Goal: Transaction & Acquisition: Purchase product/service

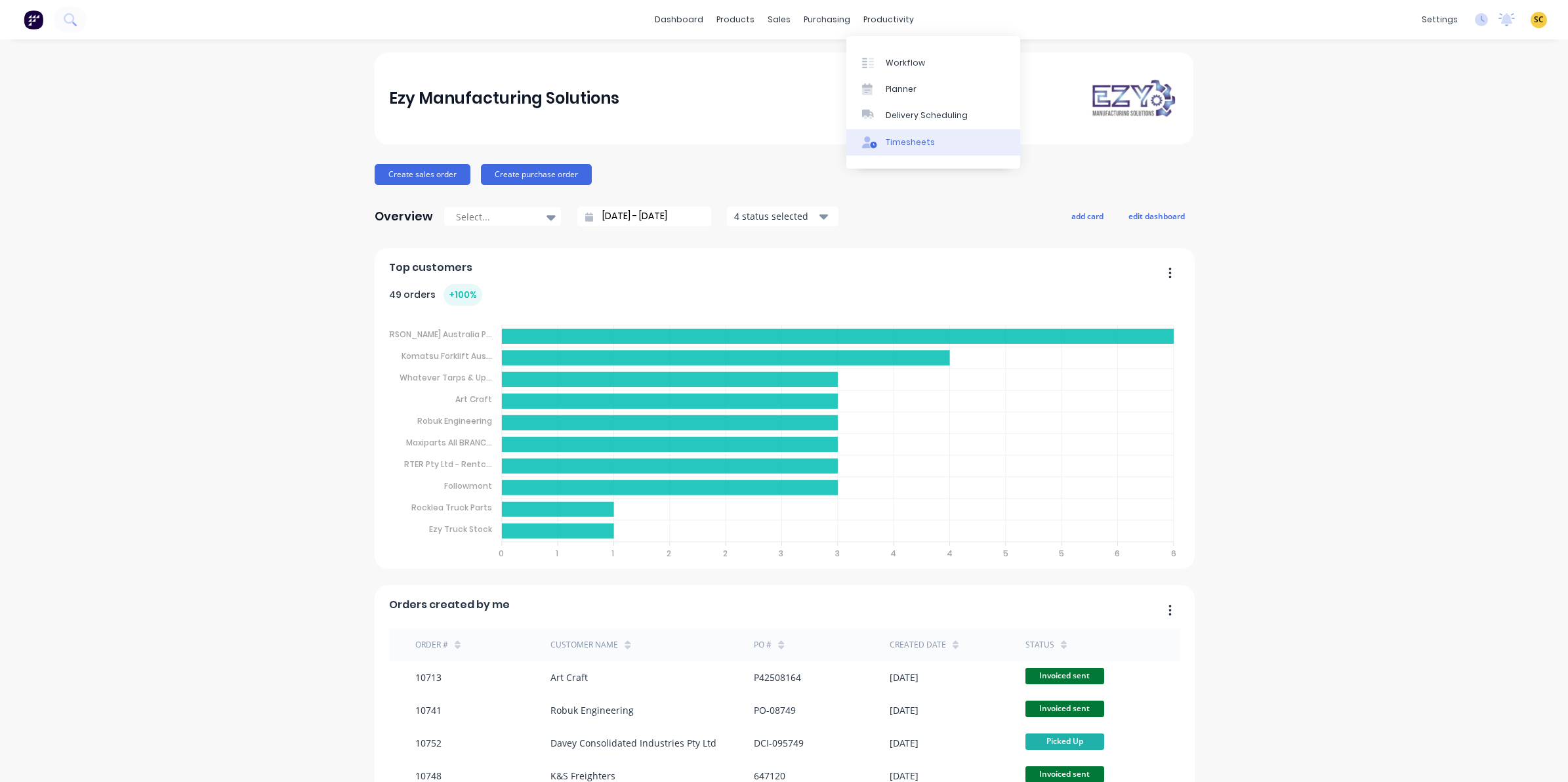
drag, startPoint x: 960, startPoint y: 163, endPoint x: 933, endPoint y: 142, distance: 34.2
click at [948, 155] on div "Workflow Planner Delivery Scheduling Timesheets" at bounding box center [933, 102] width 174 height 132
click at [933, 142] on link "Timesheets" at bounding box center [933, 142] width 174 height 26
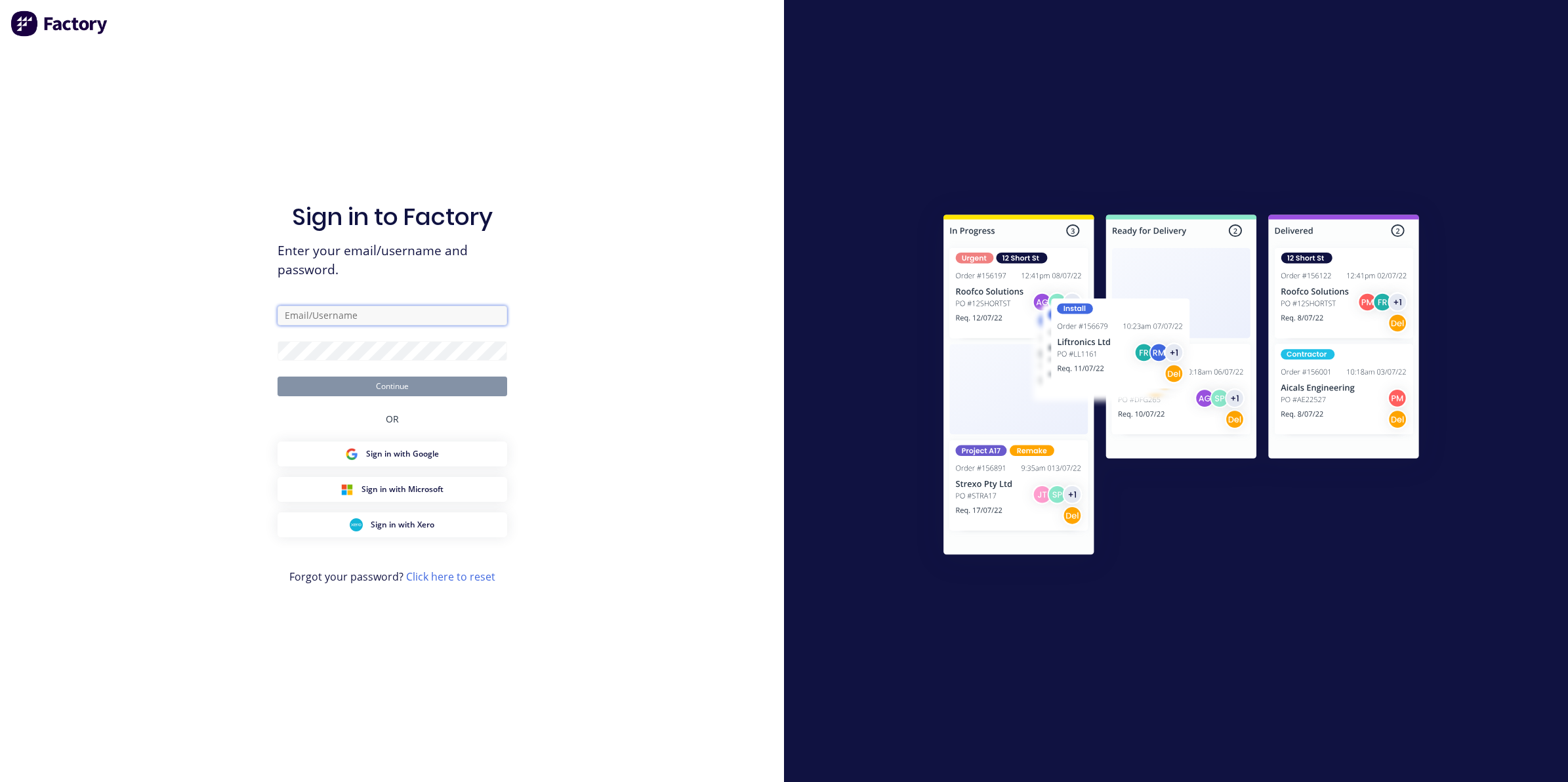
type input "admin@ezytruckparts.com.au"
click at [400, 382] on button "Continue" at bounding box center [392, 386] width 229 height 20
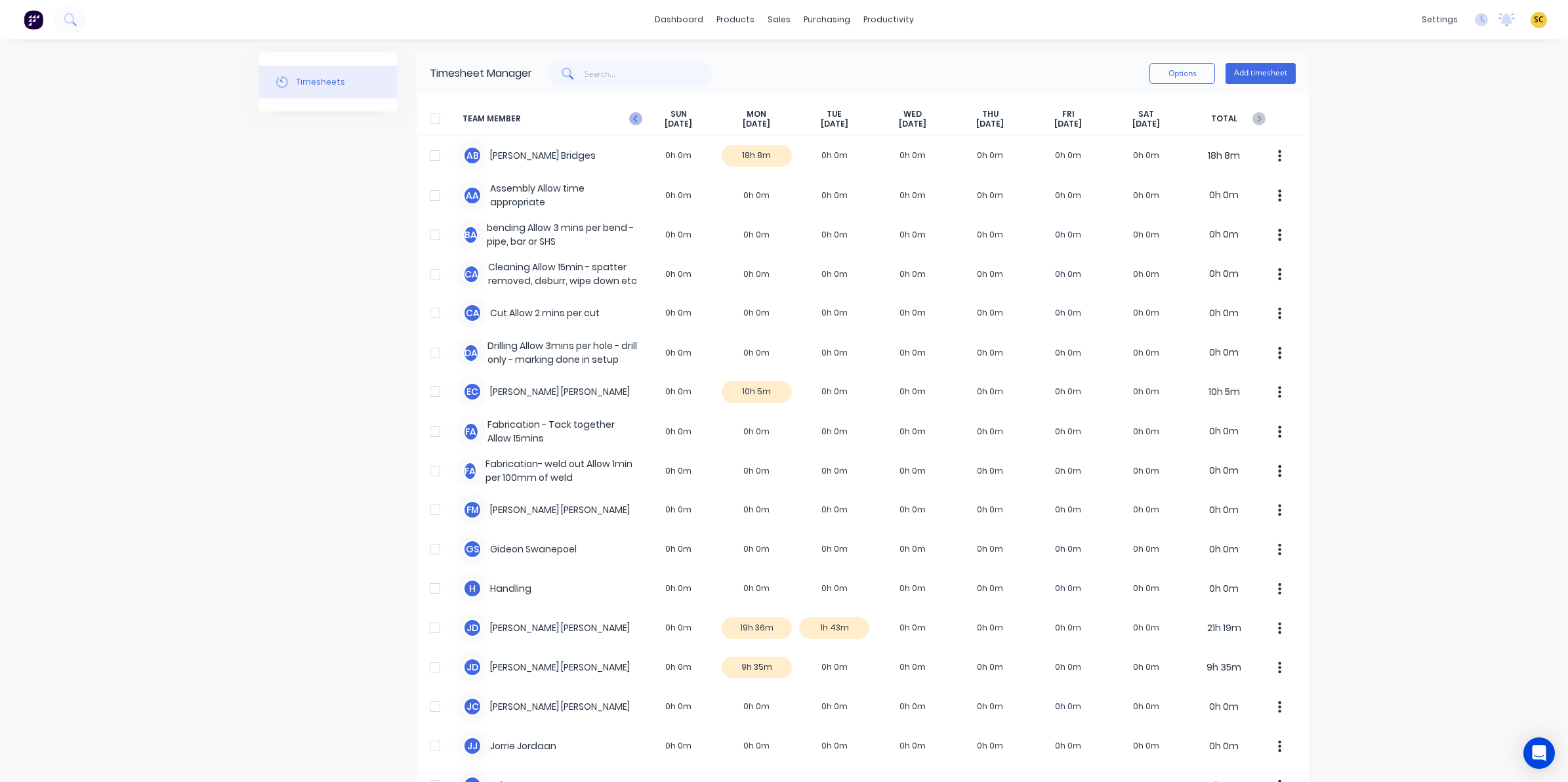
click at [629, 113] on icon "button" at bounding box center [636, 118] width 13 height 13
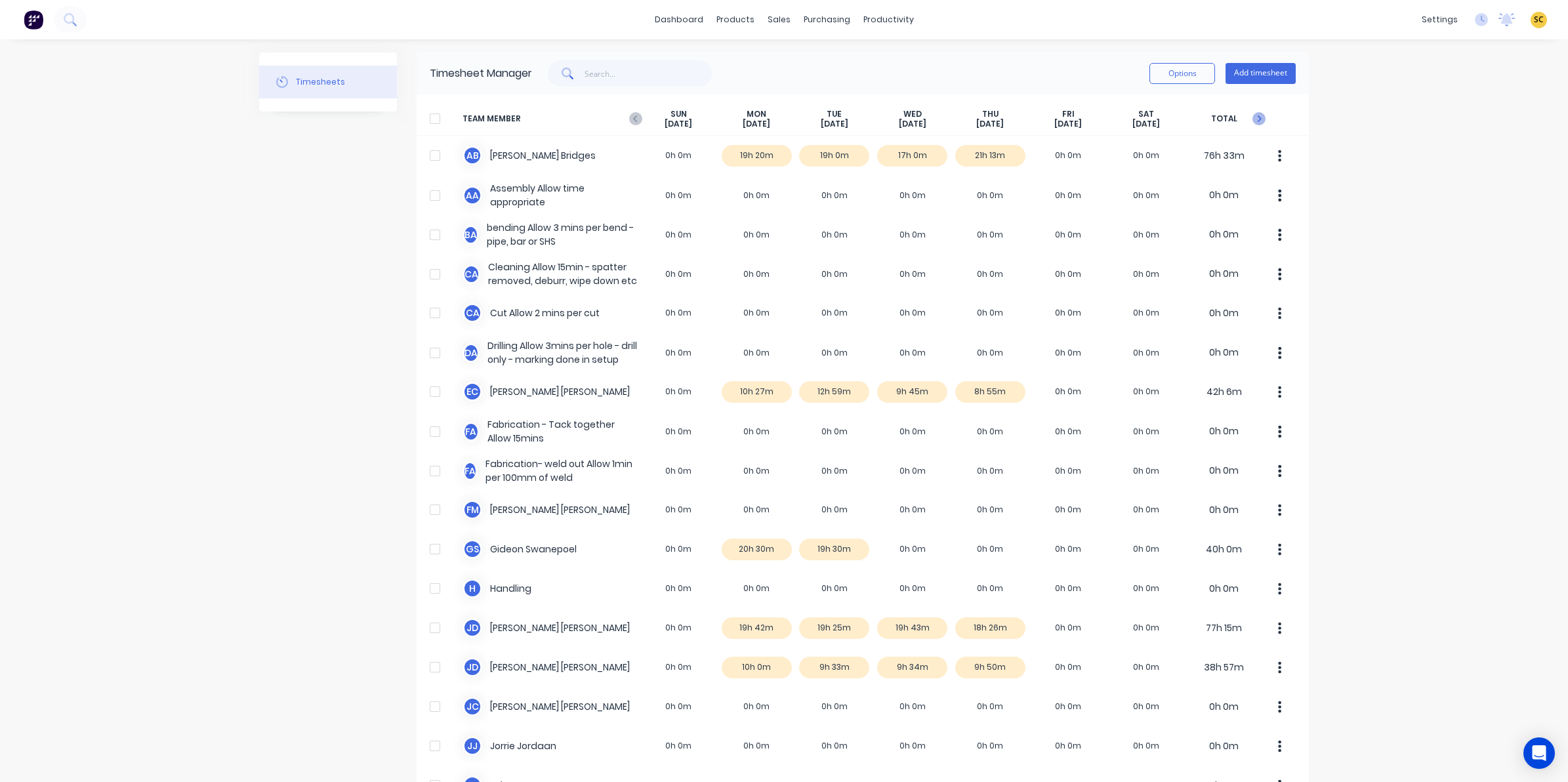
click at [1257, 123] on icon "button" at bounding box center [1259, 118] width 13 height 13
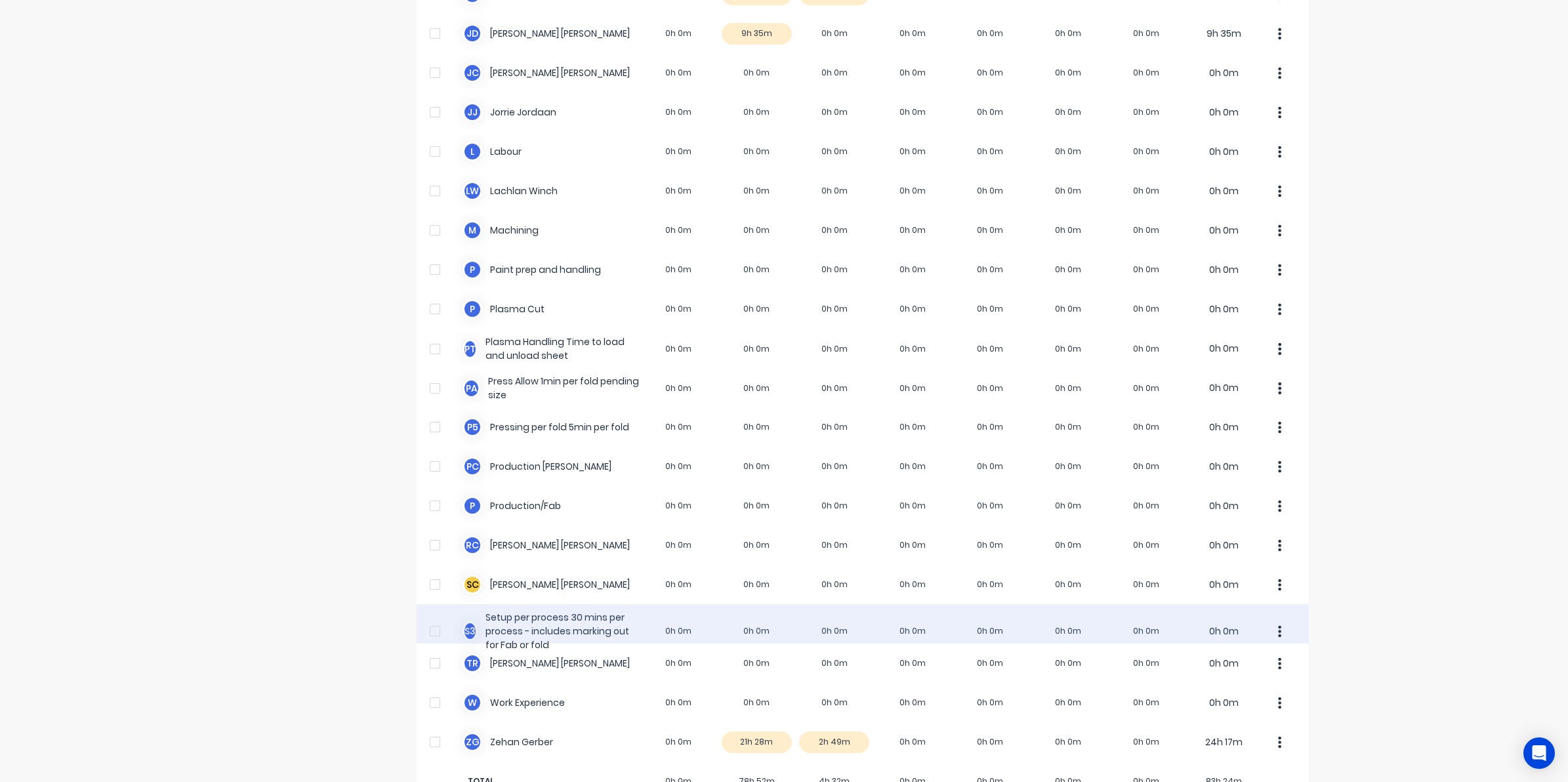
scroll to position [673, 0]
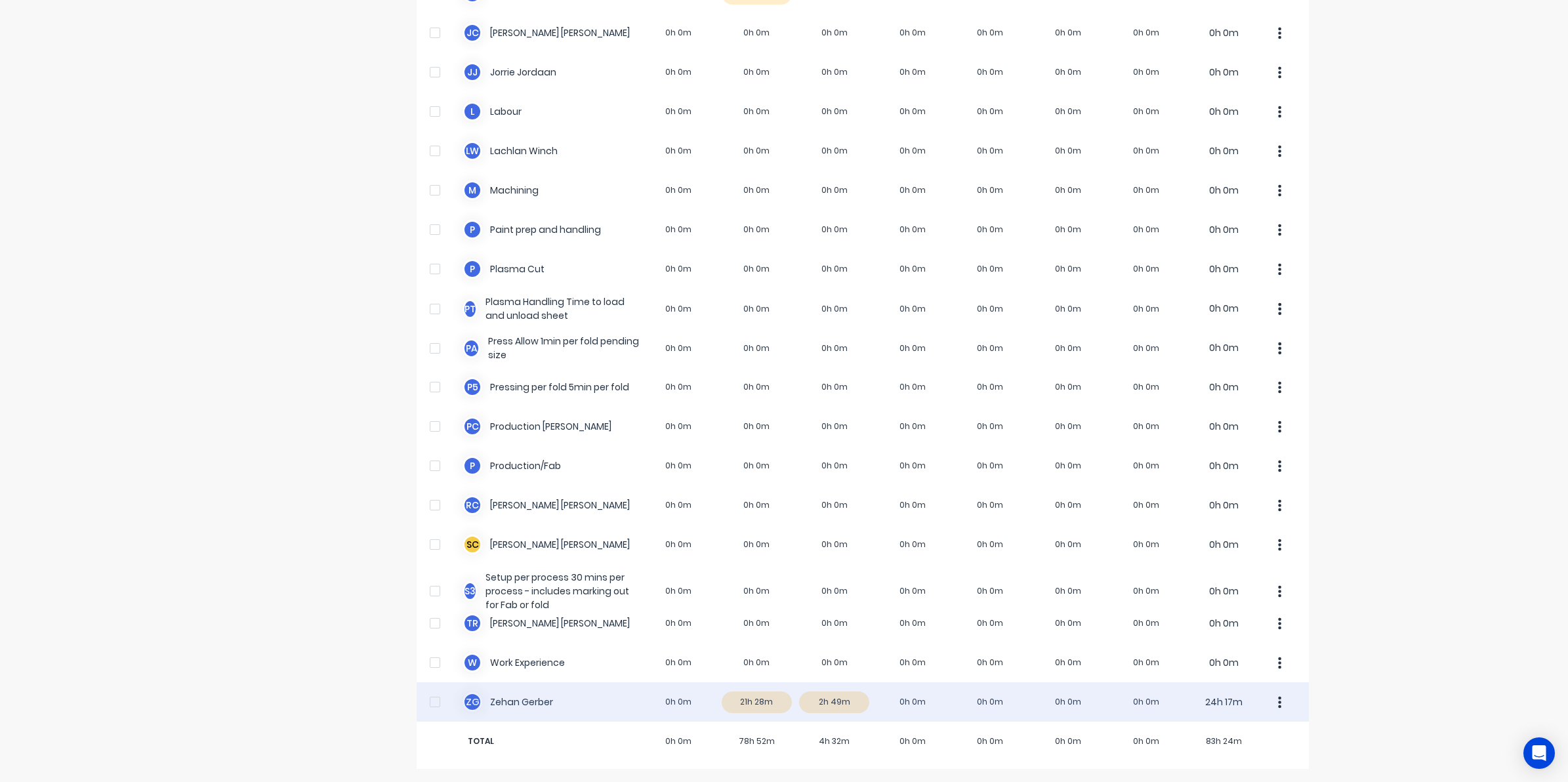
click at [771, 707] on div "Z G Zehan Gerber 0h 0m 21h 28m 2h 49m 0h 0m 0h 0m 0h 0m 0h 0m 24h 17m" at bounding box center [863, 702] width 892 height 40
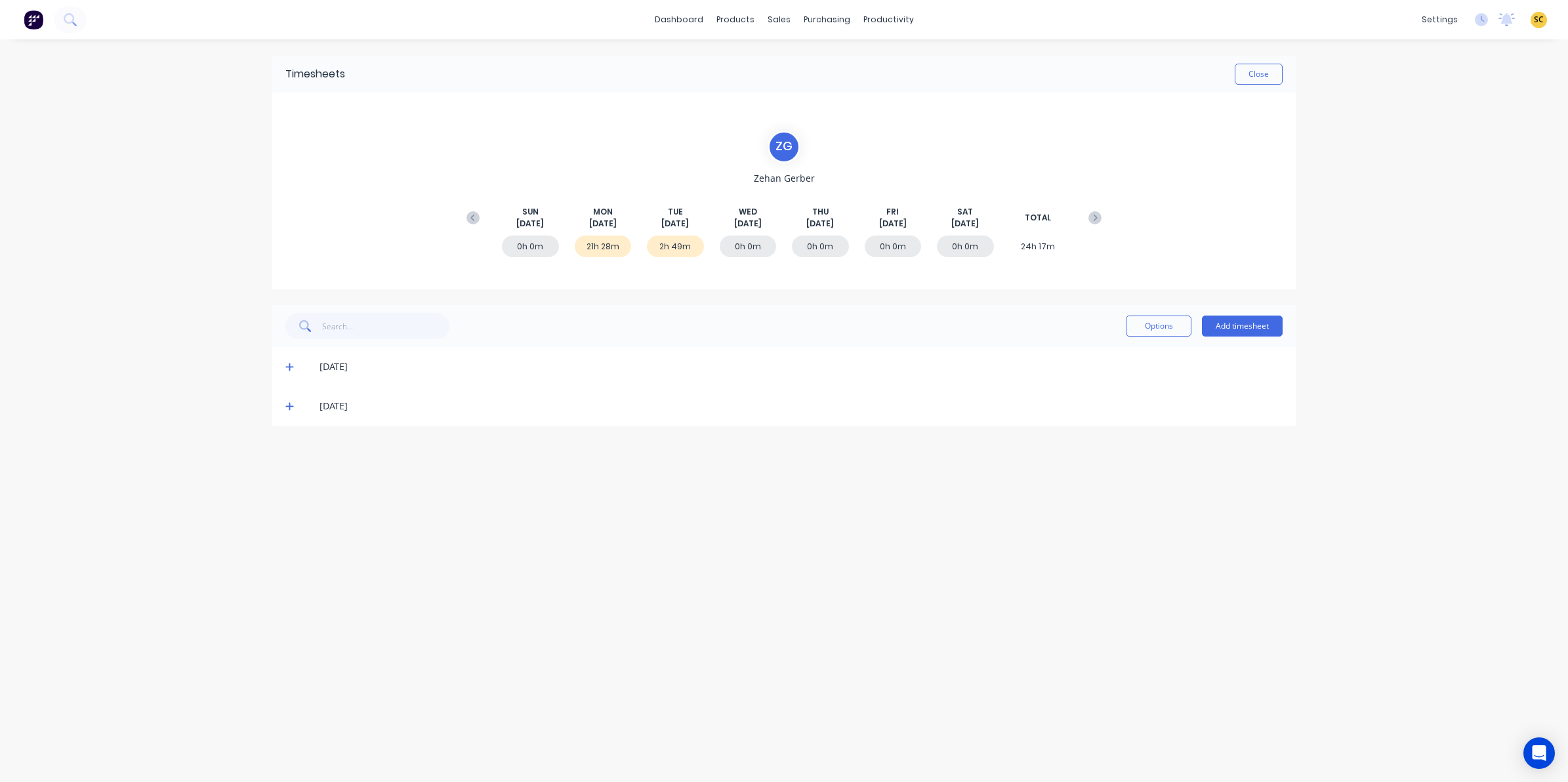
click at [286, 362] on icon at bounding box center [290, 366] width 9 height 10
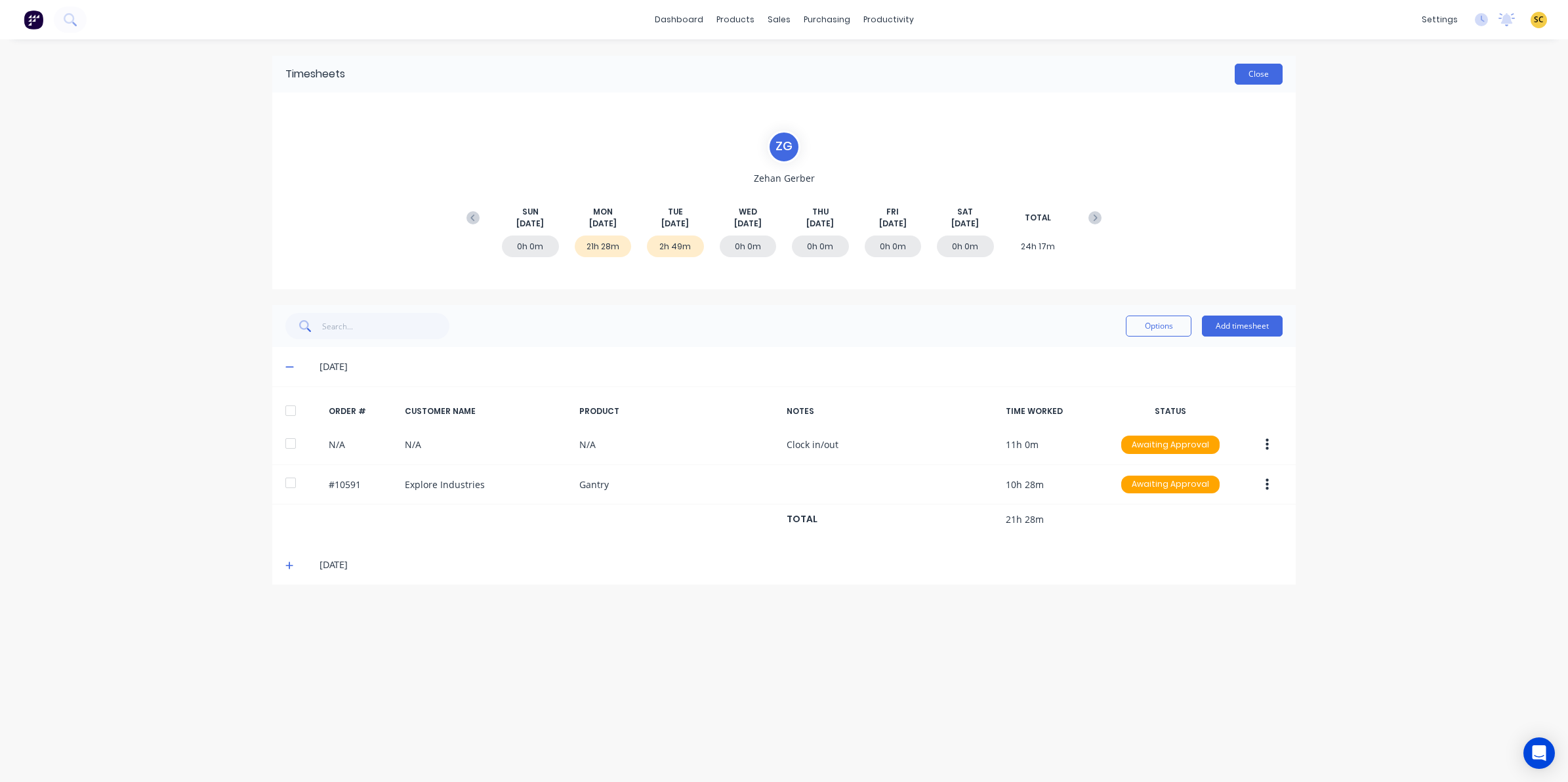
click at [1247, 75] on button "Close" at bounding box center [1259, 74] width 48 height 21
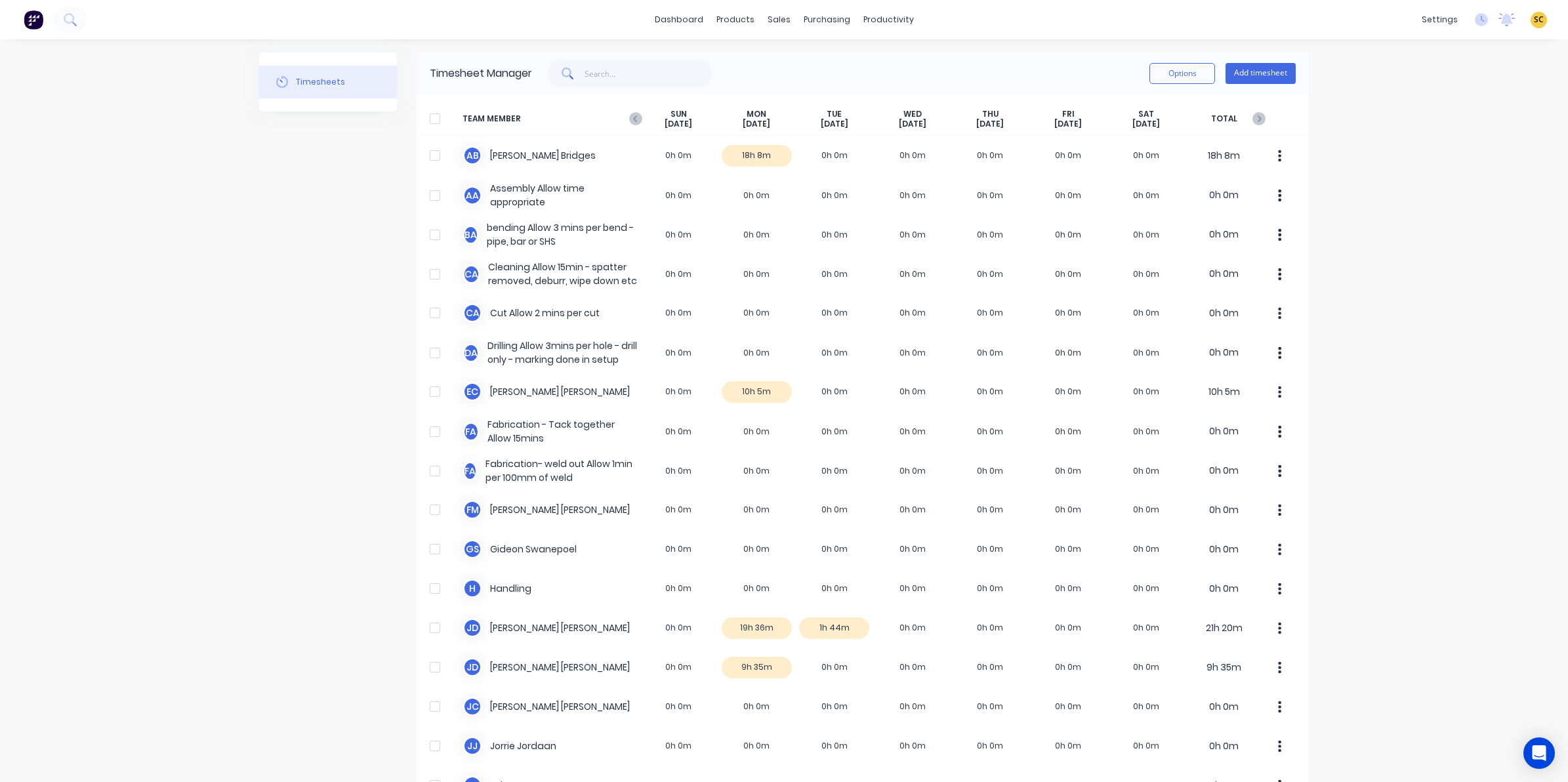
click at [644, 113] on div "SUN Sep 7th" at bounding box center [678, 119] width 78 height 21
click at [631, 117] on icon "button" at bounding box center [636, 118] width 13 height 13
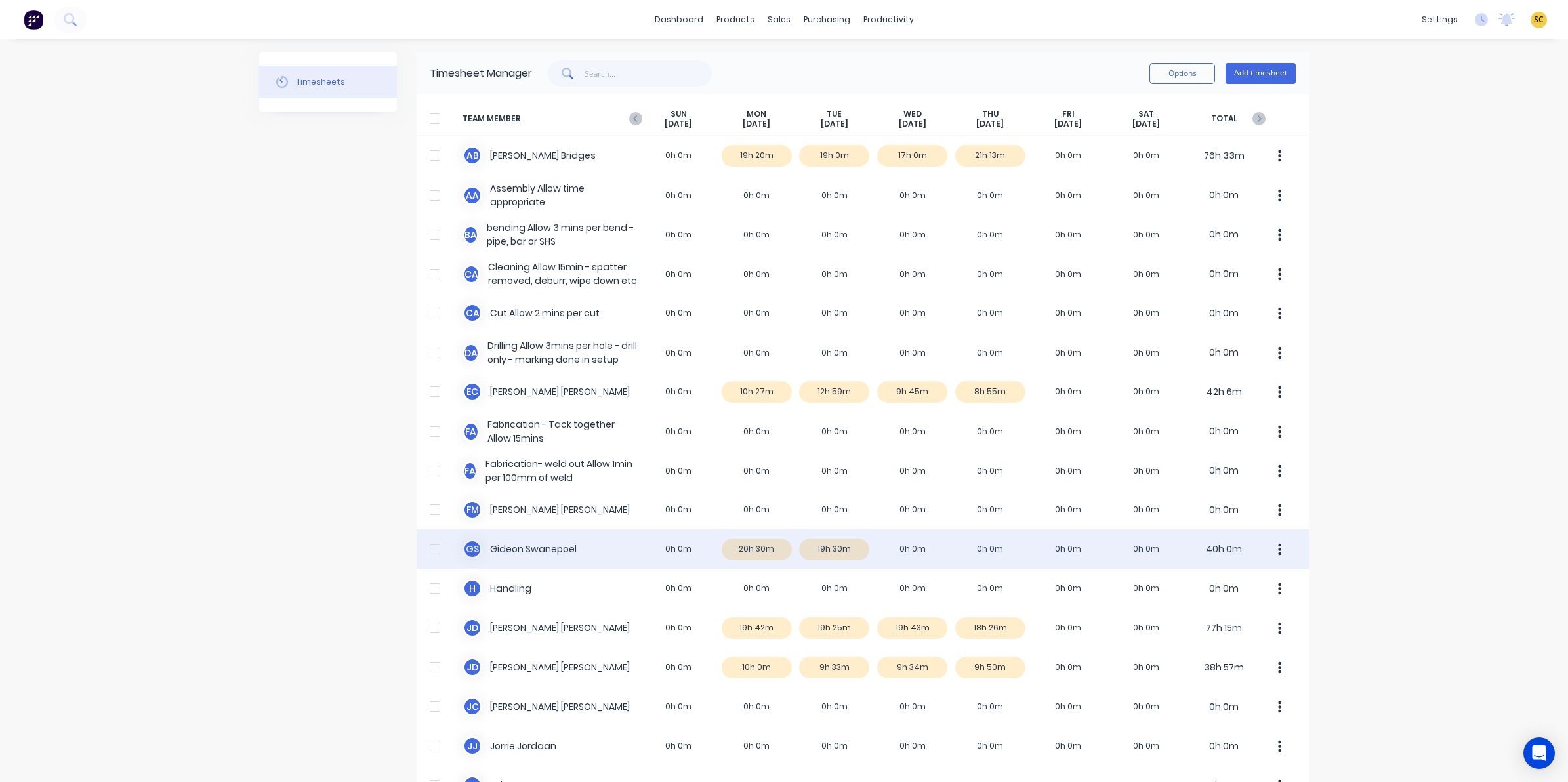
click at [904, 553] on div "G S Gideon Swanepoel 0h 0m 20h 30m 19h 30m 0h 0m 0h 0m 0h 0m 0h 0m 40h 0m" at bounding box center [863, 549] width 892 height 40
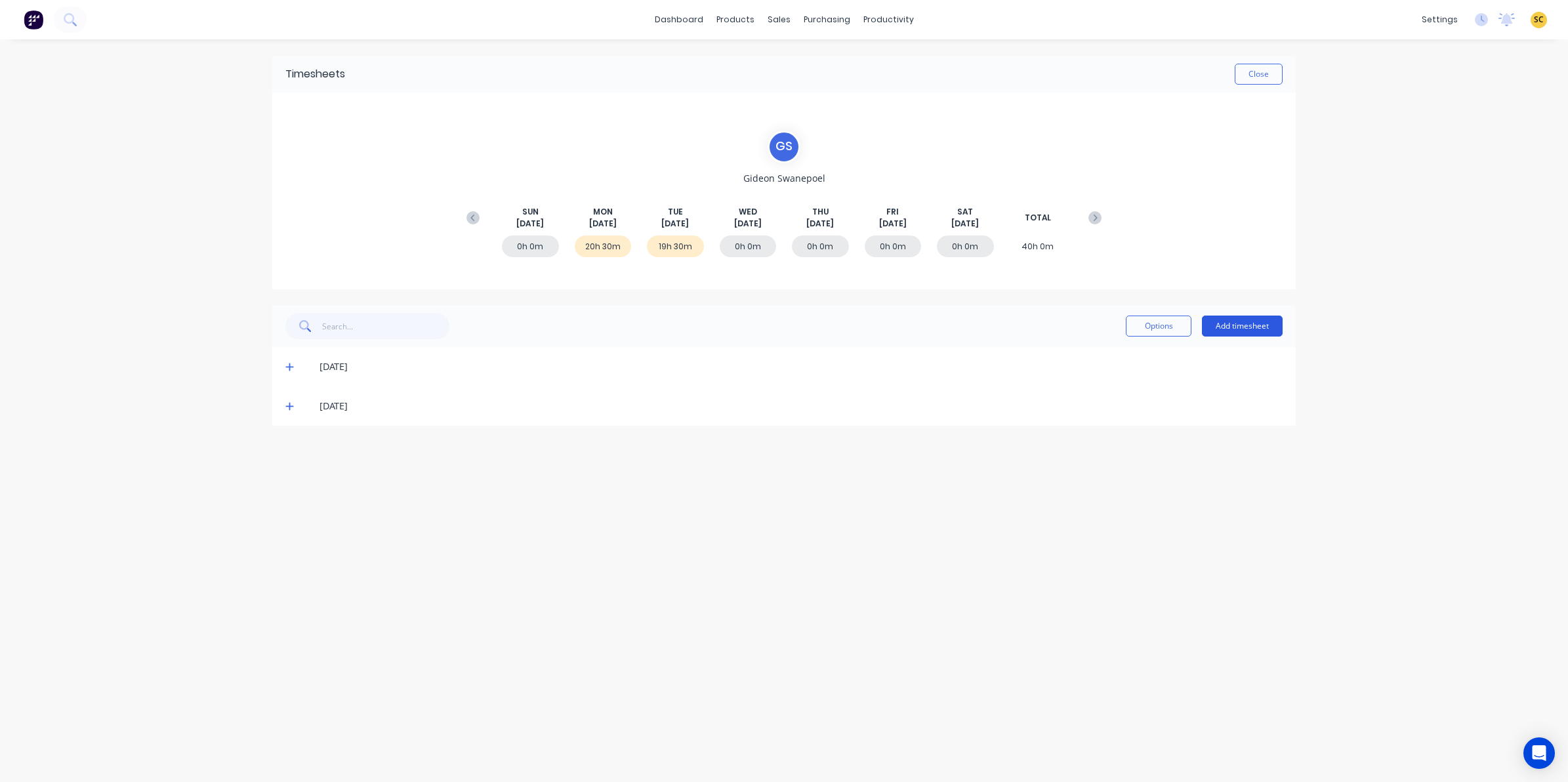
click at [1237, 324] on button "Add timesheet" at bounding box center [1243, 326] width 81 height 21
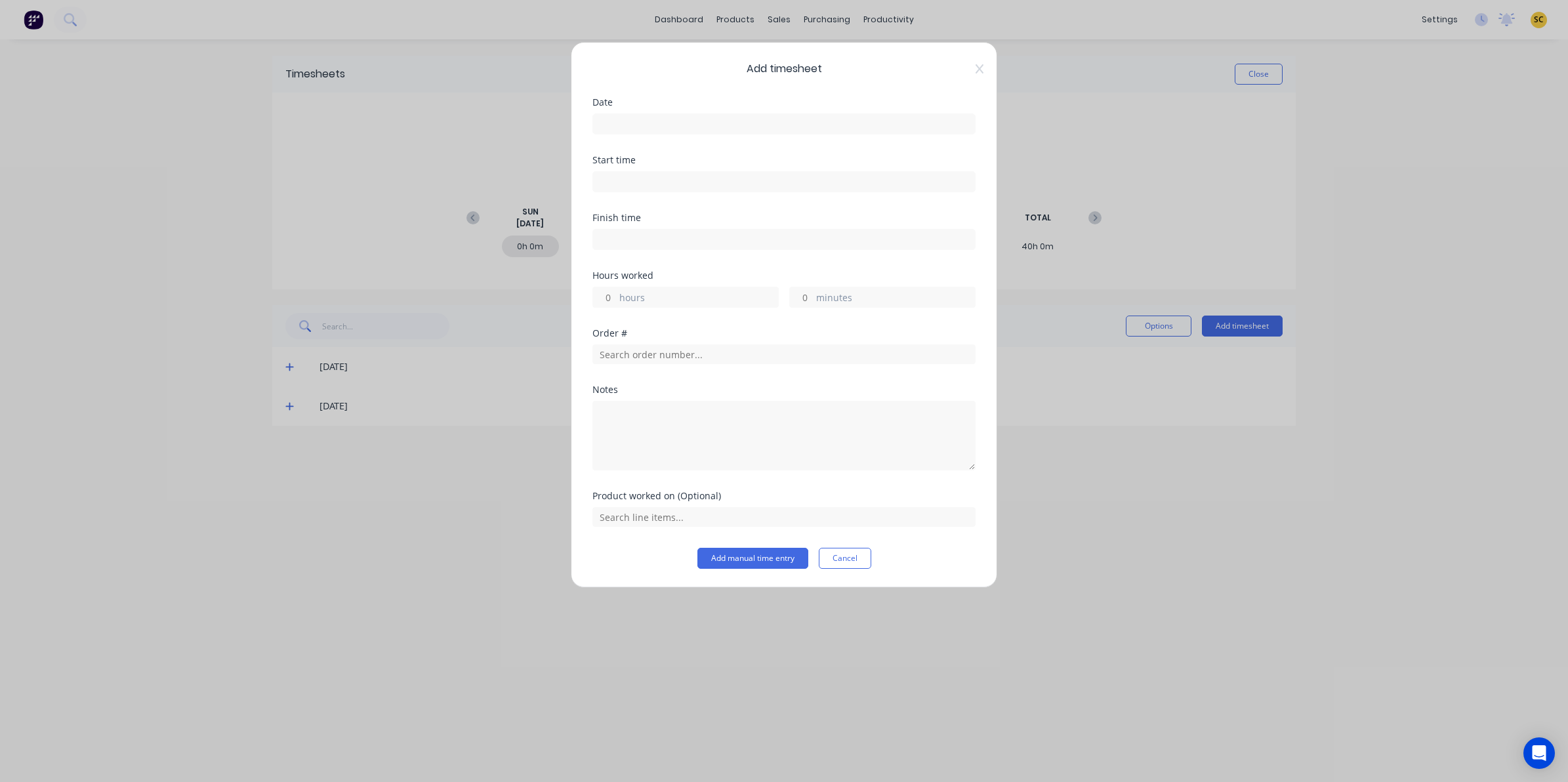
click at [636, 129] on input at bounding box center [783, 124] width 382 height 20
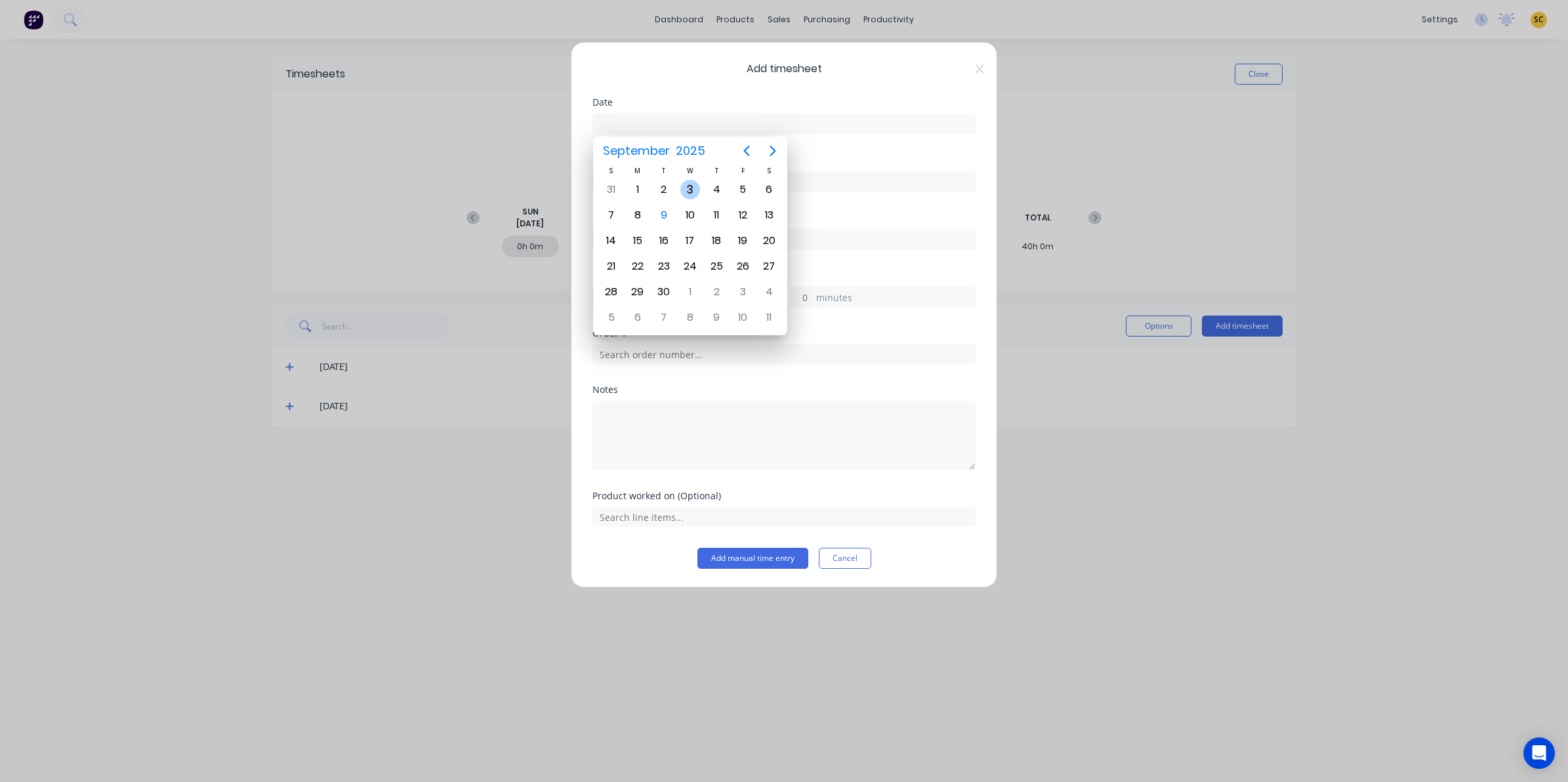
click at [683, 191] on div "3" at bounding box center [690, 190] width 20 height 20
type input "03/09/2025"
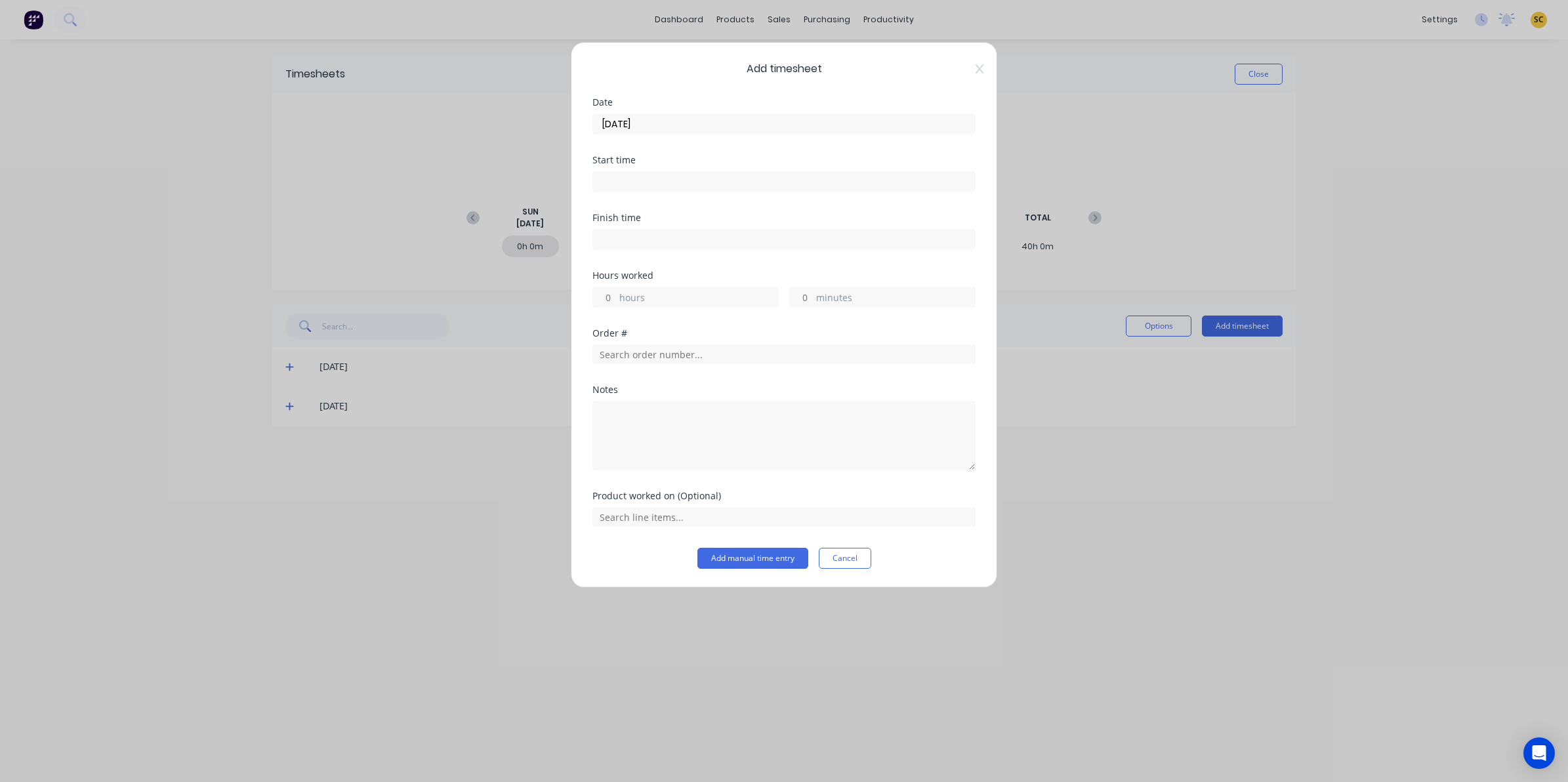
click at [653, 195] on div "Start time" at bounding box center [784, 184] width 383 height 58
click at [653, 182] on input at bounding box center [783, 182] width 382 height 20
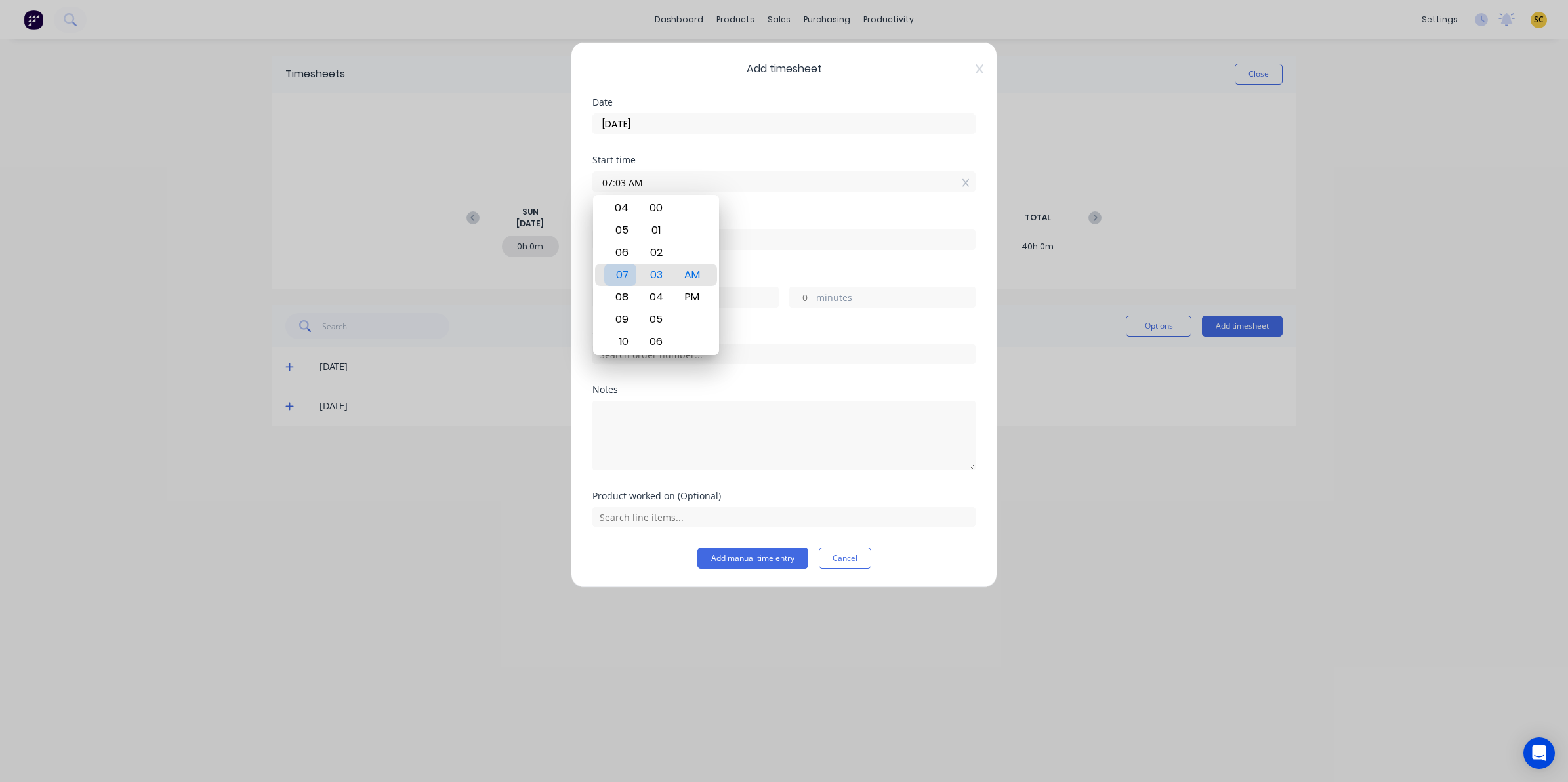
click at [625, 254] on div "06" at bounding box center [620, 252] width 33 height 22
click at [651, 205] on div "00" at bounding box center [656, 208] width 33 height 22
type input "06:00 AM"
click at [790, 369] on div "Order #" at bounding box center [784, 356] width 383 height 56
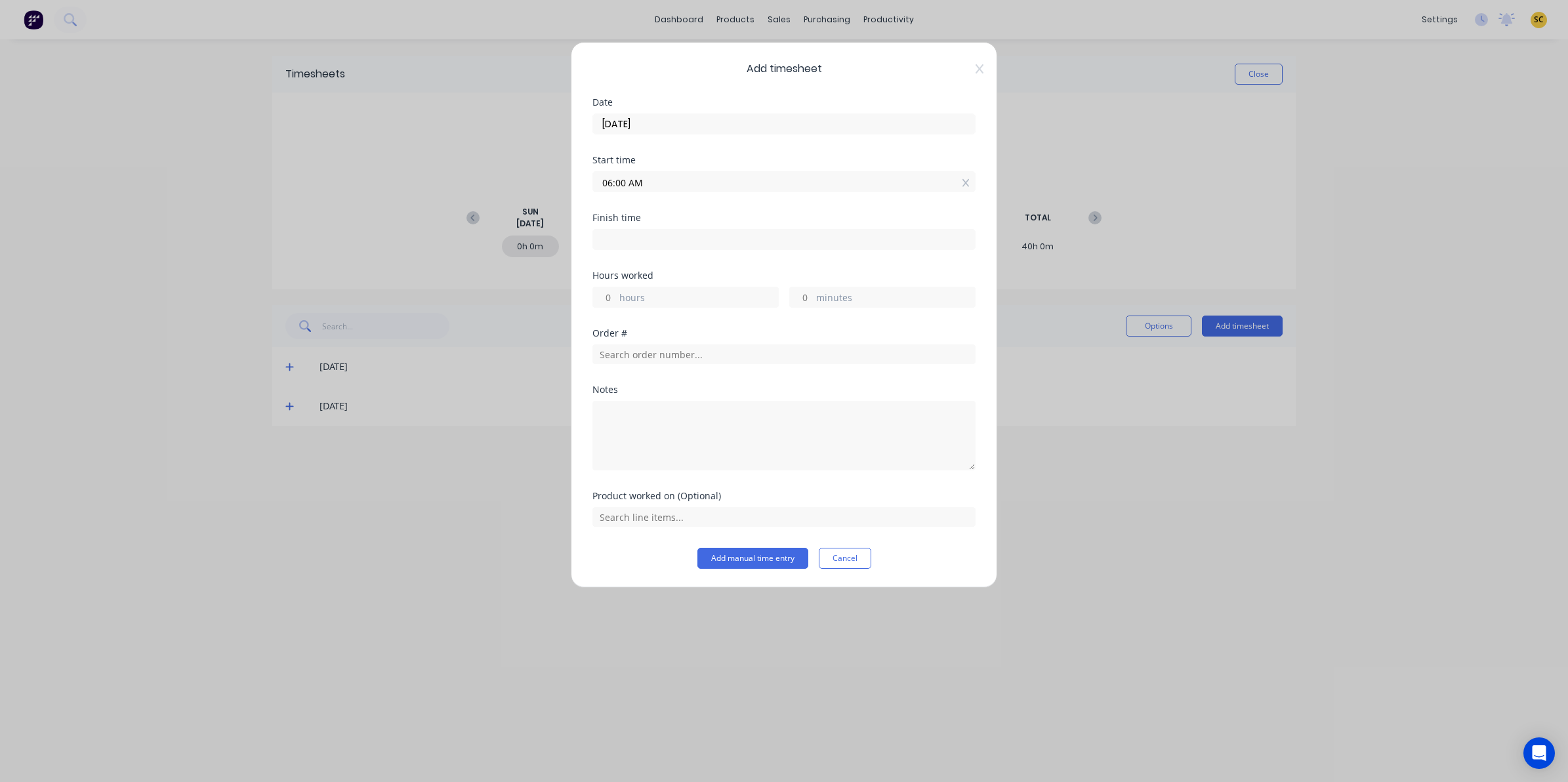
click at [667, 240] on input at bounding box center [783, 239] width 382 height 20
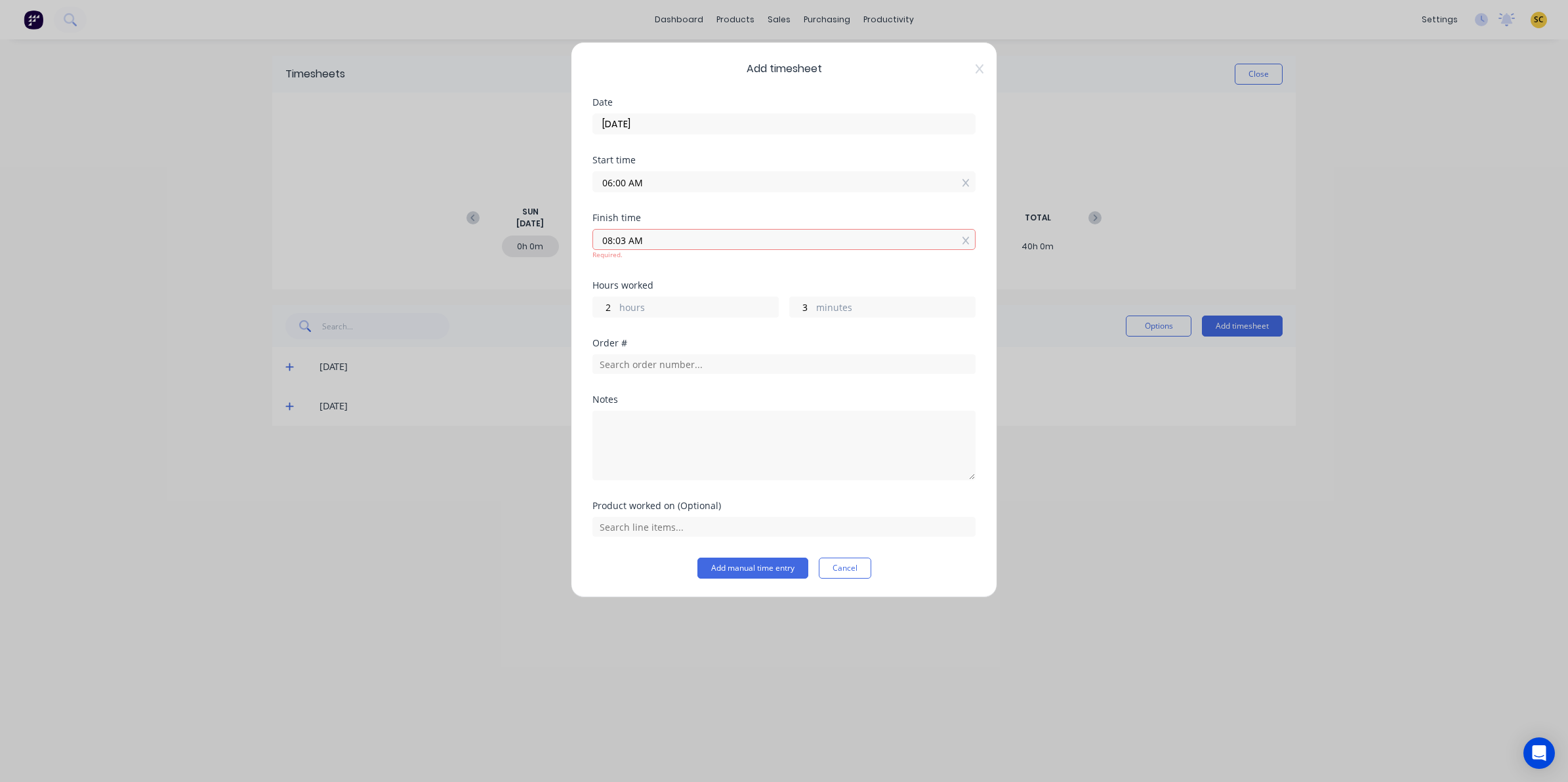
type input "08:03 AM"
type input "2"
type input "3"
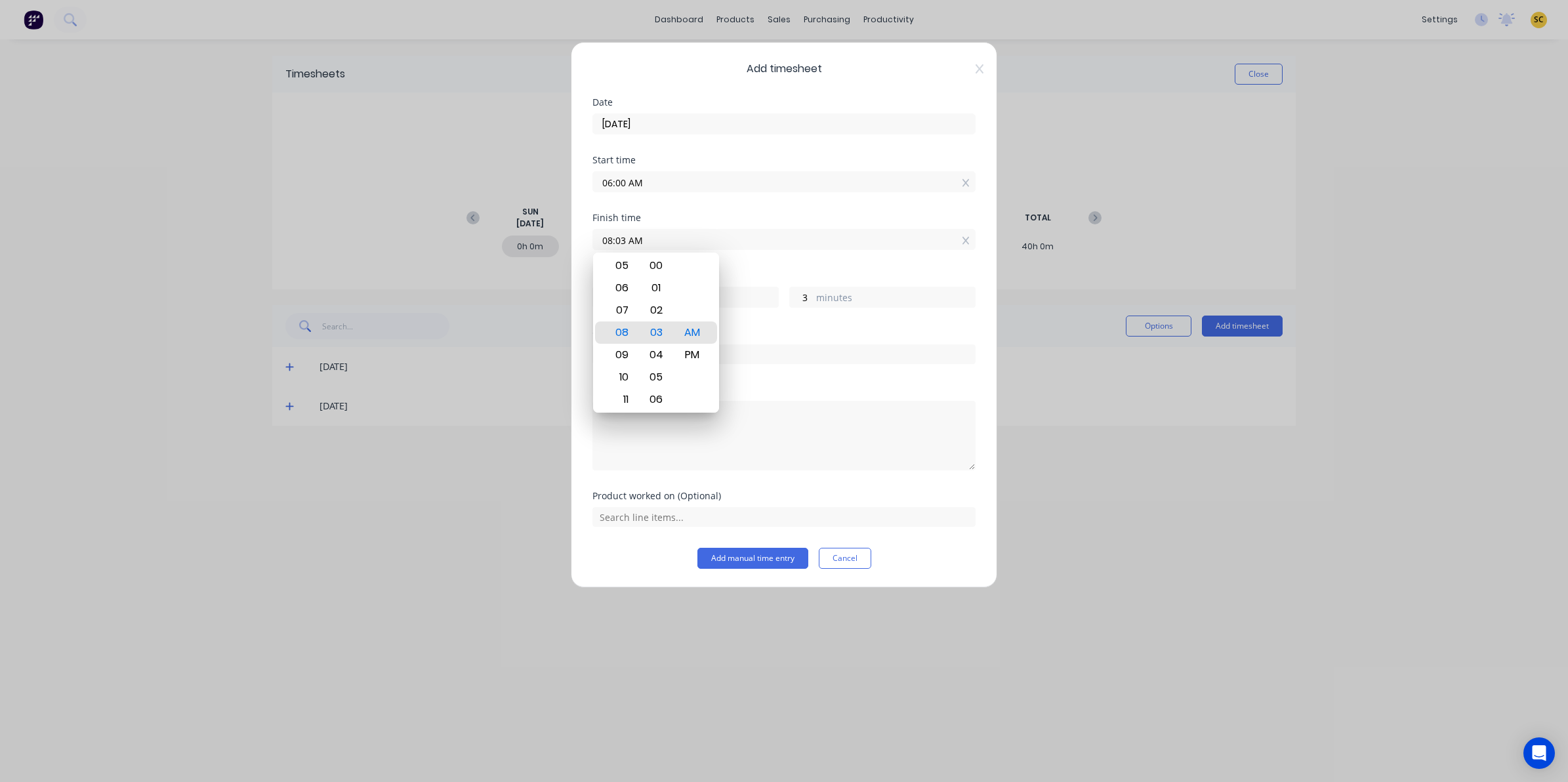
drag, startPoint x: 667, startPoint y: 240, endPoint x: 340, endPoint y: 251, distance: 327.2
click at [341, 251] on div "Add timesheet Date 03/09/2025 Start time 06:00 AM Finish time 08:03 AM Hours wo…" at bounding box center [784, 391] width 1568 height 782
type input "04:00 AM"
type input "22"
type input "0"
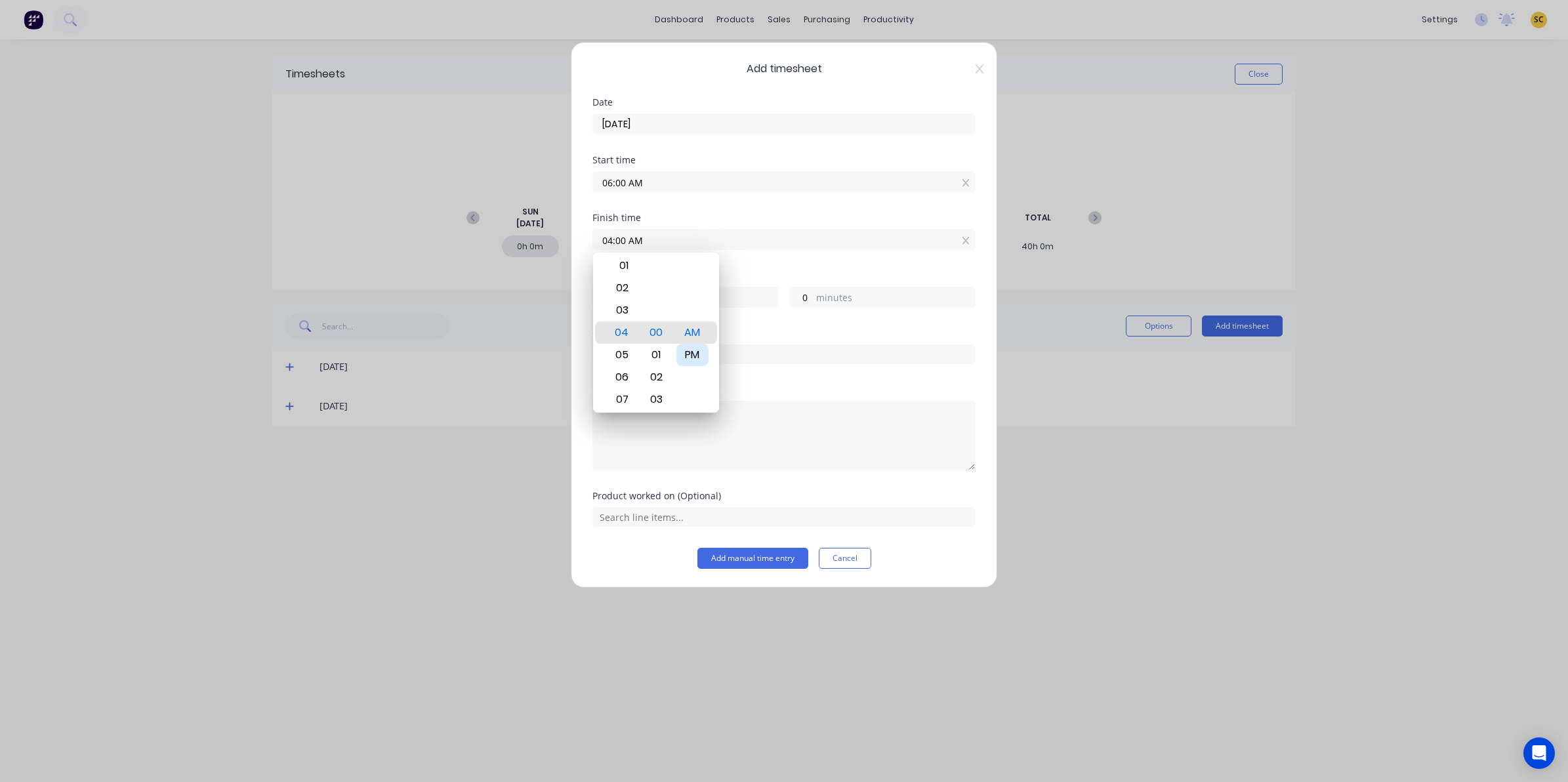
click at [701, 355] on div "PM" at bounding box center [692, 355] width 33 height 22
type input "04:00 PM"
type input "10"
click at [862, 443] on textarea at bounding box center [784, 435] width 383 height 70
click at [770, 456] on textarea at bounding box center [784, 435] width 383 height 70
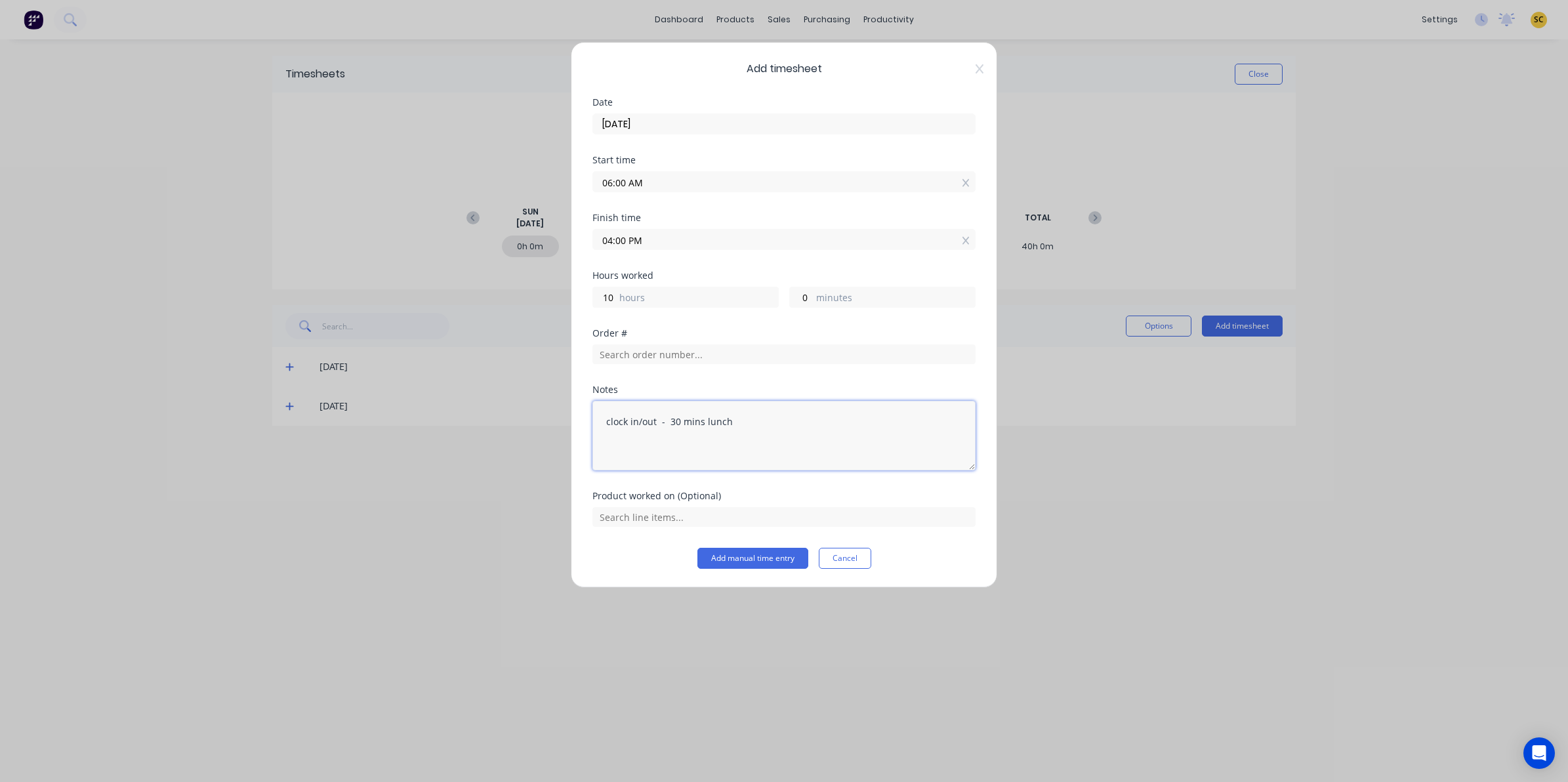
drag, startPoint x: 739, startPoint y: 424, endPoint x: 374, endPoint y: 433, distance: 365.1
click at [374, 433] on div "Add timesheet Date 03/09/2025 Start time 06:00 AM Finish time 04:00 PM Hours wo…" at bounding box center [784, 391] width 1568 height 782
type textarea "clock in/out - 30 mins lunch"
click at [778, 554] on button "Add manual time entry" at bounding box center [753, 558] width 111 height 21
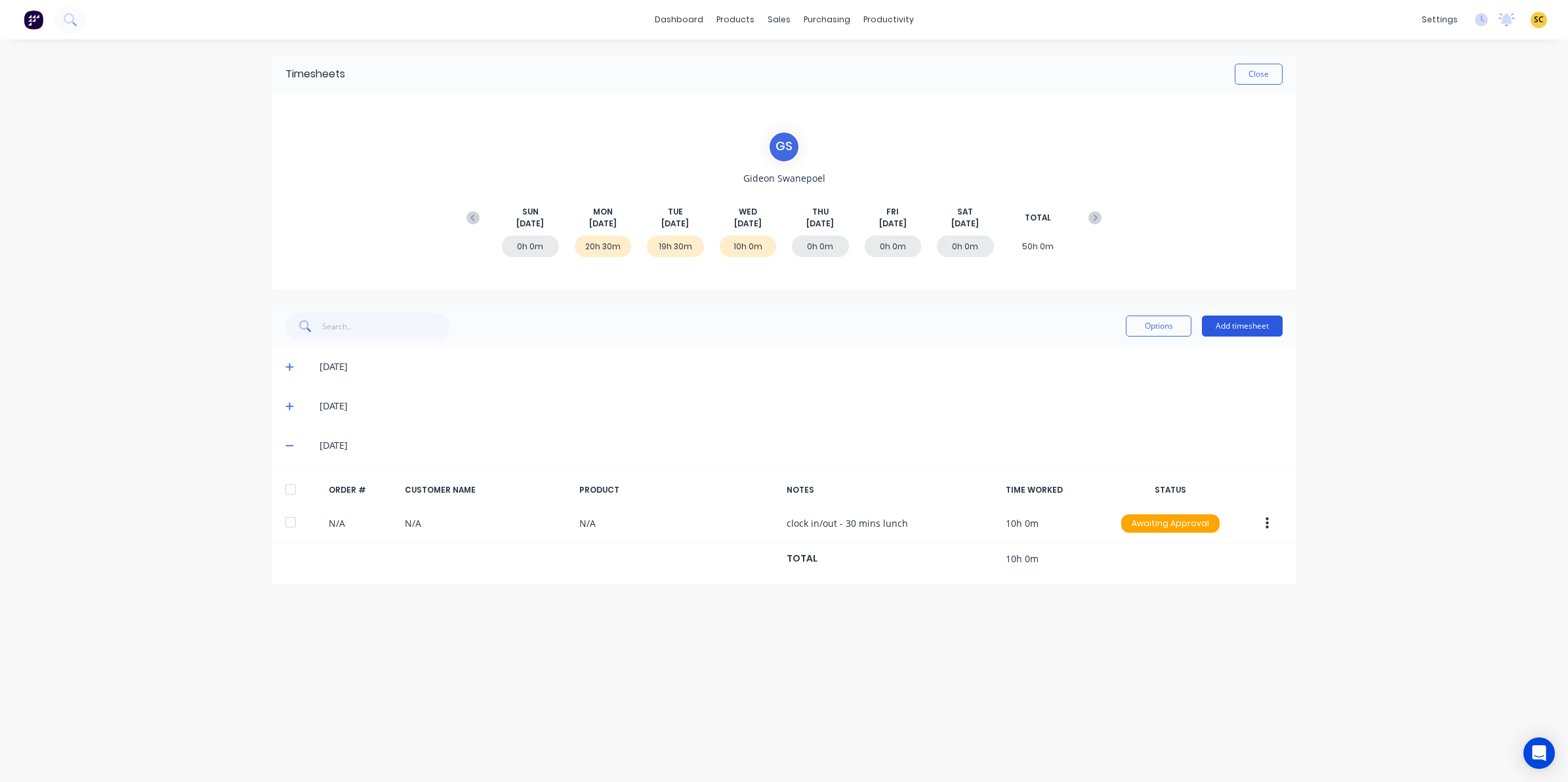
click at [1263, 323] on button "Add timesheet" at bounding box center [1243, 326] width 81 height 21
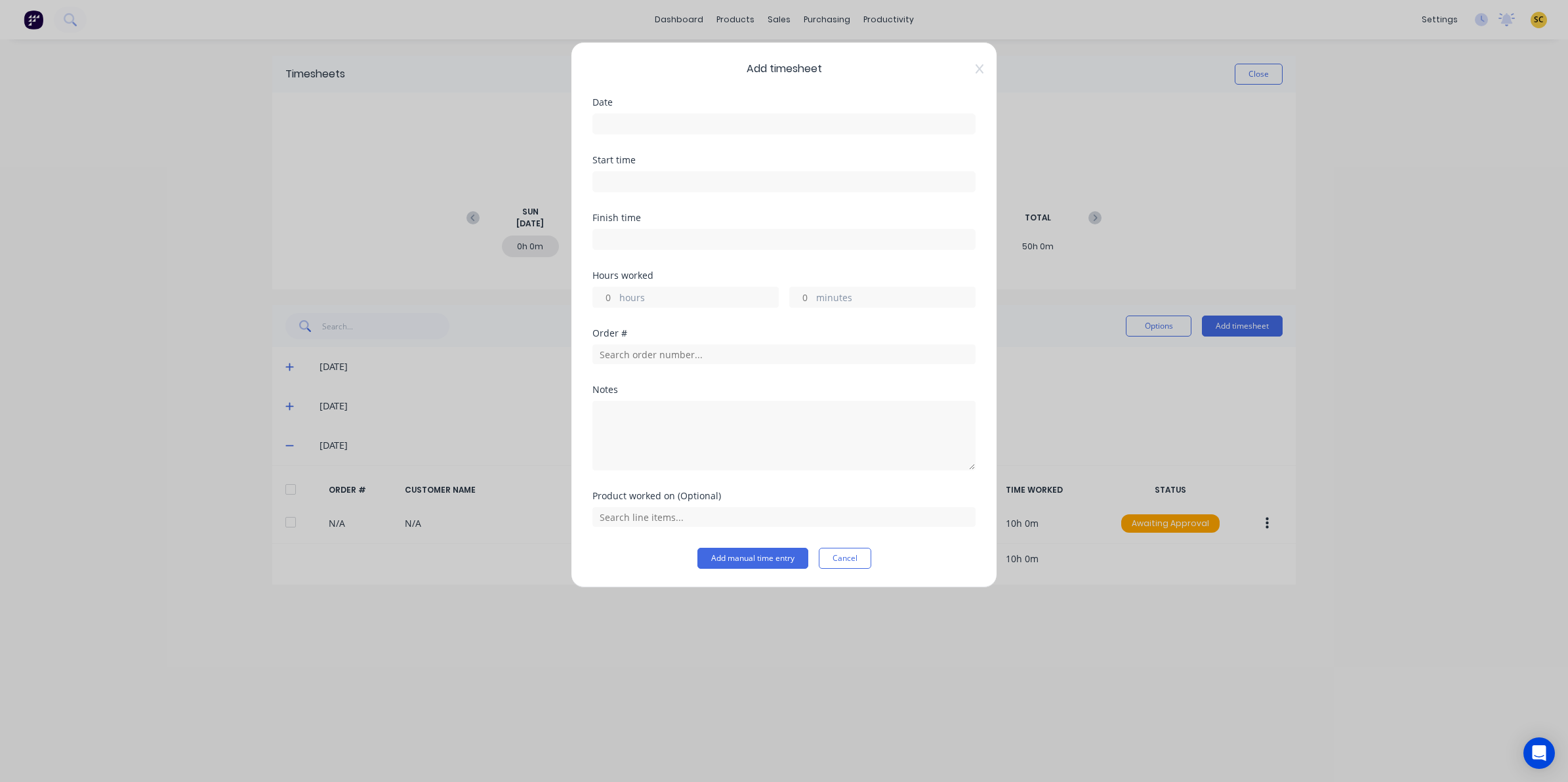
click at [683, 126] on input at bounding box center [783, 124] width 382 height 20
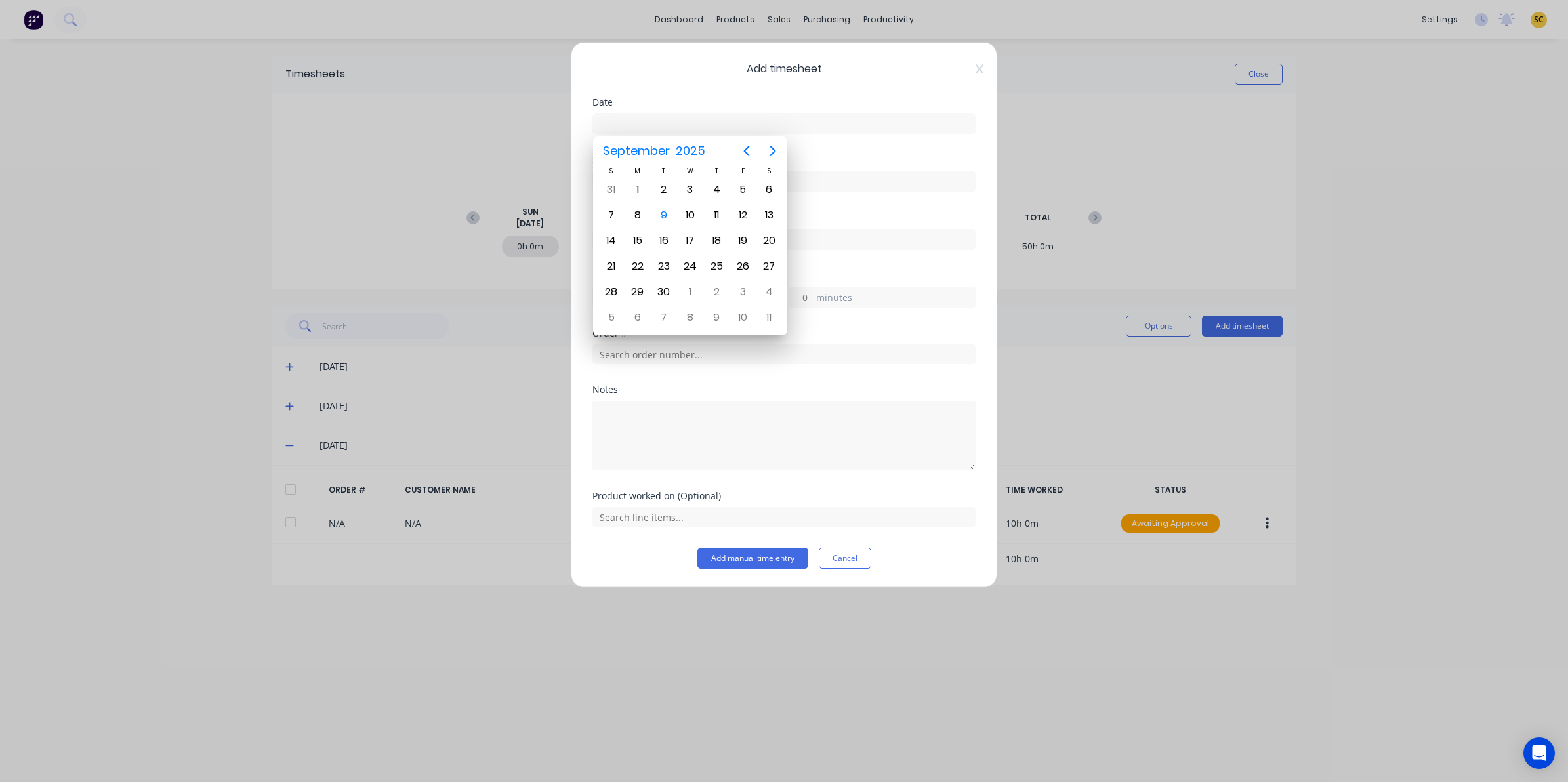
drag, startPoint x: 648, startPoint y: 127, endPoint x: 647, endPoint y: 136, distance: 9.1
click at [647, 127] on input at bounding box center [783, 124] width 382 height 20
click at [686, 188] on div "3" at bounding box center [690, 190] width 20 height 20
type input "03/09/2025"
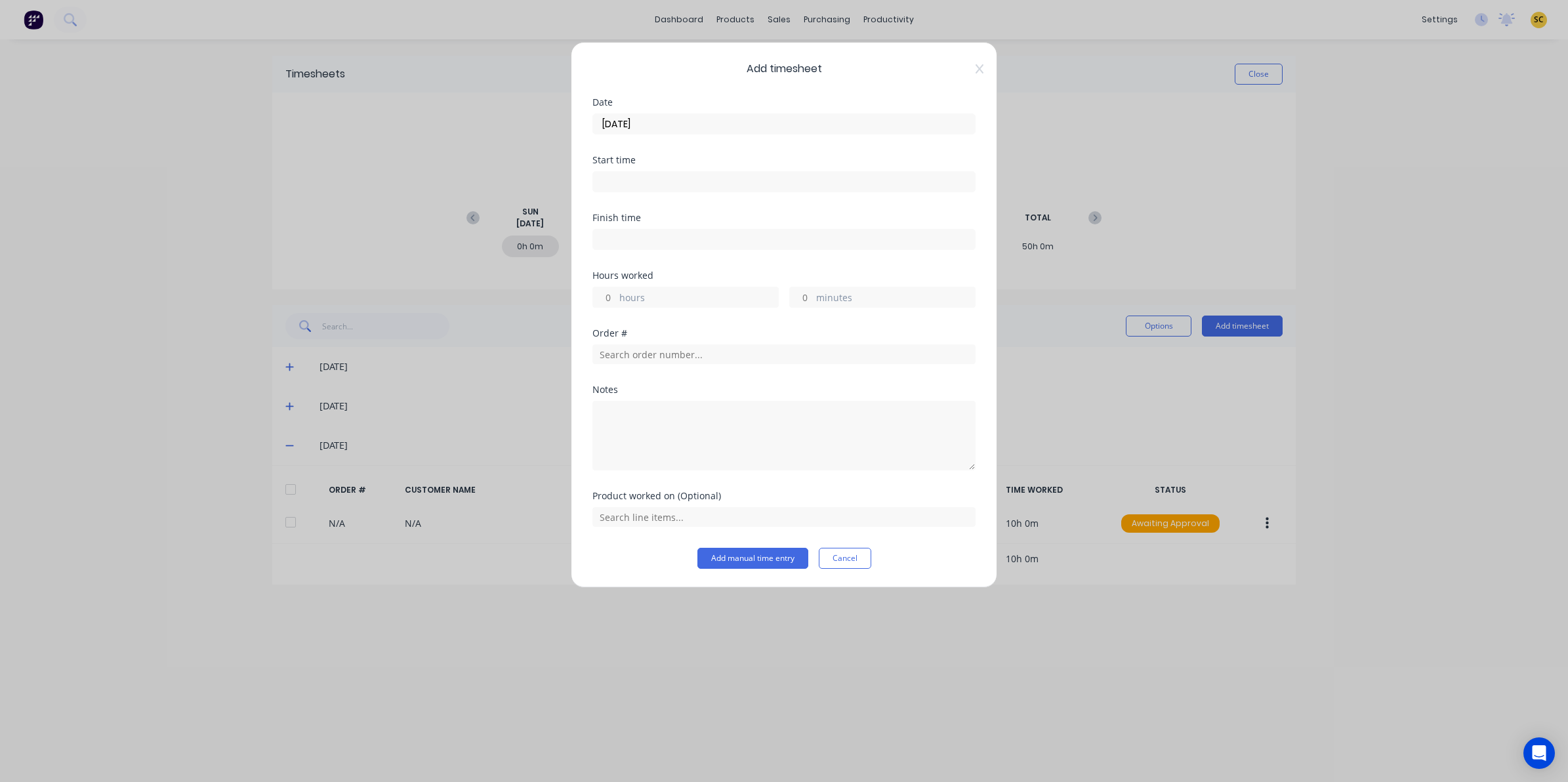
click at [651, 171] on label at bounding box center [784, 182] width 383 height 21
click at [651, 172] on input at bounding box center [783, 182] width 382 height 20
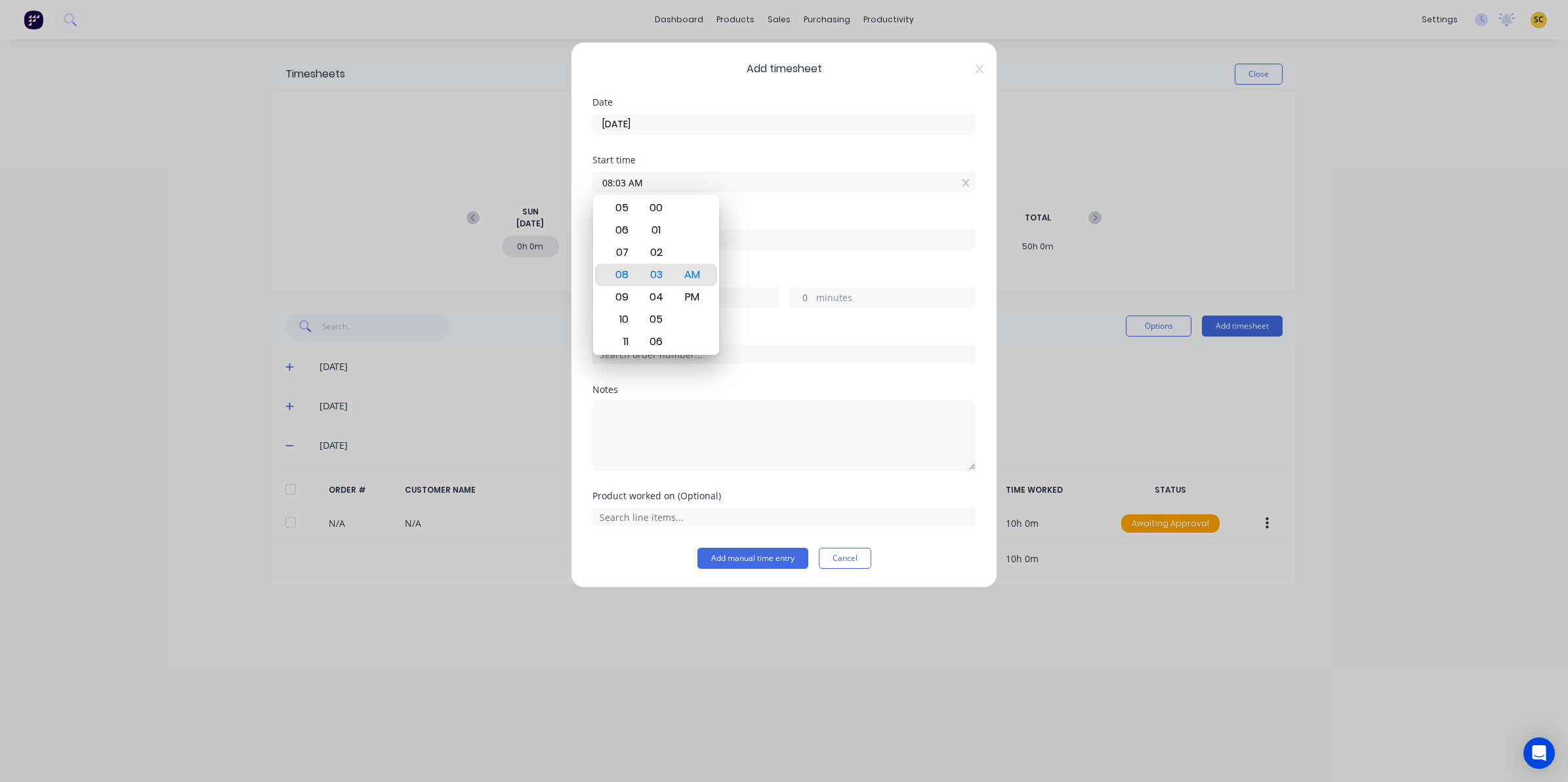
click at [661, 179] on input "08:03 AM" at bounding box center [783, 182] width 382 height 20
drag, startPoint x: 661, startPoint y: 179, endPoint x: 375, endPoint y: 184, distance: 286.0
click at [404, 186] on div "Add timesheet Date 03/09/2025 Start time 08:03 AM Finish time Hours worked hour…" at bounding box center [784, 391] width 1568 height 782
type input "06:00 AM"
click at [739, 222] on div "Finish time" at bounding box center [784, 218] width 383 height 10
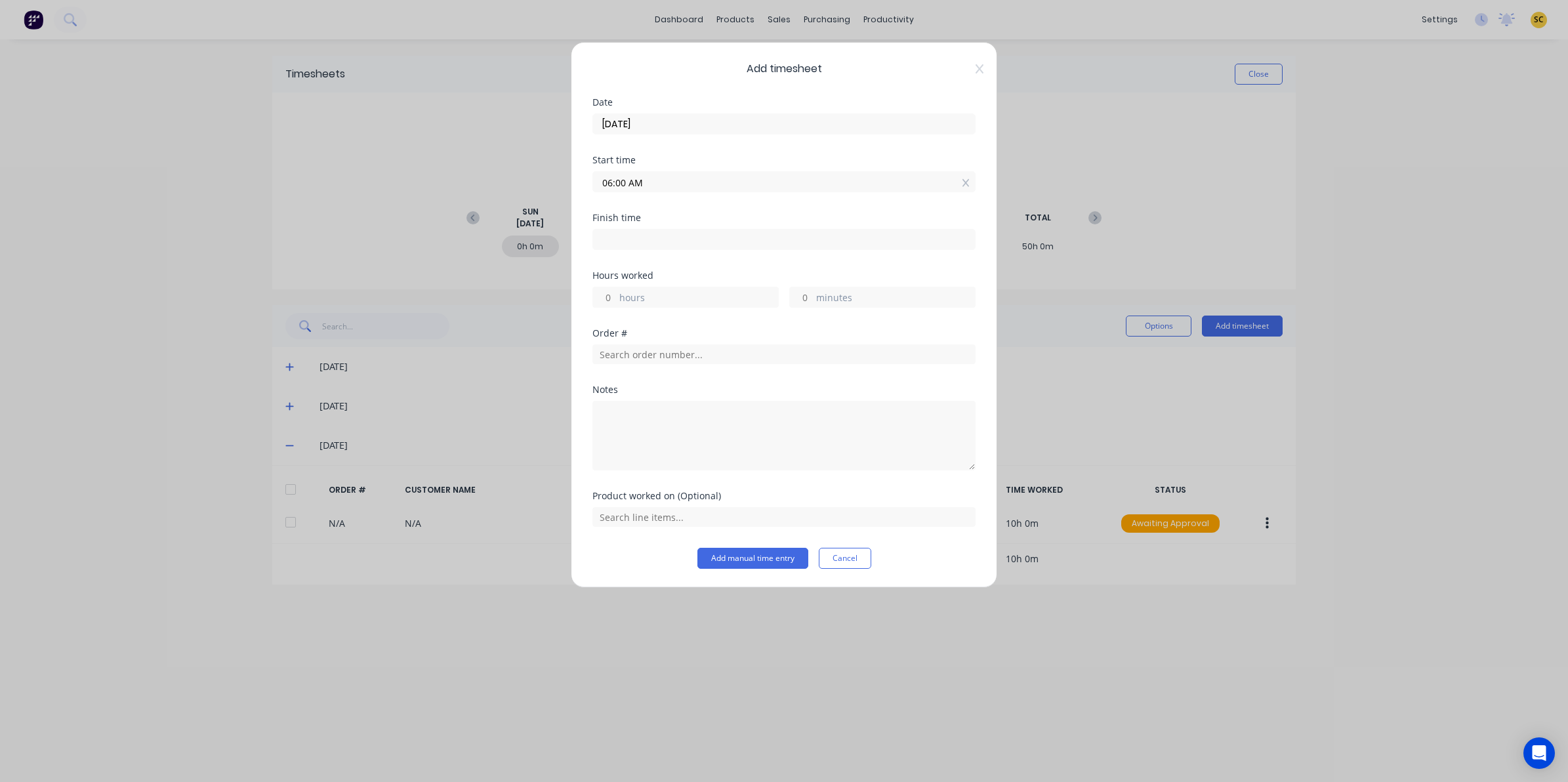
click at [751, 235] on input at bounding box center [783, 239] width 382 height 20
type input "08:03 AM"
type input "2"
type input "3"
drag, startPoint x: 751, startPoint y: 235, endPoint x: 401, endPoint y: 244, distance: 350.1
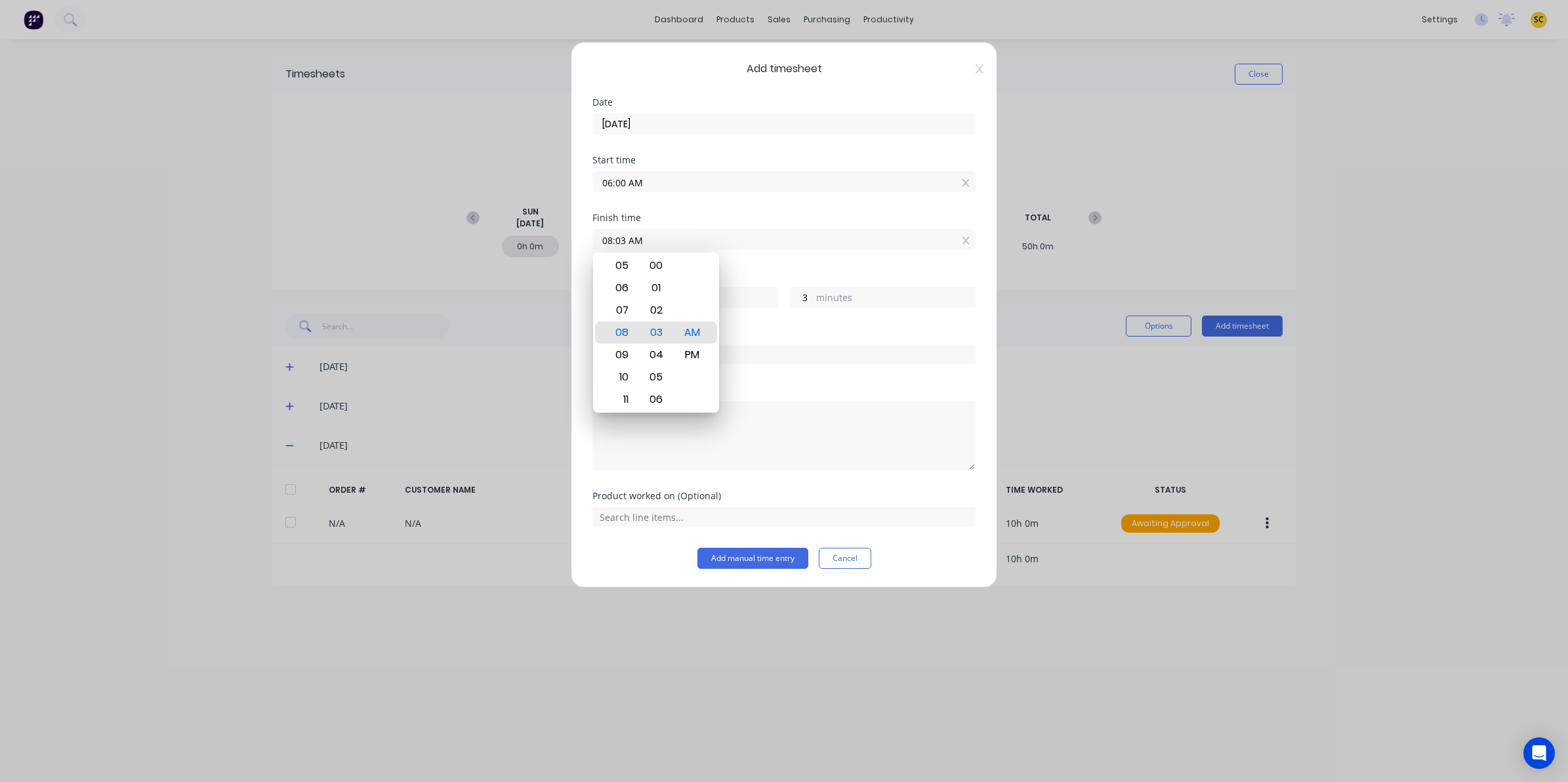
click at [401, 244] on div "Add timesheet Date 03/09/2025 Start time 06:00 AM Finish time 08:03 AM Hours wo…" at bounding box center [784, 391] width 1568 height 782
type input "10:00 AM"
type input "4"
type input "0"
click at [787, 396] on div "Notes" at bounding box center [784, 427] width 383 height 85
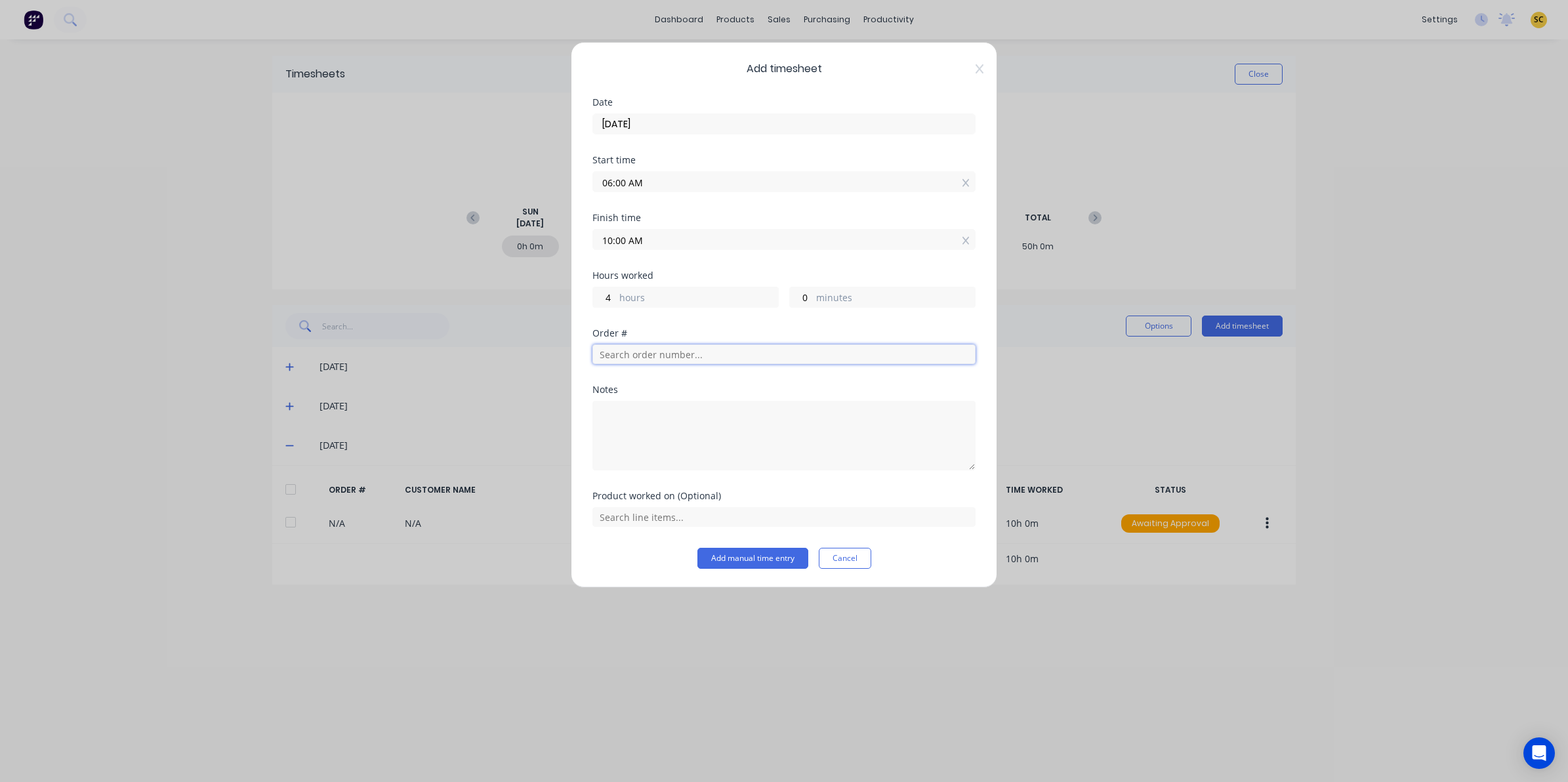
click at [724, 350] on input "text" at bounding box center [784, 354] width 383 height 20
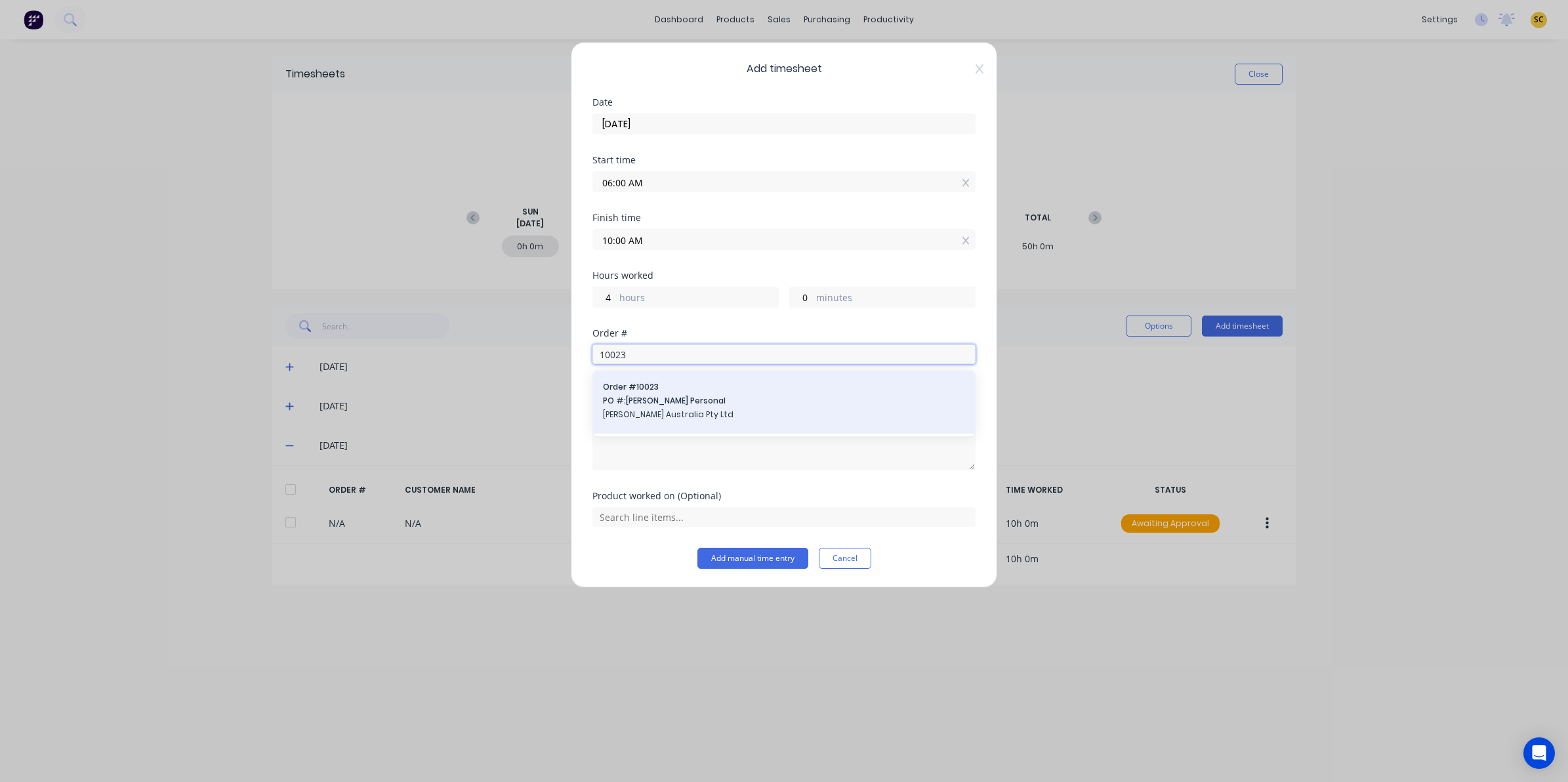
type input "10023"
click at [721, 410] on span "[PERSON_NAME] Australia Pty Ltd" at bounding box center [784, 414] width 362 height 12
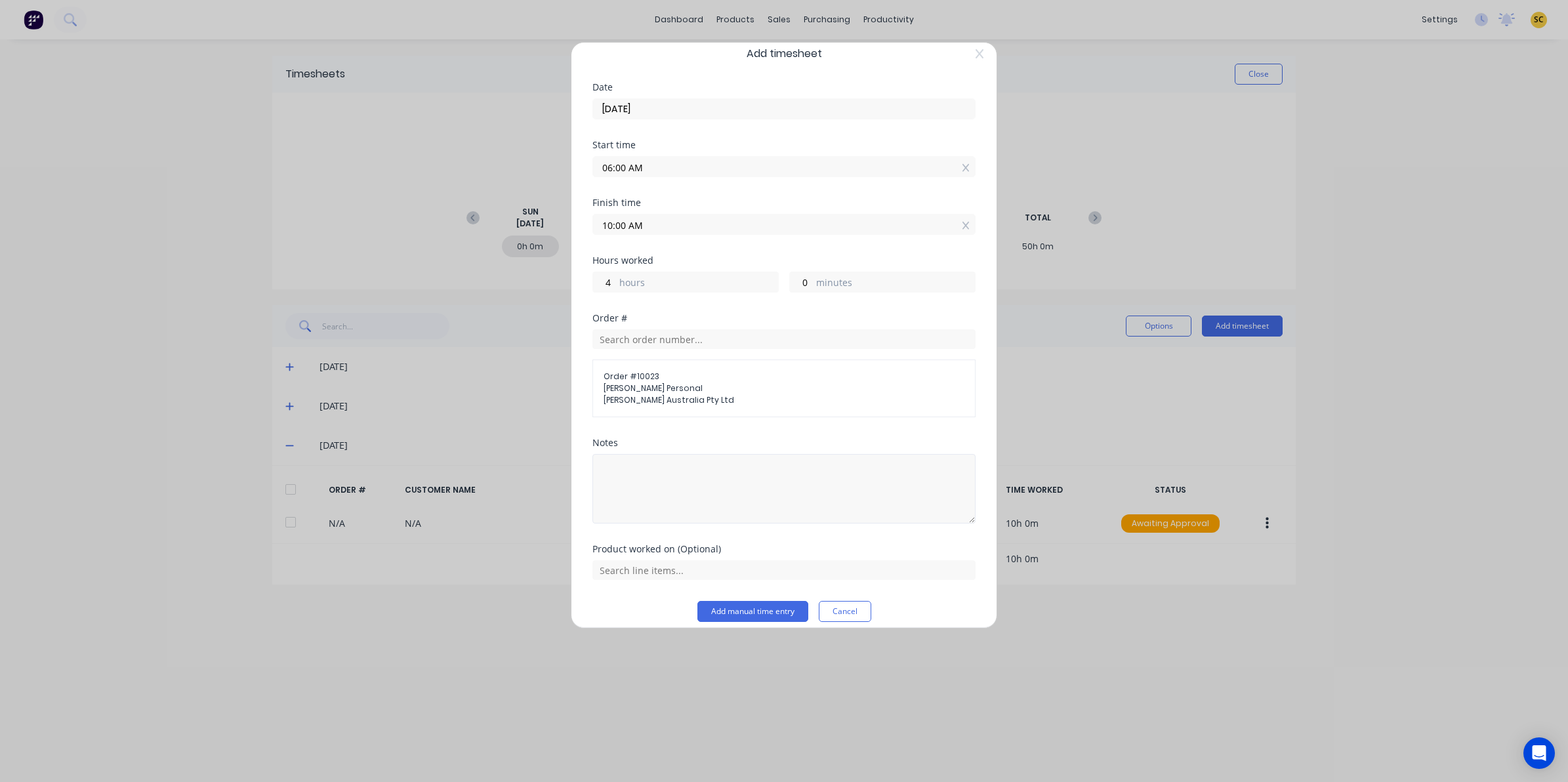
scroll to position [29, 0]
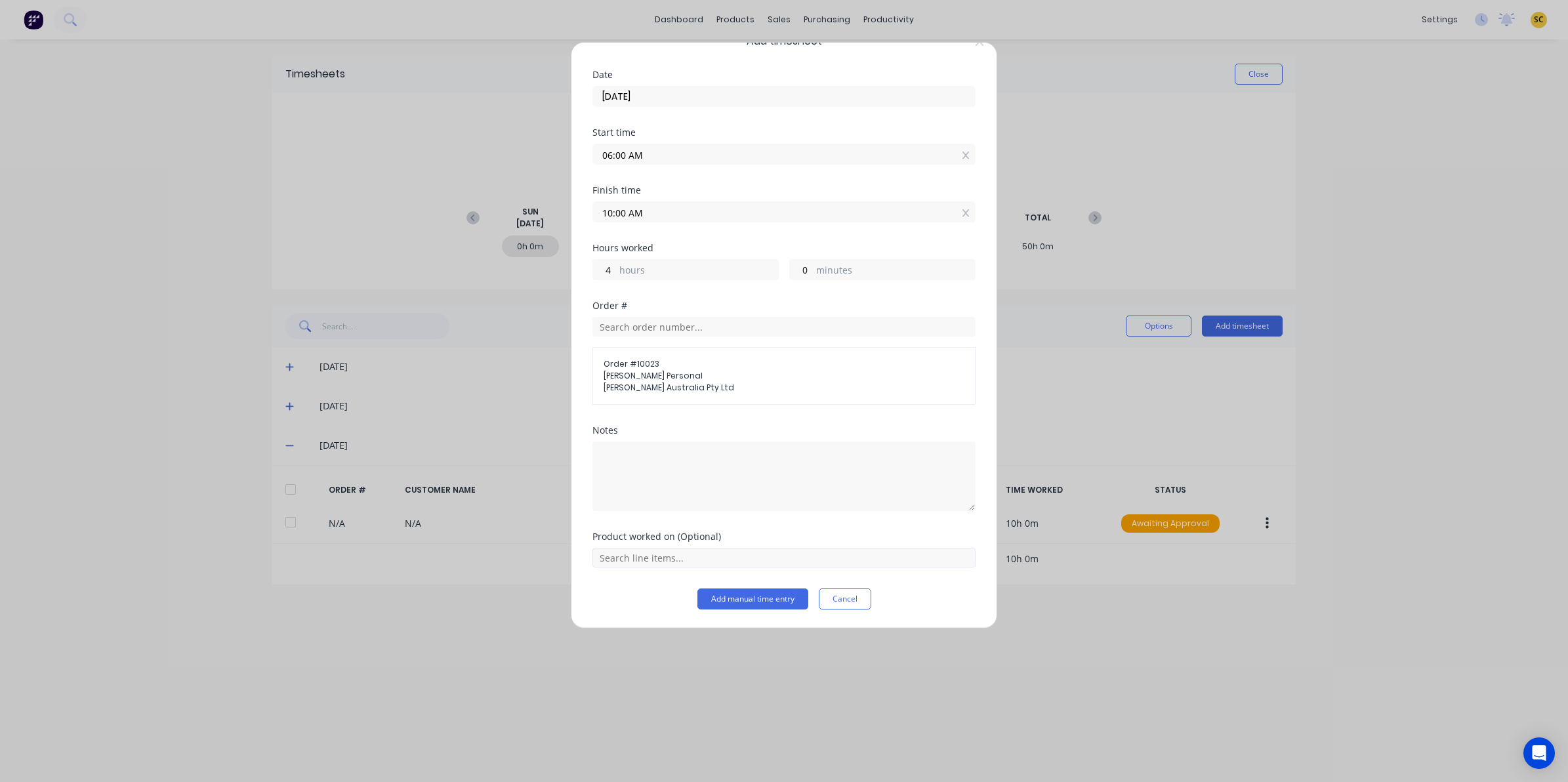
click at [683, 554] on div "Product worked on (Optional)" at bounding box center [784, 550] width 383 height 36
click at [683, 554] on input "text" at bounding box center [784, 557] width 383 height 20
click at [653, 523] on span "Trailer Rebuild" at bounding box center [794, 524] width 341 height 12
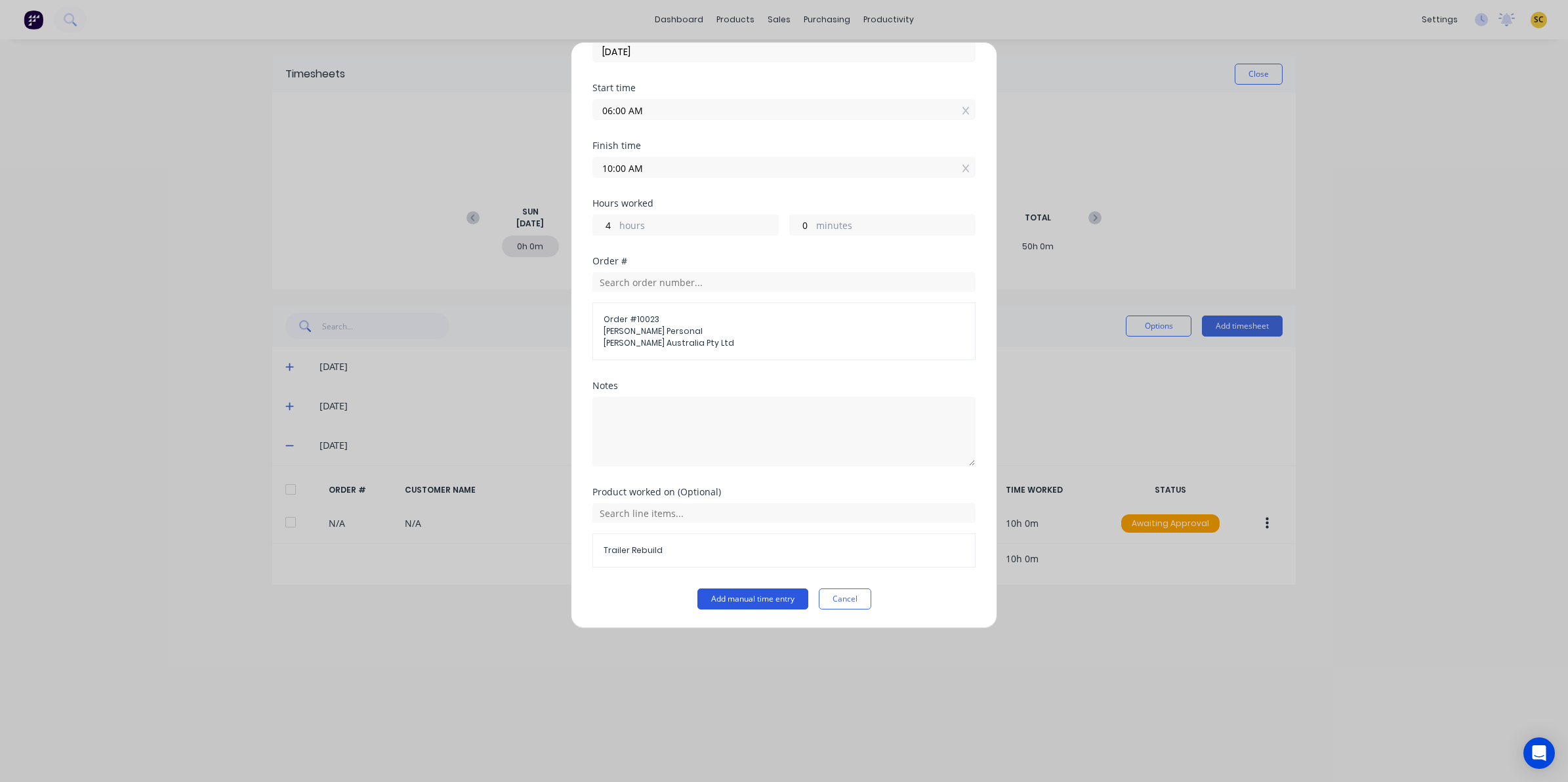
click at [717, 604] on button "Add manual time entry" at bounding box center [753, 599] width 111 height 21
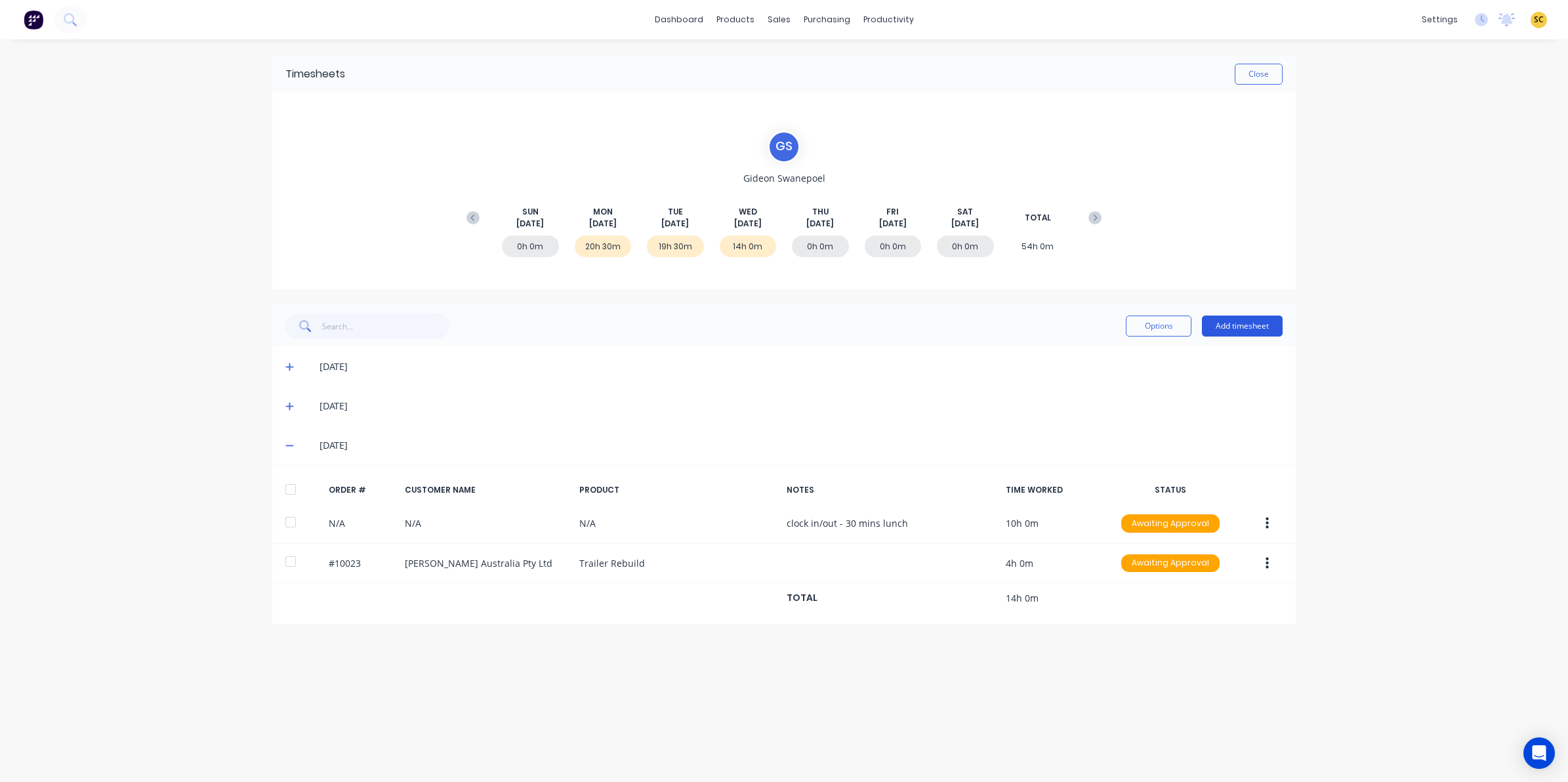
click at [1232, 322] on button "Add timesheet" at bounding box center [1243, 326] width 81 height 21
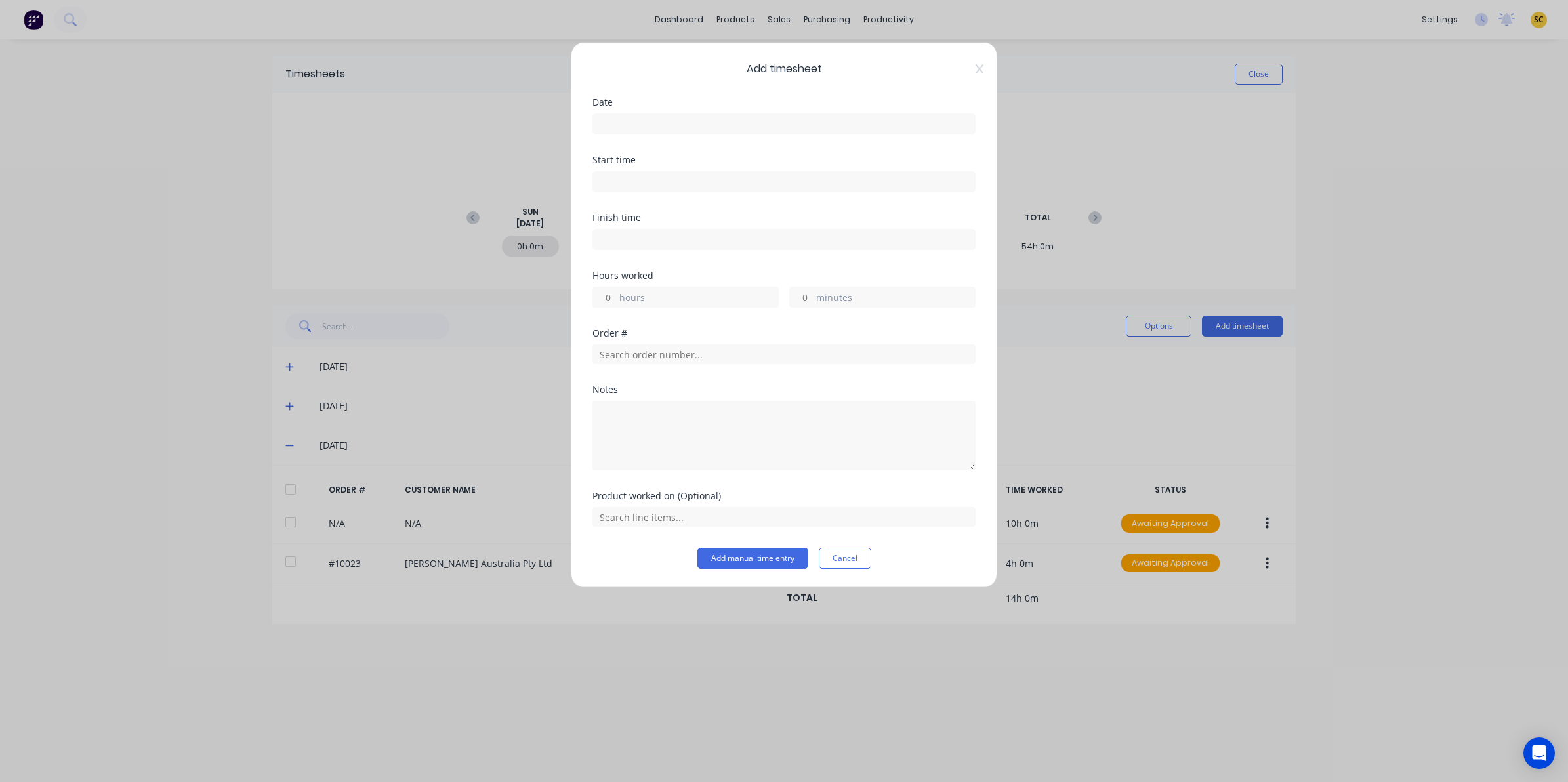
click at [691, 113] on label at bounding box center [784, 124] width 383 height 21
click at [691, 114] on input at bounding box center [783, 124] width 382 height 20
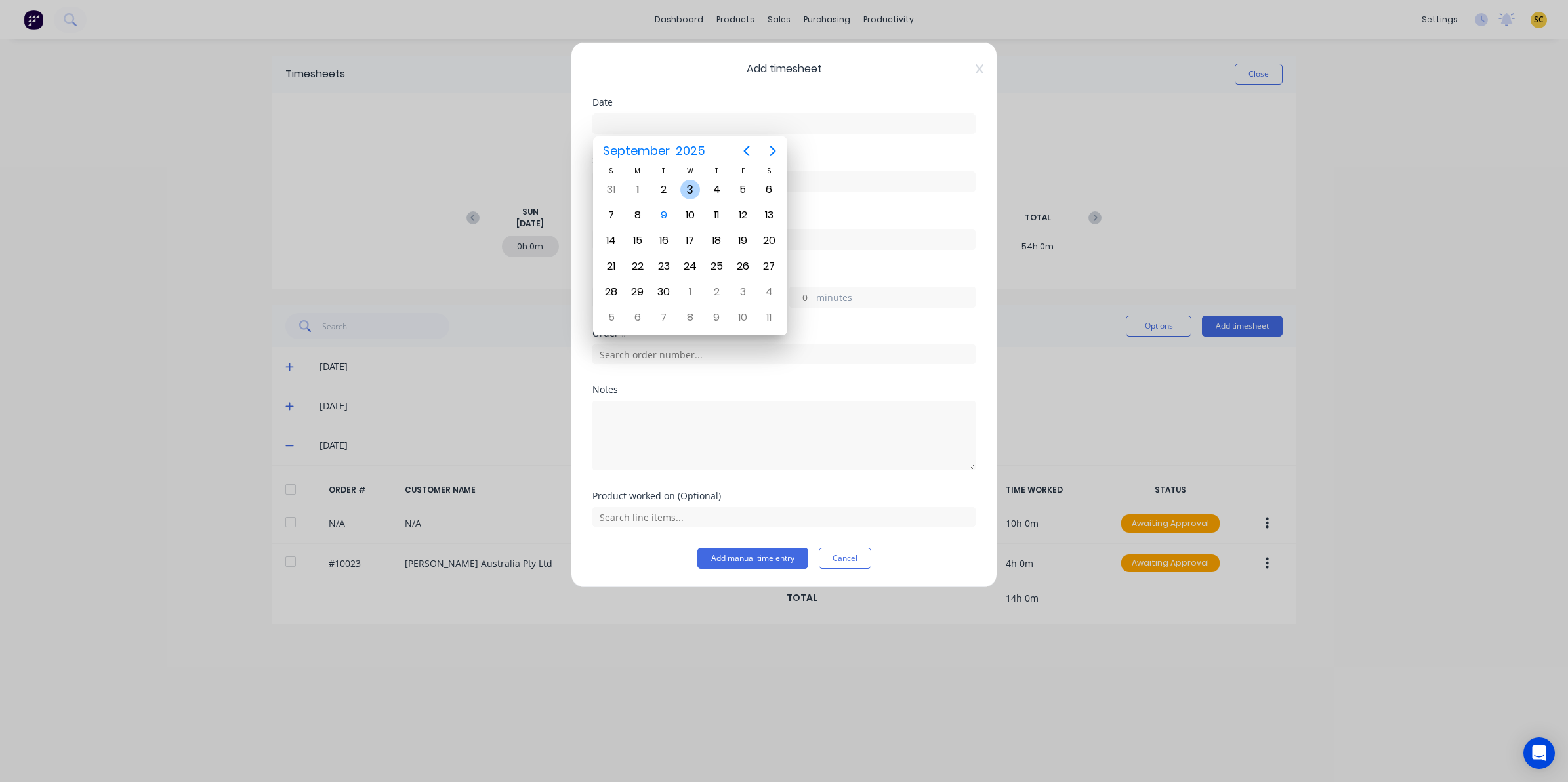
click at [684, 192] on div "3" at bounding box center [690, 190] width 20 height 20
type input "03/09/2025"
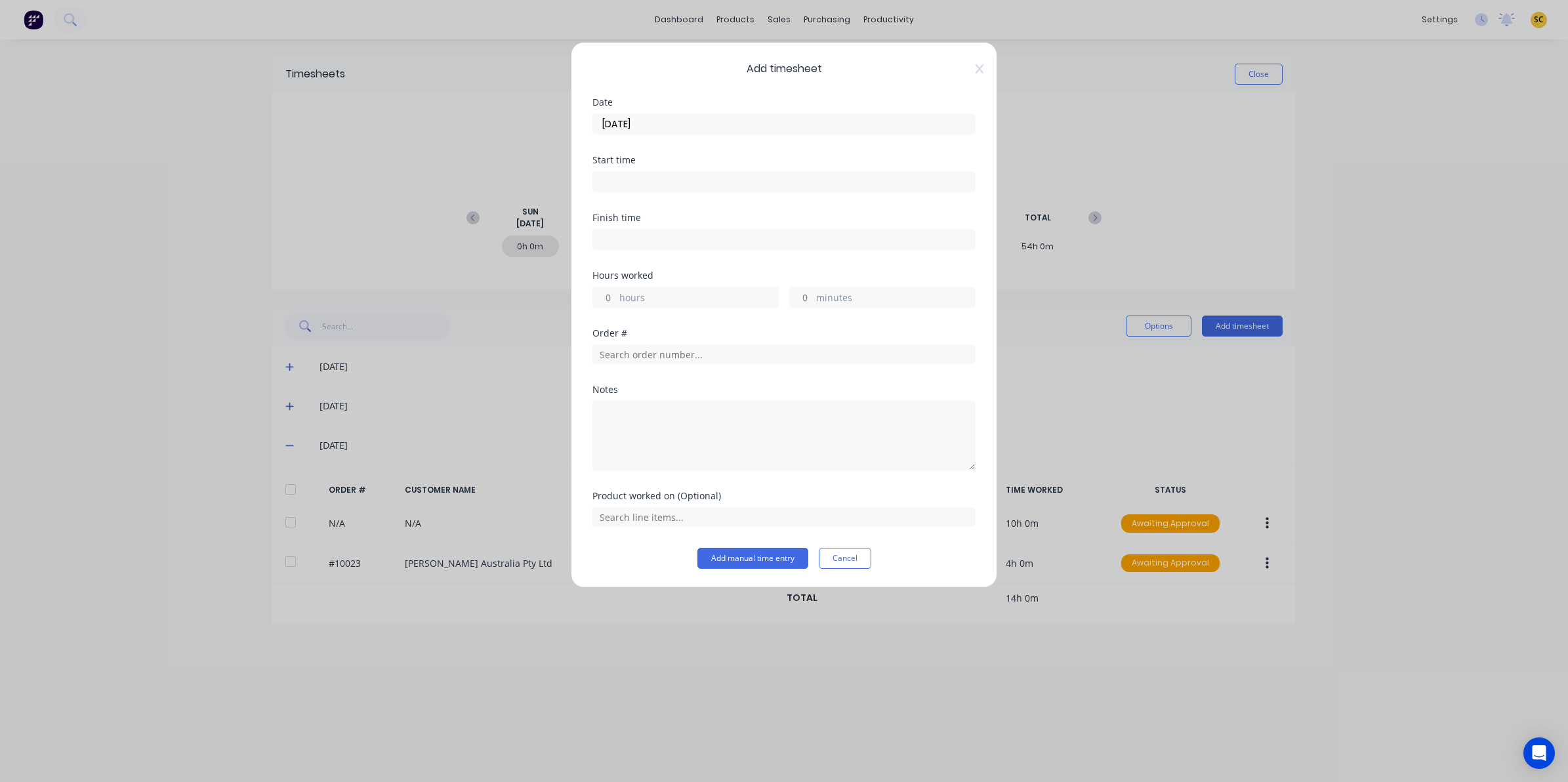
click at [653, 177] on input at bounding box center [783, 182] width 382 height 20
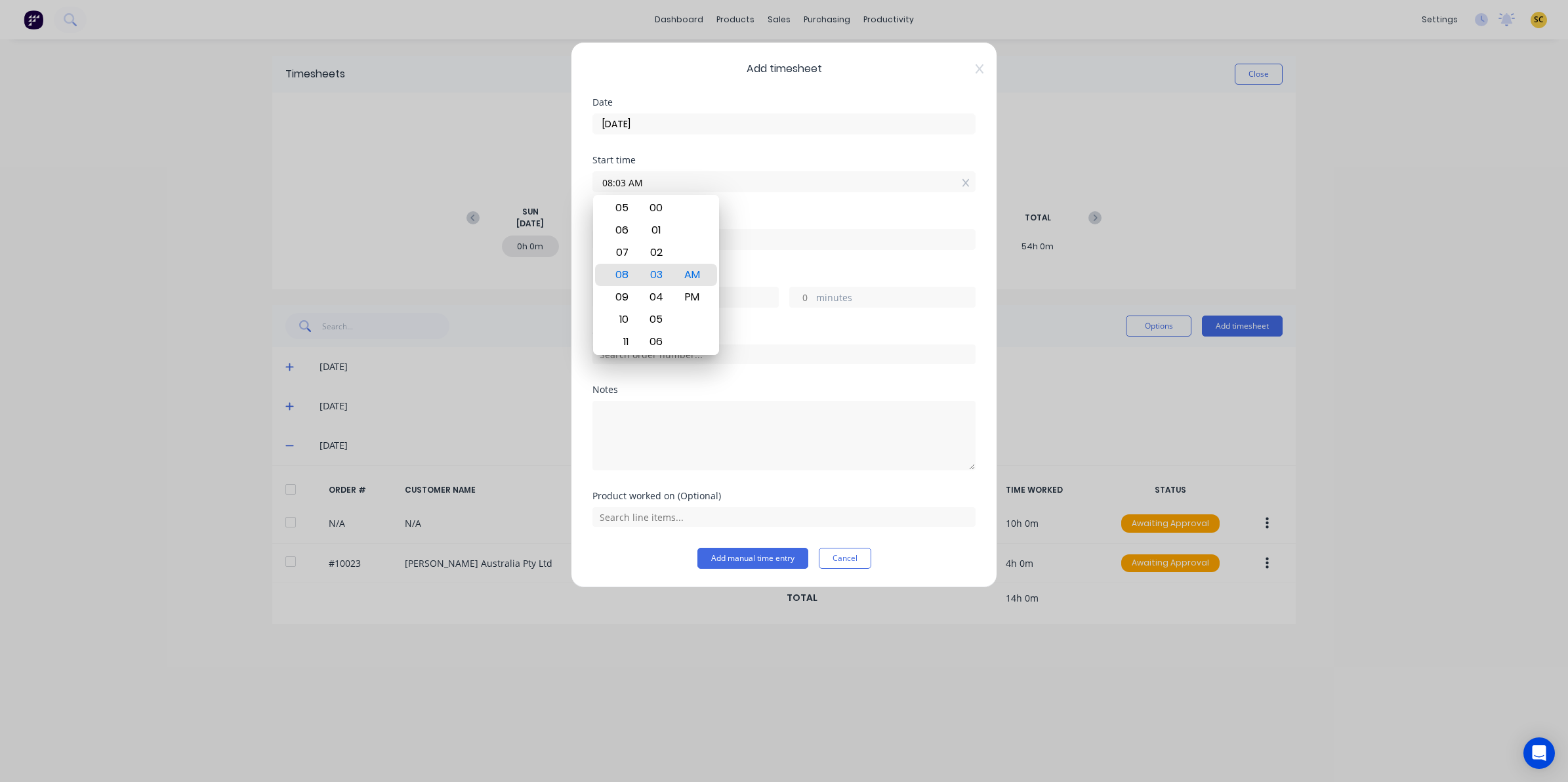
drag, startPoint x: 661, startPoint y: 182, endPoint x: 437, endPoint y: 188, distance: 224.1
click at [437, 188] on div "Add timesheet Date 03/09/2025 Start time 08:03 AM Finish time Hours worked hour…" at bounding box center [784, 391] width 1568 height 782
type input "10:00 AM"
click at [802, 205] on div "Start time 10:00 AM" at bounding box center [784, 184] width 383 height 58
click at [810, 224] on div "Finish time" at bounding box center [784, 232] width 383 height 36
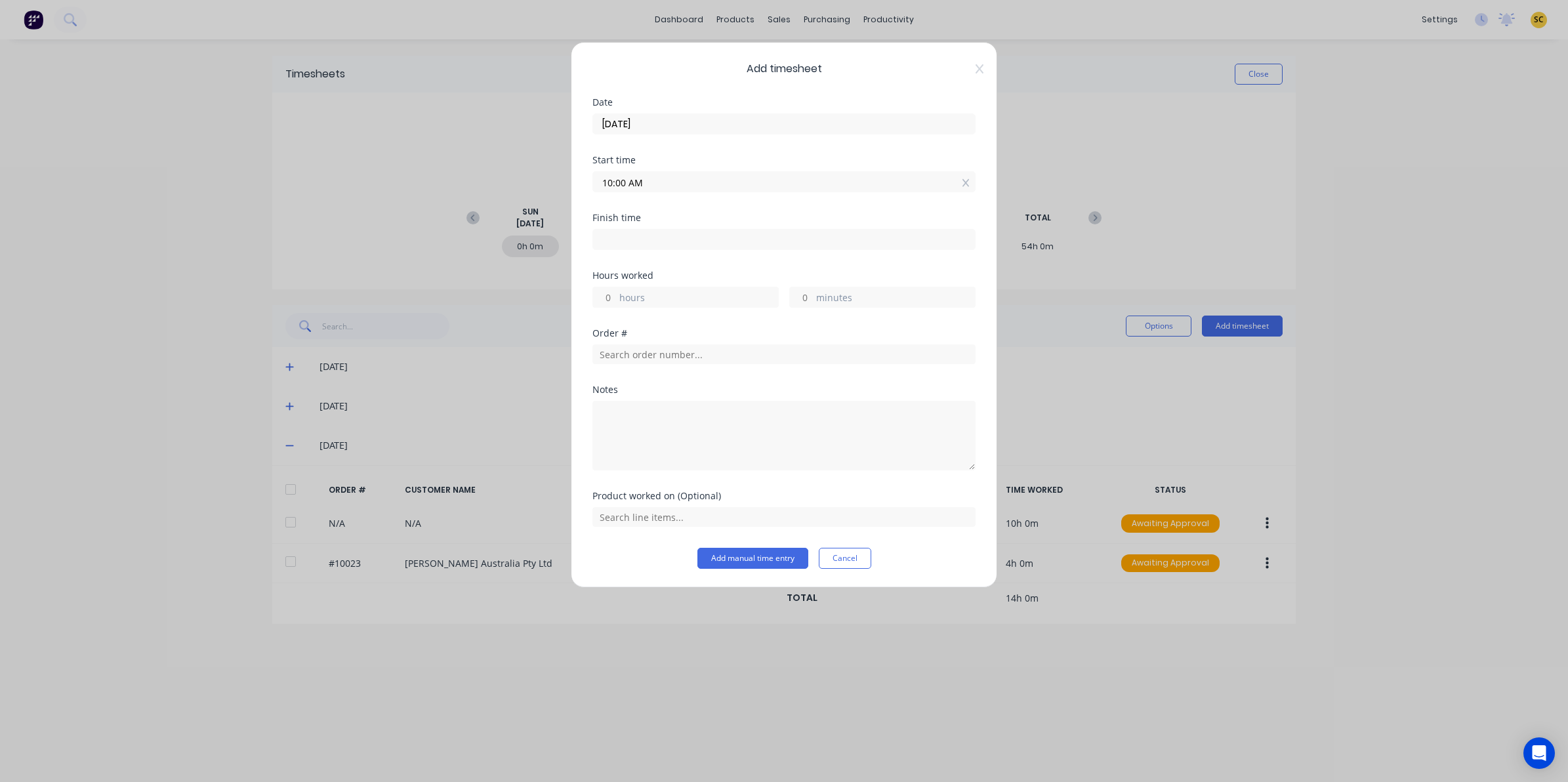
drag, startPoint x: 810, startPoint y: 224, endPoint x: 810, endPoint y: 231, distance: 7.0
click at [810, 231] on label at bounding box center [784, 240] width 383 height 21
click at [810, 231] on input at bounding box center [783, 239] width 382 height 20
type input "08:04 AM"
type input "22"
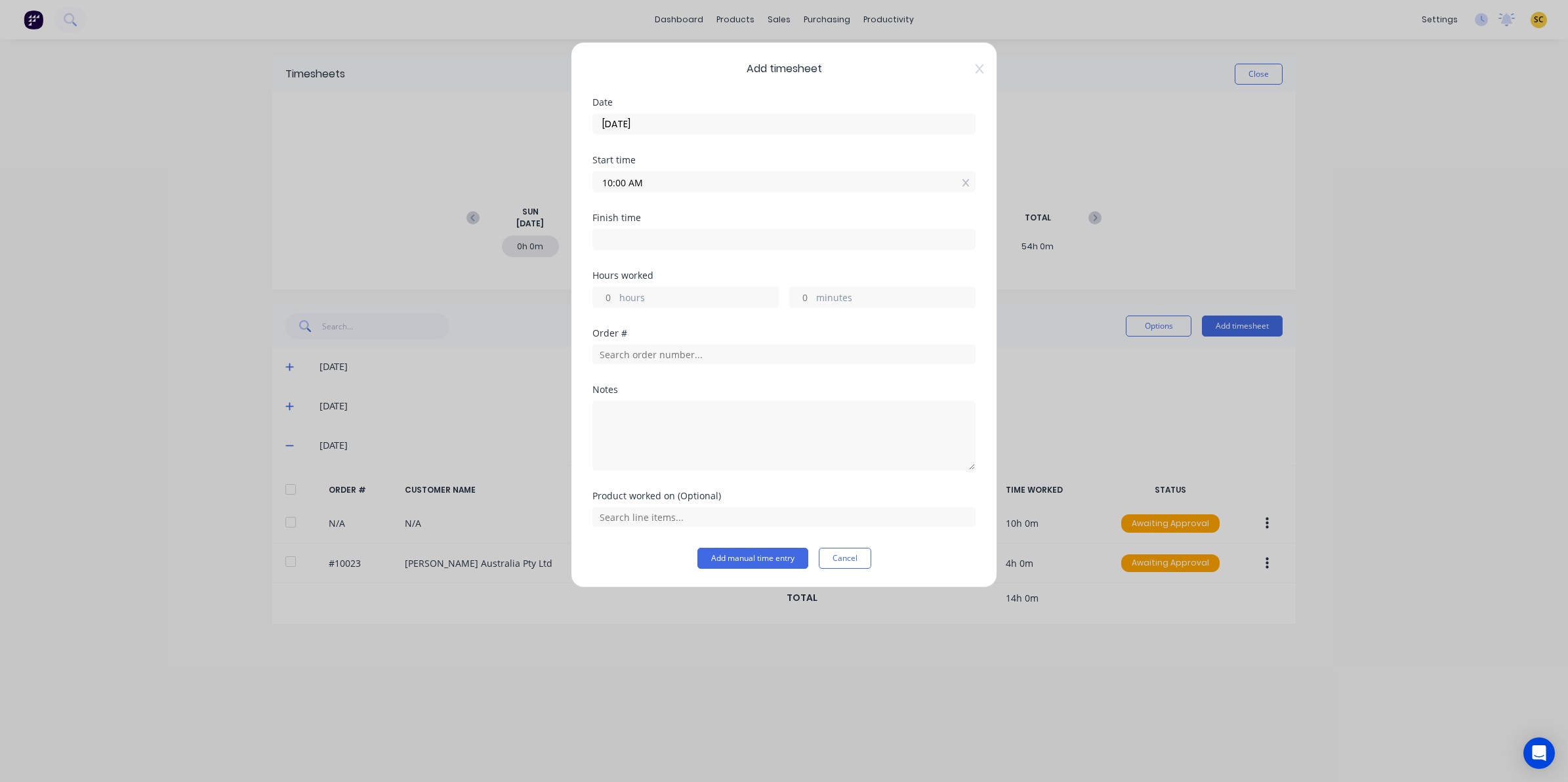
type input "4"
drag, startPoint x: 648, startPoint y: 236, endPoint x: 438, endPoint y: 240, distance: 210.0
click at [440, 240] on div "Add timesheet Date 03/09/2025 Start time 10:00 AM Finish time 08:04 AM Hours wo…" at bounding box center [784, 391] width 1568 height 782
type input "11:34 AM"
type input "1"
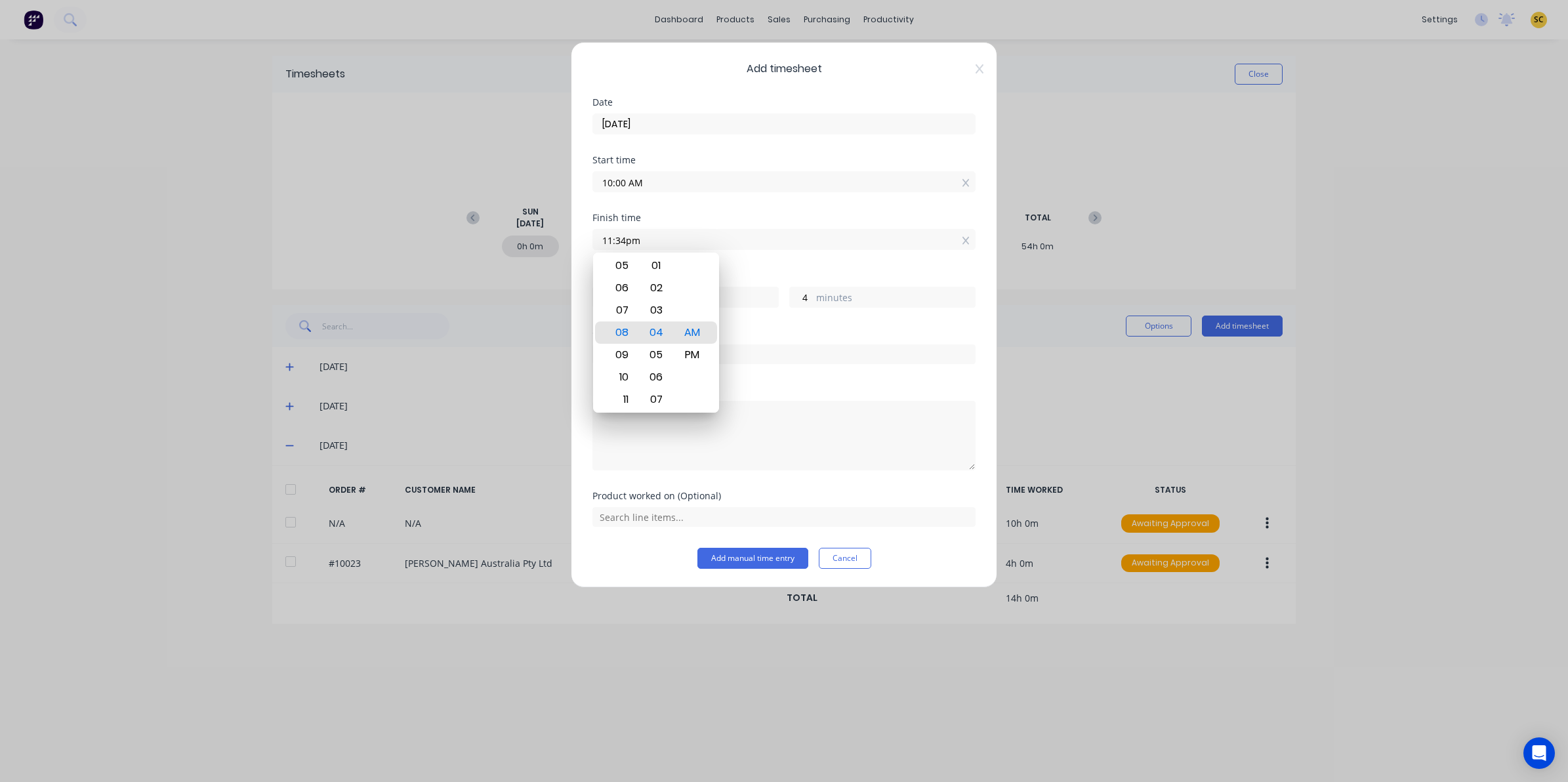
type input "34"
click at [695, 353] on div "PM" at bounding box center [692, 355] width 33 height 22
type input "11:34 PM"
type input "13"
click at [693, 319] on div "AM" at bounding box center [692, 310] width 33 height 22
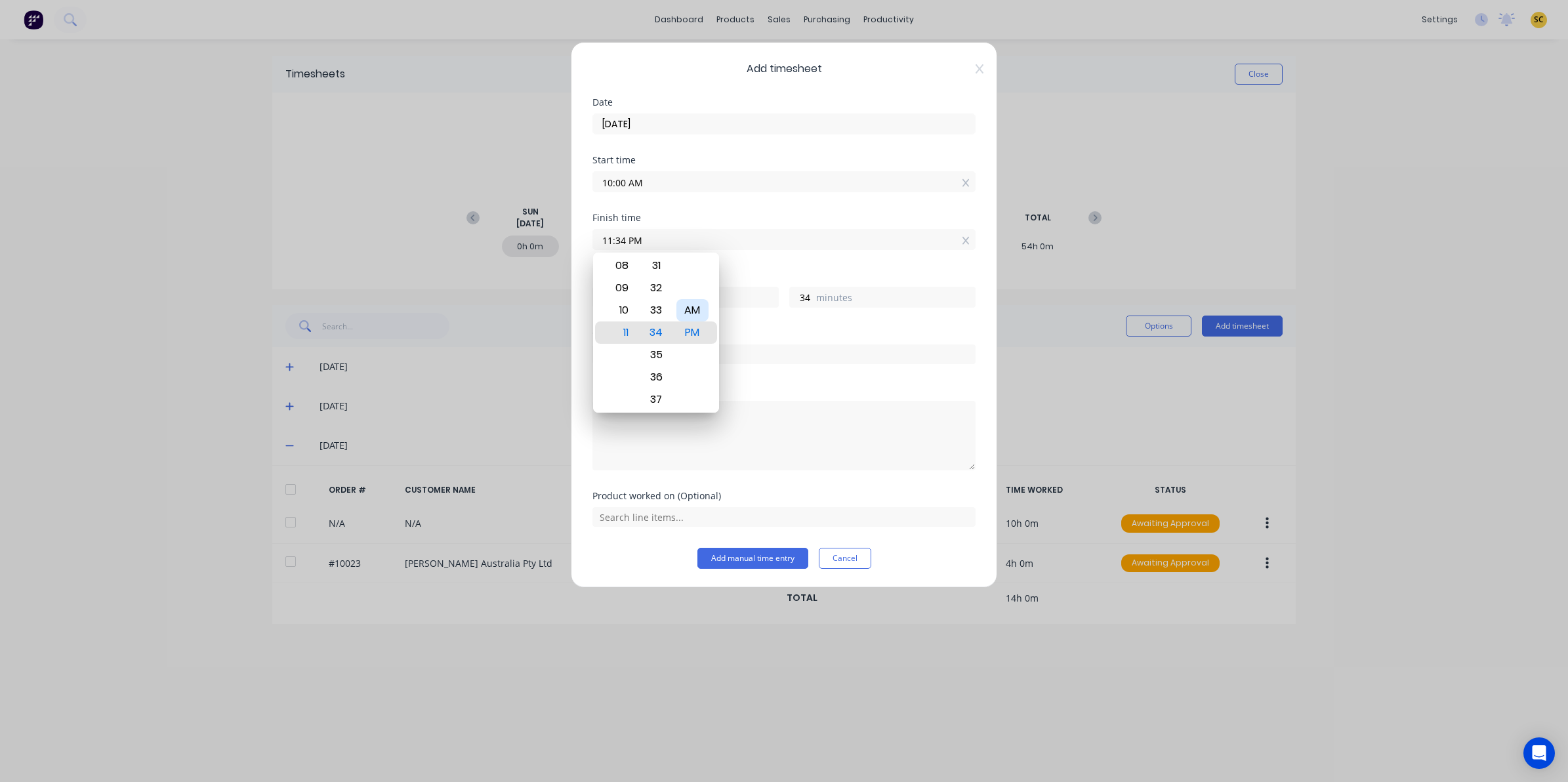
type input "11:34 AM"
type input "1"
click at [802, 381] on div "Order #" at bounding box center [784, 356] width 383 height 56
click at [653, 358] on input "text" at bounding box center [784, 354] width 383 height 20
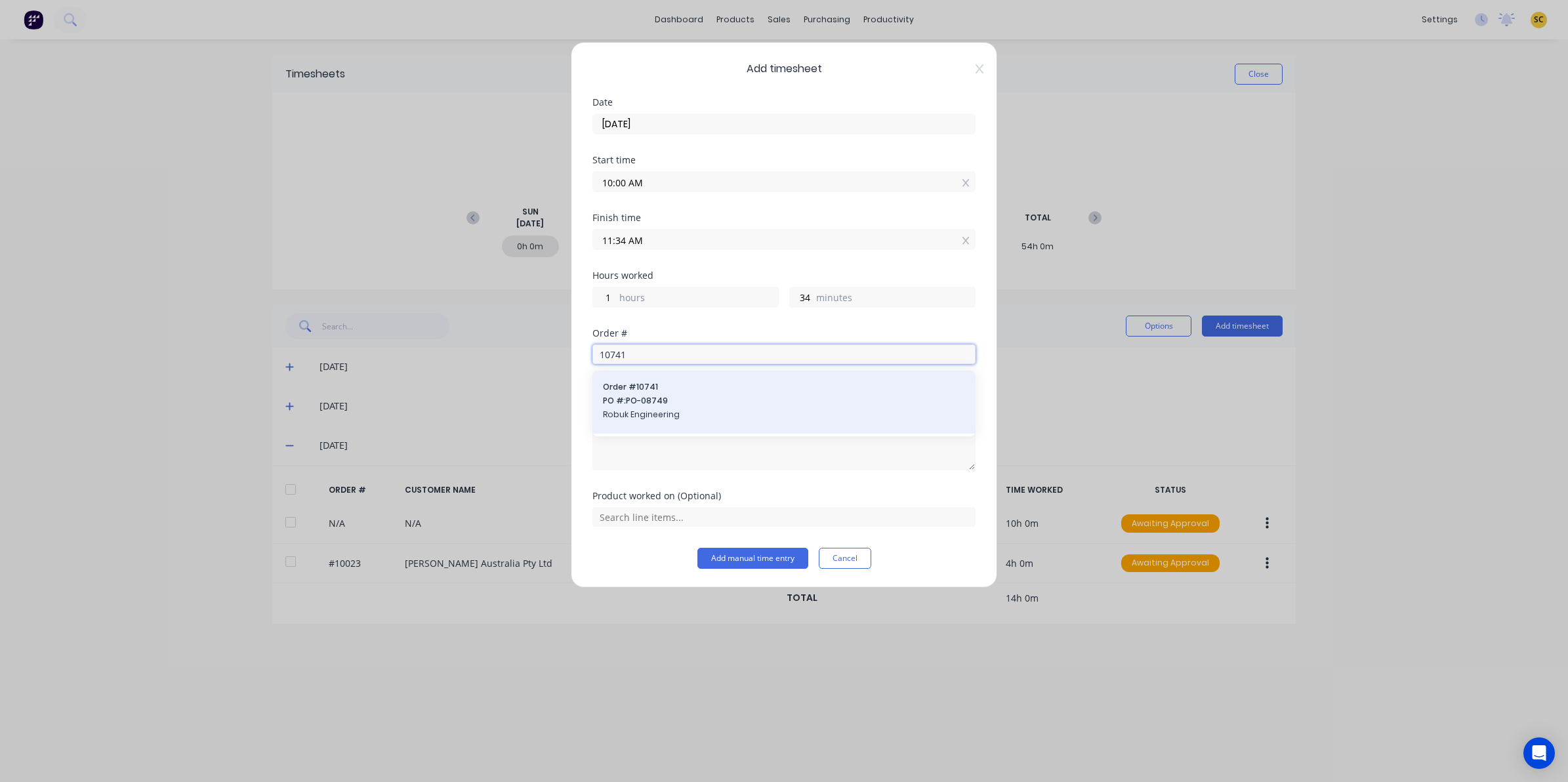
type input "10741"
click at [633, 411] on span "Robuk Engineering" at bounding box center [784, 414] width 362 height 12
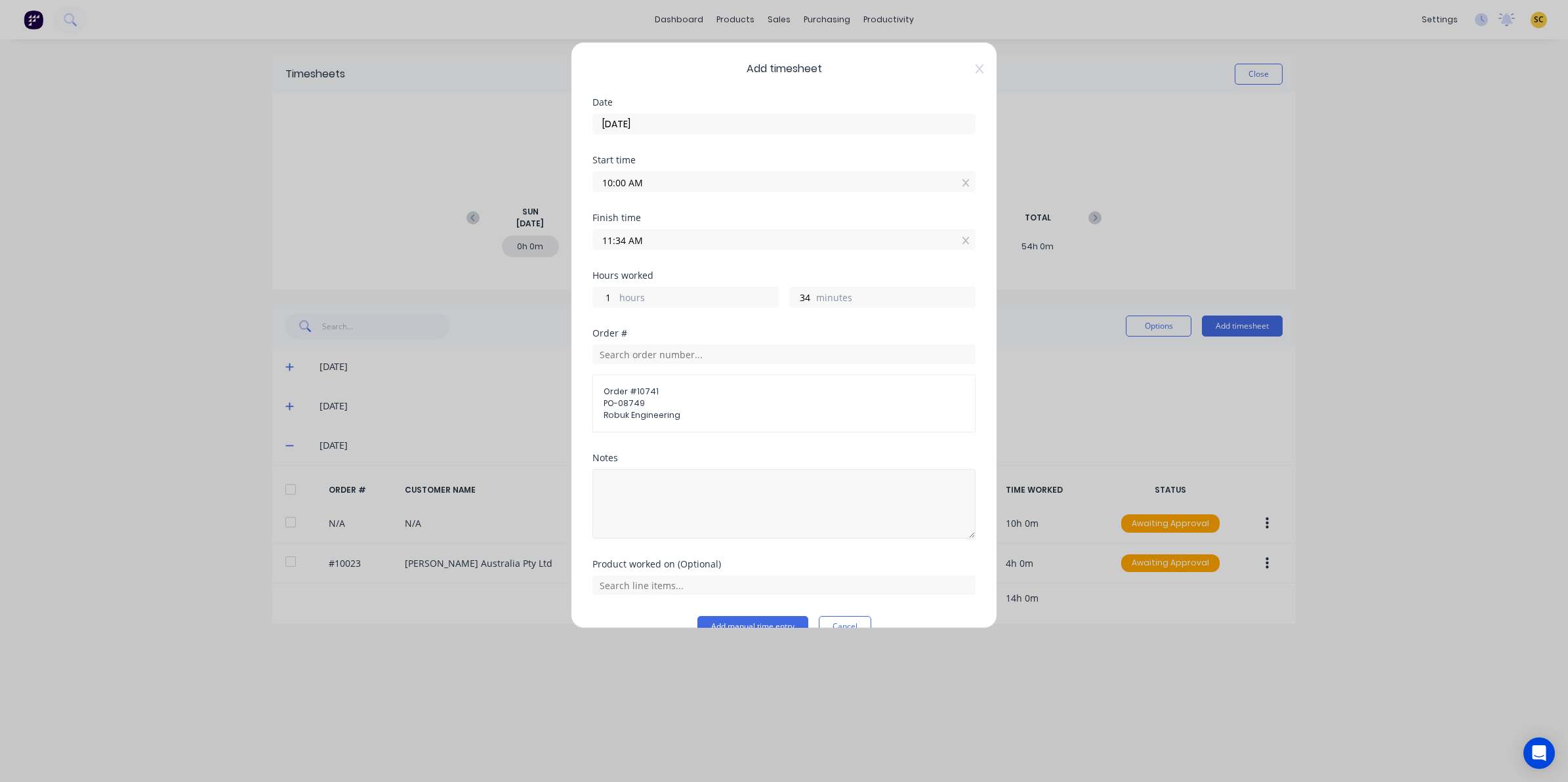
scroll to position [29, 0]
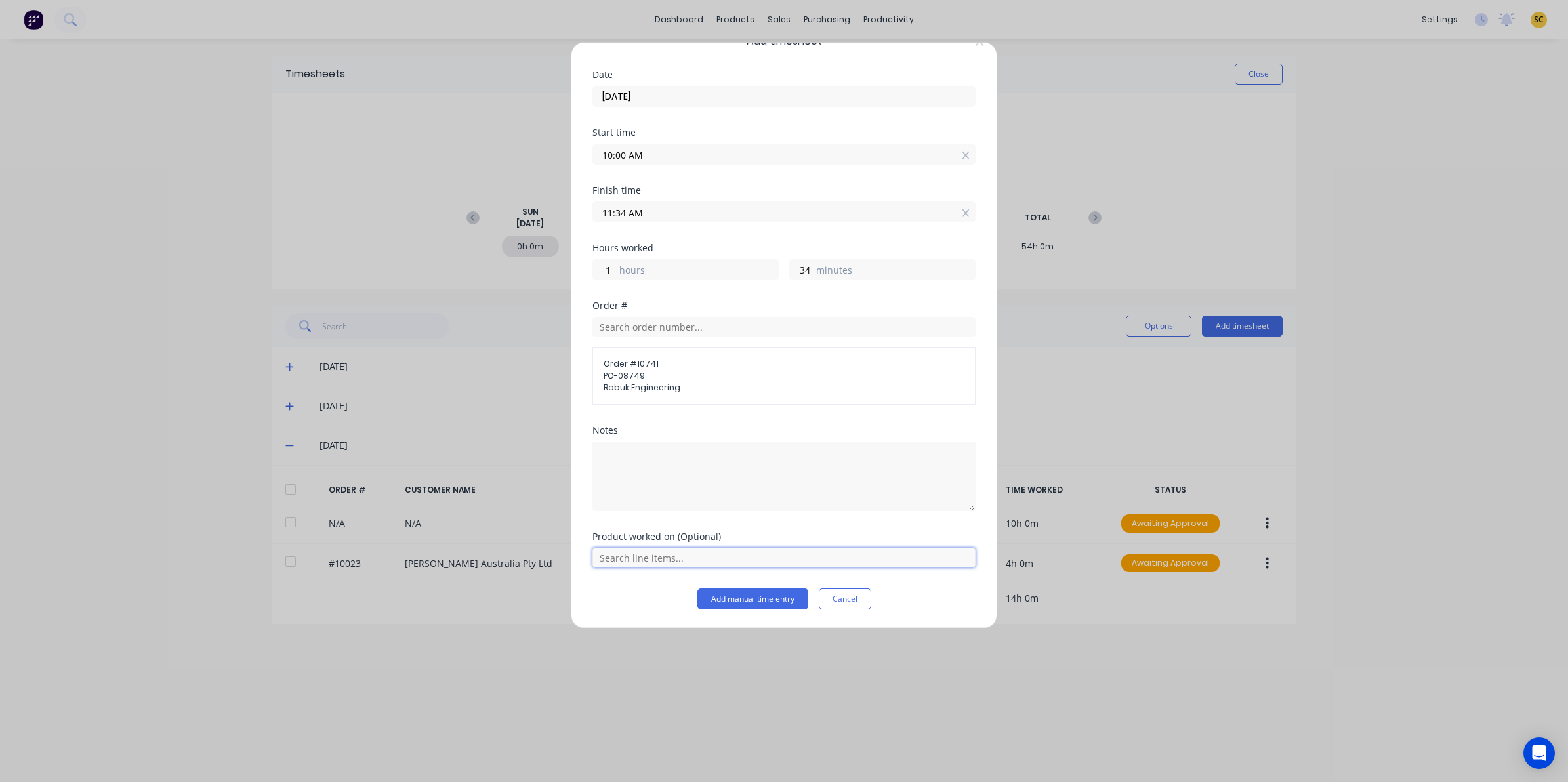
click at [640, 565] on input "text" at bounding box center [784, 557] width 383 height 20
click at [633, 518] on div "F-048HHG - G Handle Description F-048HHG" at bounding box center [794, 517] width 341 height 26
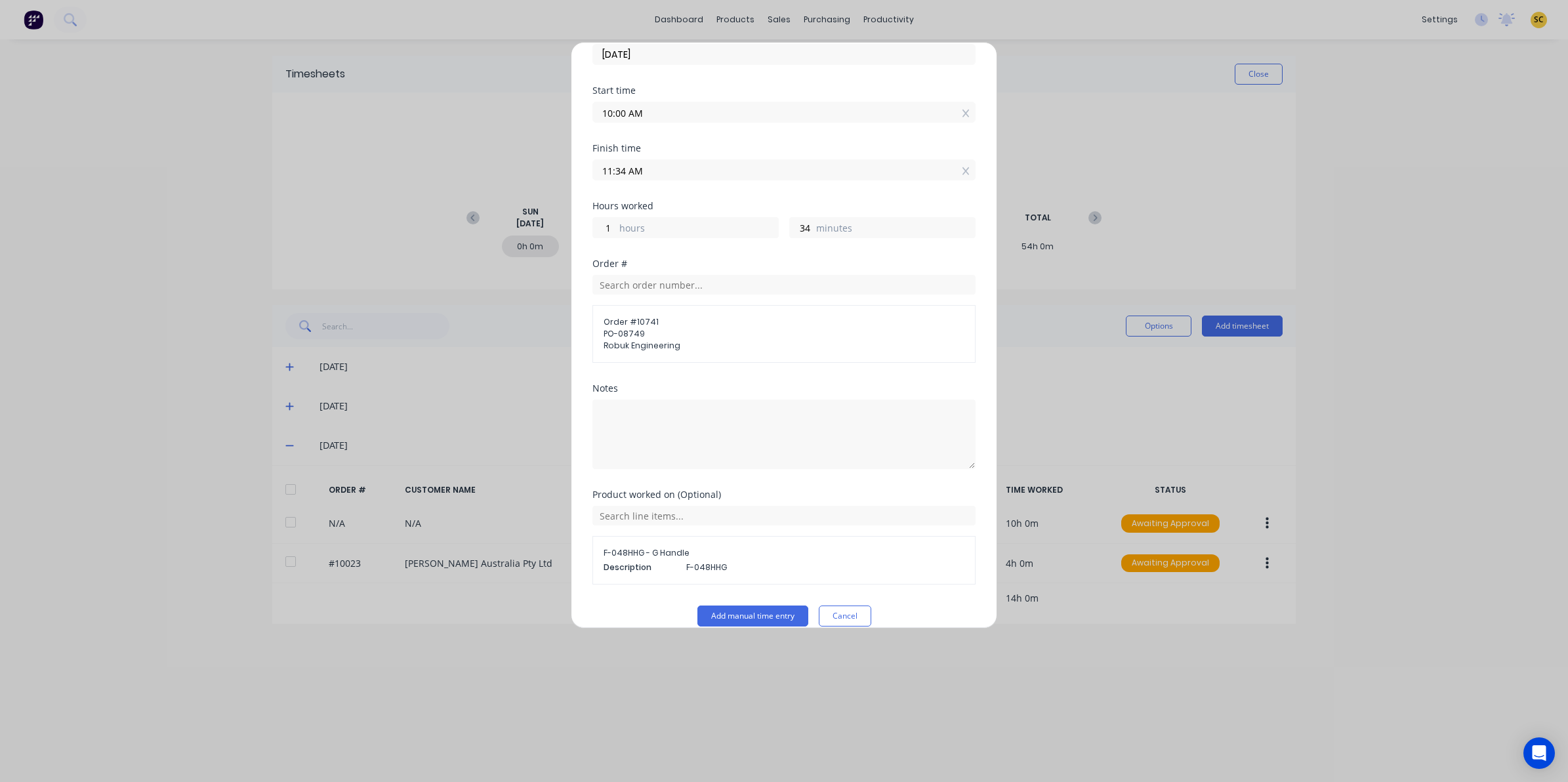
scroll to position [89, 0]
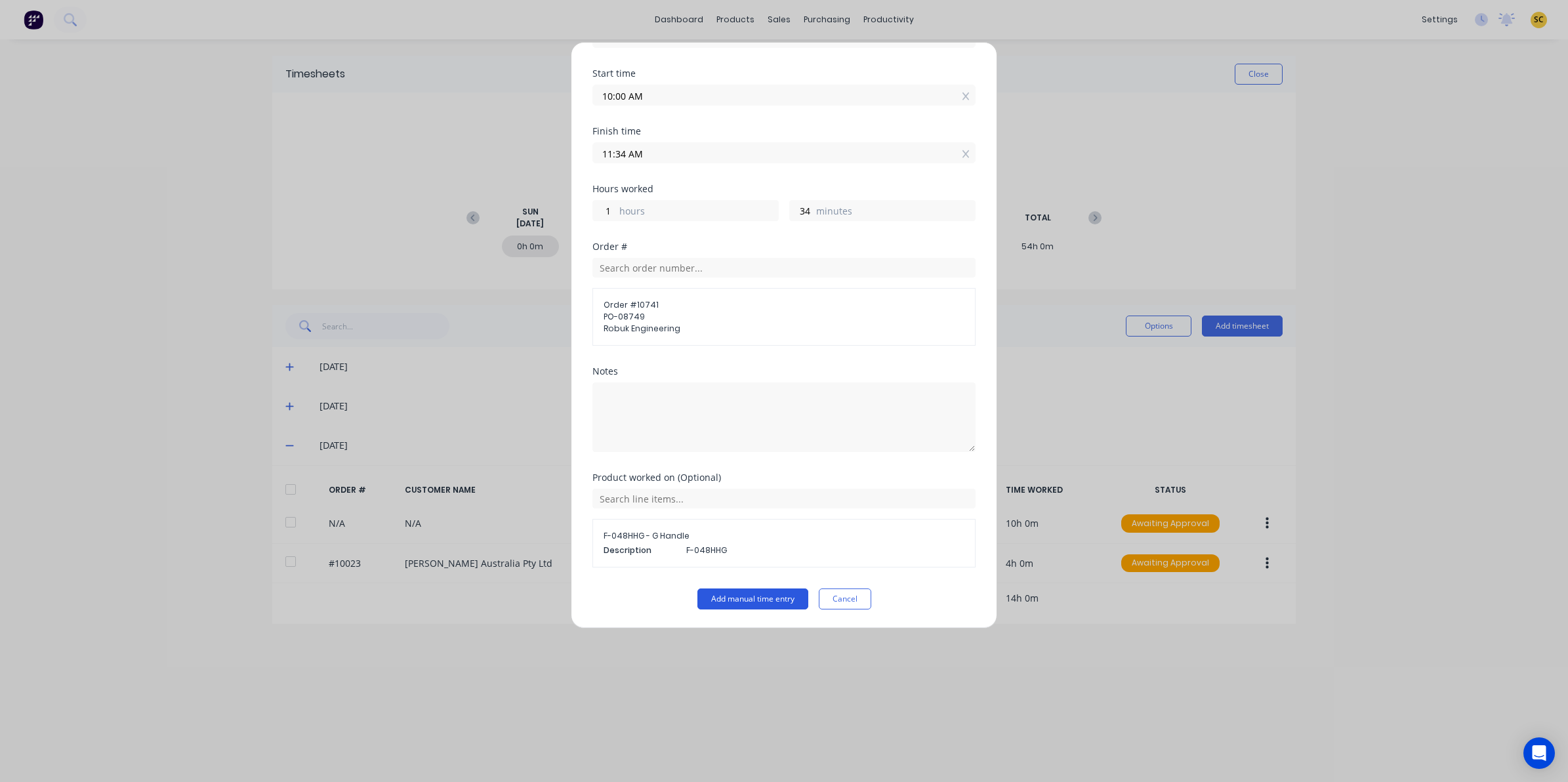
click at [717, 602] on button "Add manual time entry" at bounding box center [753, 599] width 111 height 21
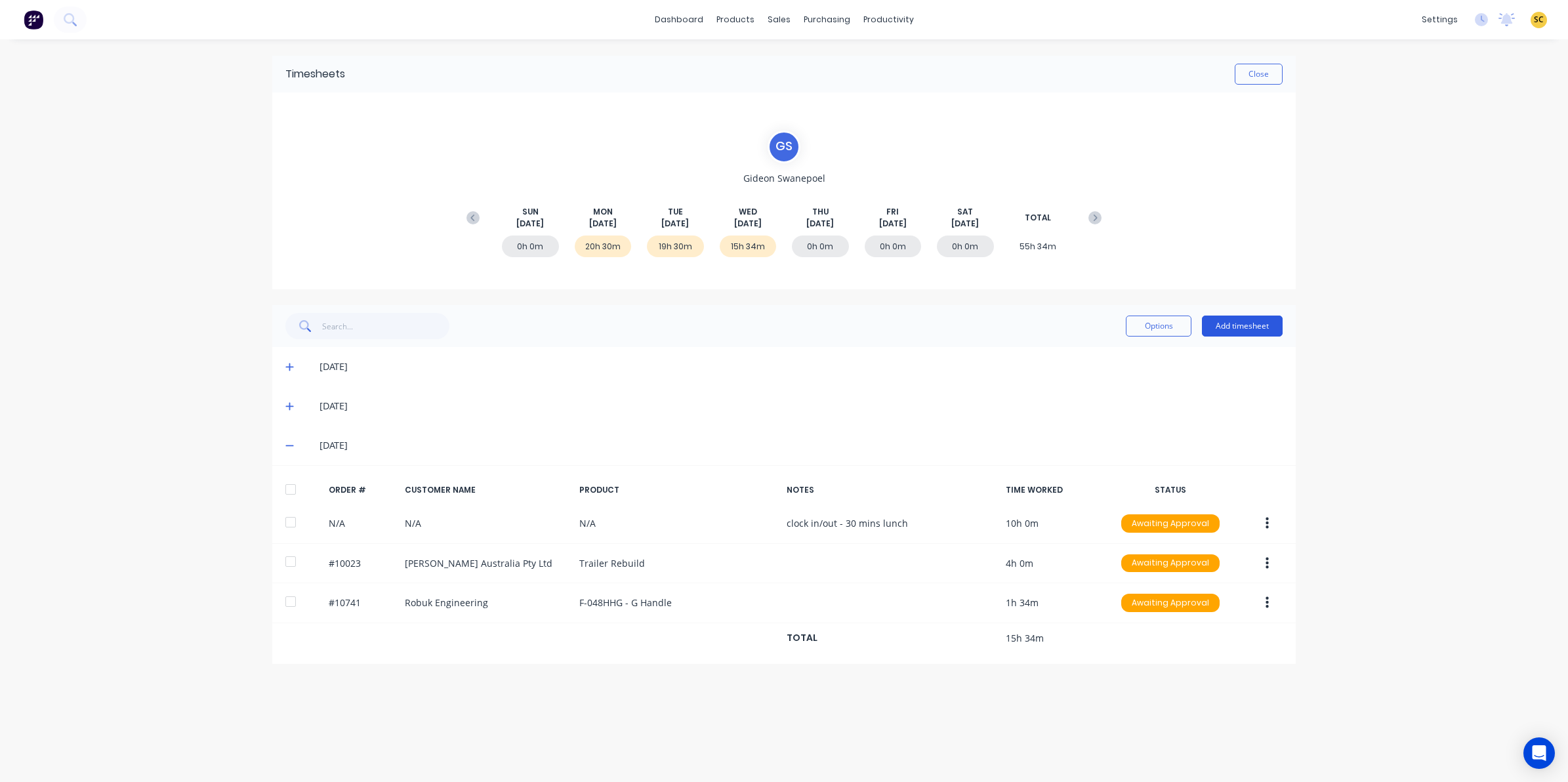
click at [1260, 316] on button "Add timesheet" at bounding box center [1243, 326] width 81 height 21
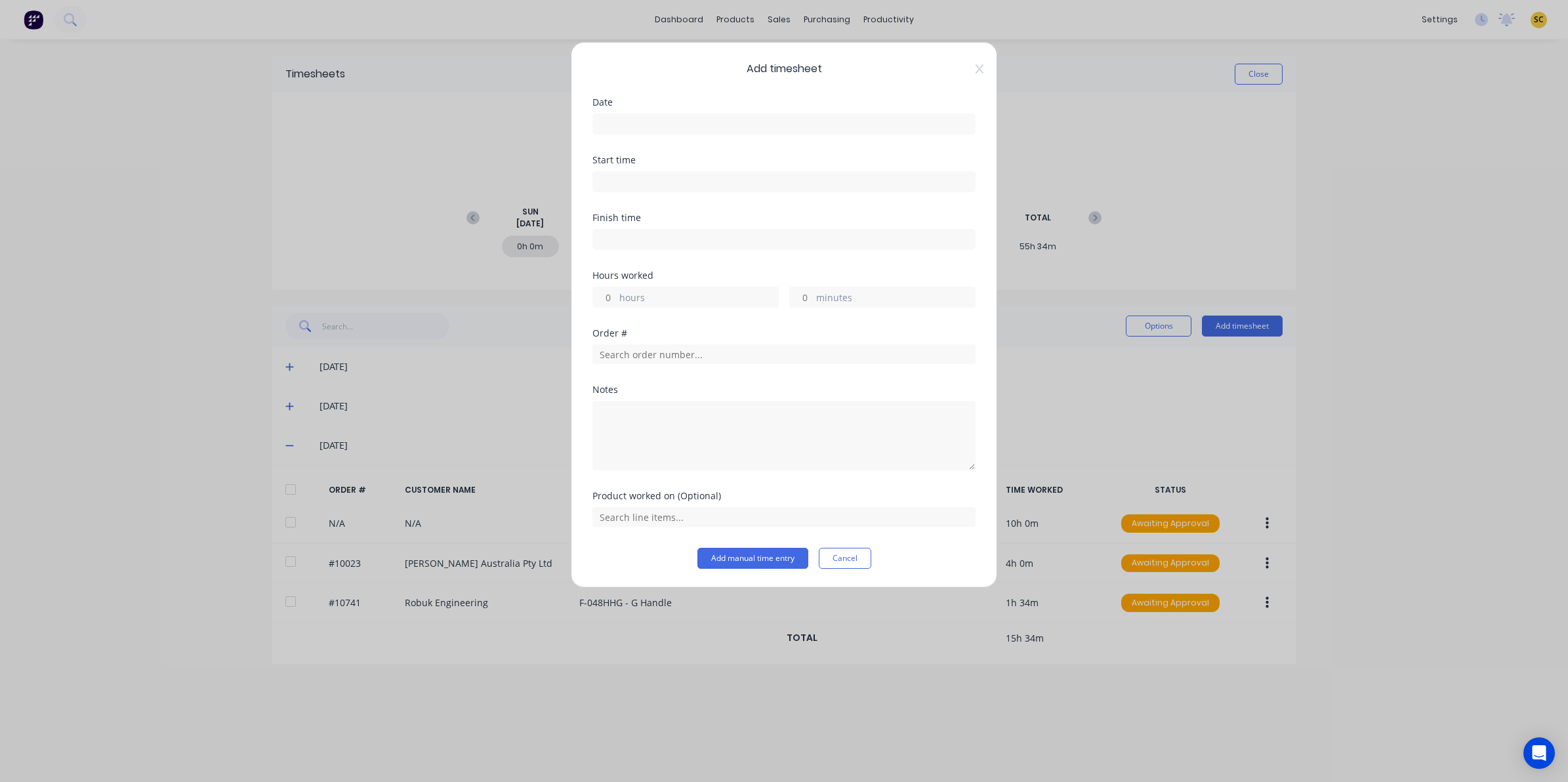
click at [676, 123] on input at bounding box center [783, 124] width 382 height 20
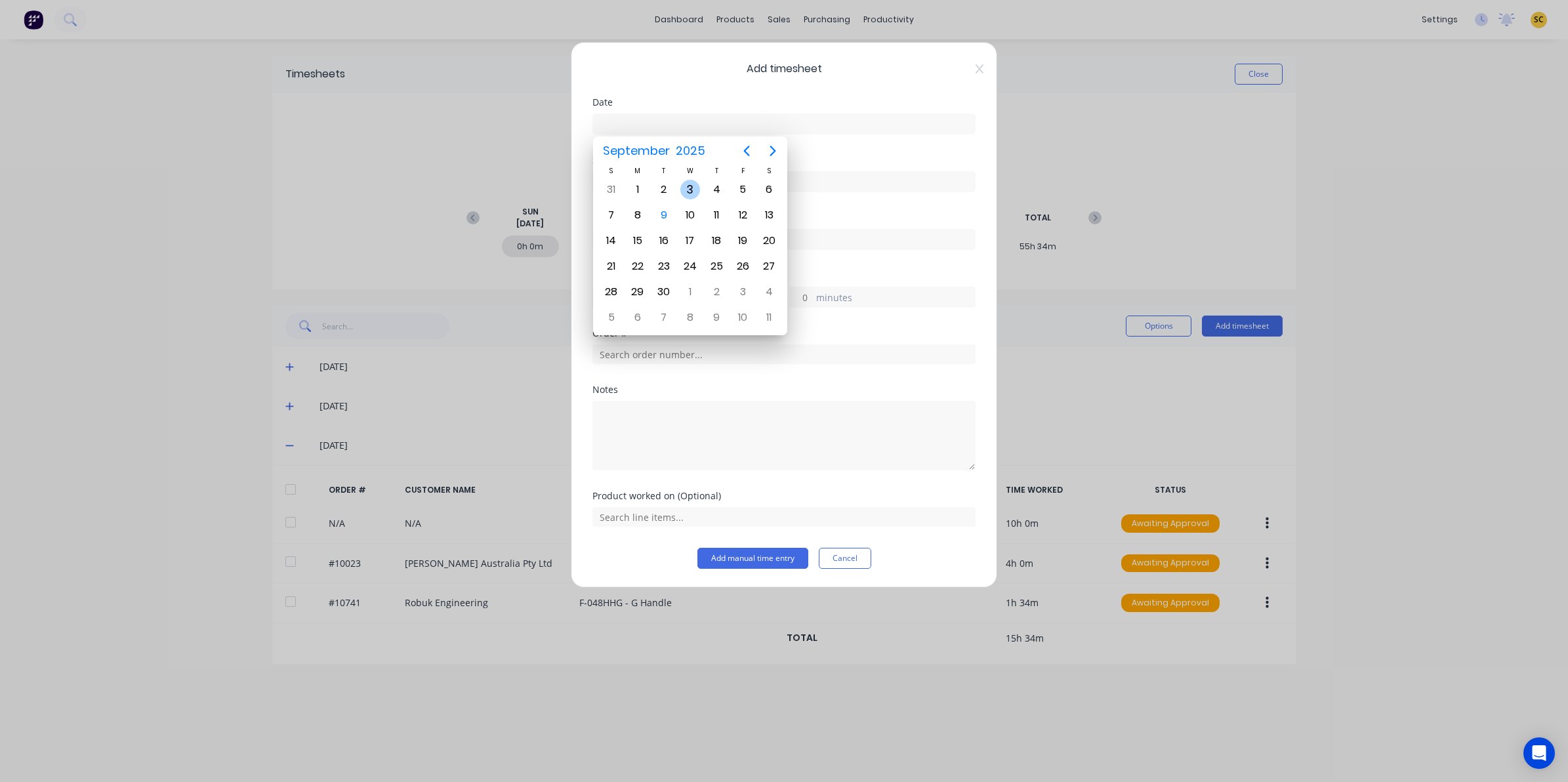
click at [694, 191] on div "3" at bounding box center [690, 190] width 20 height 20
type input "03/09/2025"
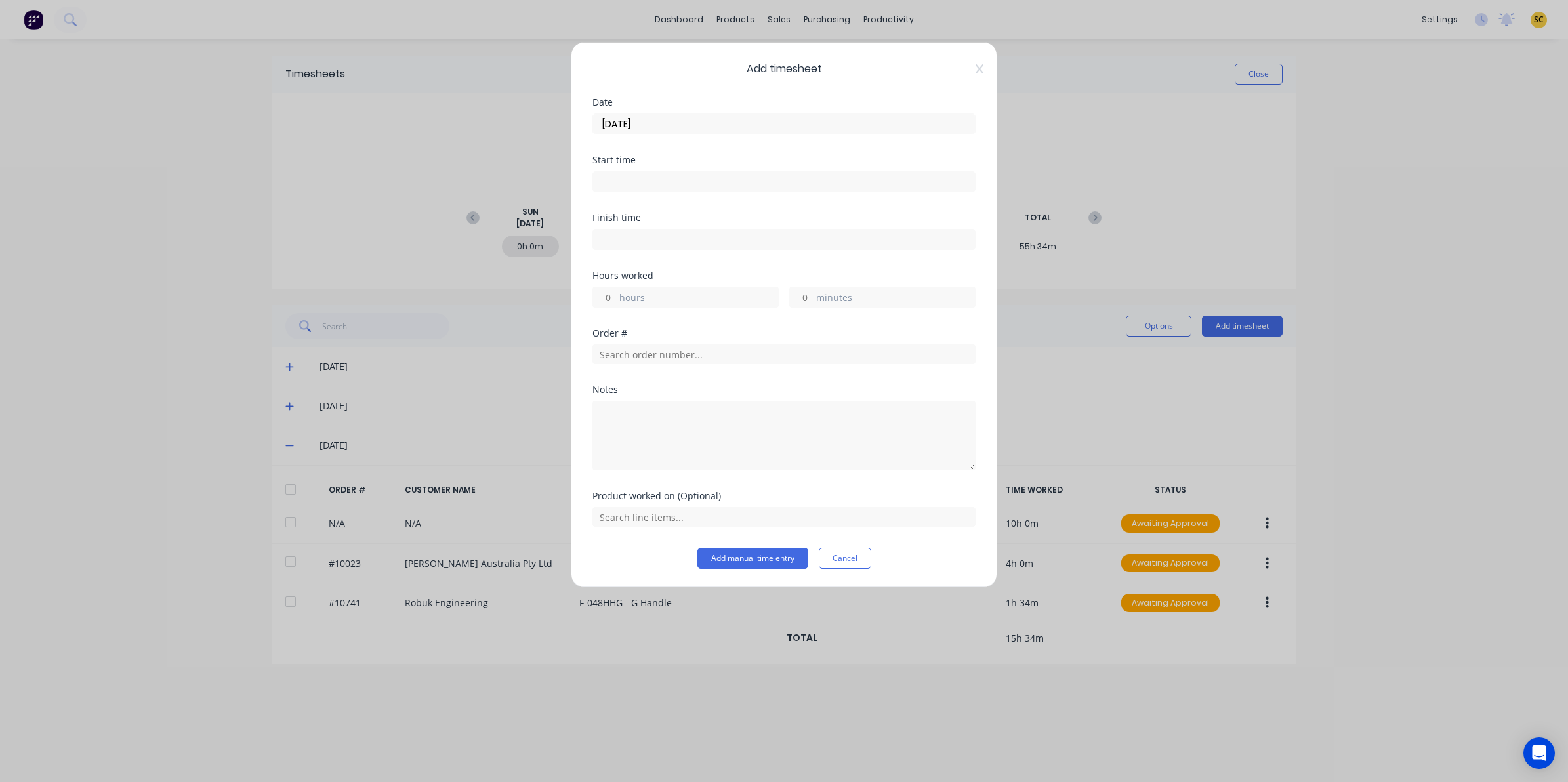
click at [641, 178] on input at bounding box center [783, 182] width 382 height 20
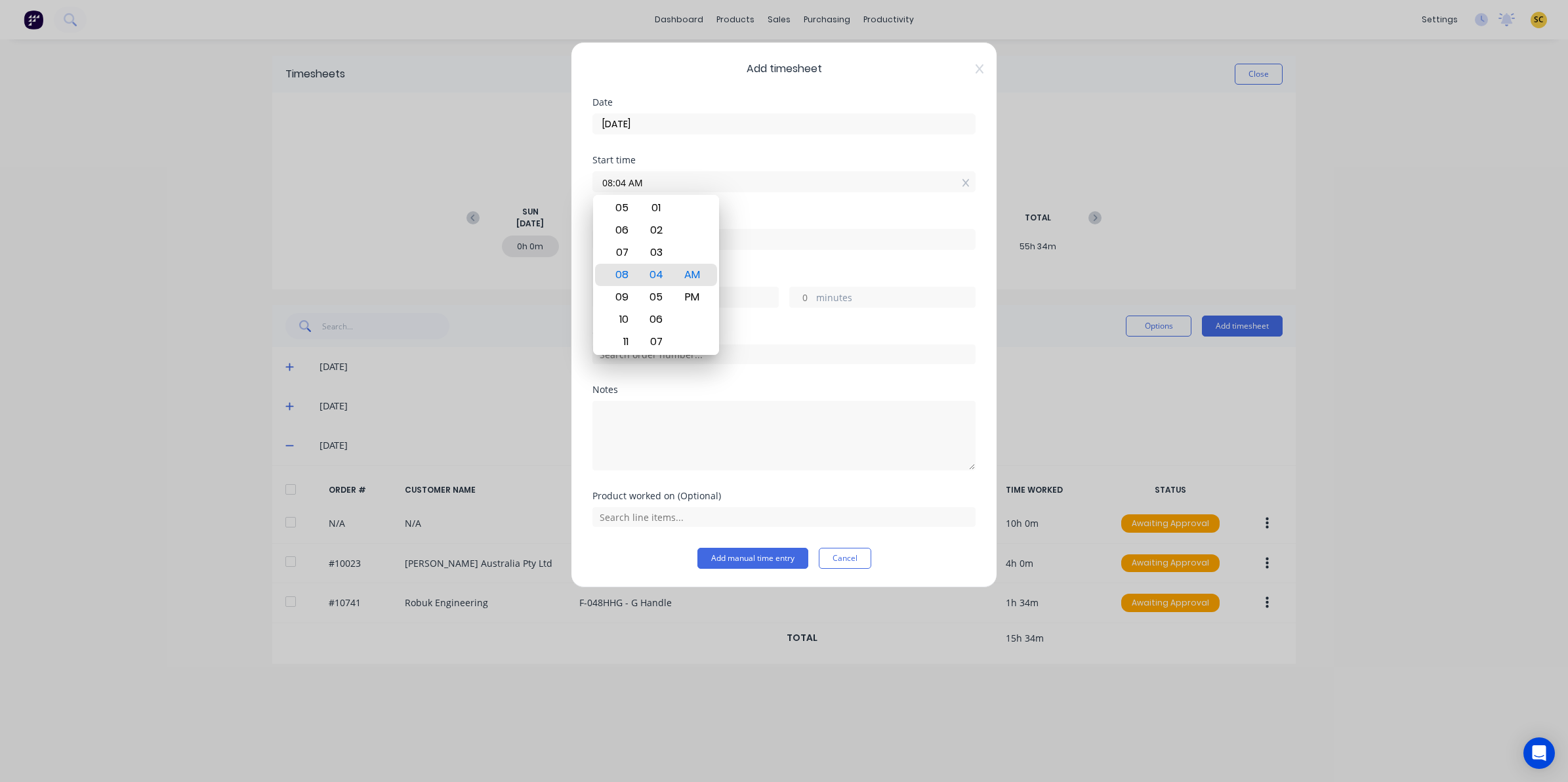
drag, startPoint x: 663, startPoint y: 189, endPoint x: 478, endPoint y: 190, distance: 185.0
click at [482, 190] on div "Add timesheet Date 03/09/2025 Start time 08:04 AM Finish time Hours worked hour…" at bounding box center [784, 391] width 1568 height 782
type input "12:04 PM"
click at [899, 252] on div "Finish time" at bounding box center [784, 242] width 383 height 58
click at [844, 243] on input at bounding box center [783, 239] width 382 height 20
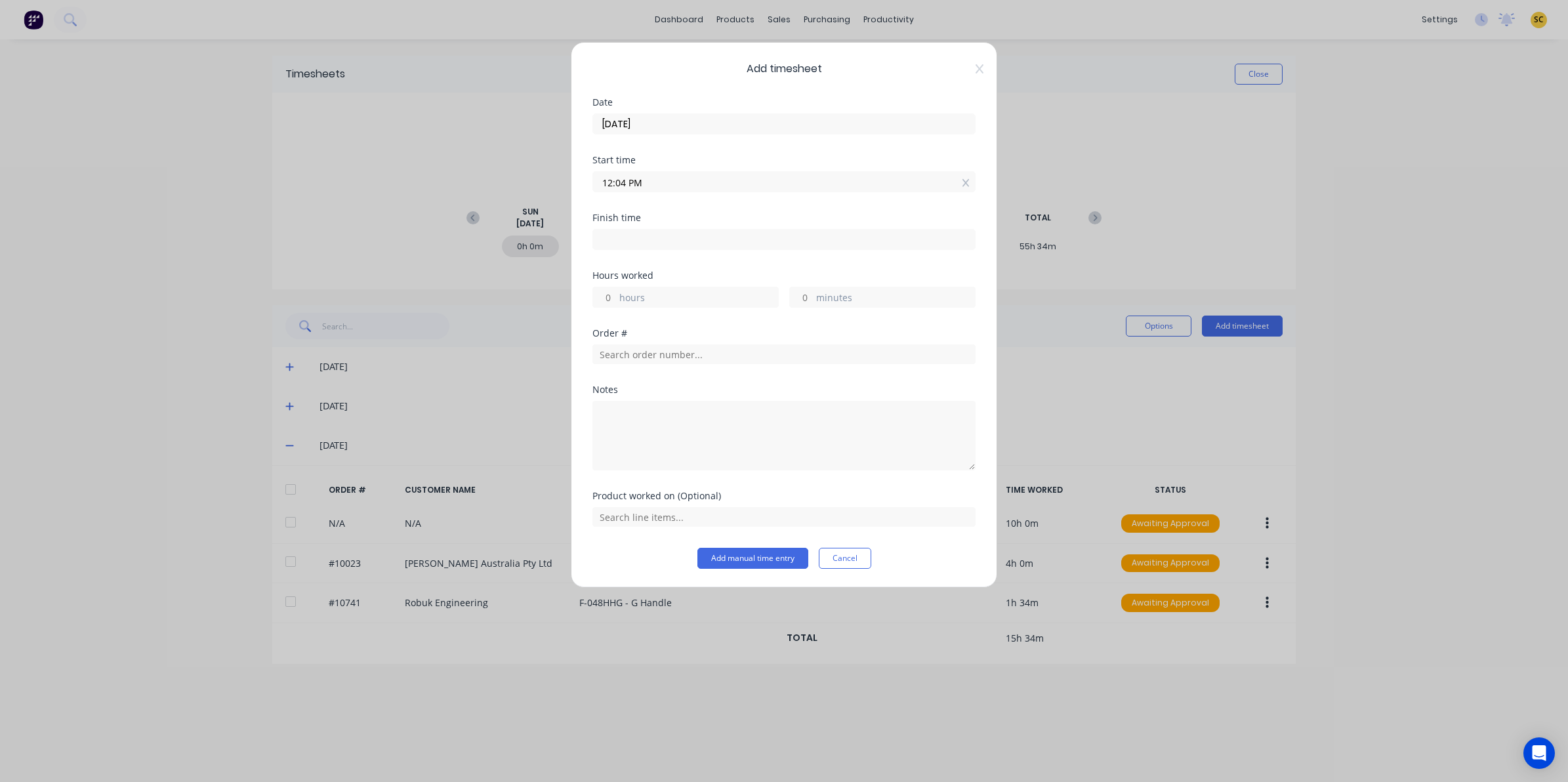
type input "08:04 AM"
type input "20"
type input "0"
drag, startPoint x: 828, startPoint y: 243, endPoint x: 175, endPoint y: 277, distance: 653.9
click at [175, 277] on div "Add timesheet Date 03/09/2025 Start time 12:04 PM Finish time 08:04 AM Hours wo…" at bounding box center [784, 391] width 1568 height 782
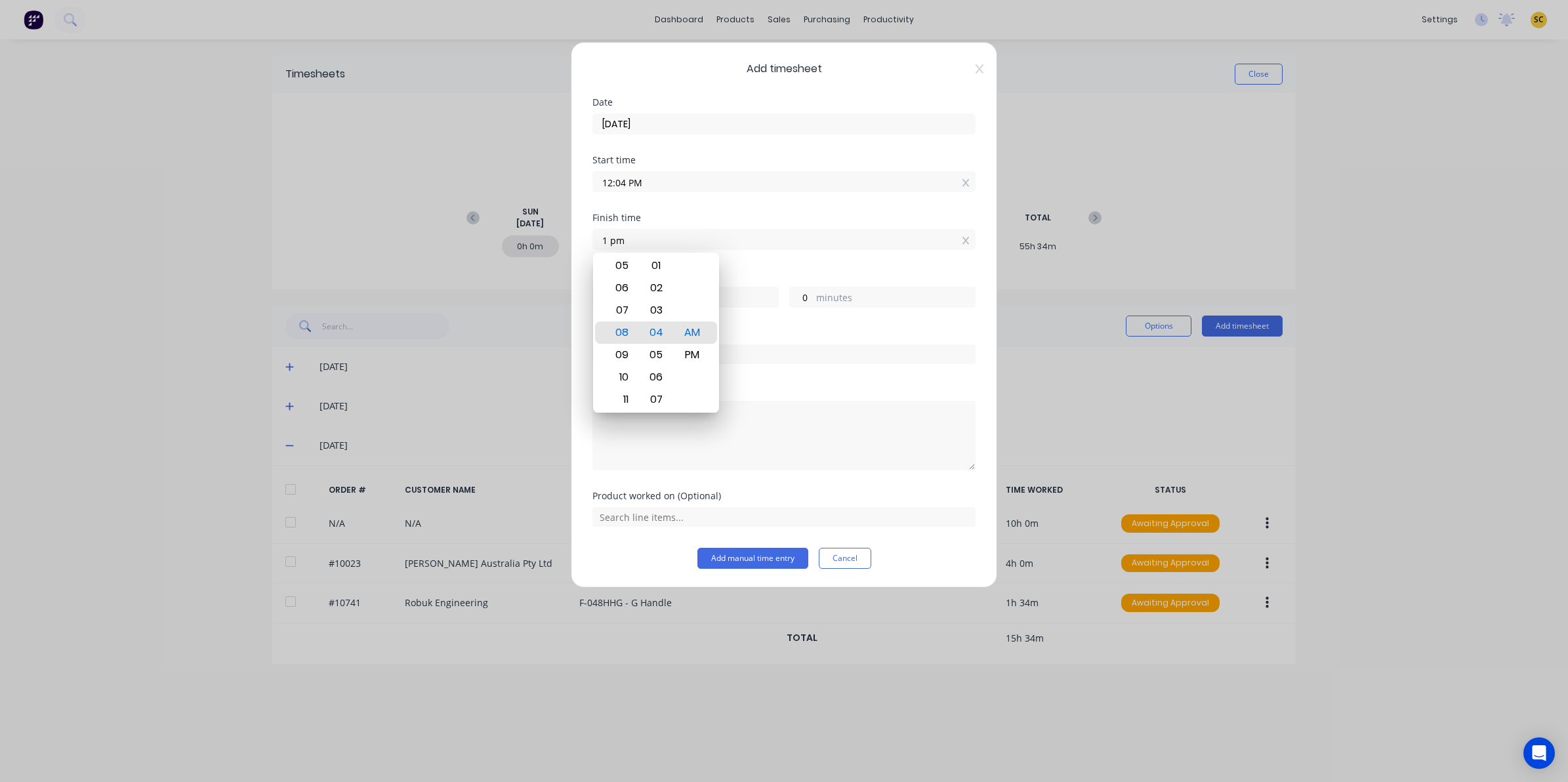
type input "01:00 AM"
type input "12"
type input "56"
click at [697, 354] on div "PM" at bounding box center [692, 355] width 33 height 22
type input "01:00 PM"
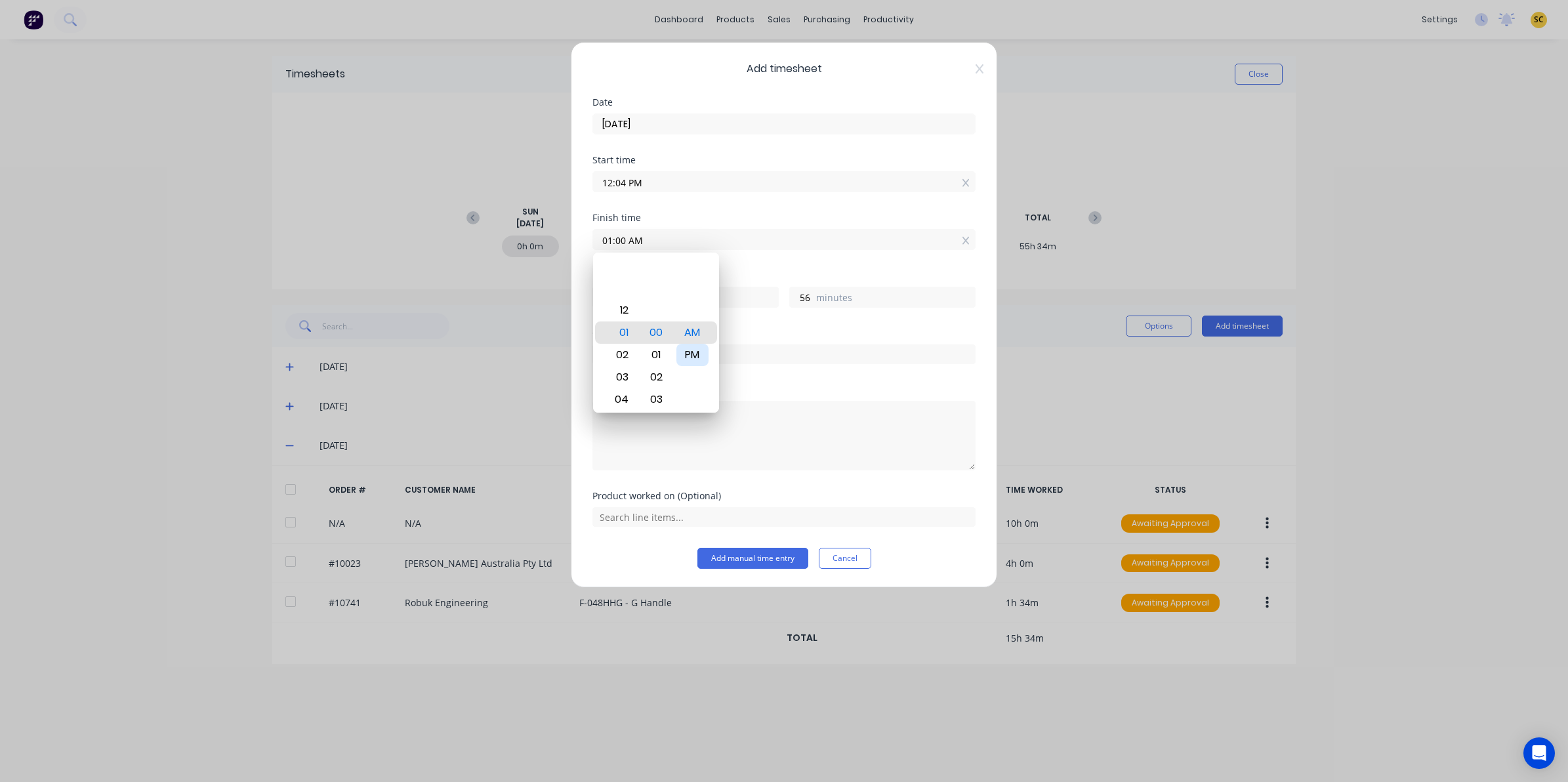
type input "0"
click at [808, 374] on div "Order #" at bounding box center [784, 356] width 383 height 56
click at [672, 348] on input "text" at bounding box center [784, 354] width 383 height 20
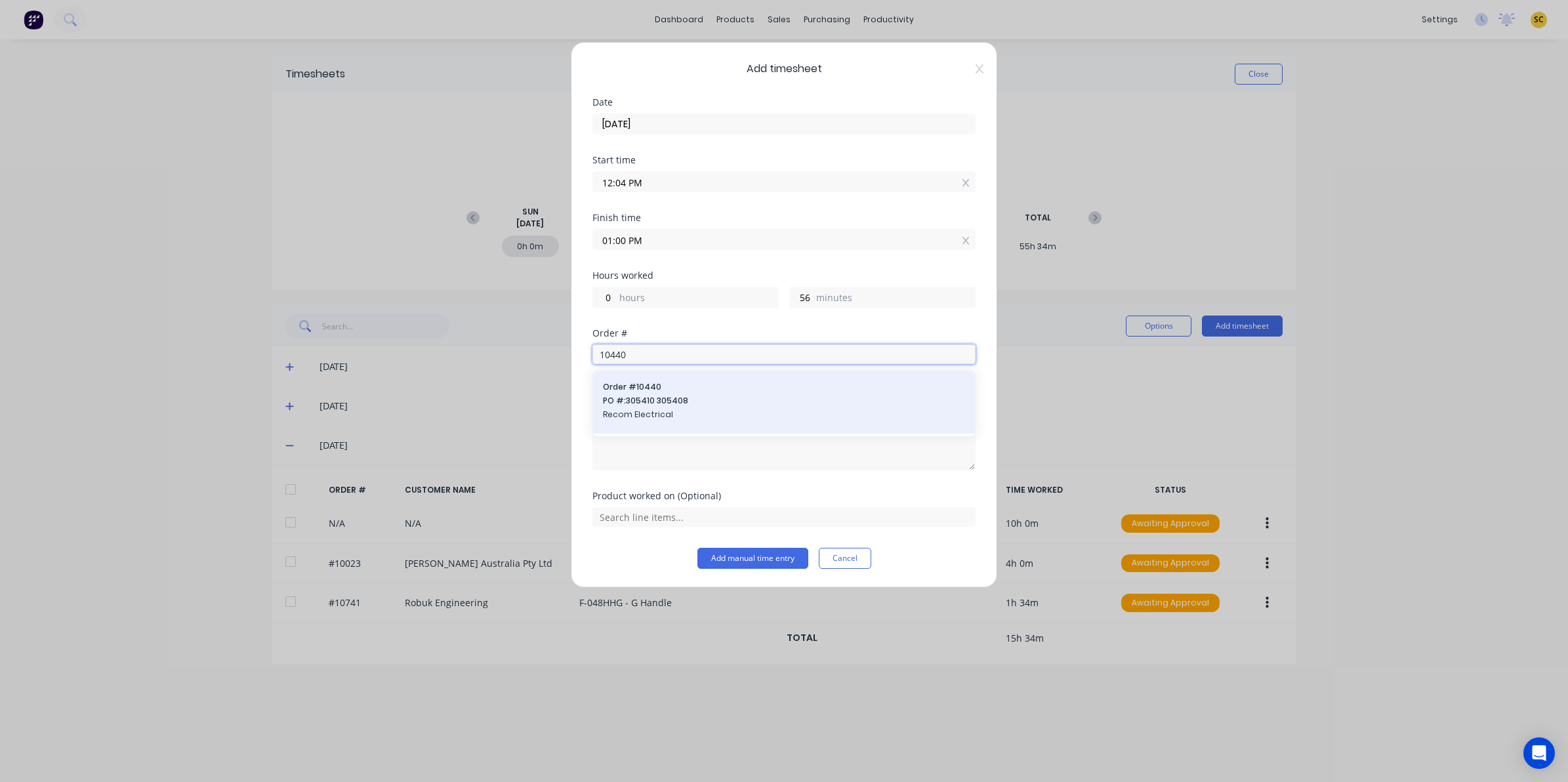
type input "10440"
click at [671, 398] on span "PO #: 305410 305408" at bounding box center [784, 401] width 362 height 12
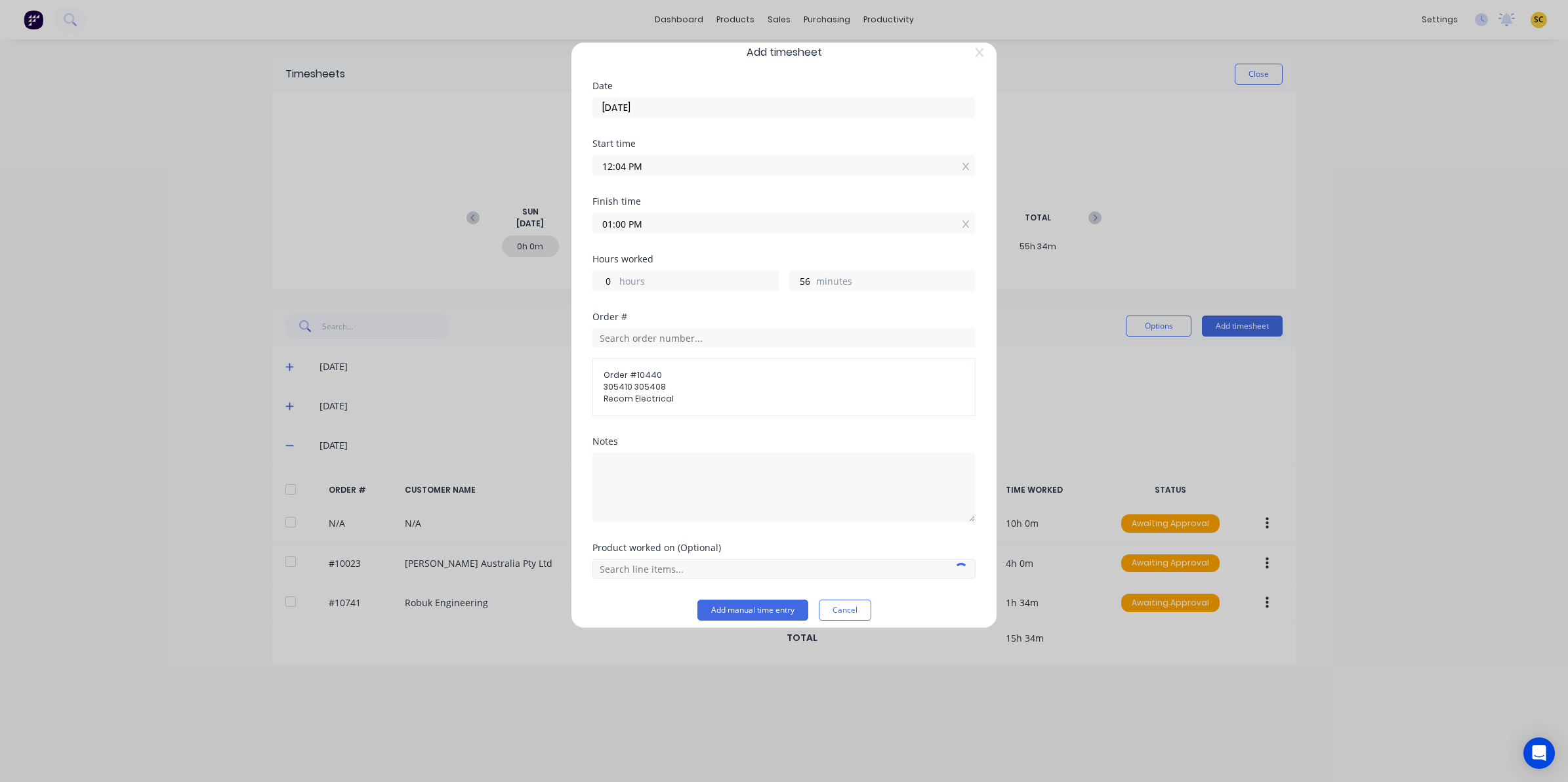
scroll to position [29, 0]
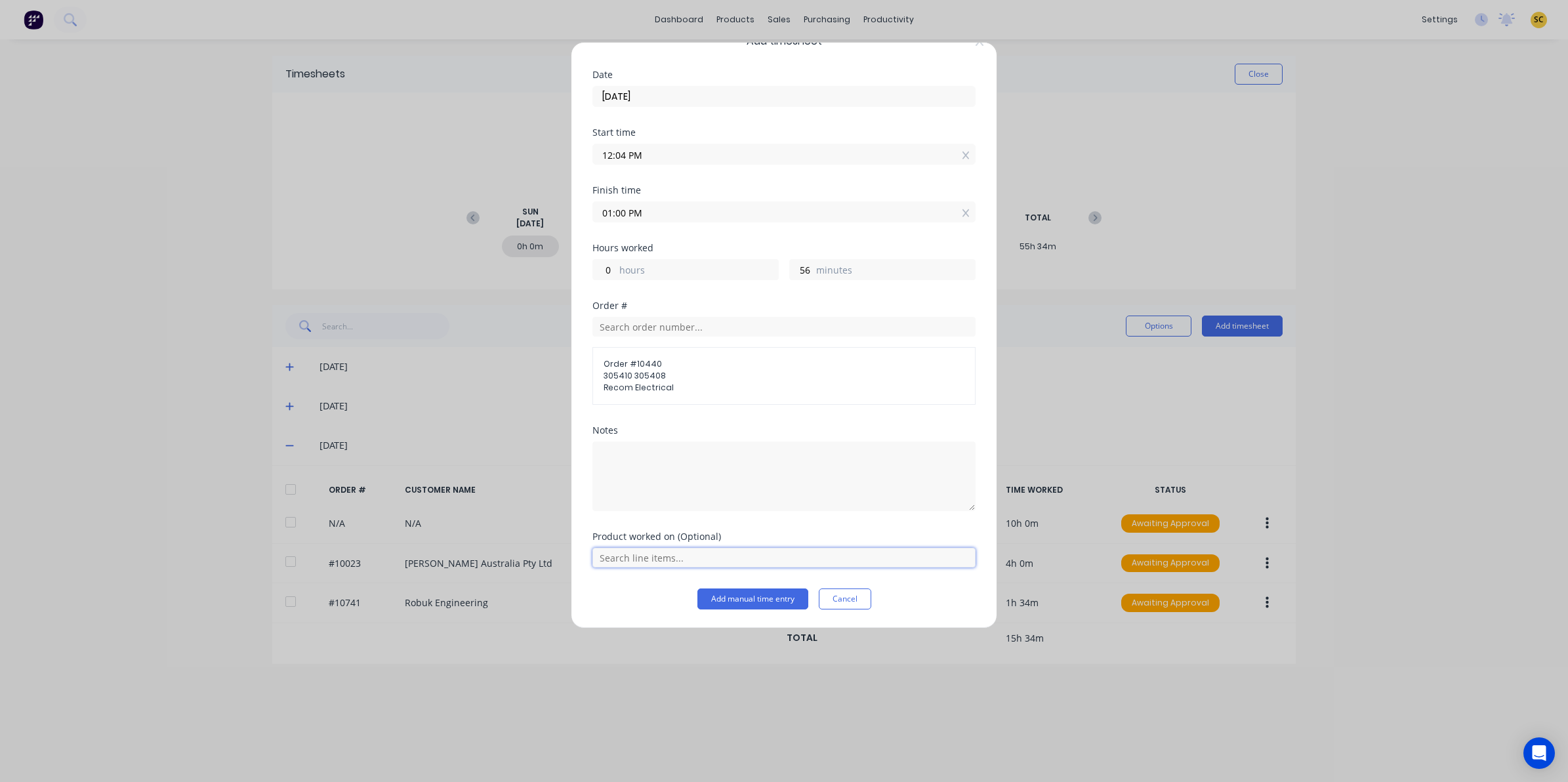
click at [710, 554] on input "text" at bounding box center [784, 557] width 383 height 20
click at [738, 600] on button "Add manual time entry" at bounding box center [753, 599] width 111 height 21
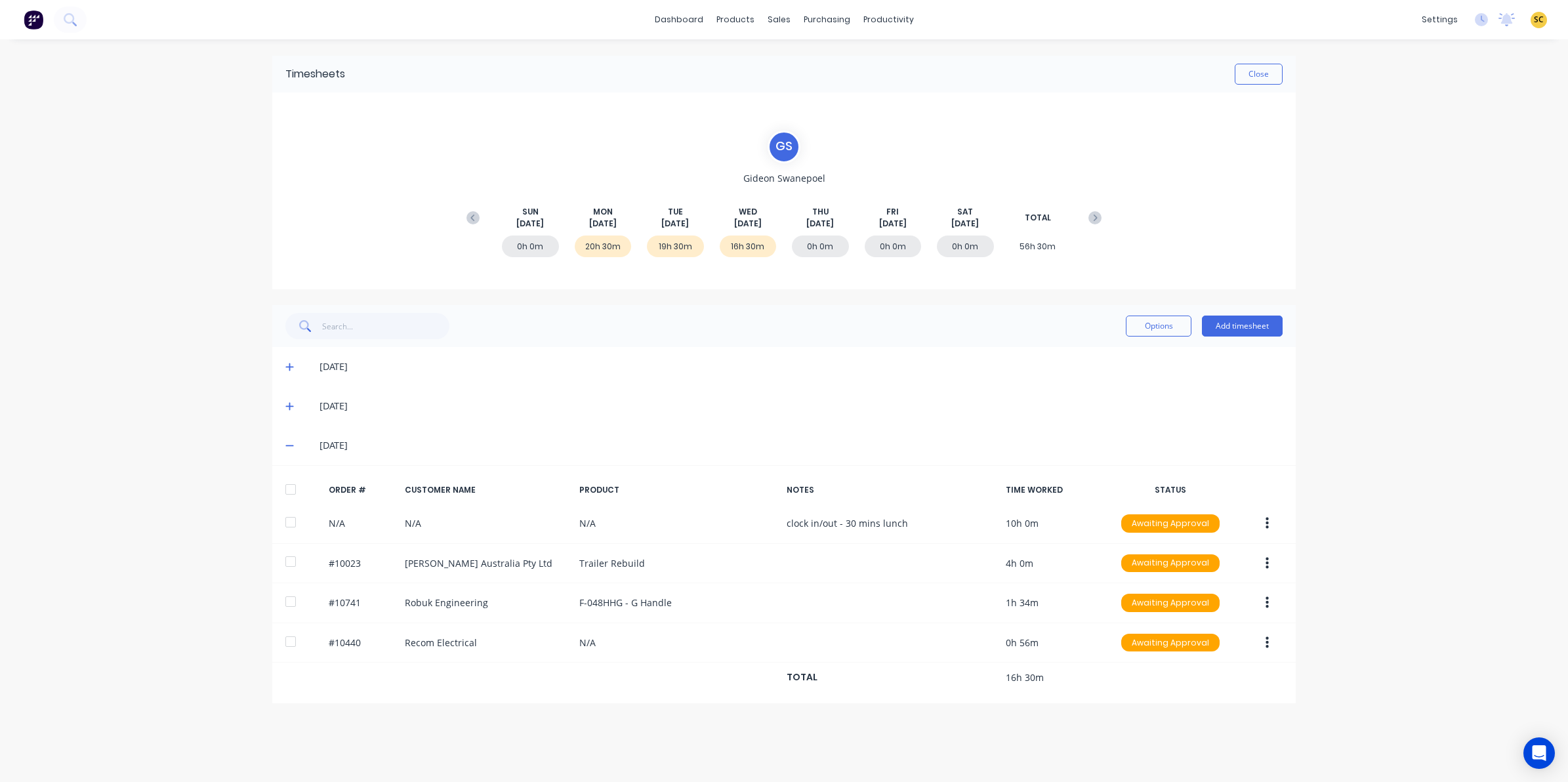
click at [1250, 339] on div "Options Add timesheet" at bounding box center [1205, 325] width 157 height 26
click at [1251, 324] on button "Add timesheet" at bounding box center [1243, 326] width 81 height 21
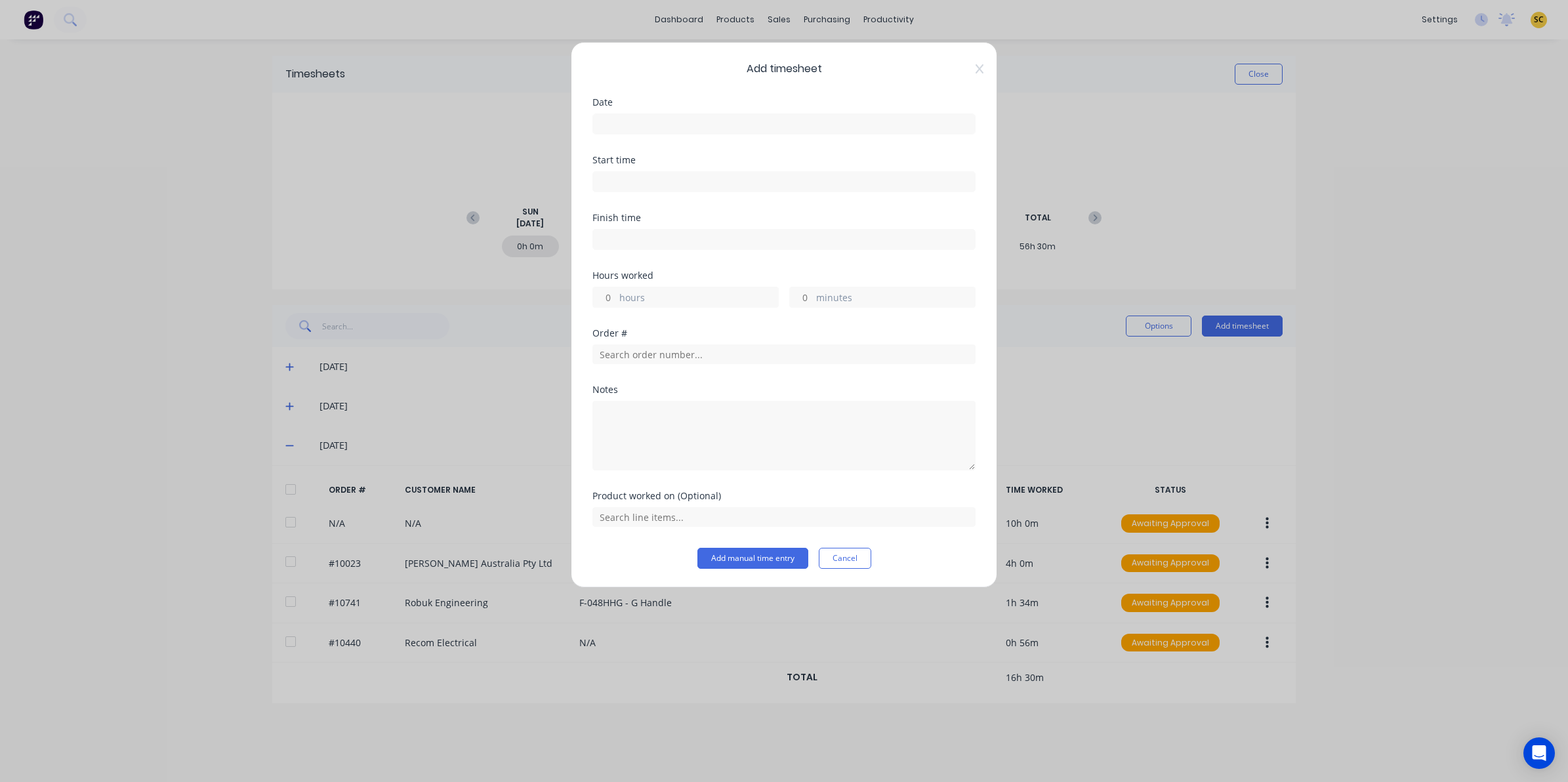
click at [646, 130] on input at bounding box center [783, 124] width 382 height 20
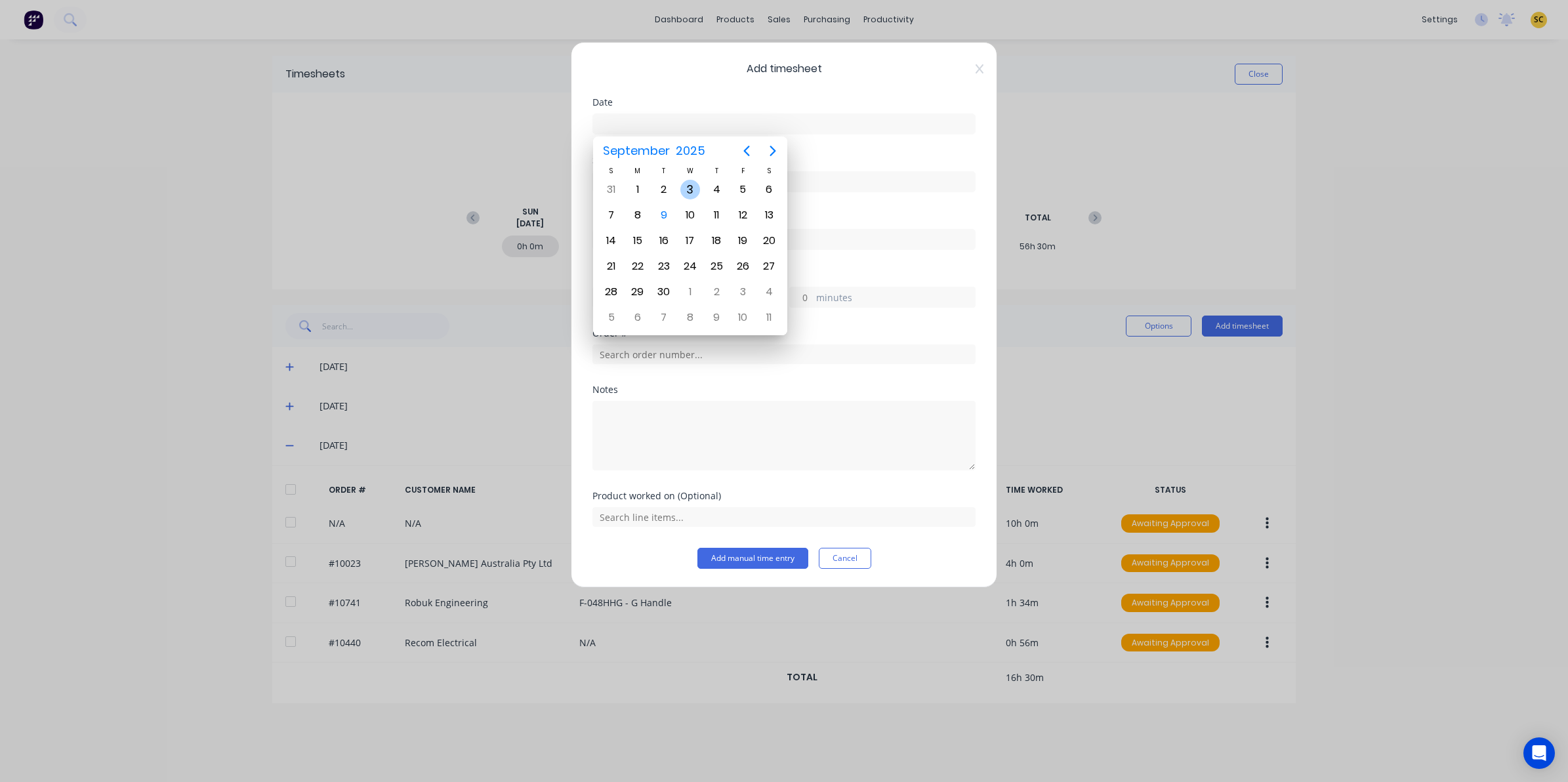
click at [690, 191] on div "3" at bounding box center [690, 190] width 20 height 20
type input "03/09/2025"
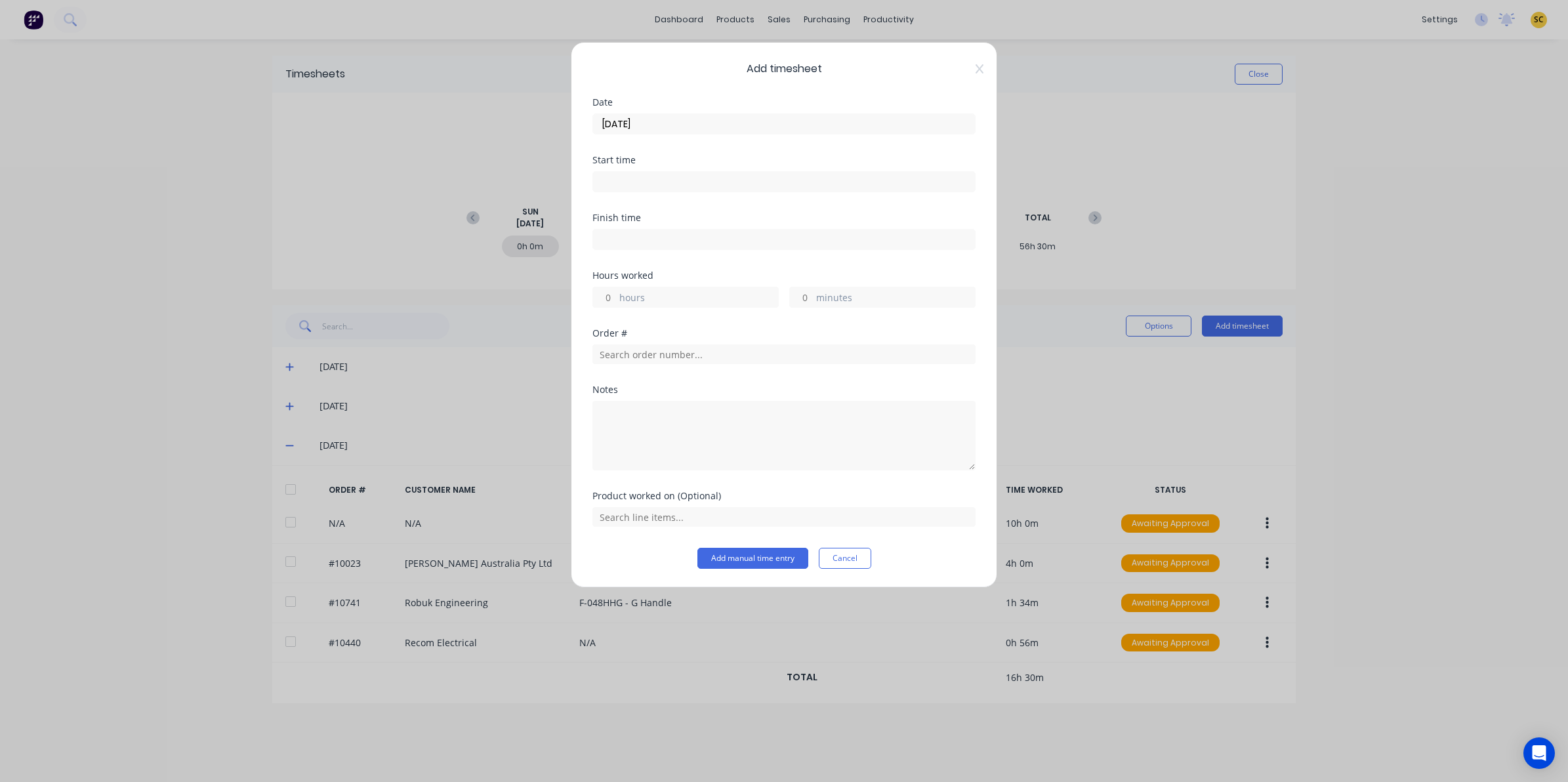
click at [674, 178] on input at bounding box center [783, 182] width 382 height 20
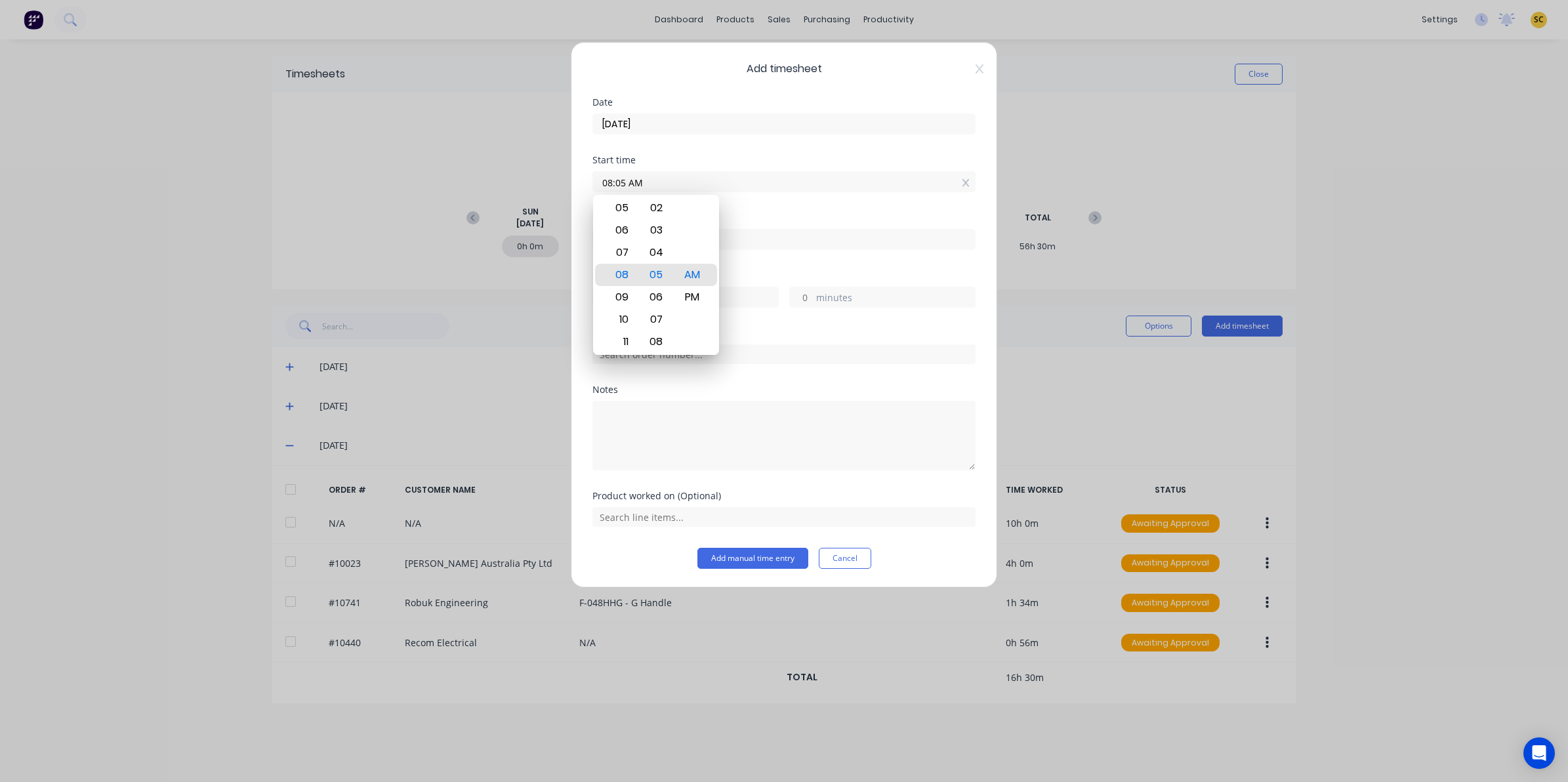
drag, startPoint x: 674, startPoint y: 178, endPoint x: 495, endPoint y: 182, distance: 179.0
click at [495, 182] on div "Add timesheet Date 03/09/2025 Start time 08:05 AM Finish time Hours worked hour…" at bounding box center [784, 391] width 1568 height 782
click at [686, 293] on div "PM" at bounding box center [692, 297] width 33 height 22
type input "01:00 PM"
click at [802, 247] on input at bounding box center [783, 239] width 382 height 20
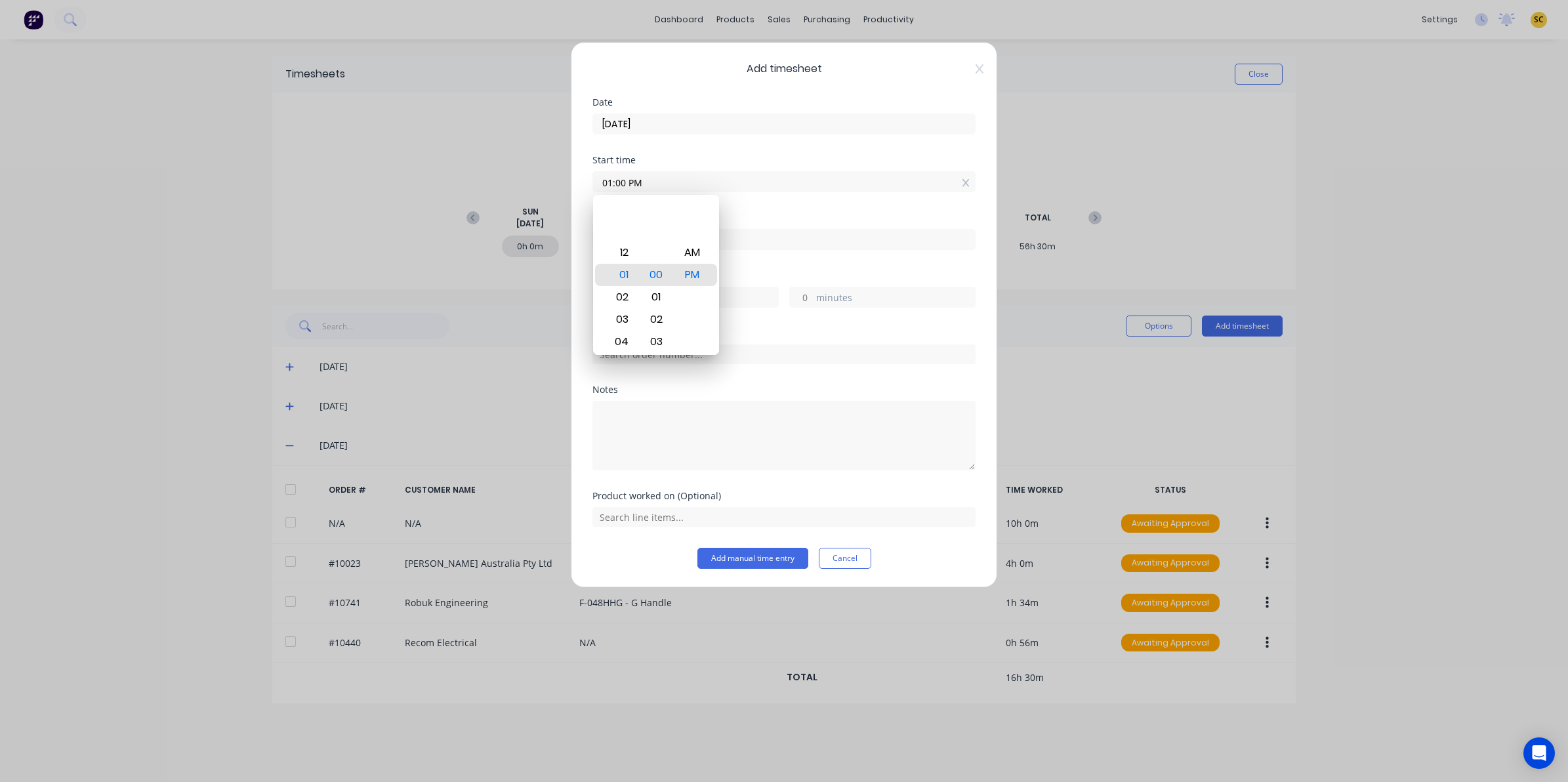
type input "08:05 AM"
type input "19"
type input "5"
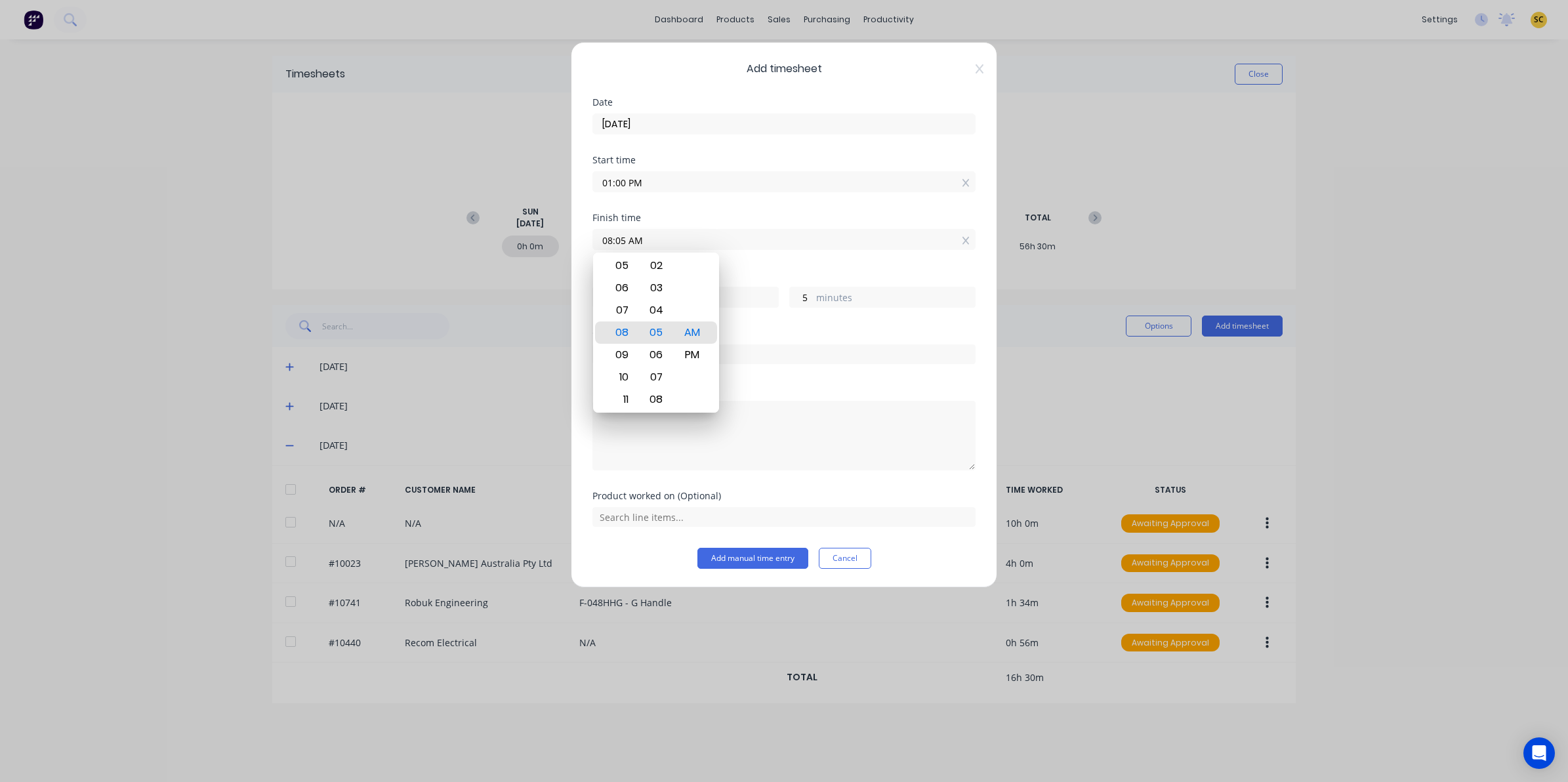
click at [802, 247] on input "08:05 AM" at bounding box center [783, 239] width 382 height 20
drag, startPoint x: 802, startPoint y: 247, endPoint x: 309, endPoint y: 277, distance: 493.9
click at [309, 277] on div "Add timesheet Date 03/09/2025 Start time 01:00 PM Finish time 08:05 AM Hours wo…" at bounding box center [784, 391] width 1568 height 782
type input "04:00 AM"
type input "15"
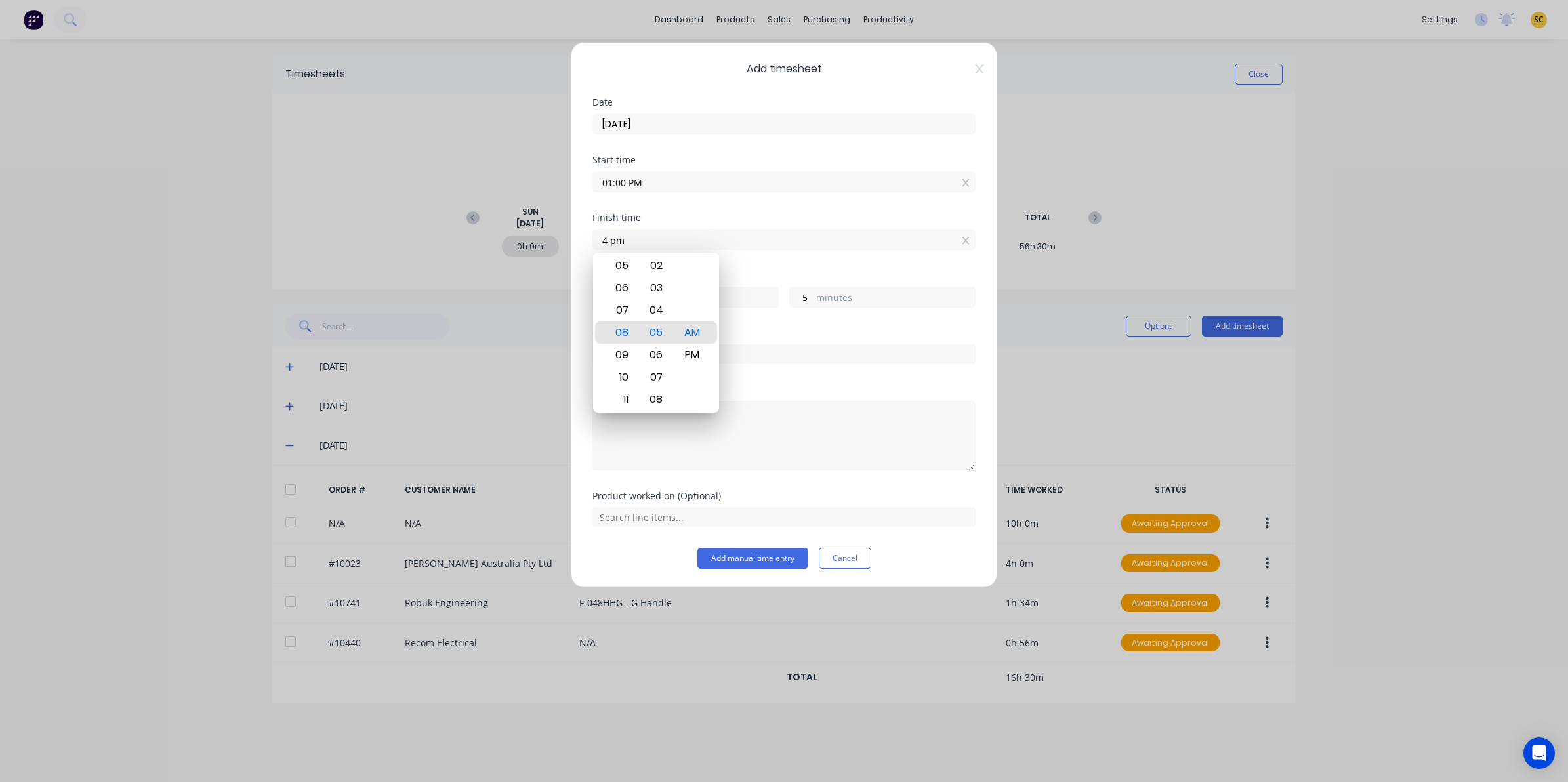
type input "0"
click at [682, 354] on div "PM" at bounding box center [692, 355] width 33 height 22
type input "04:00 PM"
type input "3"
click at [828, 404] on textarea at bounding box center [784, 435] width 383 height 70
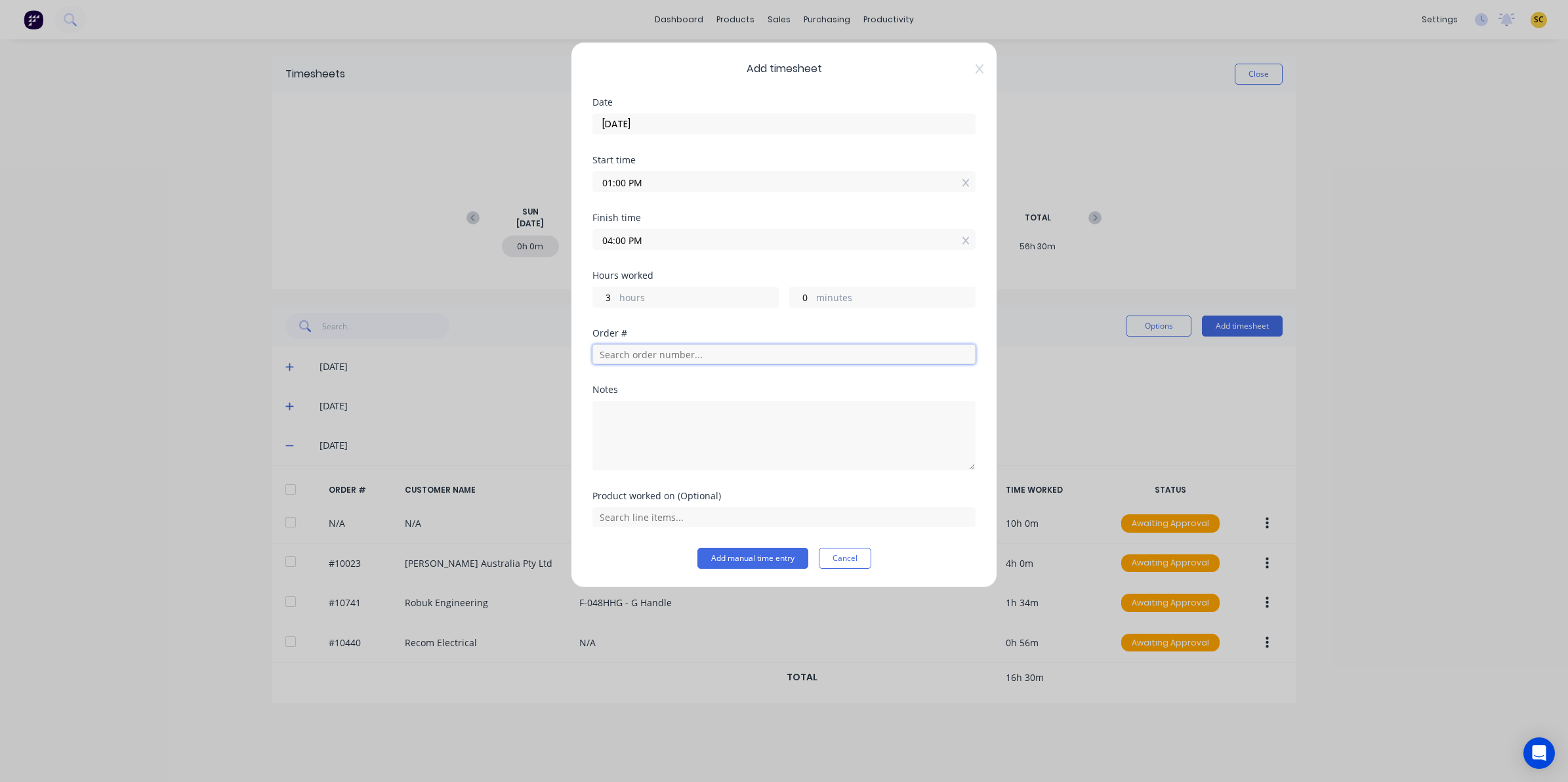
click at [766, 351] on input "text" at bounding box center [784, 354] width 383 height 20
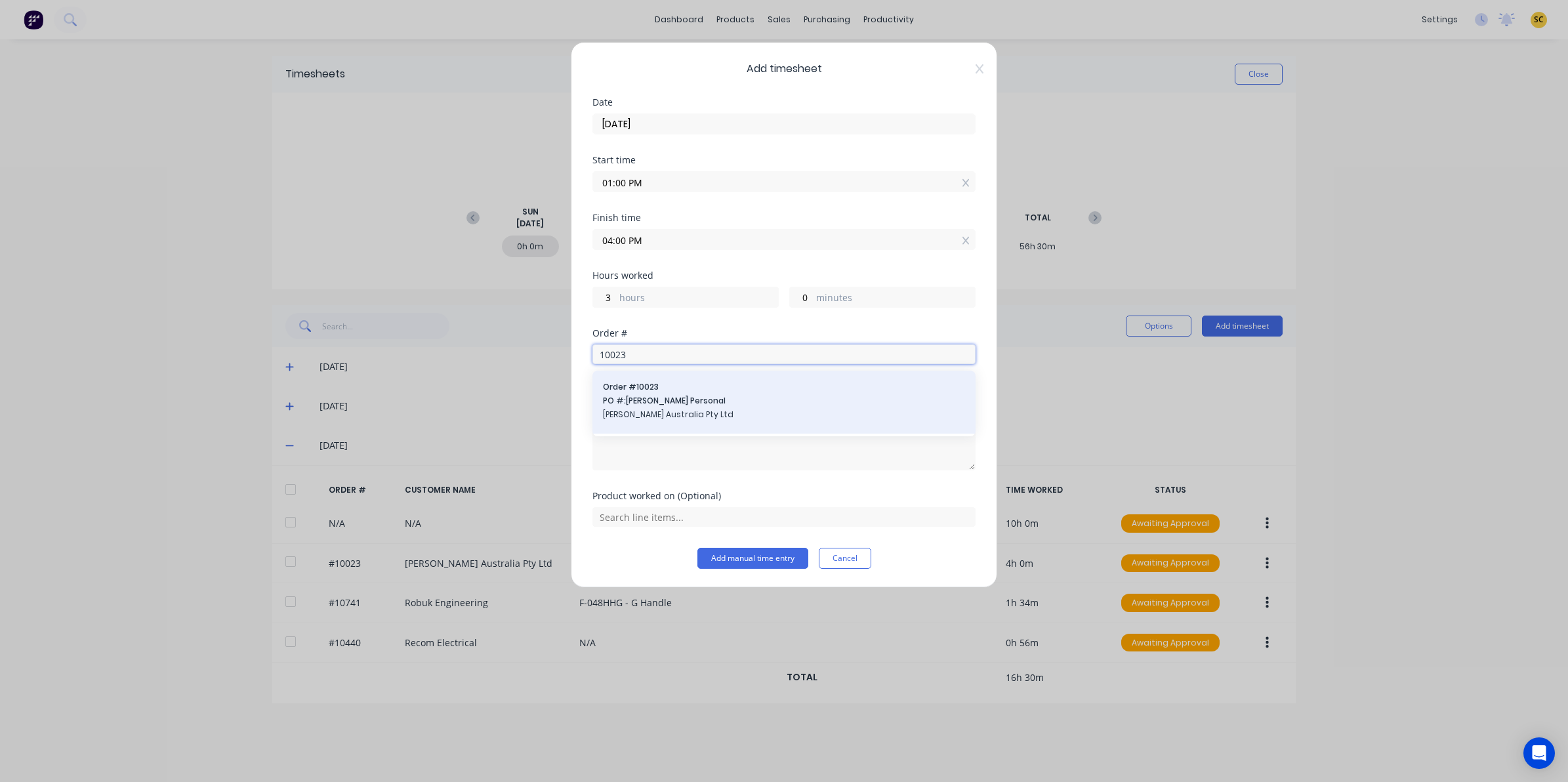
type input "10023"
click at [735, 404] on span "PO #: Andrew Personal" at bounding box center [784, 401] width 362 height 12
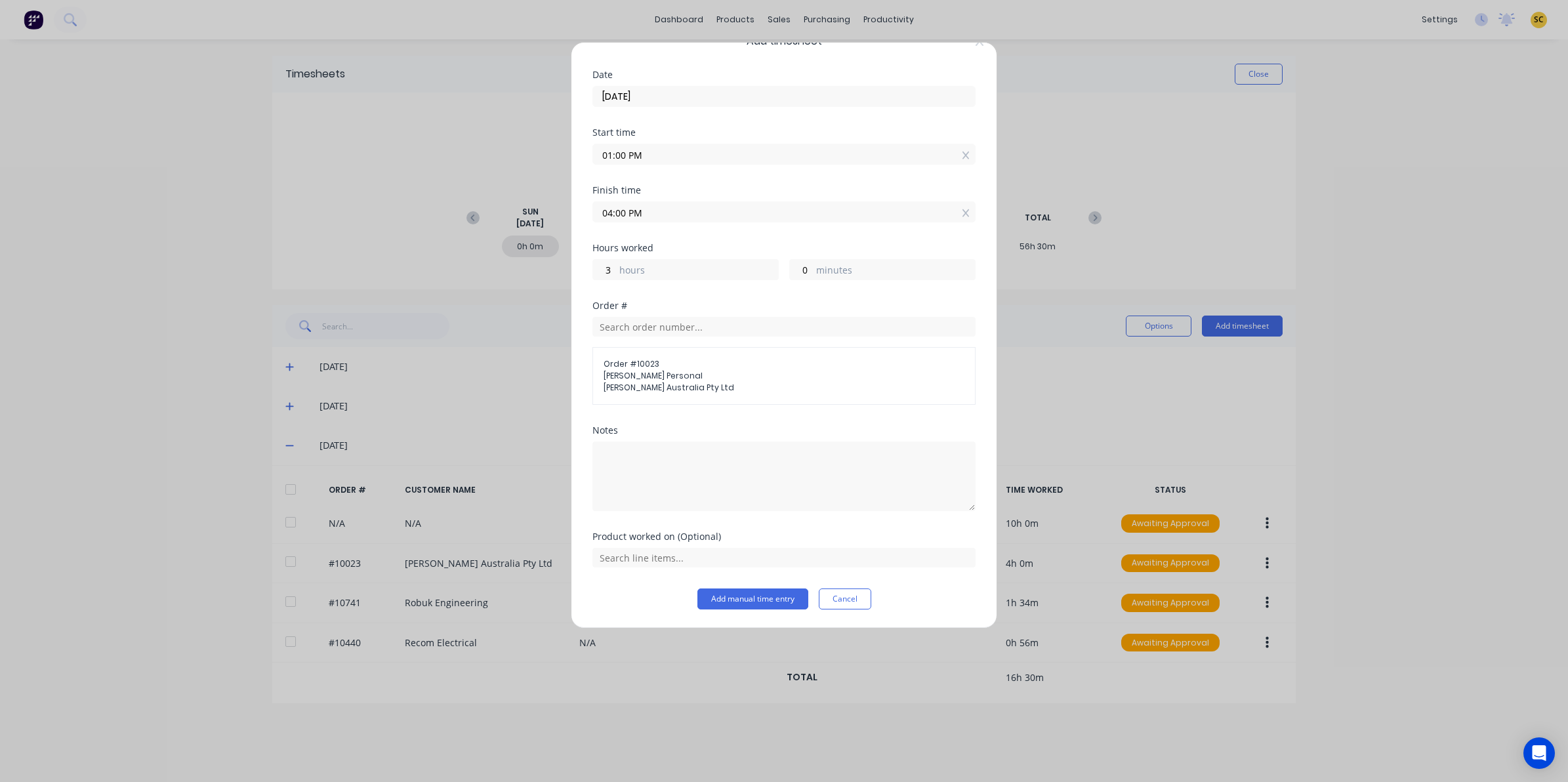
click at [694, 539] on div "Product worked on (Optional)" at bounding box center [784, 537] width 383 height 10
click at [692, 550] on input "text" at bounding box center [784, 557] width 383 height 20
click at [676, 520] on span "Trailer Rebuild" at bounding box center [794, 524] width 341 height 12
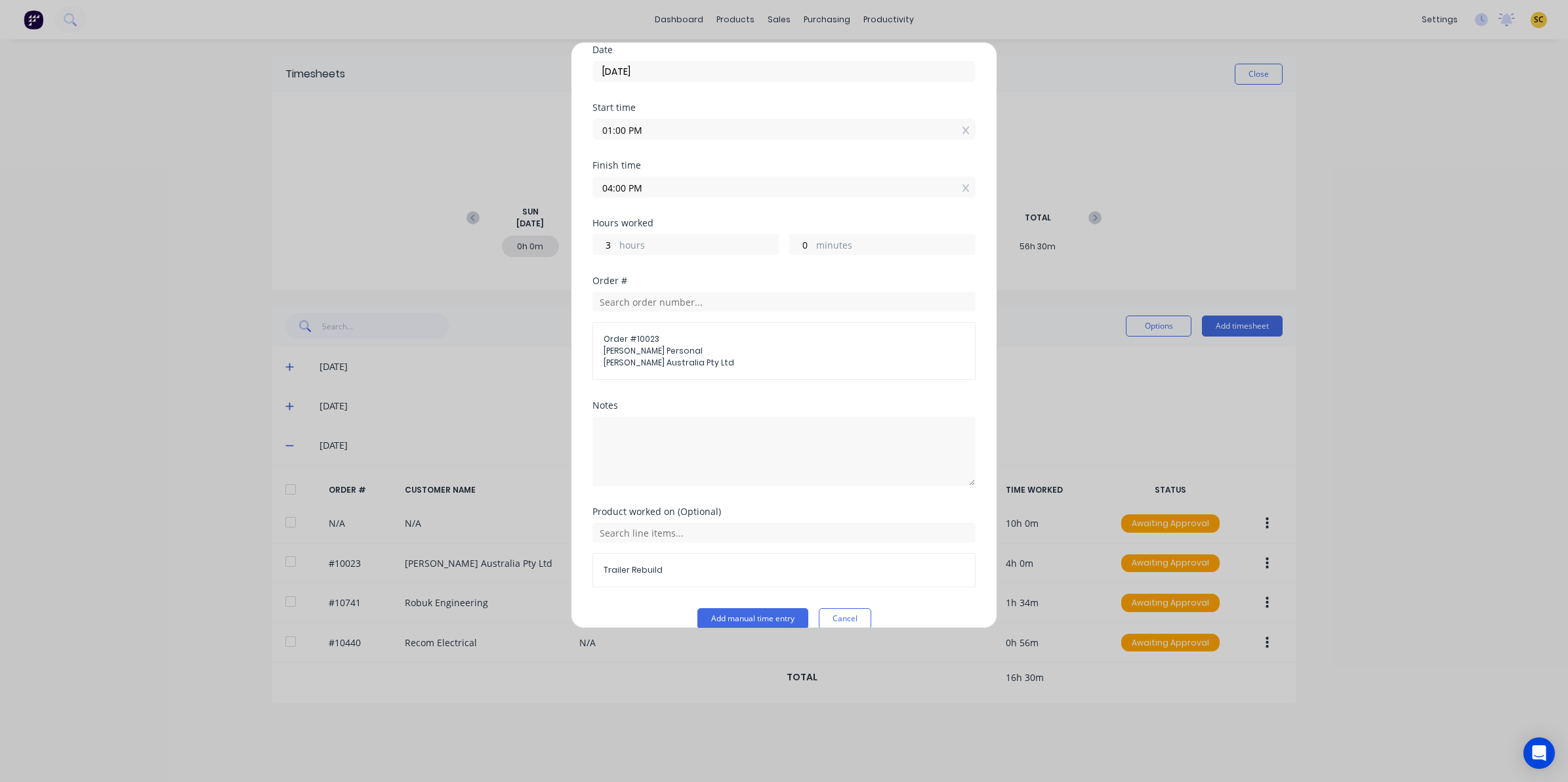
scroll to position [74, 0]
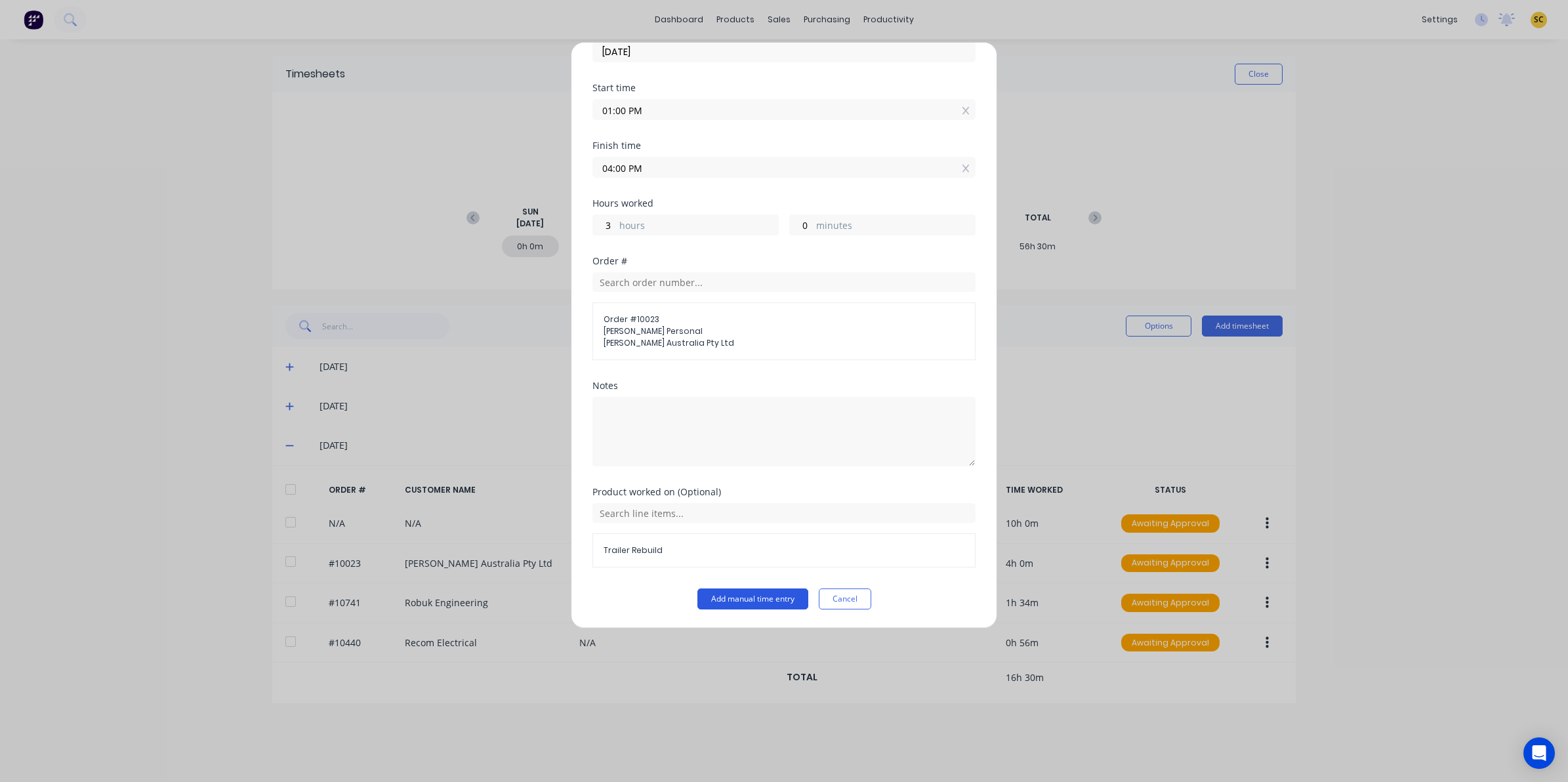
click at [722, 604] on button "Add manual time entry" at bounding box center [753, 599] width 111 height 21
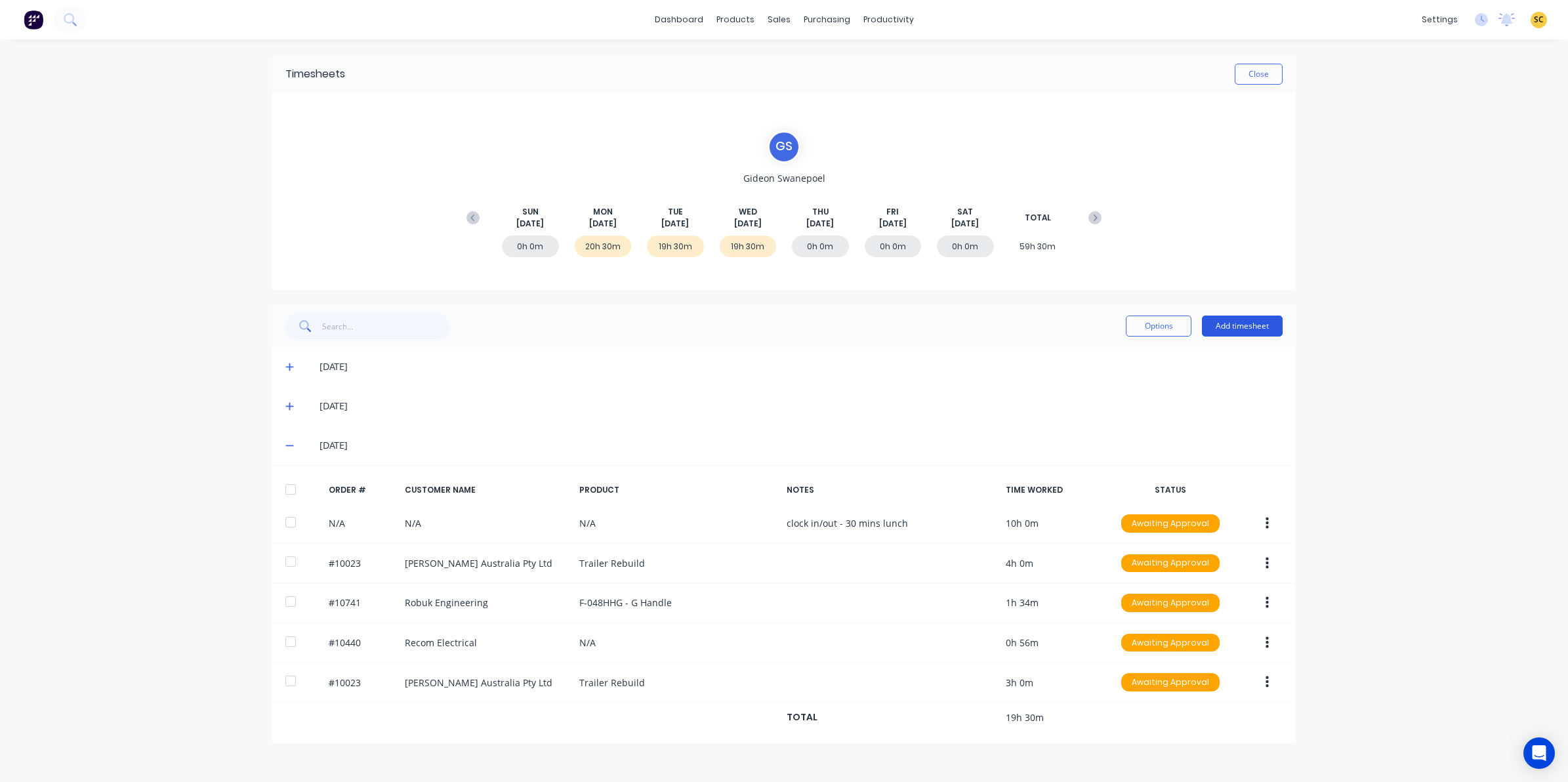
click at [1244, 324] on button "Add timesheet" at bounding box center [1243, 326] width 81 height 21
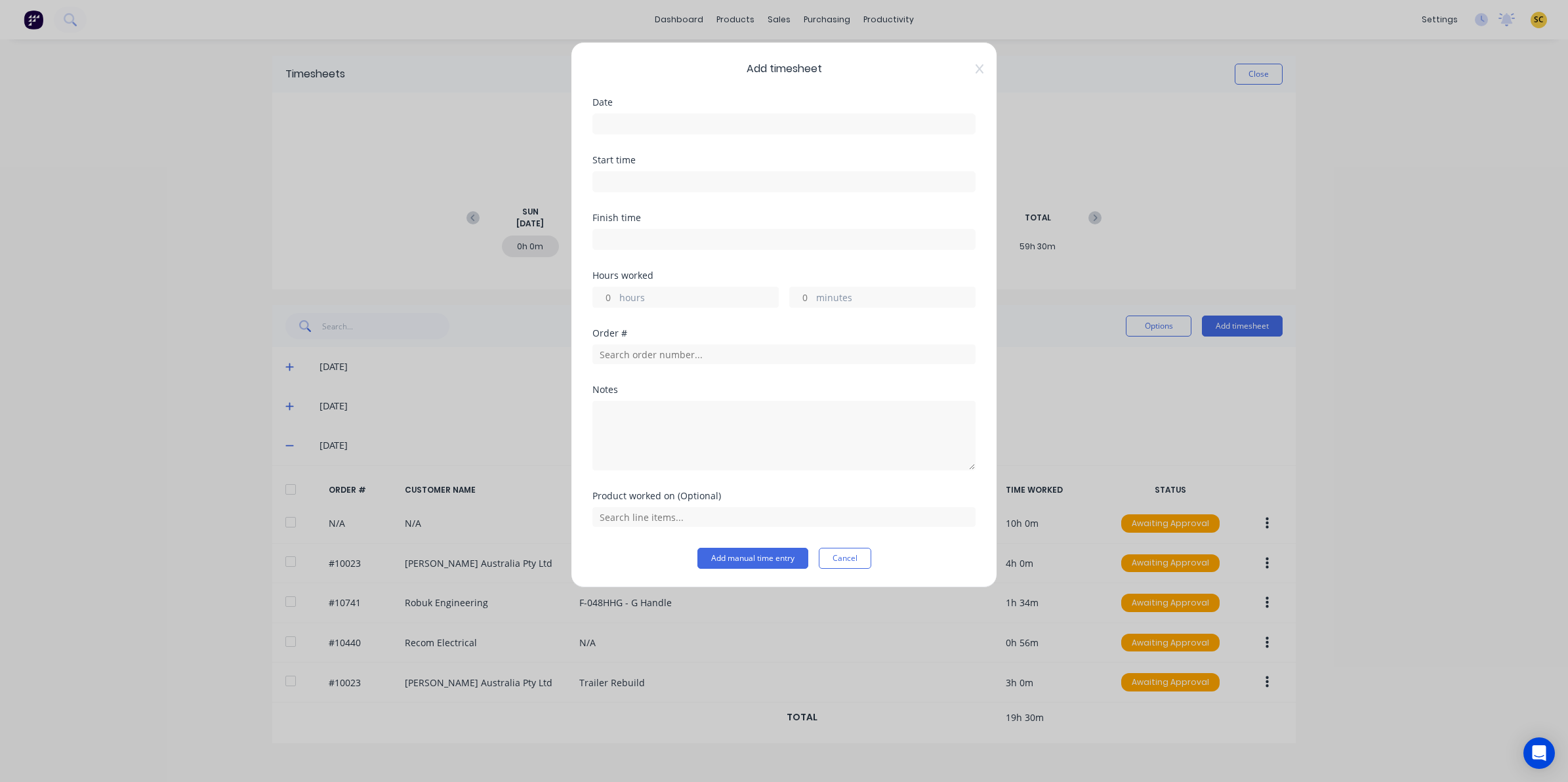
click at [630, 106] on div "Date" at bounding box center [784, 102] width 383 height 10
click at [631, 119] on input at bounding box center [783, 124] width 382 height 20
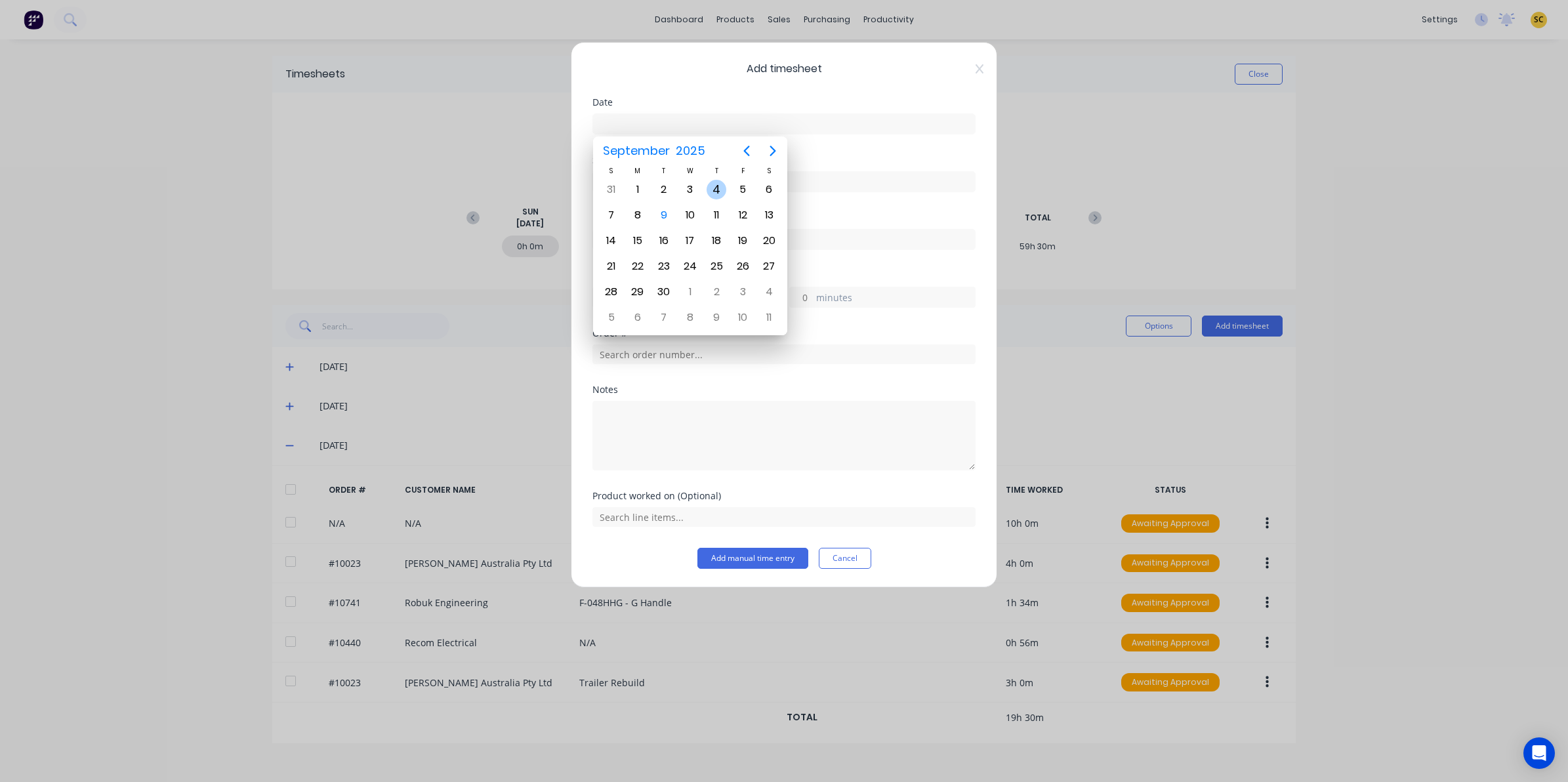
click at [710, 191] on div "4" at bounding box center [716, 190] width 20 height 20
type input "04/09/2025"
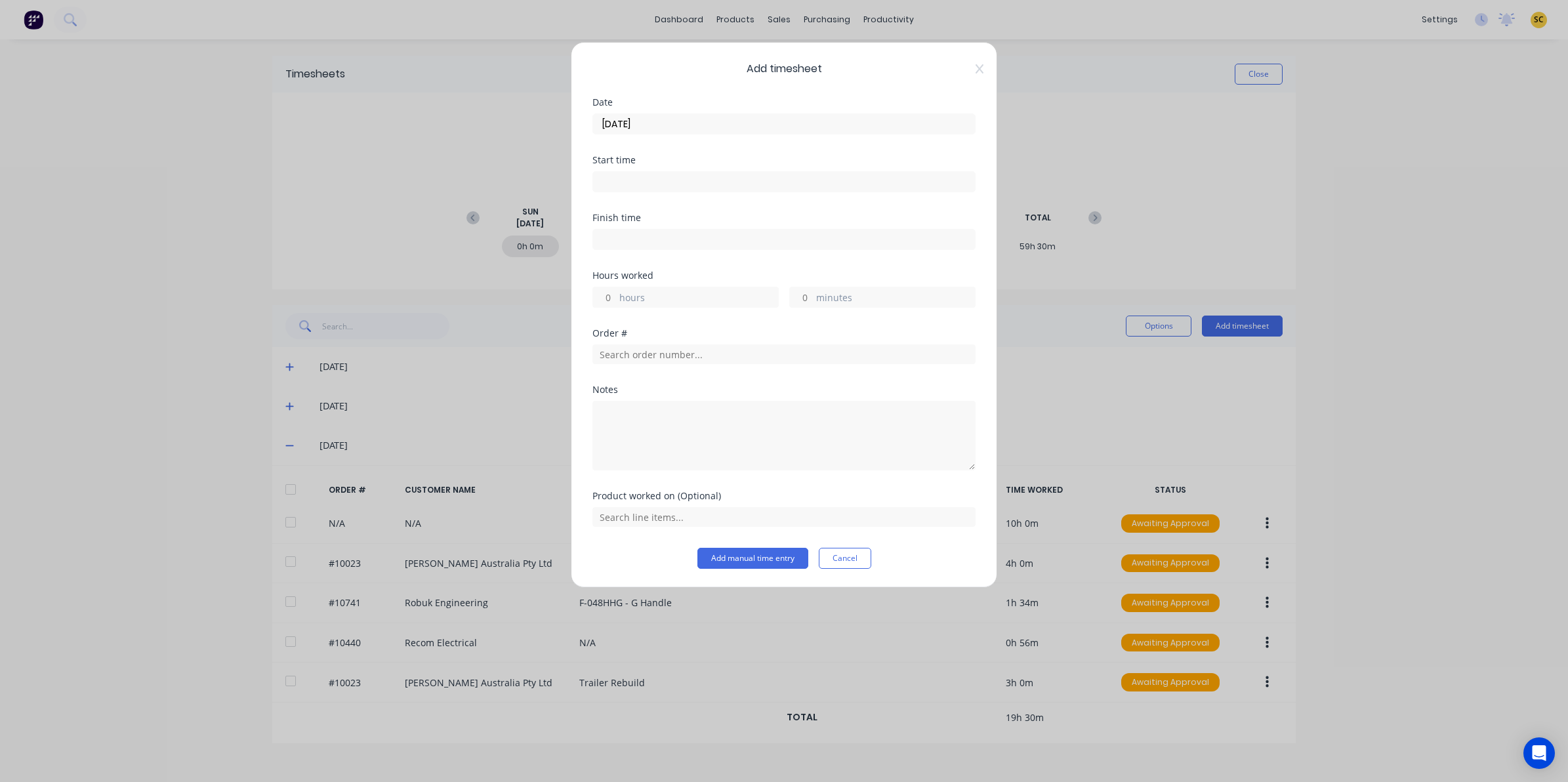
click at [648, 182] on input at bounding box center [783, 182] width 382 height 20
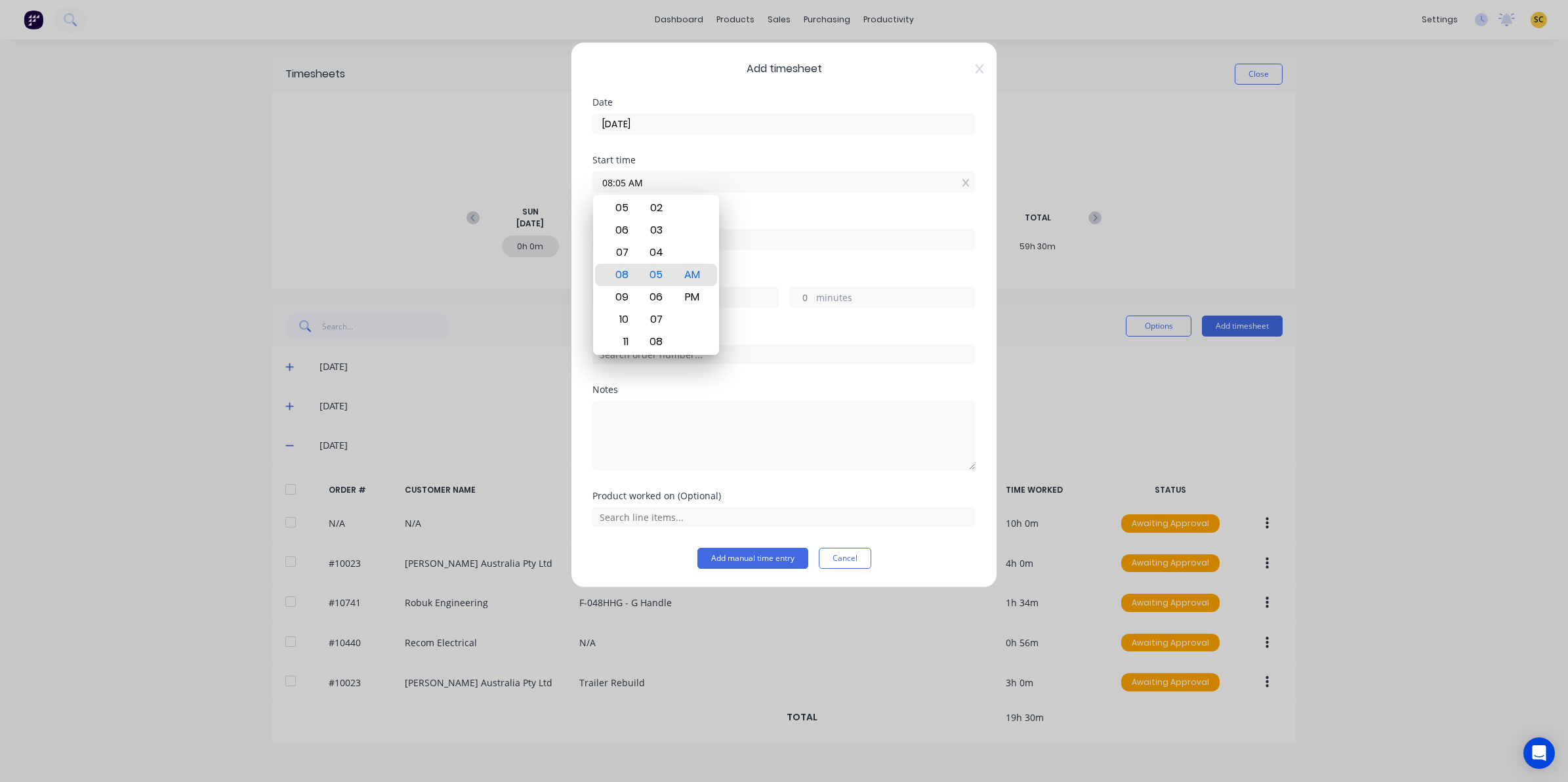
drag, startPoint x: 648, startPoint y: 182, endPoint x: 448, endPoint y: 209, distance: 201.8
click at [448, 209] on div "Add timesheet Date 04/09/2025 Start time 08:05 AM Finish time Hours worked hour…" at bounding box center [784, 391] width 1568 height 782
type input "06:00 AM"
click at [886, 254] on div "Finish time" at bounding box center [784, 242] width 383 height 58
click at [855, 248] on input at bounding box center [783, 239] width 382 height 20
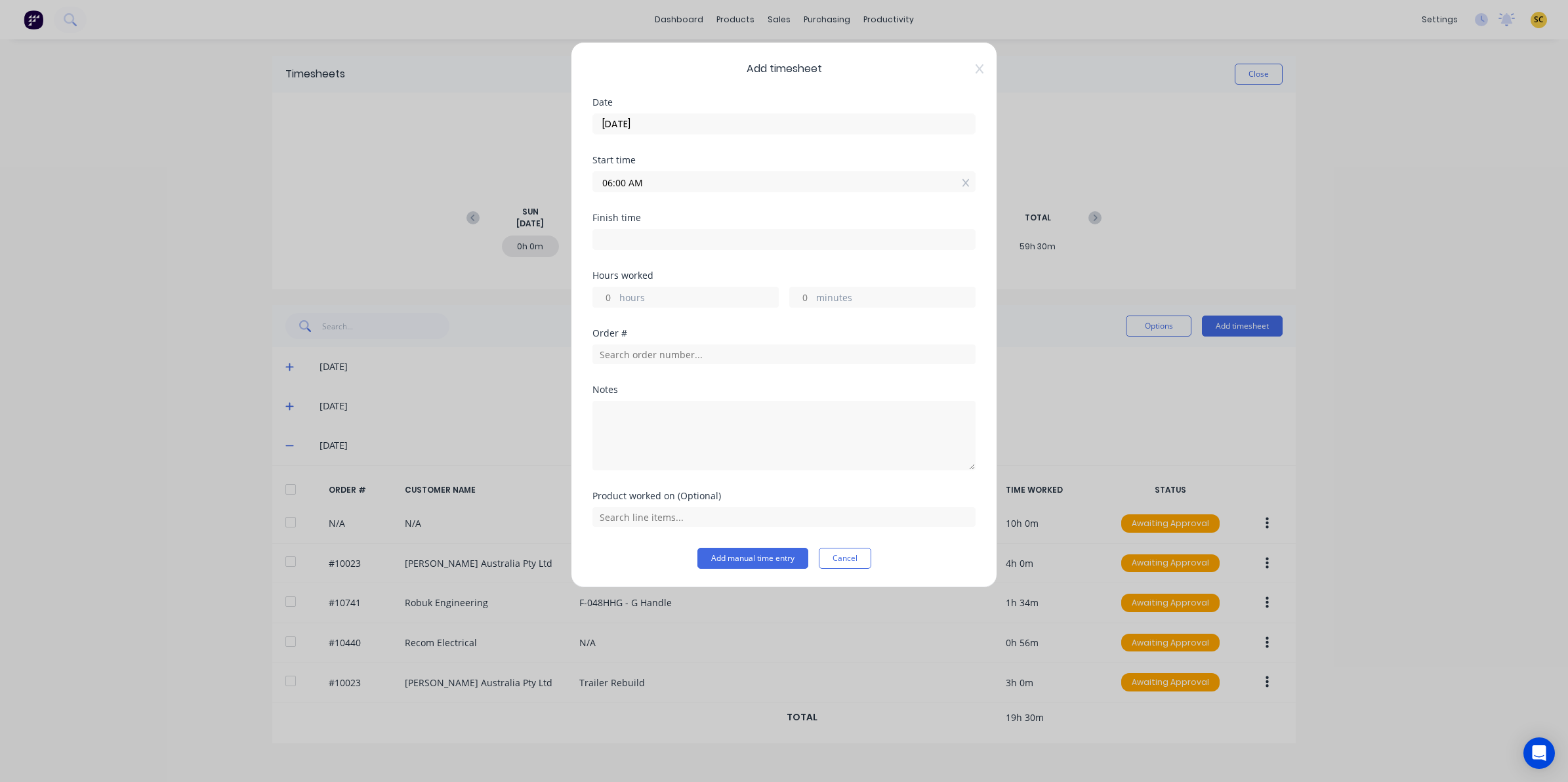
type input "08:05 AM"
type input "2"
type input "5"
drag, startPoint x: 821, startPoint y: 235, endPoint x: 40, endPoint y: 297, distance: 783.5
click at [61, 295] on div "Add timesheet Date 04/09/2025 Start time 06:00 AM Finish time 08:05 AM Hours wo…" at bounding box center [784, 391] width 1568 height 782
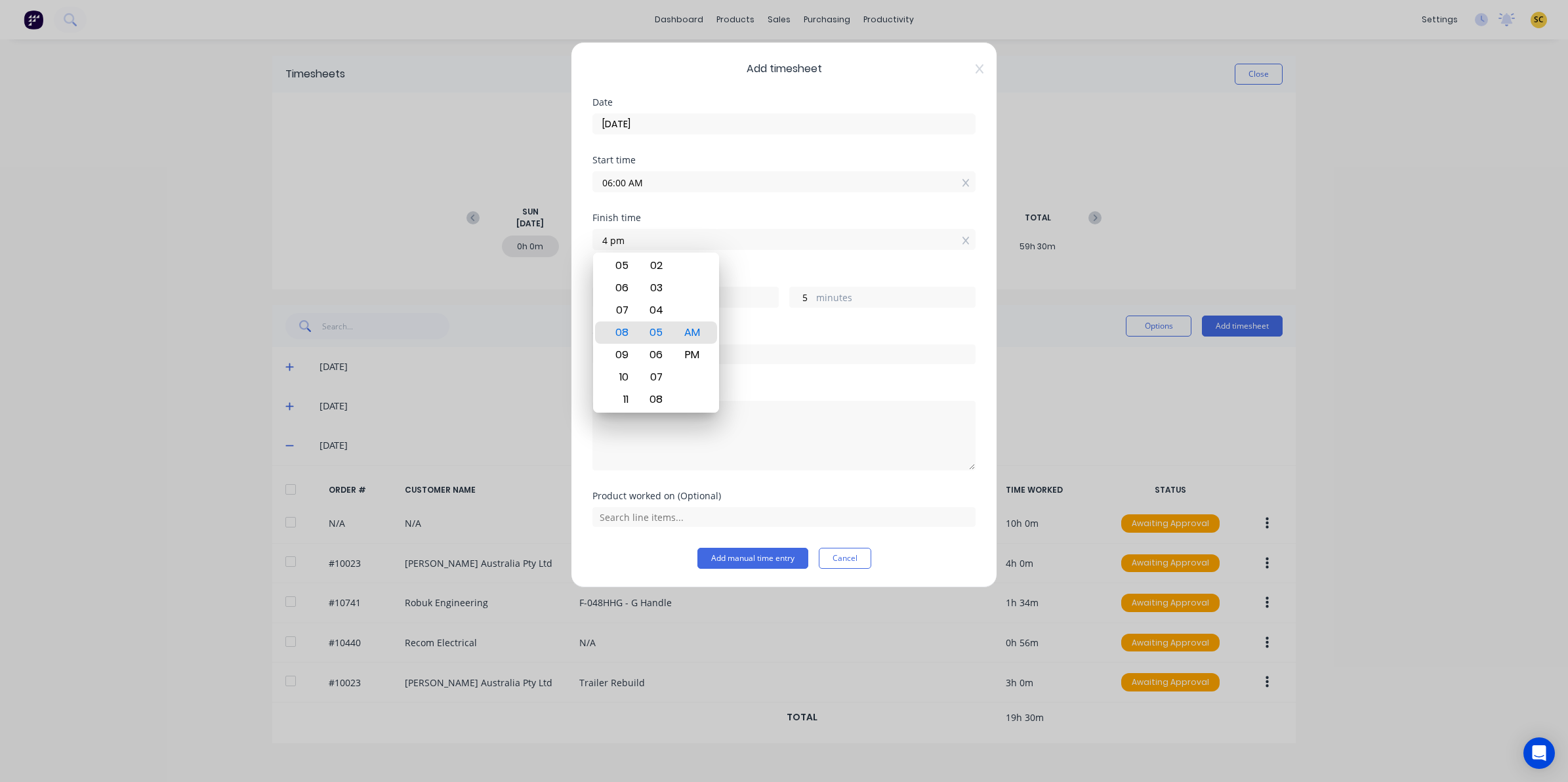
type input "04:00 AM"
type input "22"
type input "0"
drag, startPoint x: 684, startPoint y: 365, endPoint x: 690, endPoint y: 356, distance: 10.8
click at [684, 364] on div "PM" at bounding box center [692, 355] width 33 height 22
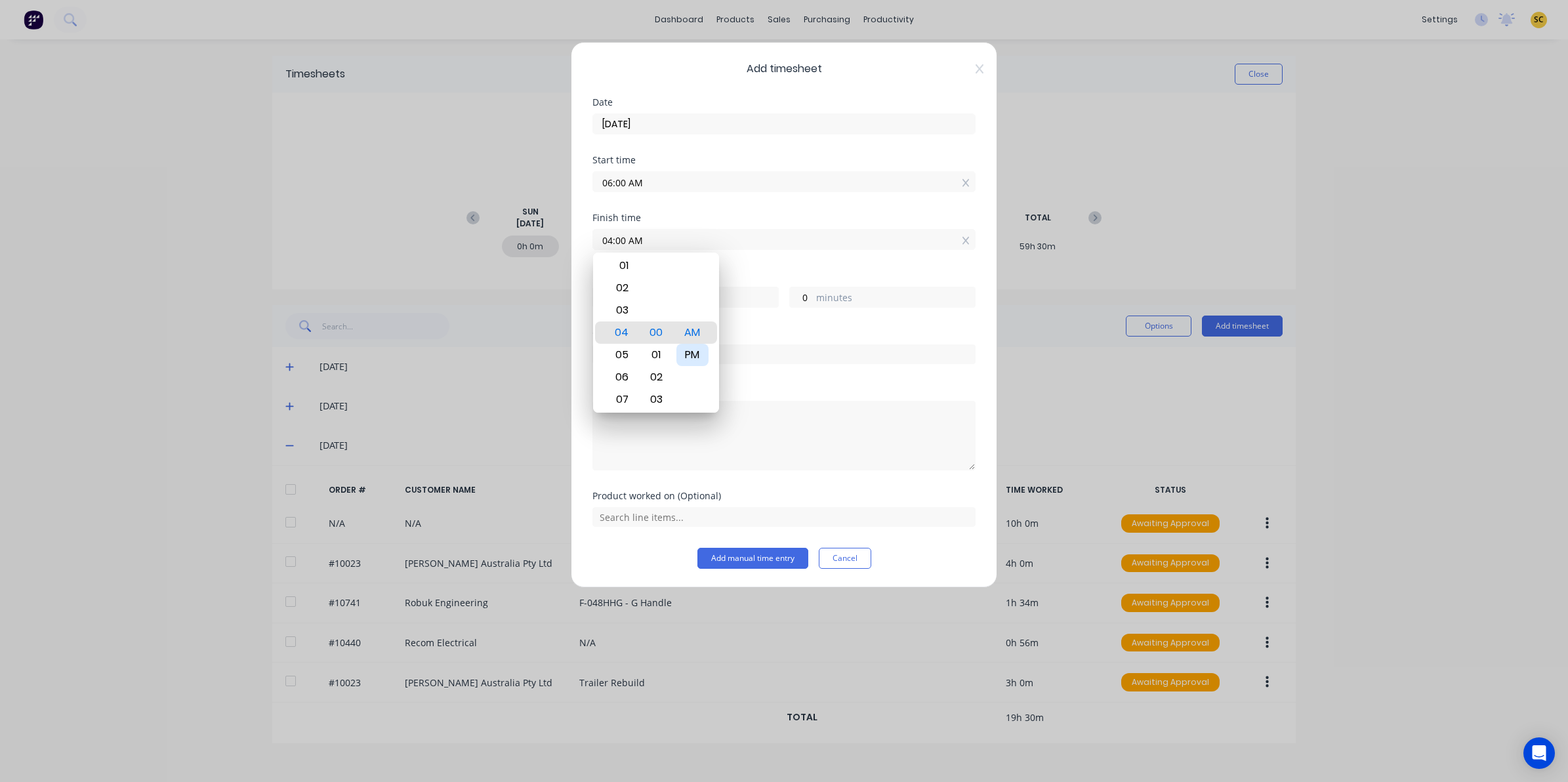
type input "04:00 PM"
type input "10"
click at [742, 355] on input "text" at bounding box center [784, 354] width 383 height 20
click at [683, 446] on textarea at bounding box center [784, 435] width 383 height 70
paste textarea "clock in/out - 30 mins lunch"
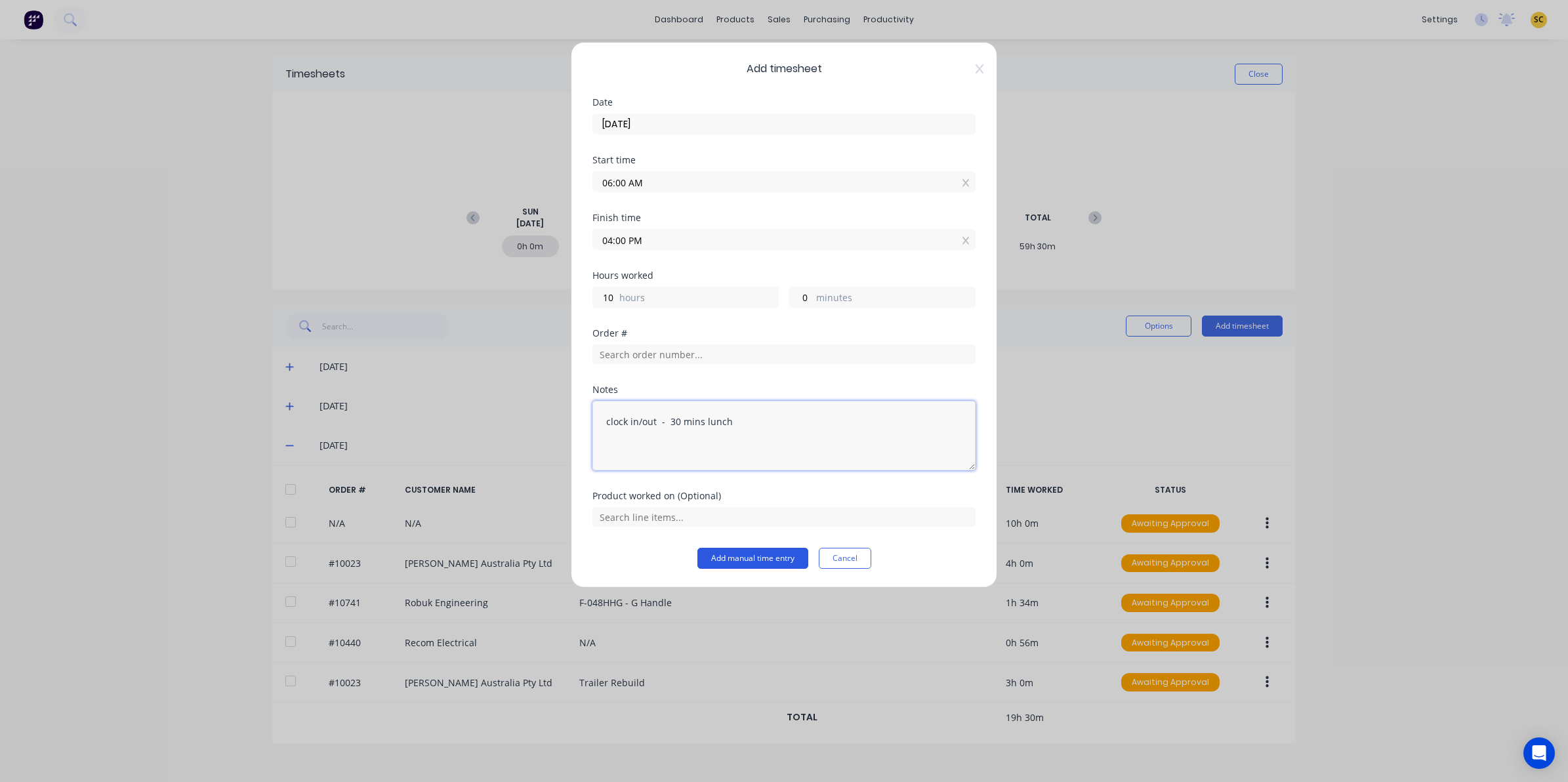
type textarea "clock in/out - 30 mins lunch"
click at [751, 564] on button "Add manual time entry" at bounding box center [753, 558] width 111 height 21
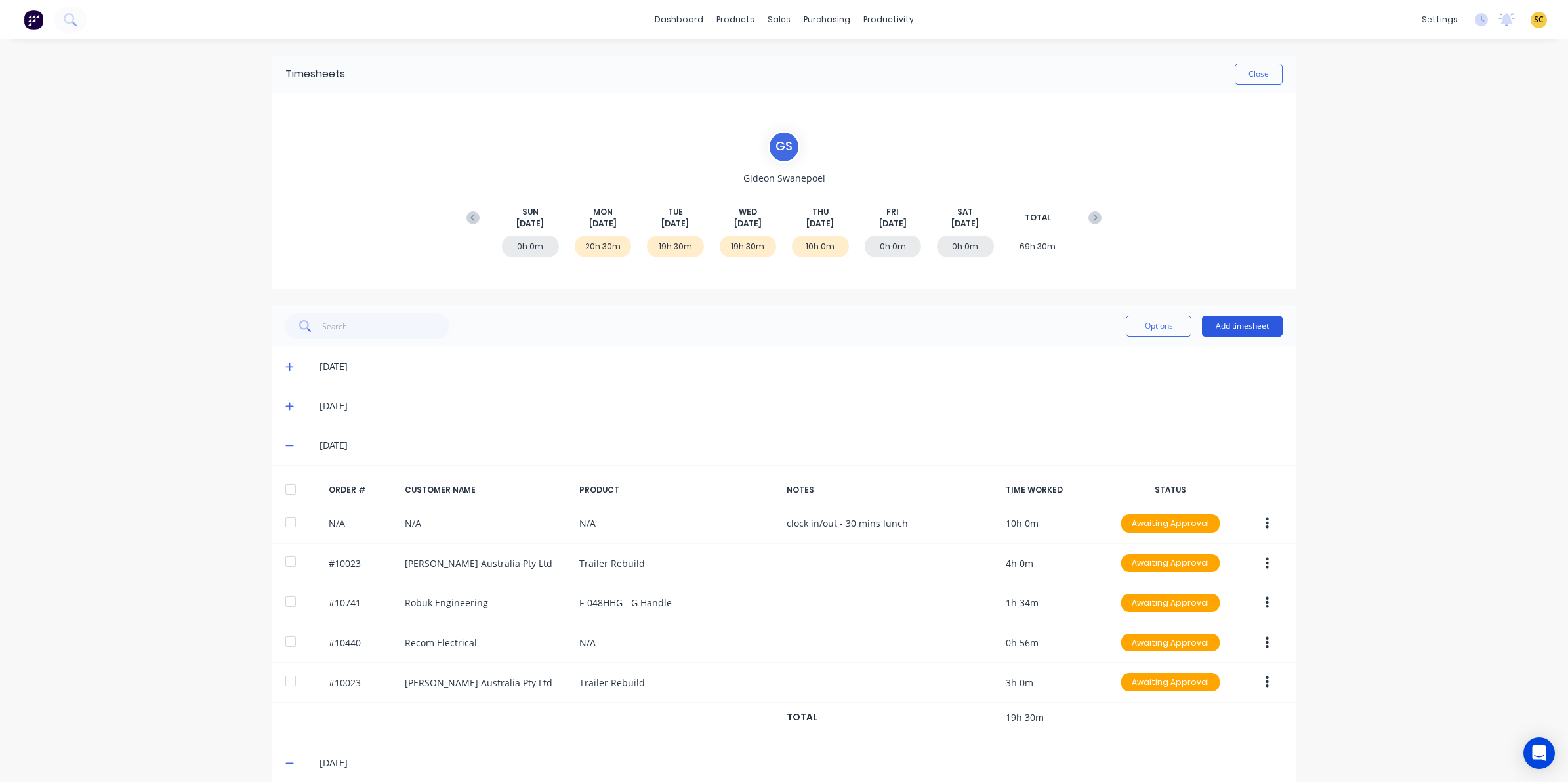
click at [1235, 323] on button "Add timesheet" at bounding box center [1243, 326] width 81 height 21
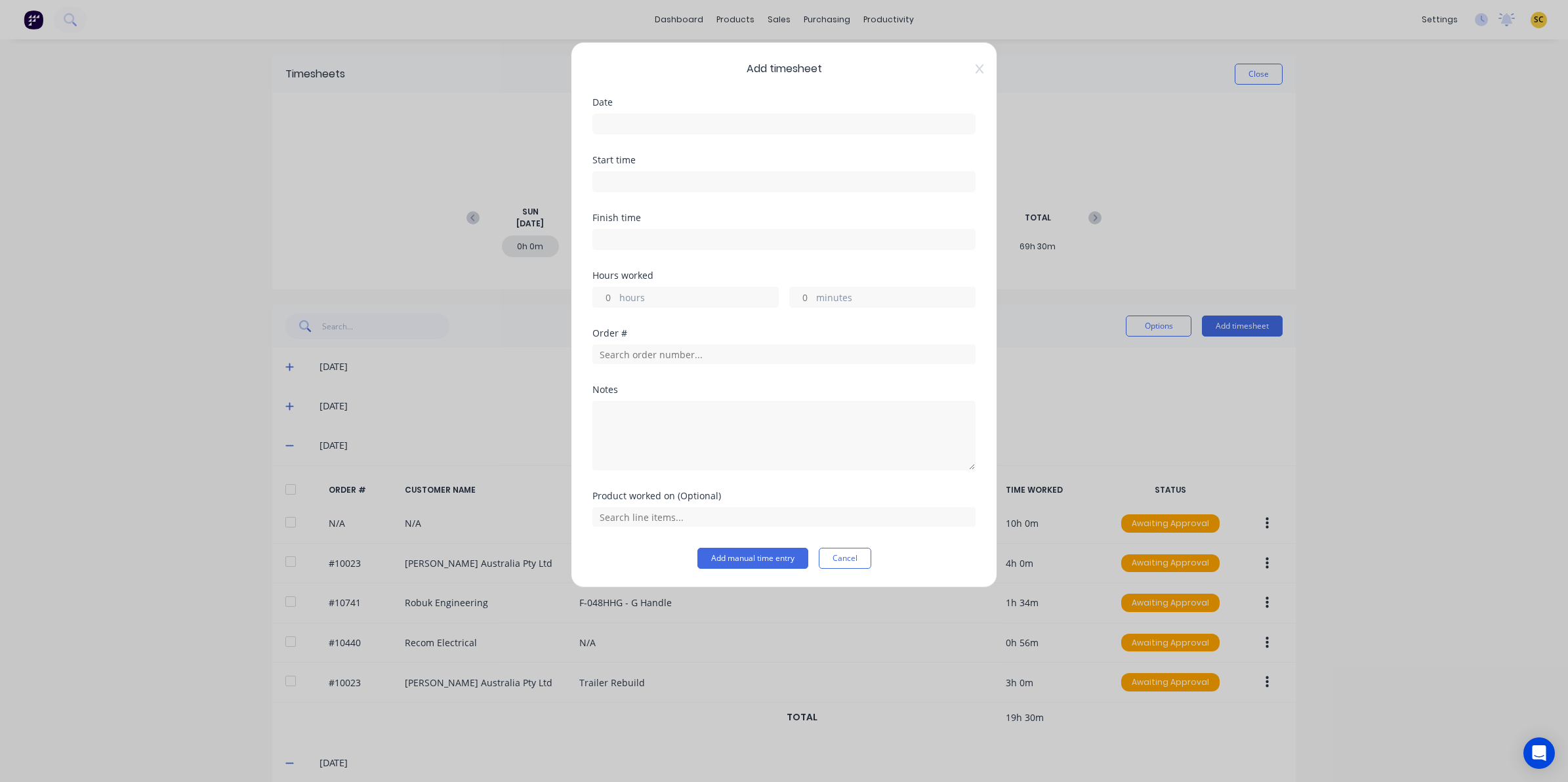
click at [651, 117] on input at bounding box center [783, 124] width 382 height 20
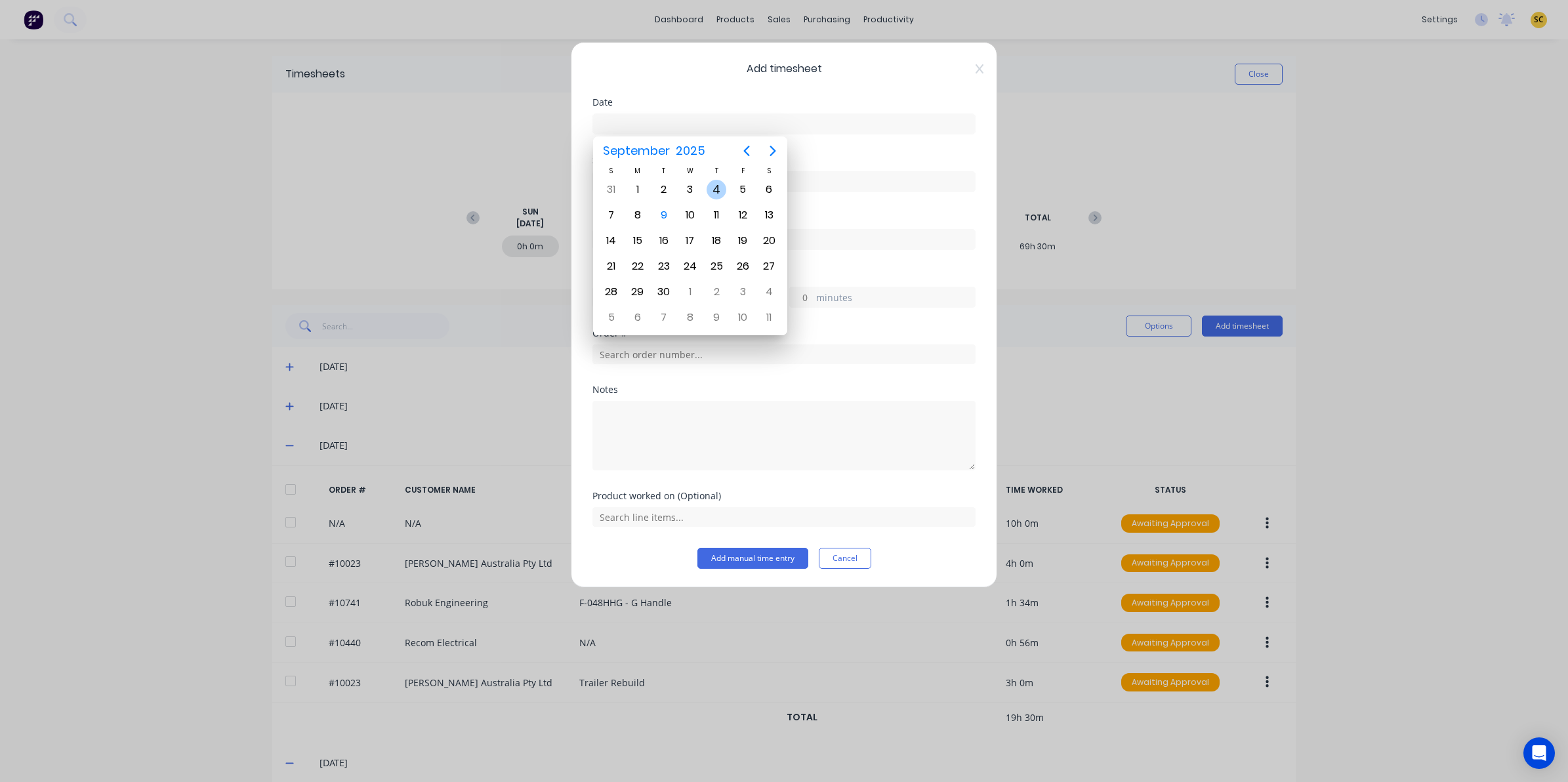
click at [709, 197] on div "4" at bounding box center [716, 189] width 26 height 25
type input "04/09/2025"
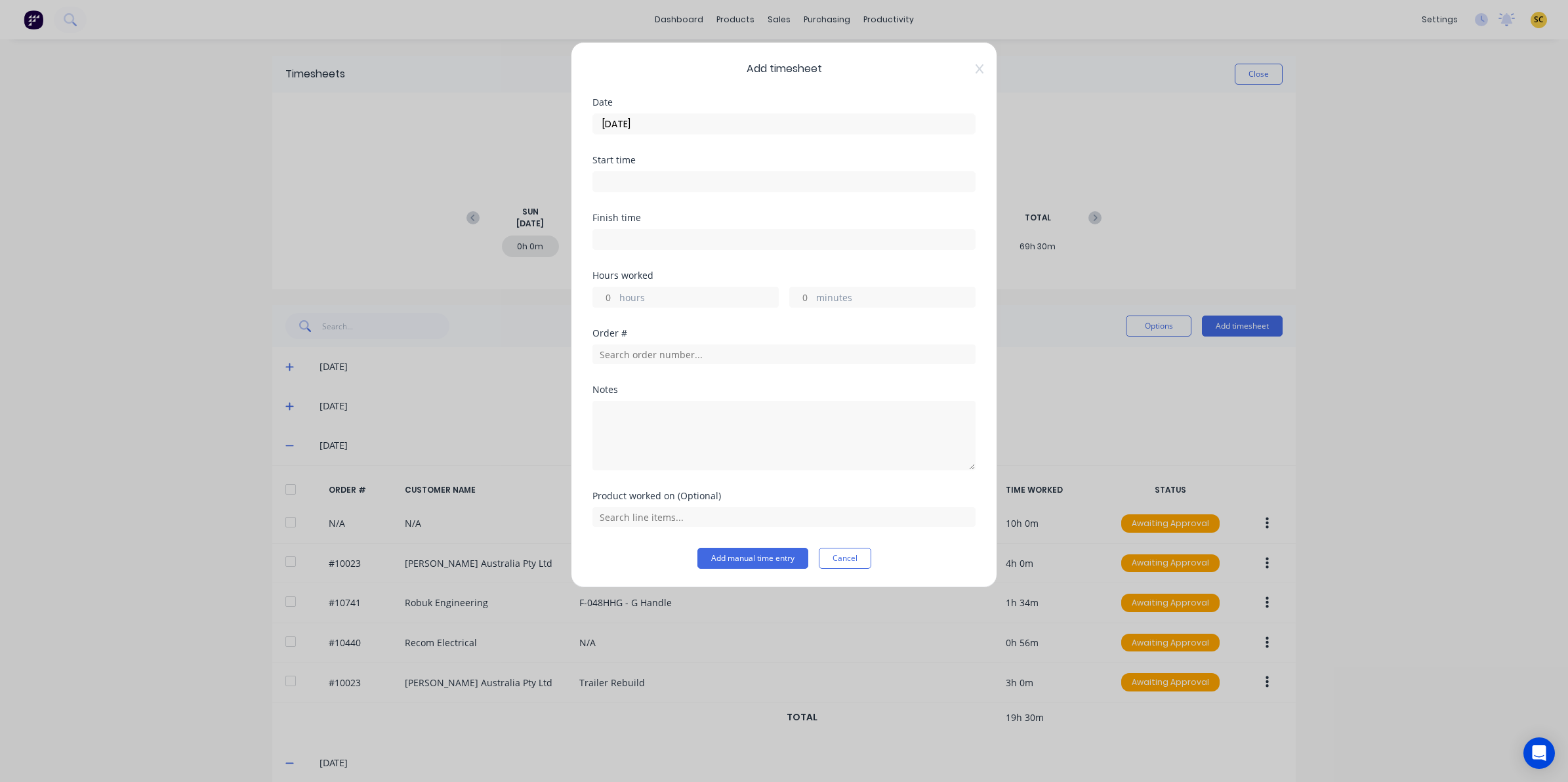
click at [640, 178] on input at bounding box center [783, 182] width 382 height 20
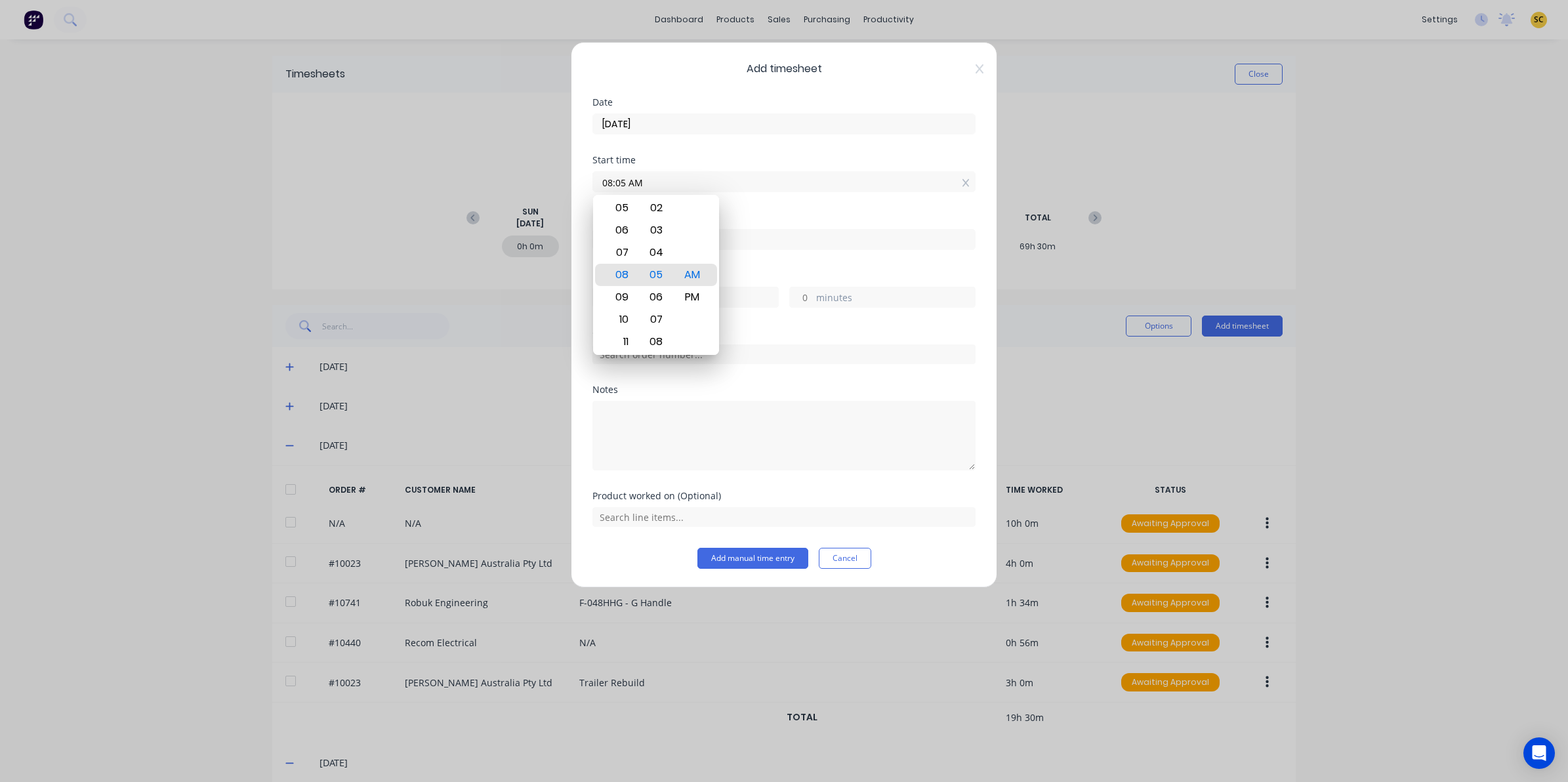
drag, startPoint x: 644, startPoint y: 182, endPoint x: 350, endPoint y: 212, distance: 295.5
click at [375, 210] on div "Add timesheet Date 04/09/2025 Start time 08:05 AM Finish time Hours worked hour…" at bounding box center [784, 391] width 1568 height 782
type input "06:00 AM"
click at [674, 266] on div "12 01 02 03 04 05 06 07 08 09 10 11 00 01 02 03 04 05 06 07 08 09 10 11 12 13 1…" at bounding box center [655, 275] width 126 height 160
click at [782, 224] on div "Finish time" at bounding box center [784, 232] width 383 height 36
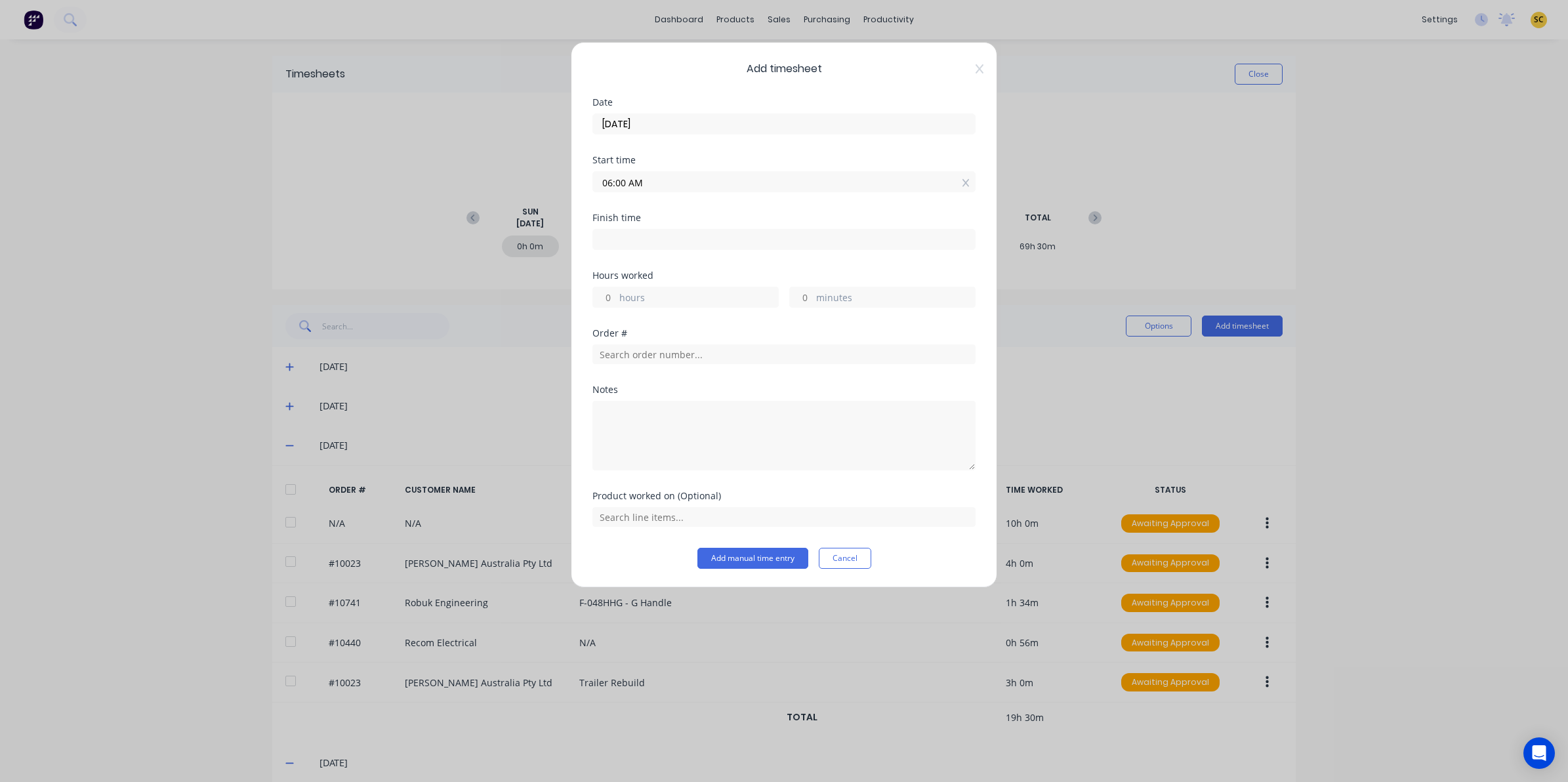
click at [751, 240] on input at bounding box center [783, 239] width 382 height 20
type input "08:05 AM"
type input "2"
type input "5"
drag, startPoint x: 725, startPoint y: 241, endPoint x: 348, endPoint y: 266, distance: 377.8
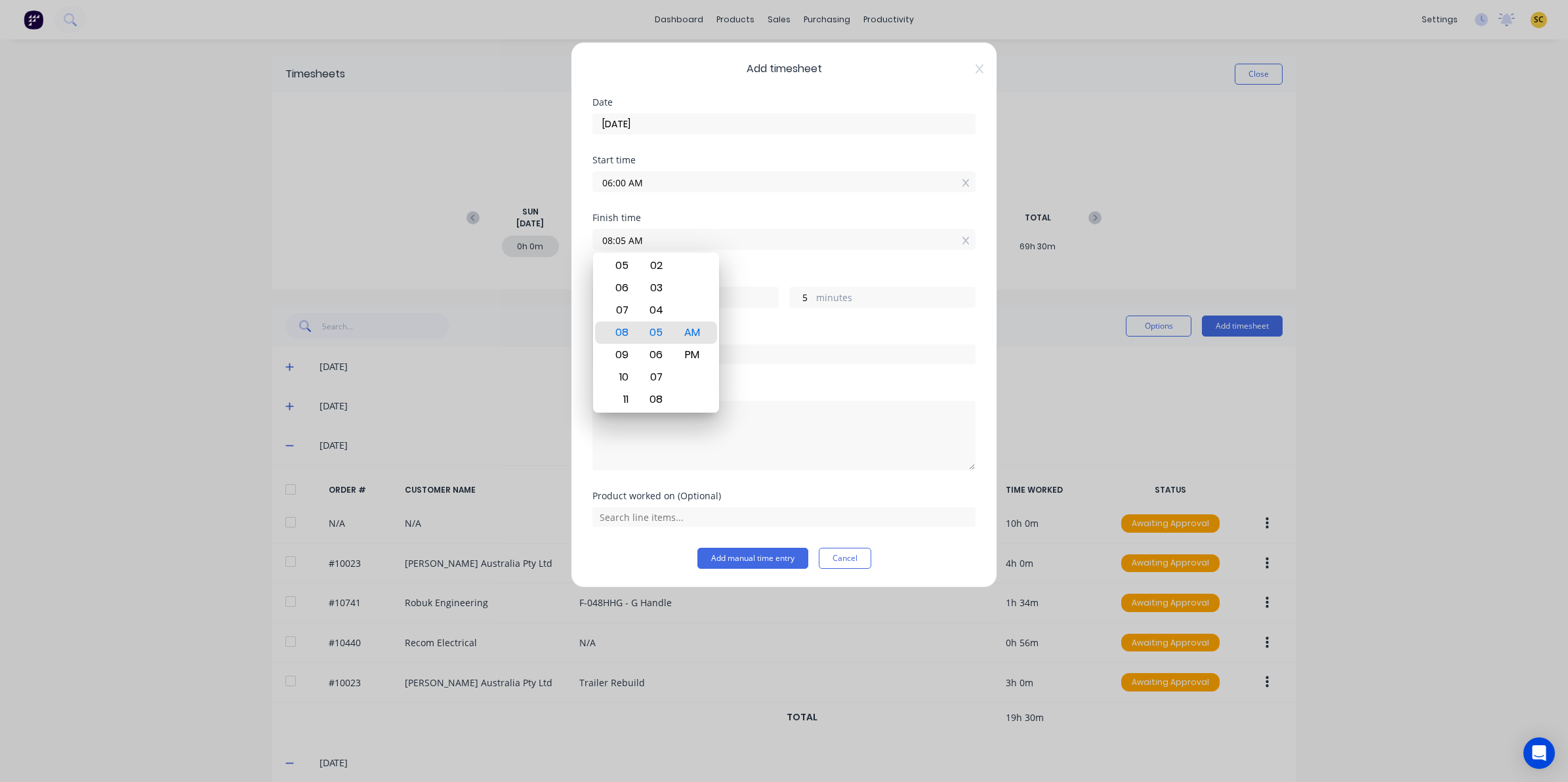
click at [348, 264] on div "Add timesheet Date 04/09/2025 Start time 06:00 AM Finish time 08:05 AM Hours wo…" at bounding box center [784, 391] width 1568 height 782
type input "6"
type input "07:30 AM"
type input "1"
type input "30"
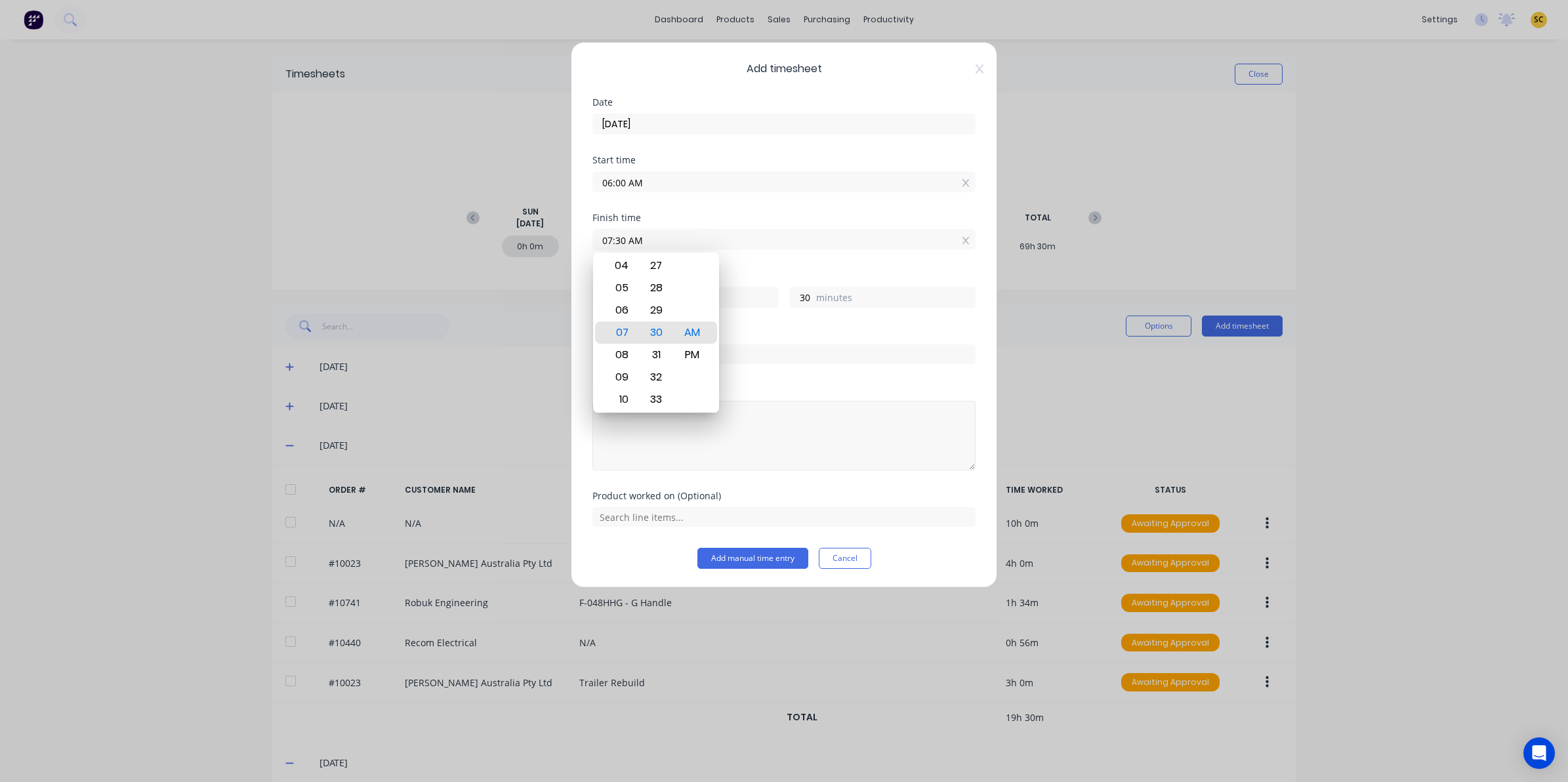
click at [818, 437] on textarea at bounding box center [784, 435] width 383 height 70
click at [817, 438] on textarea at bounding box center [784, 435] width 383 height 70
type textarea "clean up area"
click at [781, 562] on button "Add manual time entry" at bounding box center [753, 558] width 111 height 21
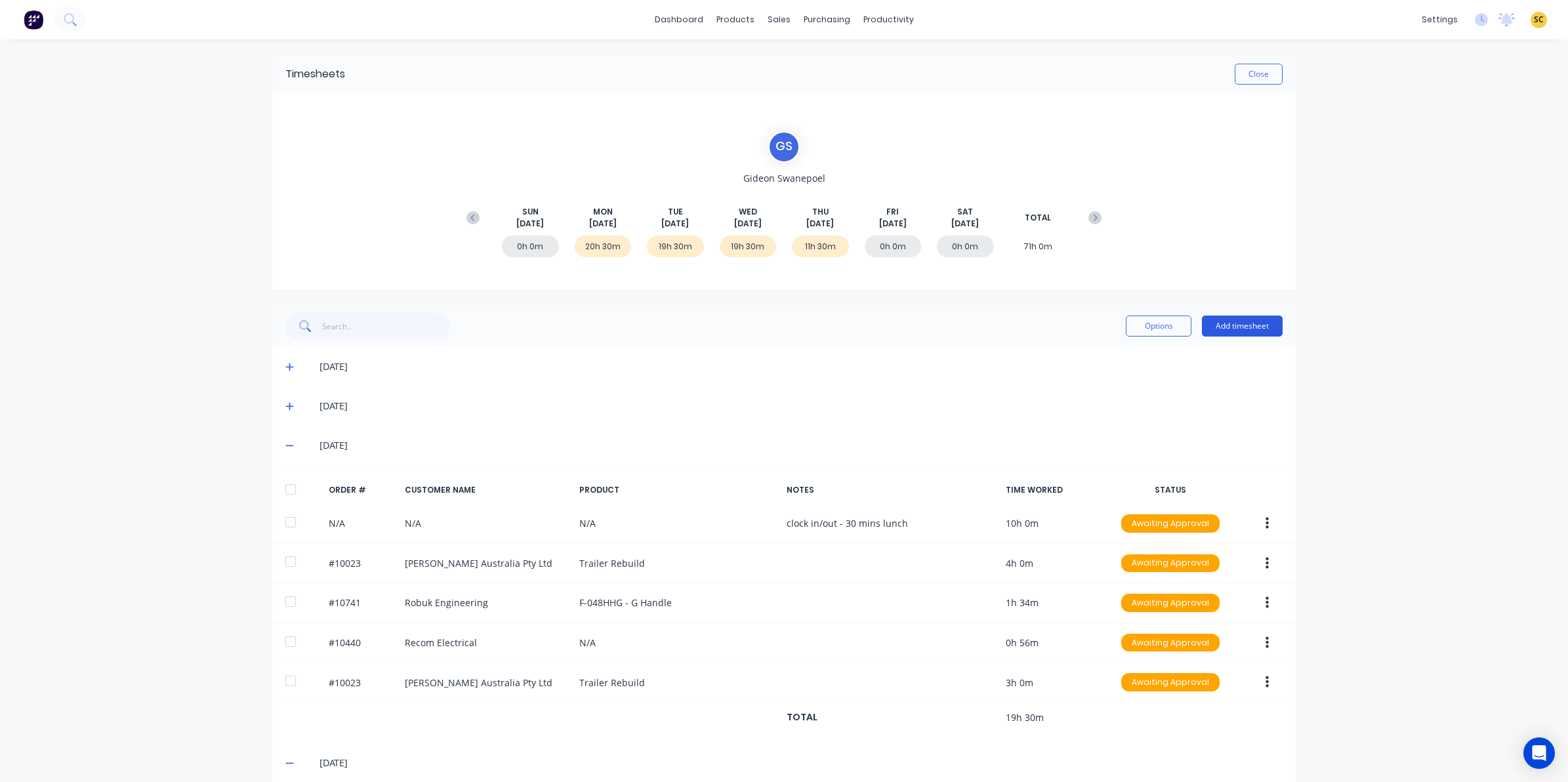
click at [1236, 328] on button "Add timesheet" at bounding box center [1243, 326] width 81 height 21
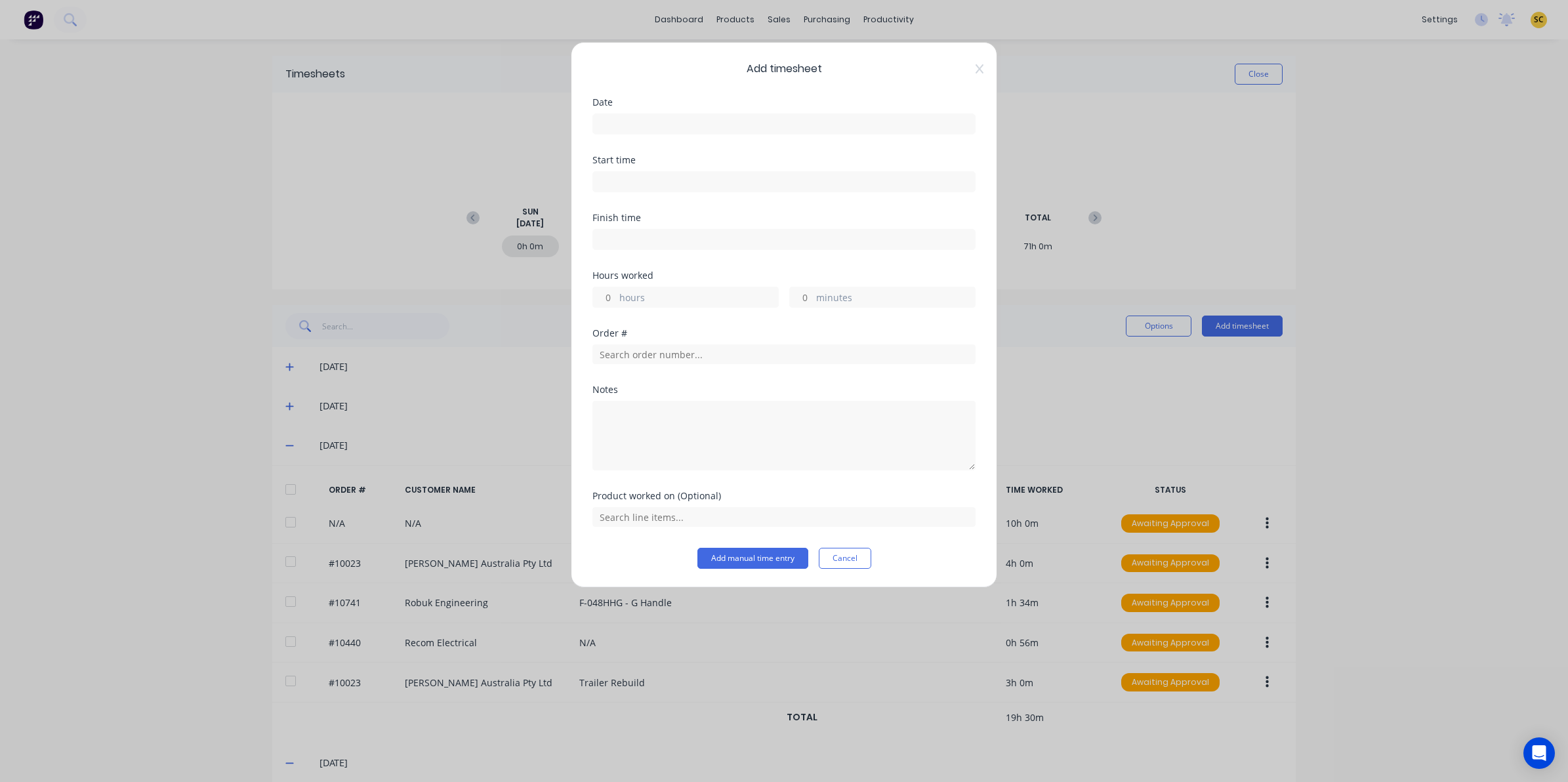
click at [632, 112] on div at bounding box center [784, 122] width 383 height 25
click at [637, 132] on input at bounding box center [783, 124] width 382 height 20
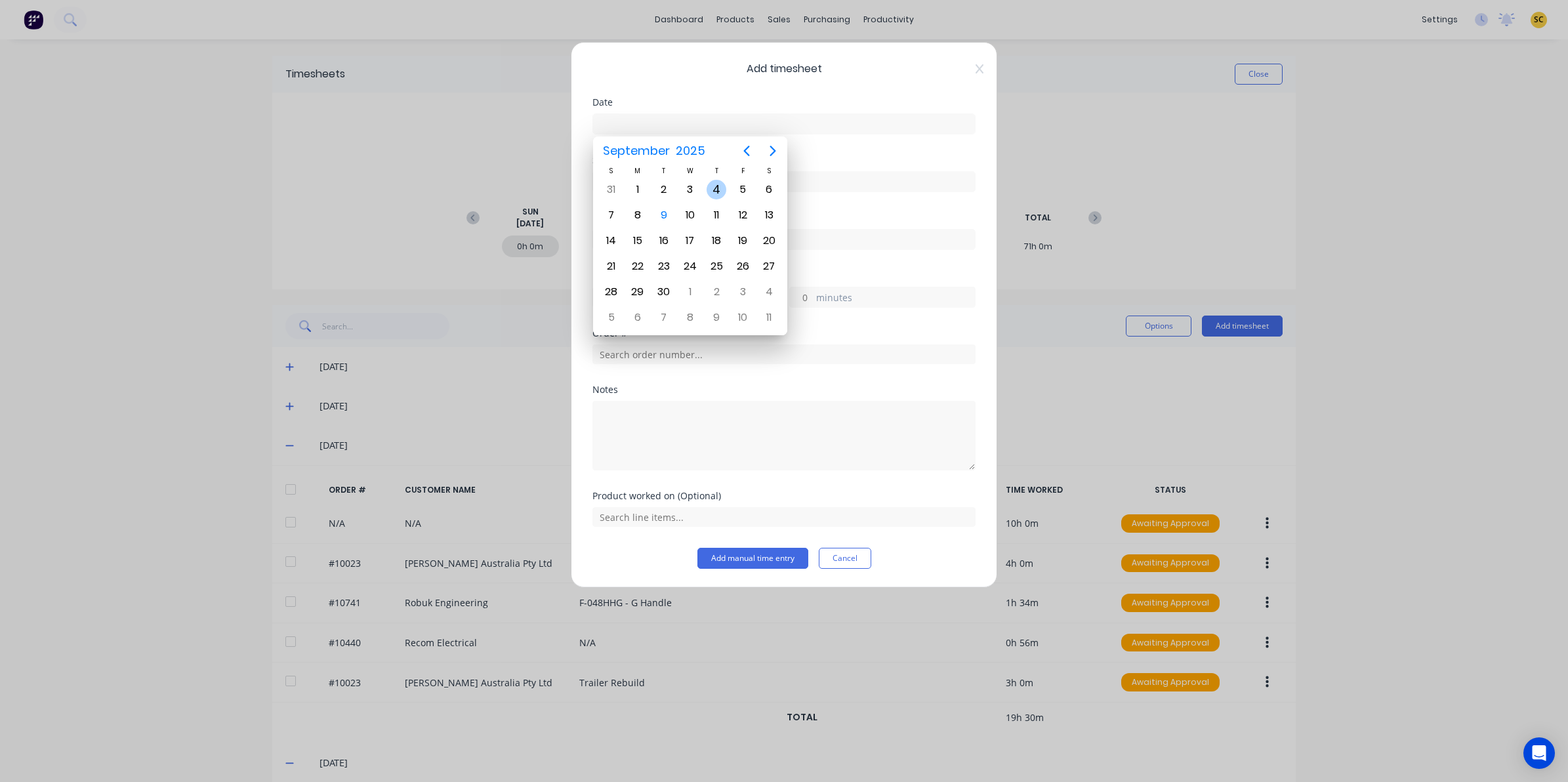
click at [717, 189] on div "4" at bounding box center [716, 190] width 20 height 20
type input "04/09/2025"
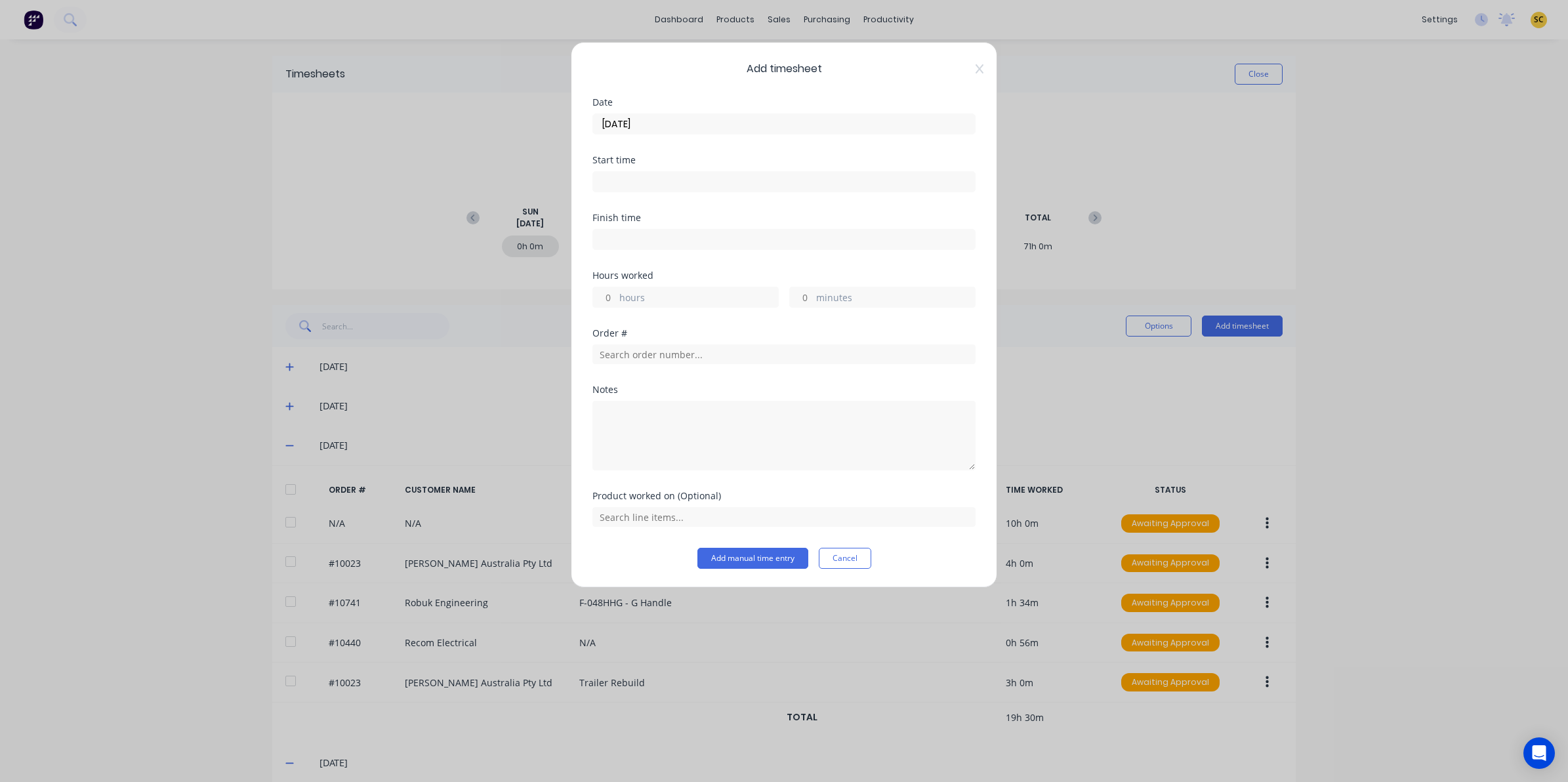
click at [653, 188] on input at bounding box center [783, 182] width 382 height 20
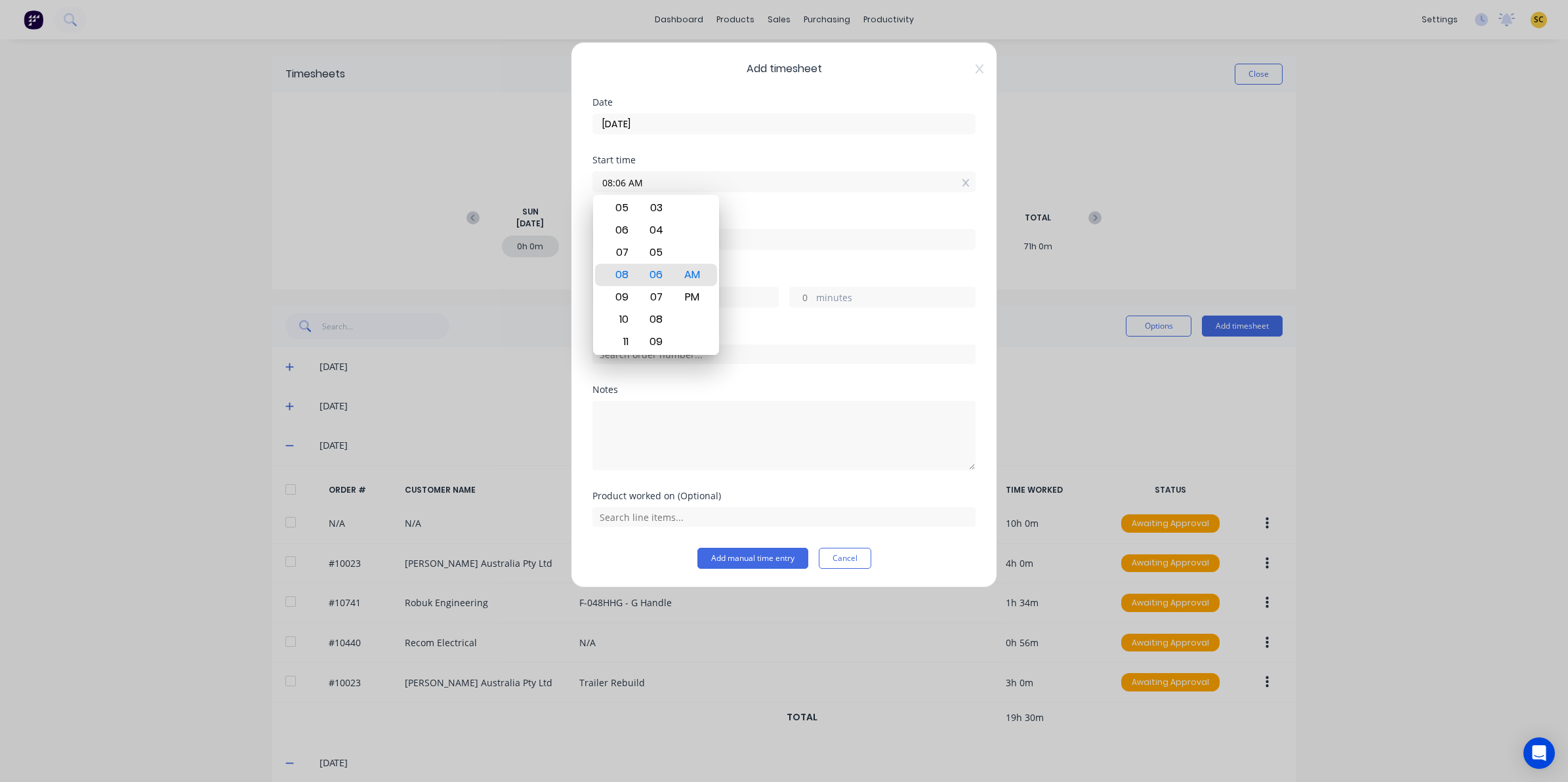
drag, startPoint x: 443, startPoint y: 178, endPoint x: 191, endPoint y: 194, distance: 252.5
click at [218, 184] on div "Add timesheet Date 04/09/2025 Start time 08:06 AM Finish time Hours worked hour…" at bounding box center [784, 391] width 1568 height 782
type input "07:30 AM"
drag, startPoint x: 588, startPoint y: 341, endPoint x: 634, endPoint y: 378, distance: 59.0
click at [634, 378] on div "Add timesheet Date 04/09/2025 Start time 07:30 AM Finish time Hours worked hour…" at bounding box center [784, 391] width 1568 height 782
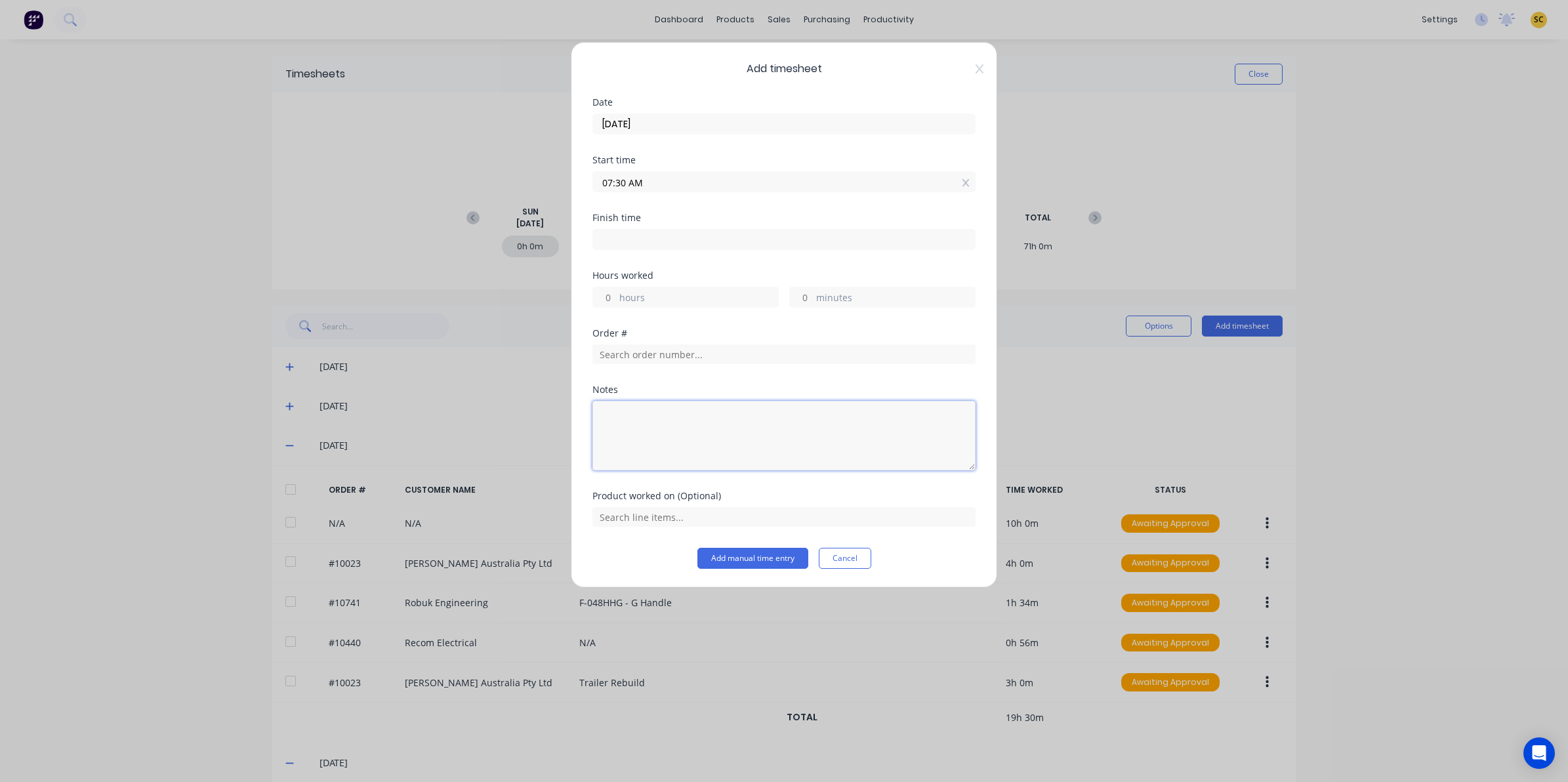
drag, startPoint x: 634, startPoint y: 378, endPoint x: 761, endPoint y: 435, distance: 139.2
click at [761, 435] on textarea at bounding box center [784, 435] width 383 height 70
drag, startPoint x: 644, startPoint y: 208, endPoint x: 657, endPoint y: 234, distance: 29.1
click at [644, 210] on div "Start time 07:30 AM" at bounding box center [784, 184] width 383 height 58
click at [658, 236] on input at bounding box center [783, 239] width 382 height 20
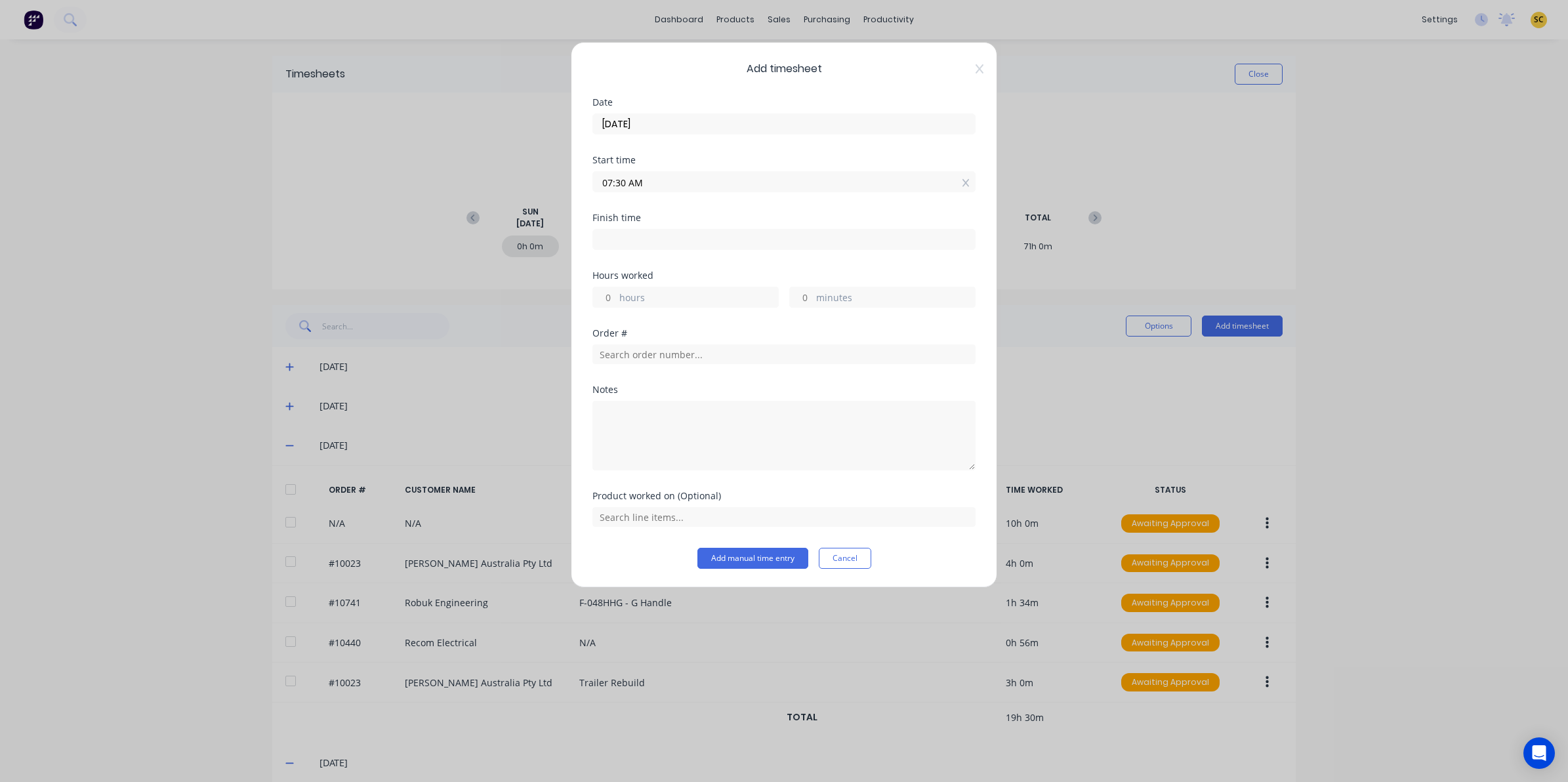
type input "08:06 AM"
type input "0"
type input "36"
drag, startPoint x: 658, startPoint y: 236, endPoint x: 252, endPoint y: 259, distance: 406.7
click at [252, 258] on div "Add timesheet Date 04/09/2025 Start time 07:30 AM Finish time 08:06 AM Hours wo…" at bounding box center [784, 391] width 1568 height 782
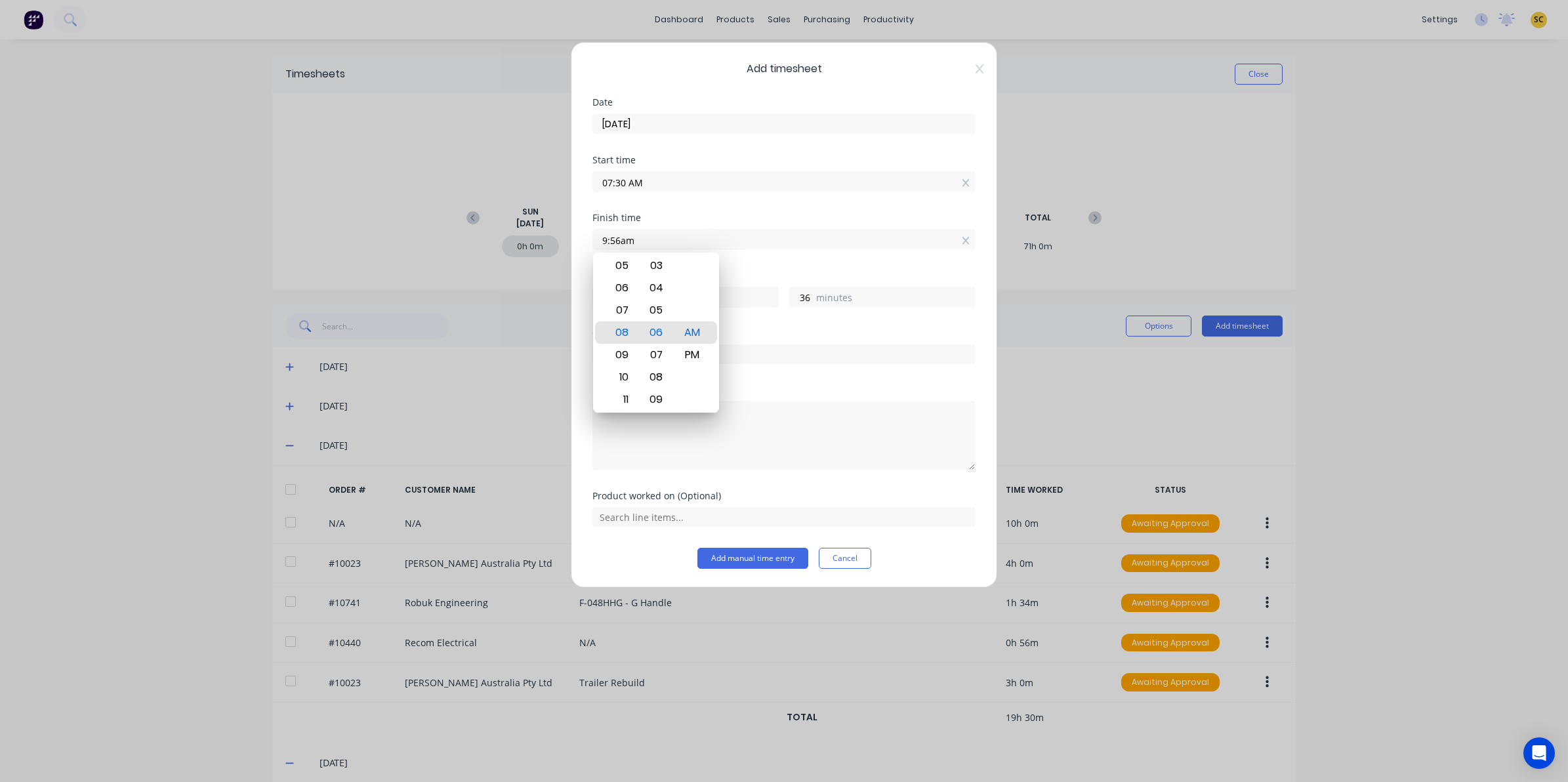
type input "09:56 AM"
type input "2"
type input "26"
click at [844, 443] on textarea at bounding box center [784, 435] width 383 height 70
click at [767, 372] on div "Order #" at bounding box center [784, 356] width 383 height 56
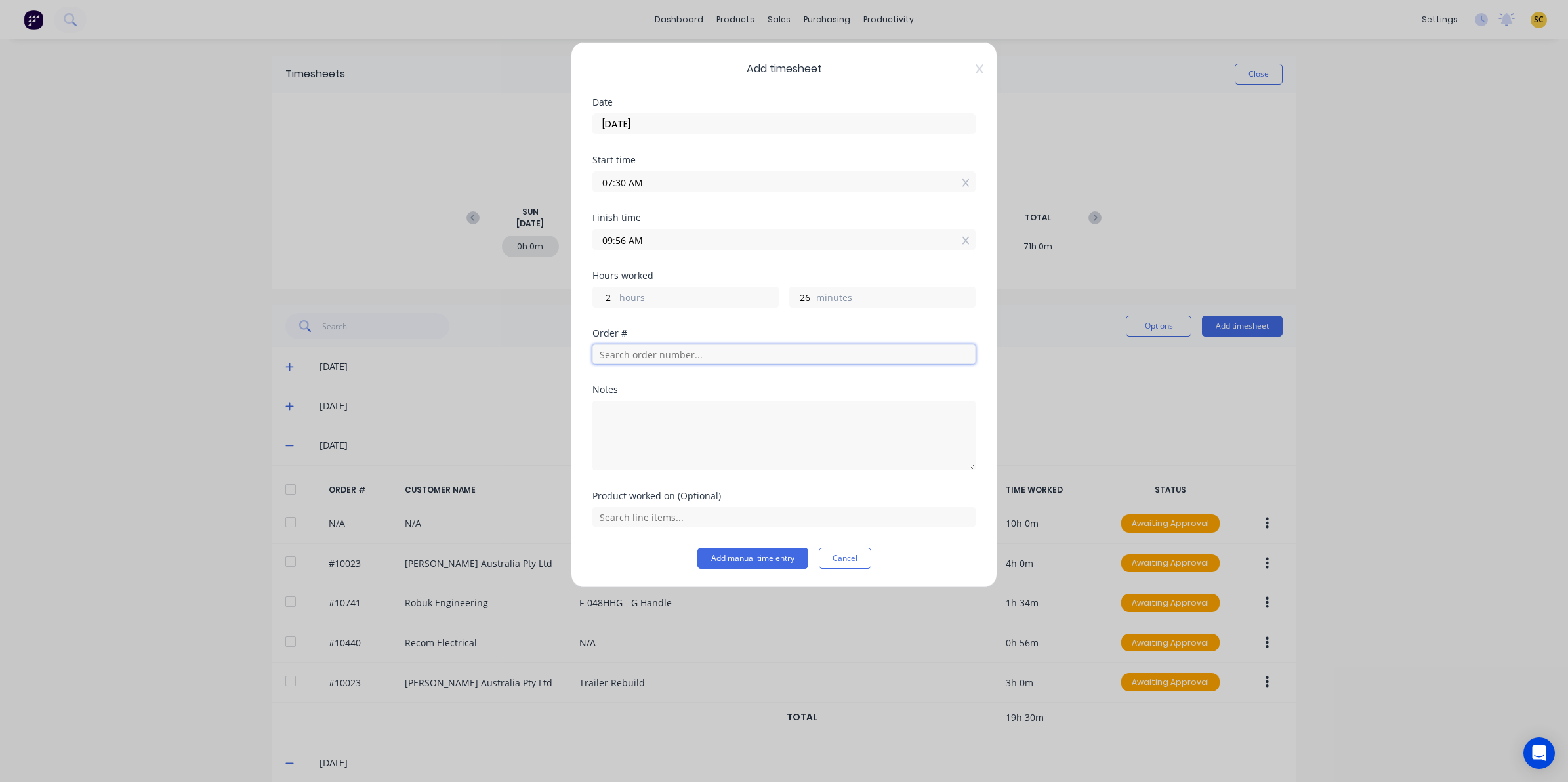
click at [759, 364] on input "text" at bounding box center [784, 354] width 383 height 20
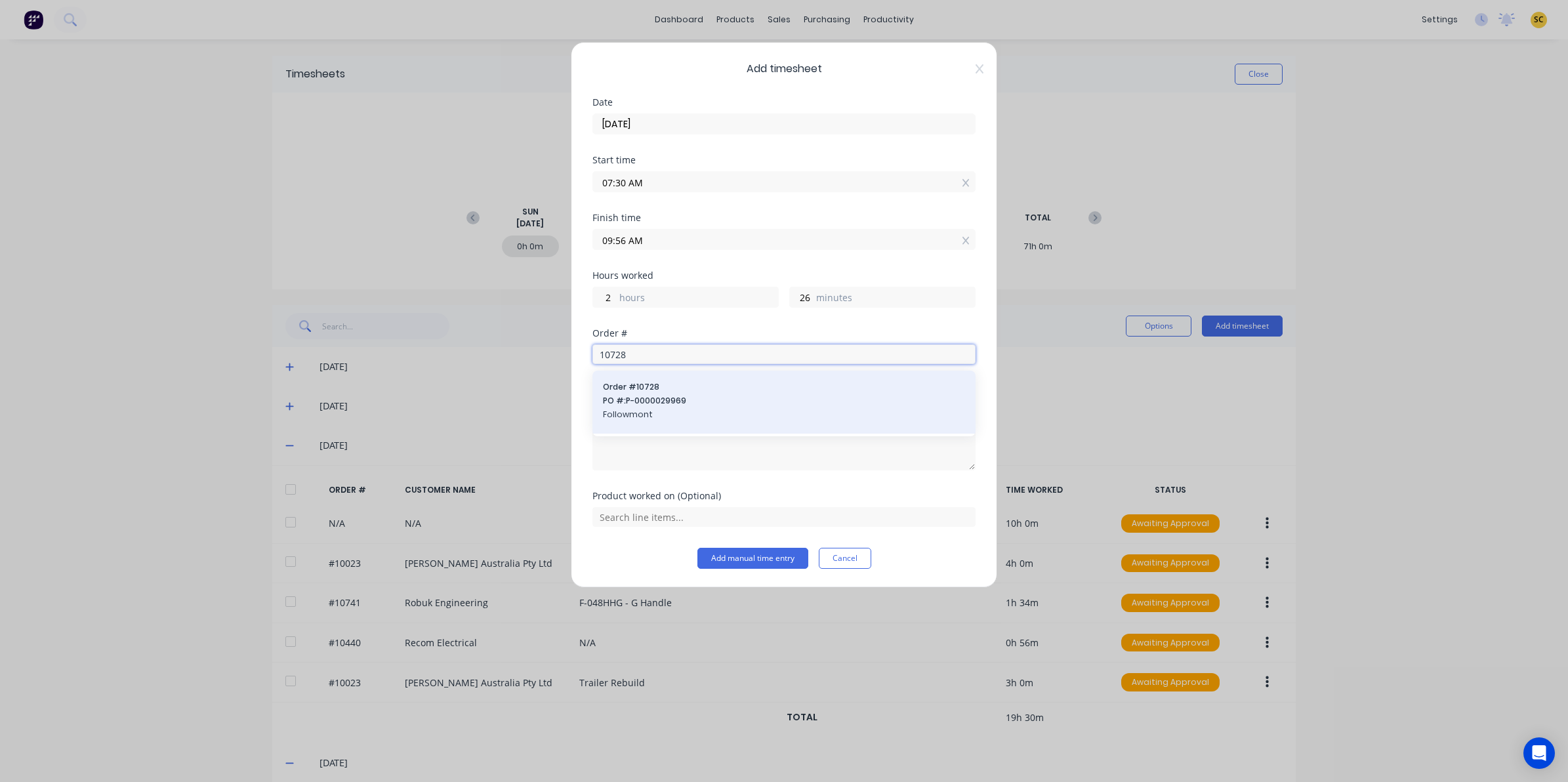
type input "10728"
click at [644, 400] on span "PO #: P-0000029969" at bounding box center [784, 401] width 362 height 12
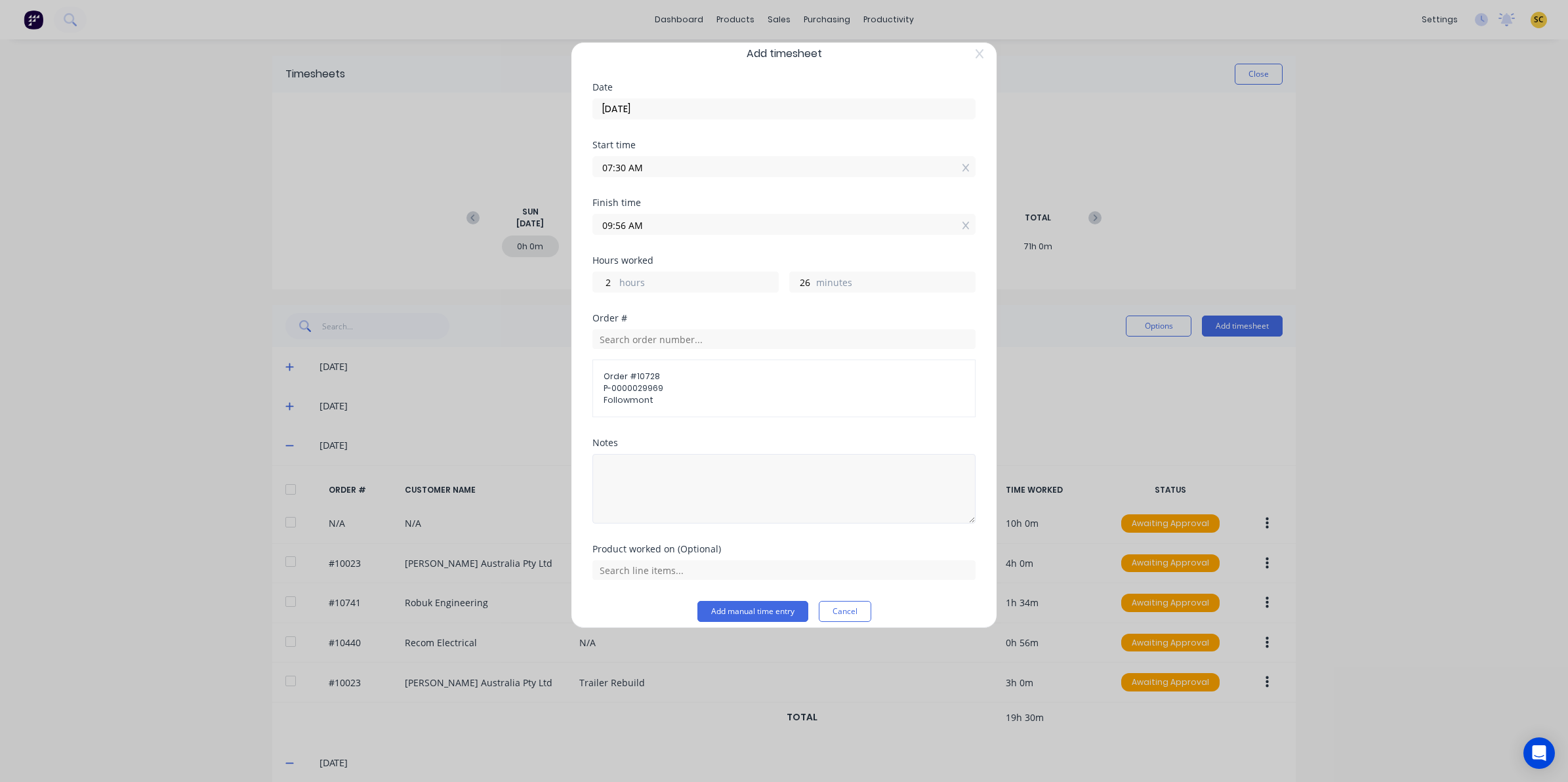
scroll to position [29, 0]
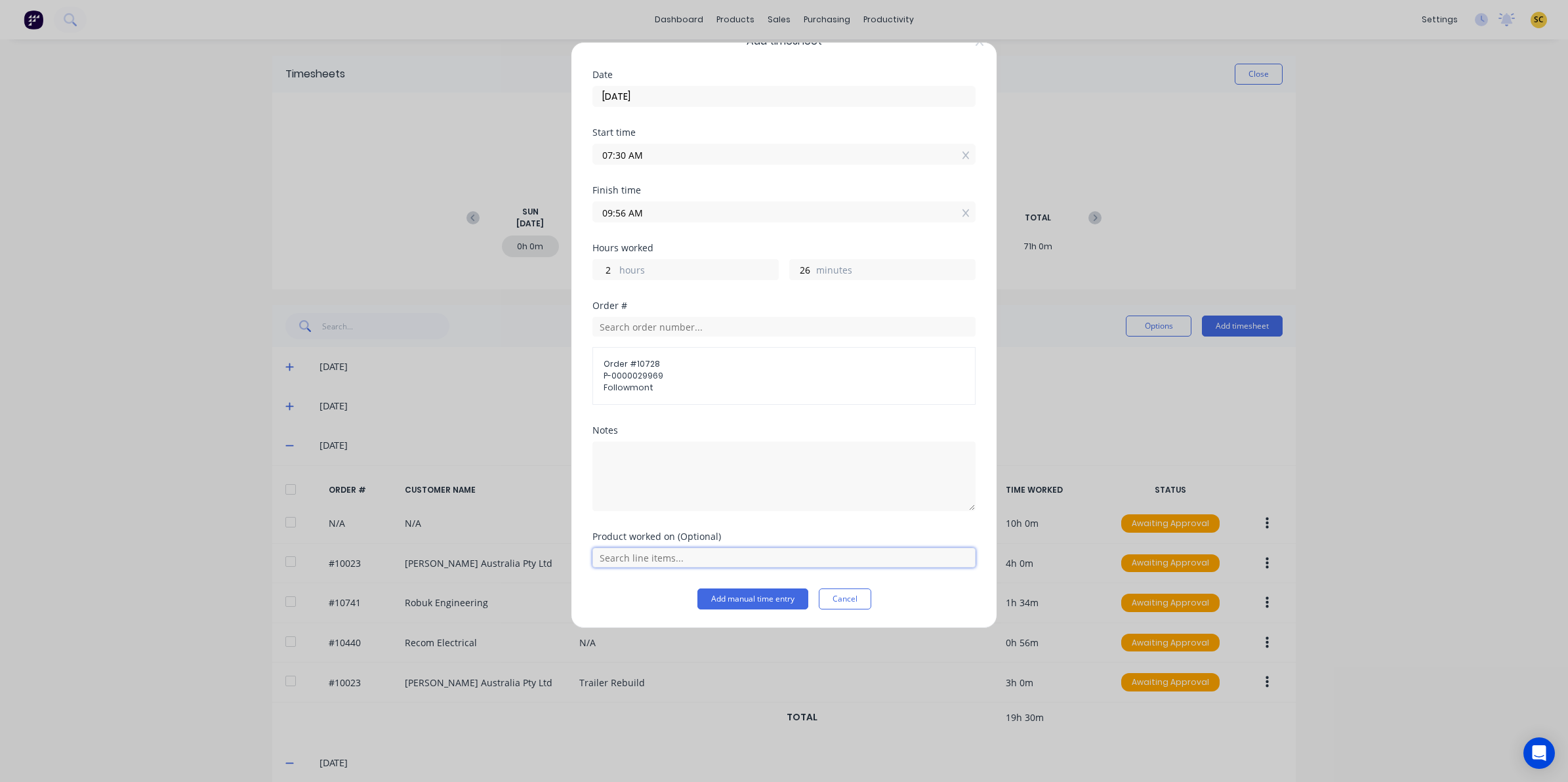
click at [703, 552] on input "text" at bounding box center [784, 557] width 383 height 20
click at [689, 516] on div "Bolt in Skid plate Assembly" at bounding box center [784, 524] width 383 height 33
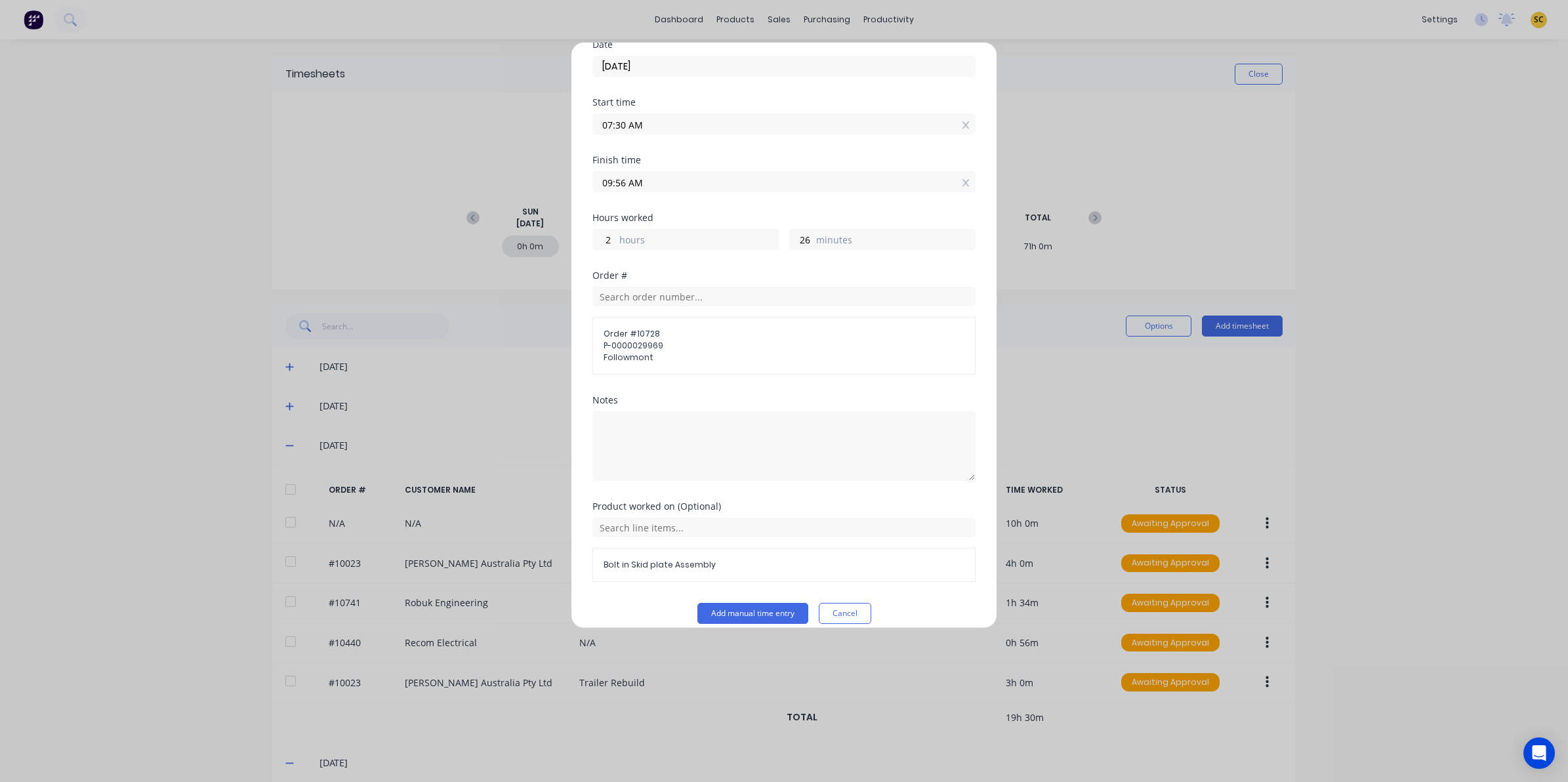
scroll to position [74, 0]
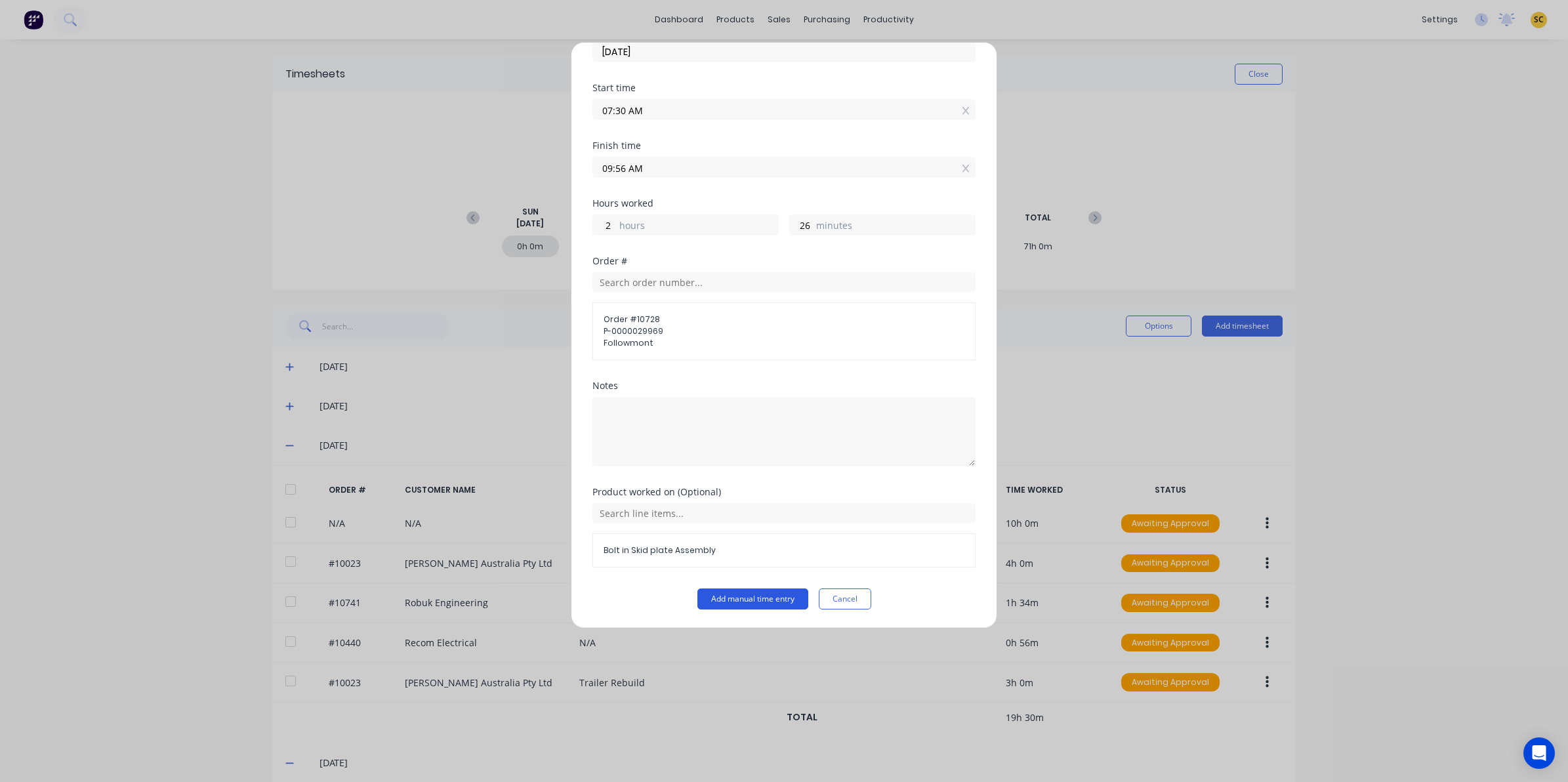
click at [732, 598] on button "Add manual time entry" at bounding box center [753, 599] width 111 height 21
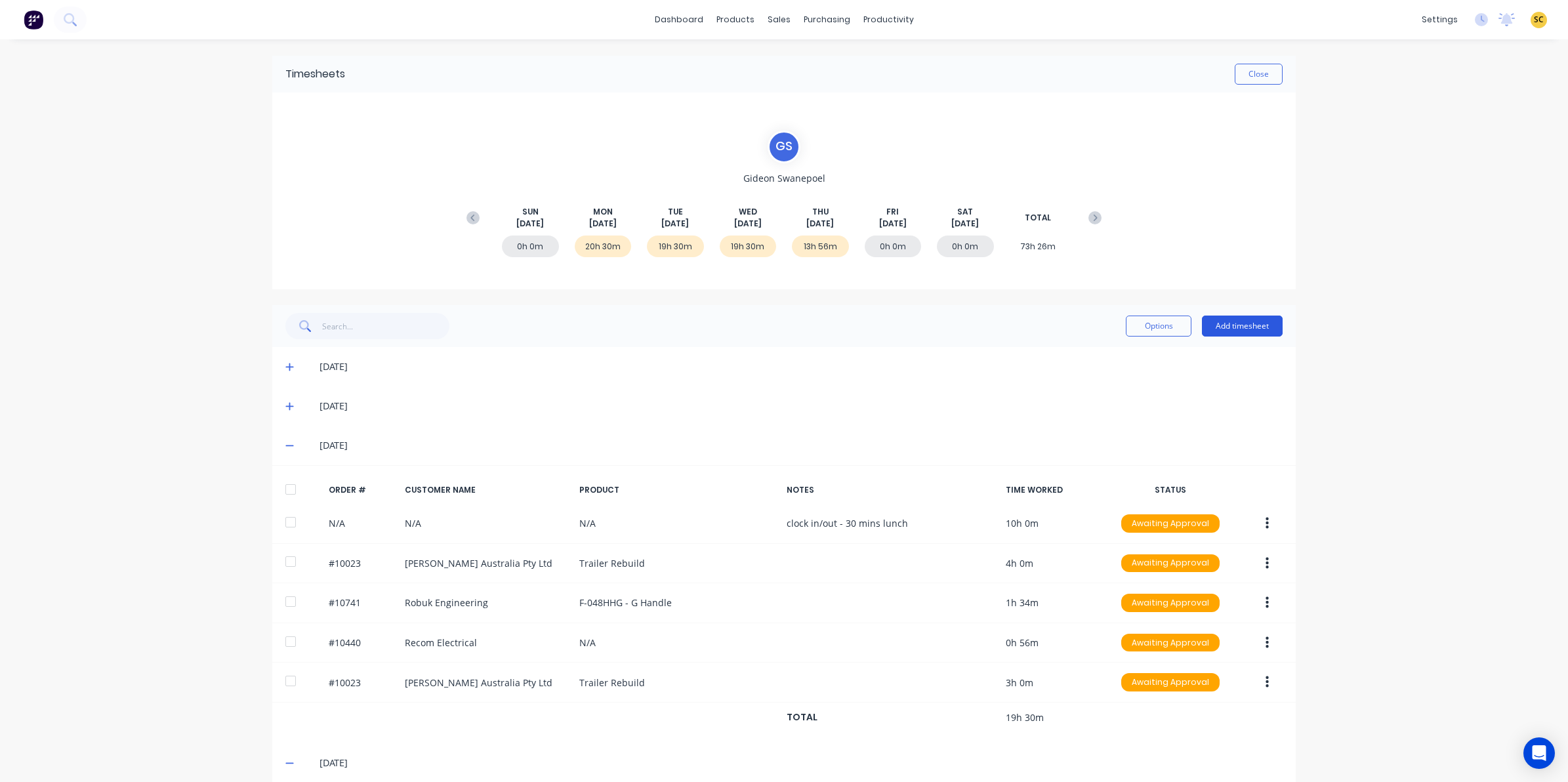
click at [1227, 321] on button "Add timesheet" at bounding box center [1243, 326] width 81 height 21
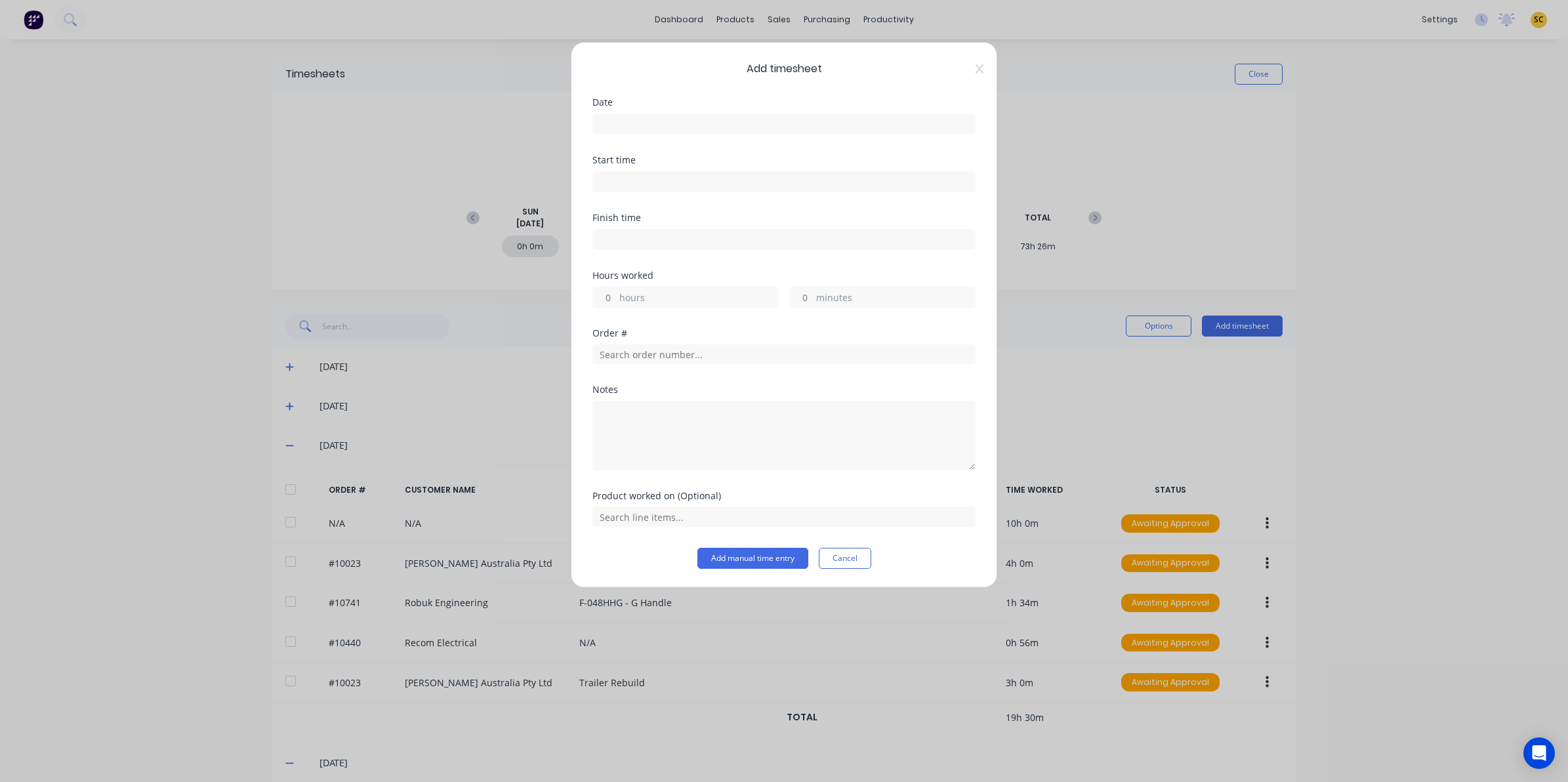
click at [710, 126] on input at bounding box center [783, 124] width 382 height 20
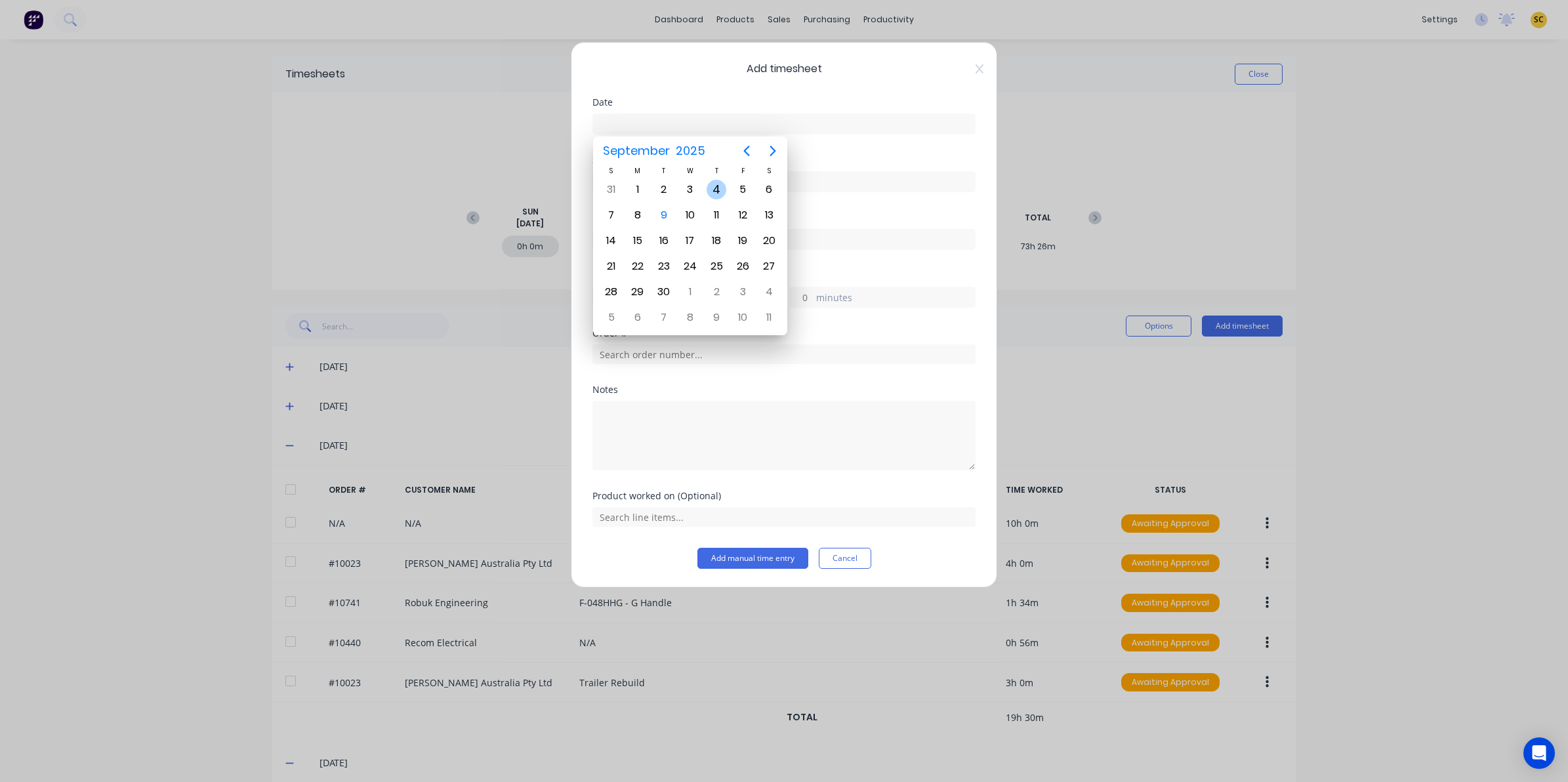
click at [718, 188] on div "4" at bounding box center [716, 190] width 20 height 20
type input "04/09/2025"
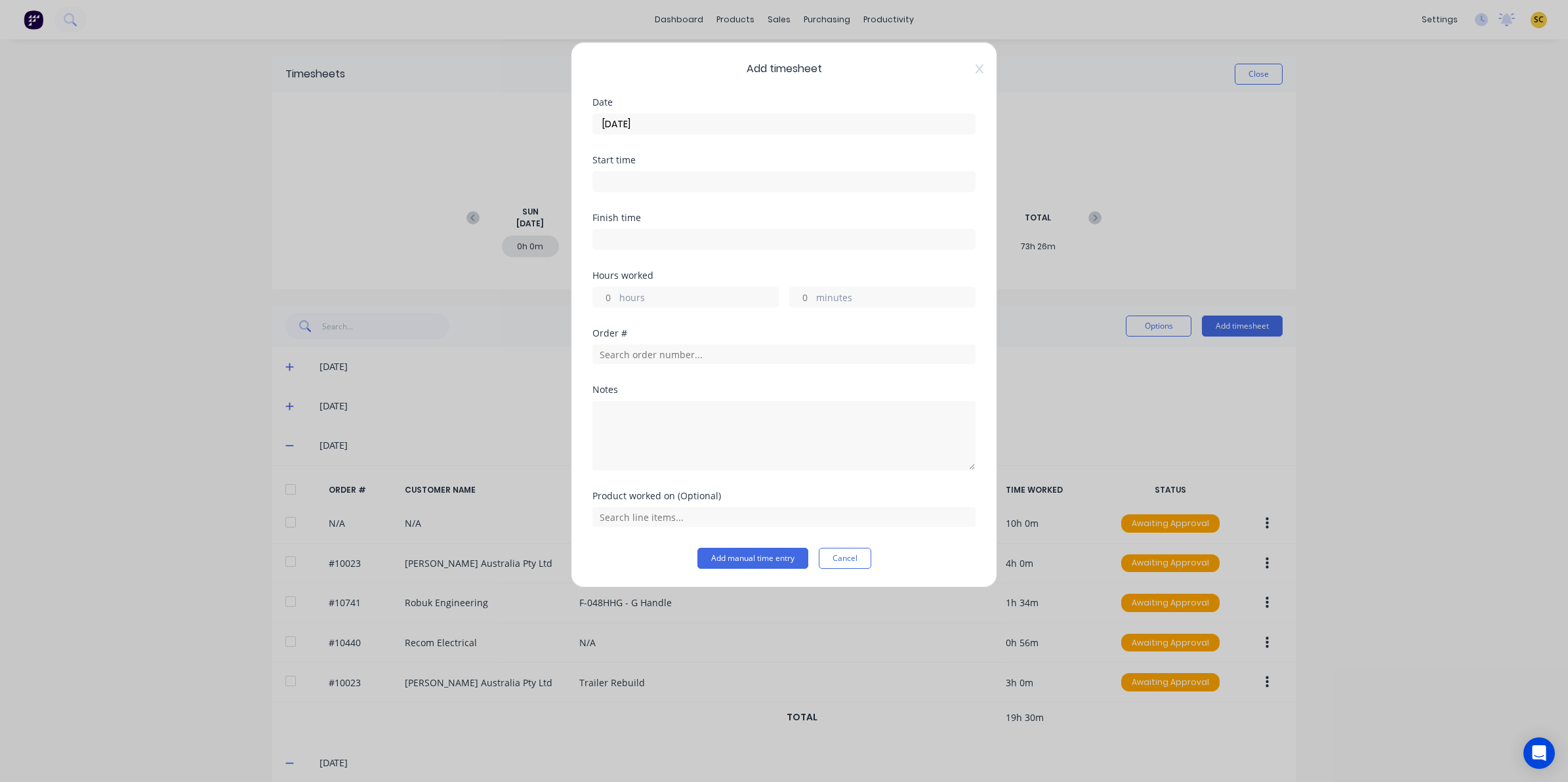
click at [691, 174] on input at bounding box center [783, 182] width 382 height 20
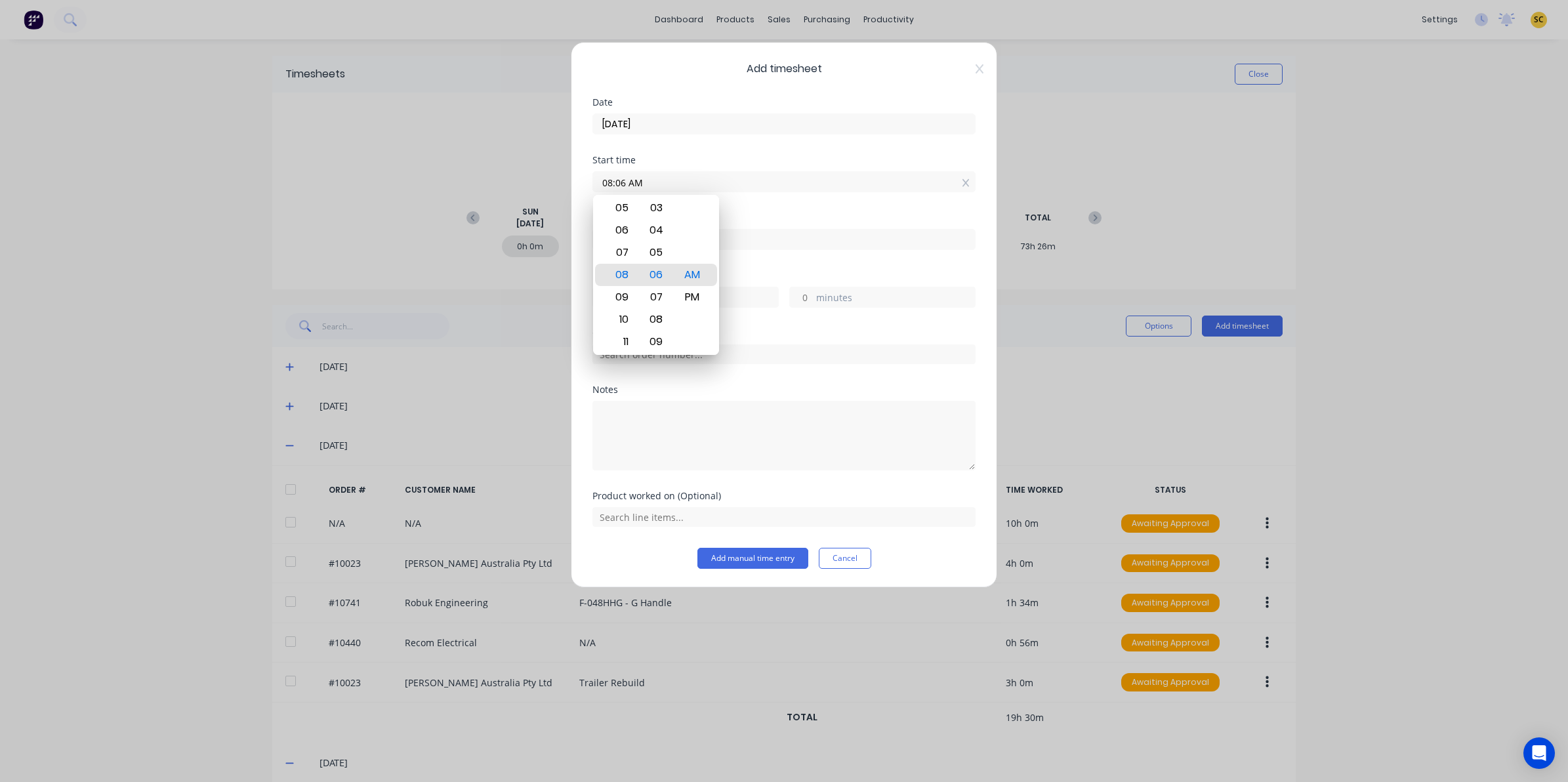
drag, startPoint x: 696, startPoint y: 183, endPoint x: 294, endPoint y: 197, distance: 402.2
click at [312, 195] on div "Add timesheet Date 04/09/2025 Start time 08:06 AM Finish time Hours worked hour…" at bounding box center [784, 391] width 1568 height 782
type input "09:56 AM"
click at [771, 232] on input at bounding box center [783, 239] width 382 height 20
type input "08:06 AM"
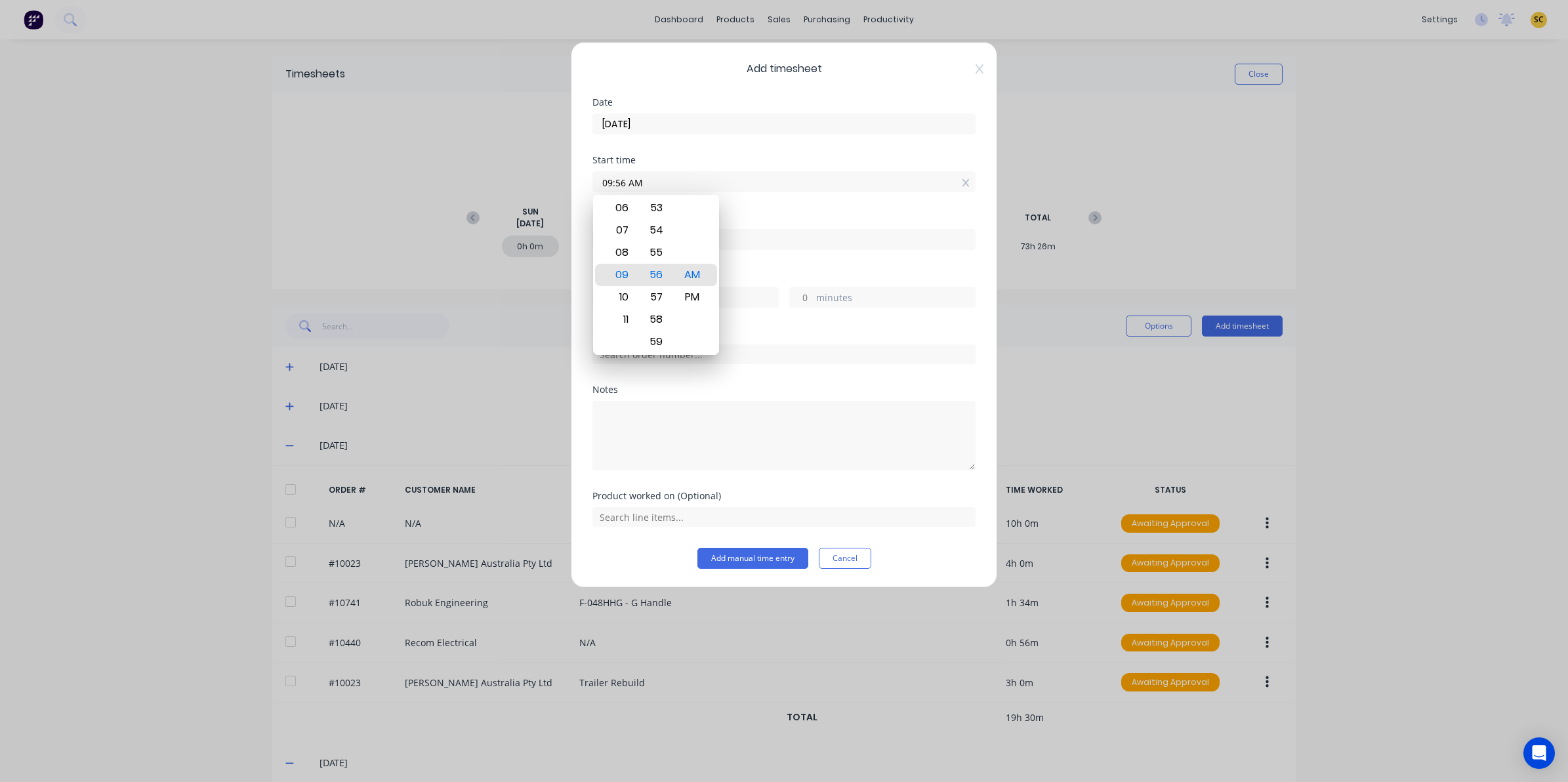
type input "22"
type input "10"
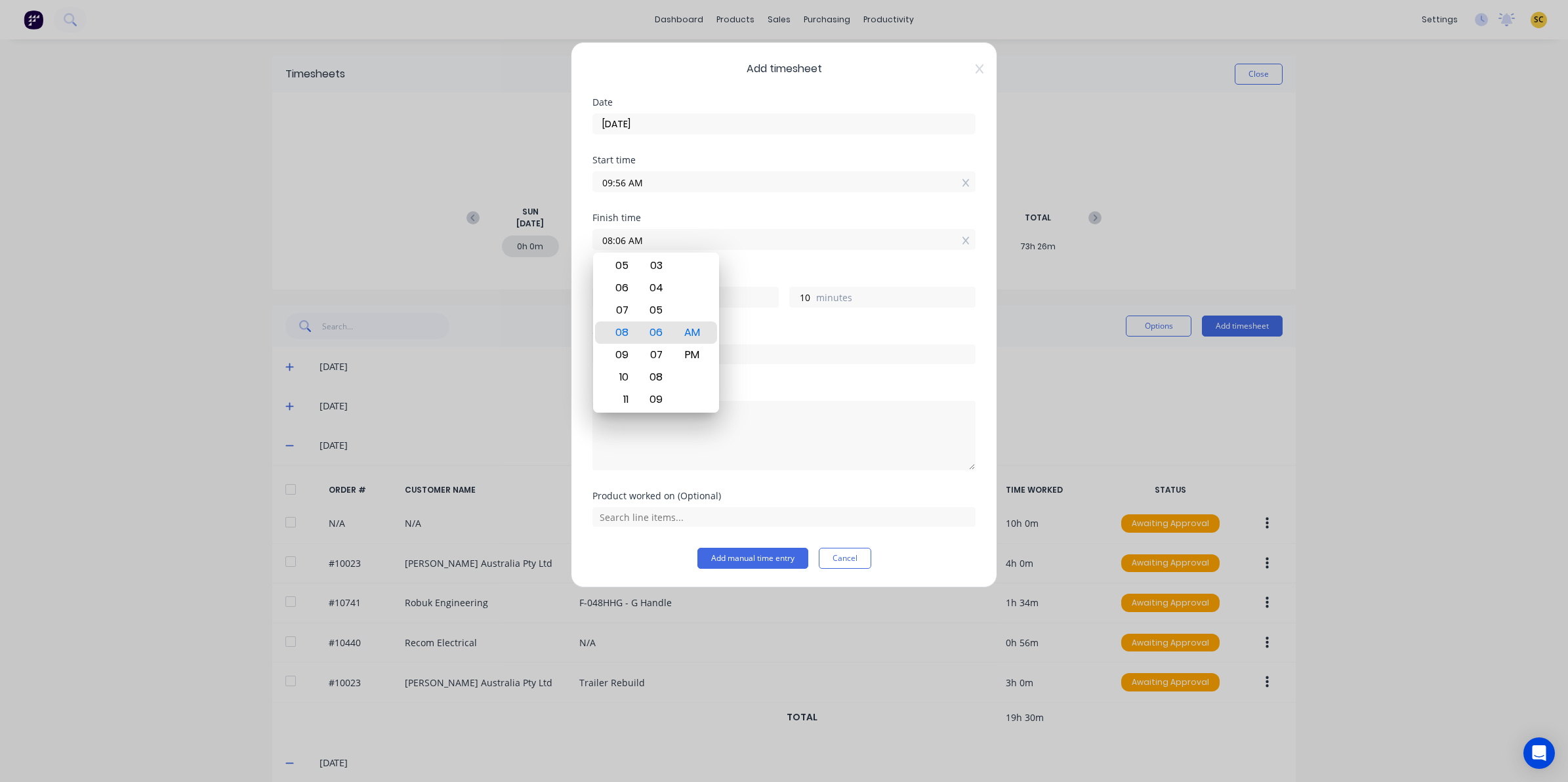
drag, startPoint x: 771, startPoint y: 232, endPoint x: 346, endPoint y: 235, distance: 425.0
click at [346, 235] on div "Add timesheet Date 04/09/2025 Start time 09:56 AM Finish time 08:06 AM Hours wo…" at bounding box center [784, 391] width 1568 height 782
type input "11:00 AM"
type input "1"
type input "4"
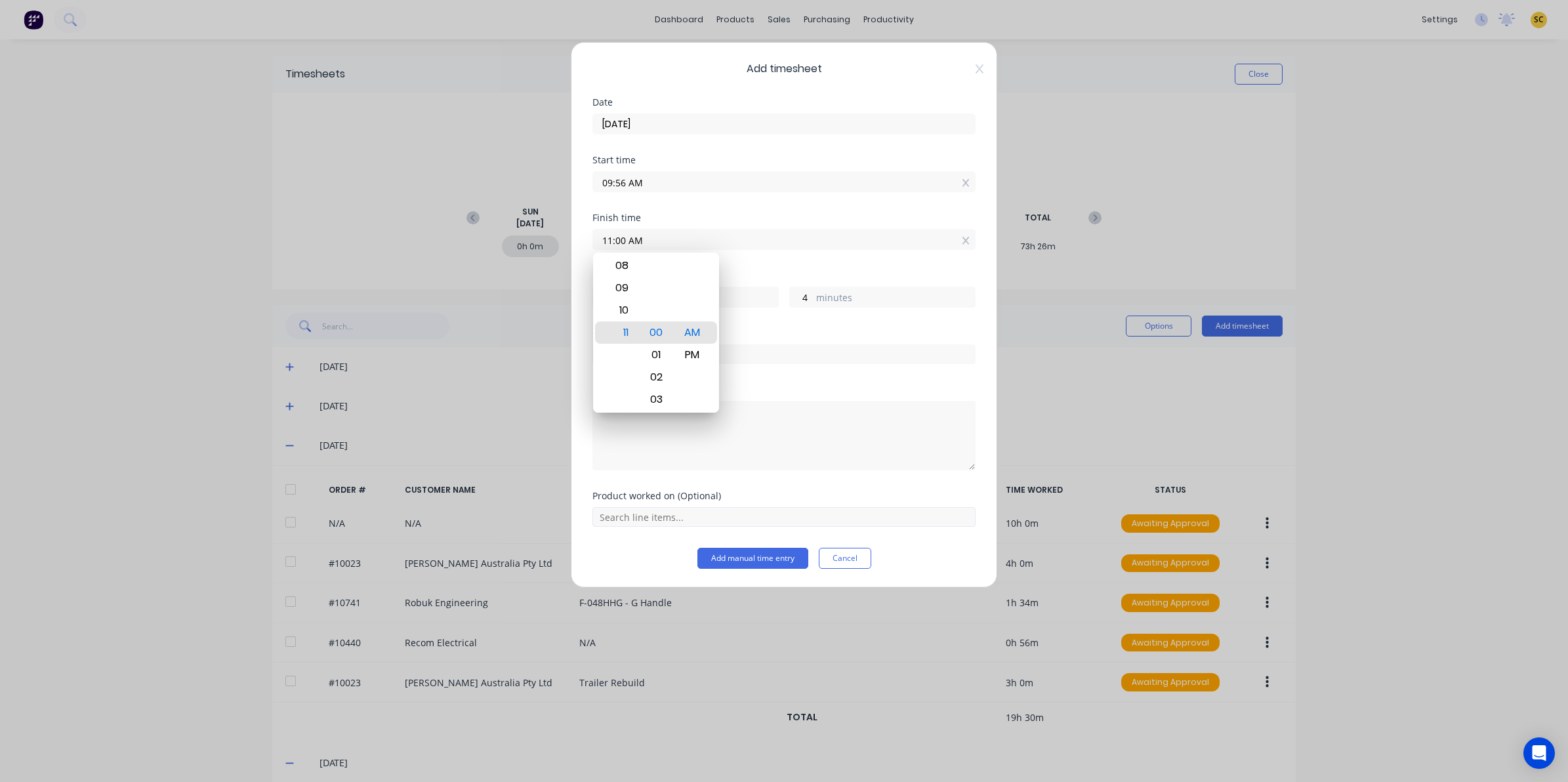
drag, startPoint x: 822, startPoint y: 519, endPoint x: 812, endPoint y: 503, distance: 18.9
click at [822, 516] on input "text" at bounding box center [784, 516] width 383 height 20
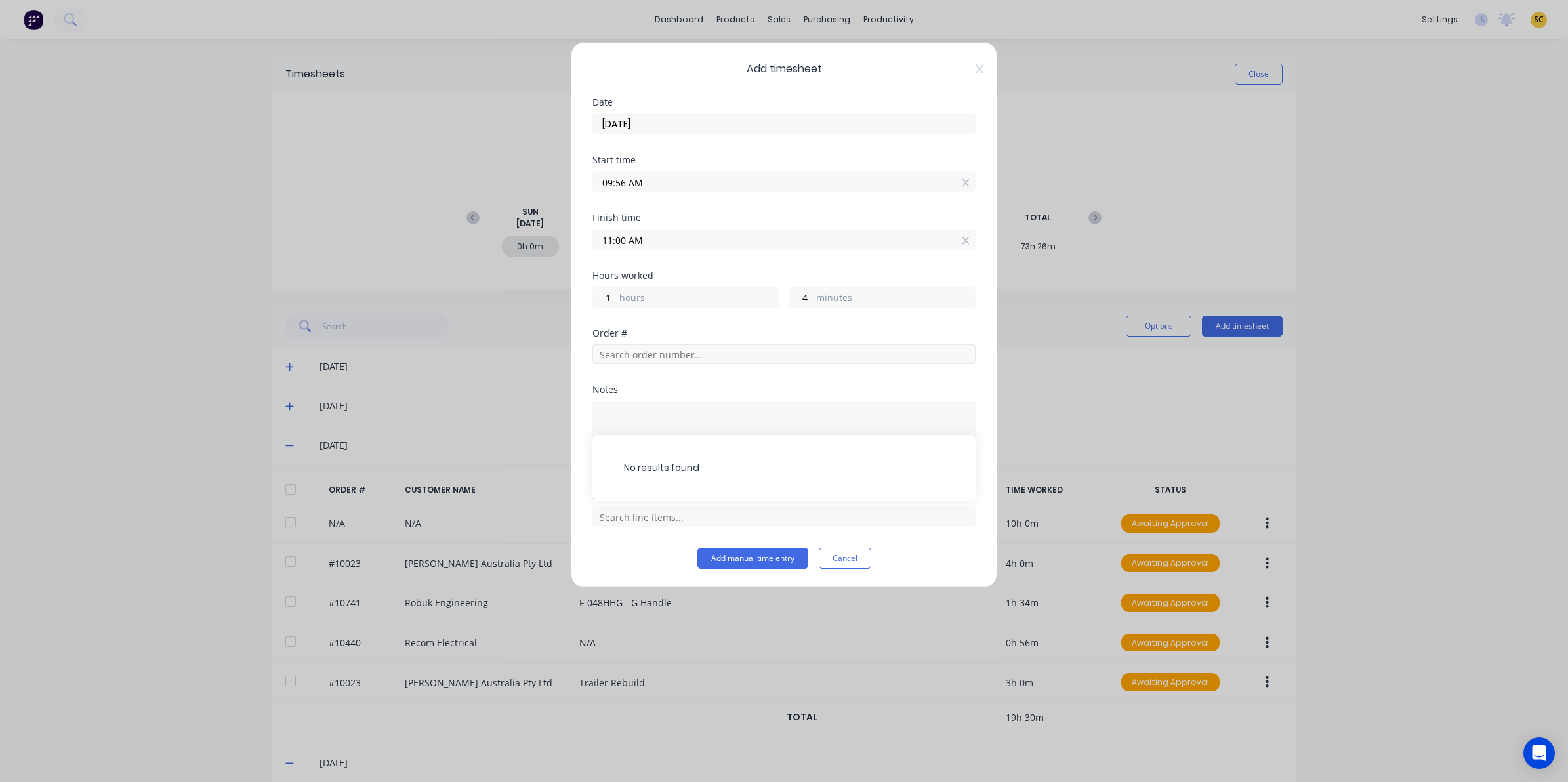
drag, startPoint x: 623, startPoint y: 335, endPoint x: 625, endPoint y: 349, distance: 14.1
click at [623, 338] on div "Order #" at bounding box center [784, 333] width 383 height 10
click at [630, 351] on input "text" at bounding box center [784, 354] width 383 height 20
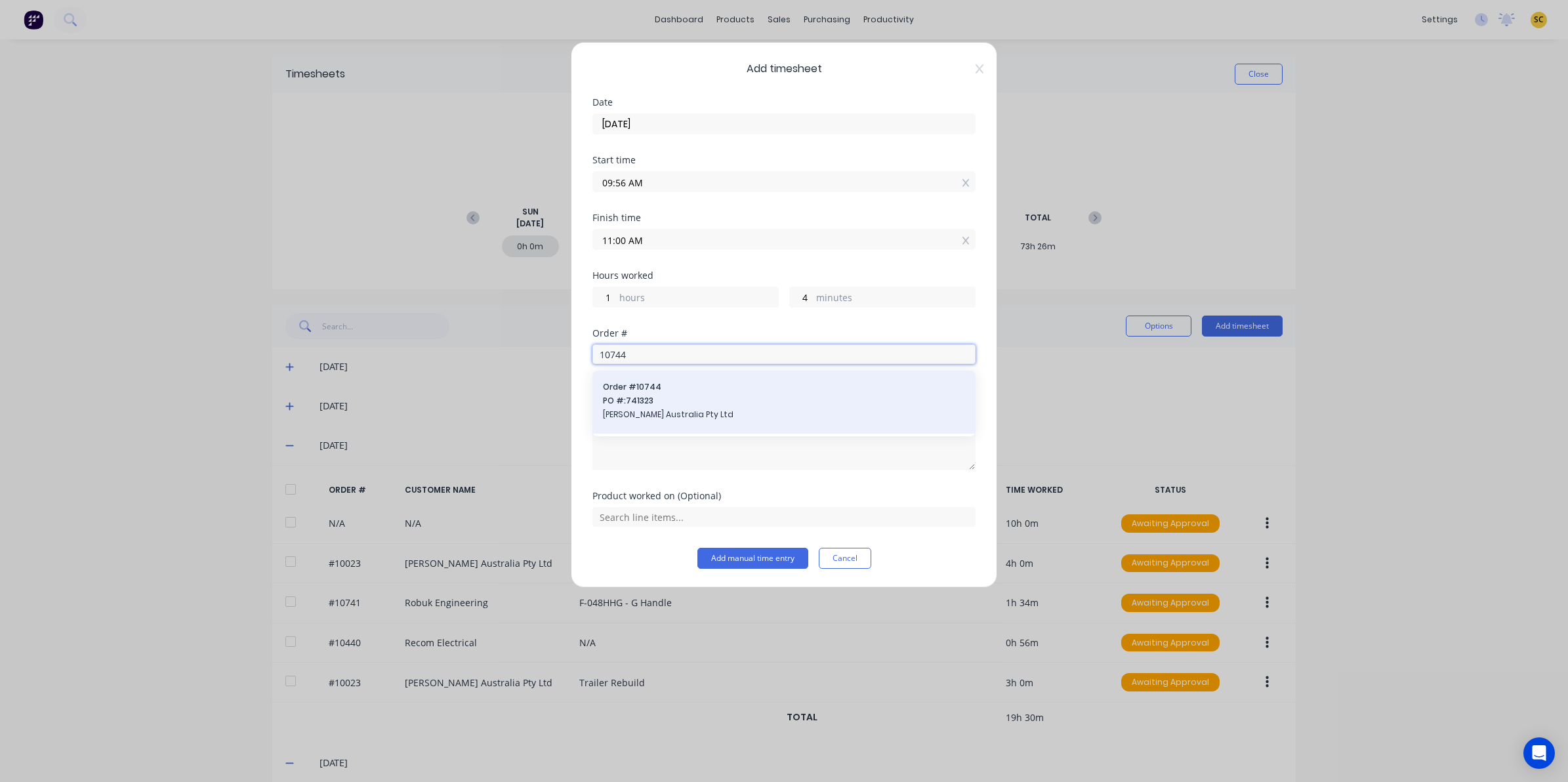
type input "10744"
click at [663, 378] on div "Order # 10744 PO #: 741323 Vawdrey Australia Pty Ltd" at bounding box center [784, 401] width 383 height 63
click at [663, 400] on span "PO #: 741323" at bounding box center [784, 401] width 362 height 12
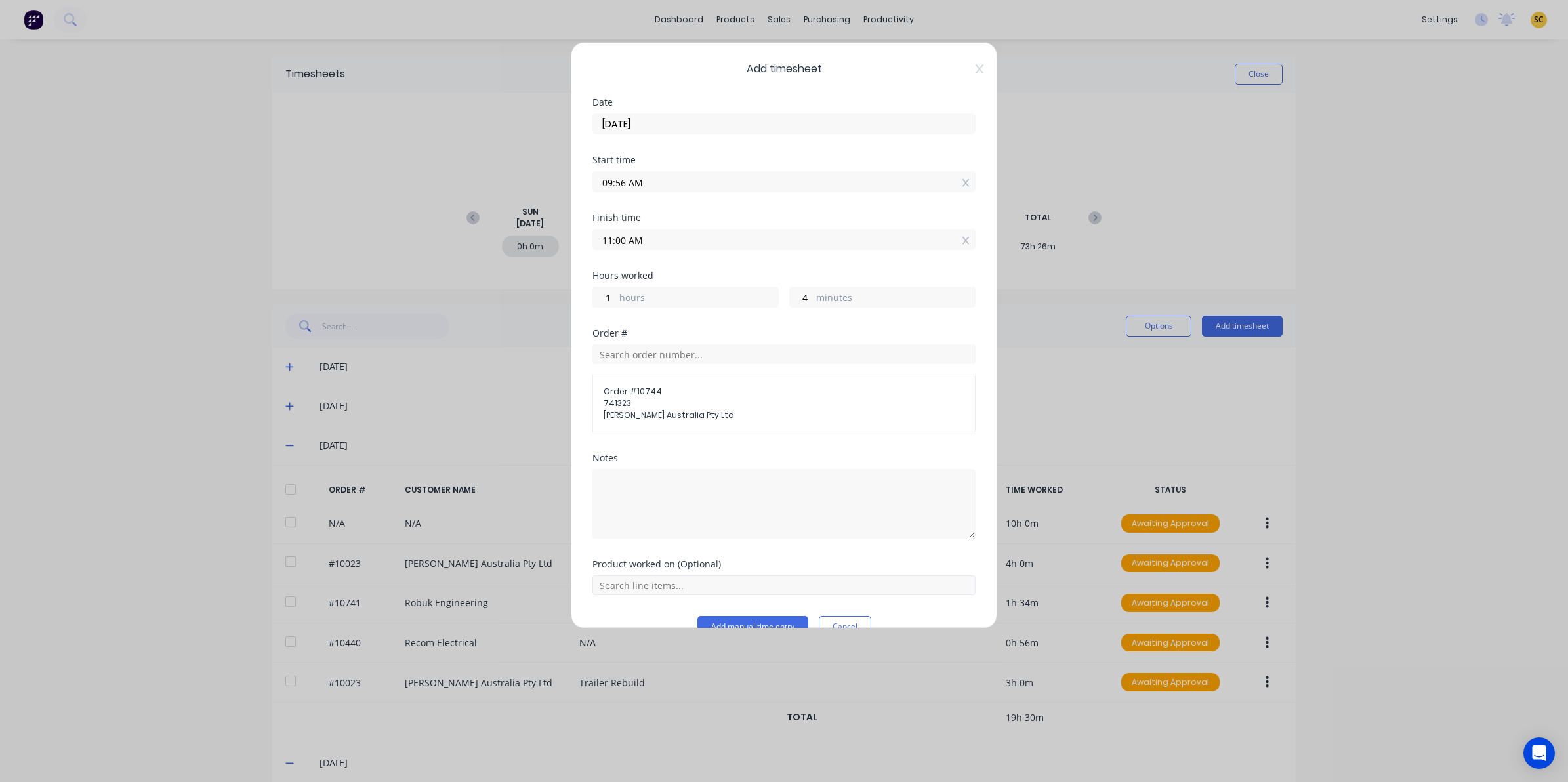
scroll to position [29, 0]
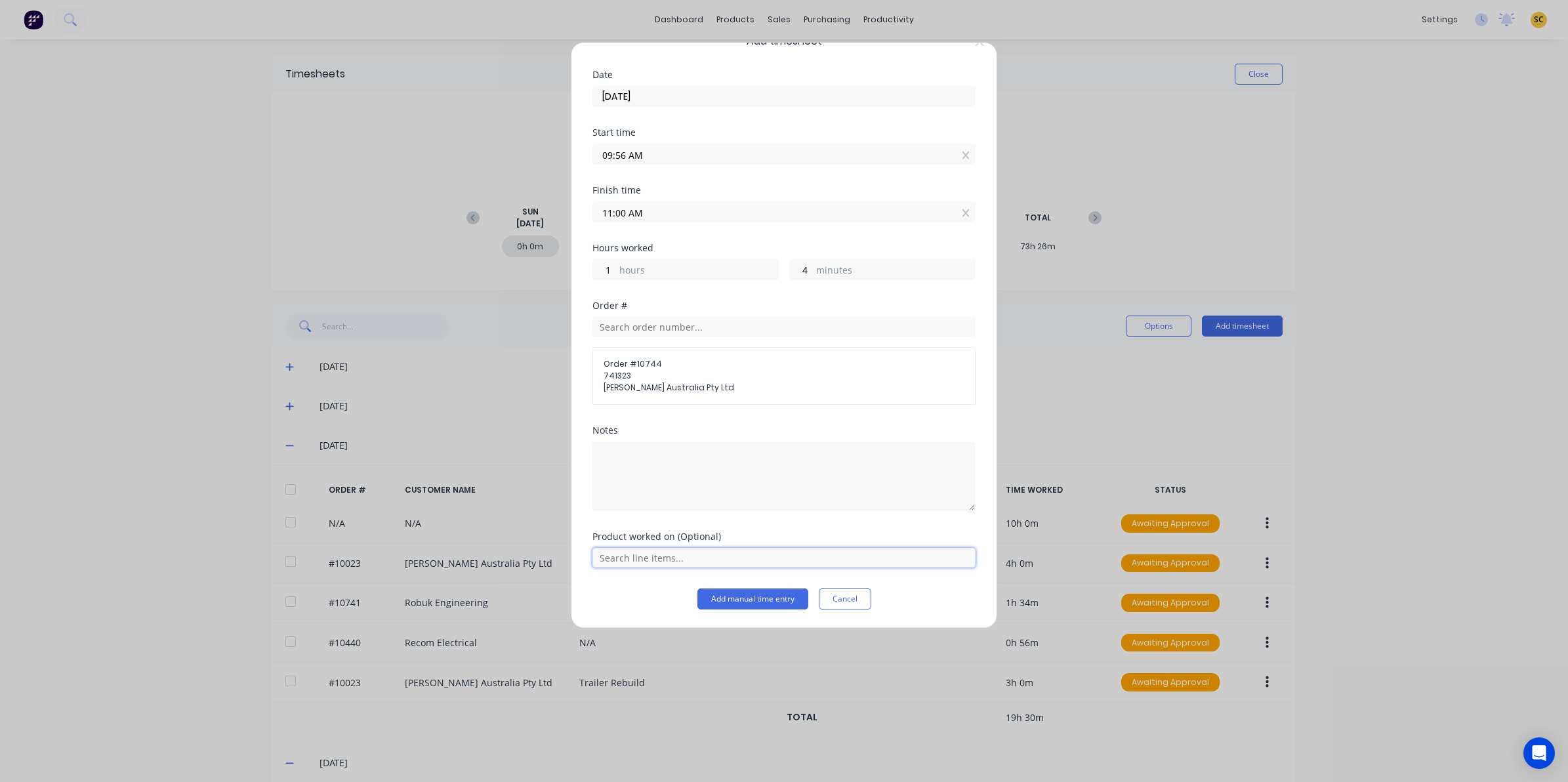
click at [628, 558] on input "text" at bounding box center [784, 557] width 383 height 20
click at [645, 521] on span "Crossmembers" at bounding box center [794, 524] width 341 height 12
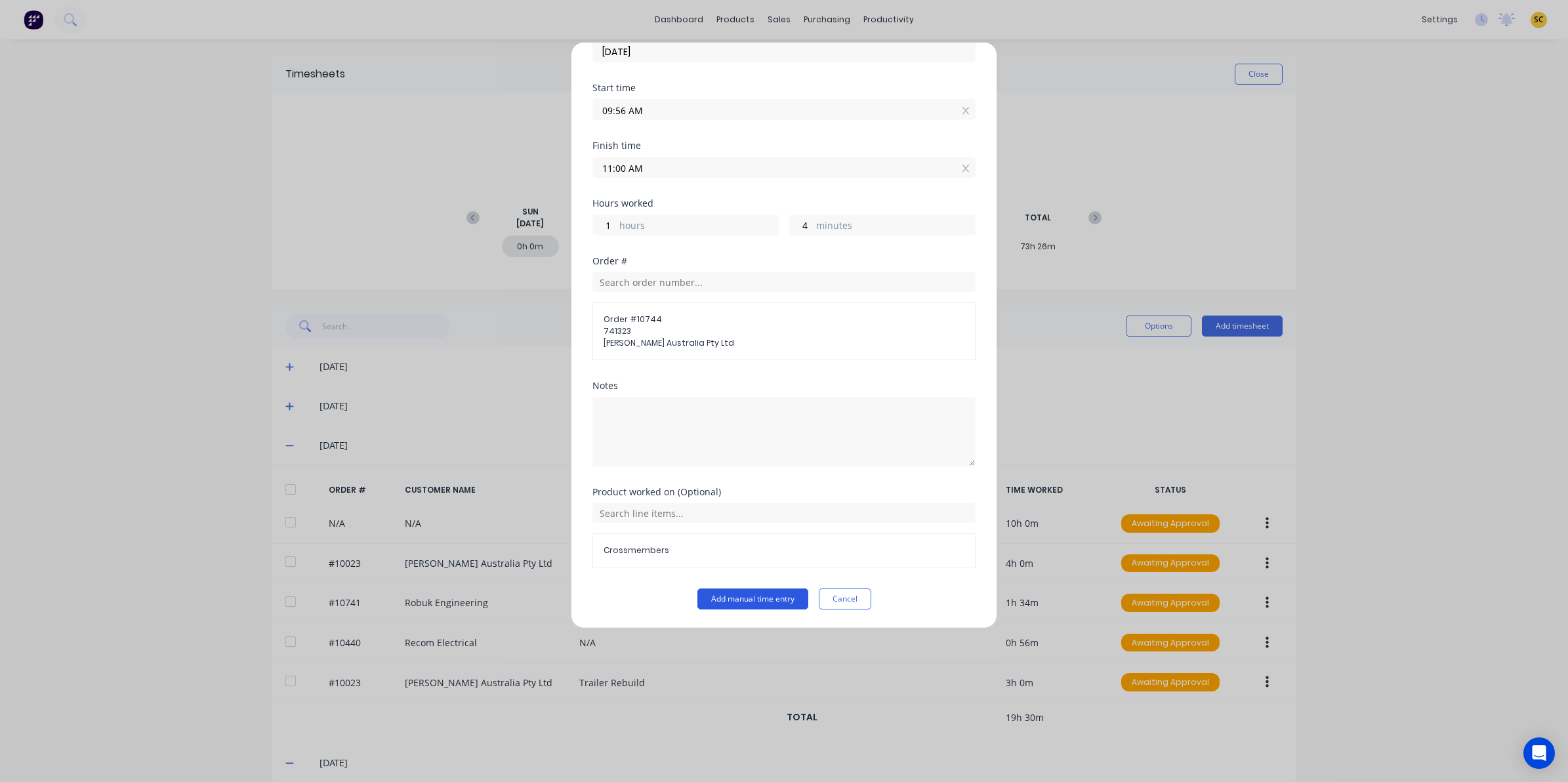
click at [741, 599] on button "Add manual time entry" at bounding box center [753, 599] width 111 height 21
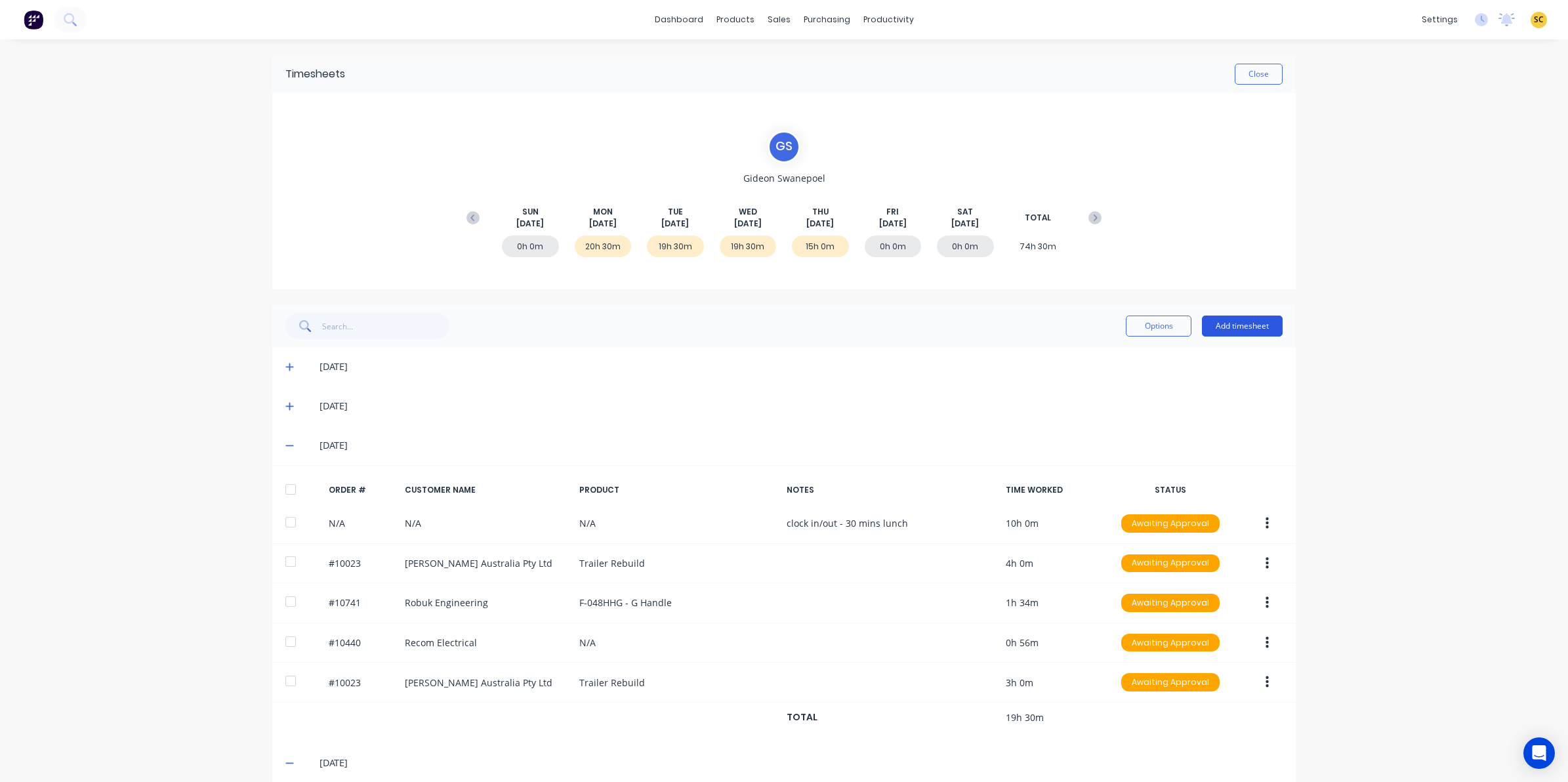
click at [1217, 329] on button "Add timesheet" at bounding box center [1243, 326] width 81 height 21
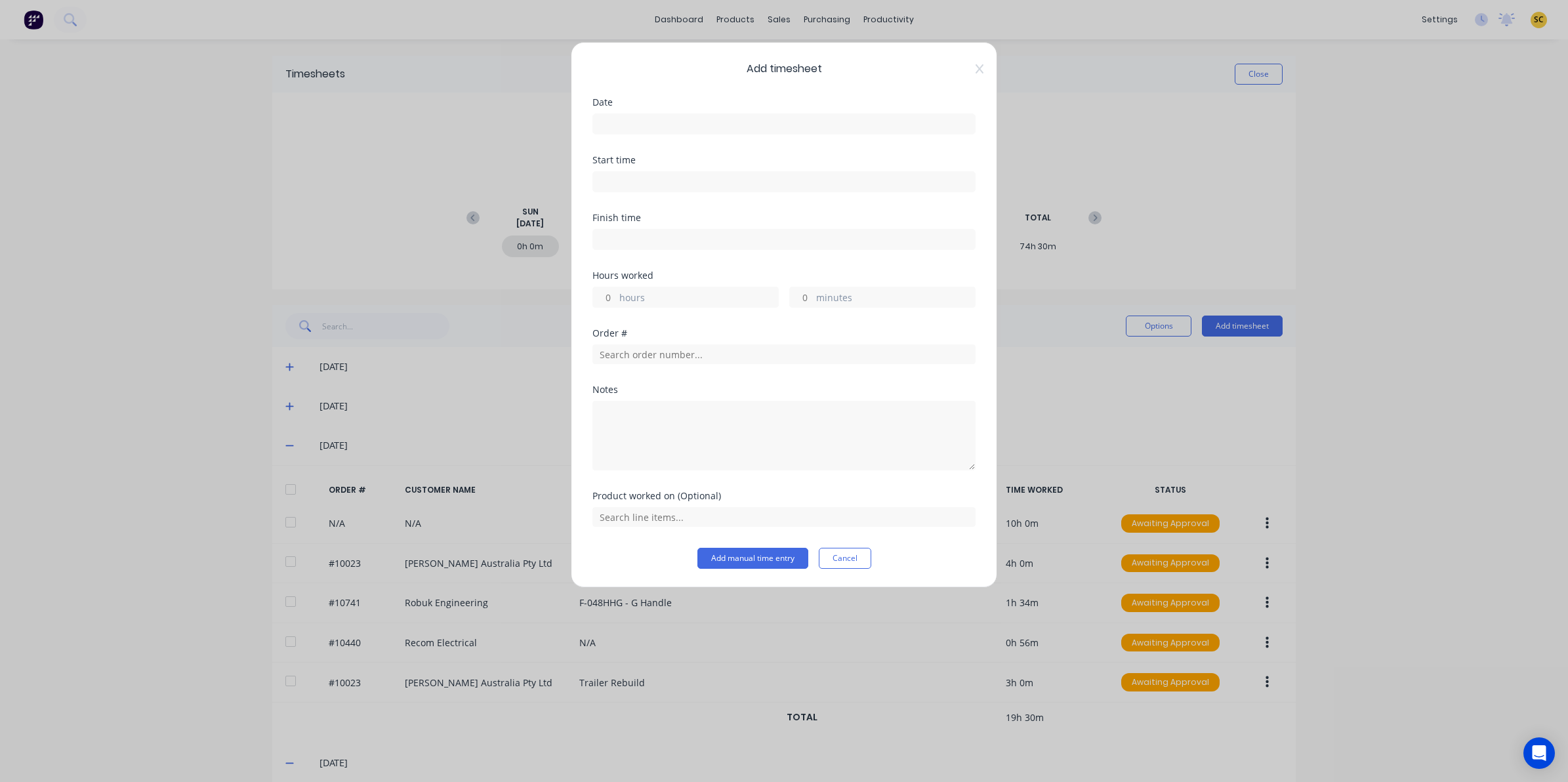
click at [680, 129] on input at bounding box center [783, 124] width 382 height 20
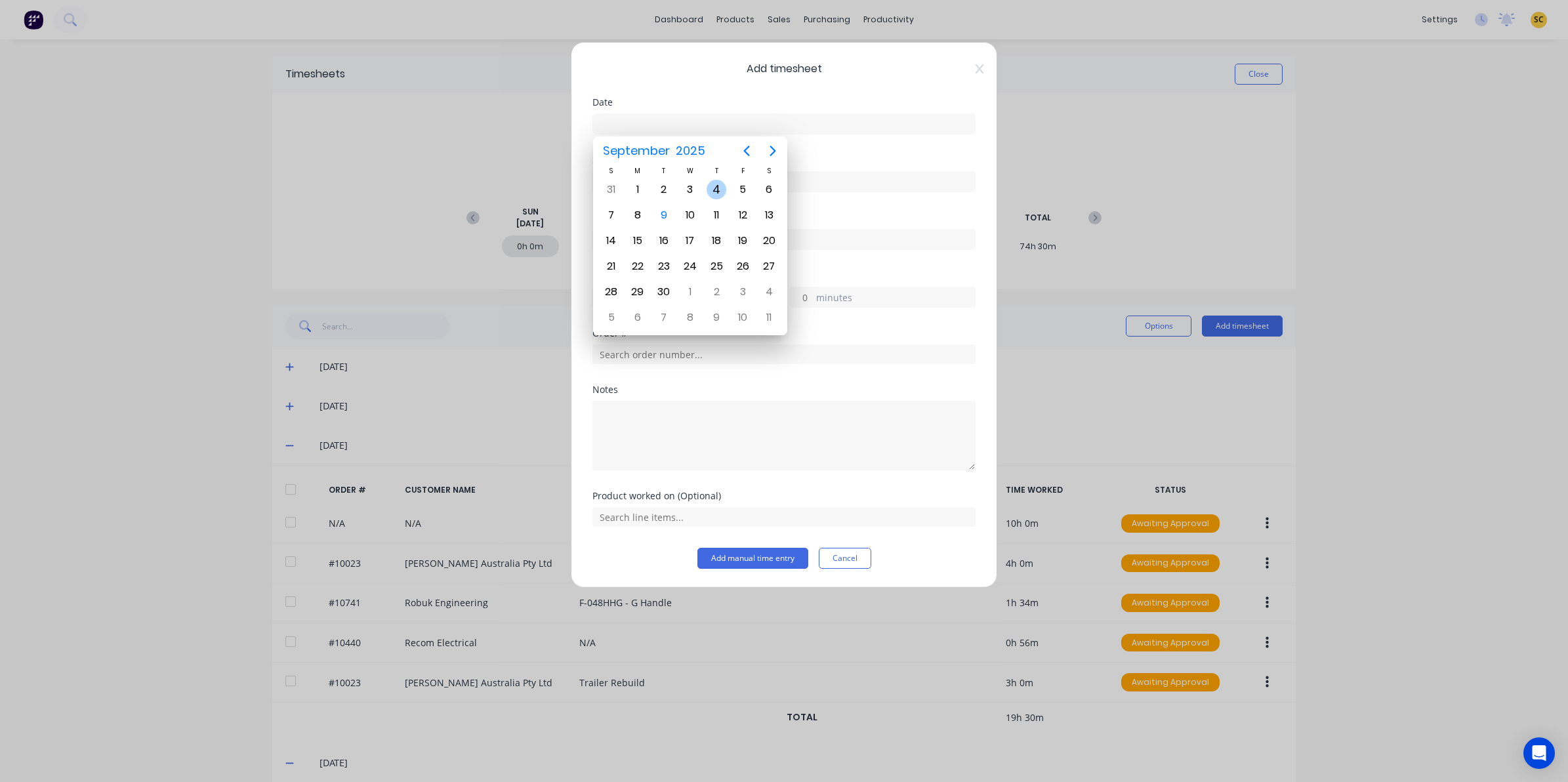
click at [723, 185] on div "4" at bounding box center [716, 190] width 20 height 20
type input "04/09/2025"
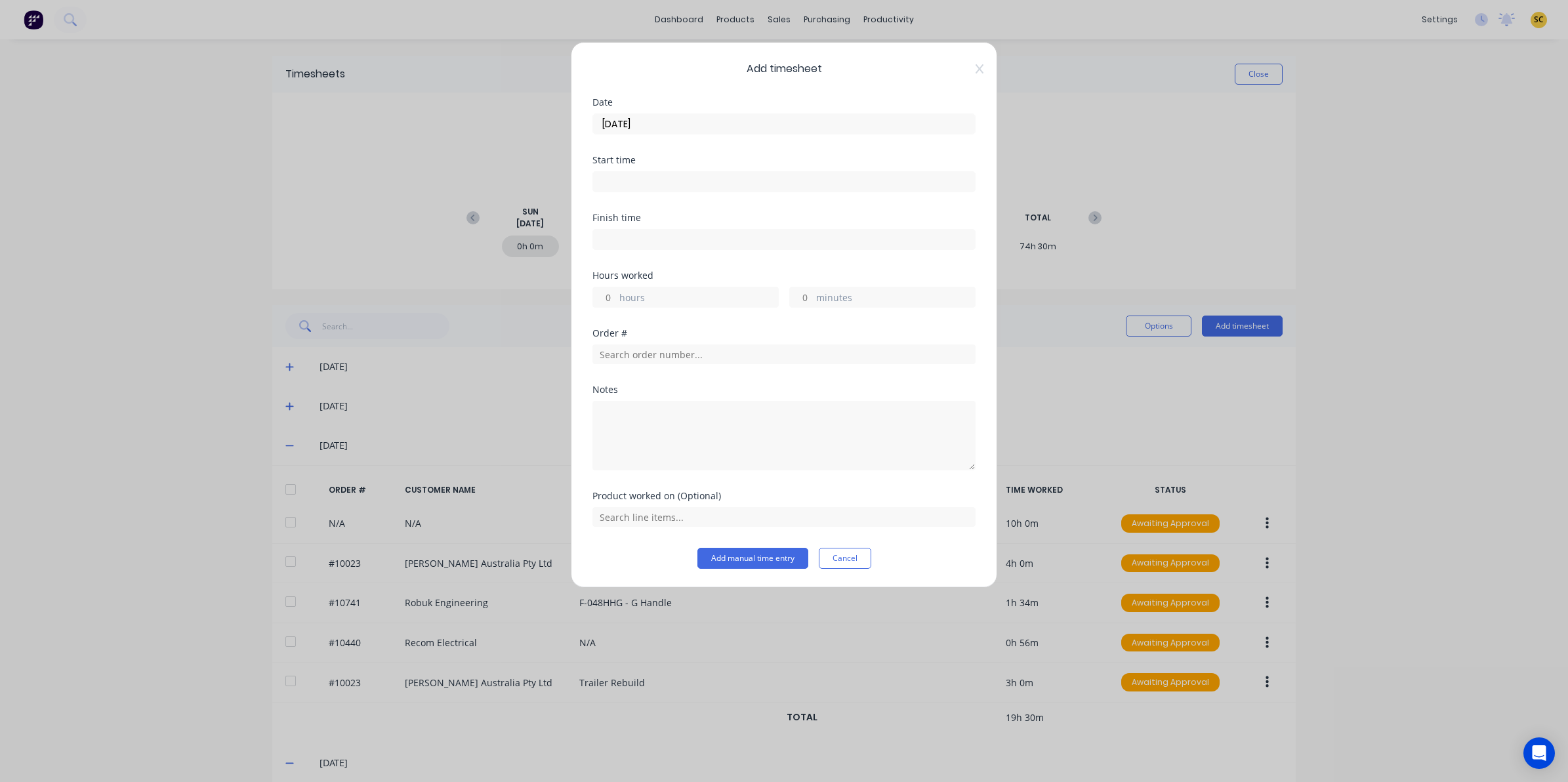
click at [707, 182] on input at bounding box center [783, 182] width 382 height 20
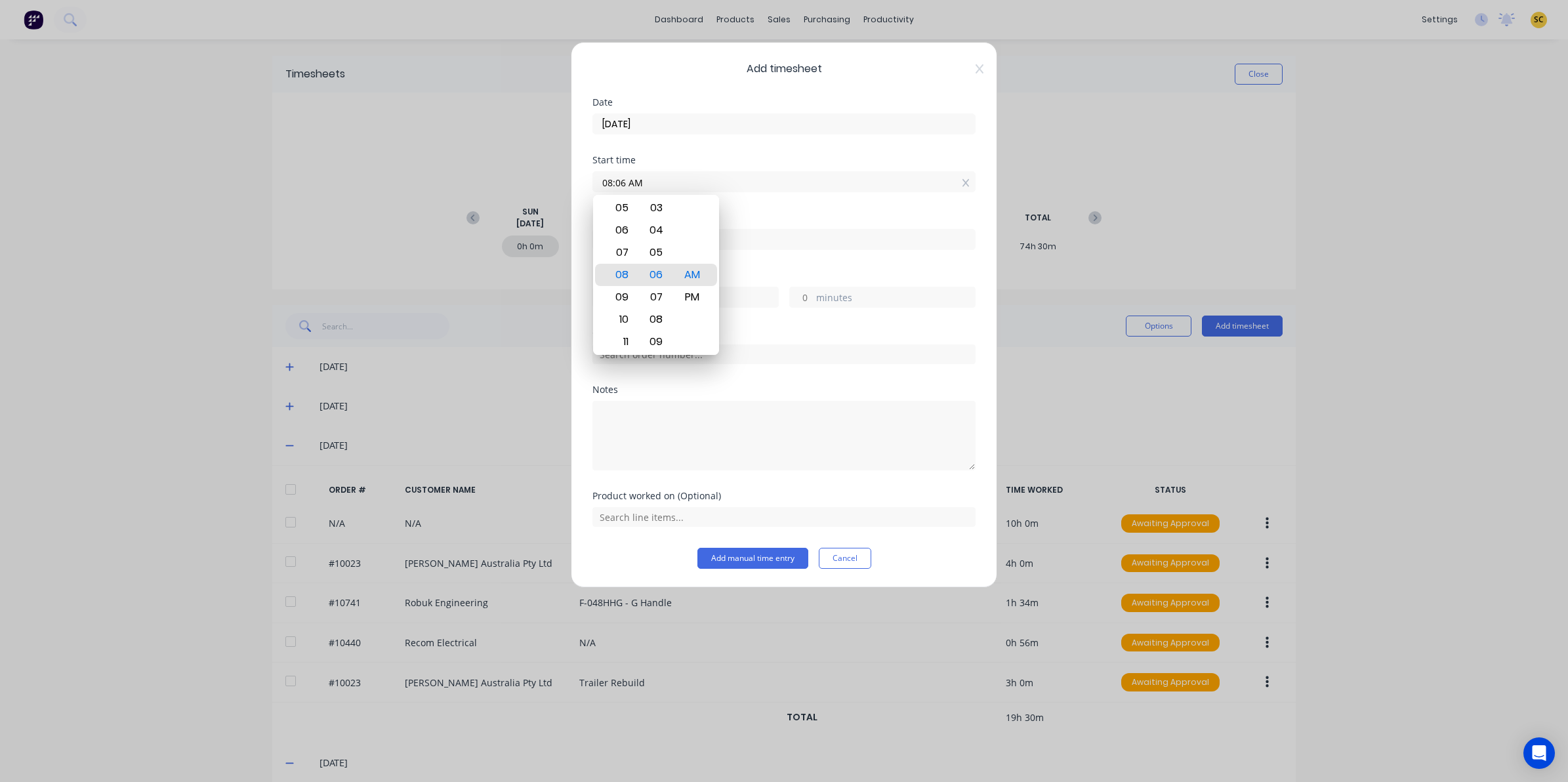
drag, startPoint x: 614, startPoint y: 187, endPoint x: 395, endPoint y: 195, distance: 219.1
click at [430, 194] on div "Add timesheet Date 04/09/2025 Start time 08:06 AM Finish time Hours worked hour…" at bounding box center [784, 391] width 1568 height 782
type input "11:30 AM"
drag, startPoint x: 854, startPoint y: 389, endPoint x: 755, endPoint y: 293, distance: 137.9
click at [853, 389] on form "Date 04/09/2025 Start time 11:30 AM Finish time Hours worked hours minutes Orde…" at bounding box center [784, 333] width 383 height 471
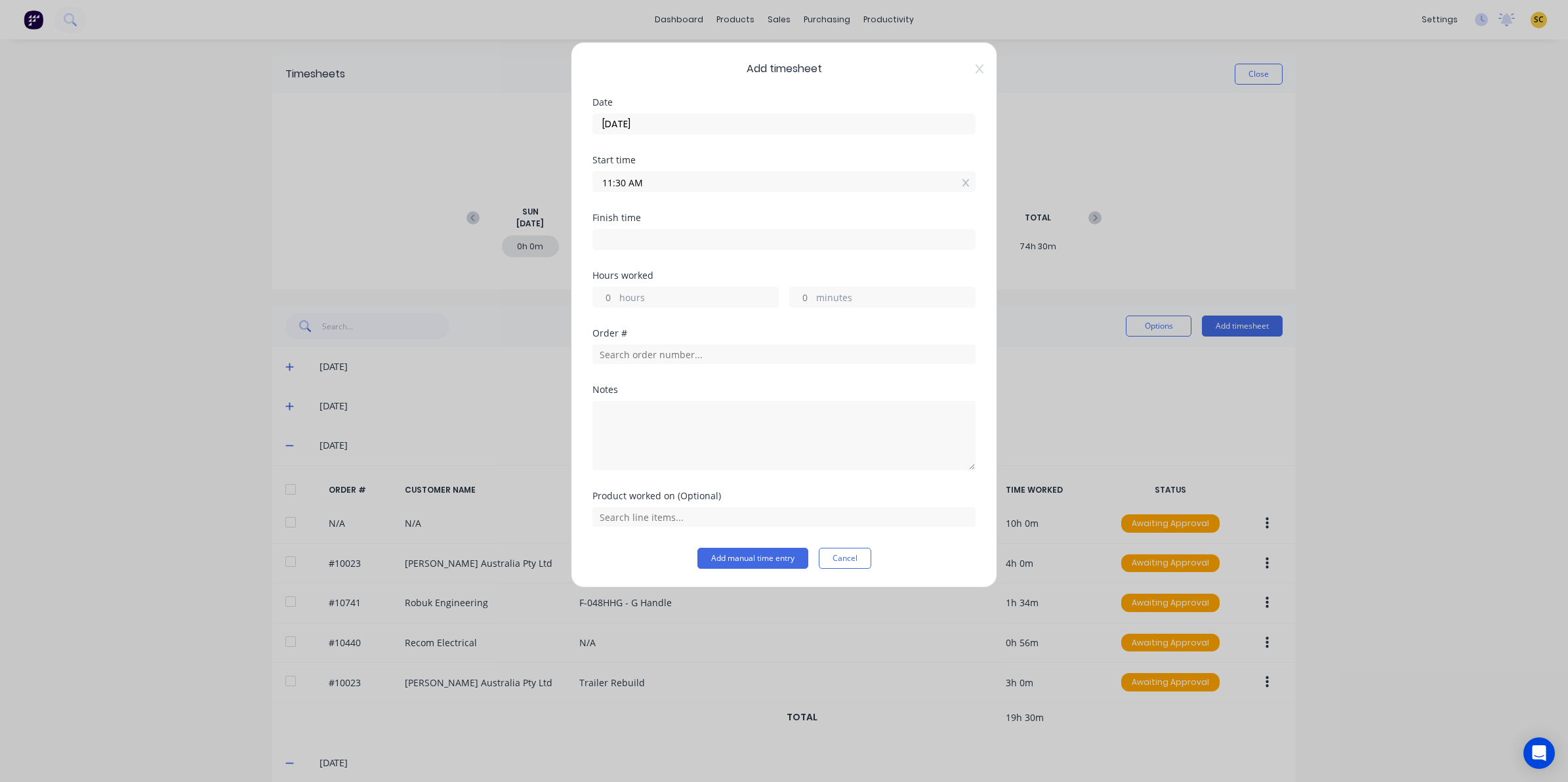
click at [715, 250] on label at bounding box center [784, 240] width 383 height 21
click at [715, 249] on input at bounding box center [783, 239] width 382 height 20
type input "08:06 AM"
type input "20"
type input "36"
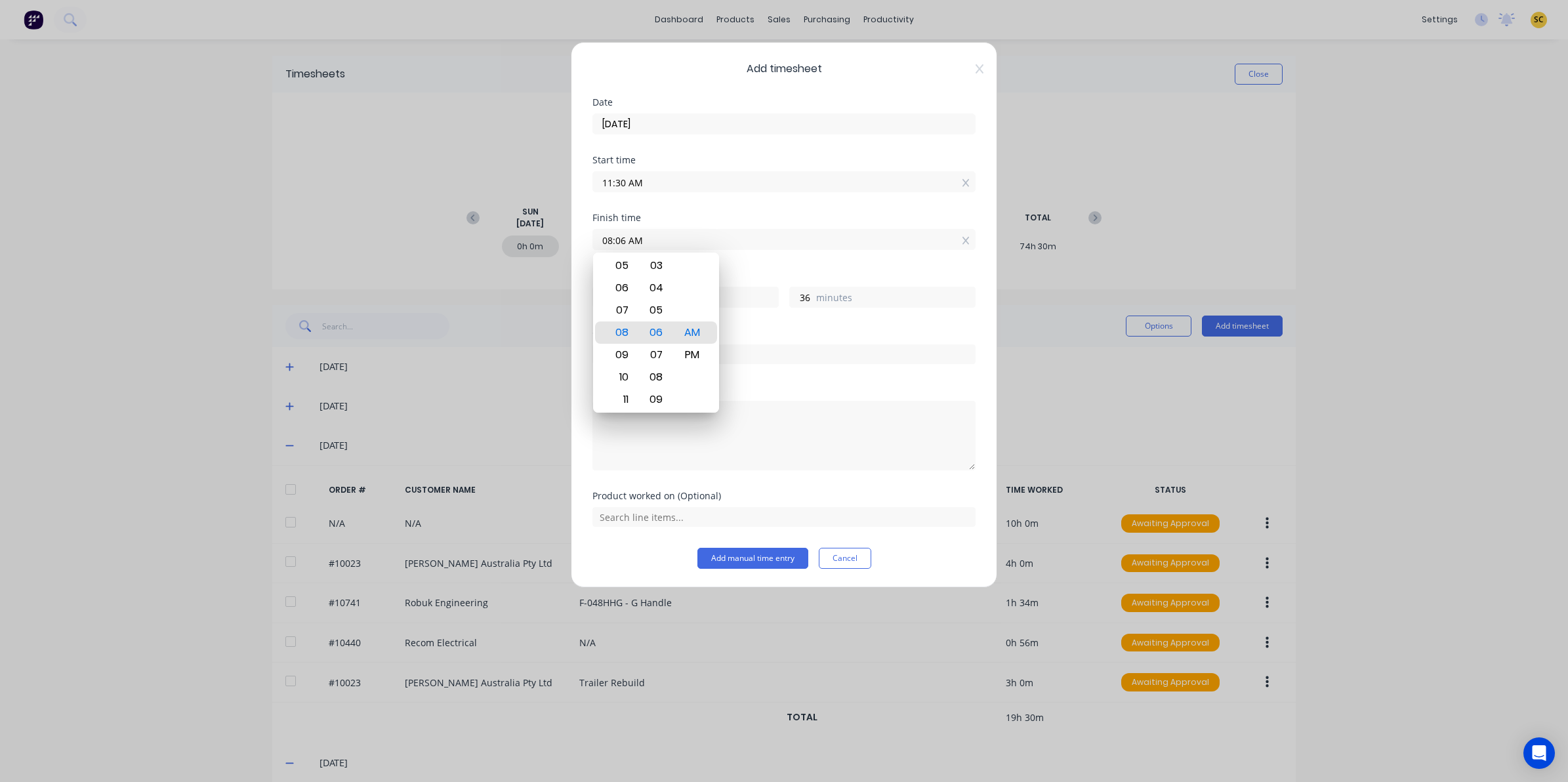
drag, startPoint x: 513, startPoint y: 244, endPoint x: 184, endPoint y: 263, distance: 329.5
click at [213, 257] on div "Add timesheet Date 04/09/2025 Start time 11:30 AM Finish time 08:06 AM Hours wo…" at bounding box center [784, 391] width 1568 height 782
type input "04:00 AM"
type input "16"
type input "30"
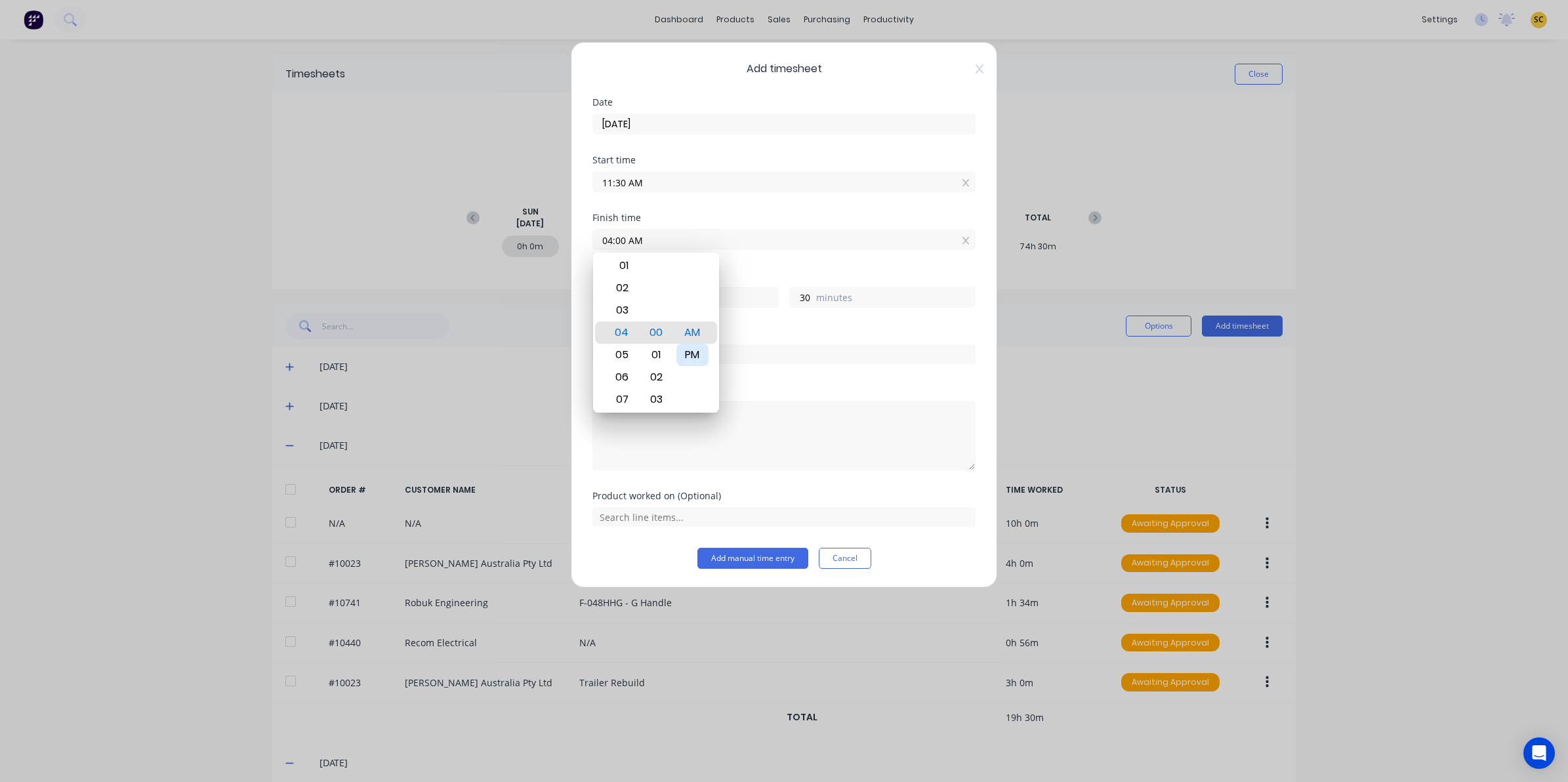
click at [687, 352] on div "PM" at bounding box center [692, 355] width 33 height 22
type input "04:00 PM"
type input "4"
click at [720, 447] on textarea at bounding box center [784, 435] width 383 height 70
click at [717, 362] on input "text" at bounding box center [784, 354] width 383 height 20
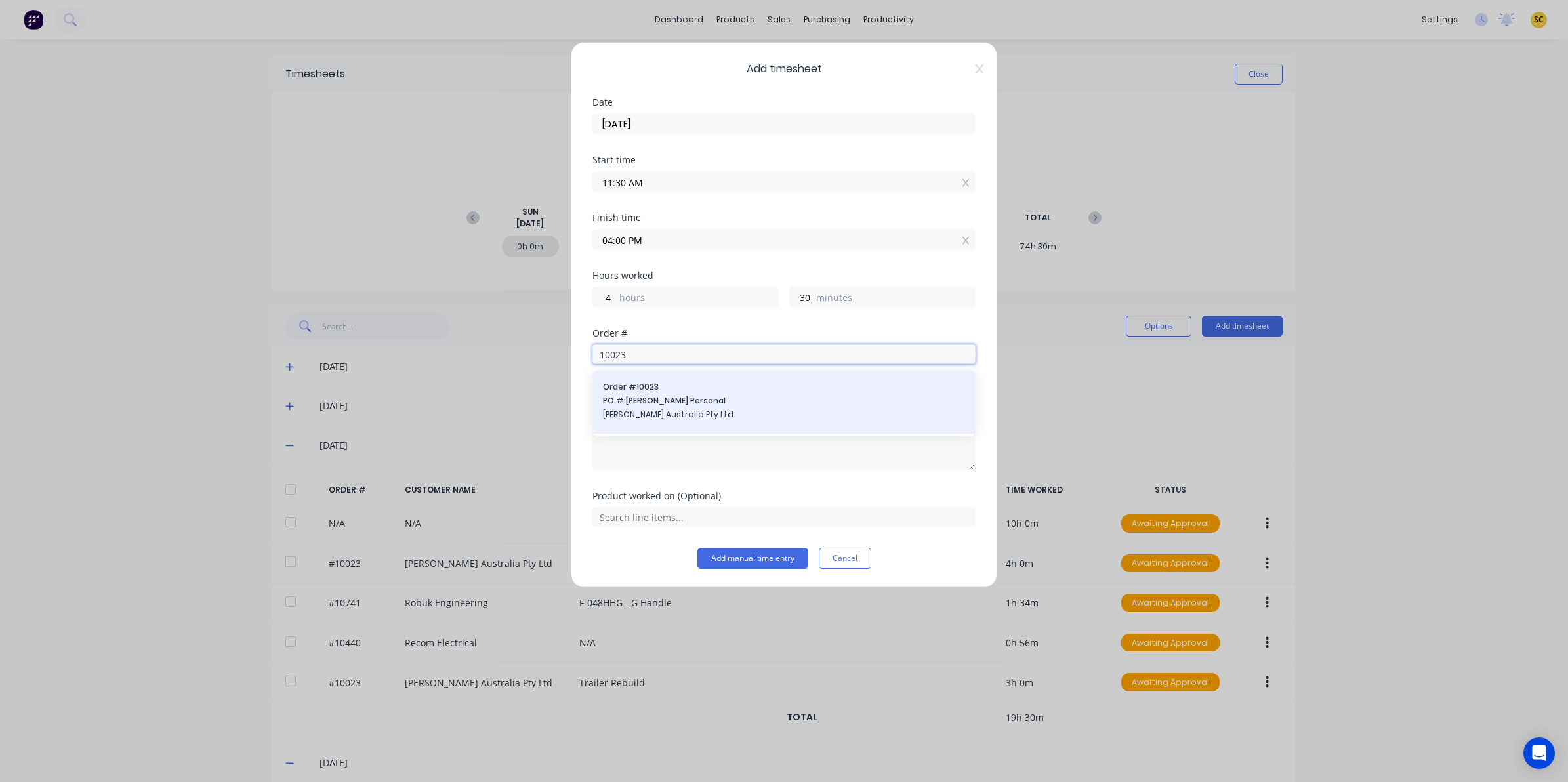
type input "10023"
click at [710, 397] on span "PO #: Andrew Personal" at bounding box center [784, 401] width 362 height 12
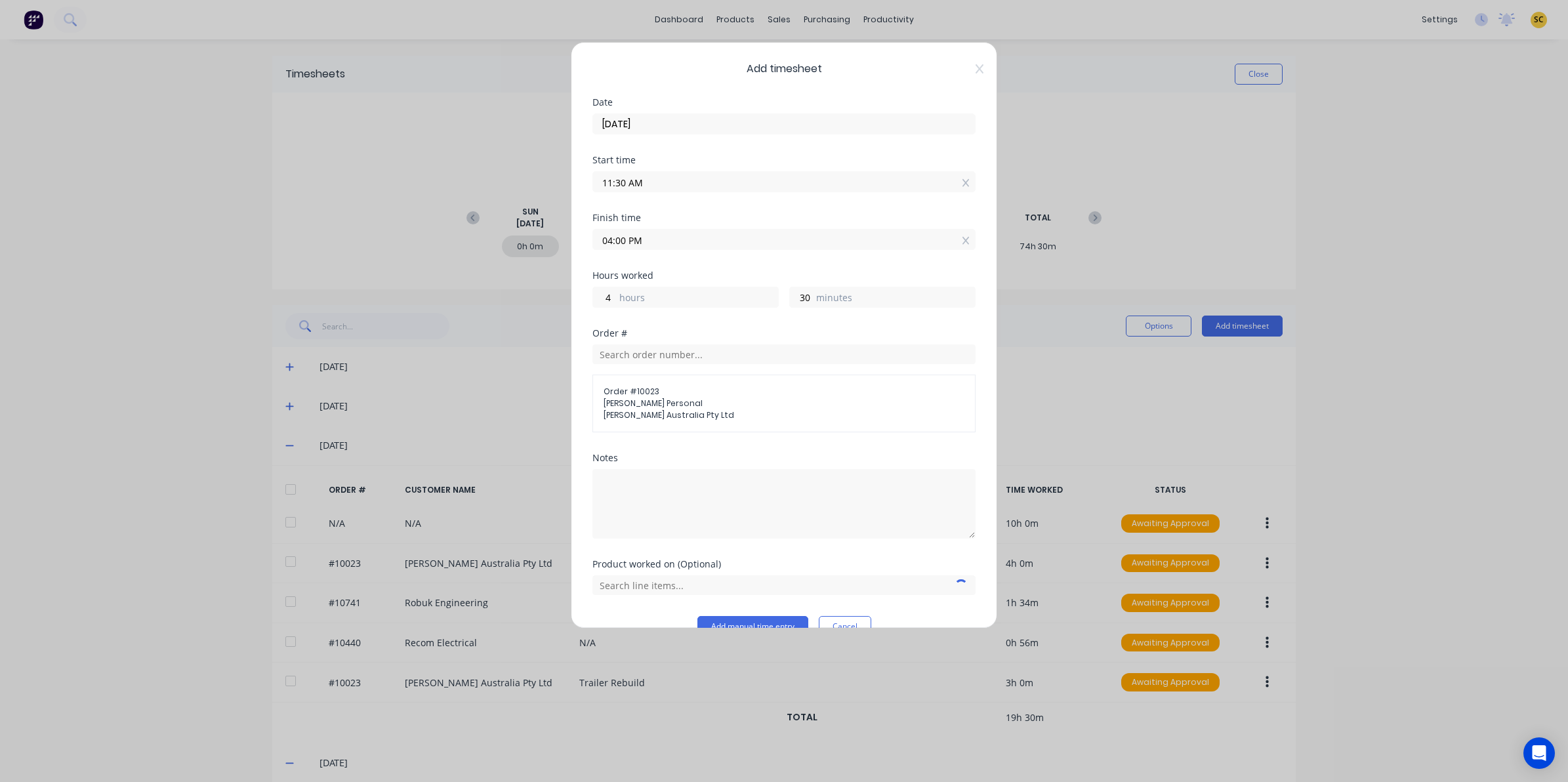
scroll to position [29, 0]
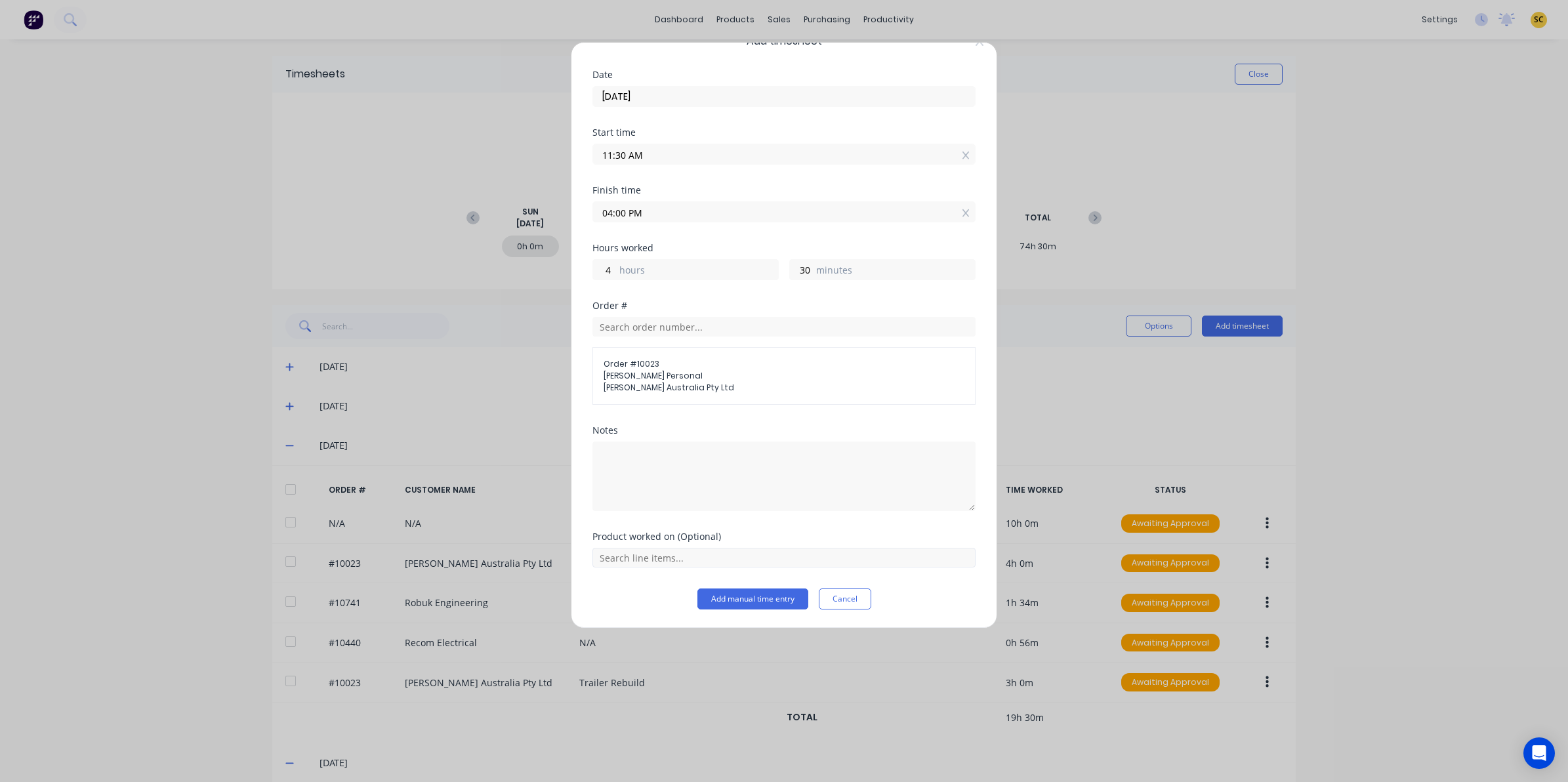
click at [677, 548] on div at bounding box center [784, 557] width 383 height 20
click at [628, 554] on input "text" at bounding box center [784, 557] width 383 height 20
click at [622, 523] on div "Trailer Rebuild" at bounding box center [784, 524] width 383 height 33
click at [707, 601] on button "Add manual time entry" at bounding box center [753, 599] width 111 height 21
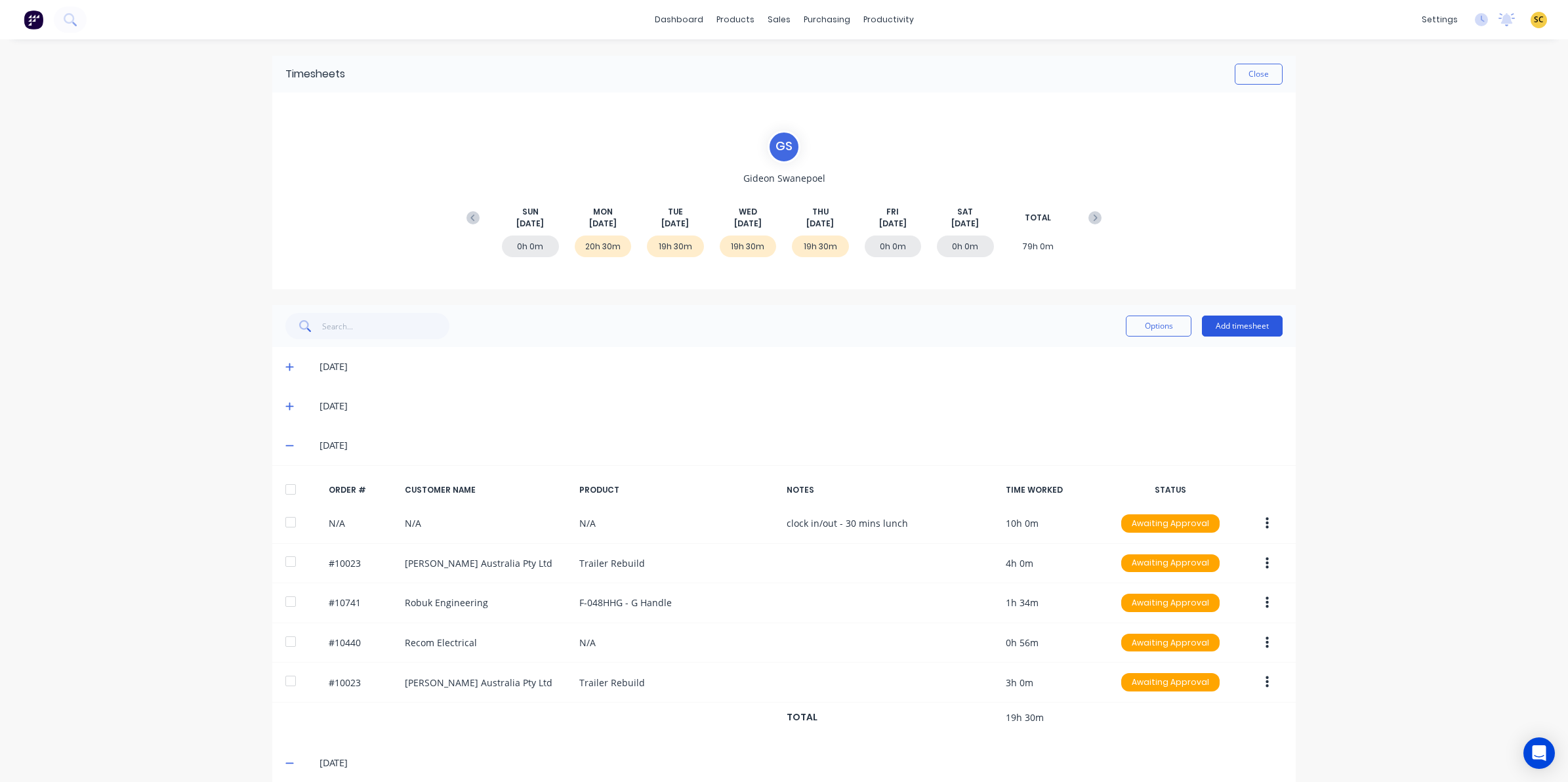
click at [1263, 323] on button "Add timesheet" at bounding box center [1243, 326] width 81 height 21
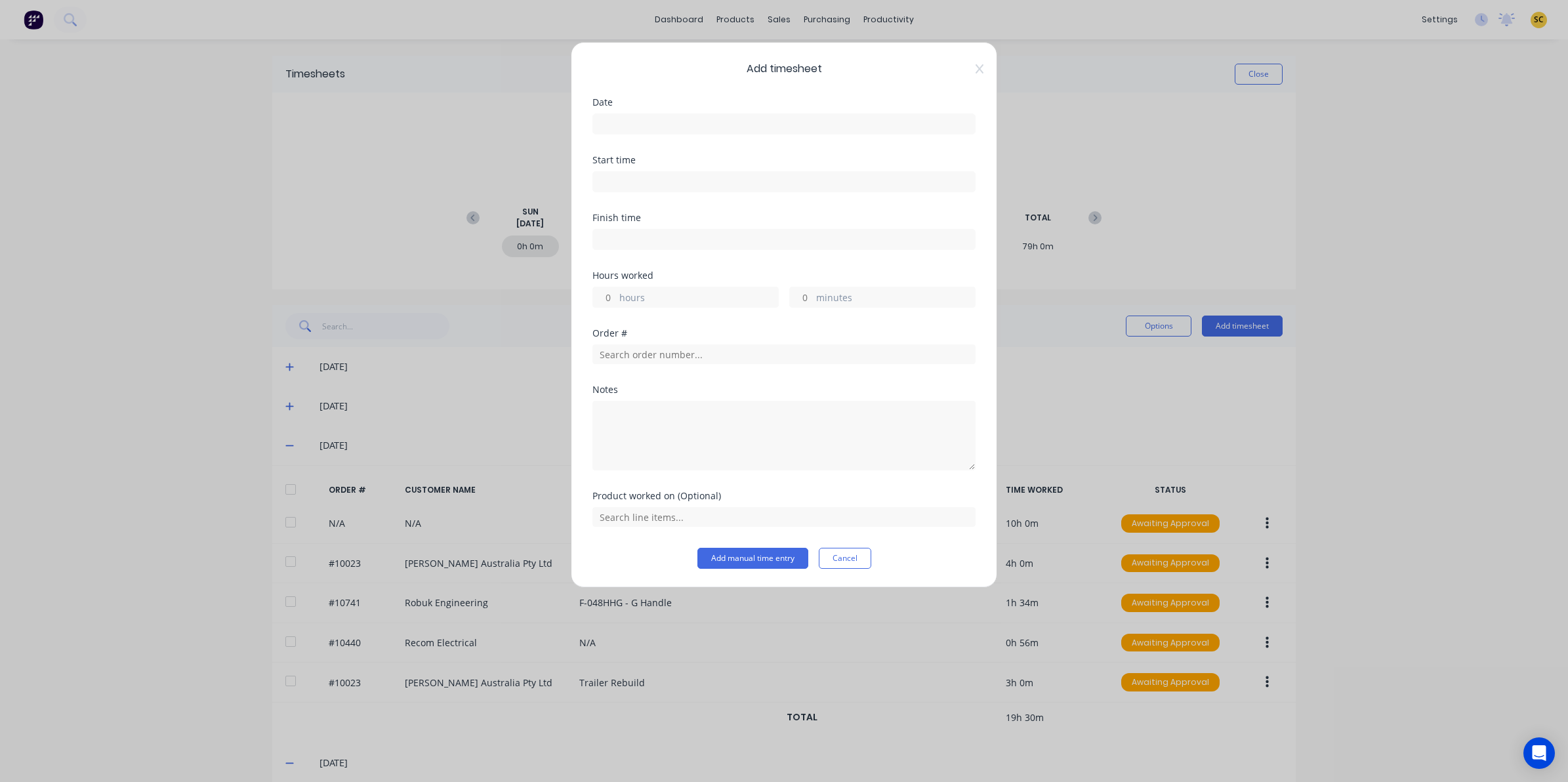
click at [653, 131] on input at bounding box center [783, 124] width 382 height 20
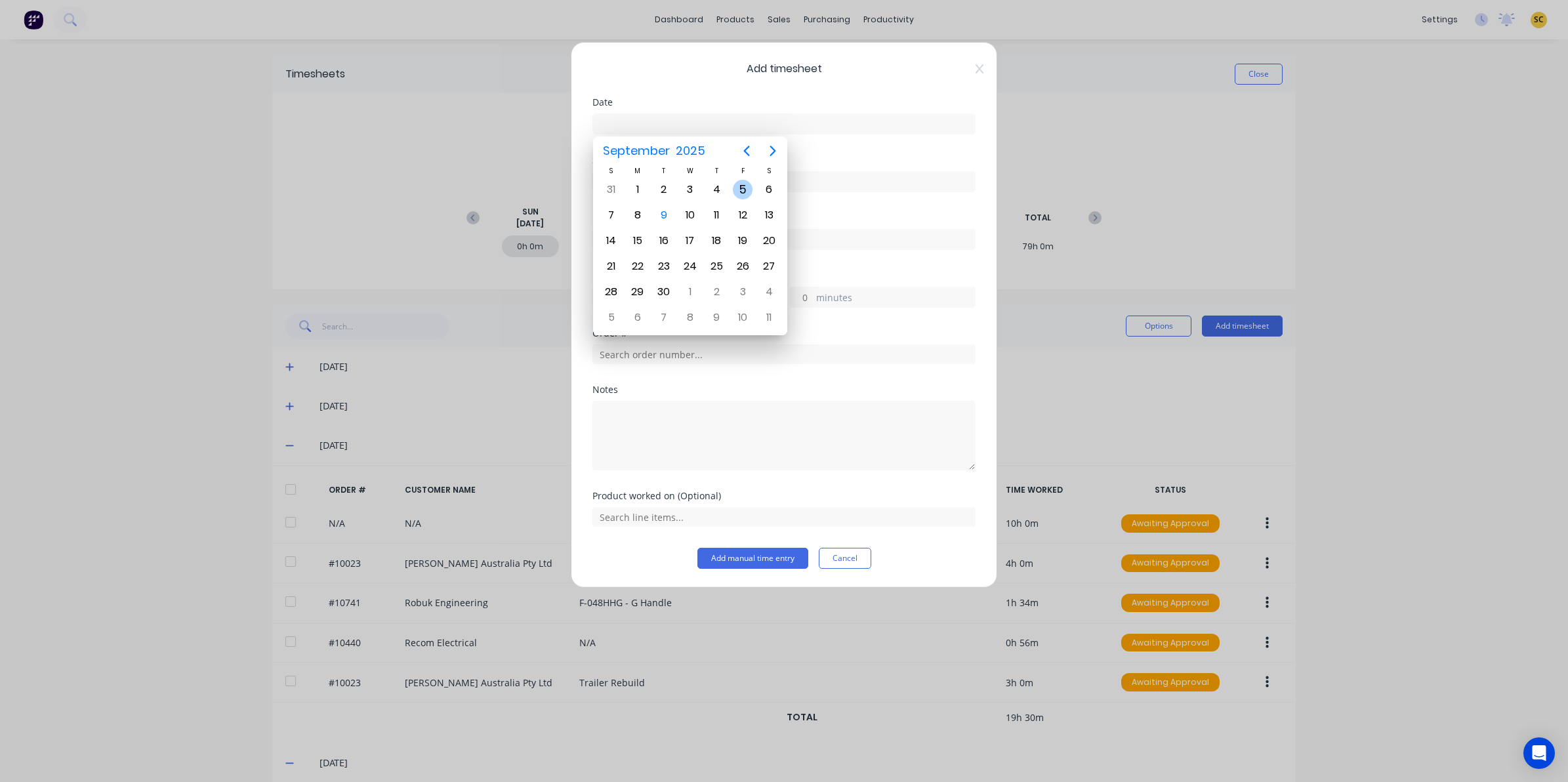
click at [736, 181] on div "5" at bounding box center [742, 190] width 20 height 20
type input "05/09/2025"
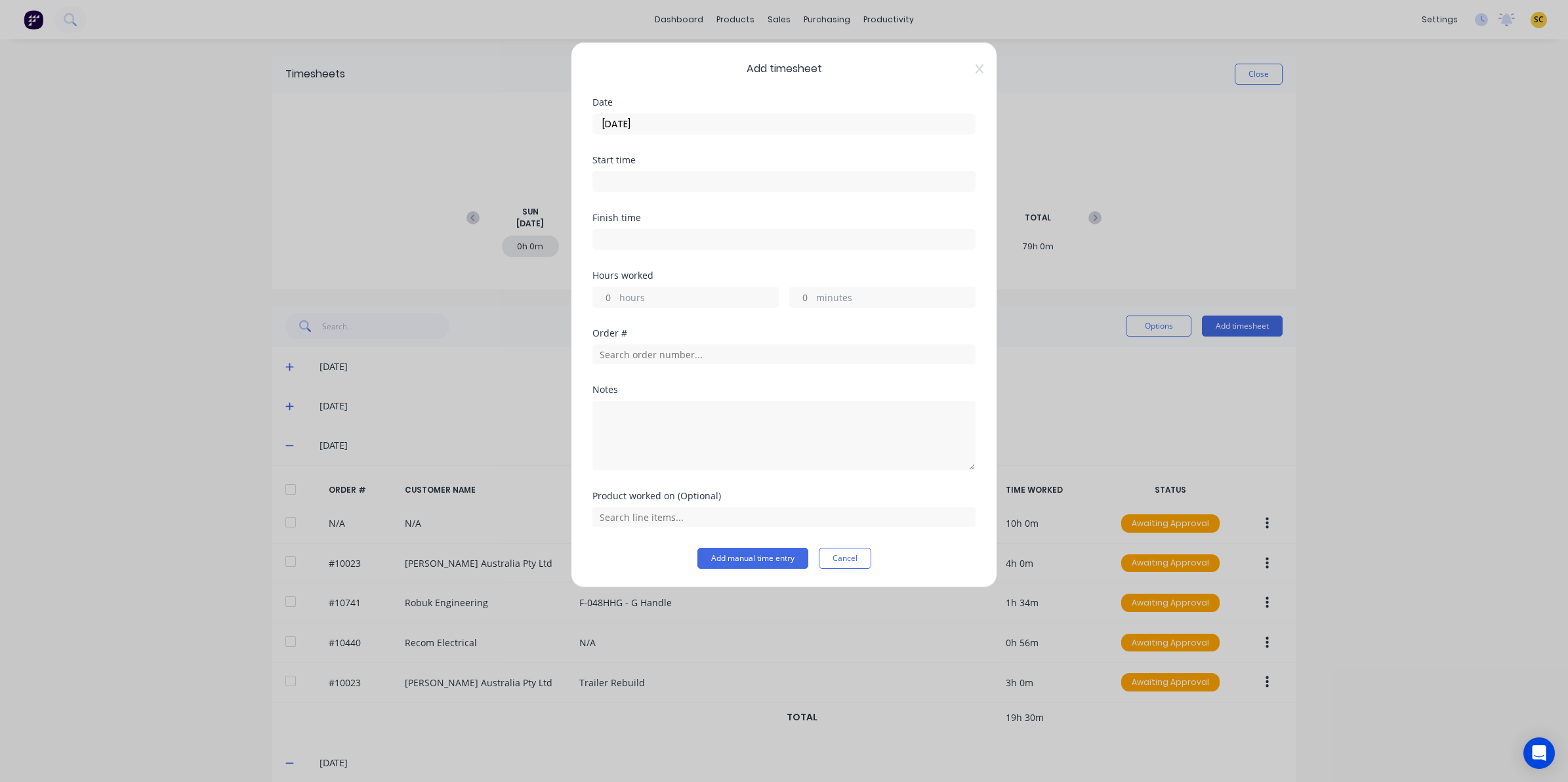
click at [625, 188] on input at bounding box center [783, 182] width 382 height 20
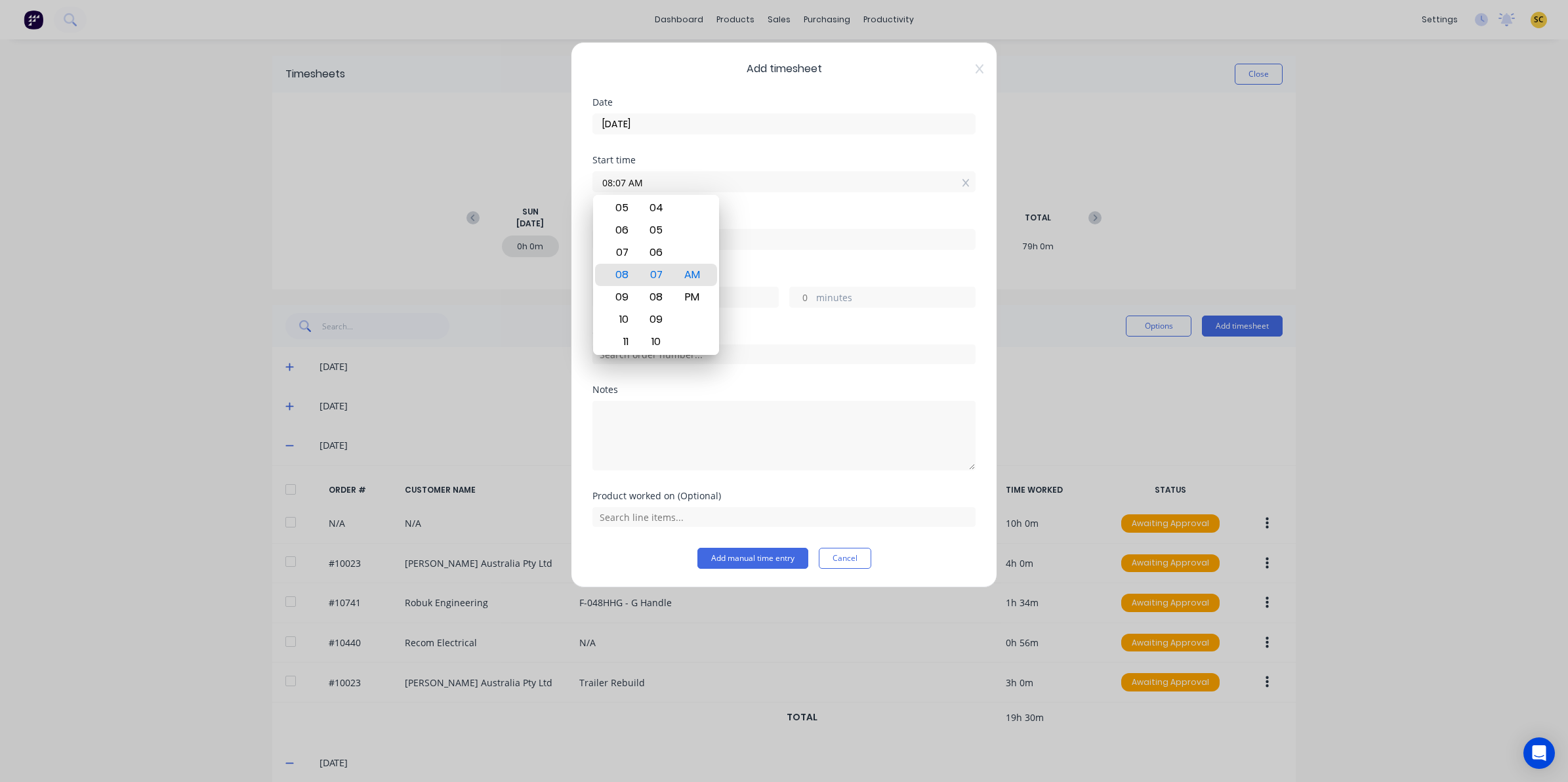
drag, startPoint x: 644, startPoint y: 186, endPoint x: 69, endPoint y: 255, distance: 579.1
click at [184, 247] on div "Add timesheet Date 05/09/2025 Start time 08:07 AM Finish time Hours worked hour…" at bounding box center [784, 391] width 1568 height 782
type input "06:00 AM"
click at [821, 217] on div "Finish time" at bounding box center [784, 218] width 383 height 10
click at [804, 255] on div "Finish time" at bounding box center [784, 242] width 383 height 58
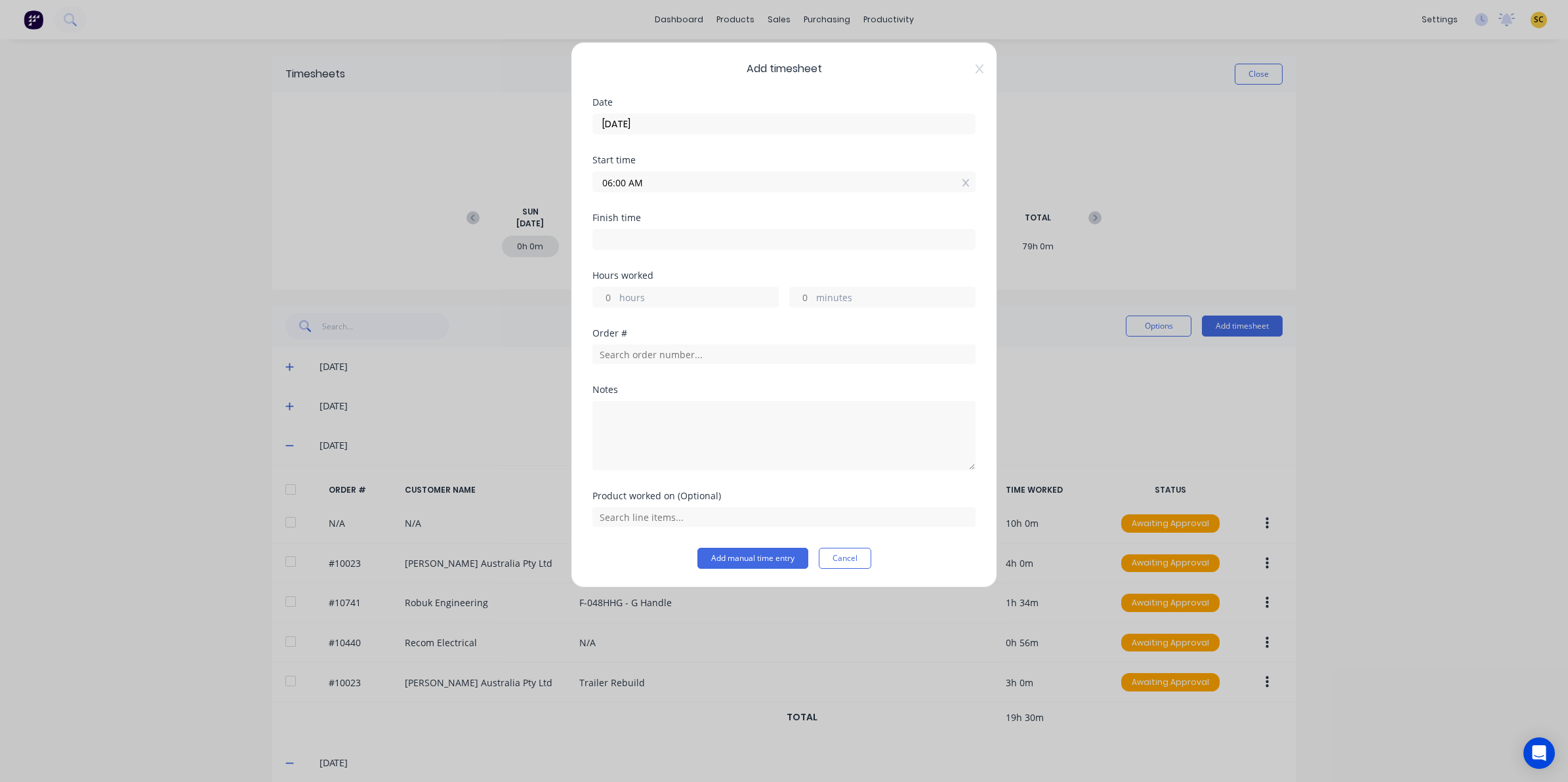
click at [781, 249] on label at bounding box center [784, 240] width 383 height 21
click at [781, 249] on input at bounding box center [783, 239] width 382 height 20
type input "08:07 AM"
type input "2"
type input "7"
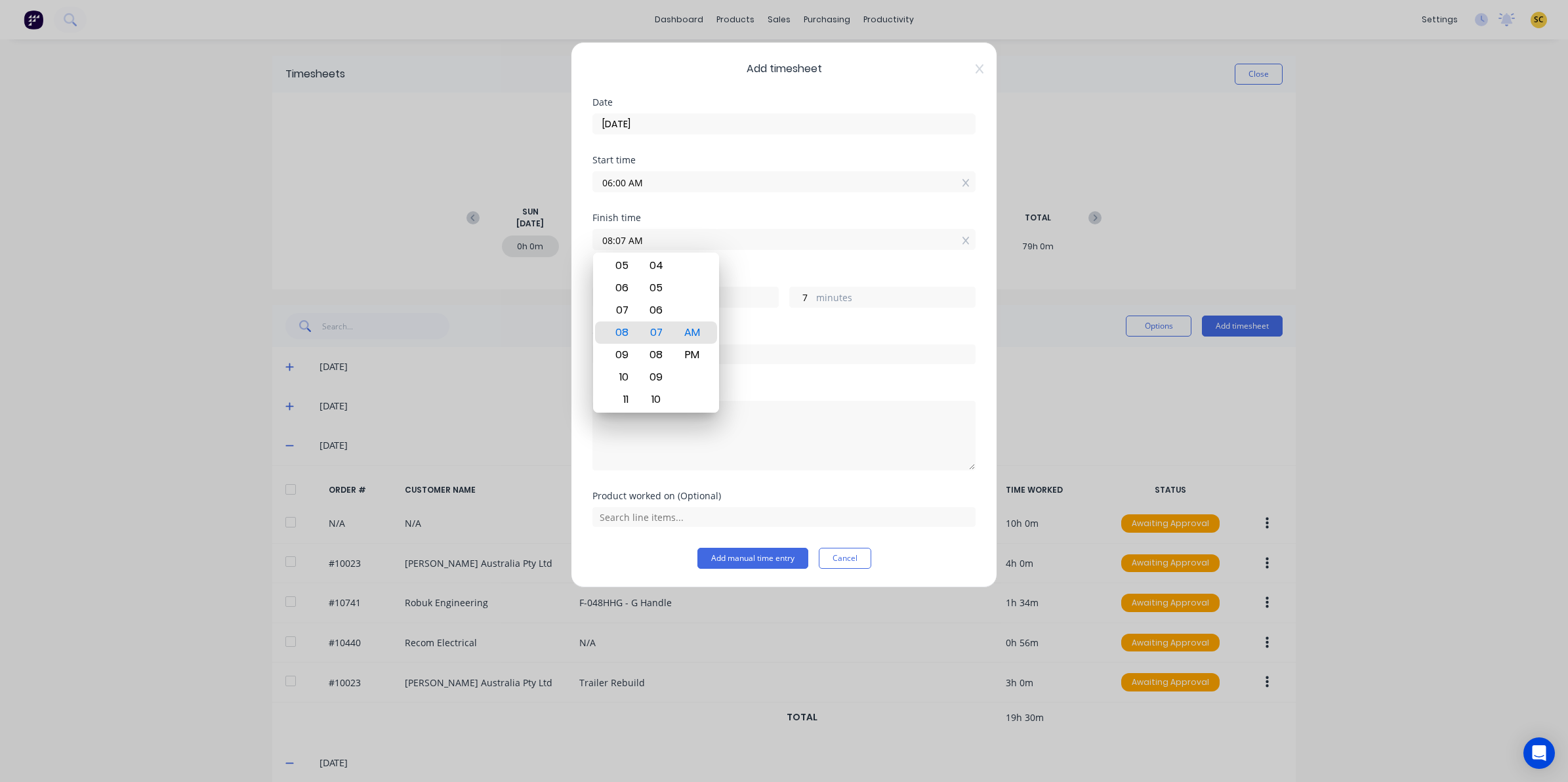
drag, startPoint x: 749, startPoint y: 243, endPoint x: 417, endPoint y: 241, distance: 332.0
click at [417, 241] on div "Add timesheet Date 05/09/2025 Start time 06:00 AM Finish time 08:07 AM Hours wo…" at bounding box center [784, 391] width 1568 height 782
type input "02:00 AM"
type input "20"
type input "0"
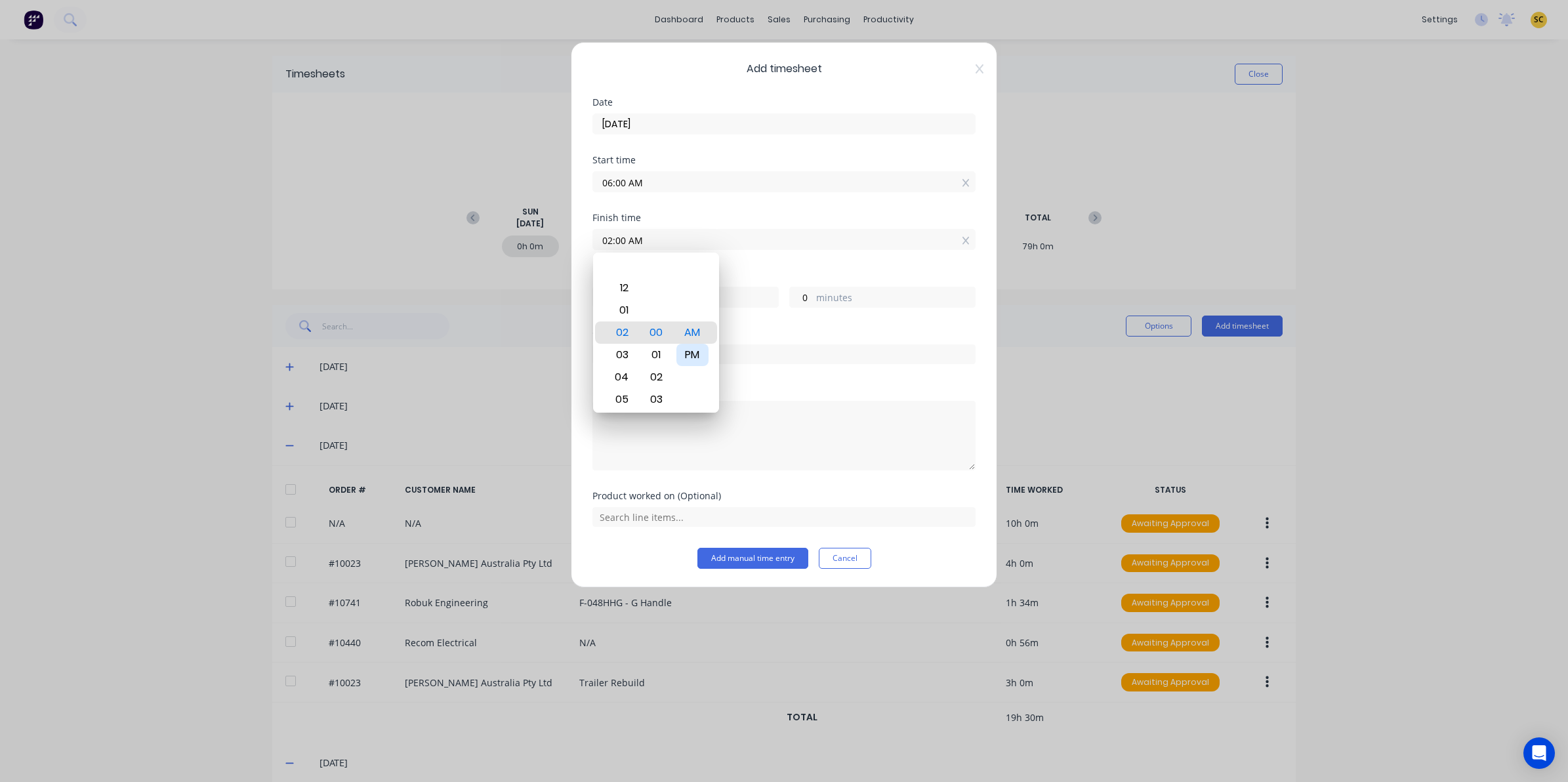
click at [702, 351] on div "PM" at bounding box center [692, 355] width 33 height 22
type input "02:00 PM"
type input "8"
click at [748, 470] on textarea at bounding box center [784, 435] width 383 height 70
click at [714, 428] on textarea at bounding box center [784, 435] width 383 height 70
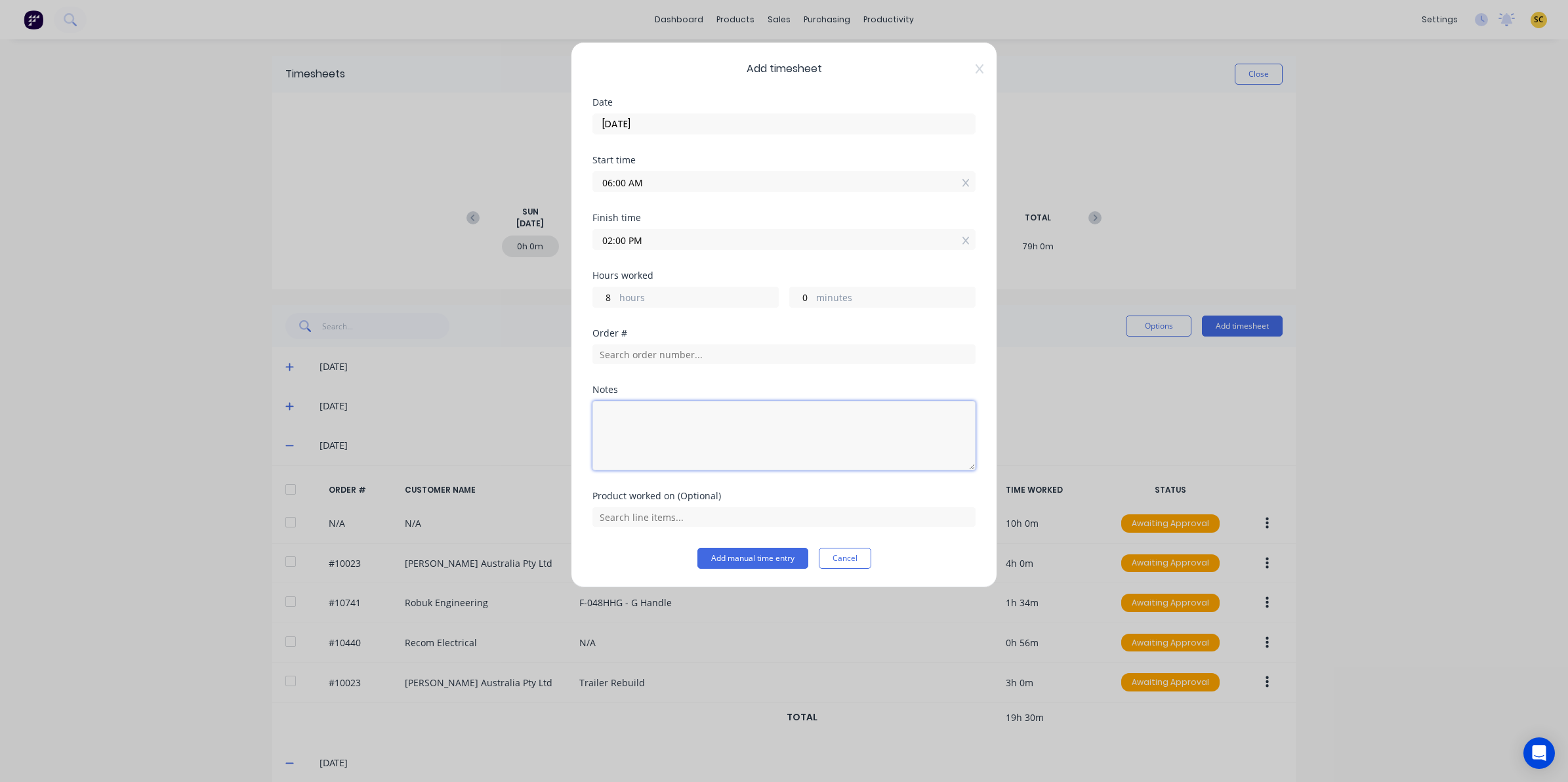
paste textarea "clock in/out - 30 mins lunch"
type textarea "clock in/out - 30 mins lunch"
click at [725, 565] on button "Add manual time entry" at bounding box center [753, 558] width 111 height 21
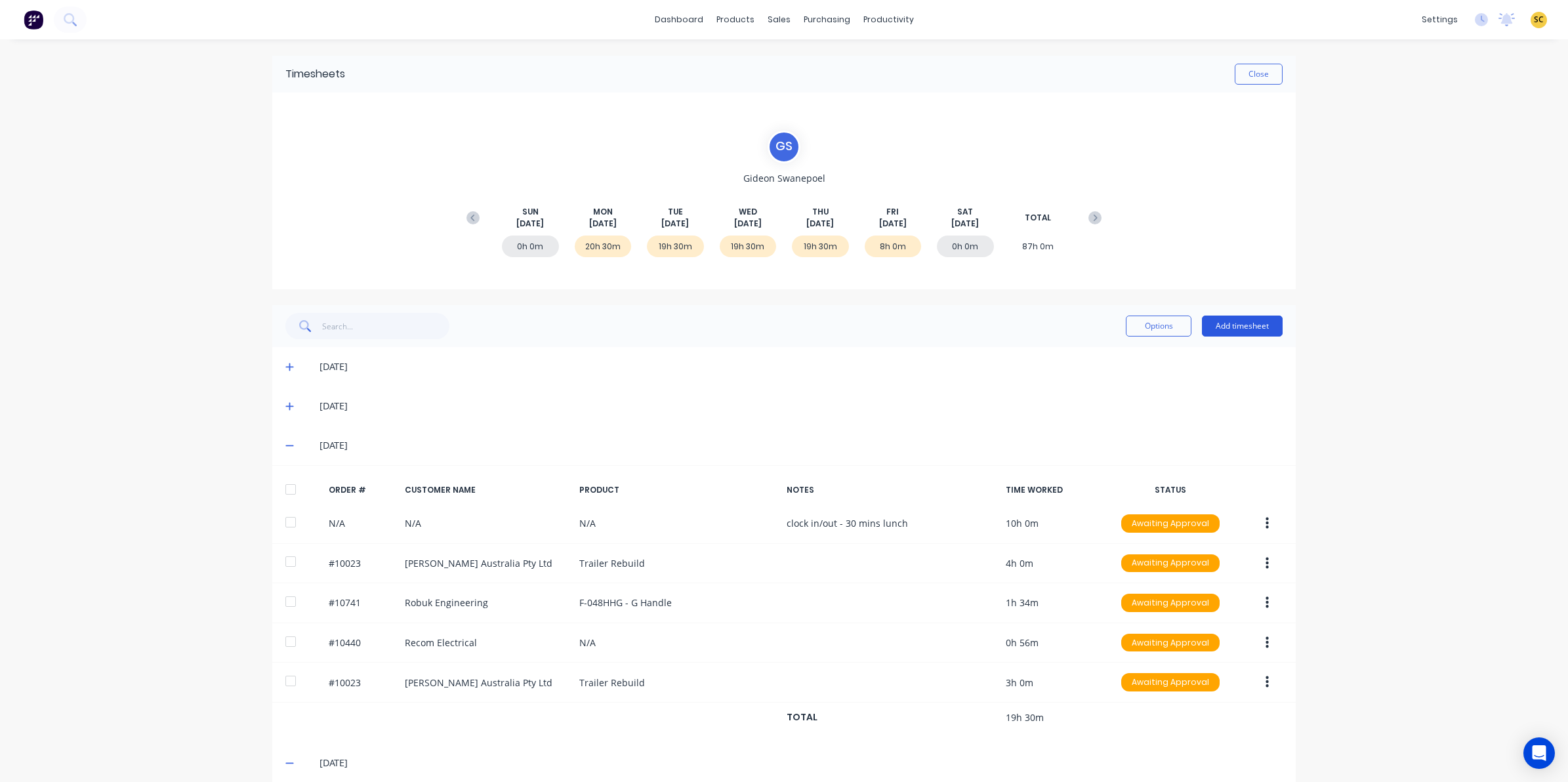
click at [1227, 332] on button "Add timesheet" at bounding box center [1243, 326] width 81 height 21
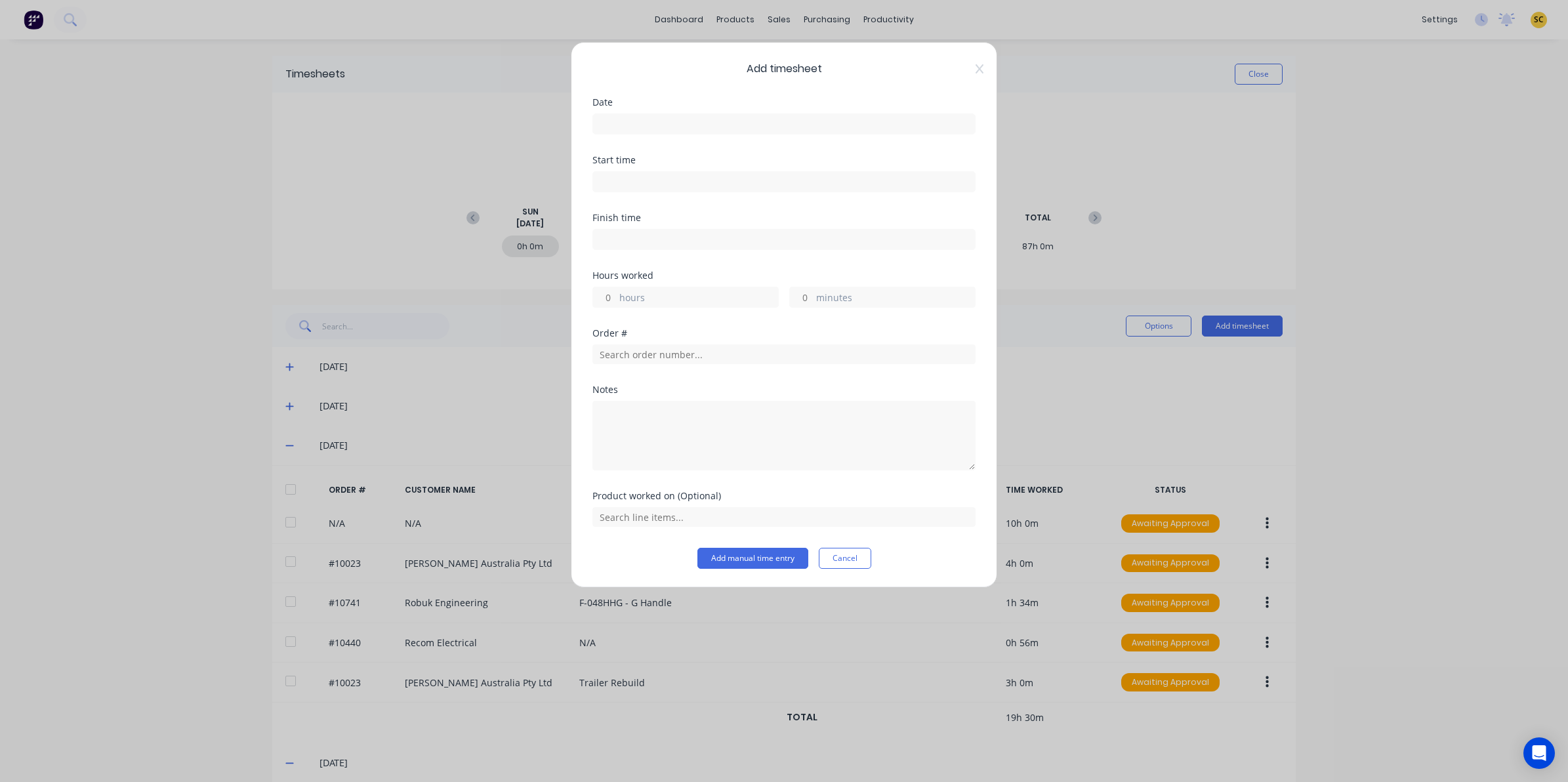
click at [605, 125] on input at bounding box center [783, 124] width 382 height 20
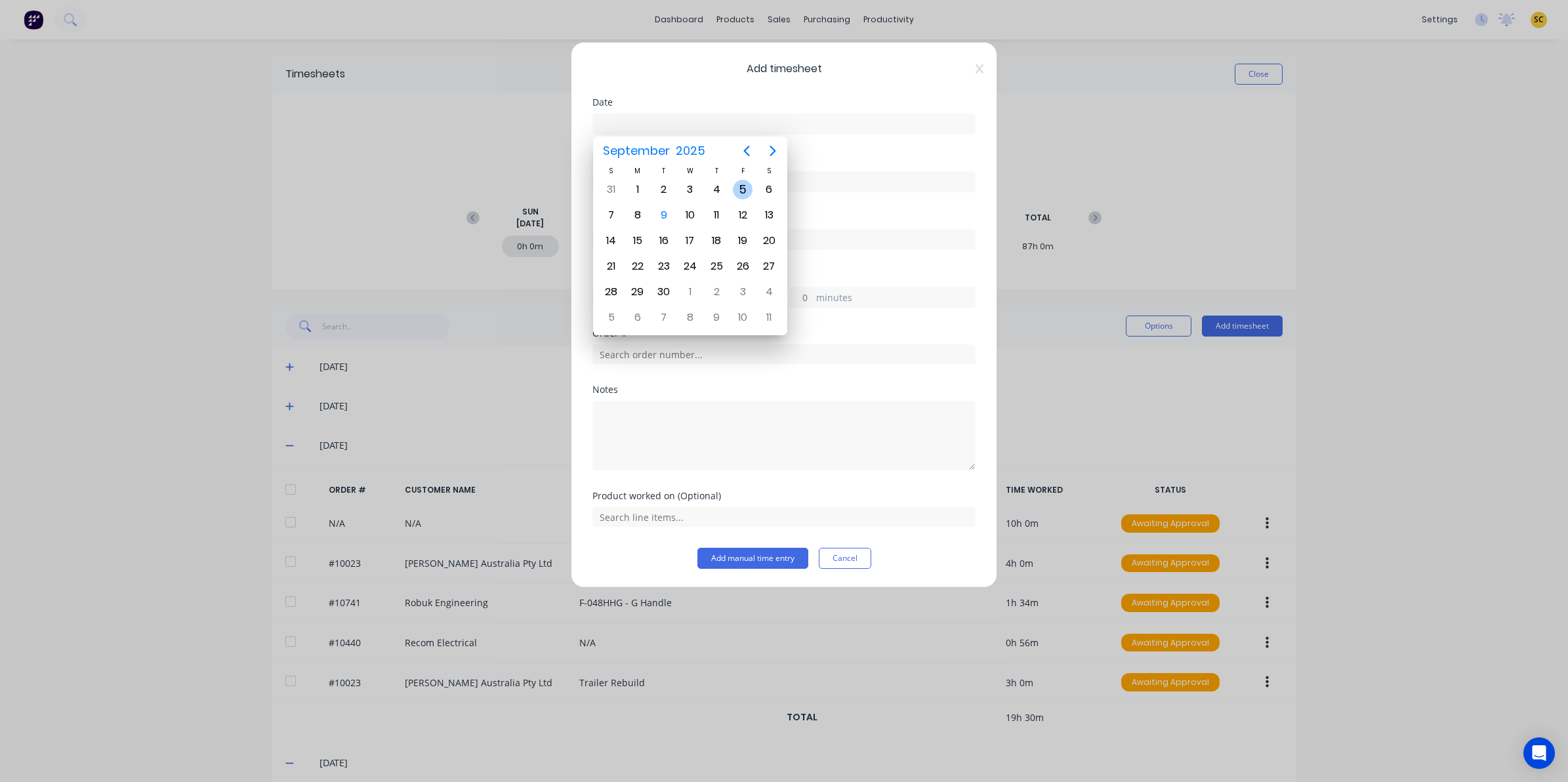
click at [742, 194] on div "5" at bounding box center [742, 190] width 20 height 20
type input "05/09/2025"
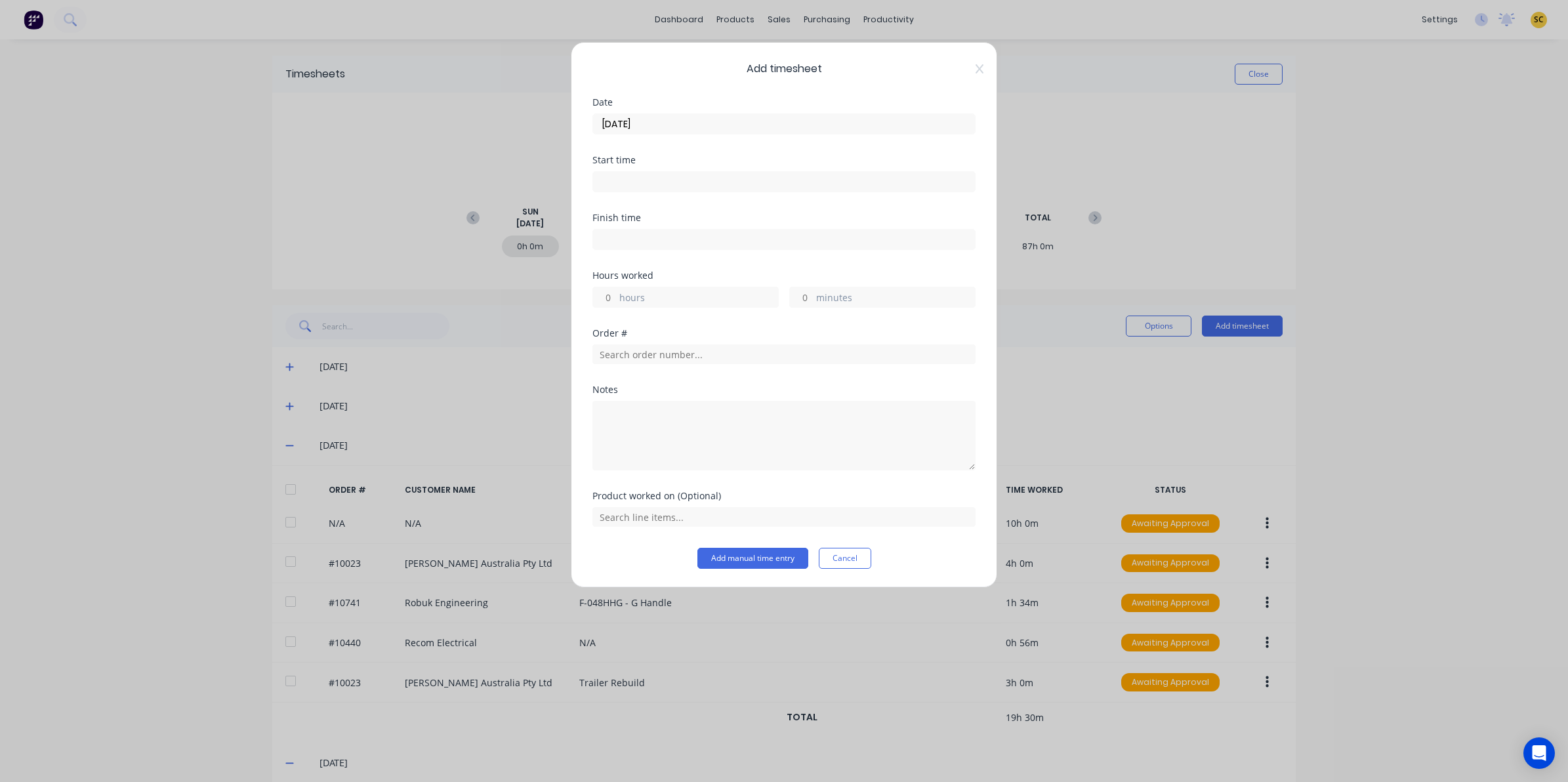
click at [687, 176] on input at bounding box center [783, 182] width 382 height 20
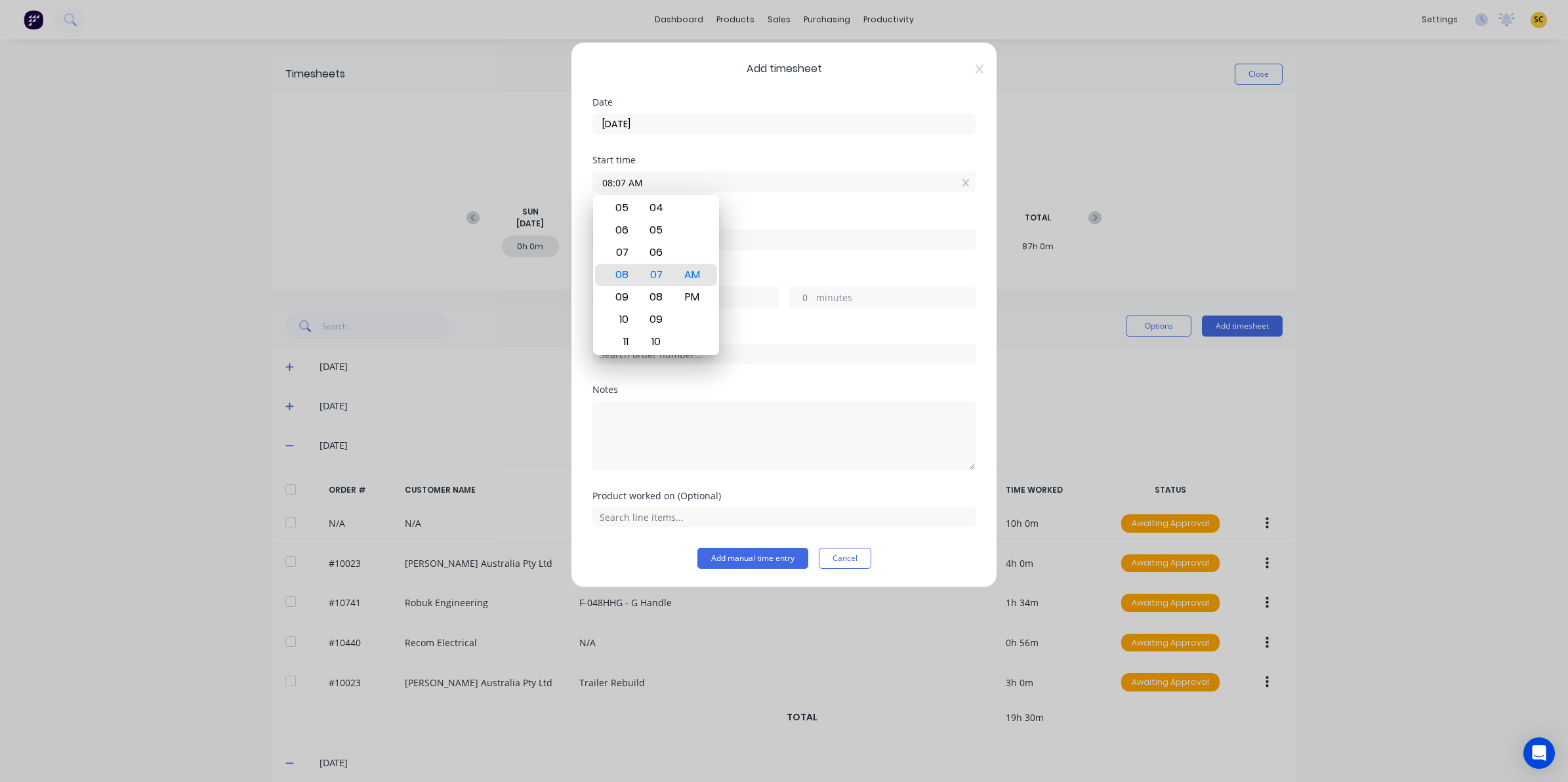
drag, startPoint x: 659, startPoint y: 188, endPoint x: 389, endPoint y: 224, distance: 272.4
click at [389, 224] on div "Add timesheet Date 05/09/2025 Start time 08:07 AM Finish time Hours worked hour…" at bounding box center [784, 391] width 1568 height 782
type input "06:00 AM"
drag, startPoint x: 788, startPoint y: 439, endPoint x: 764, endPoint y: 393, distance: 51.9
click at [788, 440] on textarea at bounding box center [784, 435] width 383 height 70
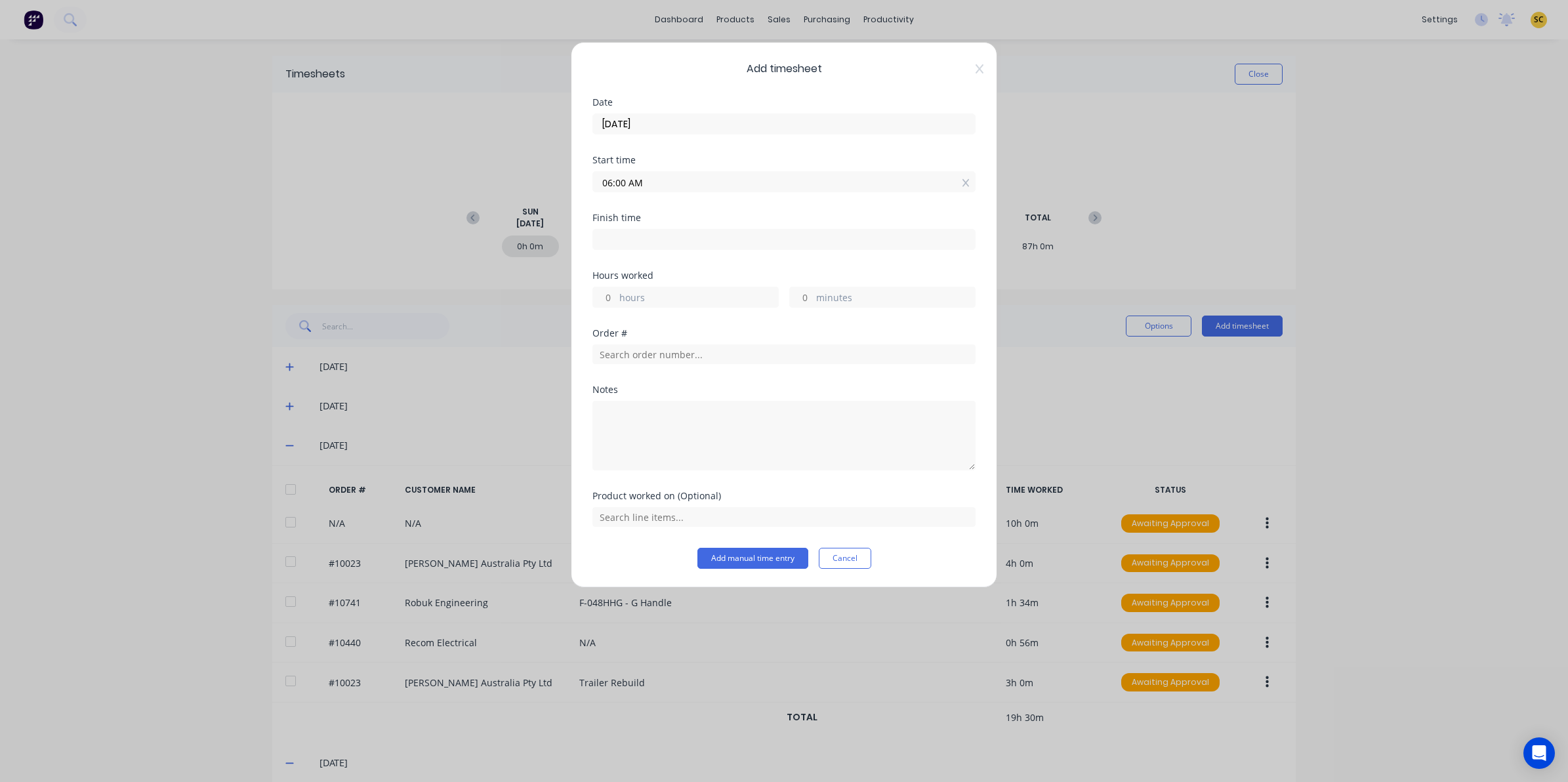
click at [641, 231] on label at bounding box center [784, 240] width 383 height 21
click at [641, 231] on input at bounding box center [783, 239] width 382 height 20
type input "08:07 AM"
type input "2"
type input "7"
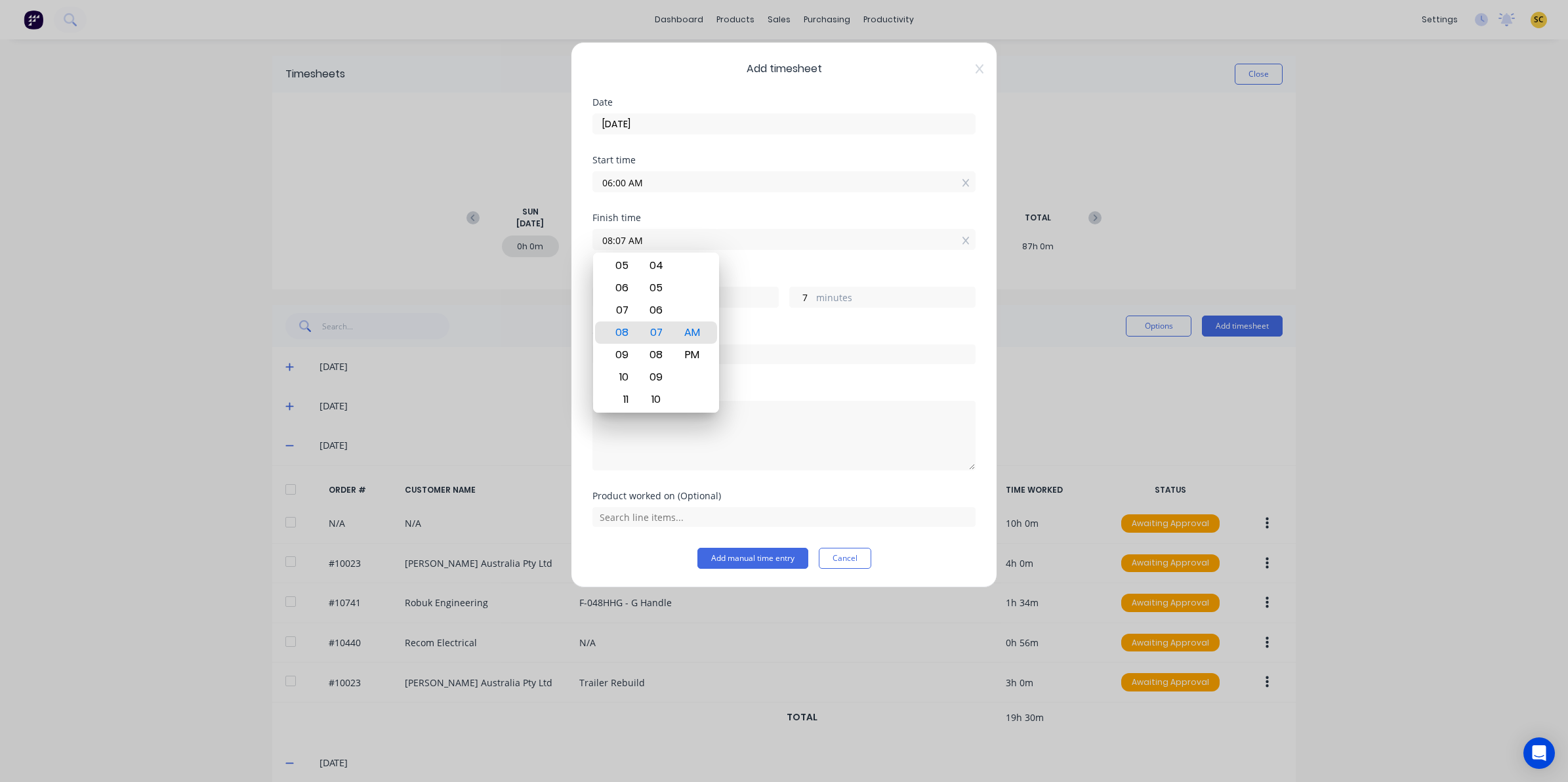
drag, startPoint x: 657, startPoint y: 244, endPoint x: 260, endPoint y: 270, distance: 397.9
click at [260, 270] on div "Add timesheet Date 05/09/2025 Start time 06:00 AM Finish time 08:07 AM Hours wo…" at bounding box center [784, 391] width 1568 height 782
type input "01:30 AM"
type input "19"
type input "30"
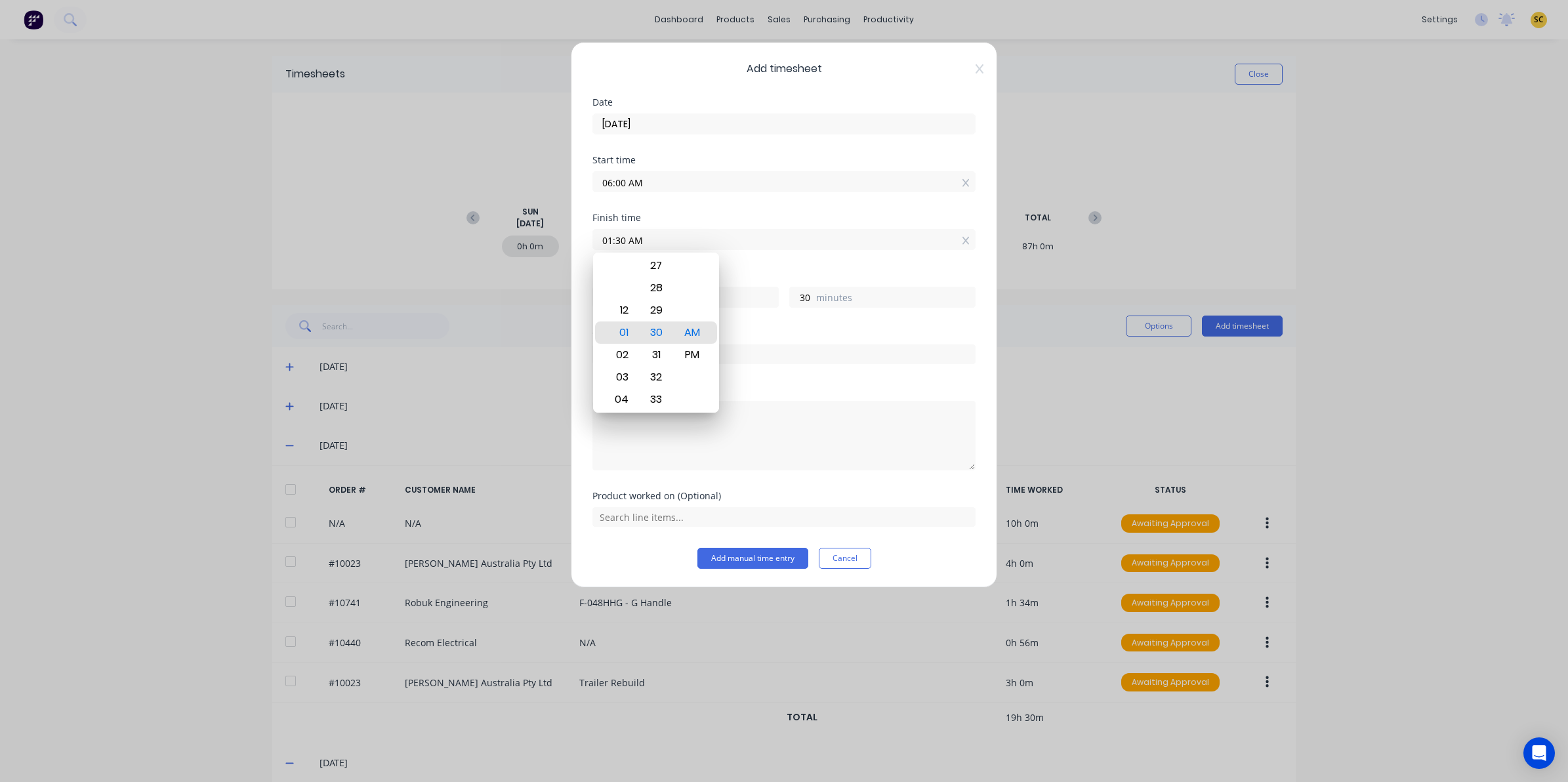
click at [706, 351] on div "AM PM" at bounding box center [692, 332] width 36 height 1806
click at [702, 351] on div "PM" at bounding box center [692, 355] width 33 height 22
type input "01:30 PM"
type input "7"
click at [742, 438] on textarea at bounding box center [784, 435] width 383 height 70
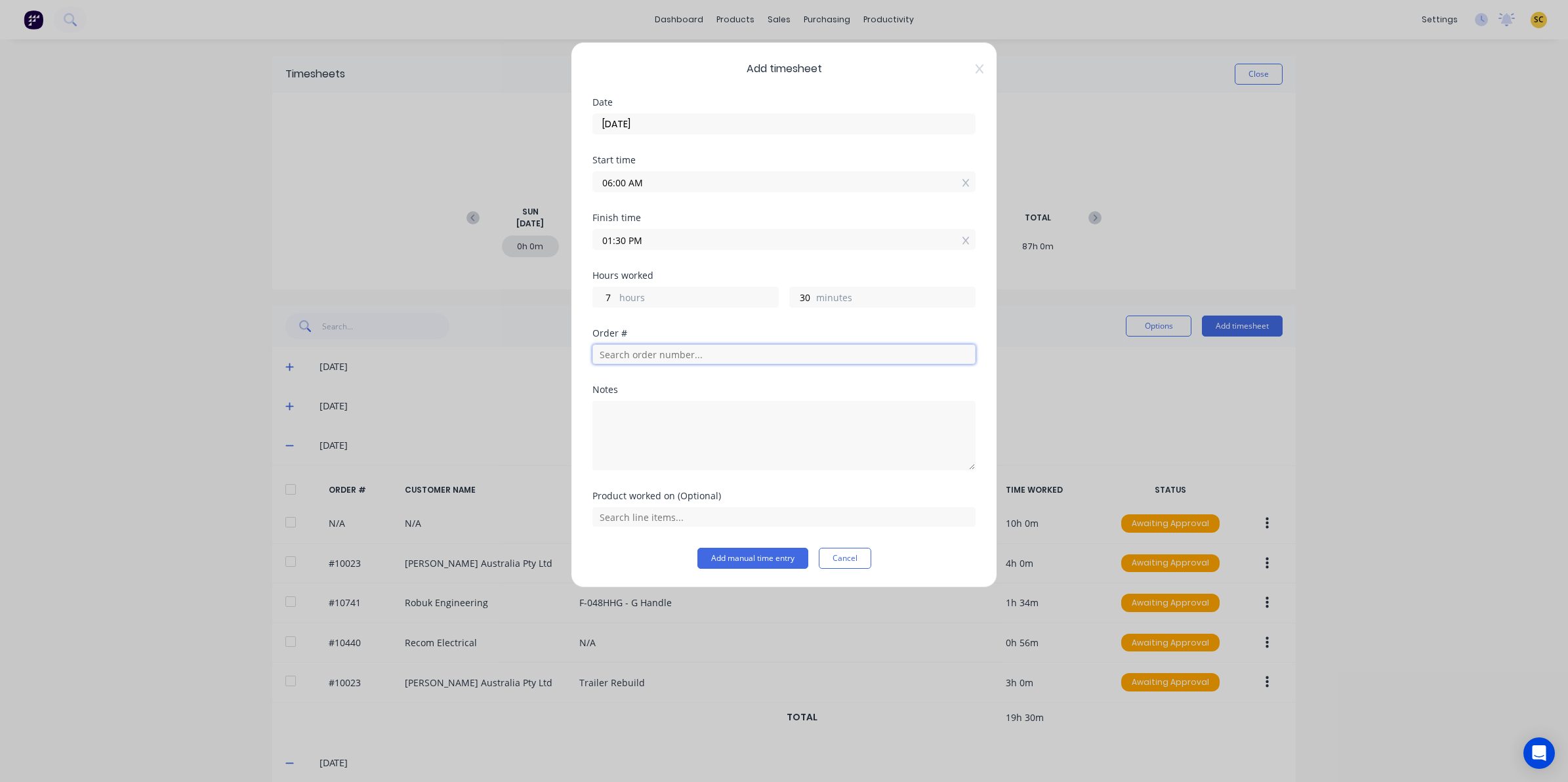
click at [724, 359] on input "text" at bounding box center [784, 354] width 383 height 20
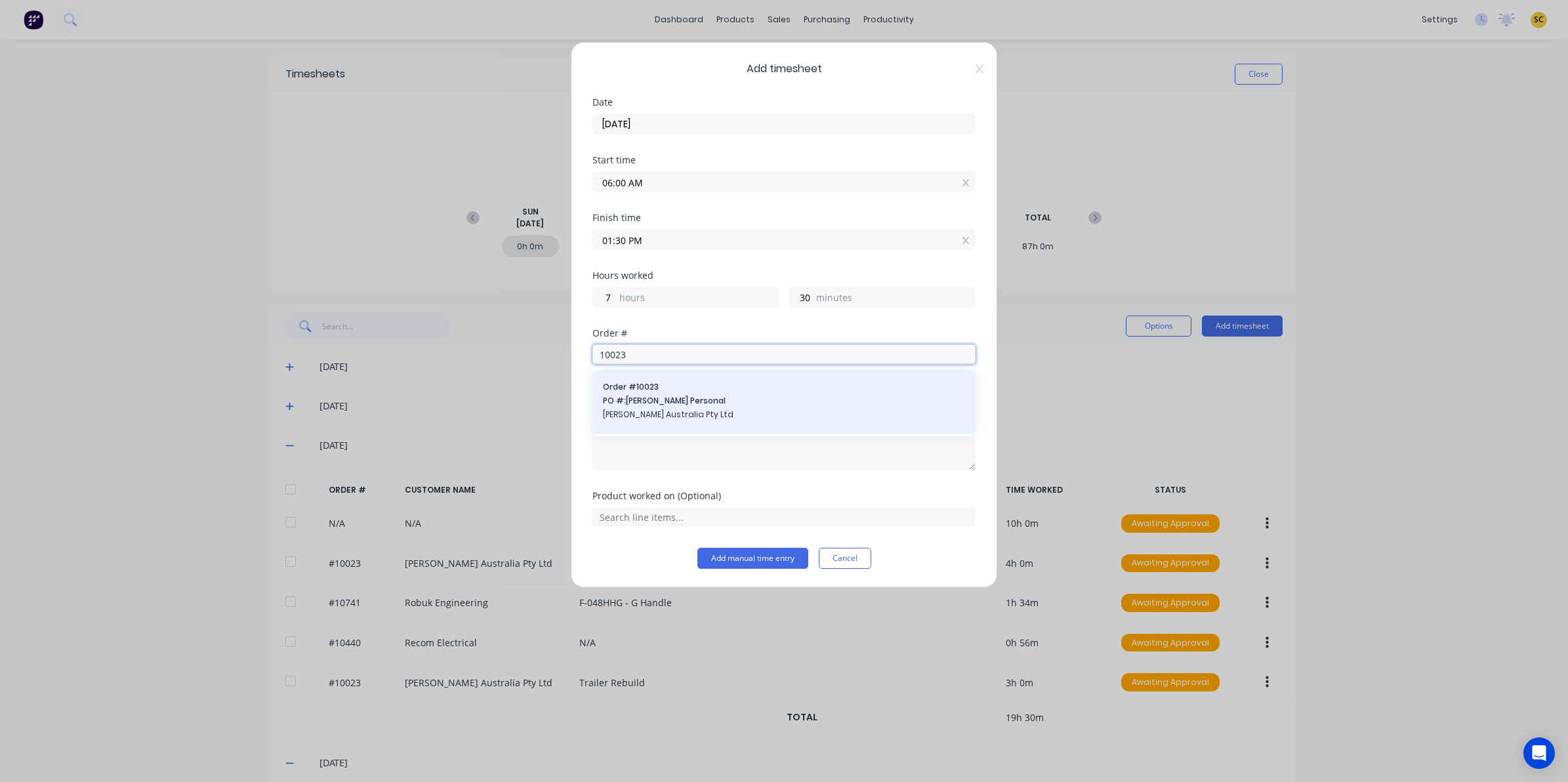
type input "10023"
click at [726, 401] on span "PO #: Andrew Personal" at bounding box center [784, 401] width 362 height 12
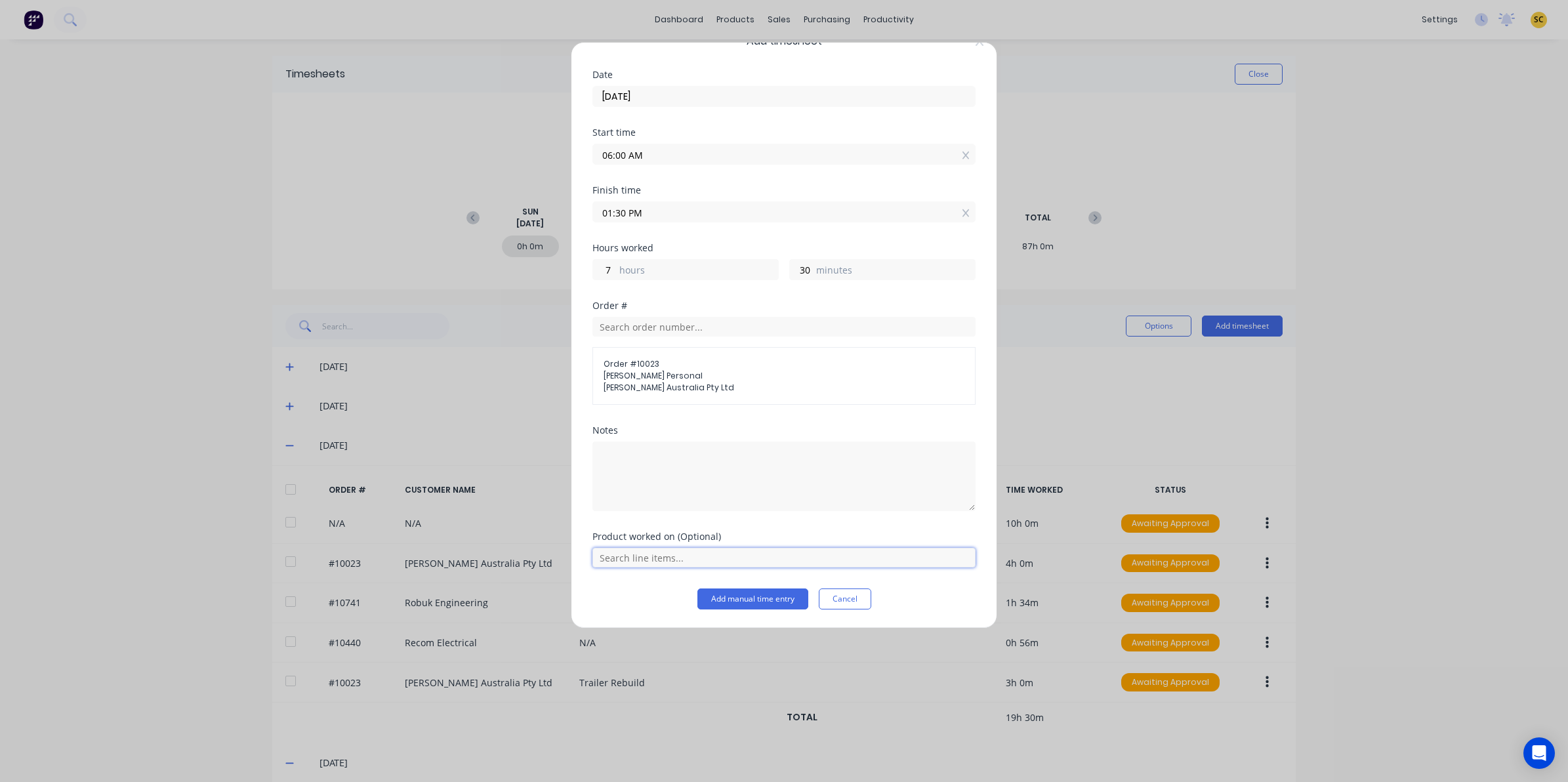
click at [699, 555] on input "text" at bounding box center [784, 557] width 383 height 20
click at [672, 519] on span "Trailer Rebuild" at bounding box center [794, 524] width 341 height 12
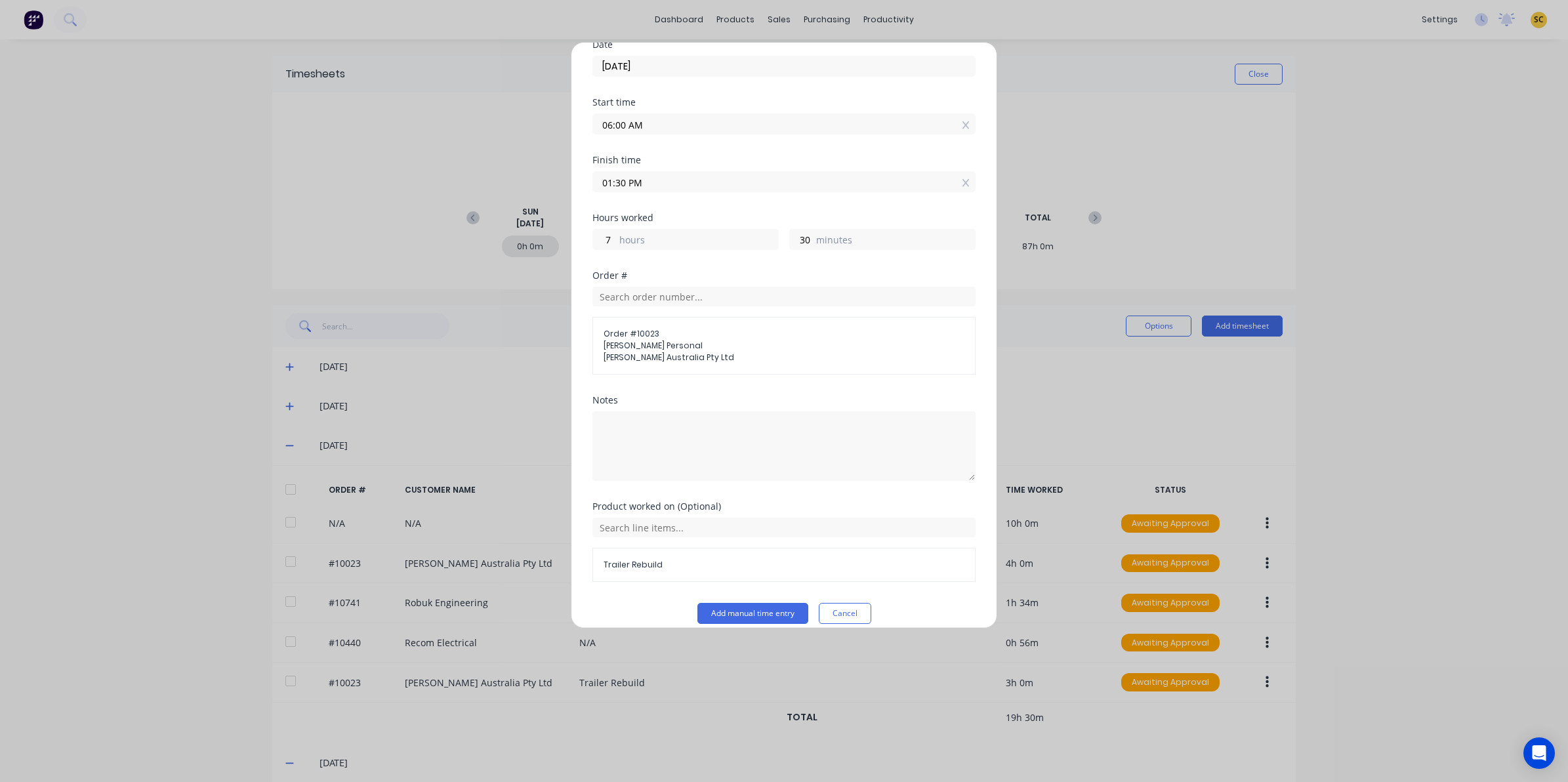
scroll to position [74, 0]
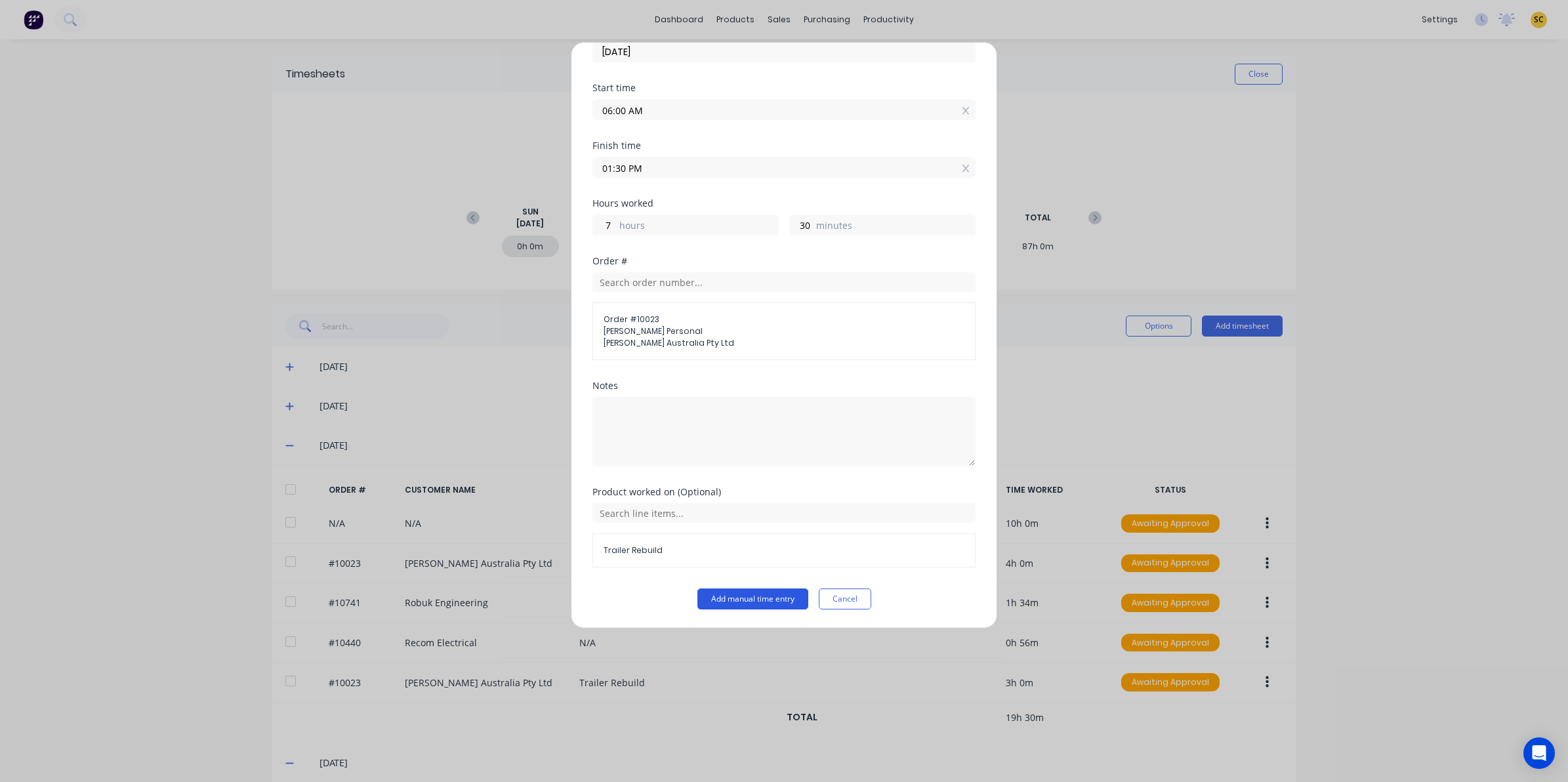
click at [722, 595] on button "Add manual time entry" at bounding box center [753, 599] width 111 height 21
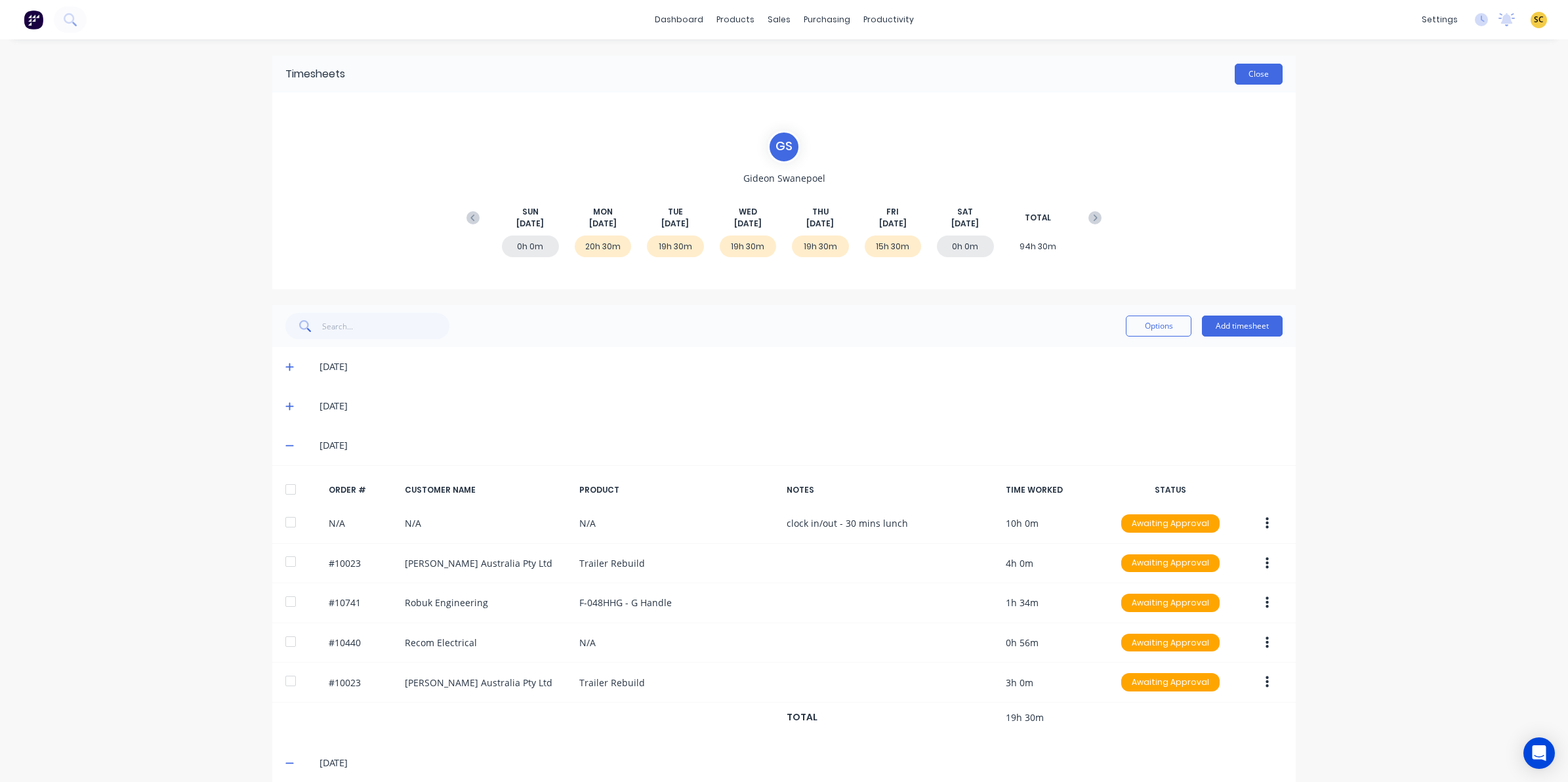
click at [1258, 70] on button "Close" at bounding box center [1259, 74] width 48 height 21
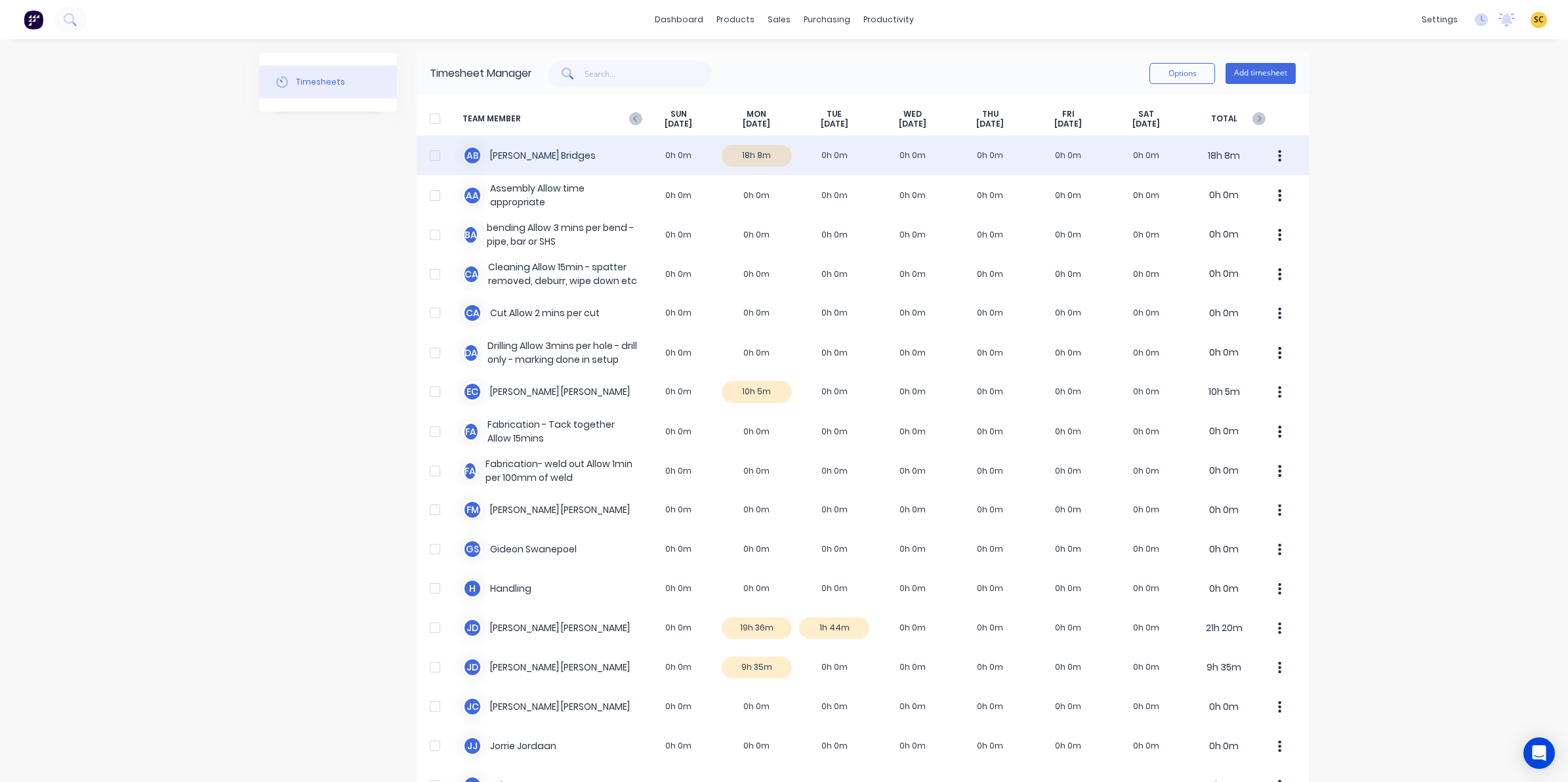
click at [753, 153] on div "A B Ashley Bridges 0h 0m 18h 8m 0h 0m 0h 0m 0h 0m 0h 0m 0h 0m 18h 8m" at bounding box center [863, 155] width 892 height 40
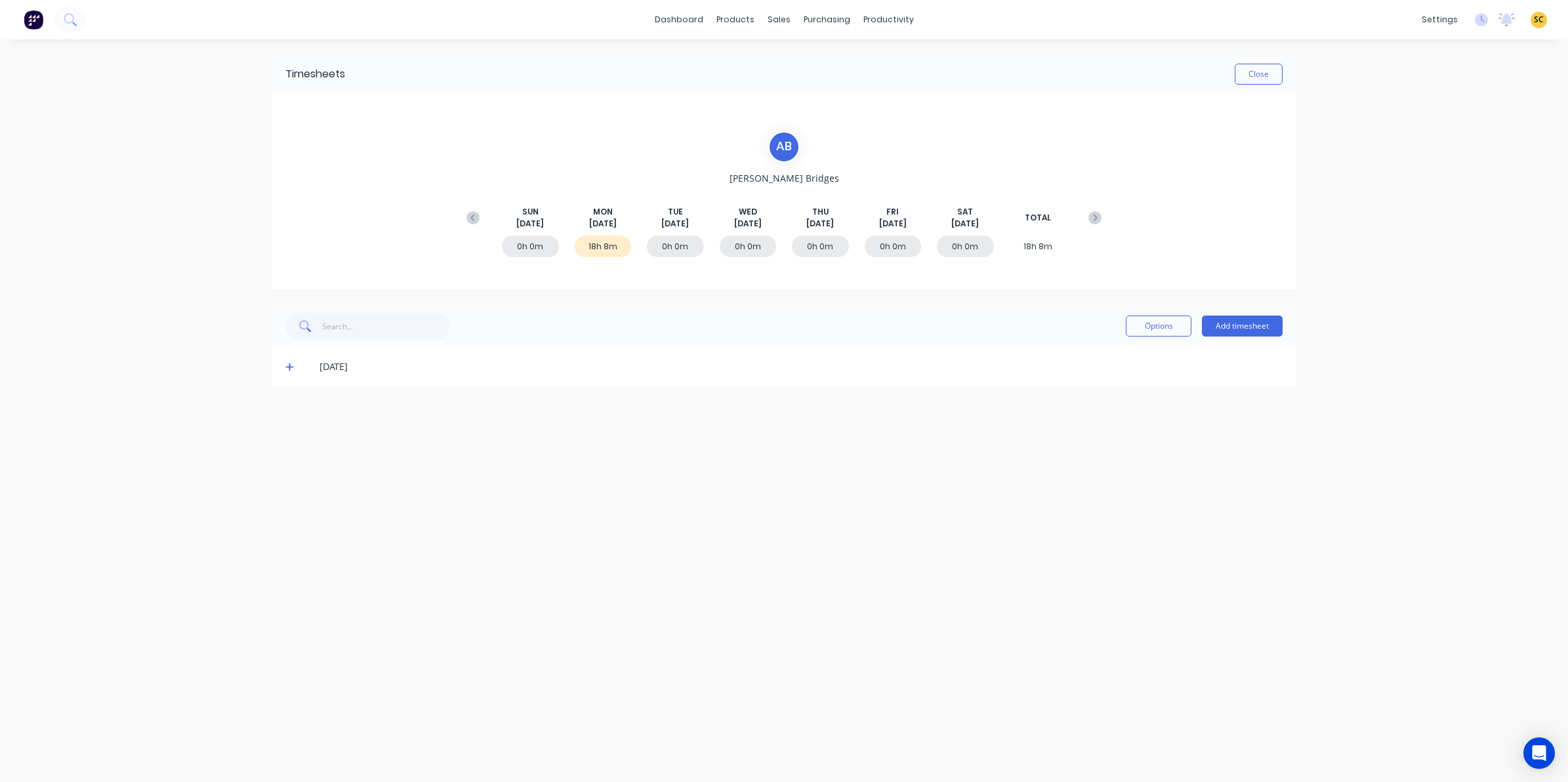
click at [286, 366] on icon at bounding box center [290, 366] width 9 height 10
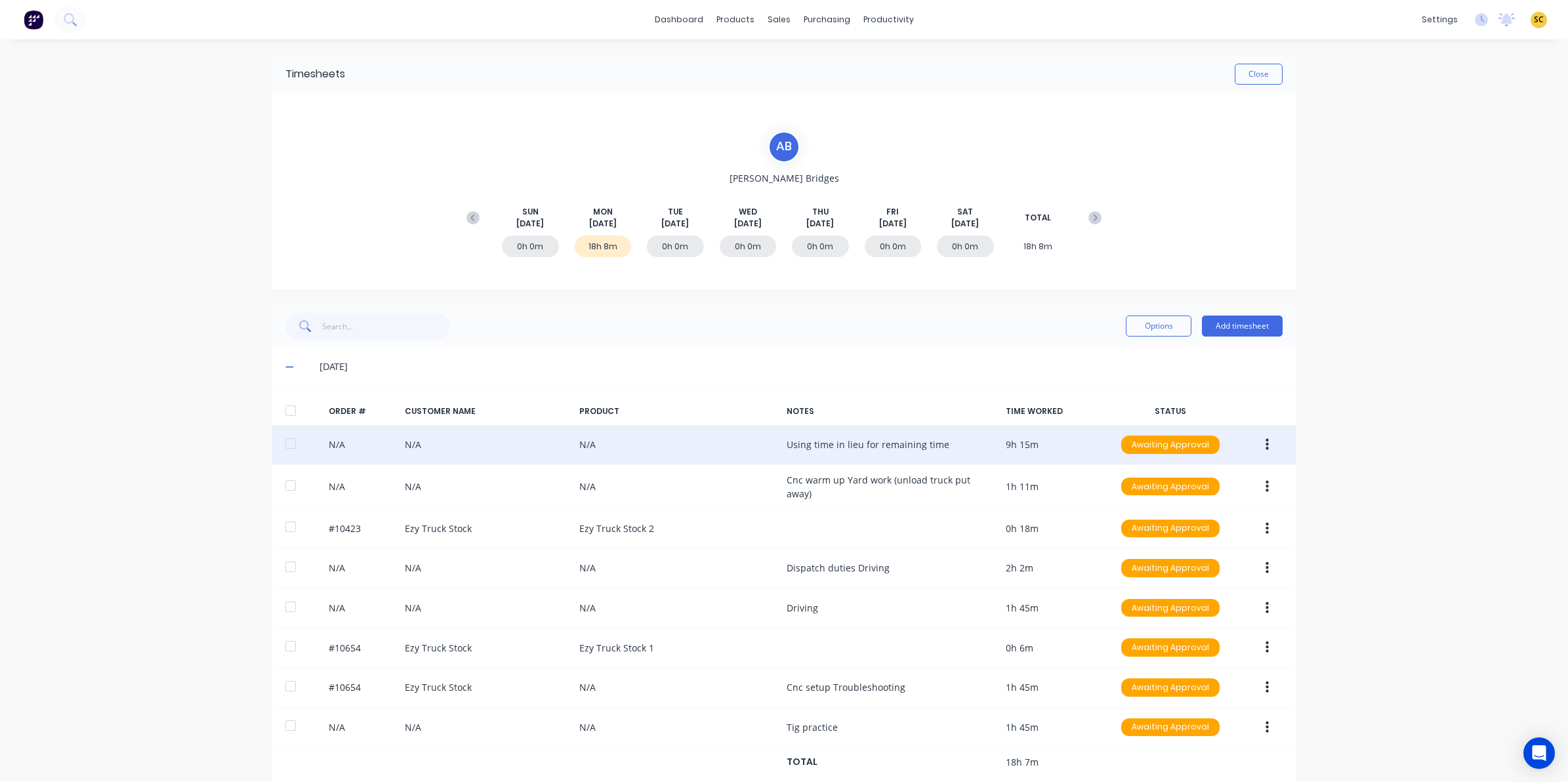
click at [1256, 435] on button "button" at bounding box center [1266, 445] width 31 height 24
click at [1204, 535] on div "Edit" at bounding box center [1220, 531] width 101 height 19
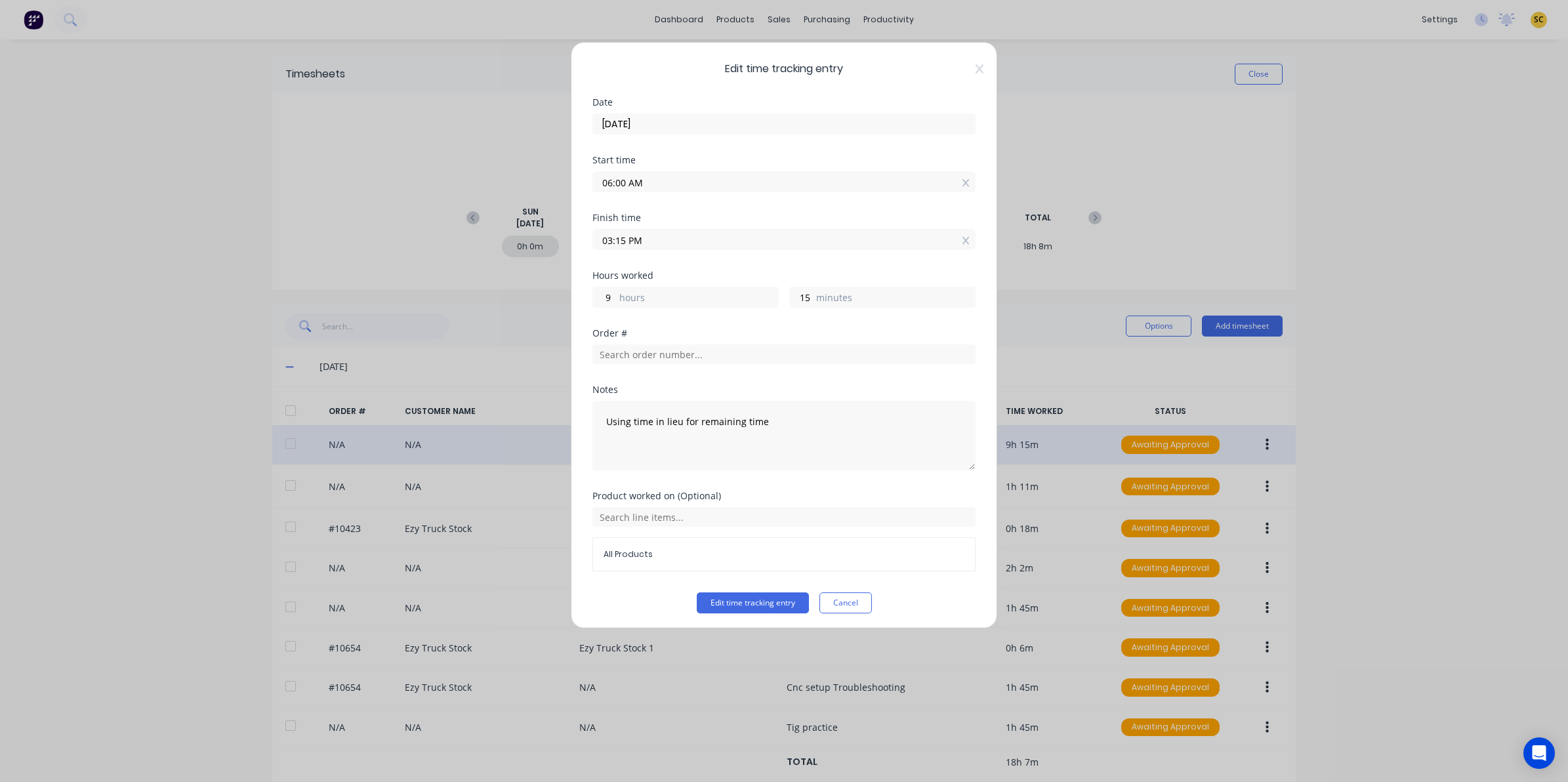
click at [975, 72] on icon at bounding box center [979, 68] width 8 height 10
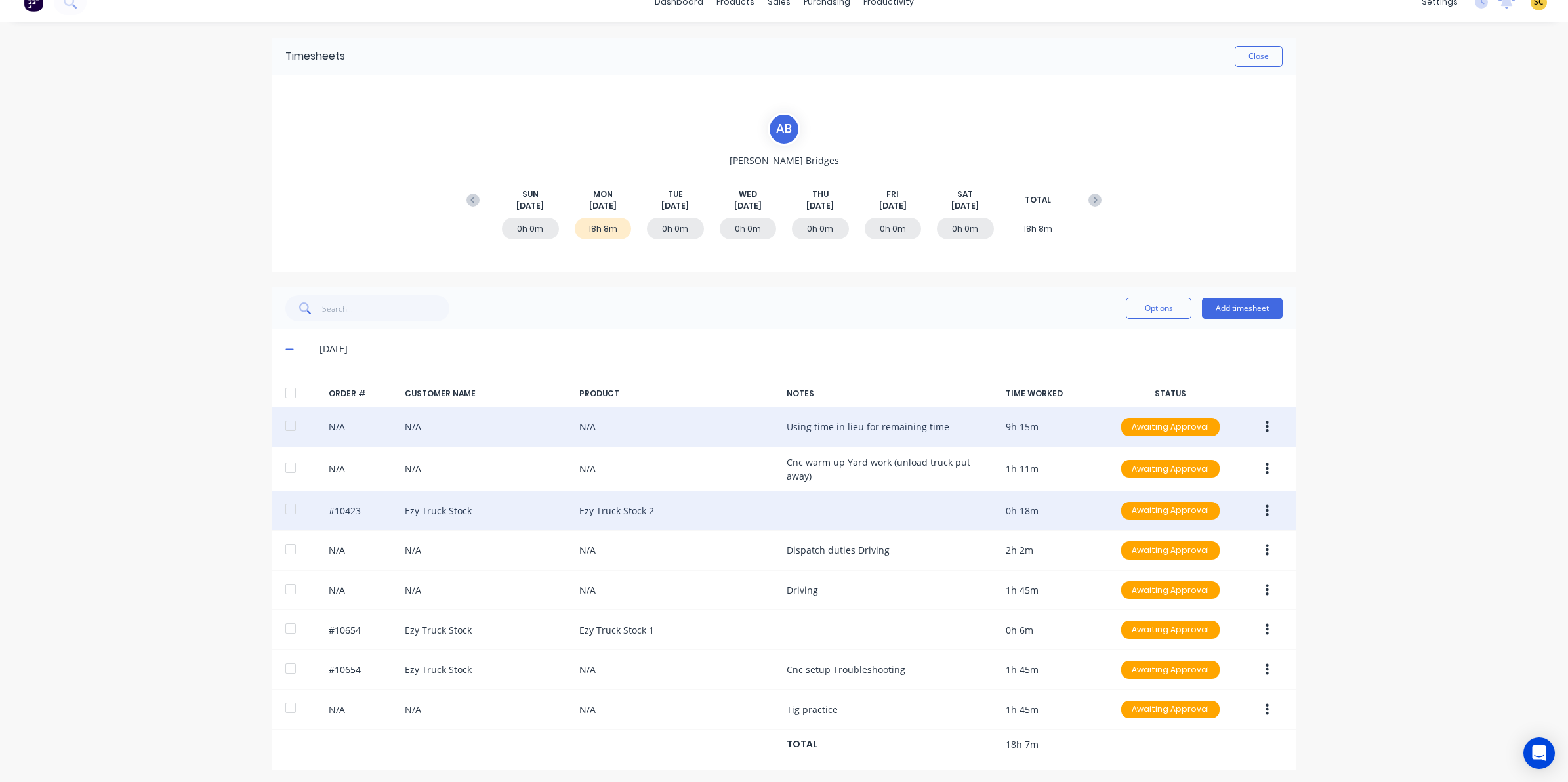
scroll to position [21, 0]
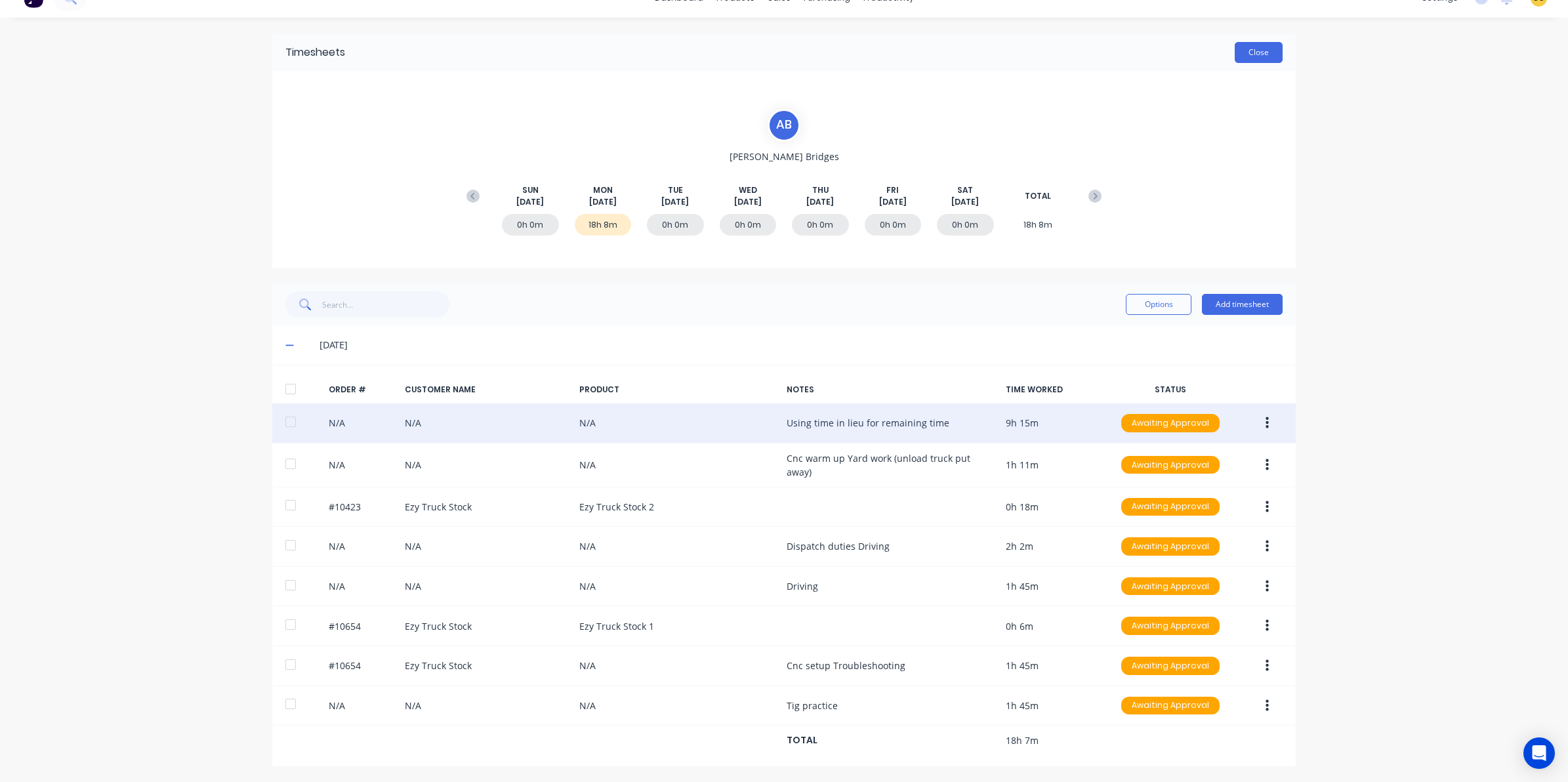
click at [1245, 49] on button "Close" at bounding box center [1259, 52] width 48 height 21
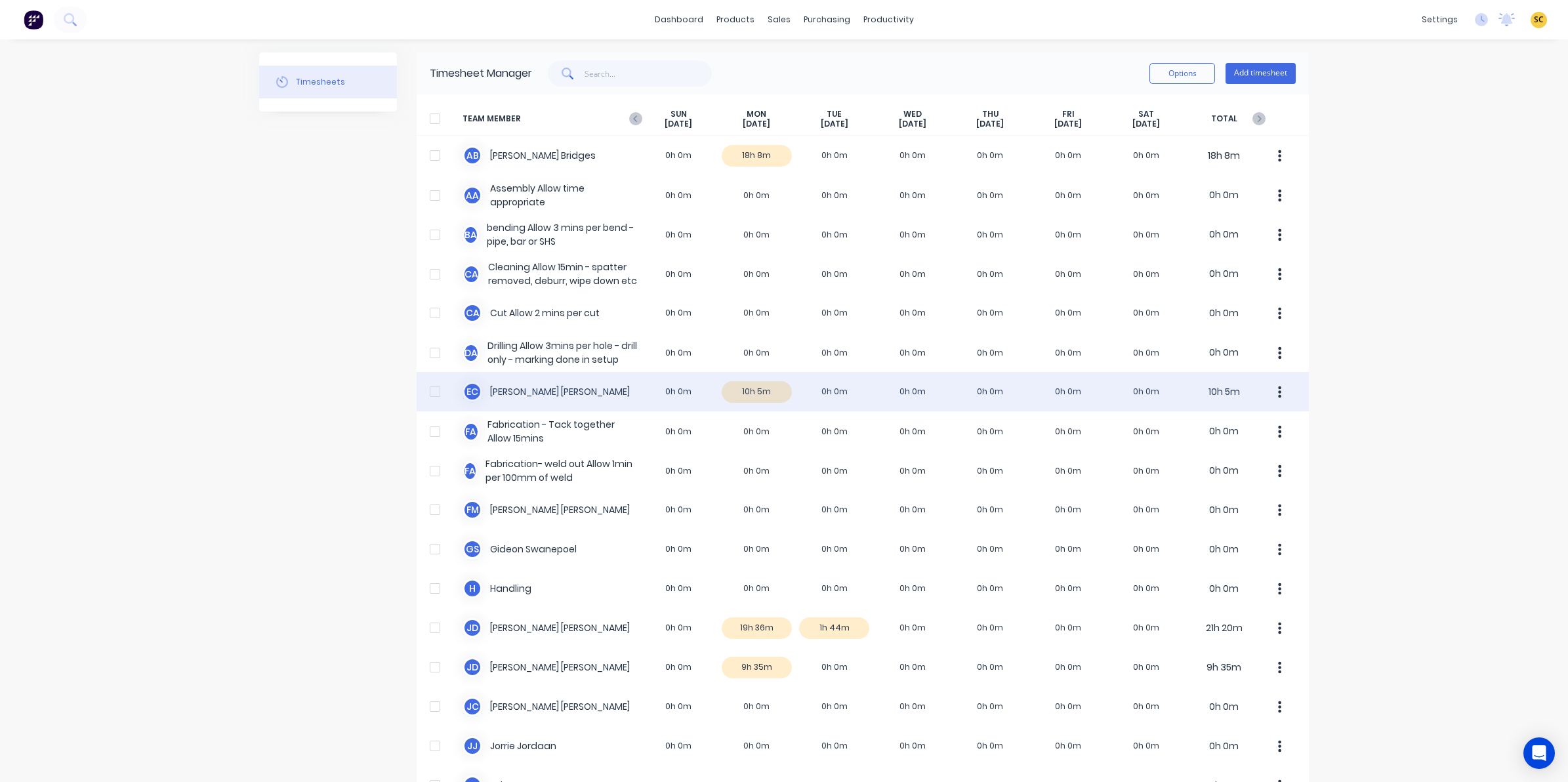
click at [773, 385] on div "E C Erik Coetzee 0h 0m 10h 5m 0h 0m 0h 0m 0h 0m 0h 0m 0h 0m 10h 5m" at bounding box center [863, 392] width 892 height 40
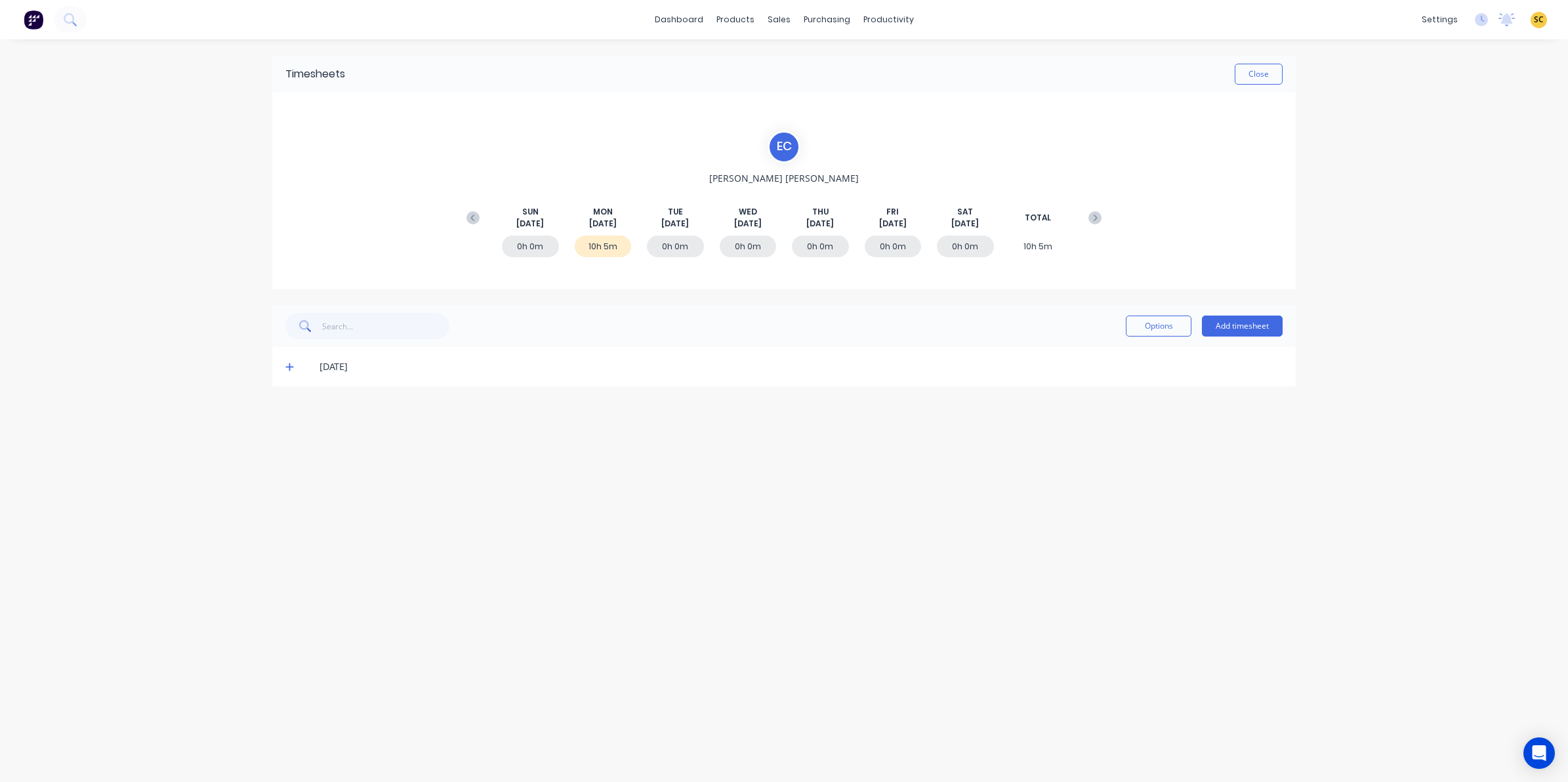
click at [290, 369] on icon at bounding box center [290, 367] width 8 height 8
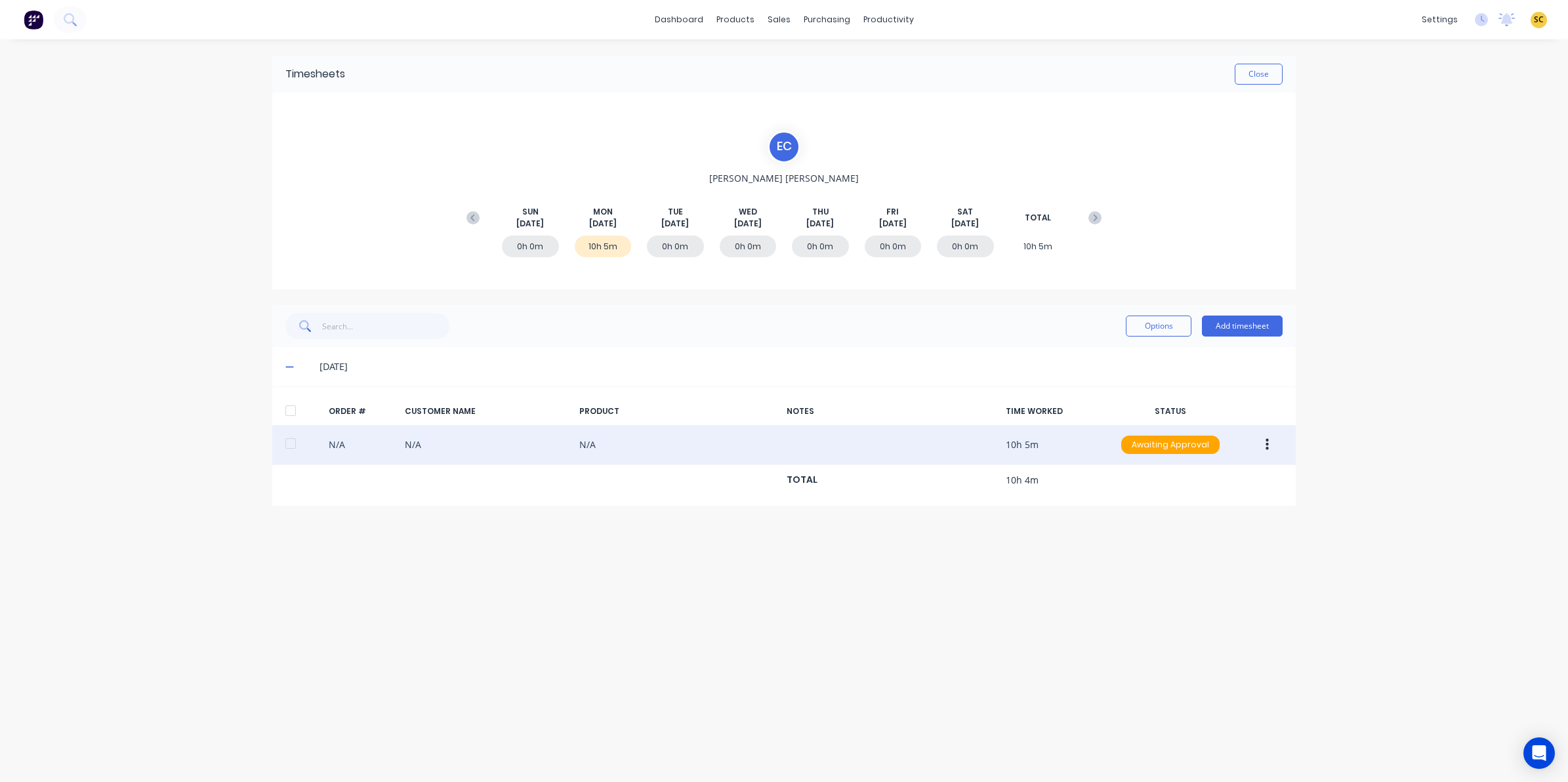
click at [1268, 439] on button "button" at bounding box center [1266, 445] width 31 height 24
click at [1208, 529] on div "Edit" at bounding box center [1220, 531] width 101 height 19
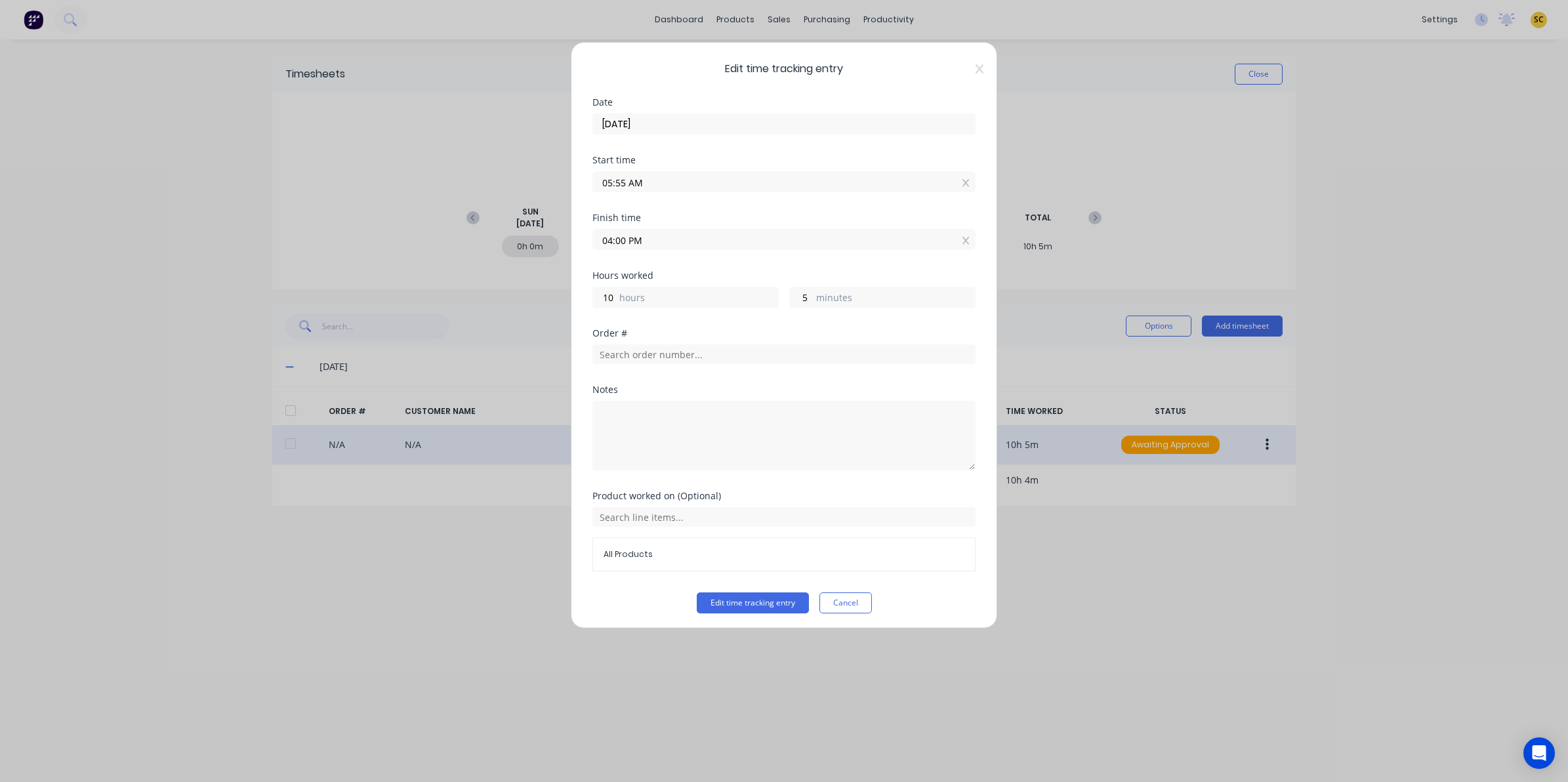
click at [857, 596] on button "Cancel" at bounding box center [846, 603] width 52 height 21
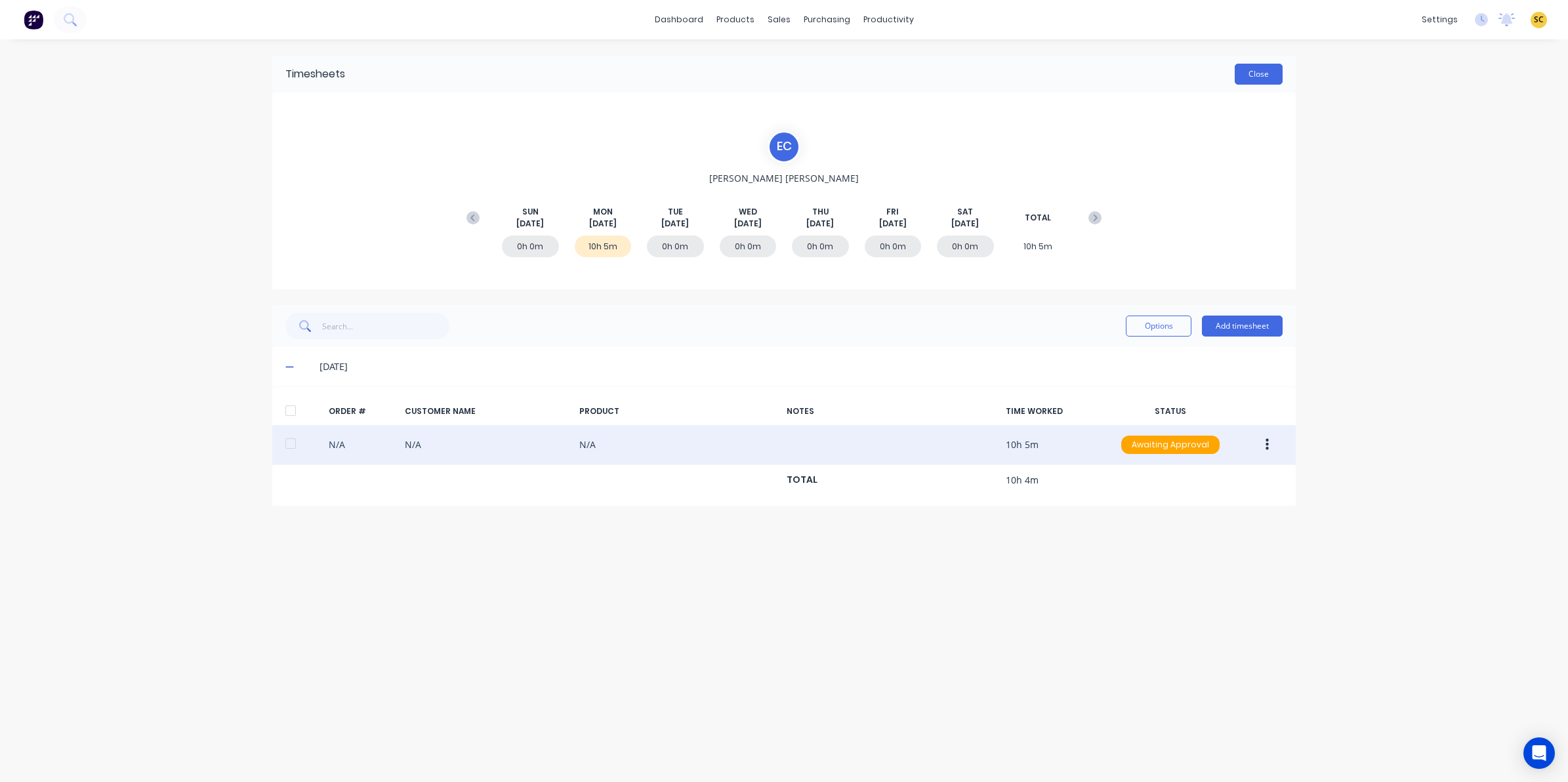
click at [1248, 71] on button "Close" at bounding box center [1259, 74] width 48 height 21
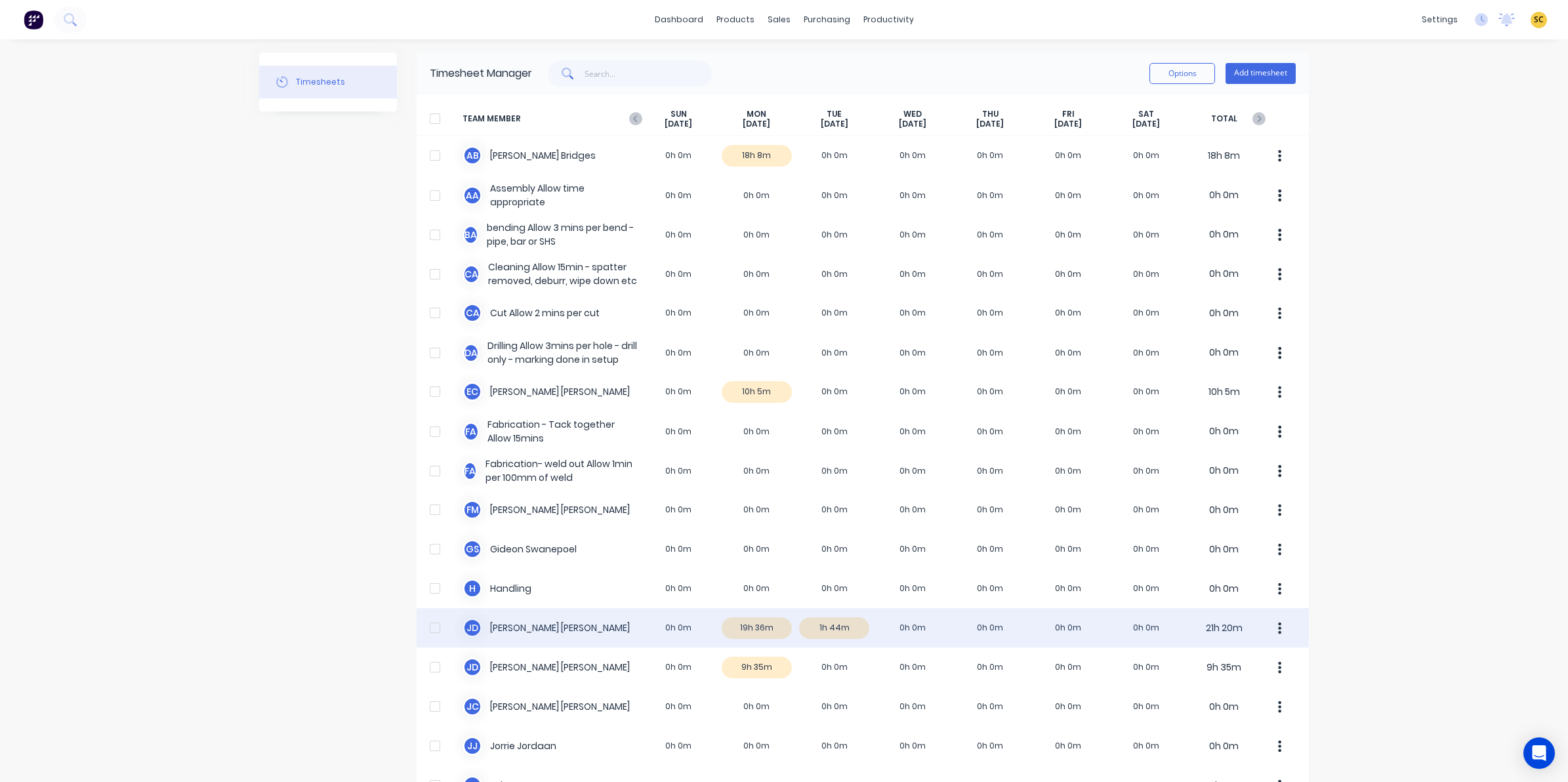
click at [744, 624] on div "J D Joel De Vries 0h 0m 19h 36m 1h 44m 0h 0m 0h 0m 0h 0m 0h 0m 21h 20m" at bounding box center [863, 627] width 892 height 40
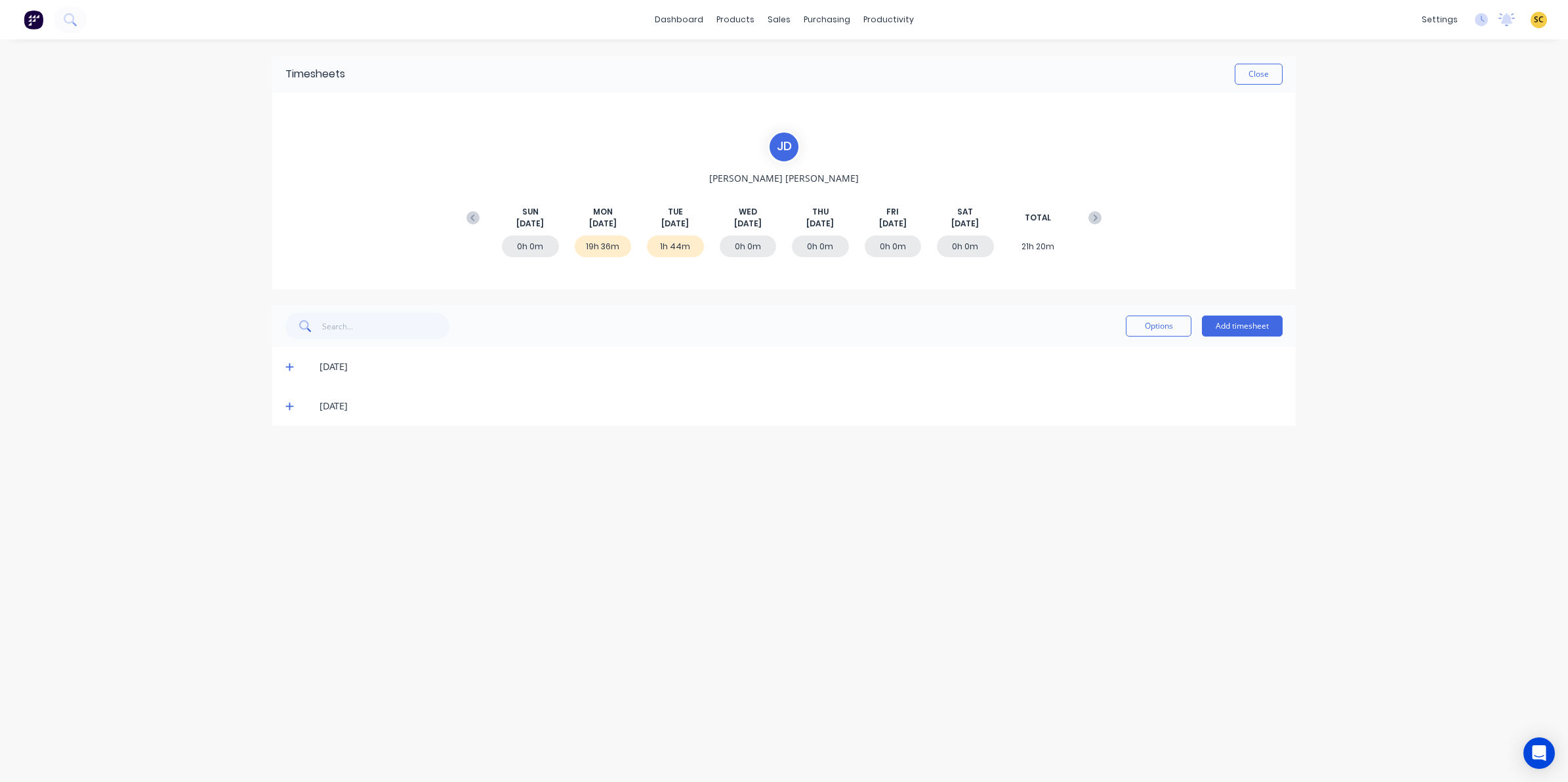
click at [286, 369] on icon at bounding box center [290, 366] width 9 height 10
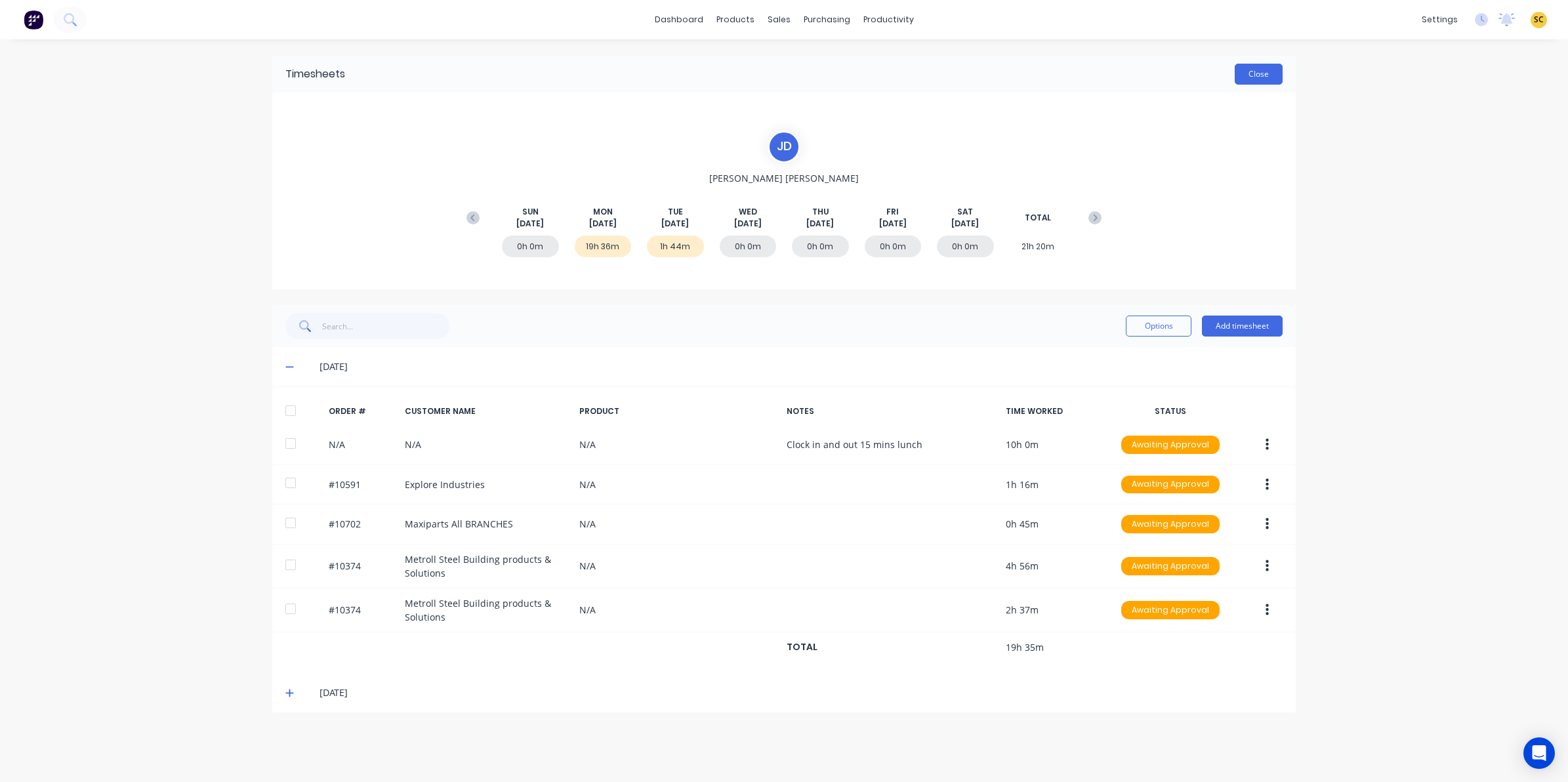
click at [1280, 75] on button "Close" at bounding box center [1259, 74] width 48 height 21
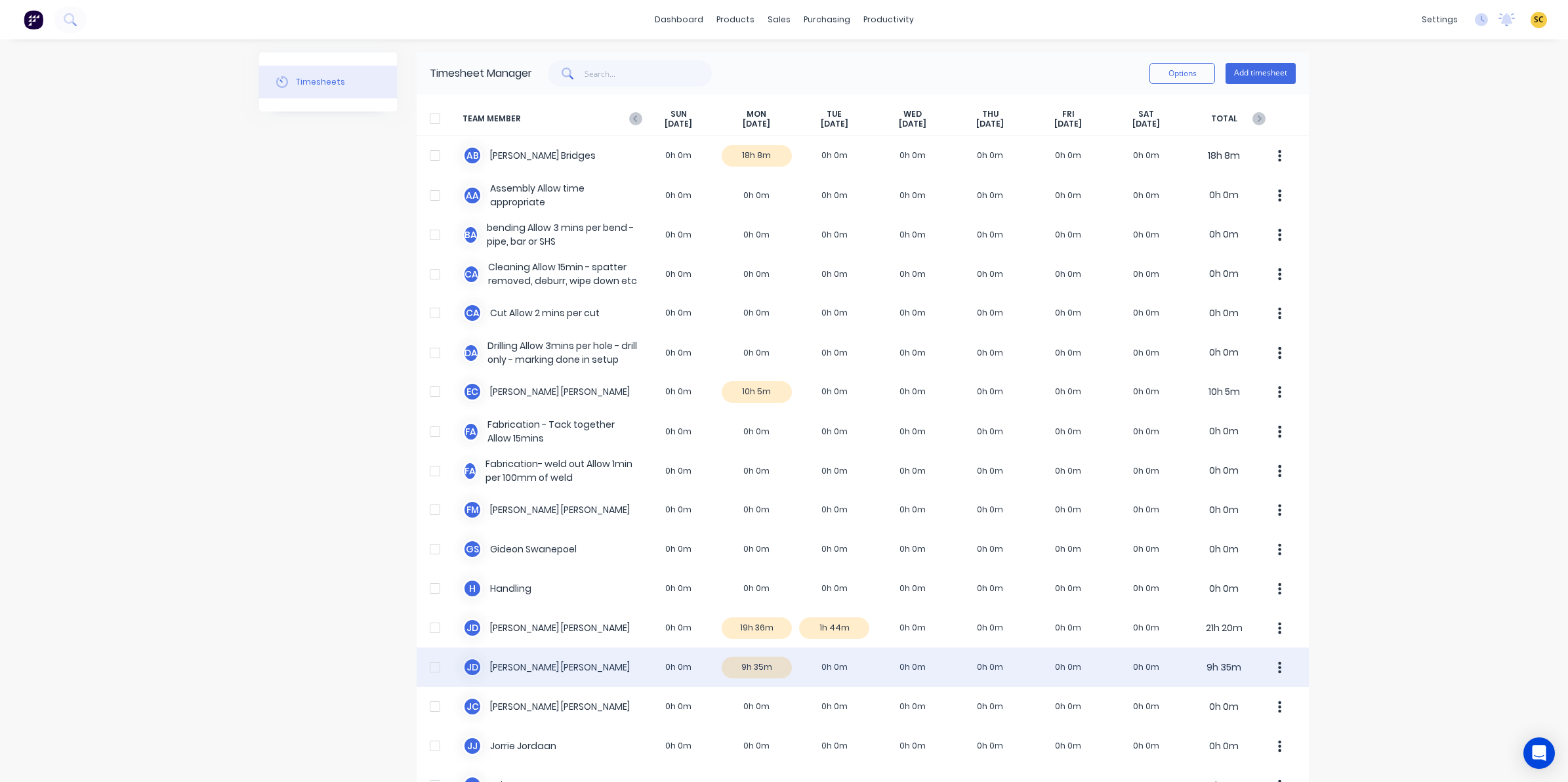
click at [756, 665] on div "J d Johan de Lange 0h 0m 9h 35m 0h 0m 0h 0m 0h 0m 0h 0m 0h 0m 9h 35m" at bounding box center [863, 667] width 892 height 40
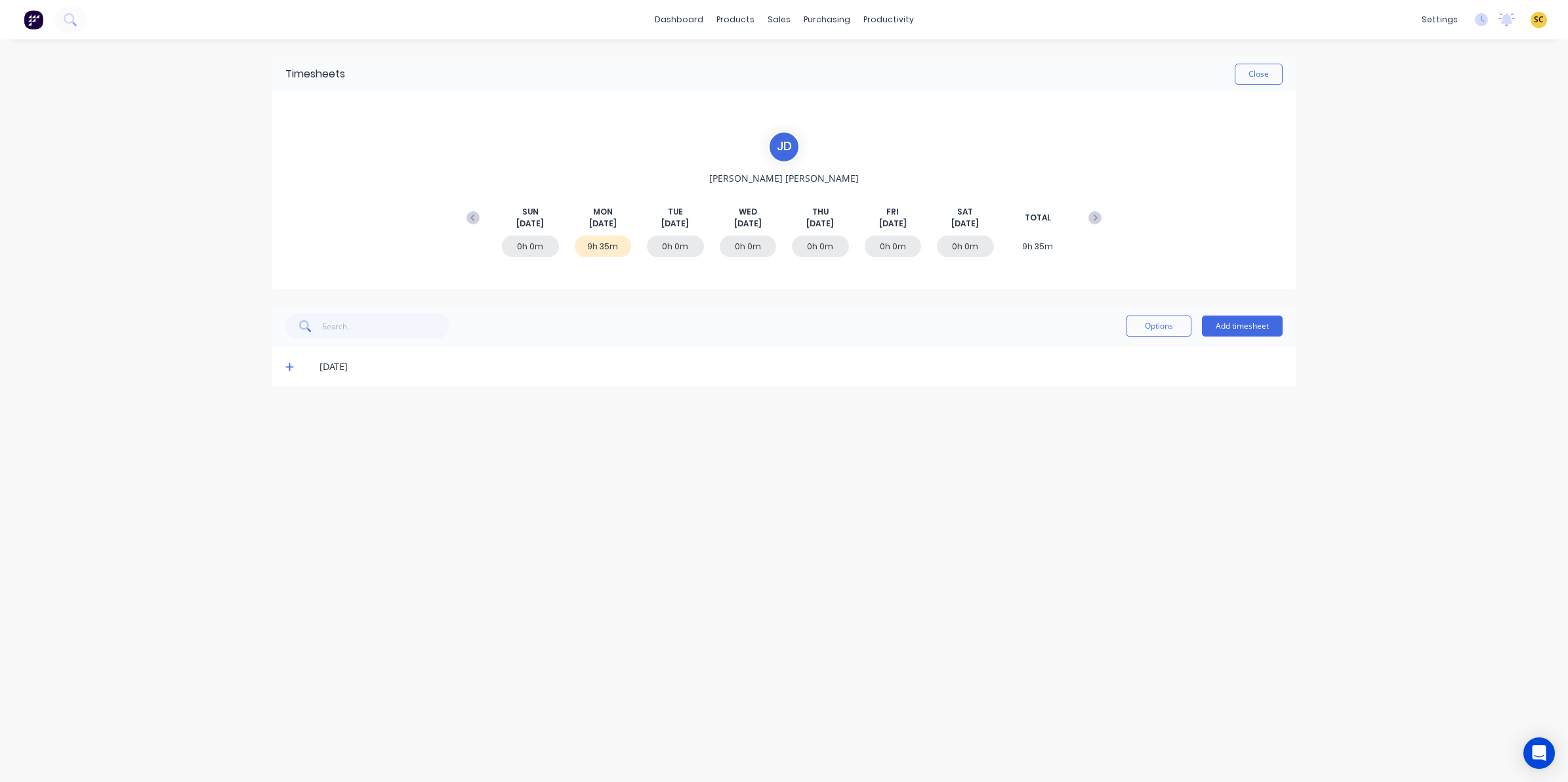
click at [290, 372] on span at bounding box center [292, 366] width 13 height 13
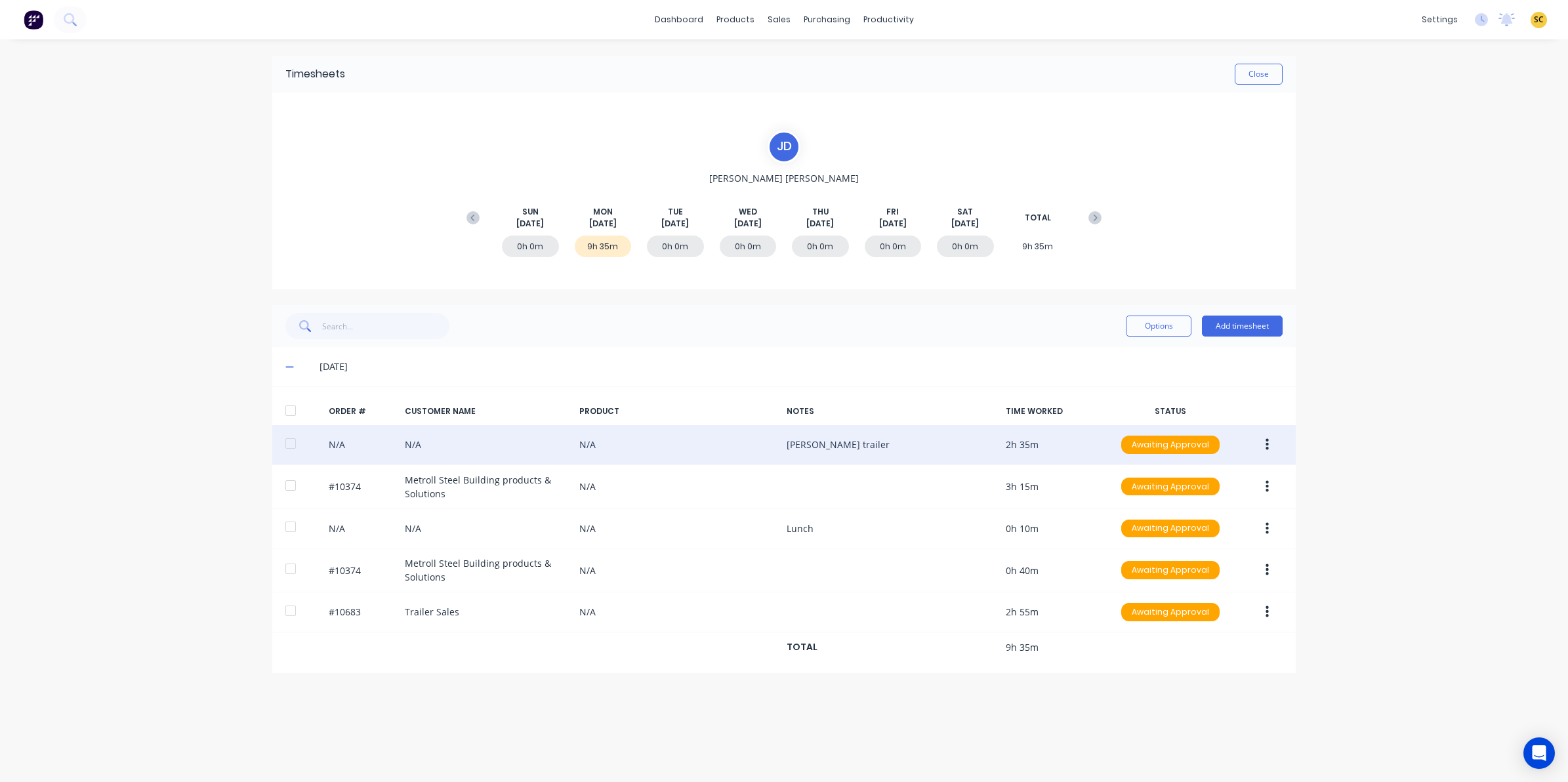
click at [1276, 445] on button "button" at bounding box center [1266, 445] width 31 height 24
click at [1182, 538] on div "Edit" at bounding box center [1220, 531] width 101 height 19
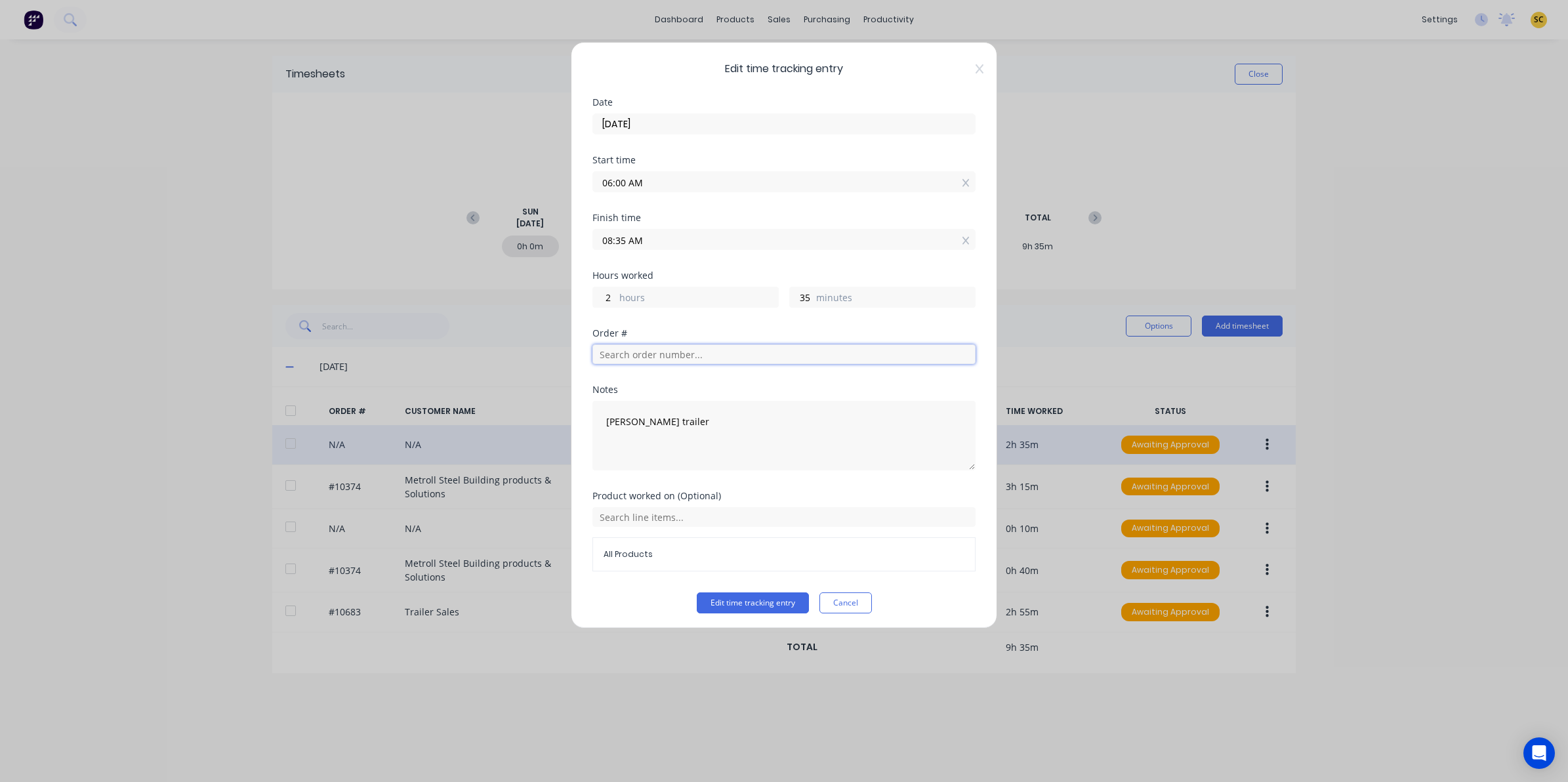
click at [664, 364] on input "text" at bounding box center [784, 354] width 383 height 20
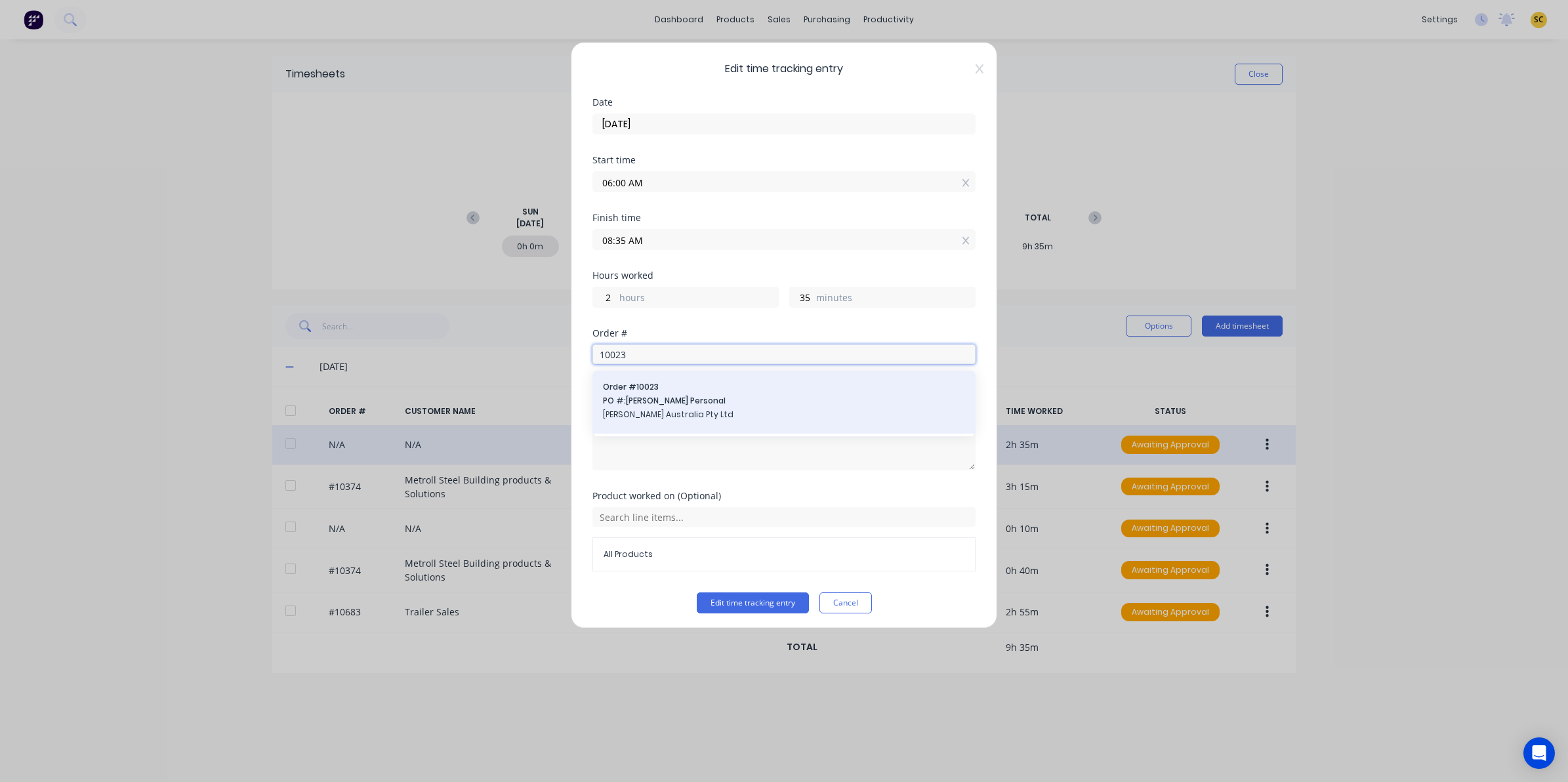
type input "10023"
click at [644, 407] on span "PO #: Andrew Personal" at bounding box center [784, 401] width 362 height 12
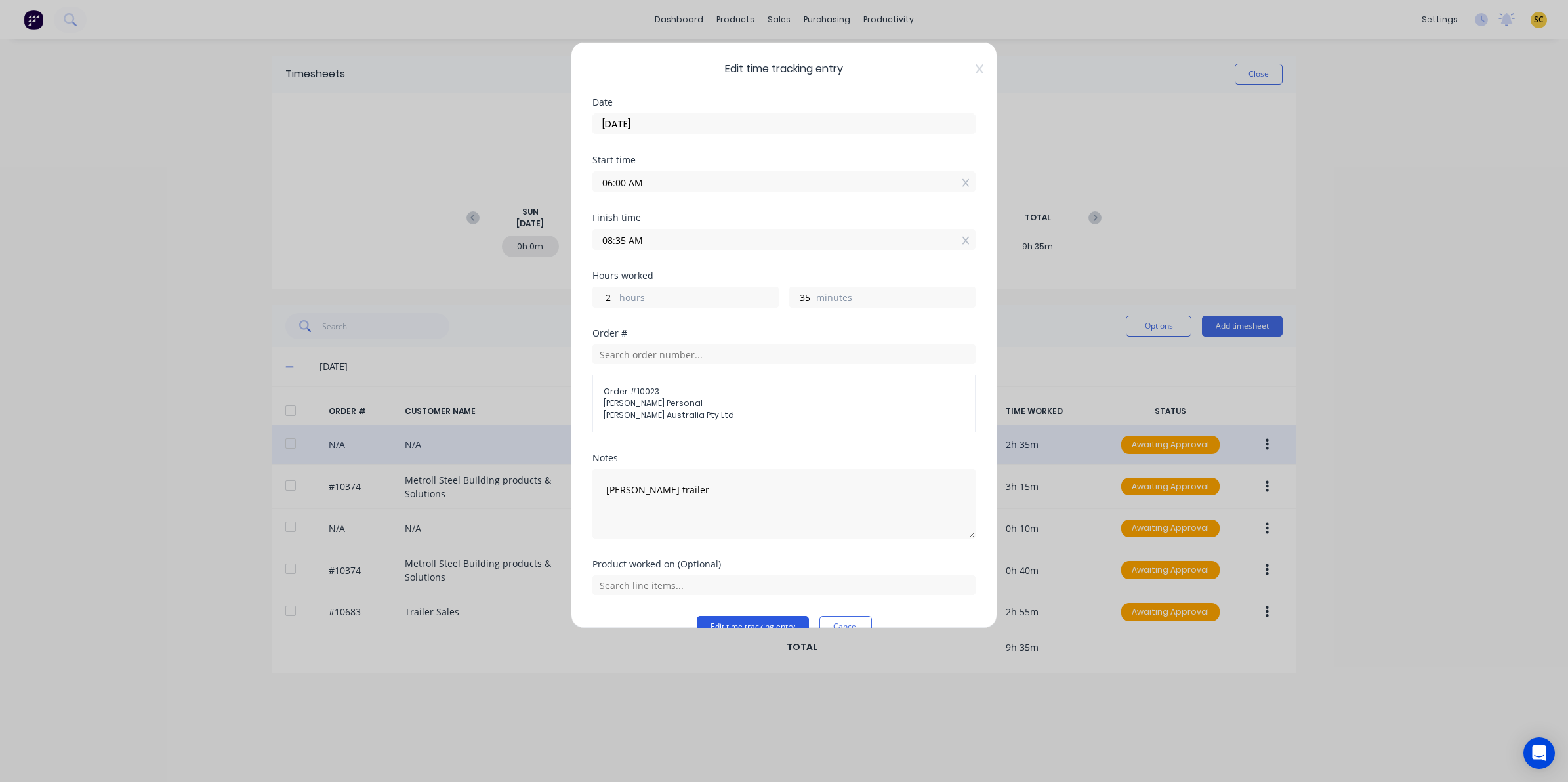
click at [730, 627] on button "Edit time tracking entry" at bounding box center [752, 626] width 112 height 21
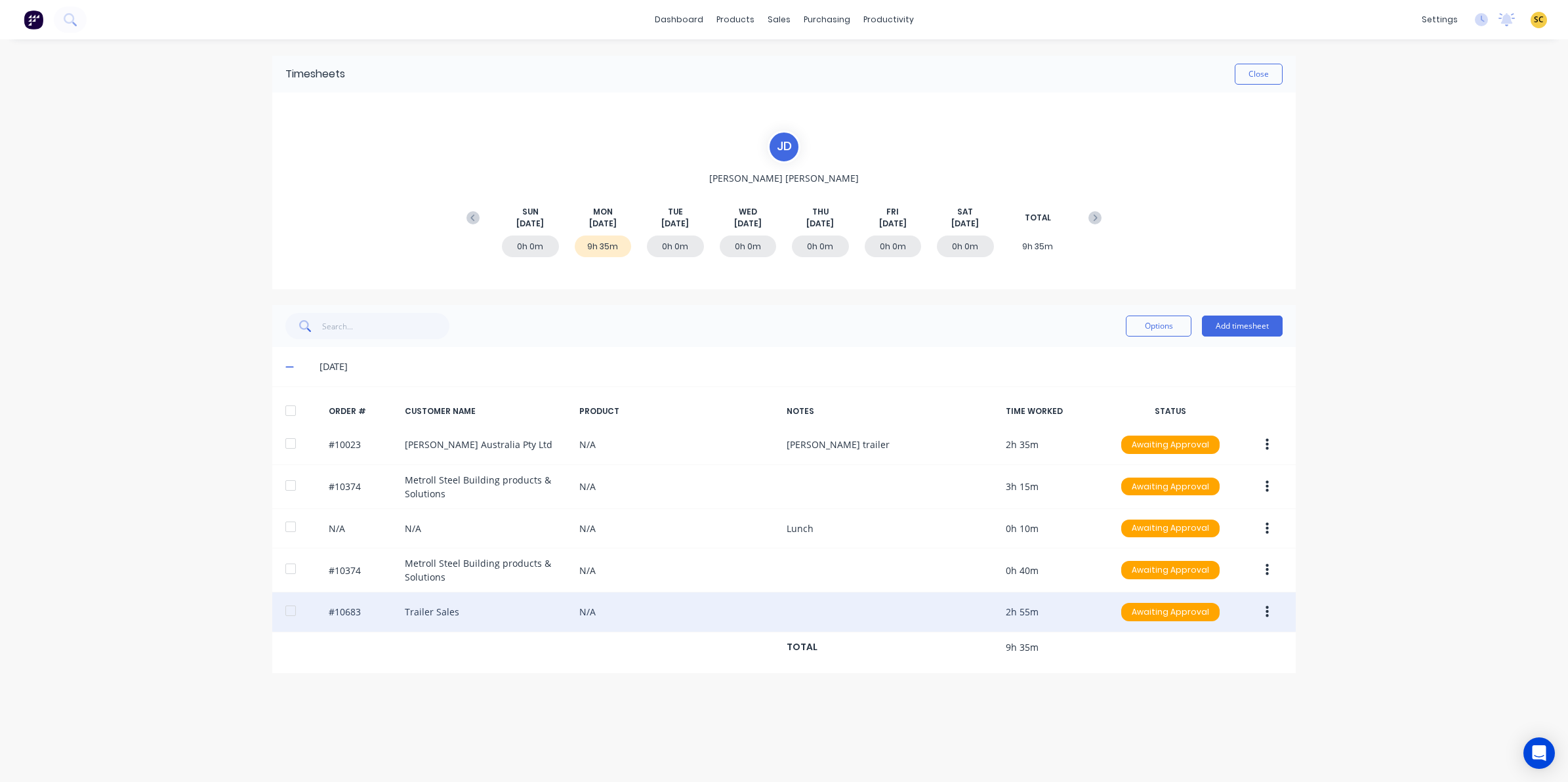
drag, startPoint x: 1267, startPoint y: 615, endPoint x: 1273, endPoint y: 630, distance: 16.2
click at [1267, 615] on icon "button" at bounding box center [1267, 611] width 3 height 14
click at [1188, 703] on div "Edit" at bounding box center [1220, 699] width 101 height 19
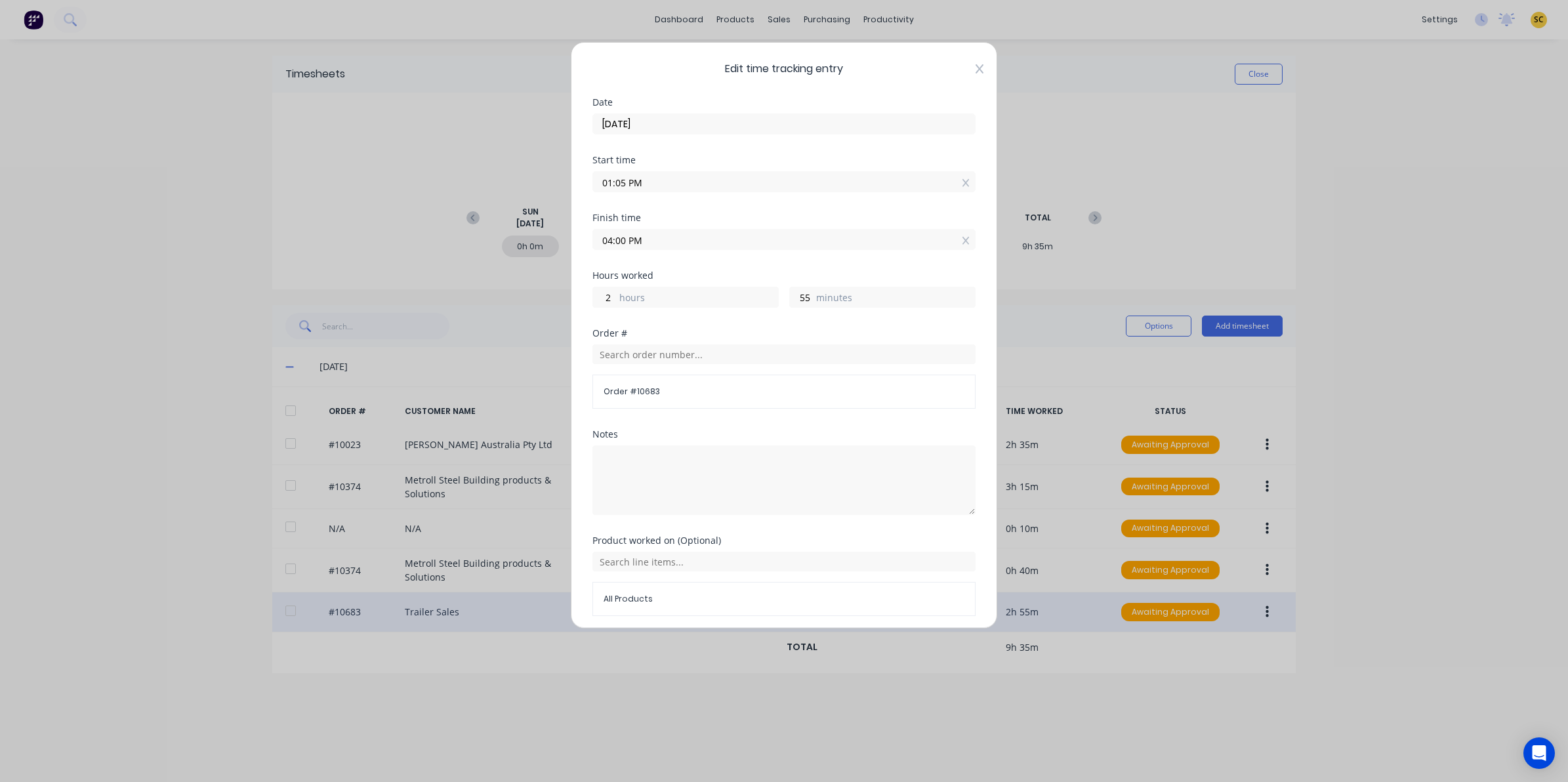
click at [975, 63] on icon at bounding box center [979, 68] width 8 height 10
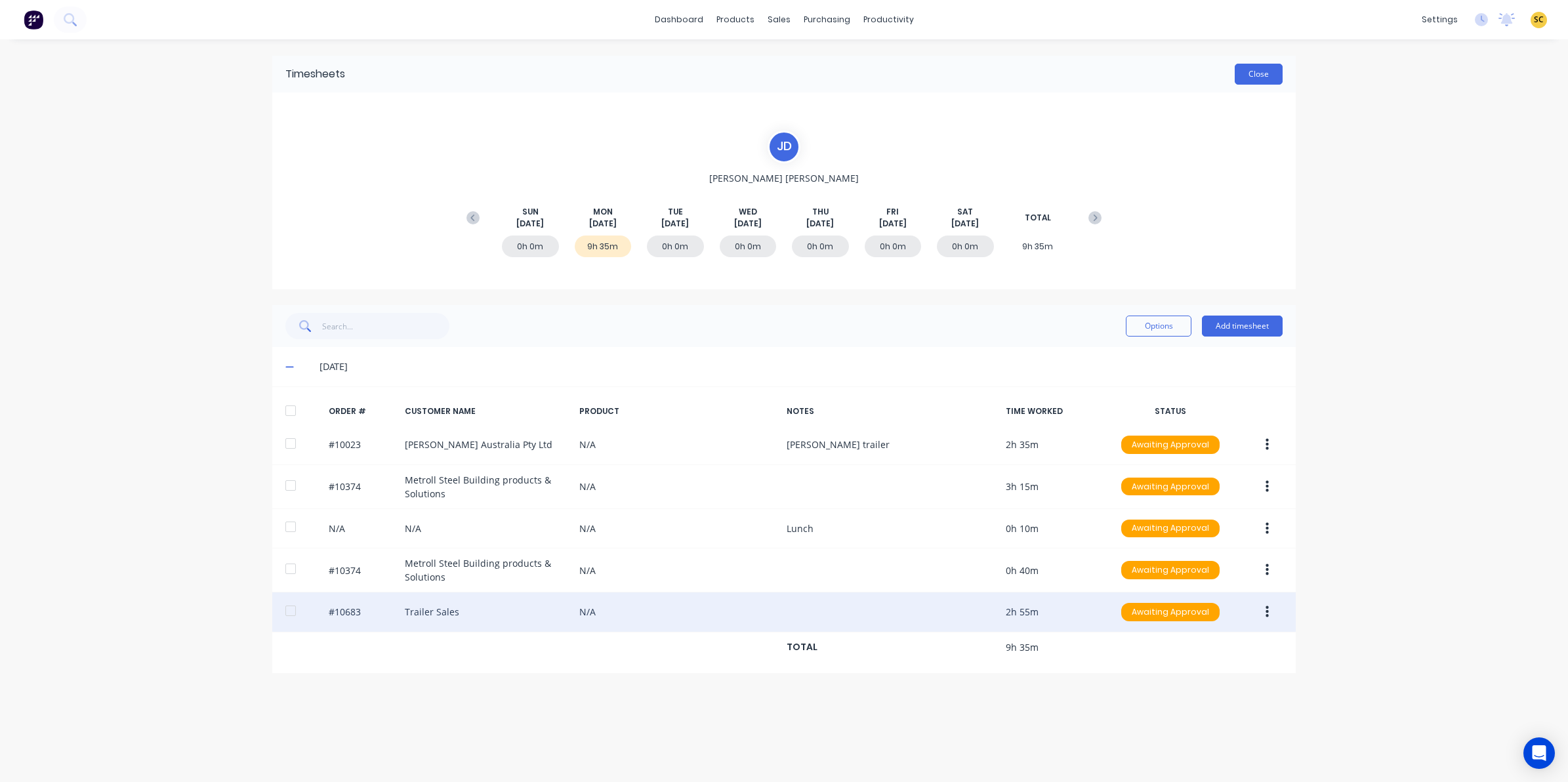
click at [1250, 76] on button "Close" at bounding box center [1259, 74] width 48 height 21
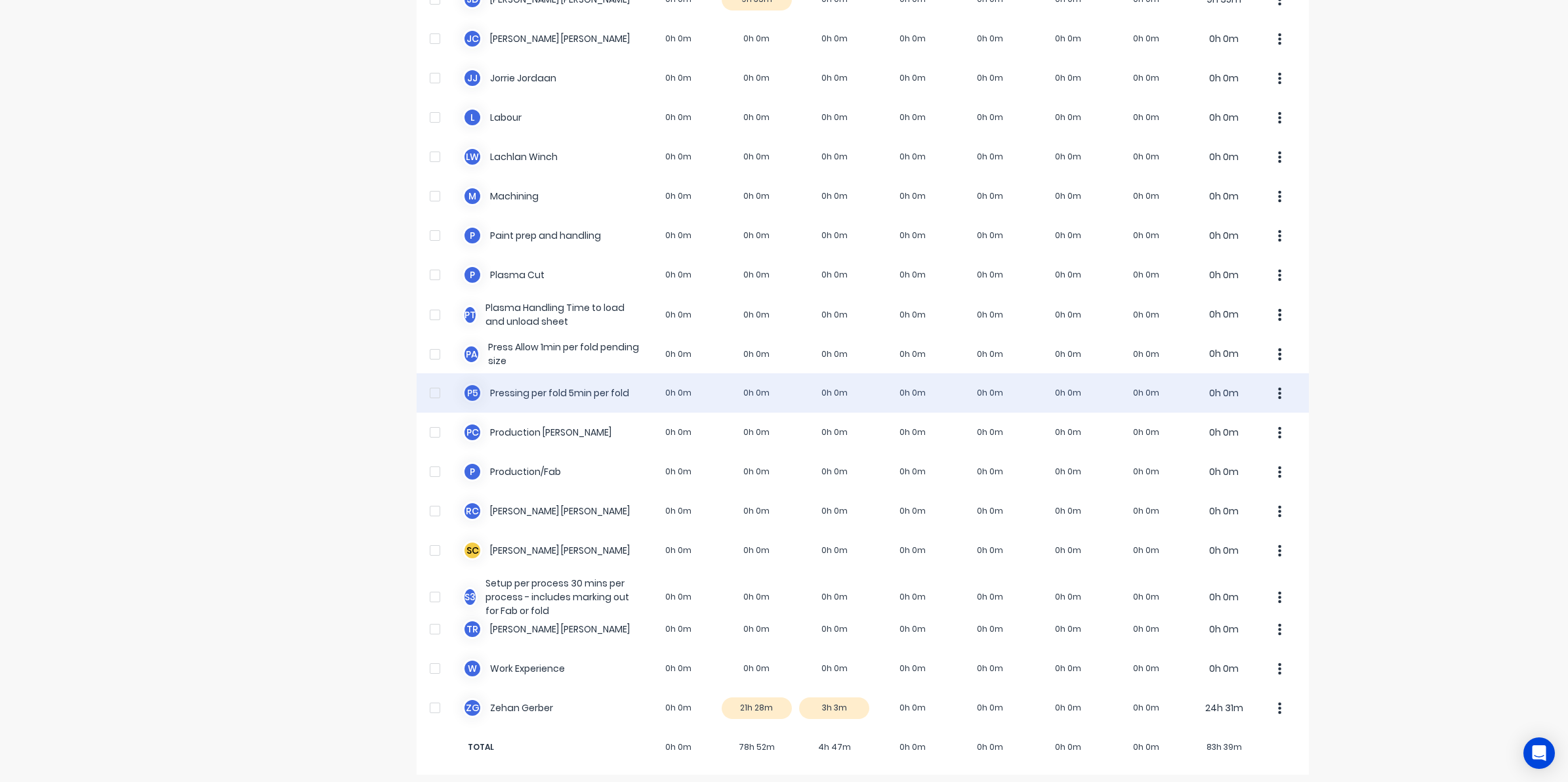
scroll to position [673, 0]
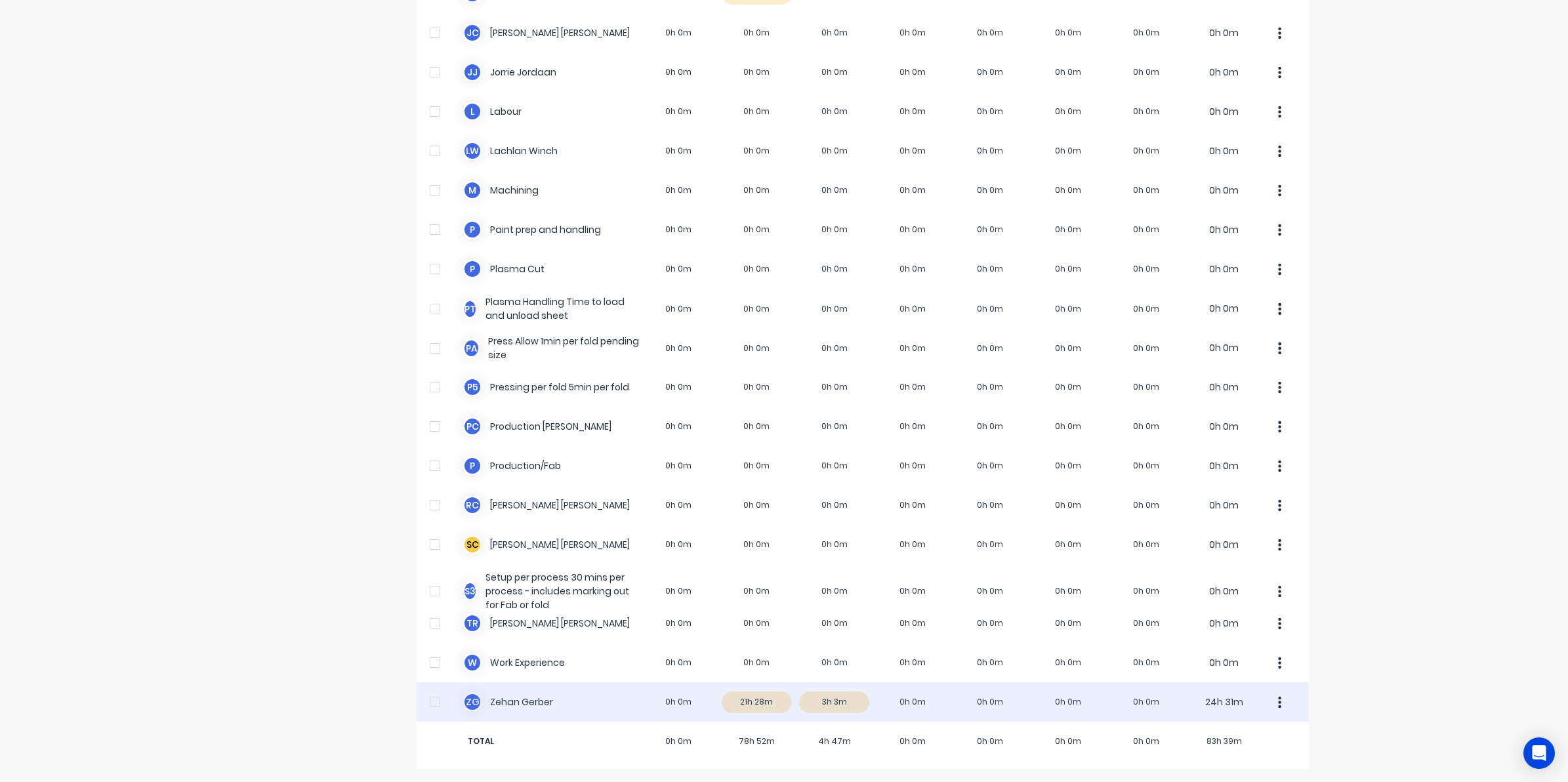
click at [743, 702] on div "Z G Zehan Gerber 0h 0m 21h 28m 3h 3m 0h 0m 0h 0m 0h 0m 0h 0m 24h 31m" at bounding box center [863, 702] width 892 height 40
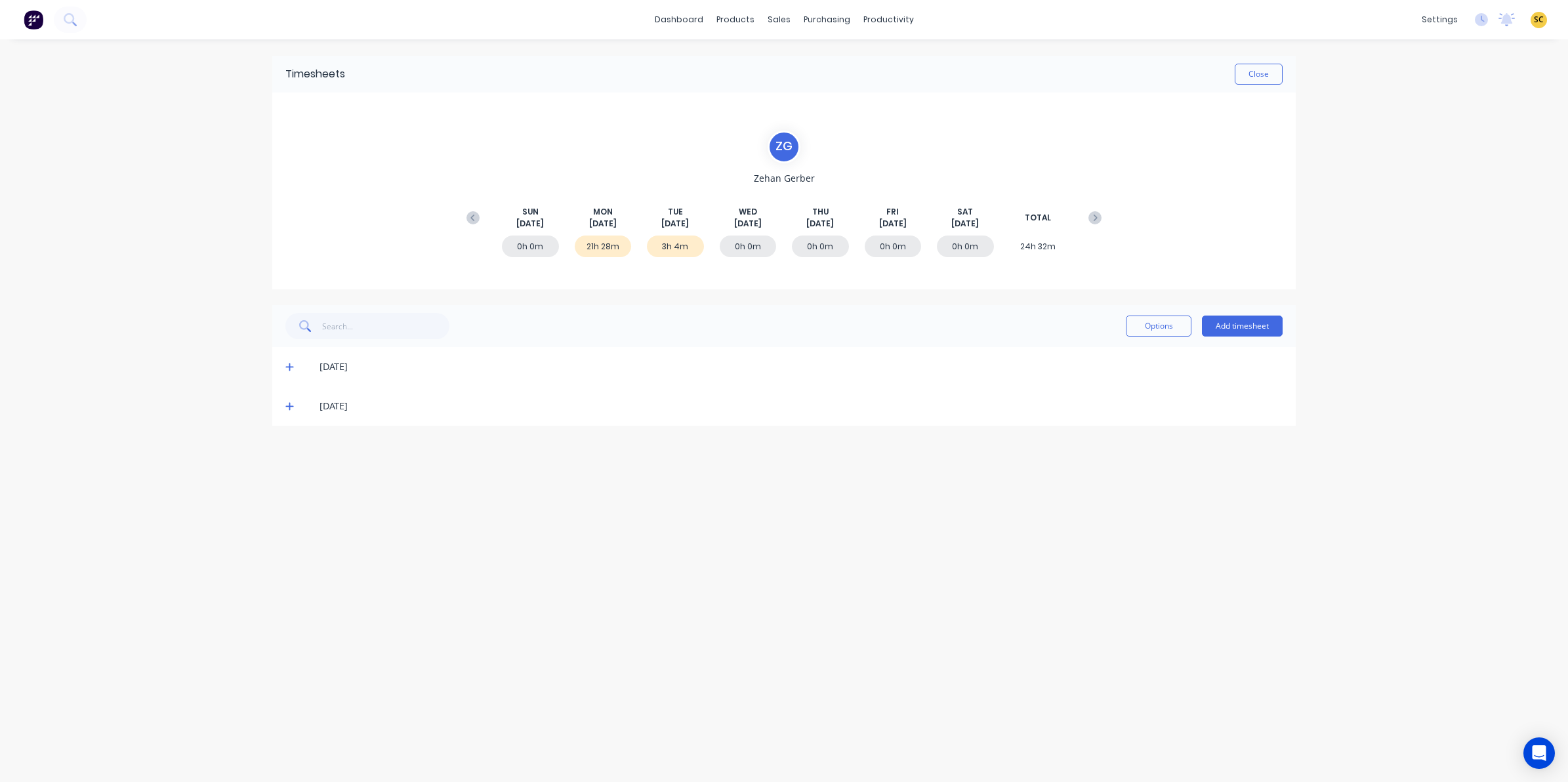
click at [294, 369] on icon at bounding box center [290, 366] width 9 height 10
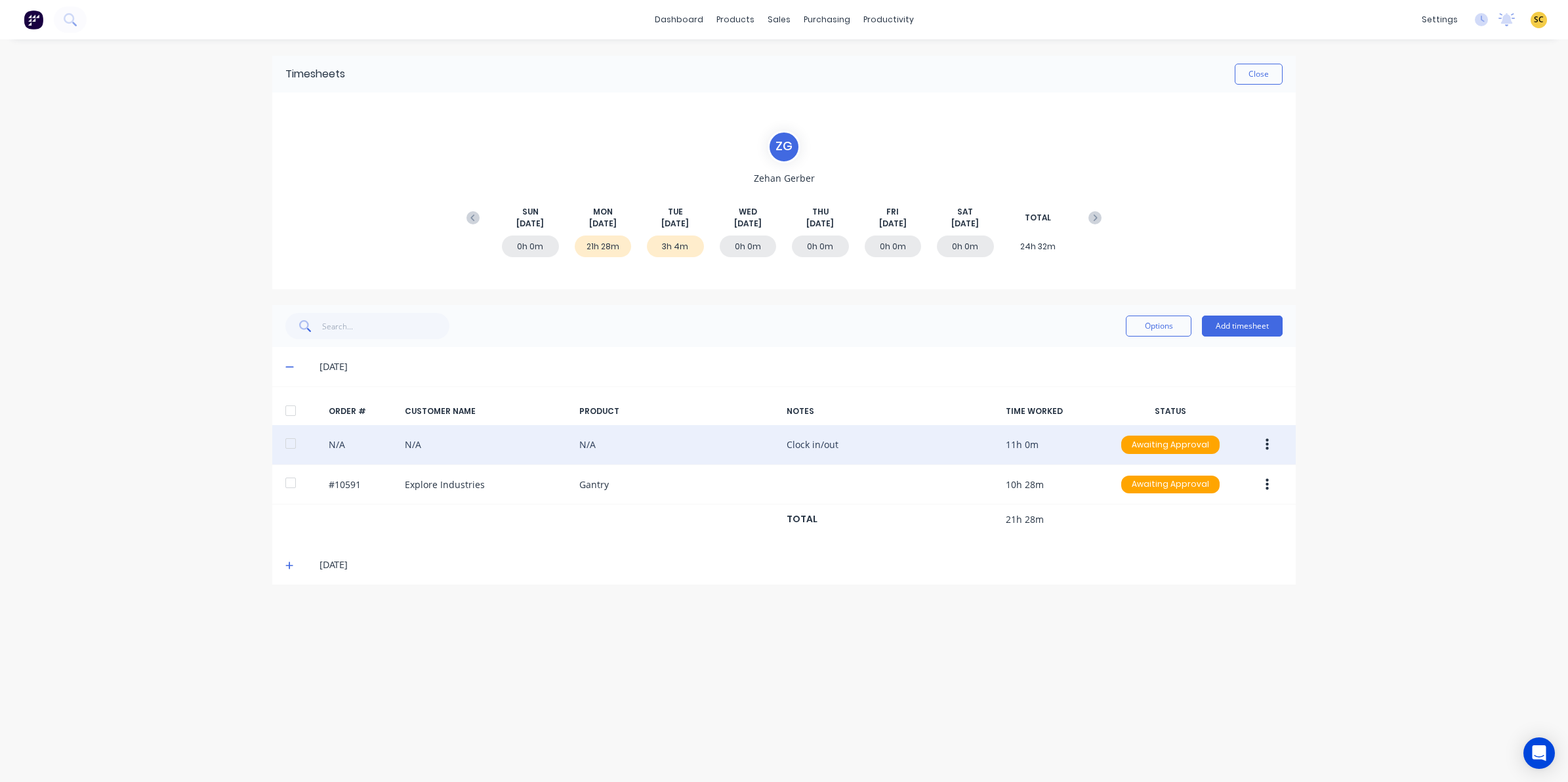
click at [1276, 440] on button "button" at bounding box center [1266, 445] width 31 height 24
click at [1189, 532] on div "Edit" at bounding box center [1220, 531] width 101 height 19
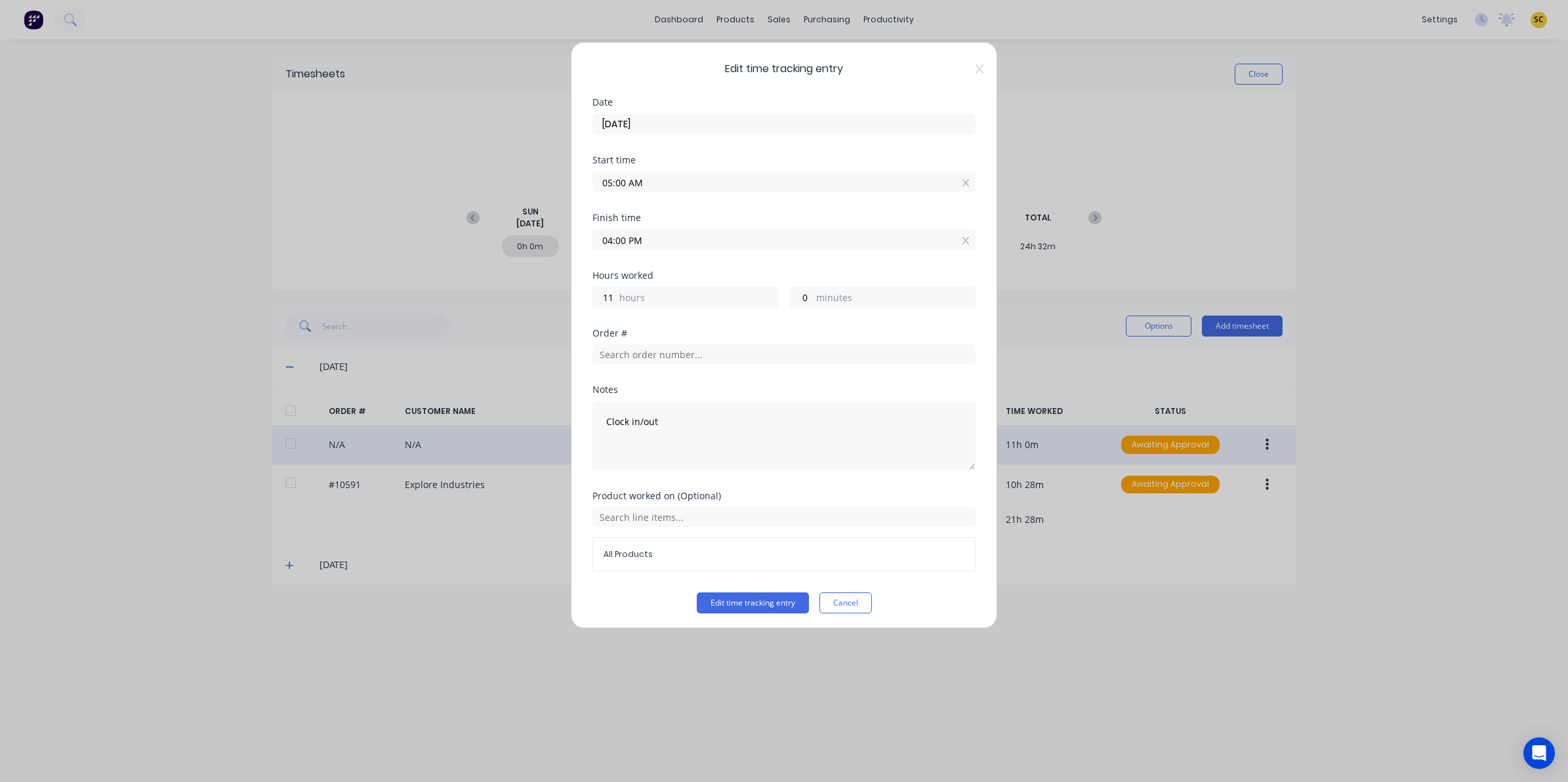
click at [963, 61] on span "Edit time tracking entry" at bounding box center [784, 69] width 383 height 16
click at [971, 67] on div "Edit time tracking entry Date 08/09/2025 Start time 05:00 AM Finish time 04:00 …" at bounding box center [783, 335] width 426 height 586
click at [975, 70] on icon at bounding box center [979, 68] width 8 height 10
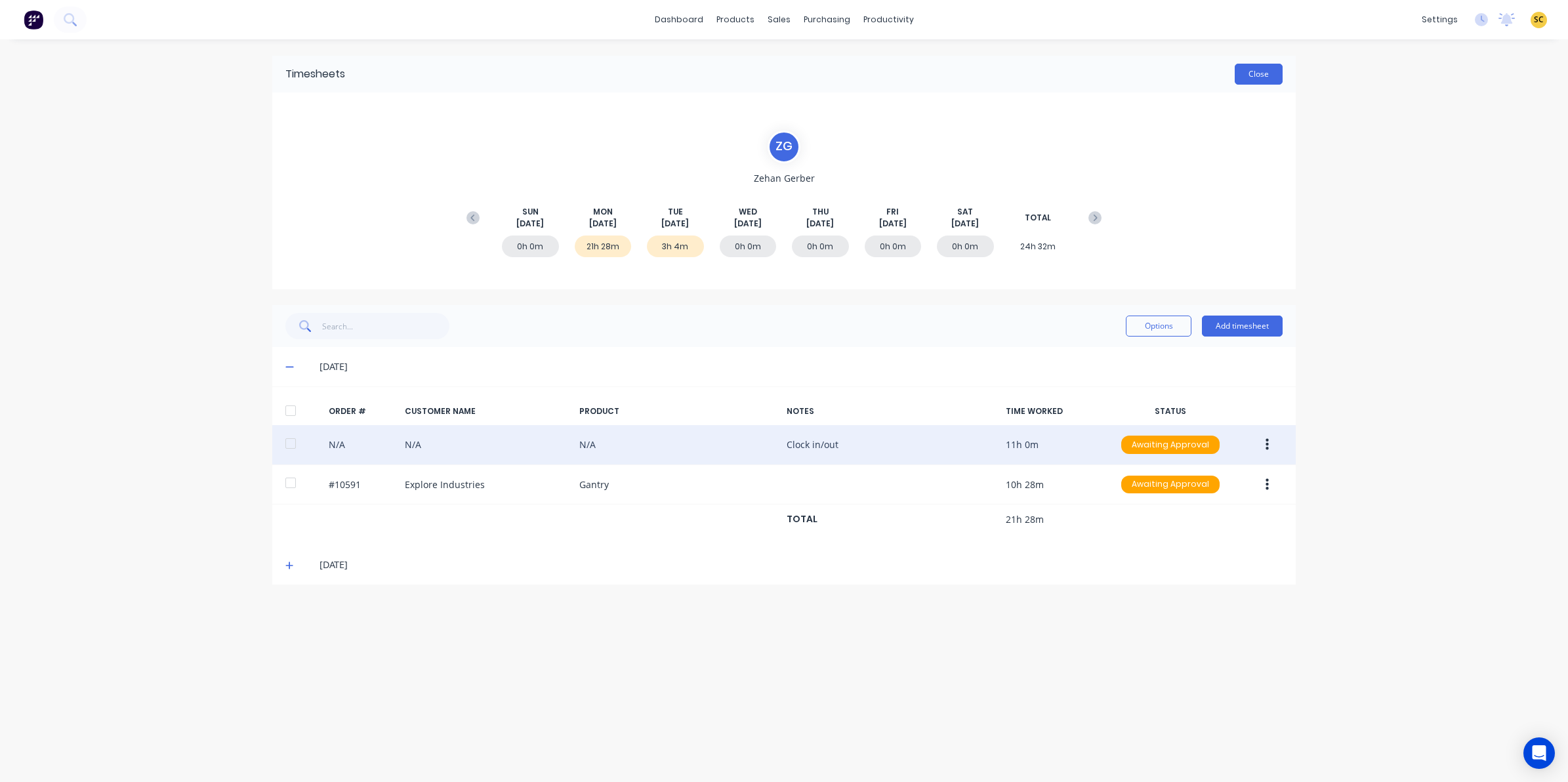
click at [1262, 79] on button "Close" at bounding box center [1259, 74] width 48 height 21
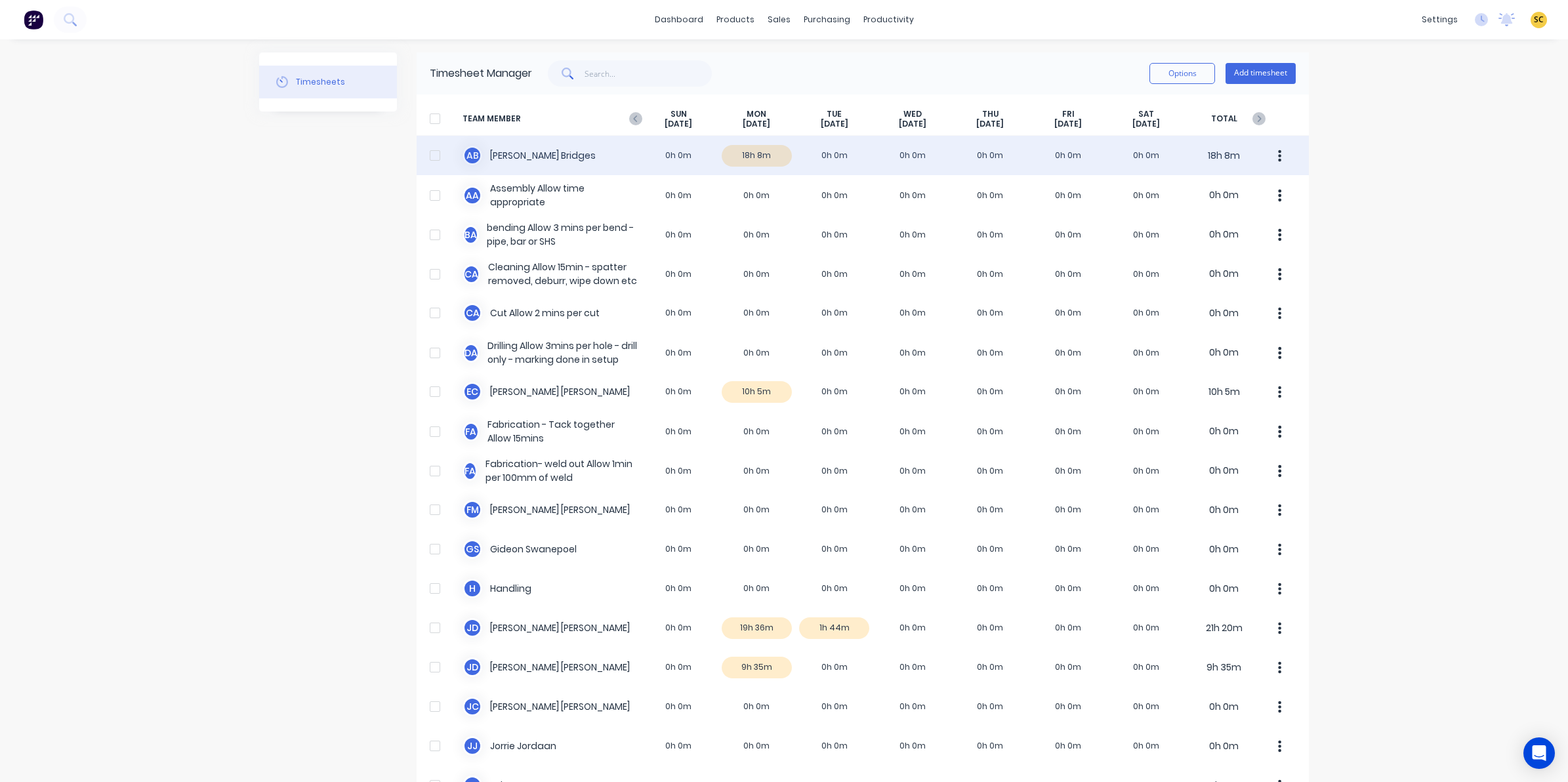
click at [740, 159] on div "A B Ashley Bridges 0h 0m 18h 8m 0h 0m 0h 0m 0h 0m 0h 0m 0h 0m 18h 8m" at bounding box center [863, 155] width 892 height 40
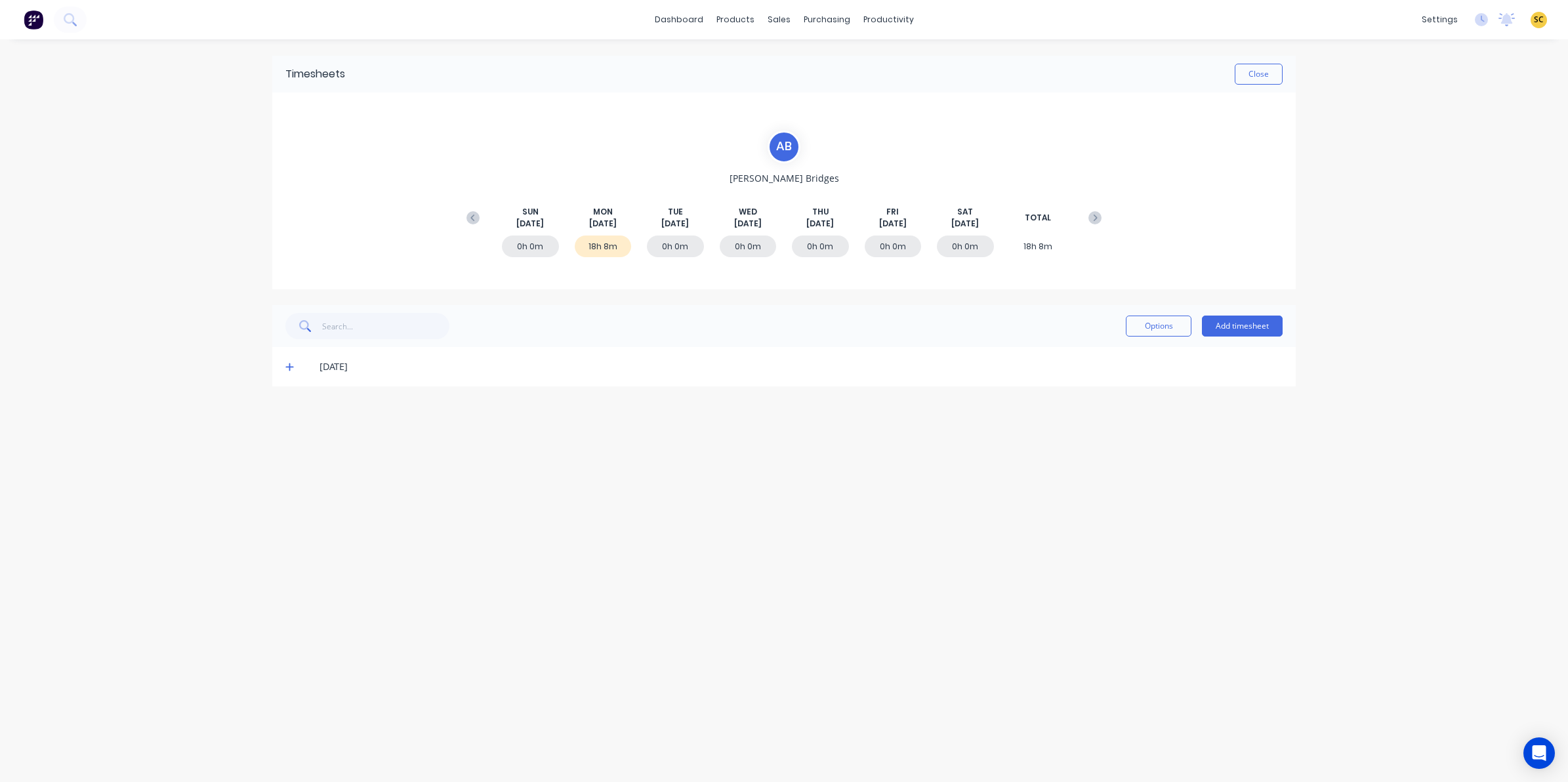
click at [294, 361] on span at bounding box center [292, 366] width 13 height 13
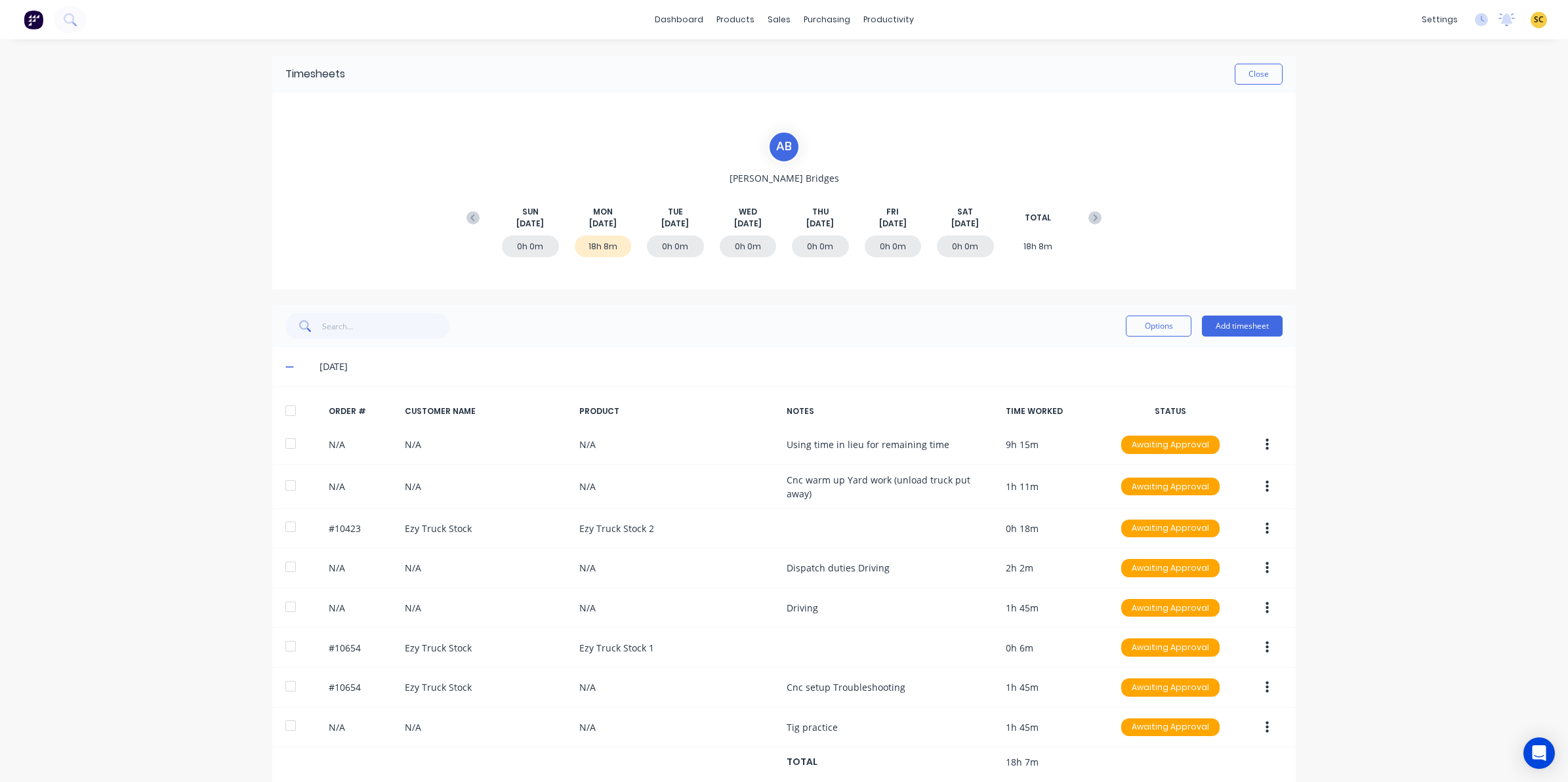
click at [290, 362] on span at bounding box center [292, 366] width 13 height 13
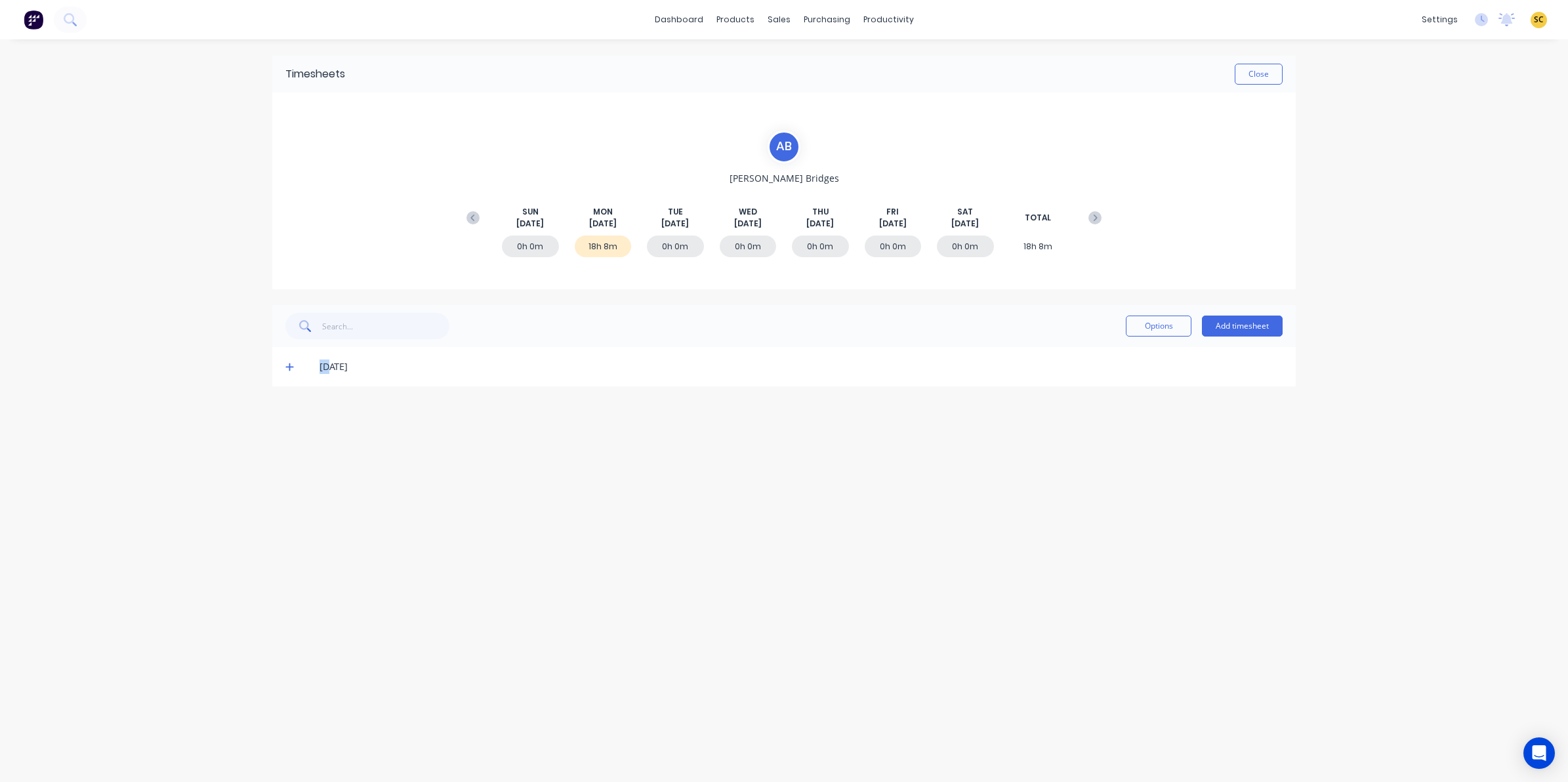
click at [290, 362] on icon at bounding box center [290, 366] width 9 height 10
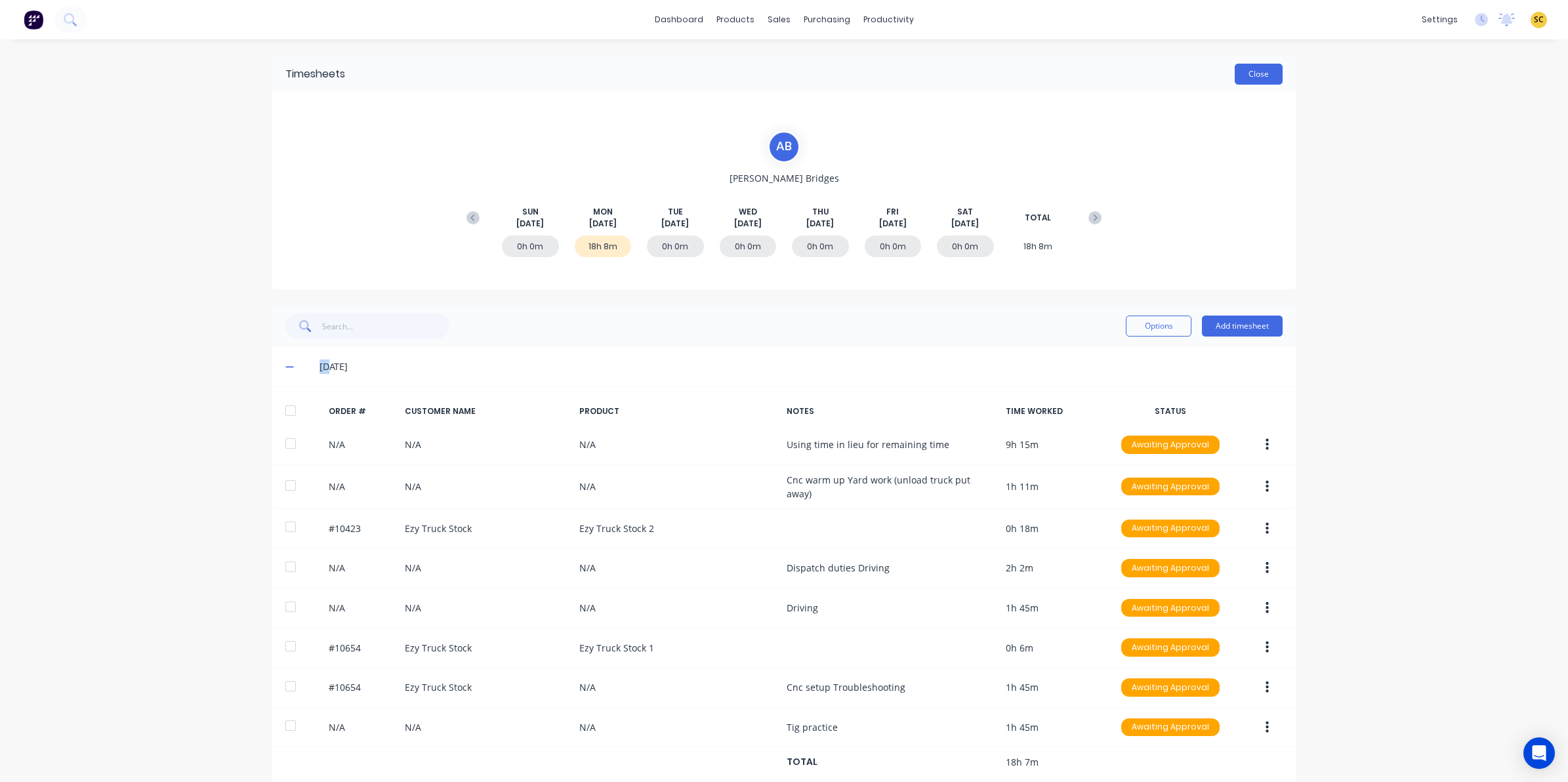
click at [1238, 73] on button "Close" at bounding box center [1259, 74] width 48 height 21
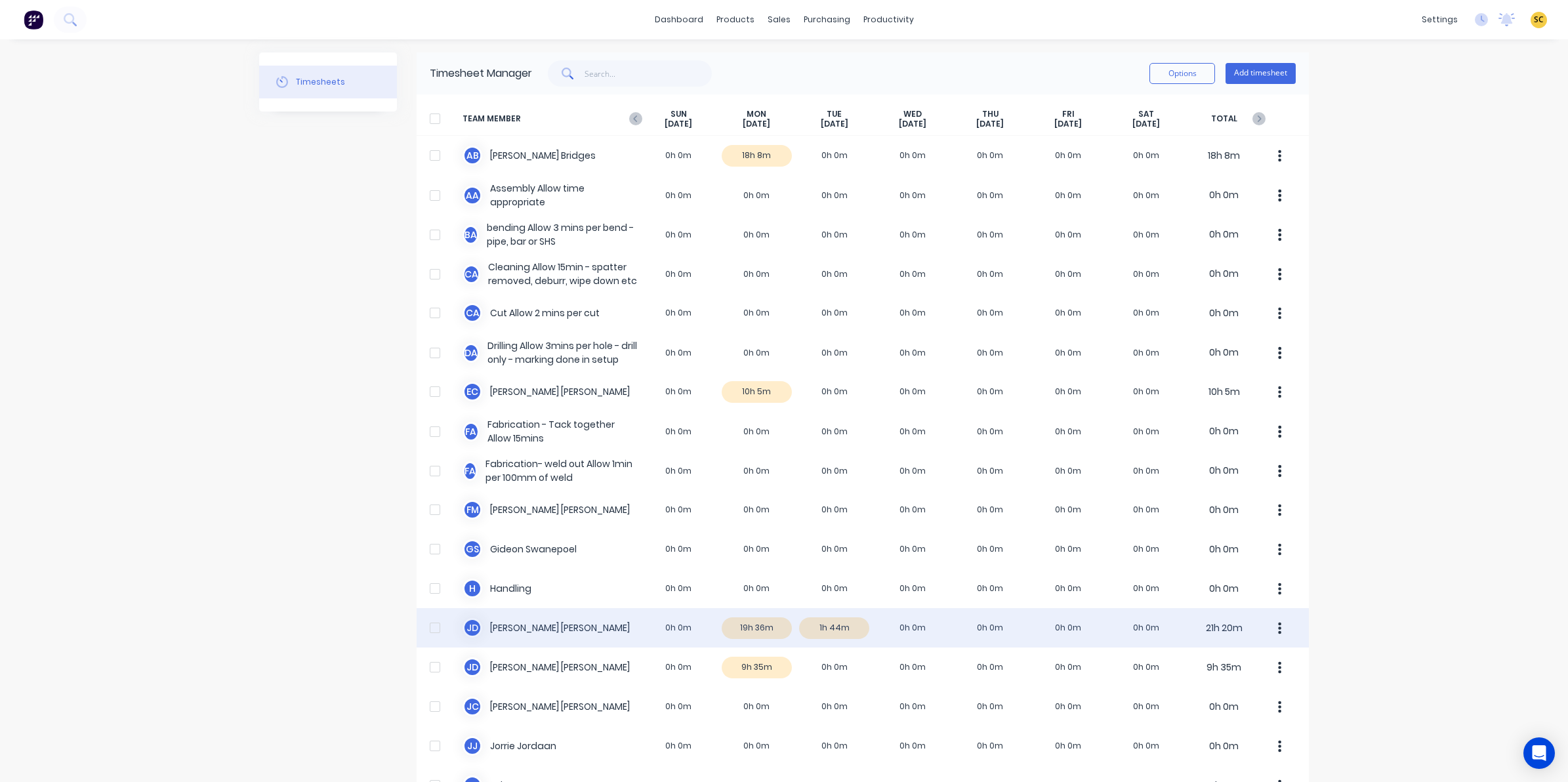
click at [736, 630] on div "J D Joel De Vries 0h 0m 19h 36m 1h 44m 0h 0m 0h 0m 0h 0m 0h 0m 21h 20m" at bounding box center [863, 627] width 892 height 40
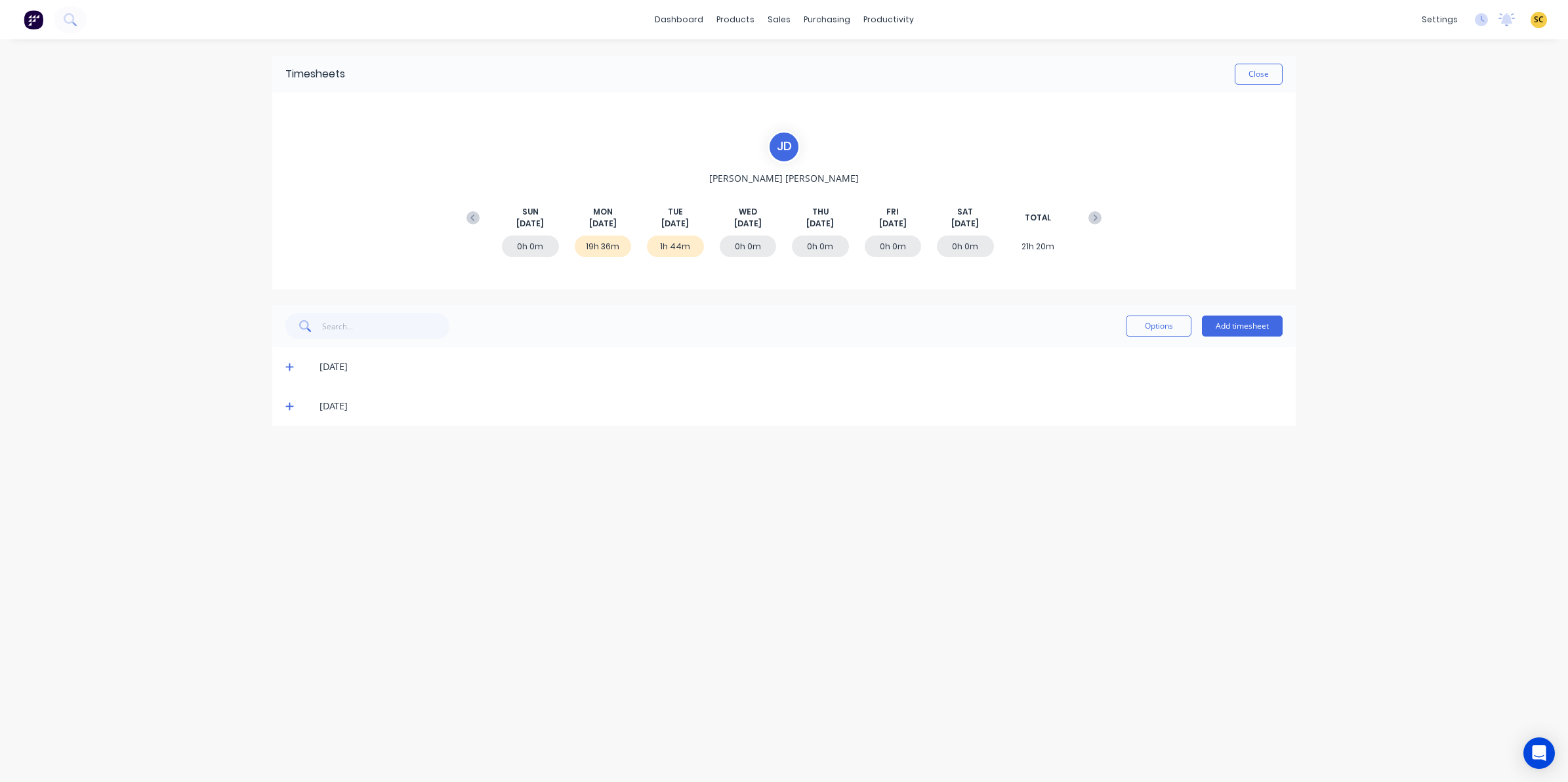
click at [290, 373] on span at bounding box center [292, 366] width 13 height 13
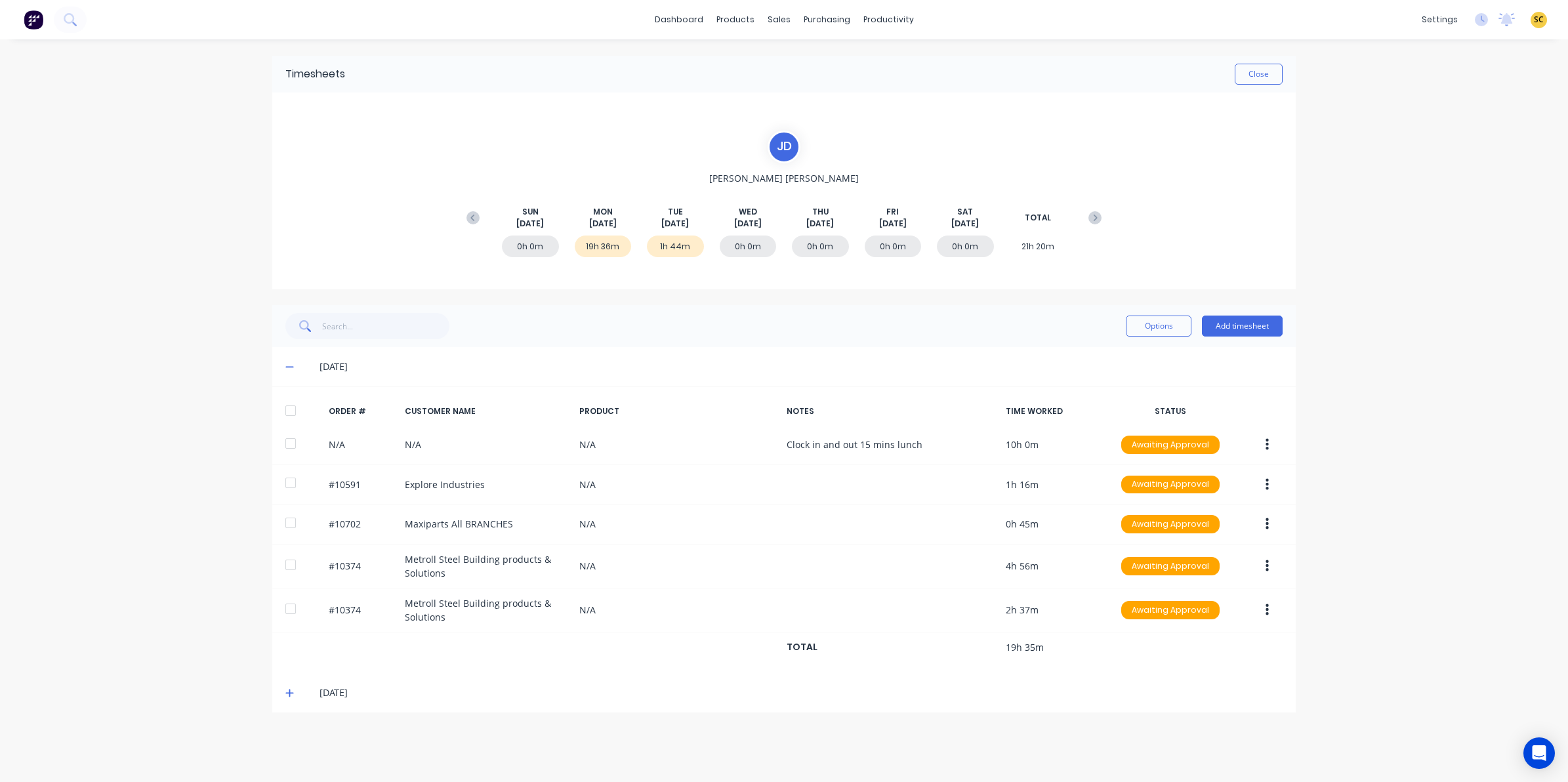
click at [290, 369] on icon at bounding box center [290, 366] width 9 height 10
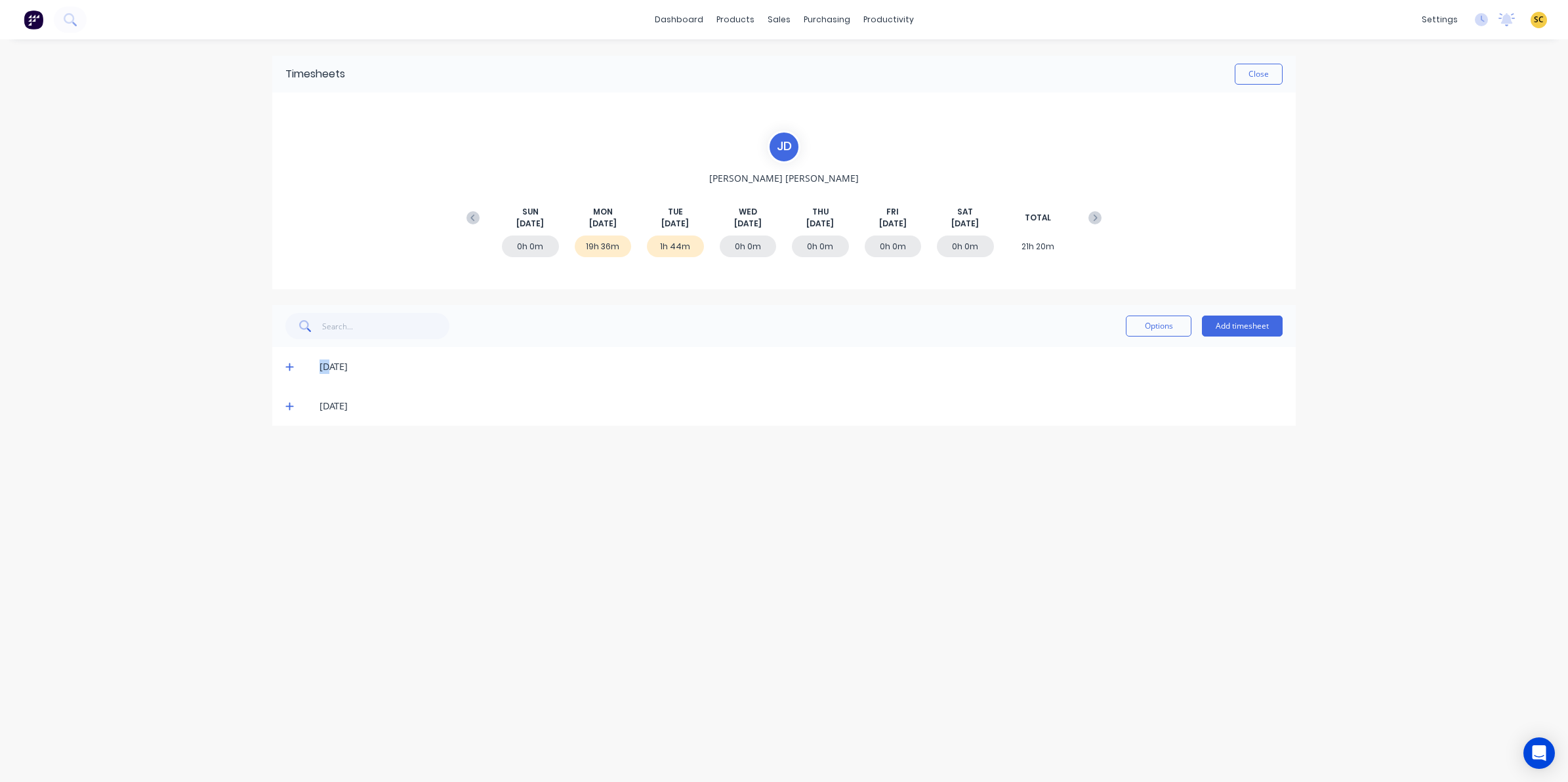
click at [290, 369] on icon at bounding box center [290, 366] width 9 height 10
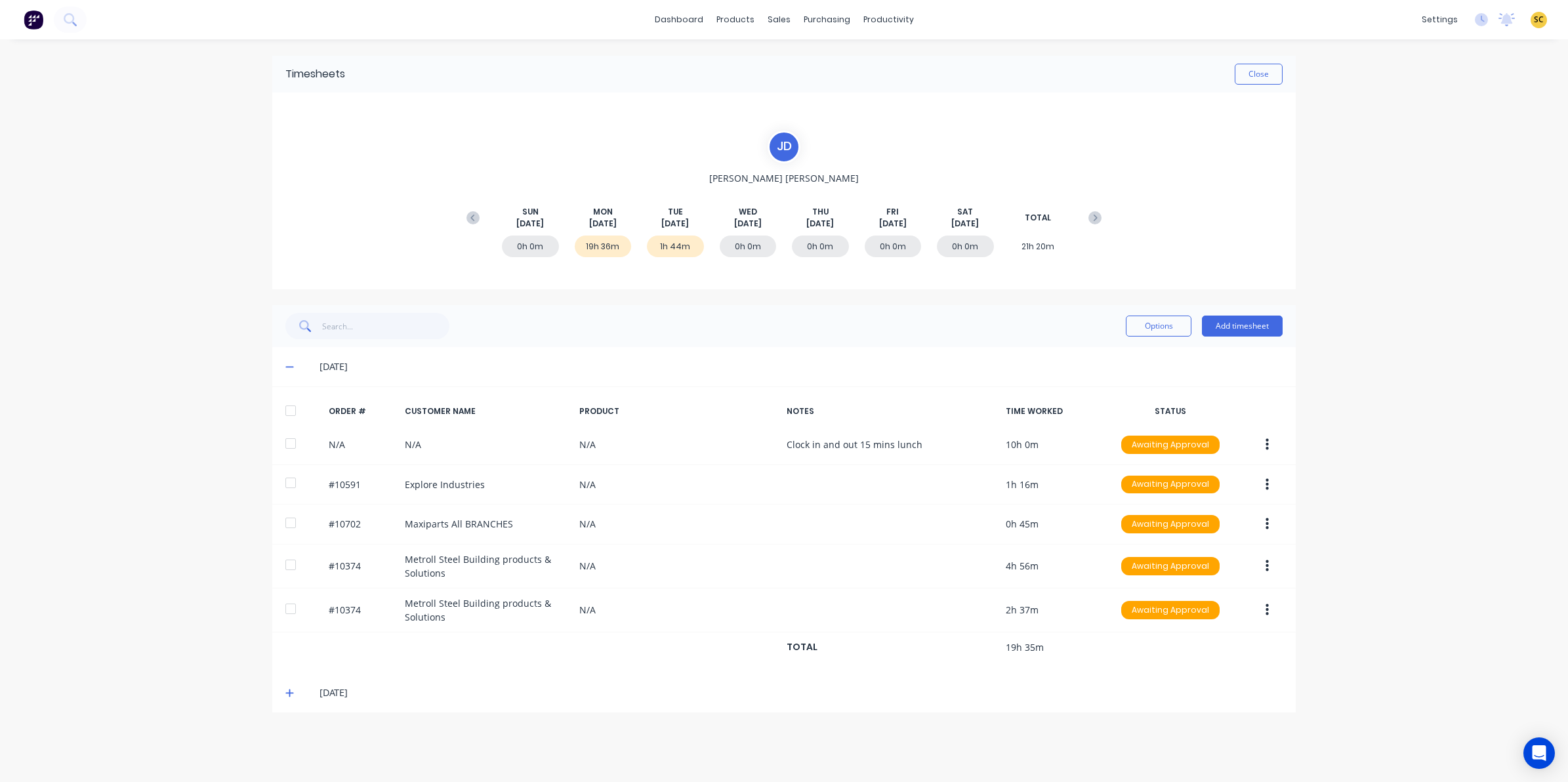
click at [286, 692] on icon at bounding box center [290, 692] width 9 height 10
click at [1242, 79] on button "Close" at bounding box center [1259, 74] width 48 height 21
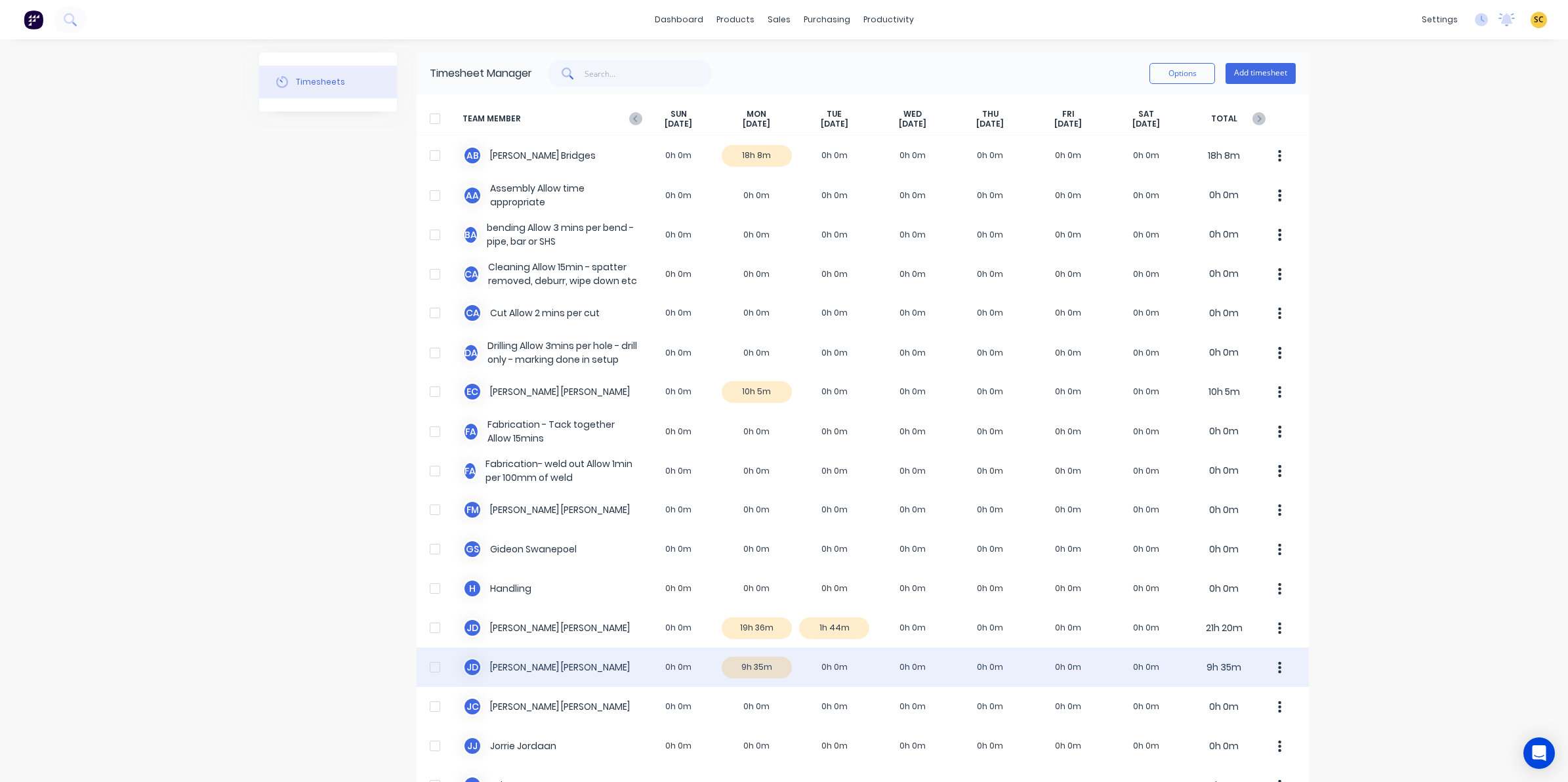
click at [750, 671] on div "J d Johan de Lange 0h 0m 9h 35m 0h 0m 0h 0m 0h 0m 0h 0m 0h 0m 9h 35m" at bounding box center [863, 667] width 892 height 40
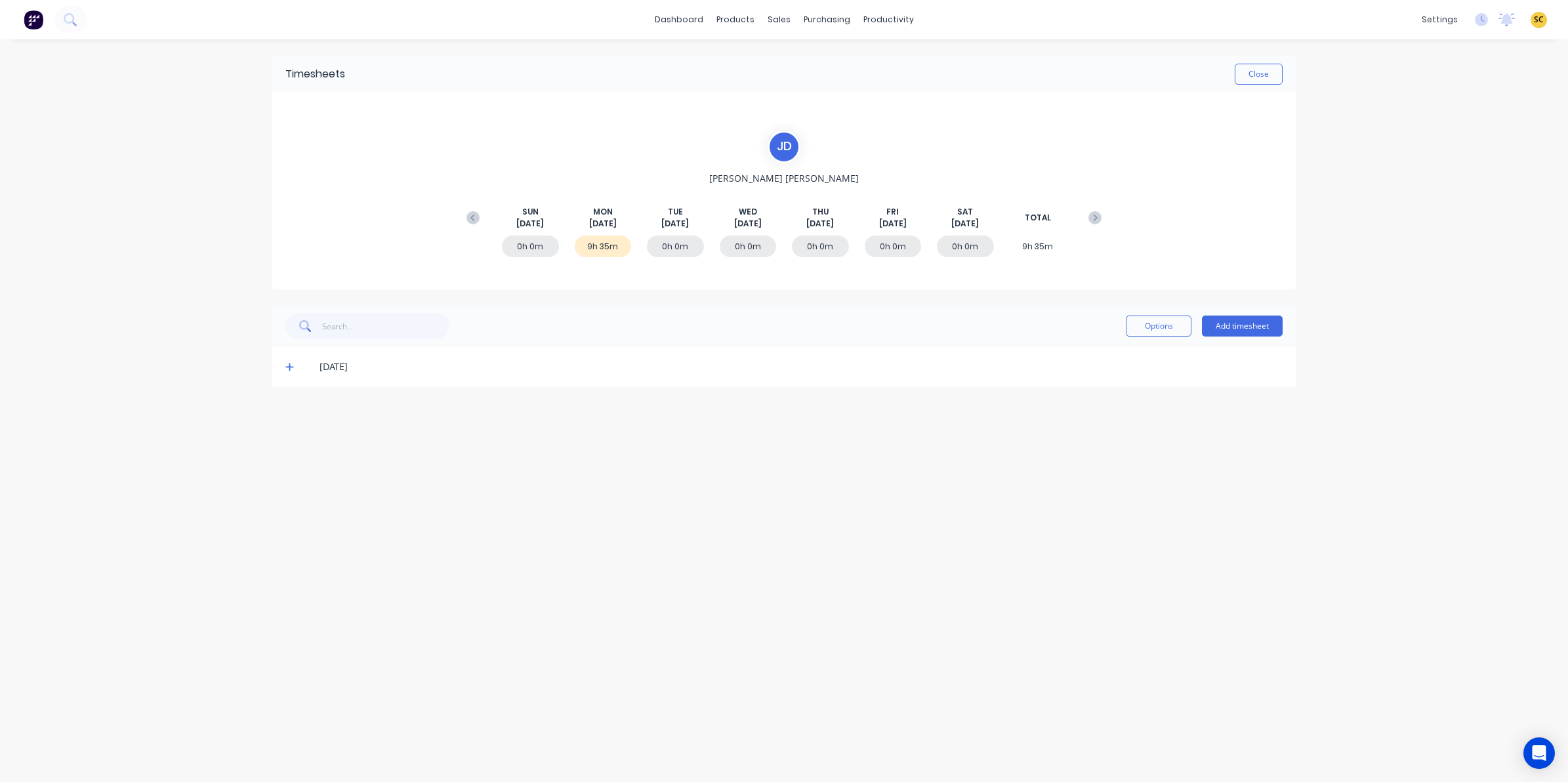
click at [290, 366] on icon at bounding box center [290, 367] width 8 height 8
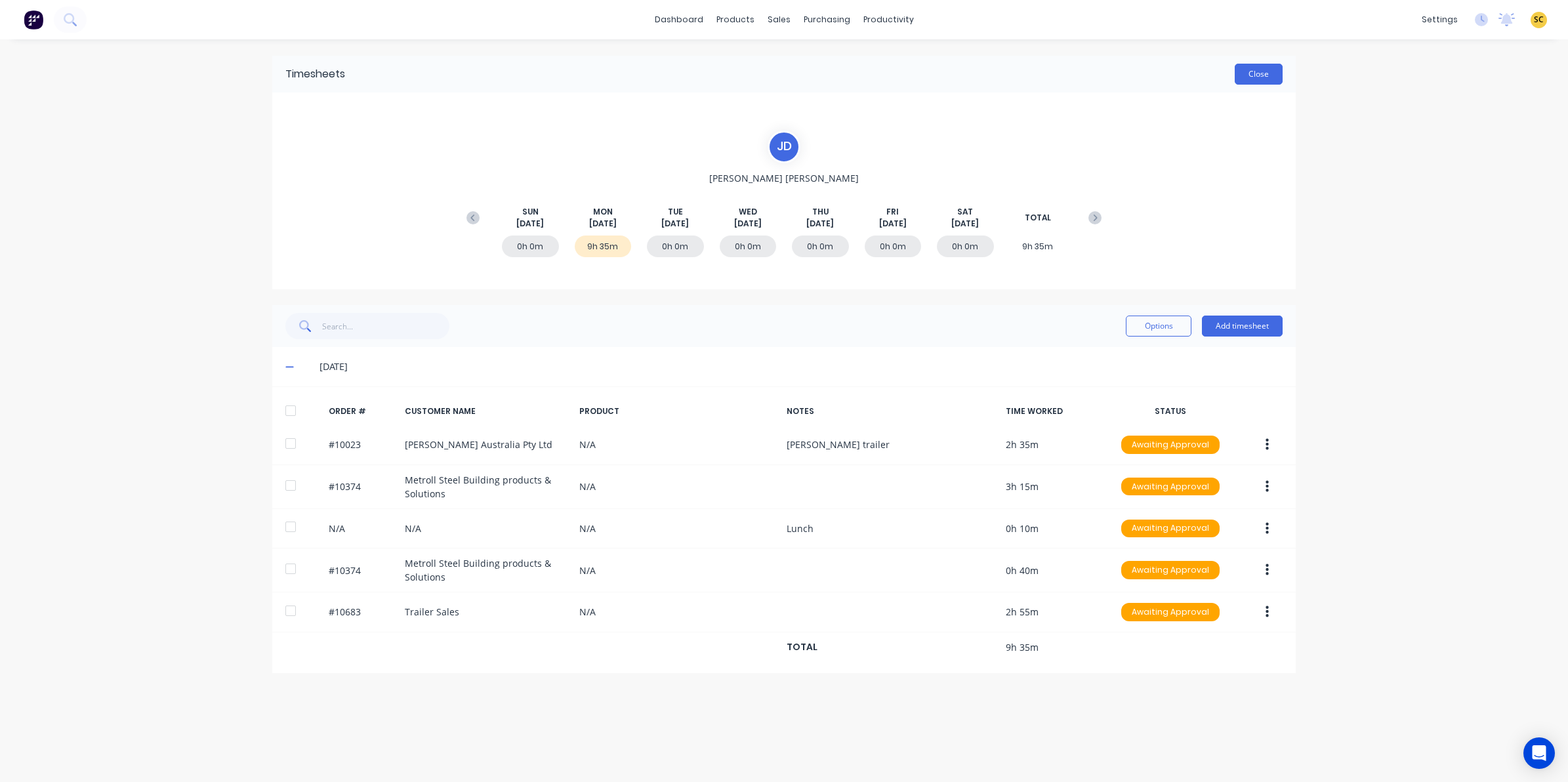
click at [1268, 78] on button "Close" at bounding box center [1259, 74] width 48 height 21
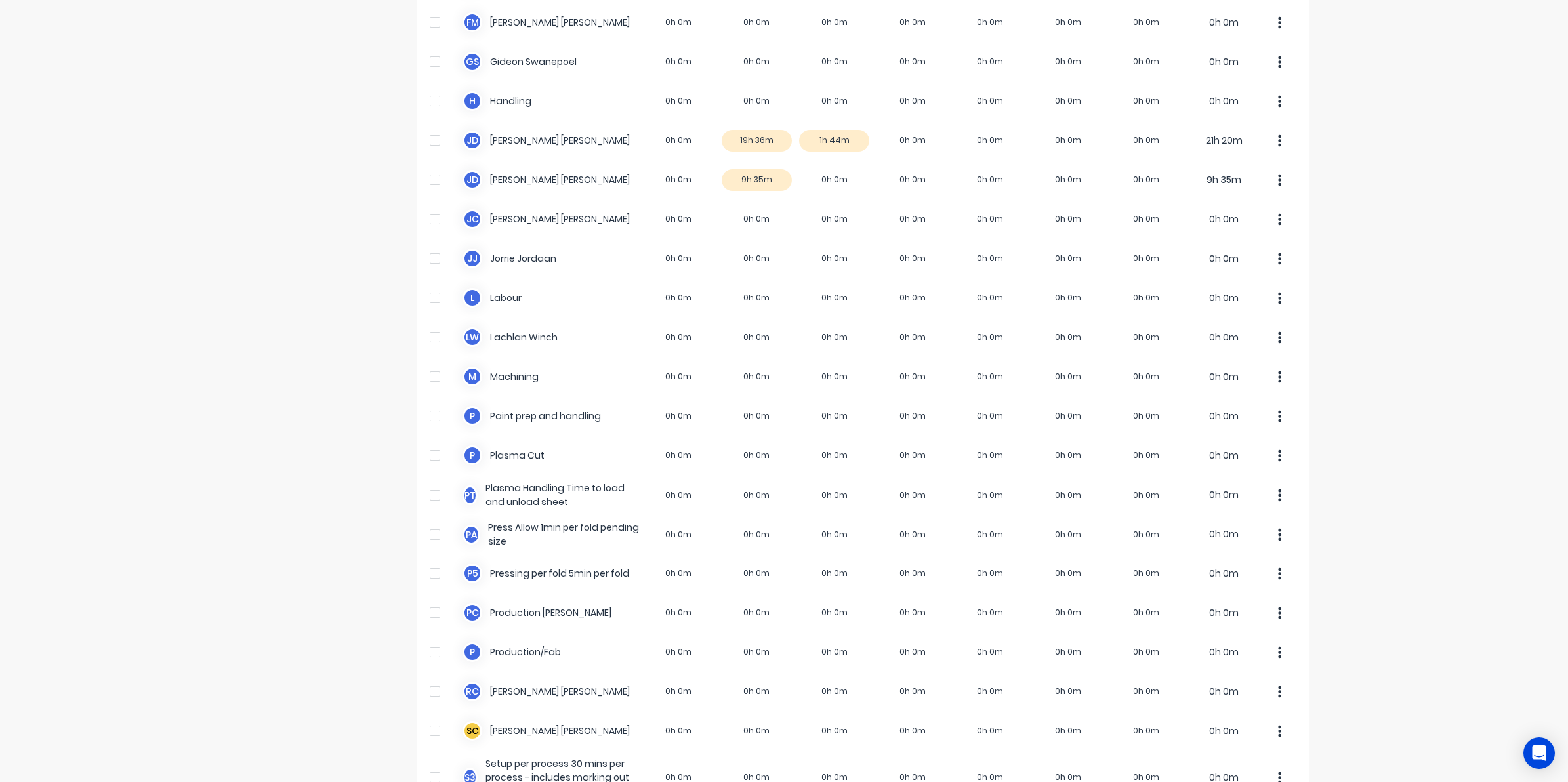
scroll to position [673, 0]
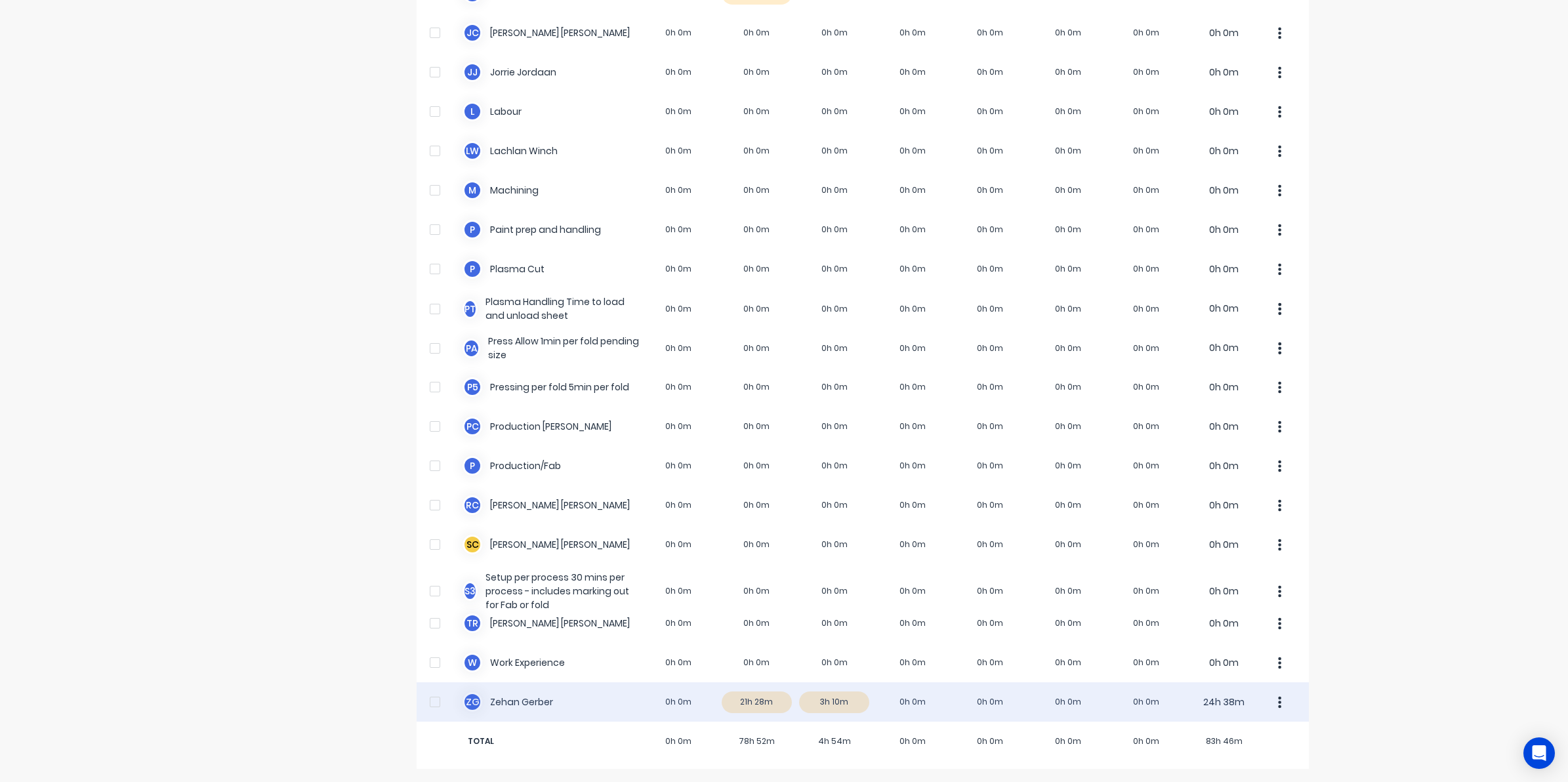
click at [758, 696] on div "Z G Zehan Gerber 0h 0m 21h 28m 3h 10m 0h 0m 0h 0m 0h 0m 0h 0m 24h 38m" at bounding box center [863, 702] width 892 height 40
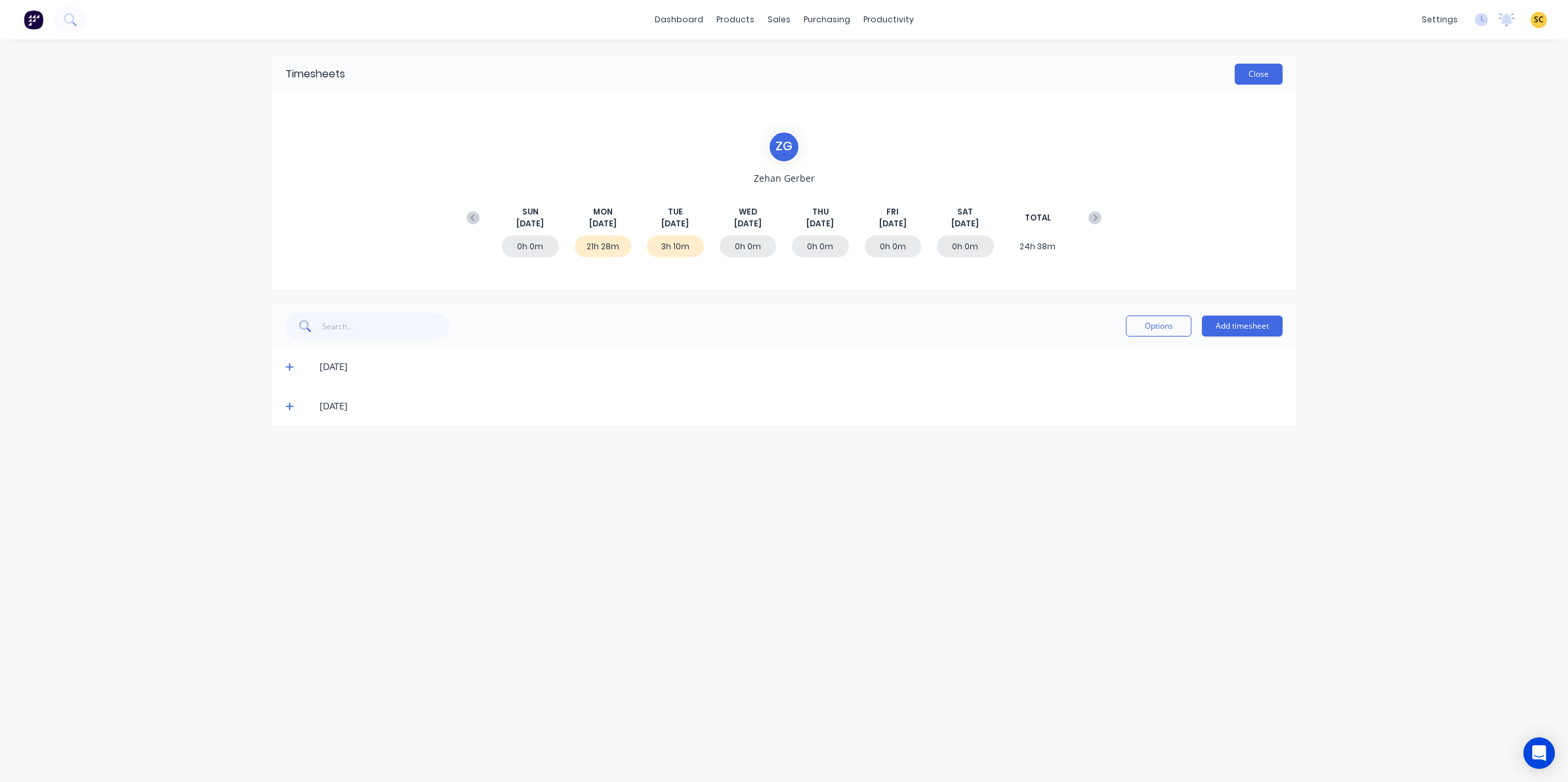
click at [1242, 80] on button "Close" at bounding box center [1259, 74] width 48 height 21
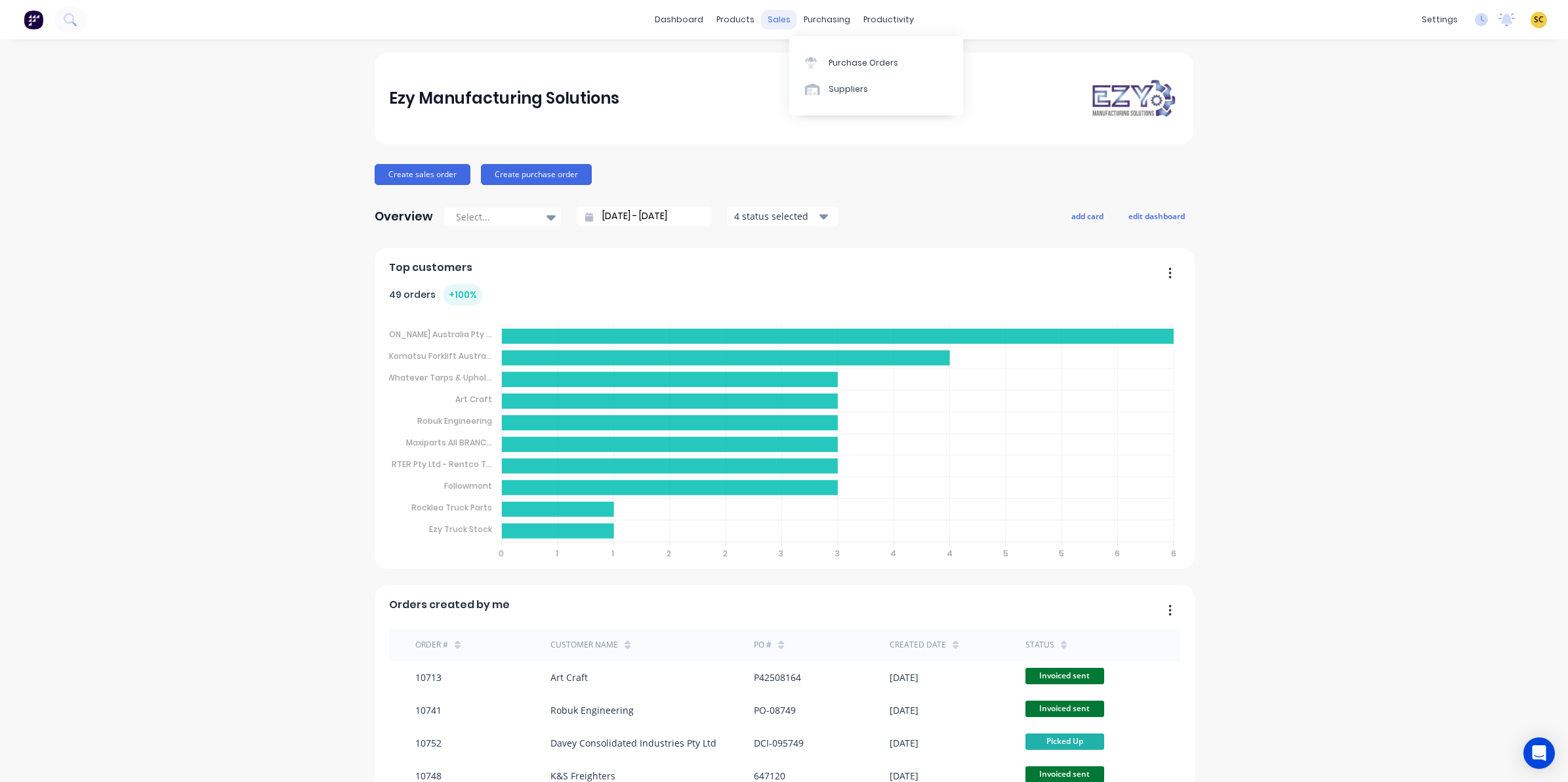
drag, startPoint x: 789, startPoint y: 21, endPoint x: 767, endPoint y: 26, distance: 22.6
click at [797, 21] on div "purchasing" at bounding box center [827, 19] width 60 height 20
click at [762, 23] on div "sales" at bounding box center [778, 19] width 36 height 20
click at [792, 58] on link "Sales Orders" at bounding box center [842, 62] width 174 height 26
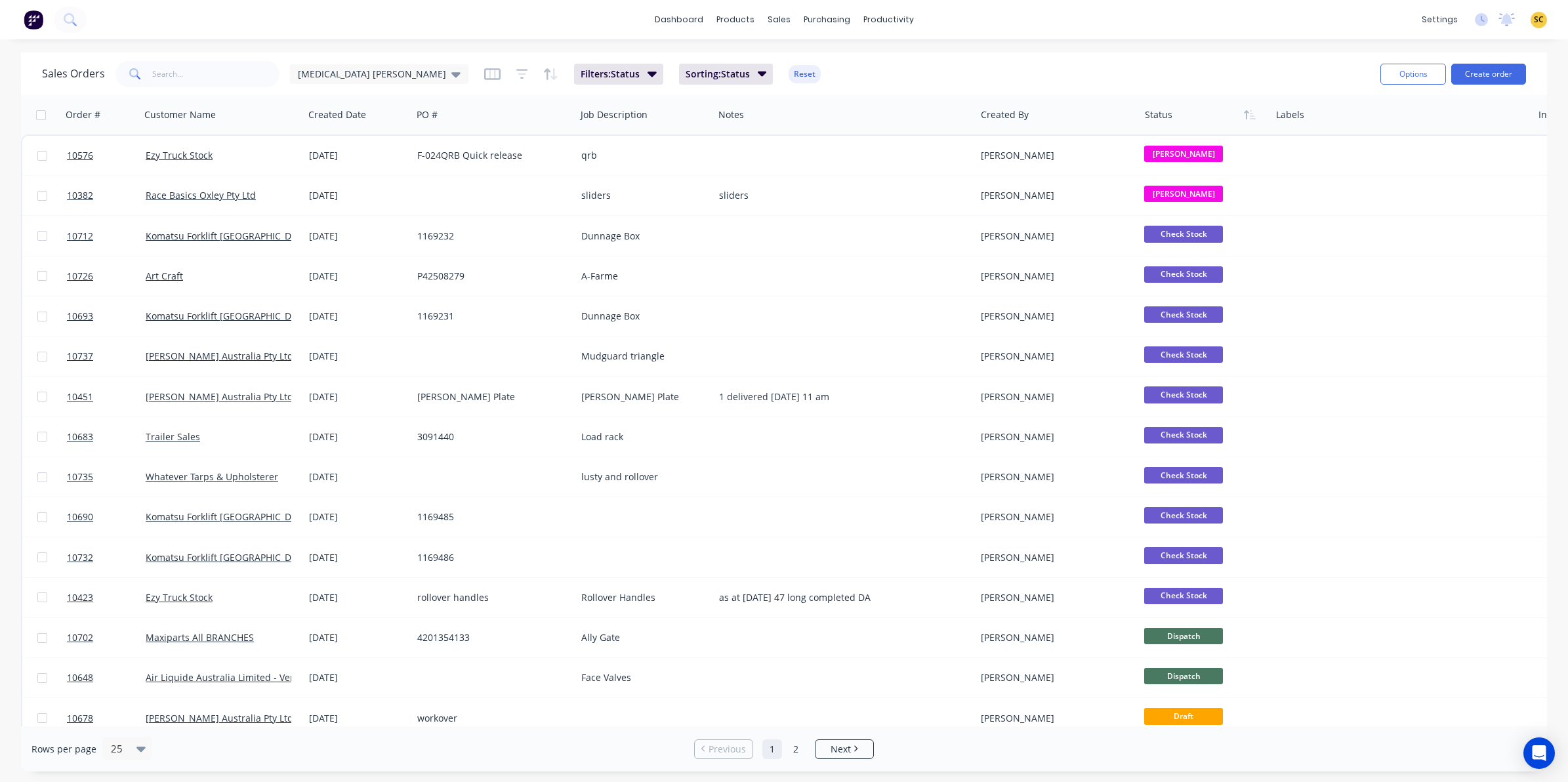
drag, startPoint x: 87, startPoint y: 40, endPoint x: 81, endPoint y: 37, distance: 6.7
click at [81, 37] on div "dashboard products sales purchasing productivity dashboard products Product Cat…" at bounding box center [784, 391] width 1568 height 782
drag, startPoint x: 81, startPoint y: 37, endPoint x: 74, endPoint y: 32, distance: 8.6
click at [74, 32] on button at bounding box center [70, 19] width 33 height 26
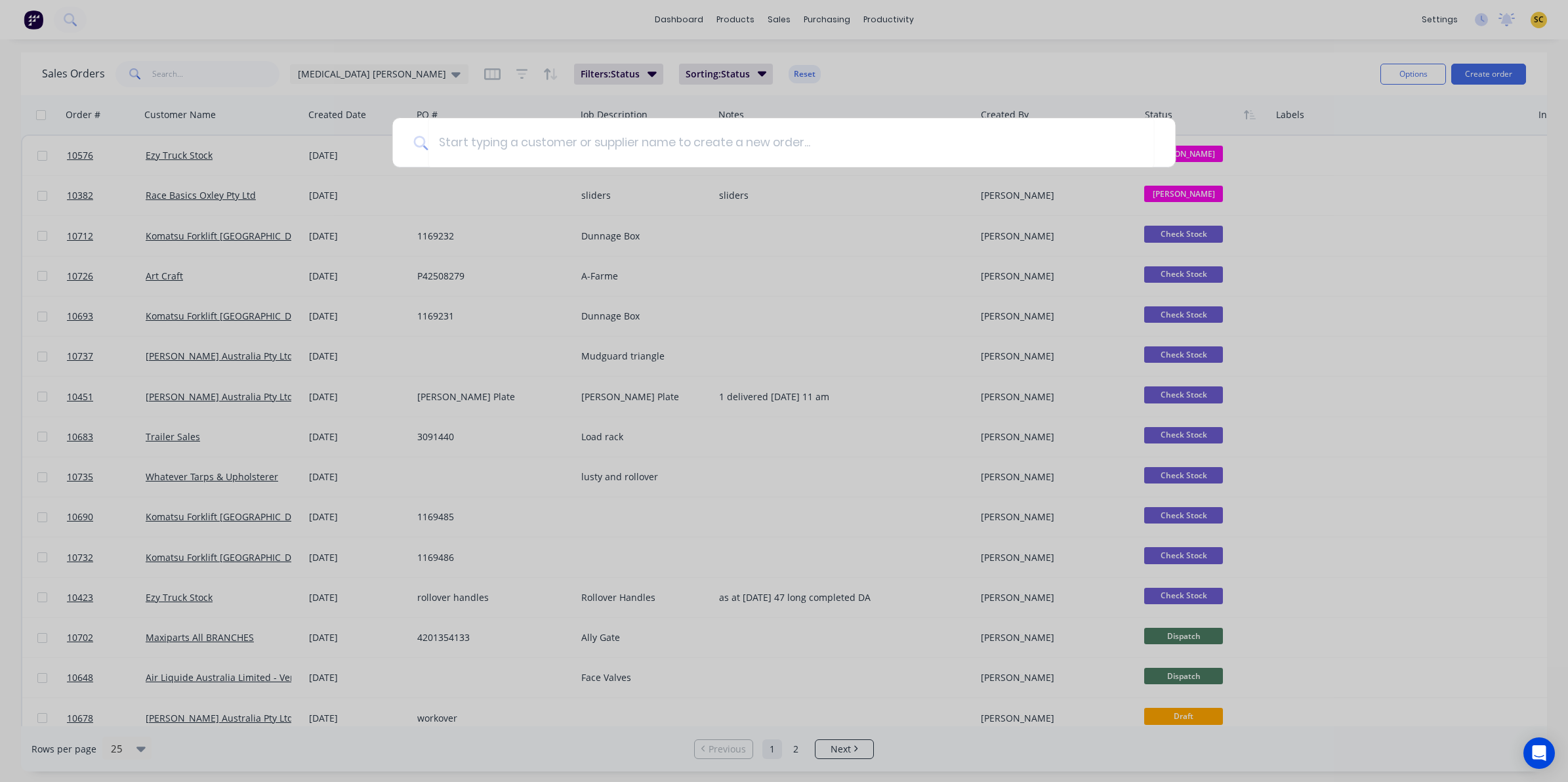
click at [70, 25] on div at bounding box center [784, 391] width 1568 height 782
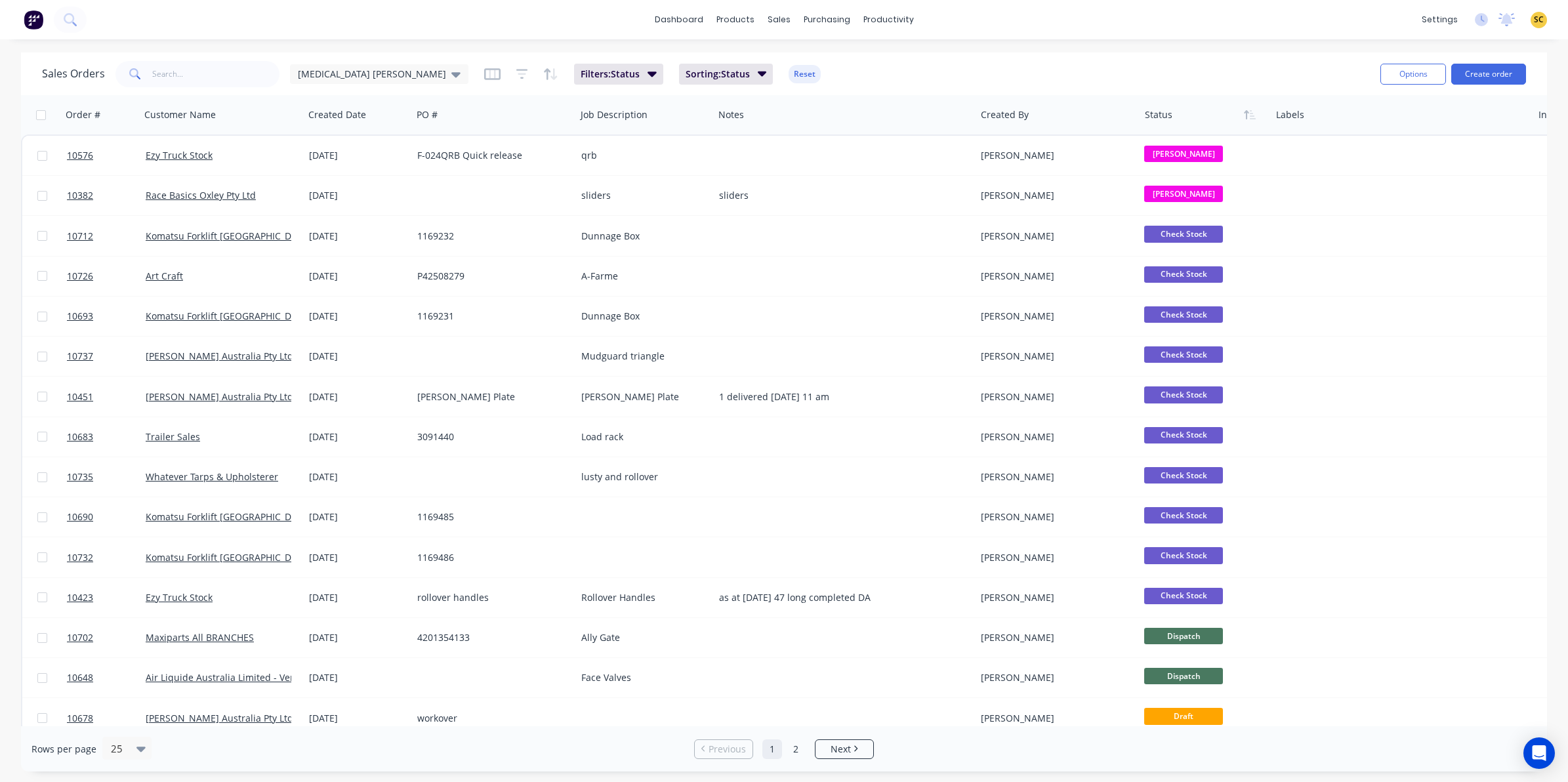
click at [54, 6] on button at bounding box center [70, 19] width 33 height 26
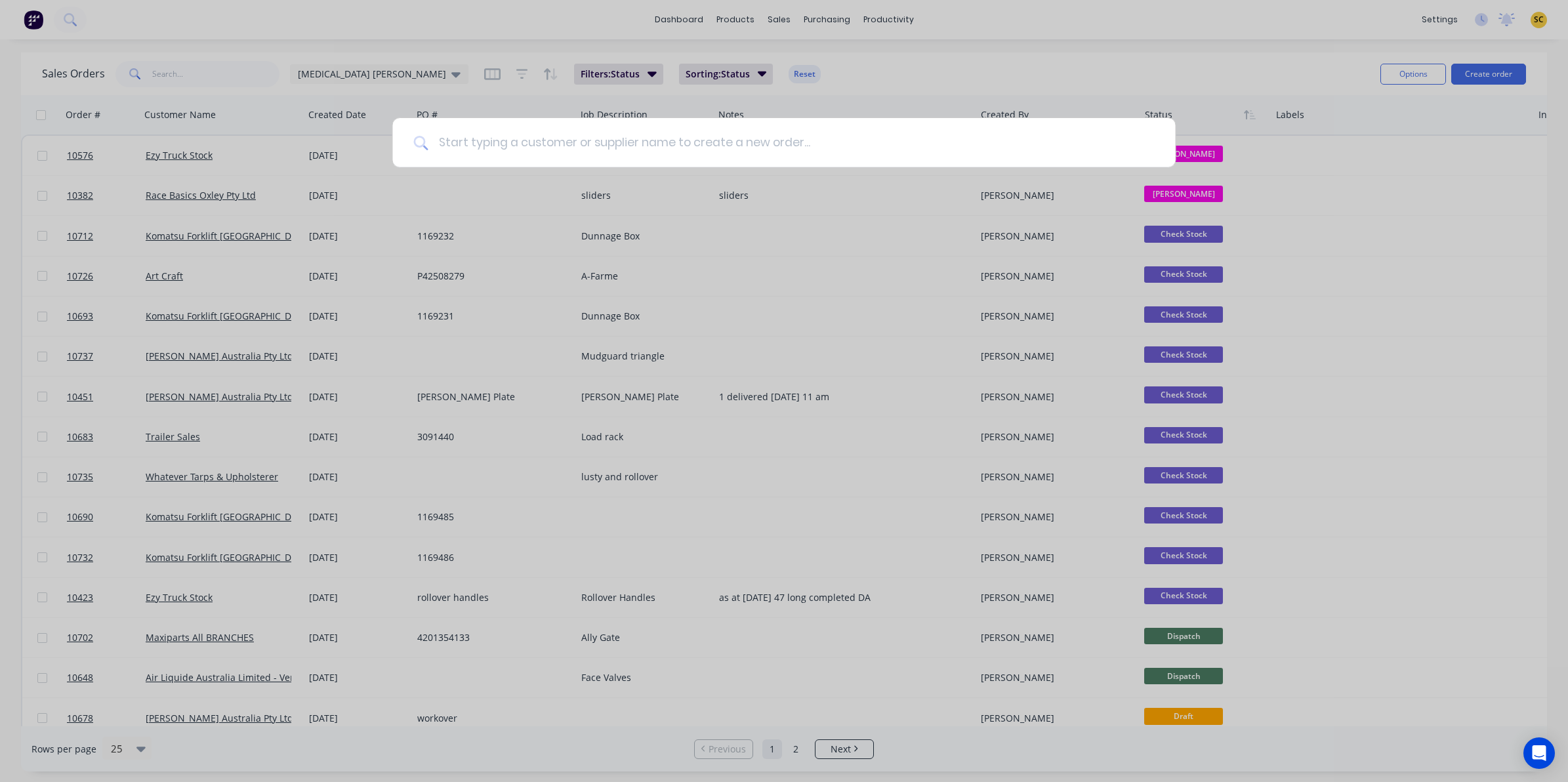
click at [614, 167] on input at bounding box center [790, 143] width 726 height 49
click at [588, 146] on input at bounding box center [790, 143] width 726 height 49
type input "robuk"
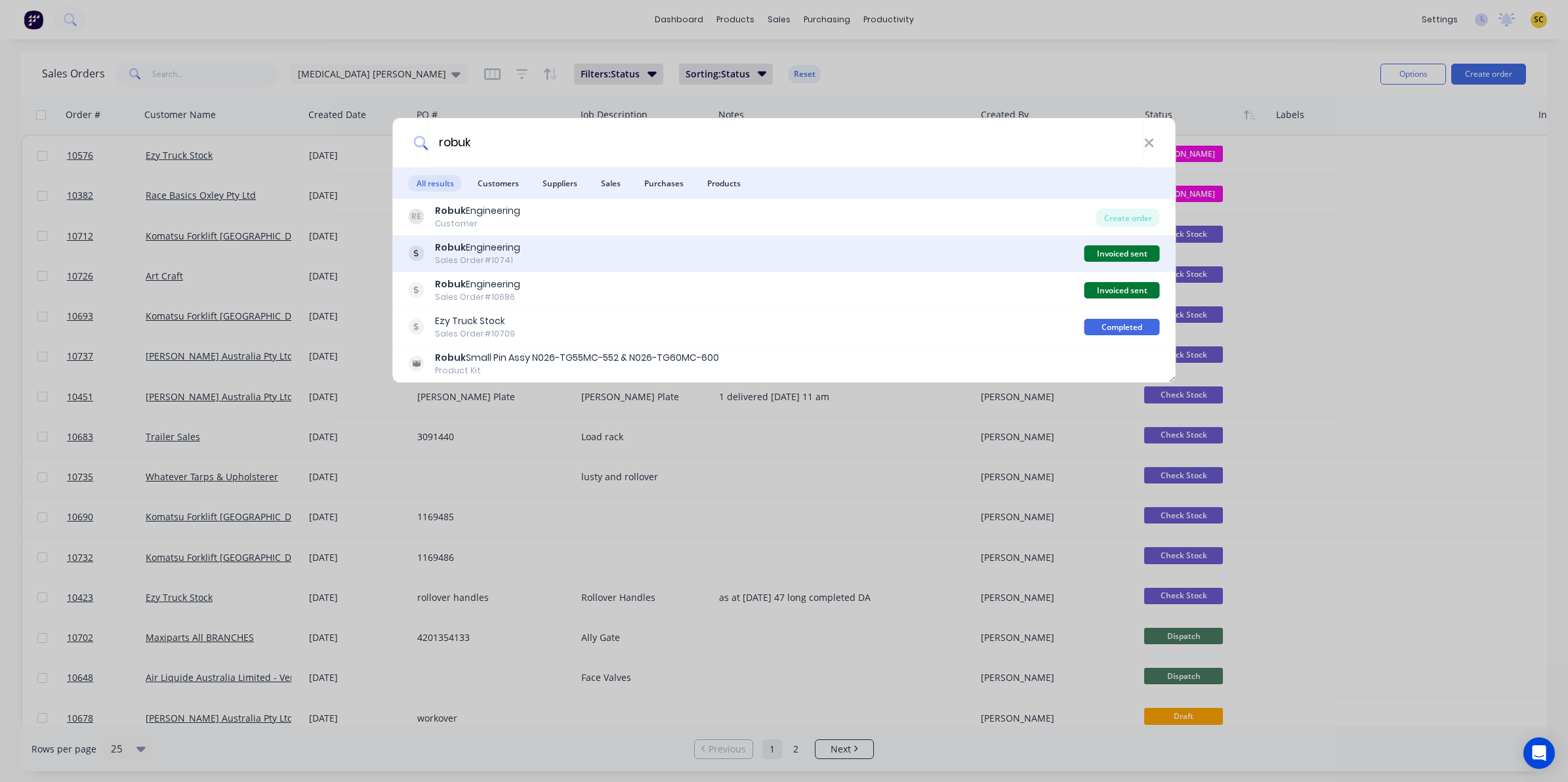
click at [493, 252] on div "Robuk Engineering" at bounding box center [477, 247] width 85 height 13
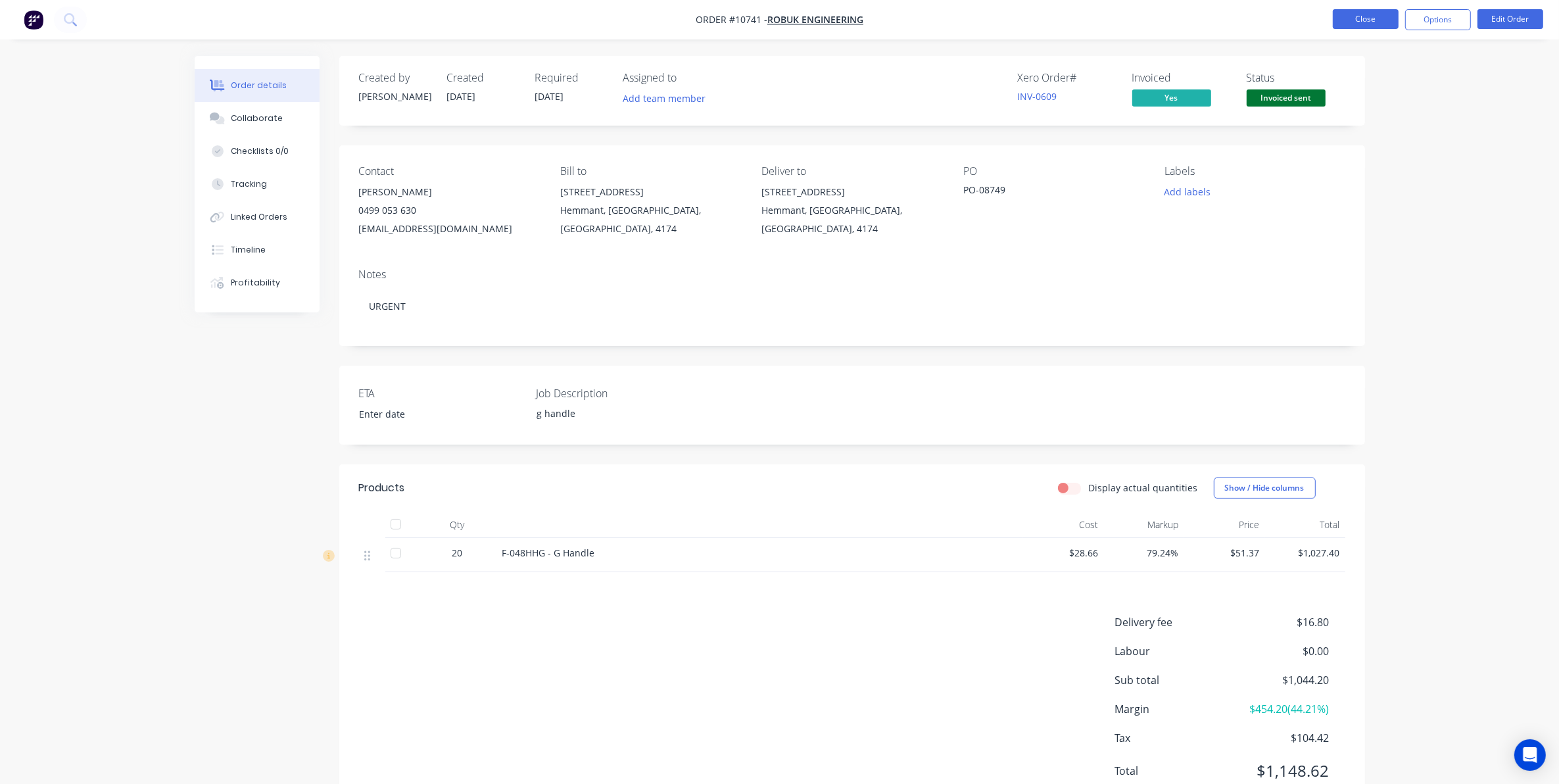
click at [1365, 14] on button "Close" at bounding box center [1366, 19] width 66 height 20
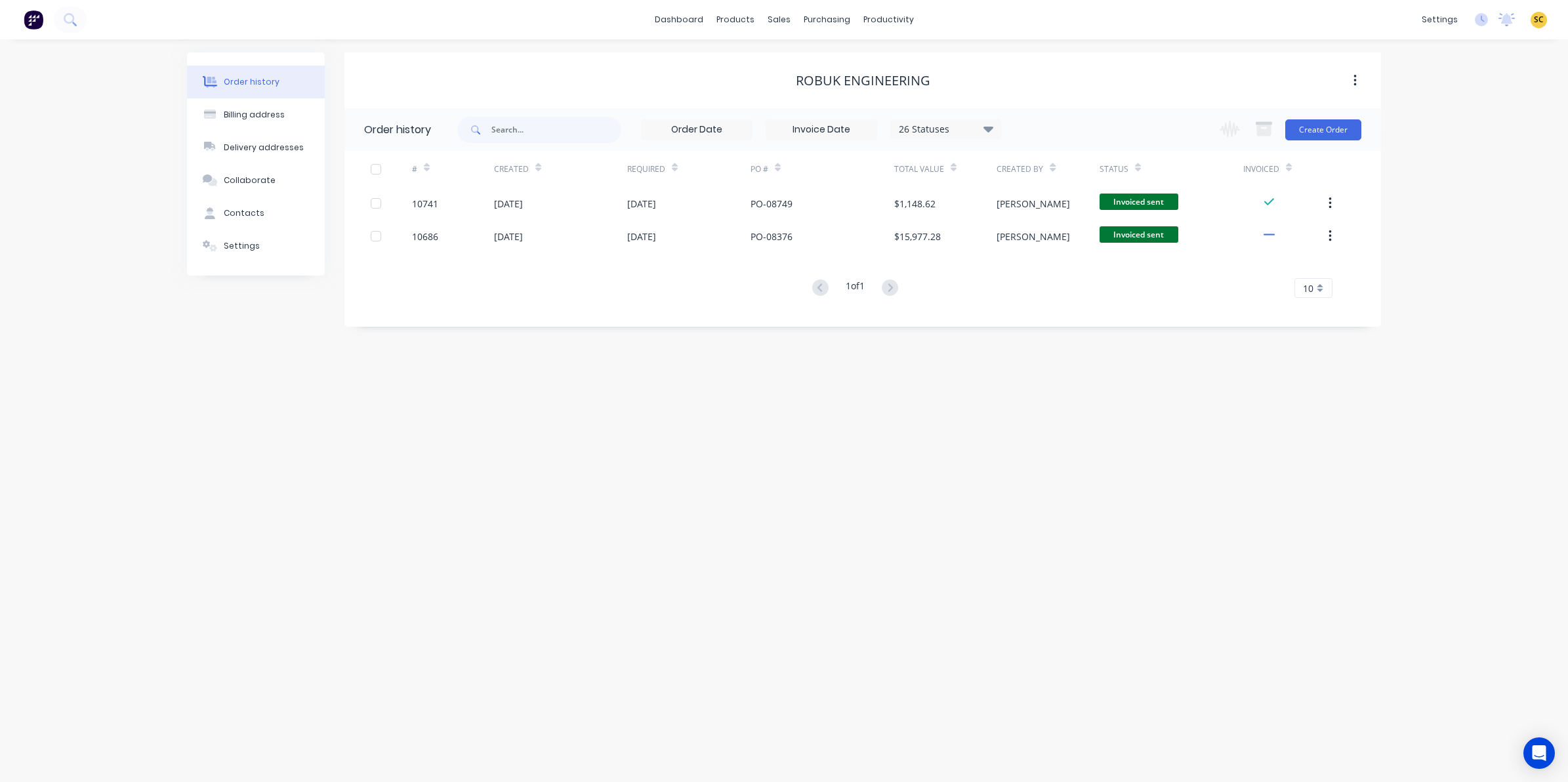
click at [35, 24] on img at bounding box center [33, 19] width 20 height 20
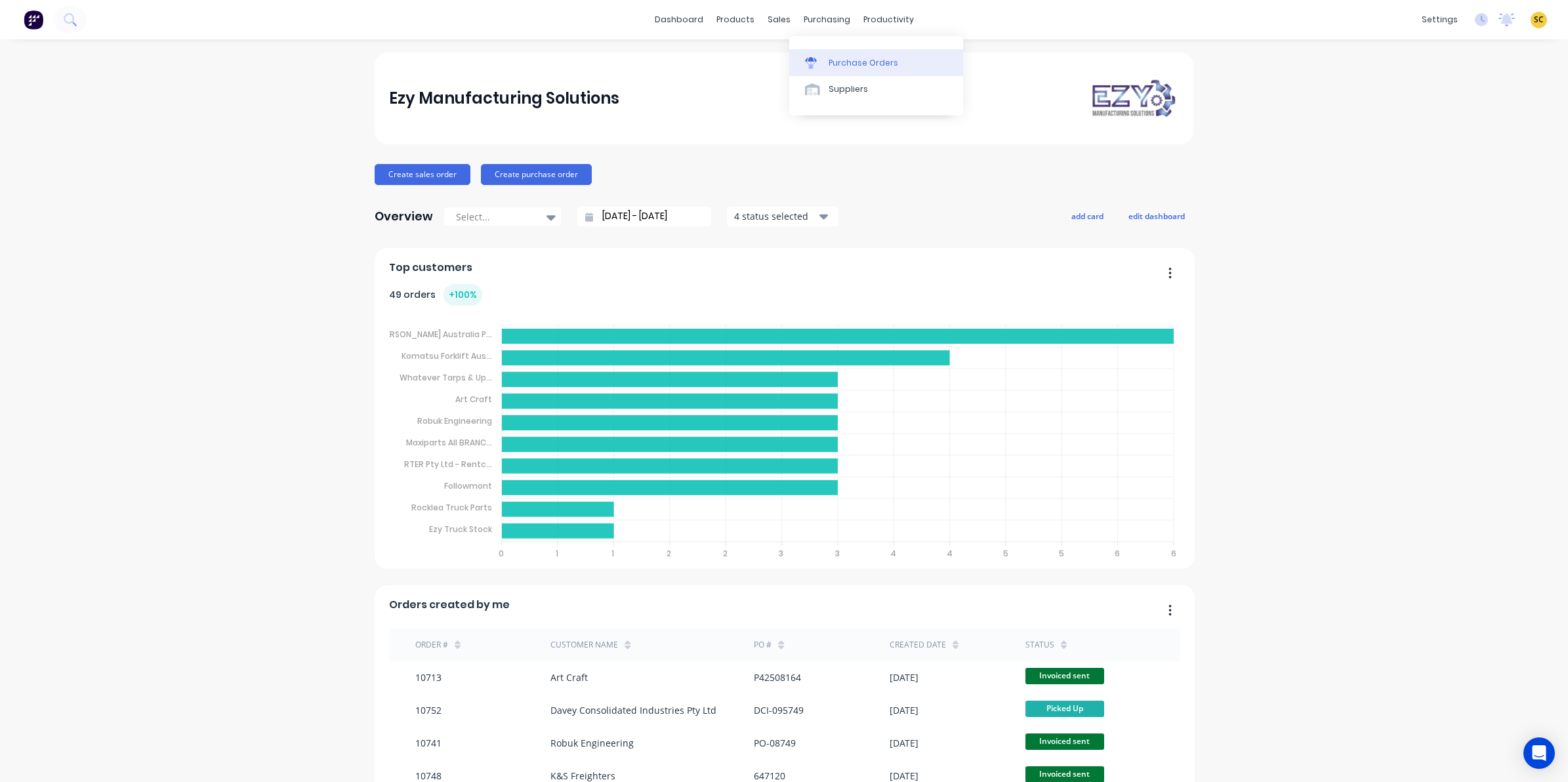
click at [847, 69] on link "Purchase Orders" at bounding box center [876, 62] width 174 height 26
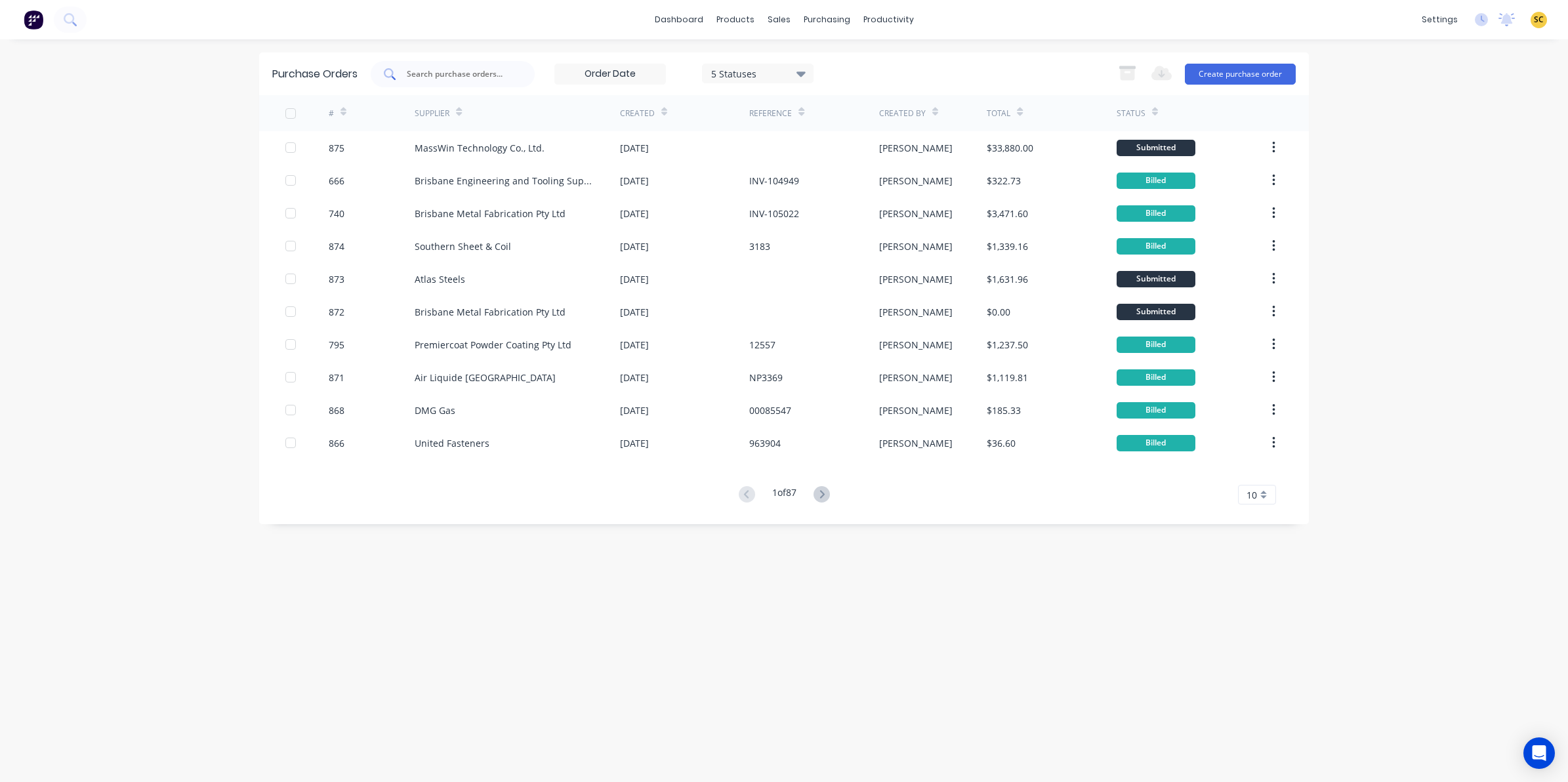
click at [423, 83] on div at bounding box center [452, 74] width 164 height 26
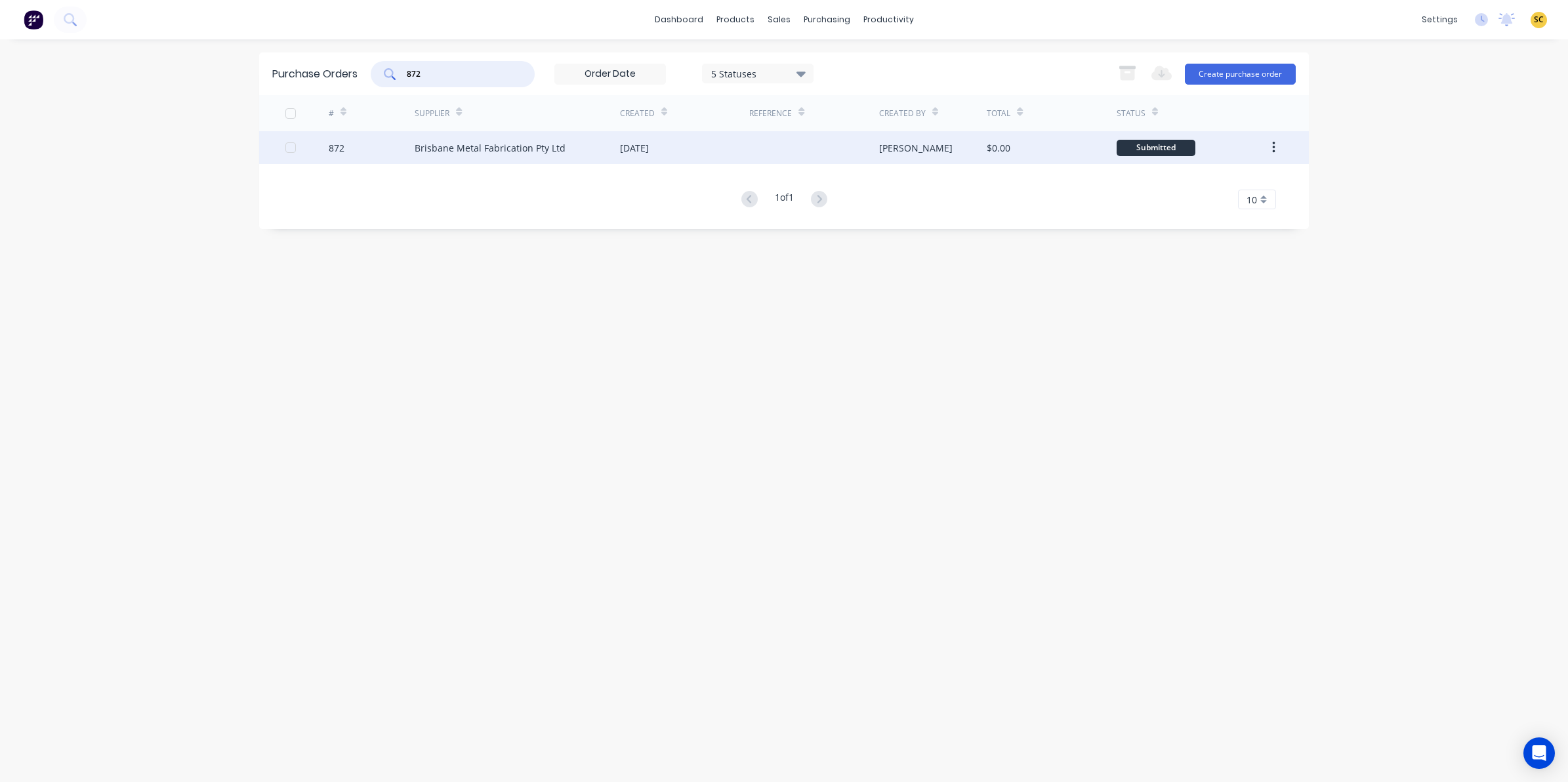
type input "872"
click at [683, 148] on div "[DATE]" at bounding box center [684, 147] width 129 height 33
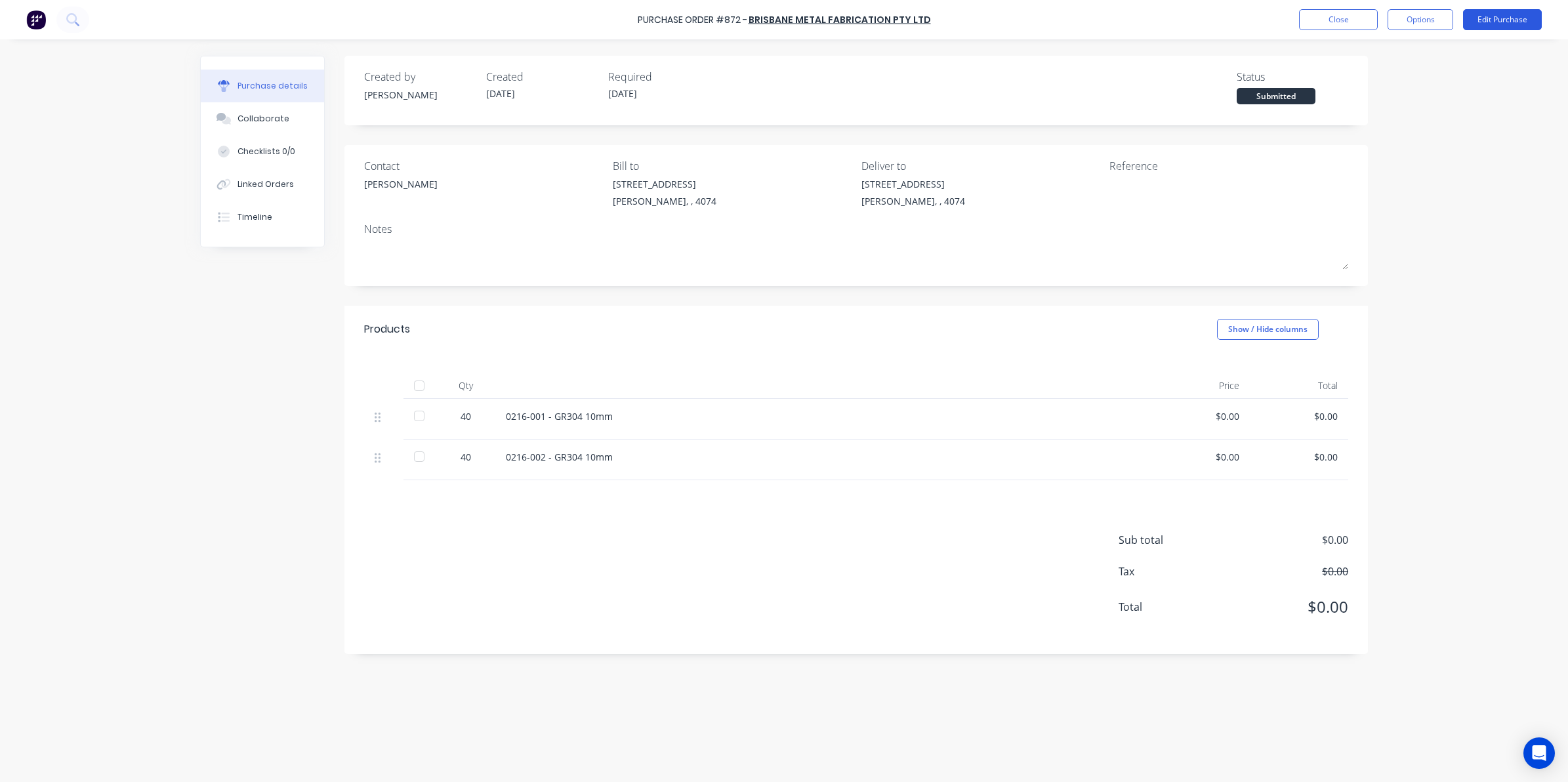
click at [1483, 17] on button "Edit Purchase" at bounding box center [1502, 20] width 79 height 21
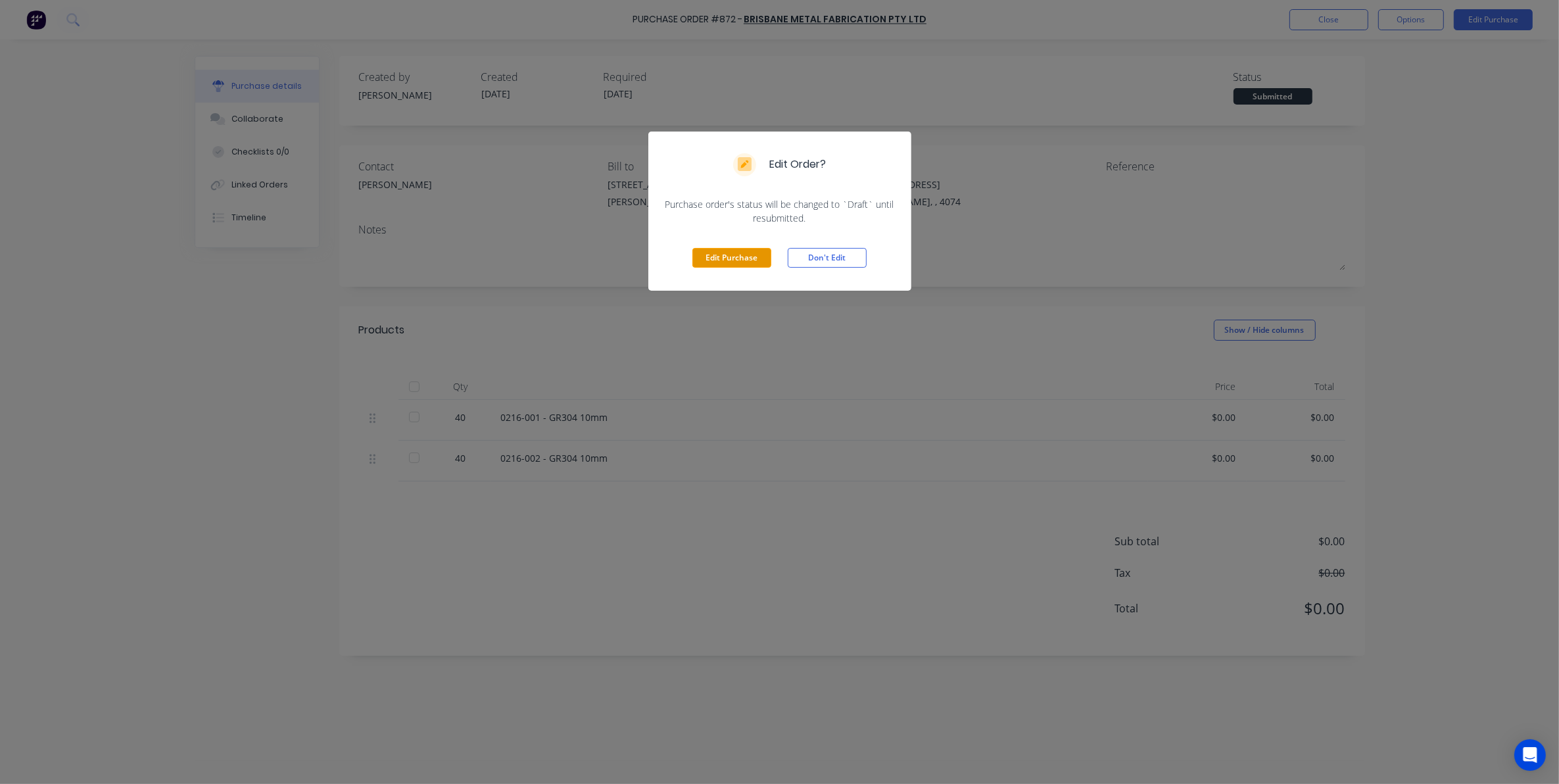
click at [724, 258] on button "Edit Purchase" at bounding box center [732, 258] width 79 height 20
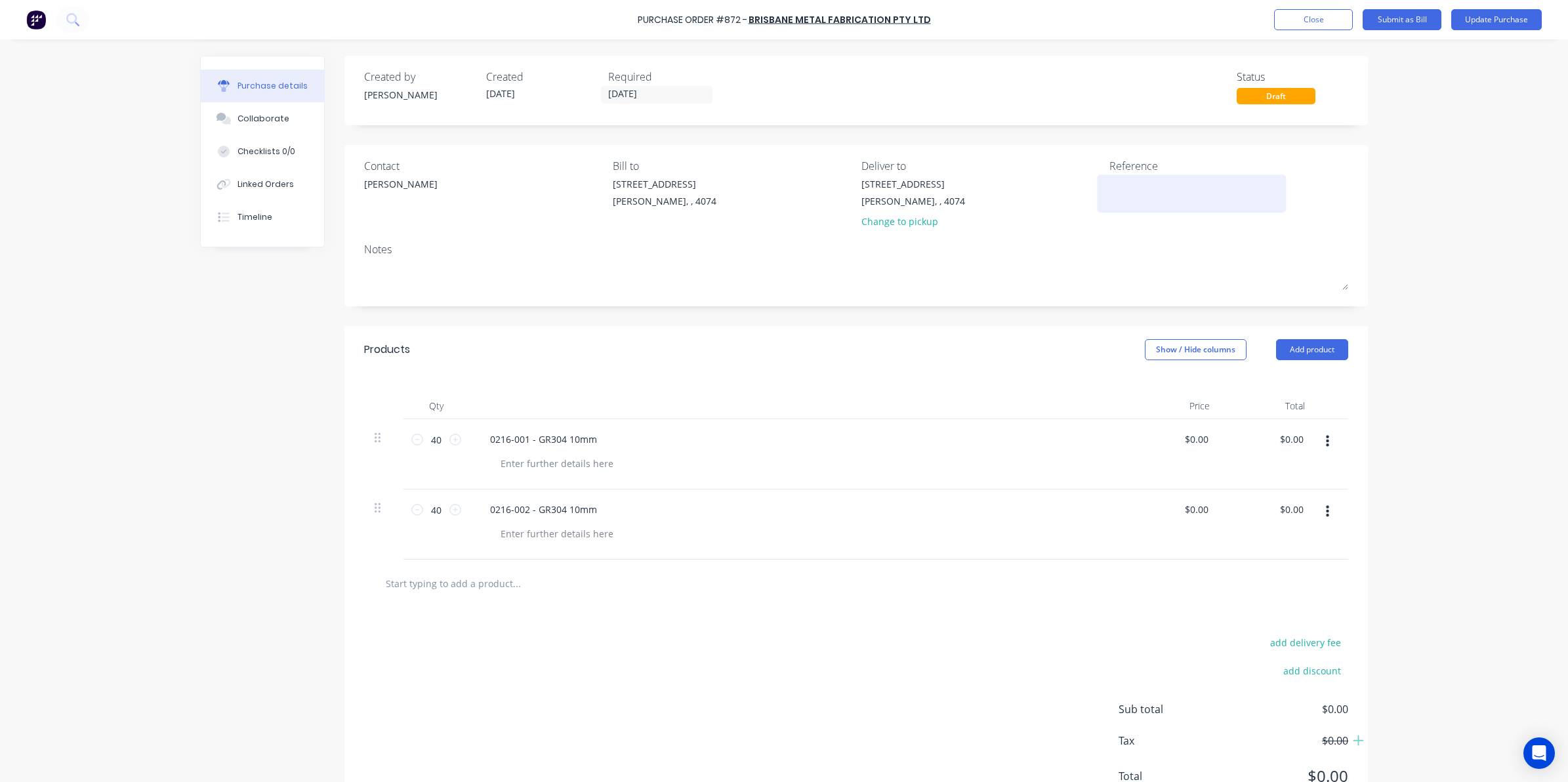
click at [1163, 194] on textarea at bounding box center [1191, 191] width 164 height 29
type textarea "INV-"
type textarea "x"
type textarea "INV-1"
type textarea "x"
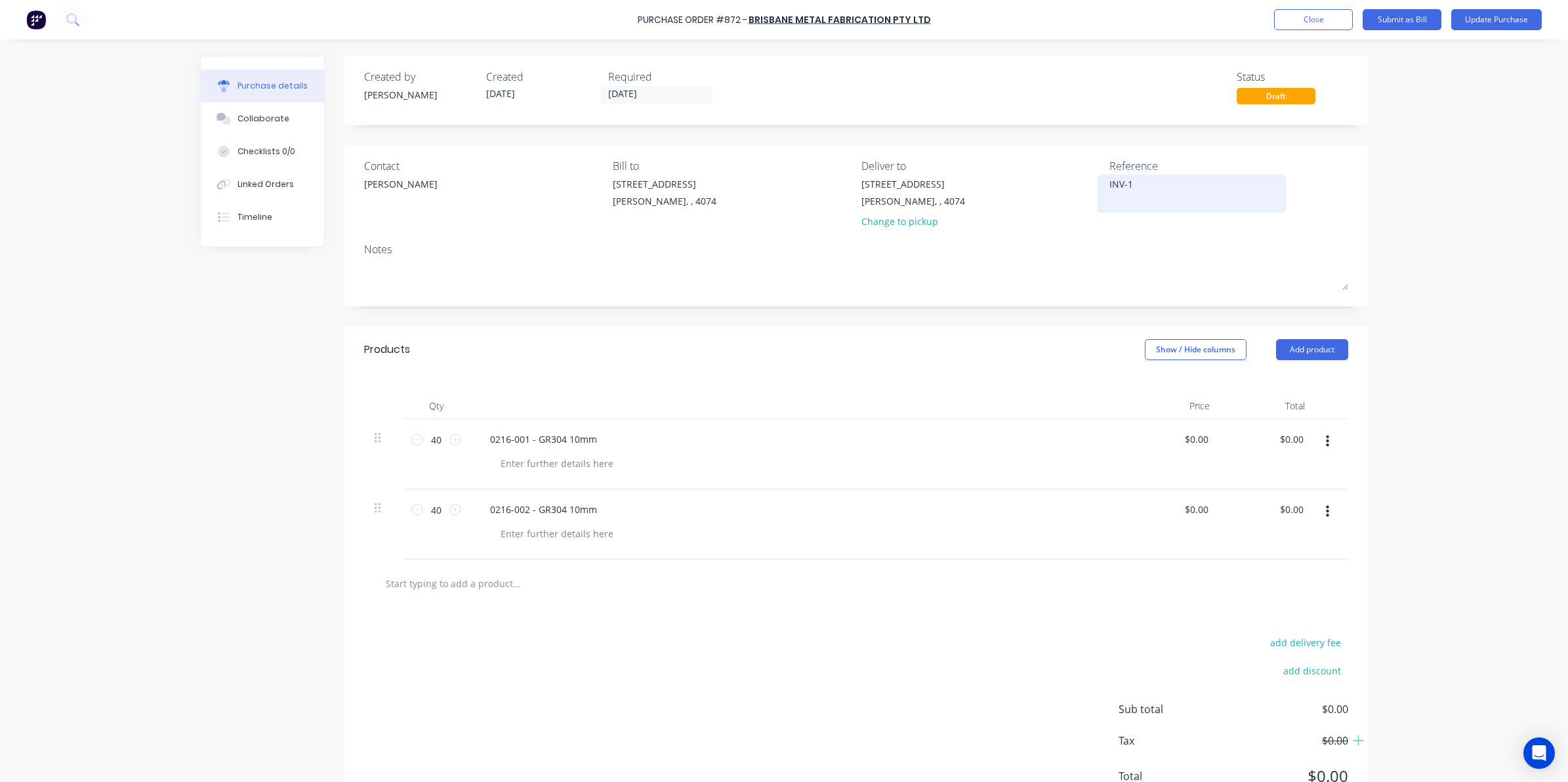
type textarea "INV-10"
type textarea "x"
type textarea "INV-105"
type textarea "x"
type textarea "INV-1051"
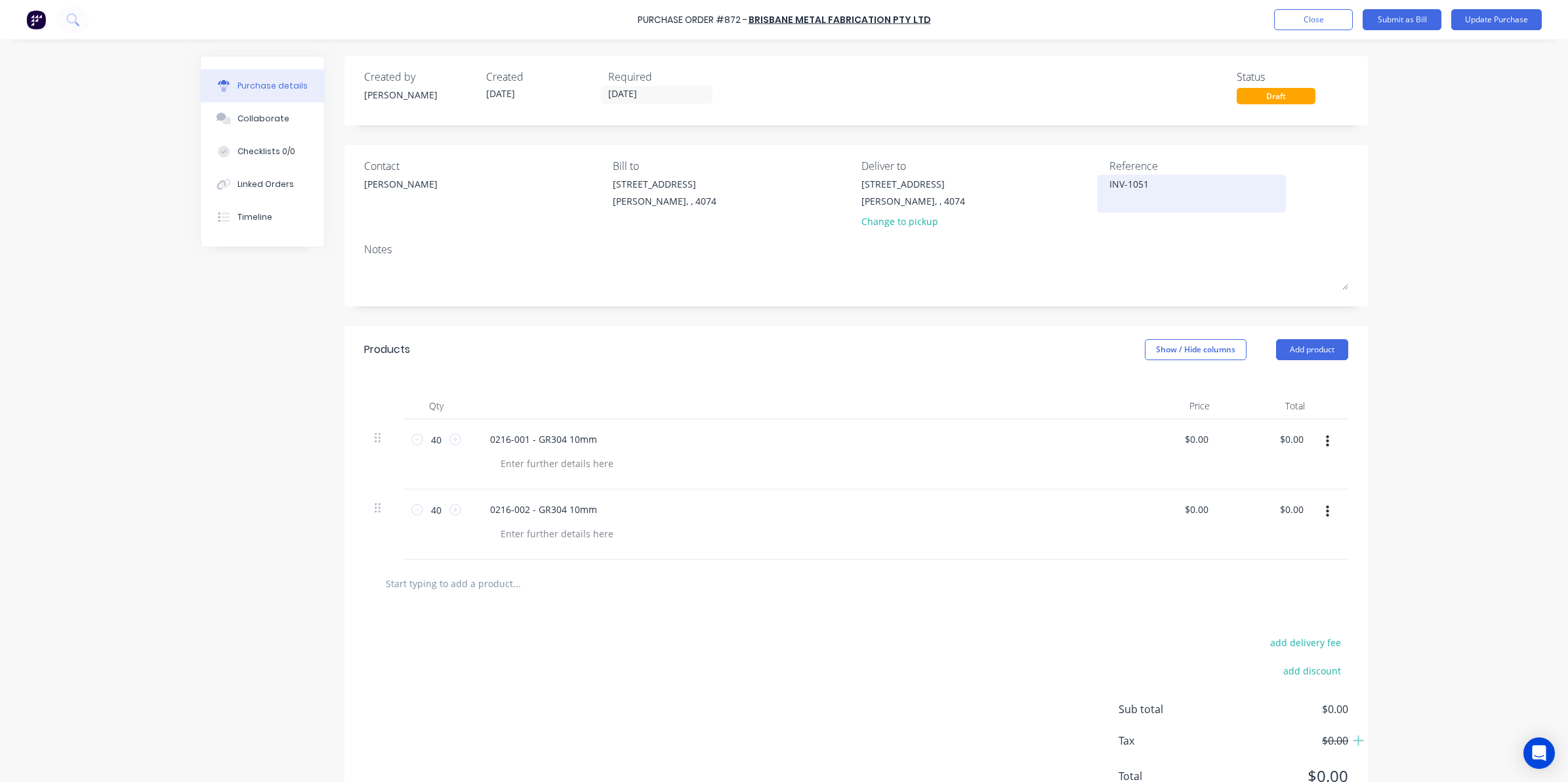
type textarea "x"
type textarea "INV-10519"
type textarea "x"
type textarea "INV-105194"
type textarea "x"
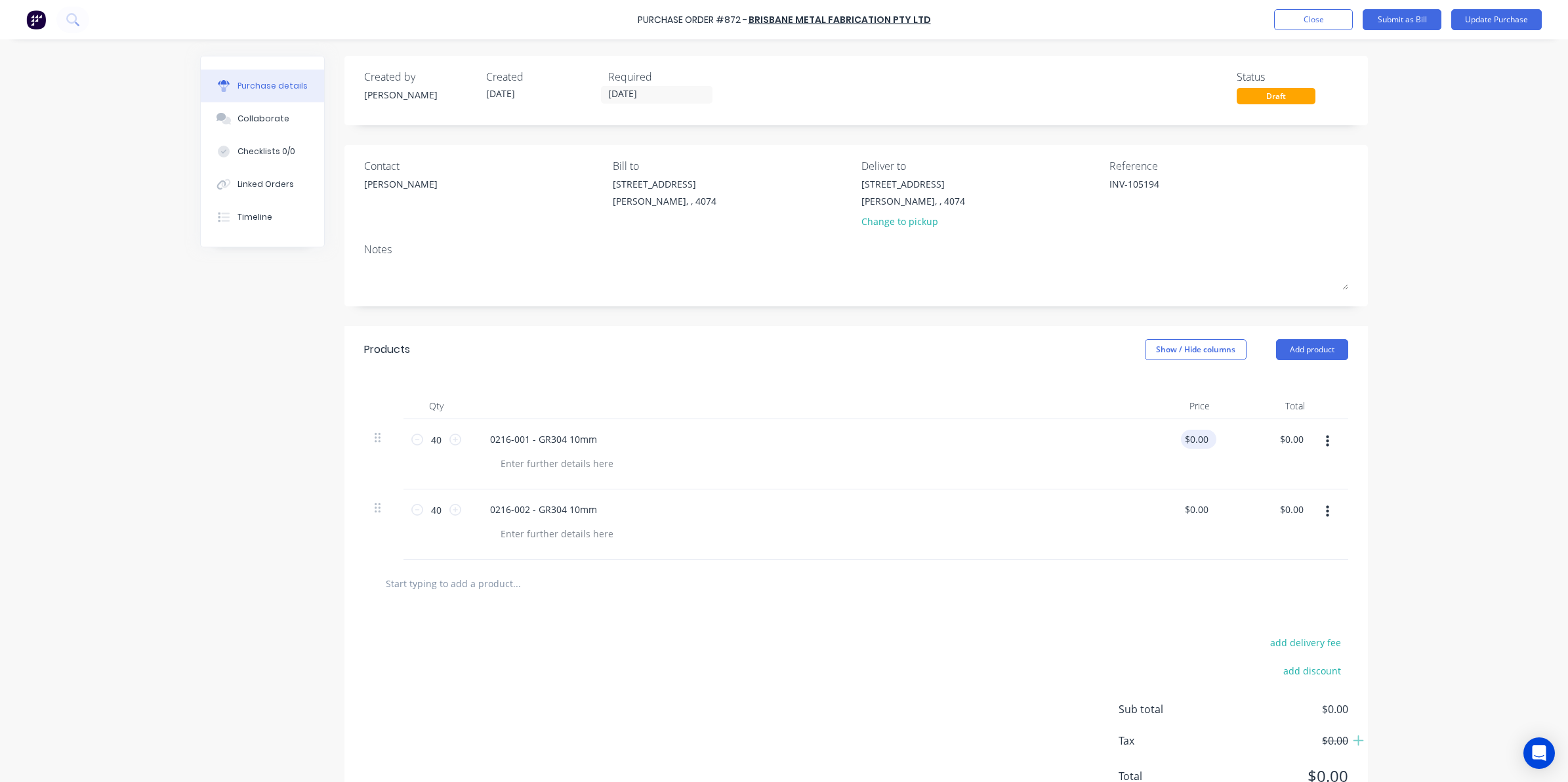
type textarea "INV-105194"
type input "0.0000"
click at [1195, 443] on input "0.0000" at bounding box center [1193, 439] width 36 height 19
type textarea "x"
drag, startPoint x: 1202, startPoint y: 443, endPoint x: 1142, endPoint y: 443, distance: 60.0
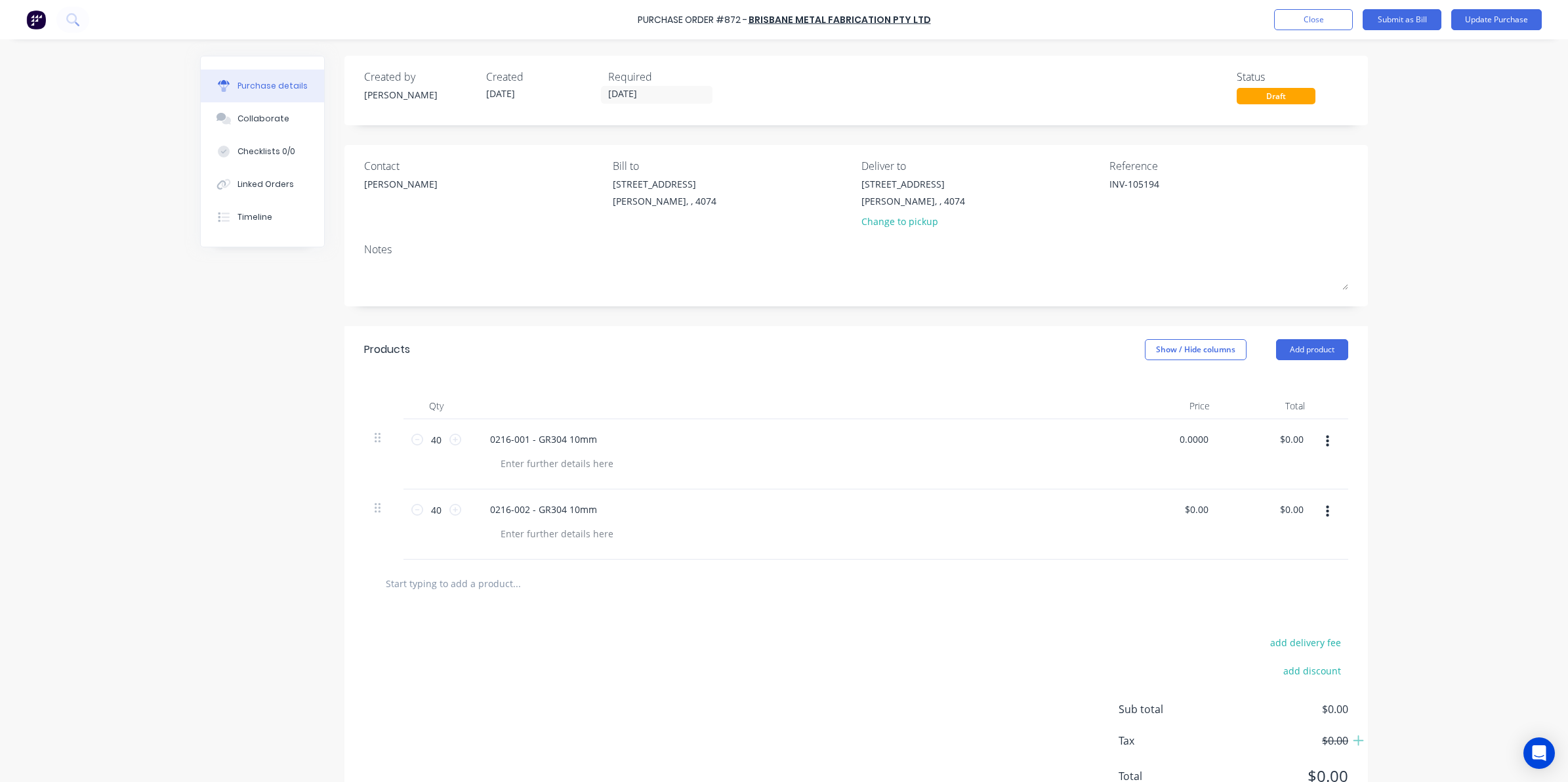
click at [1142, 443] on div "0.0000 0.0000" at bounding box center [1173, 454] width 95 height 70
type input "1.08"
type textarea "x"
type input "$1.08"
type input "$43.20"
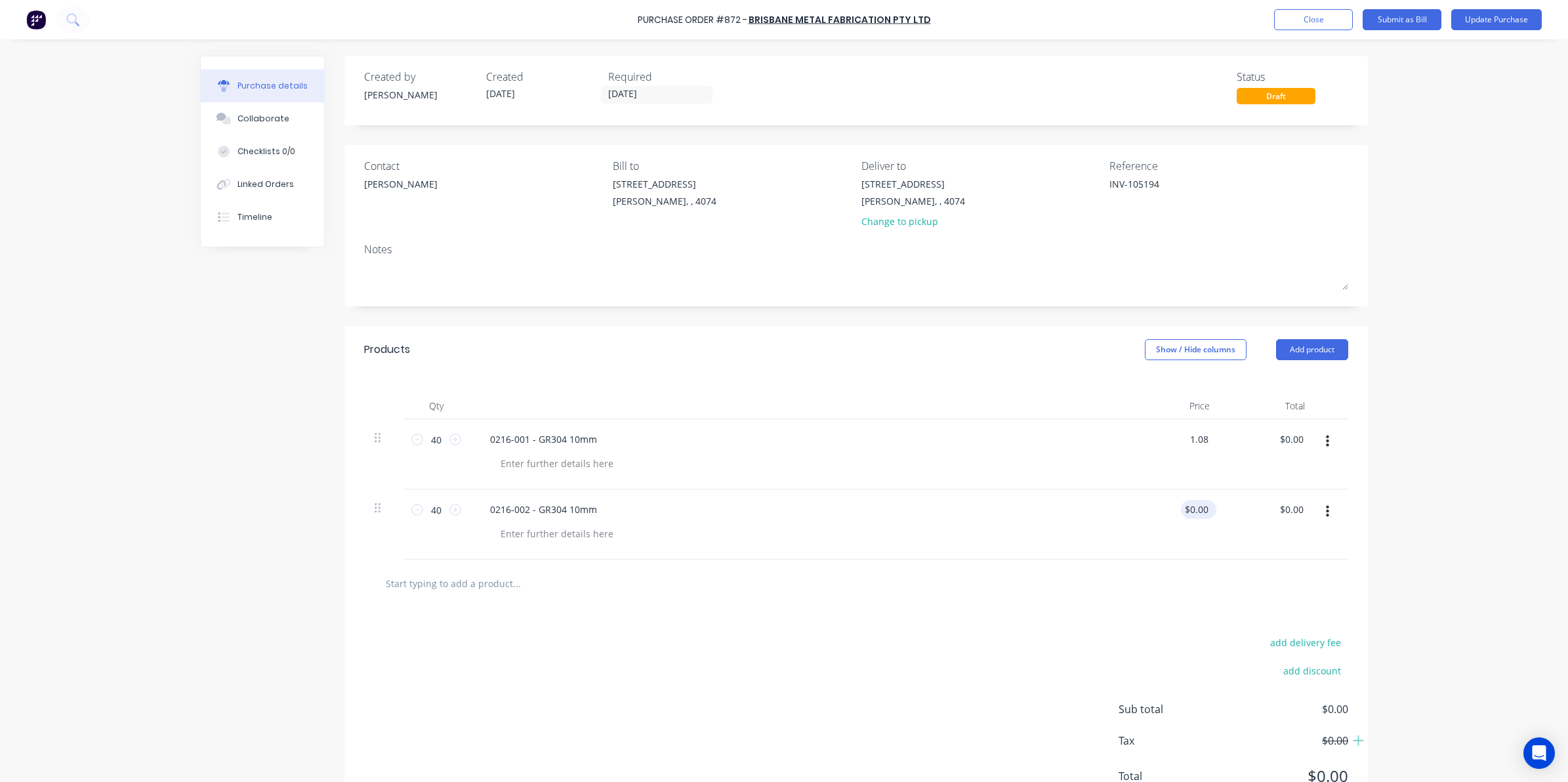
type input "0.0000"
click at [1198, 512] on input "0.0000" at bounding box center [1193, 509] width 36 height 19
type textarea "x"
drag, startPoint x: 1201, startPoint y: 512, endPoint x: 1074, endPoint y: 515, distance: 127.0
click at [1078, 515] on div "40 40 0216-002 - GR304 10mm 0.0000 0.0000 $0.00 $0.00" at bounding box center [856, 524] width 984 height 70
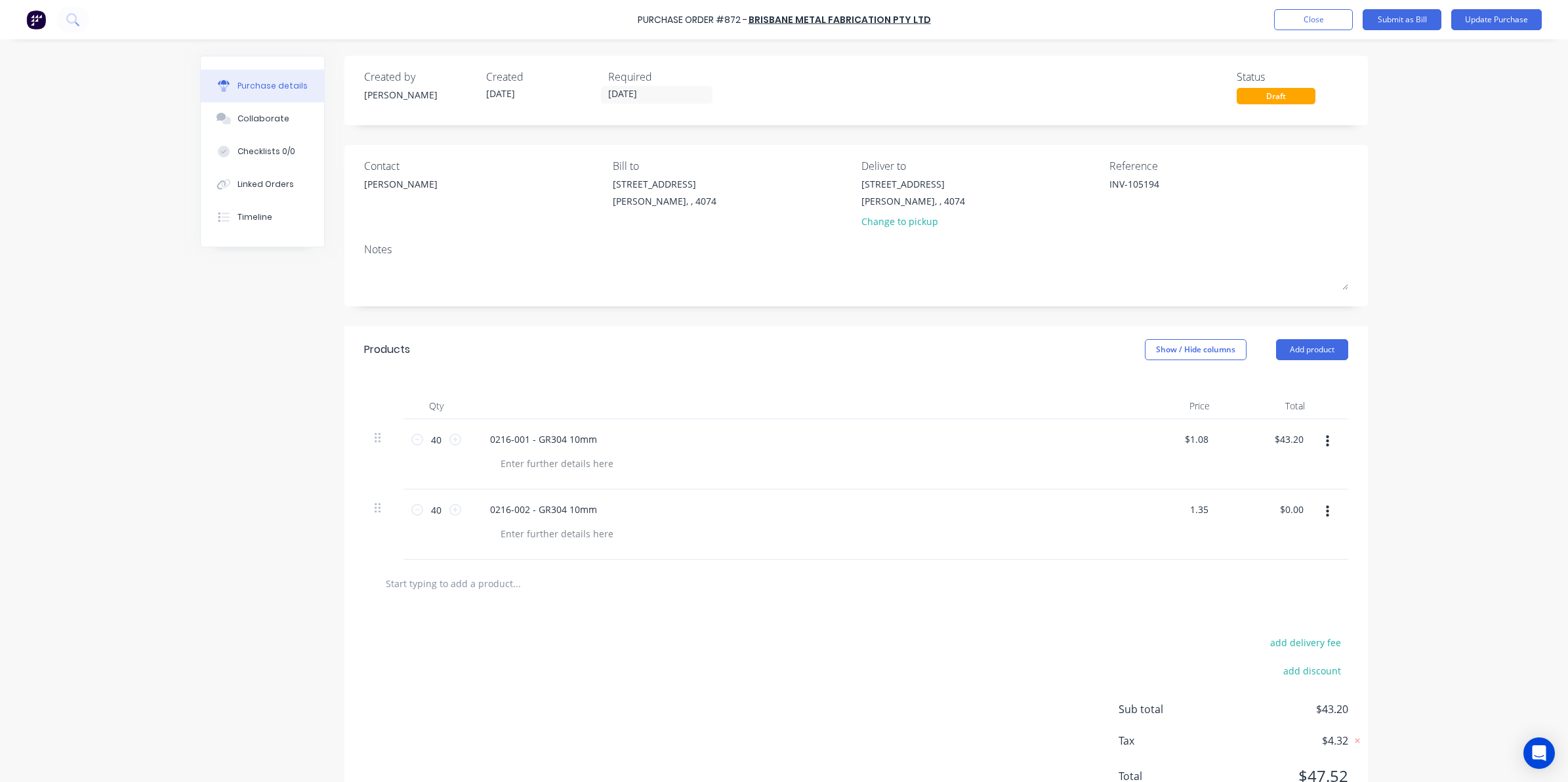
type input "1.35"
type textarea "x"
type input "$1.35"
type input "$54.00"
click at [766, 622] on div "add delivery fee add discount Sub total $97.20 Tax $9.72 Total $106.92" at bounding box center [856, 715] width 1024 height 216
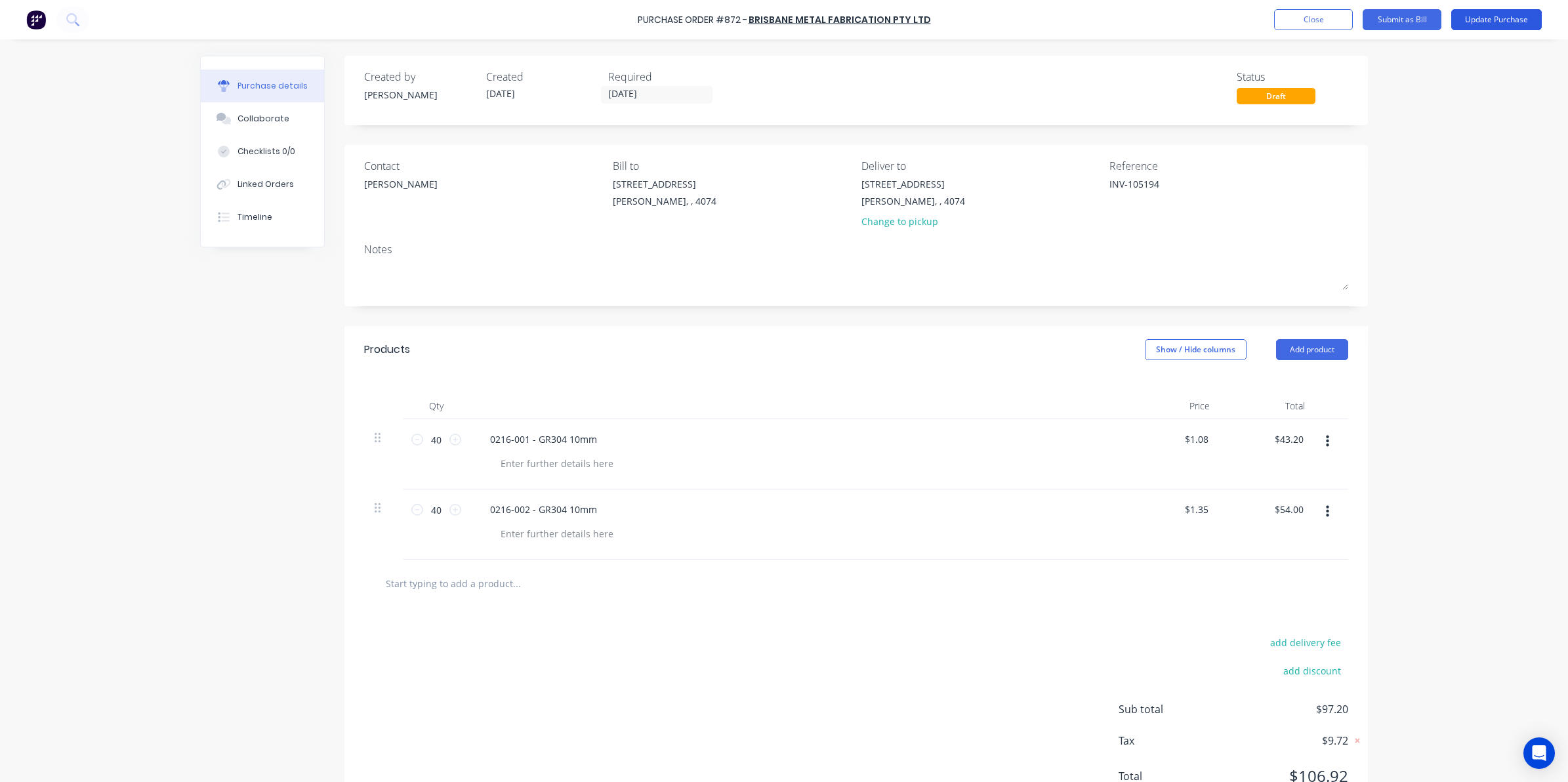
click at [1514, 17] on button "Update Purchase" at bounding box center [1497, 20] width 90 height 21
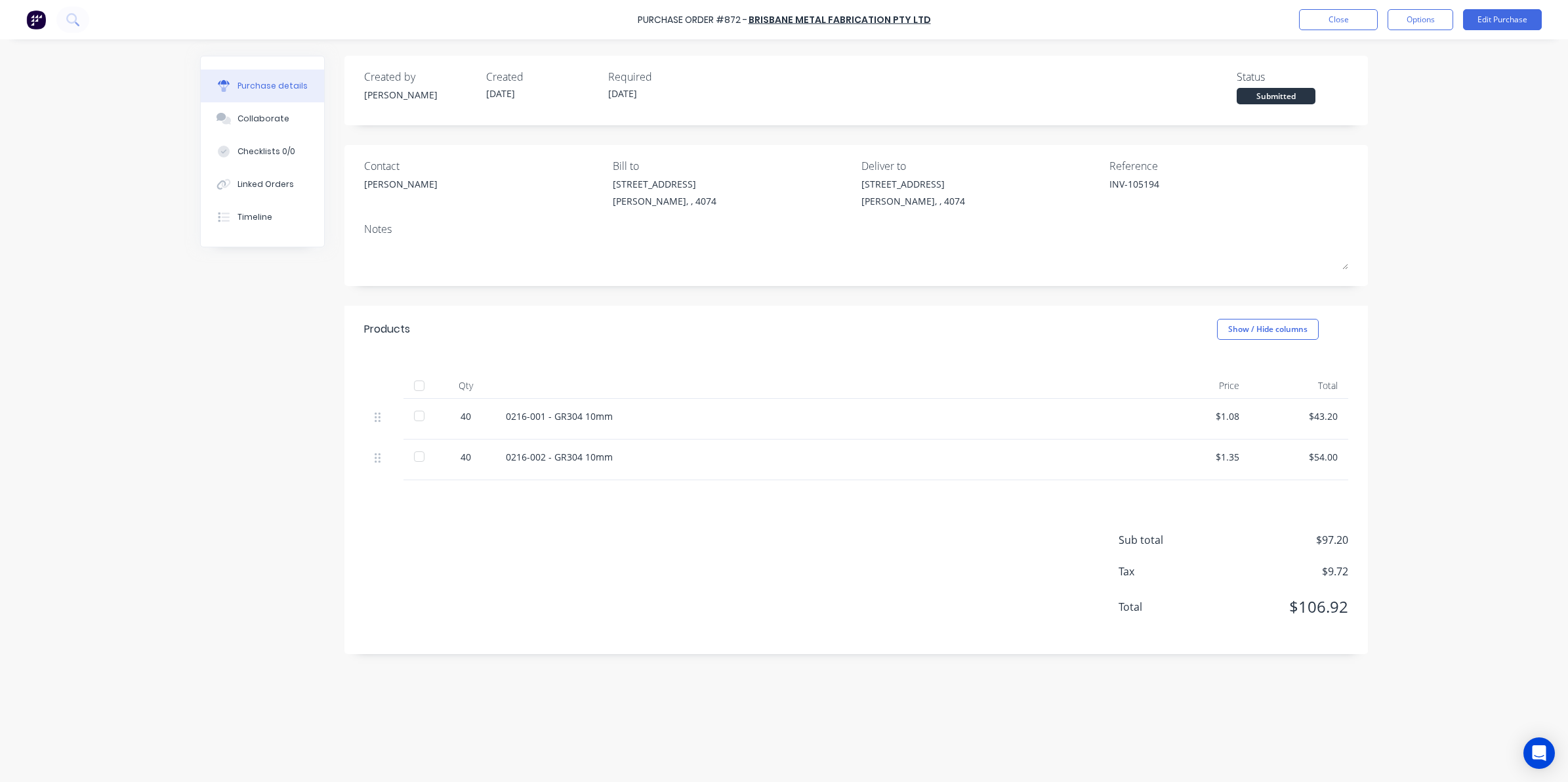
click at [1417, 20] on button "Options" at bounding box center [1420, 20] width 66 height 21
click at [1391, 73] on div "Convert to Bill" at bounding box center [1390, 79] width 101 height 19
type textarea "x"
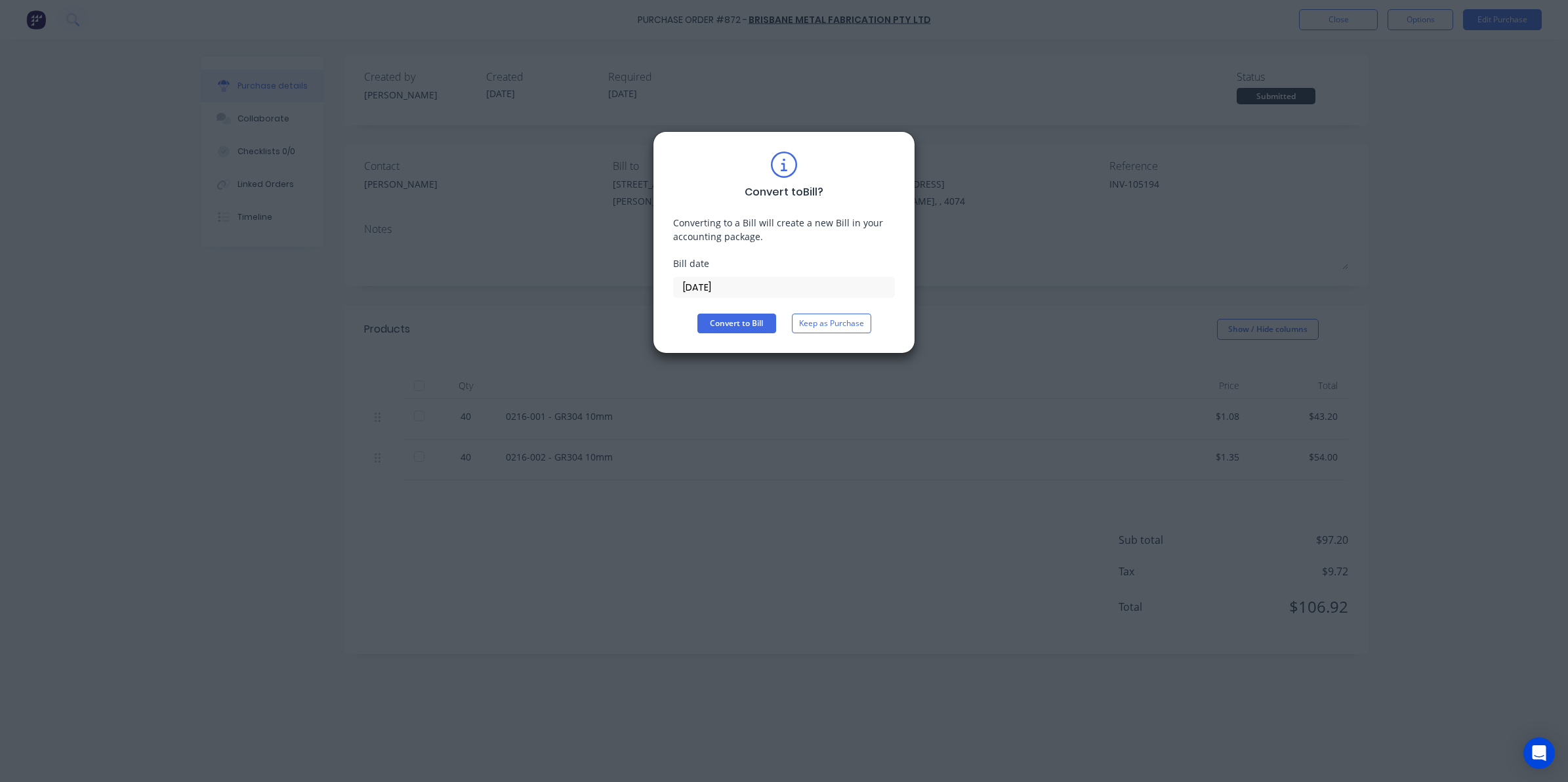
drag, startPoint x: 763, startPoint y: 266, endPoint x: 766, endPoint y: 274, distance: 8.5
click at [765, 266] on div "Bill date" at bounding box center [783, 263] width 221 height 13
click at [770, 278] on label "[DATE]" at bounding box center [783, 287] width 221 height 21
click at [770, 278] on input "[DATE]" at bounding box center [784, 287] width 221 height 20
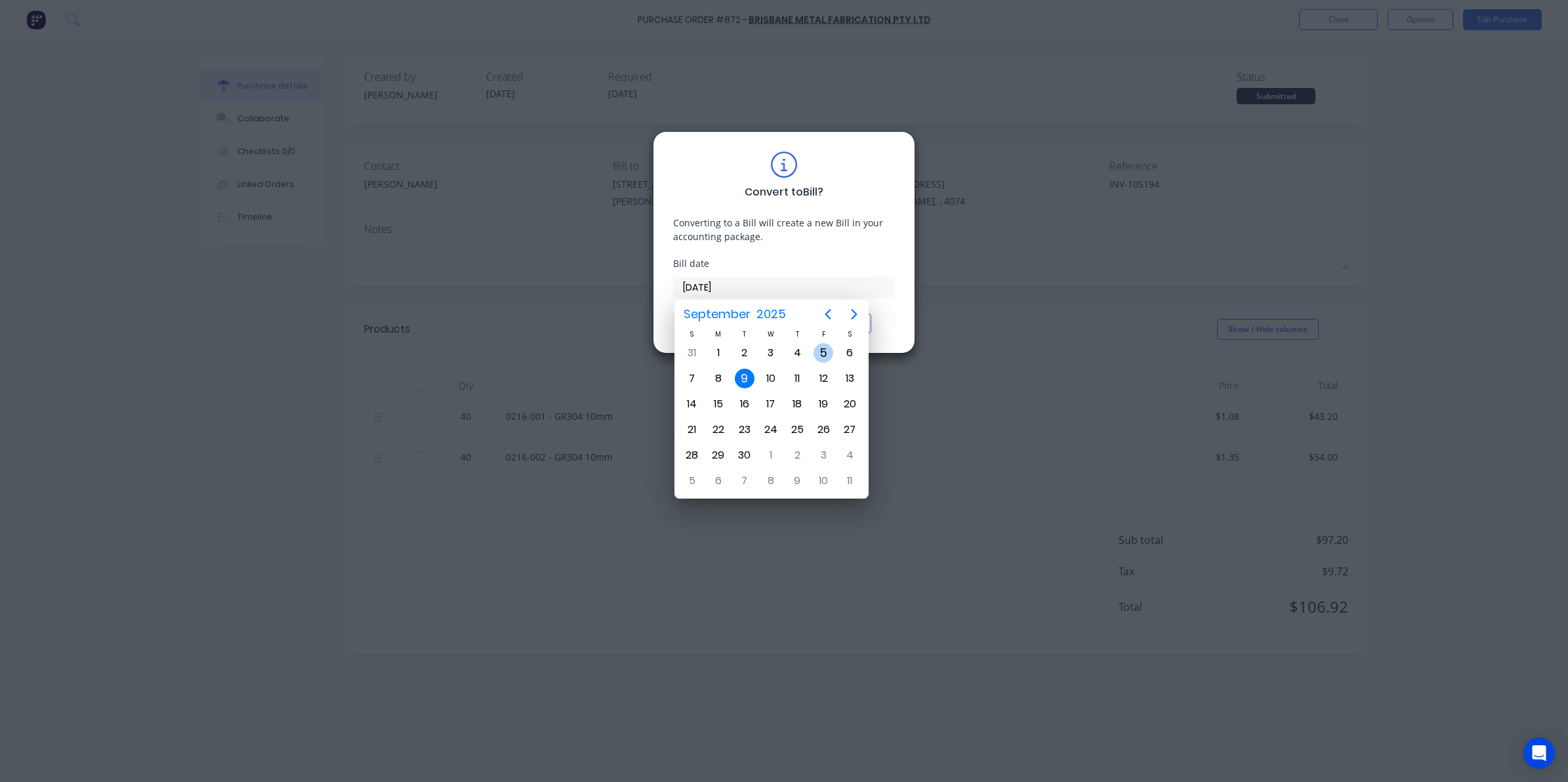
click at [824, 350] on div "5" at bounding box center [823, 352] width 20 height 20
type input "[DATE]"
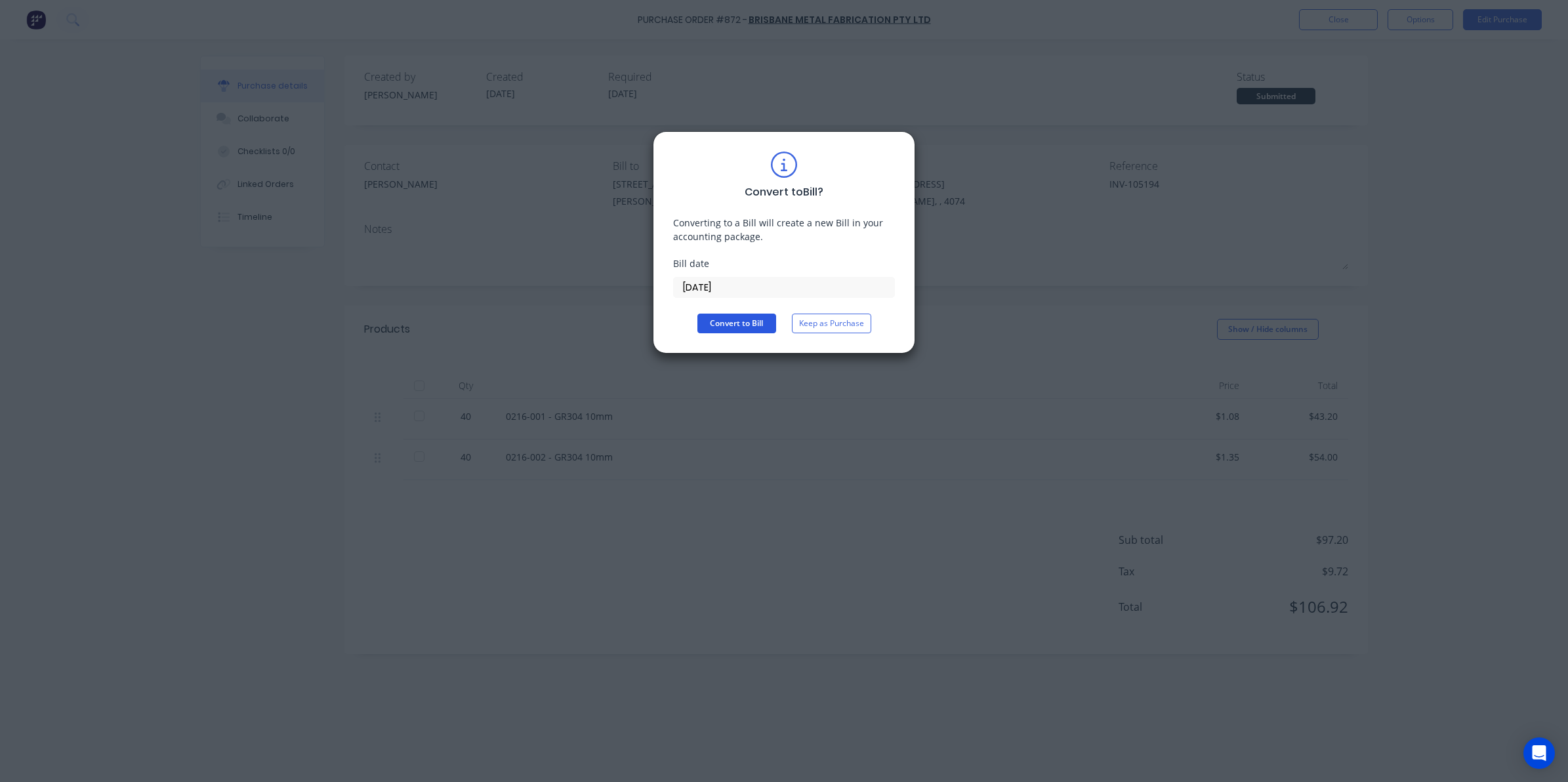
click at [738, 316] on button "Convert to Bill" at bounding box center [736, 323] width 79 height 20
type textarea "x"
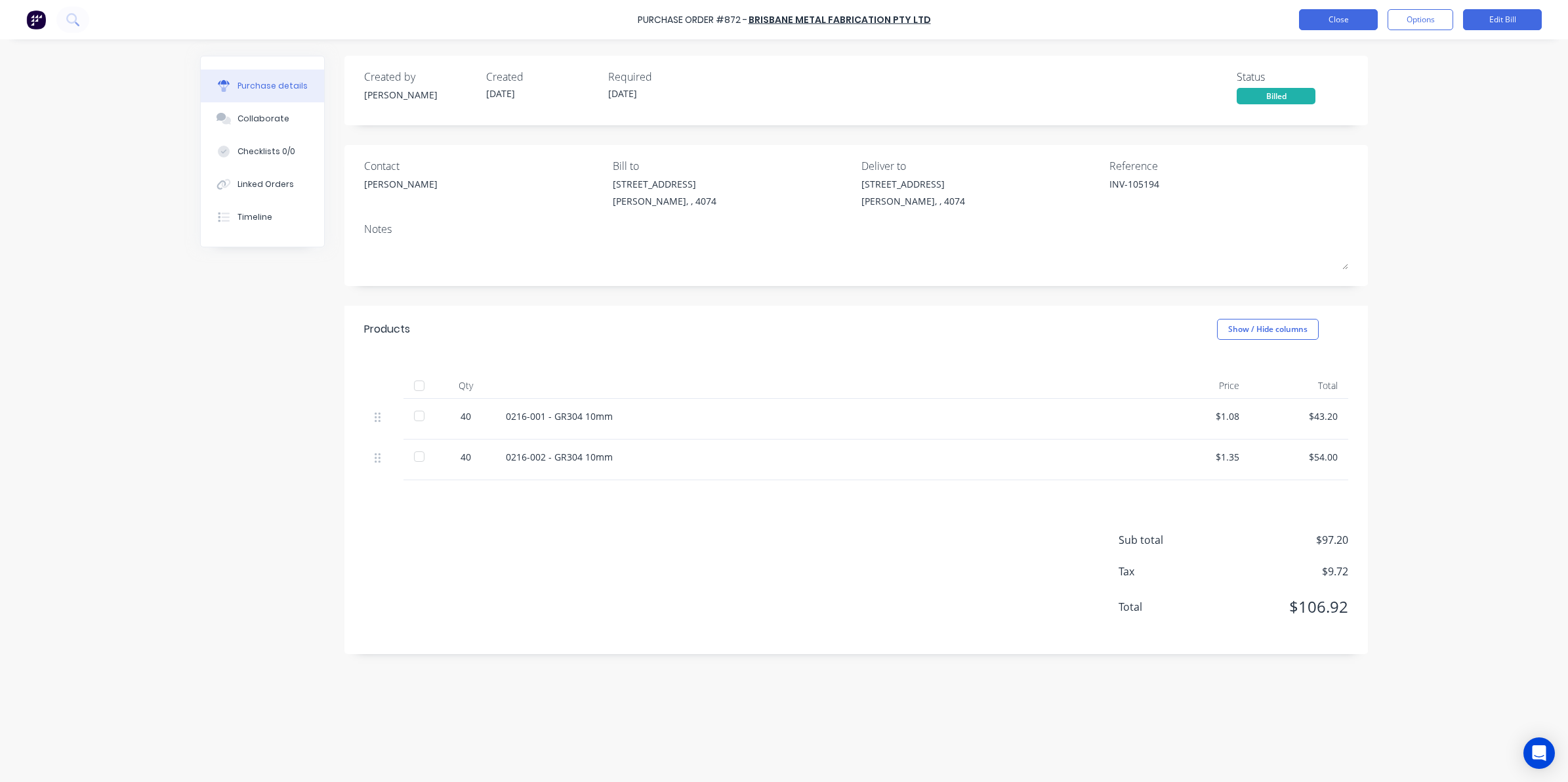
click at [1348, 23] on button "Close" at bounding box center [1338, 20] width 79 height 21
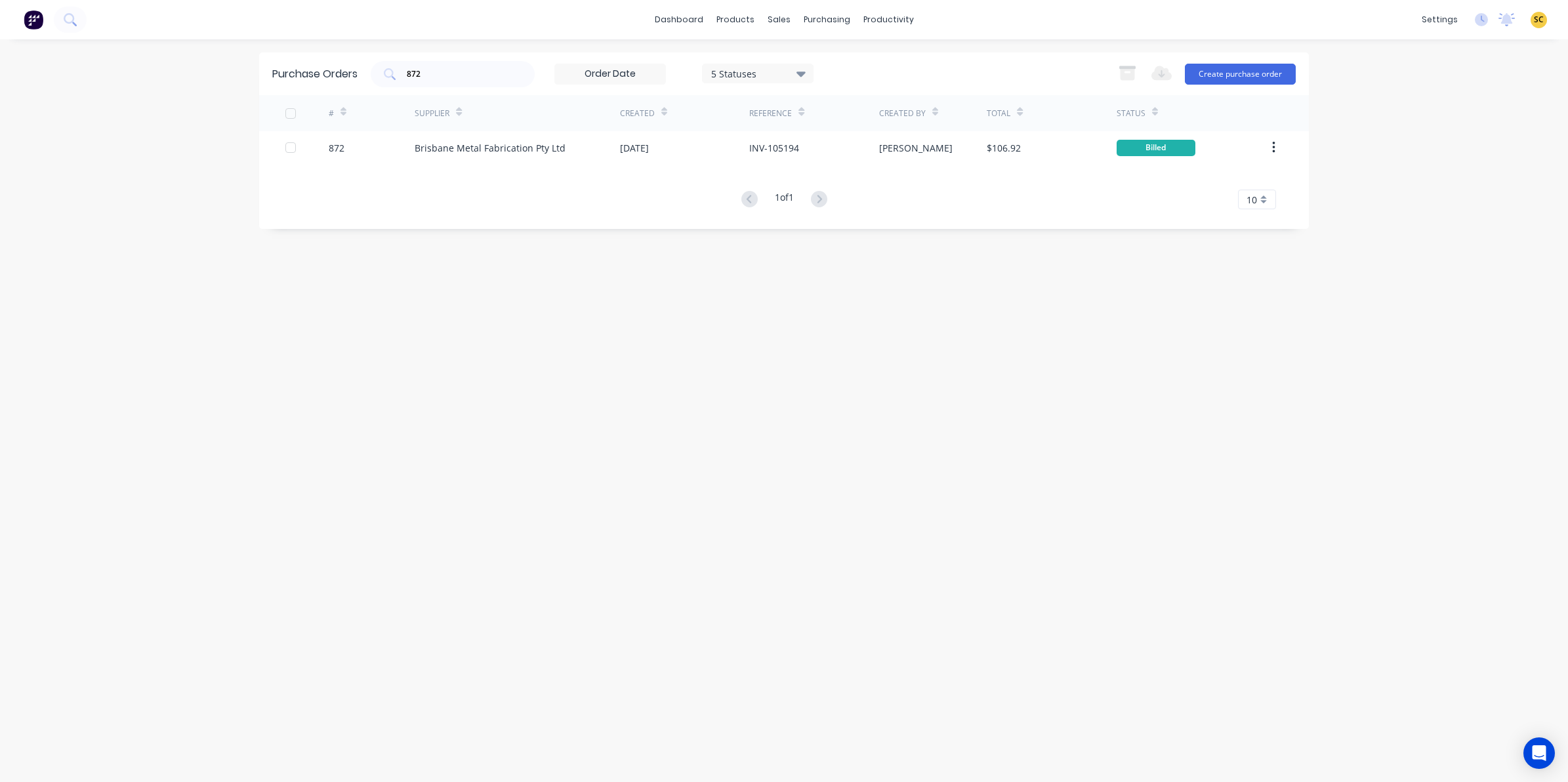
drag, startPoint x: 475, startPoint y: 67, endPoint x: 341, endPoint y: 67, distance: 134.0
click at [341, 67] on div "Purchase Orders 872 5 Statuses 5 Statuses Export to Excel (XLSX) Create purchas…" at bounding box center [784, 74] width 1050 height 43
click at [1210, 75] on button "Create purchase order" at bounding box center [1240, 74] width 111 height 21
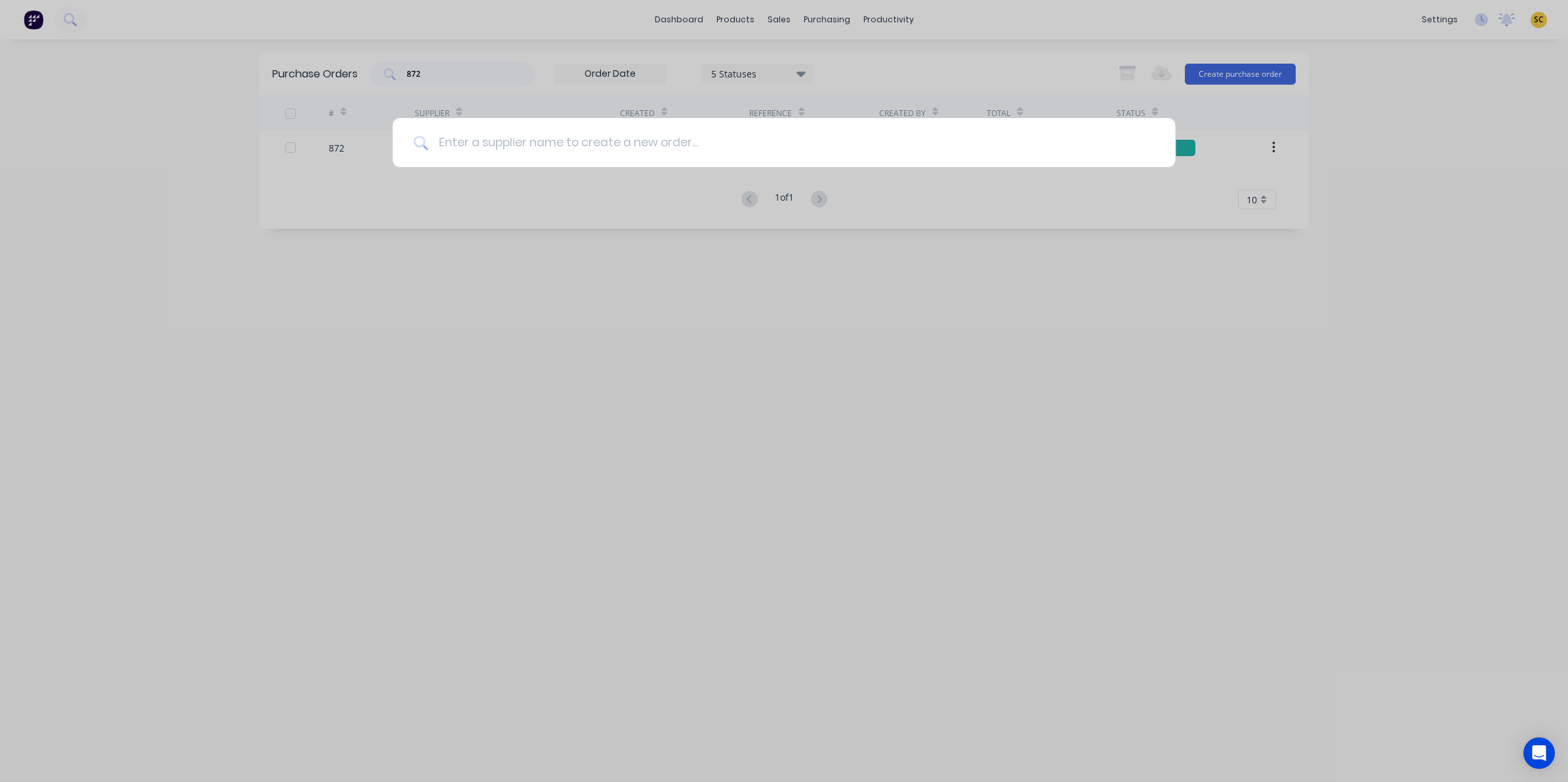
drag, startPoint x: 441, startPoint y: 120, endPoint x: 447, endPoint y: 123, distance: 6.7
click at [441, 120] on input at bounding box center [790, 143] width 726 height 49
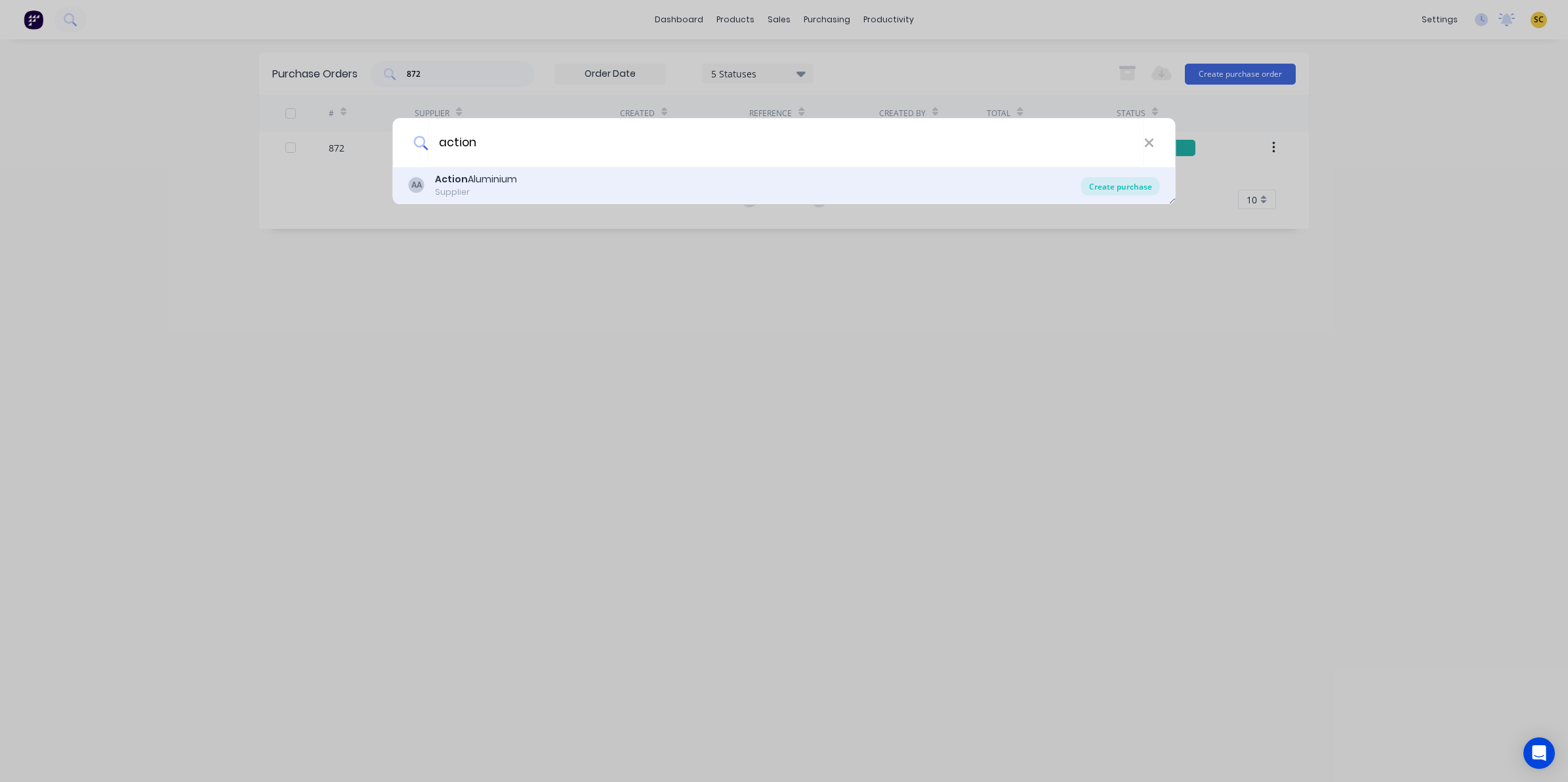
type input "action"
click at [1096, 182] on div "Create purchase" at bounding box center [1120, 186] width 79 height 18
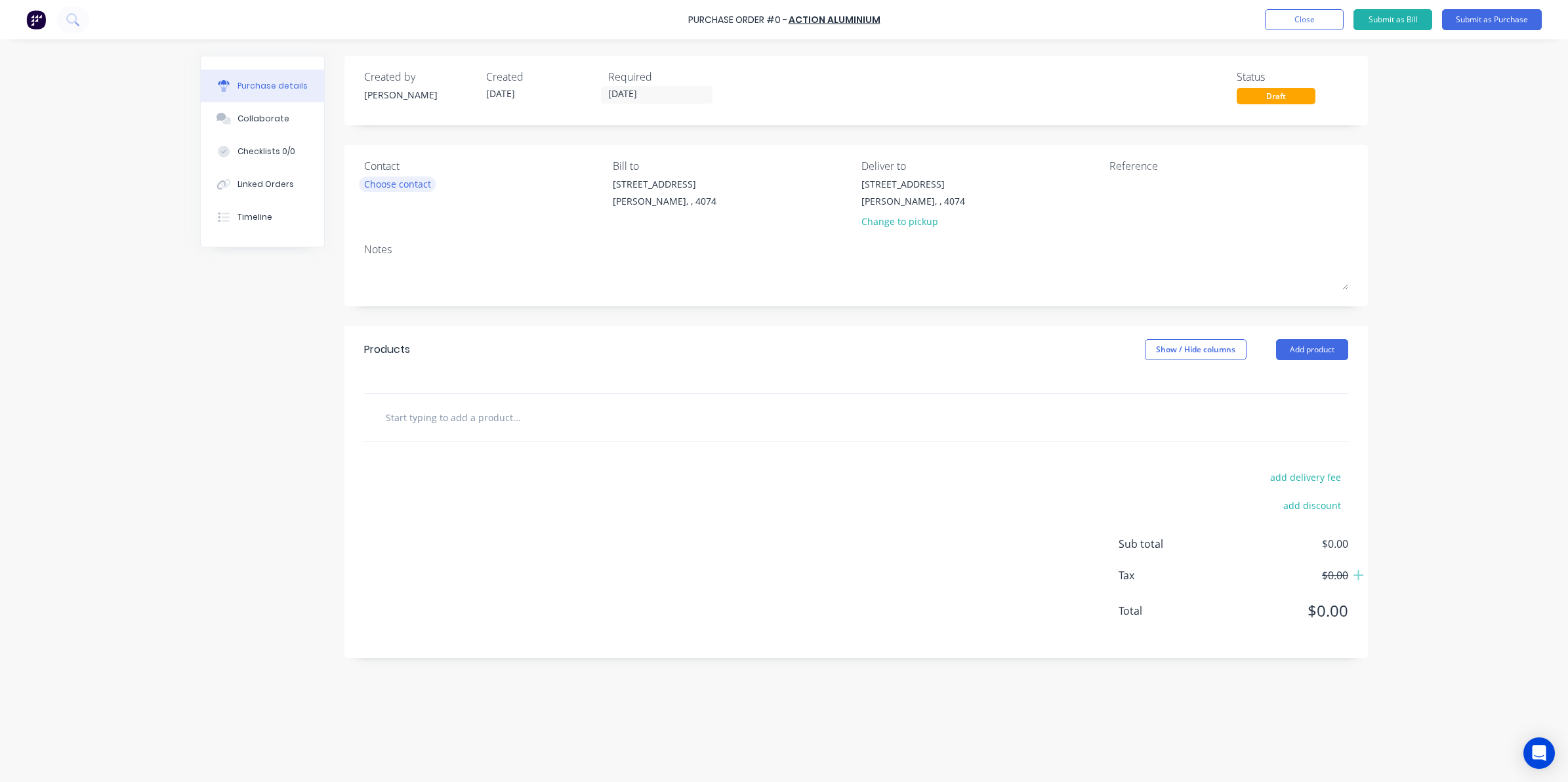
click at [413, 188] on div "Choose contact" at bounding box center [398, 183] width 67 height 13
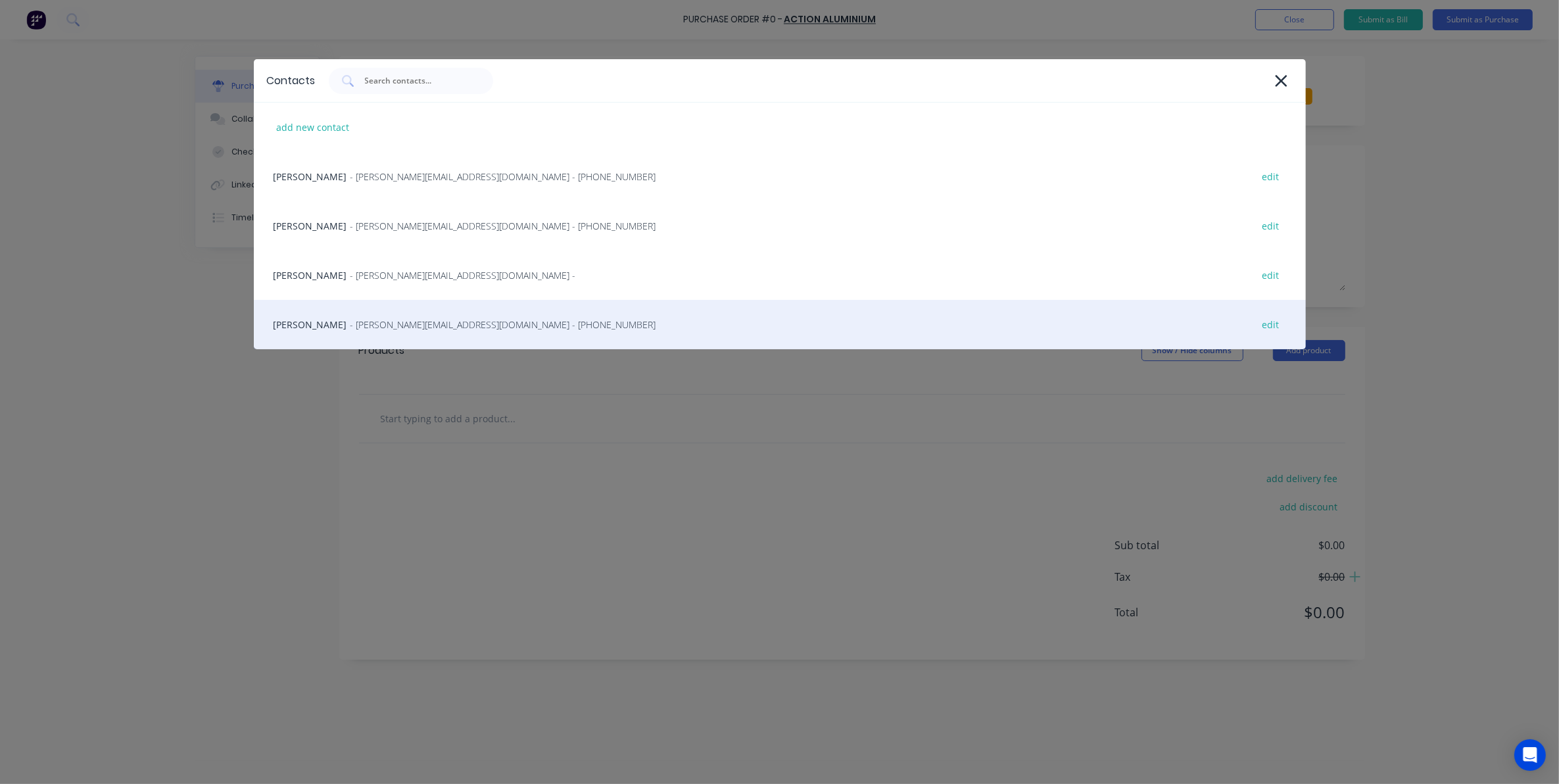
click at [397, 310] on div "Tim Snell - [EMAIL_ADDRESS][DOMAIN_NAME] - [PHONE_NUMBER] edit" at bounding box center [780, 324] width 1052 height 49
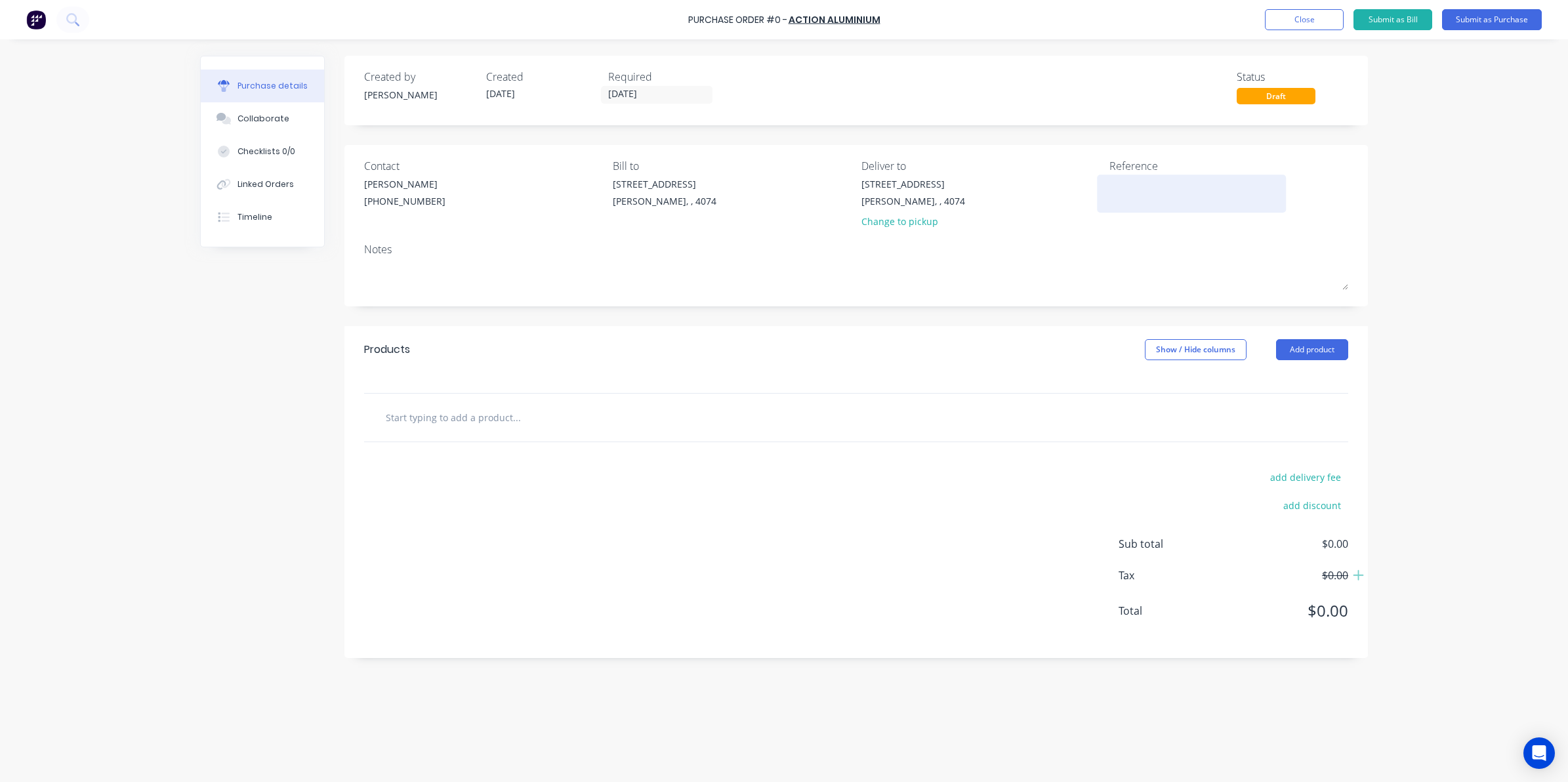
click at [1129, 186] on textarea at bounding box center [1191, 191] width 164 height 29
type textarea "x"
type textarea "7"
type textarea "x"
type textarea "75"
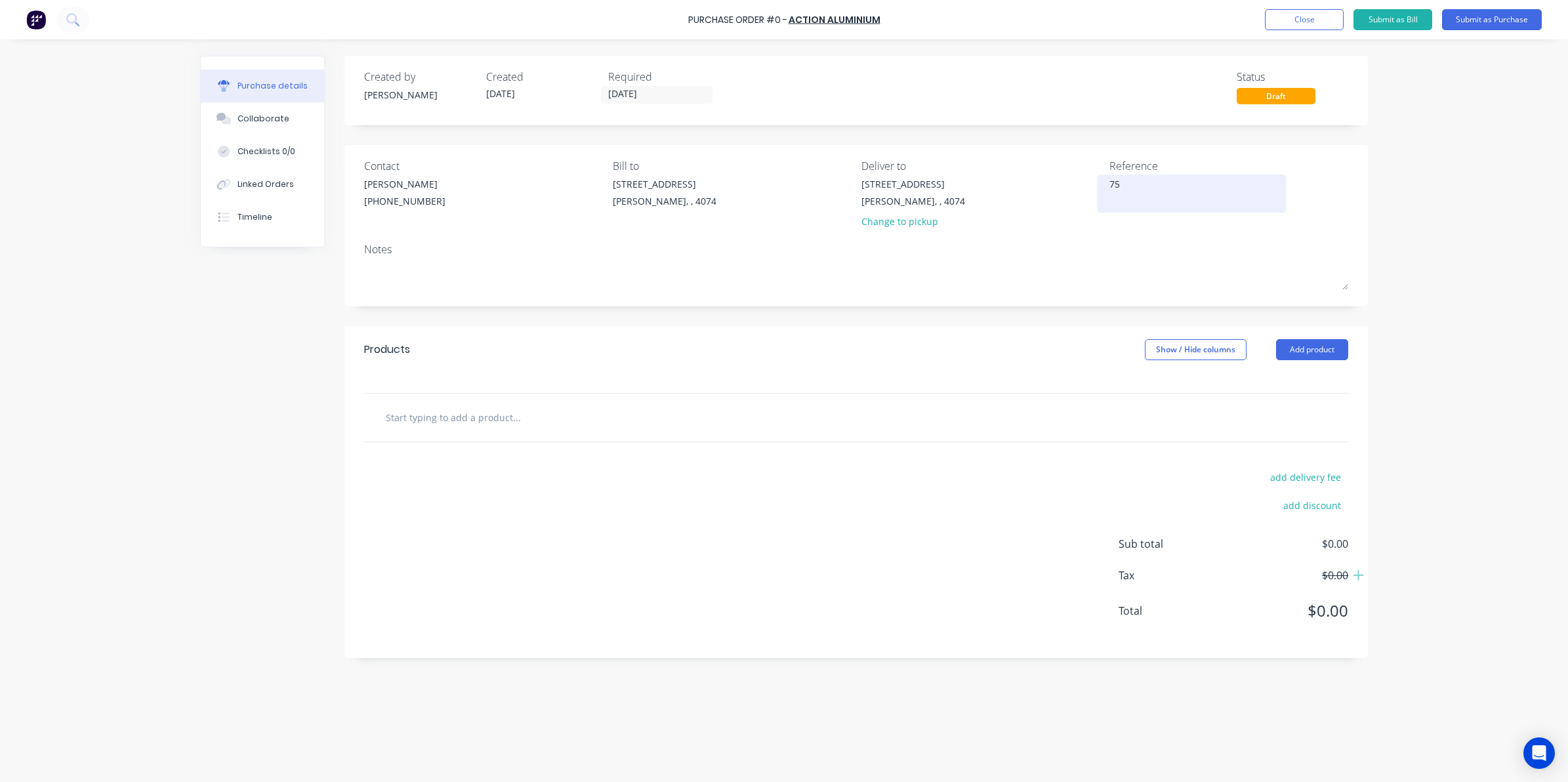
type textarea "x"
type textarea "752"
type textarea "x"
type textarea "7522"
type textarea "x"
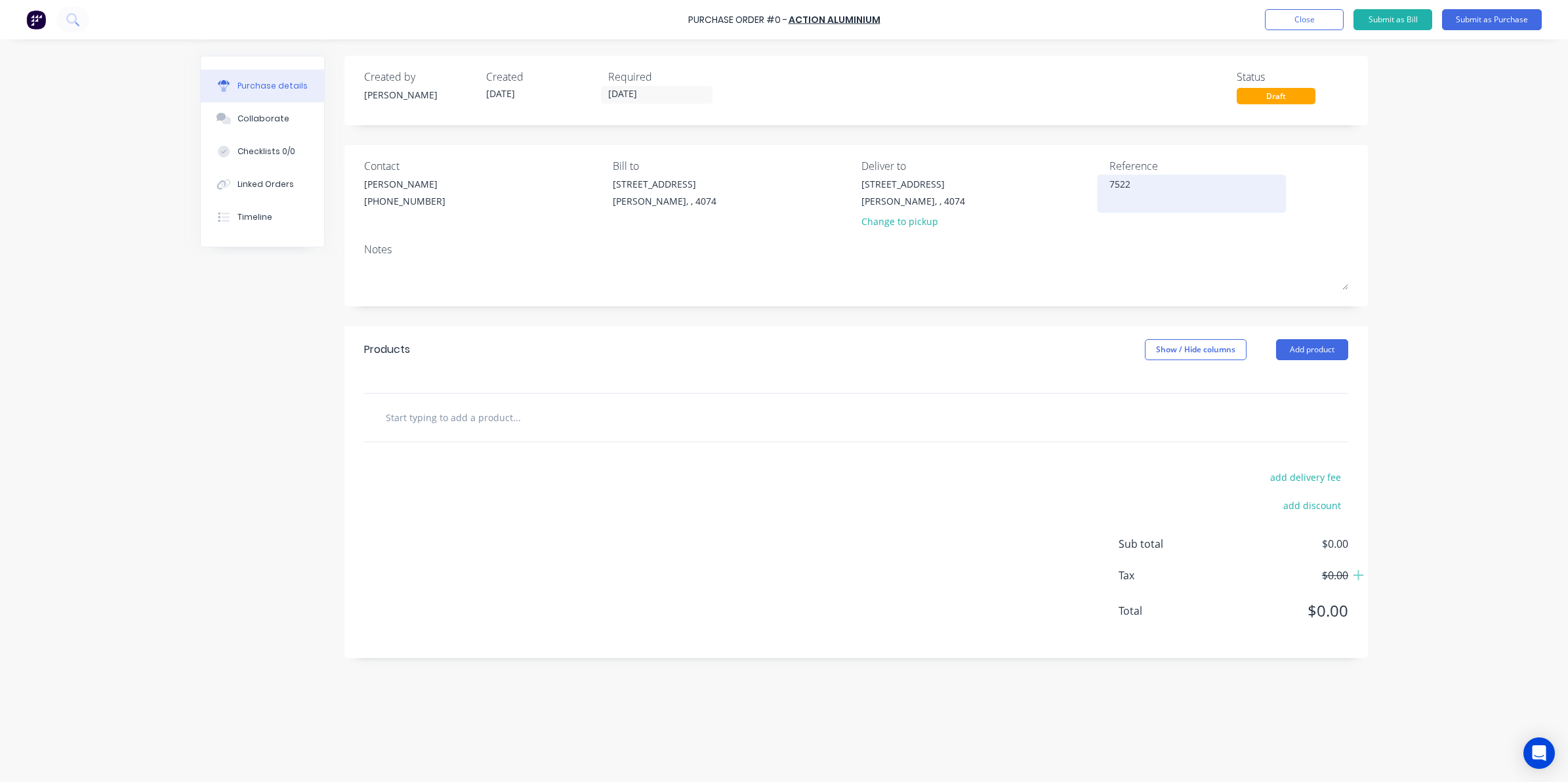
type textarea "75221"
type textarea "x"
type textarea "752210"
type textarea "x"
type textarea "7522109"
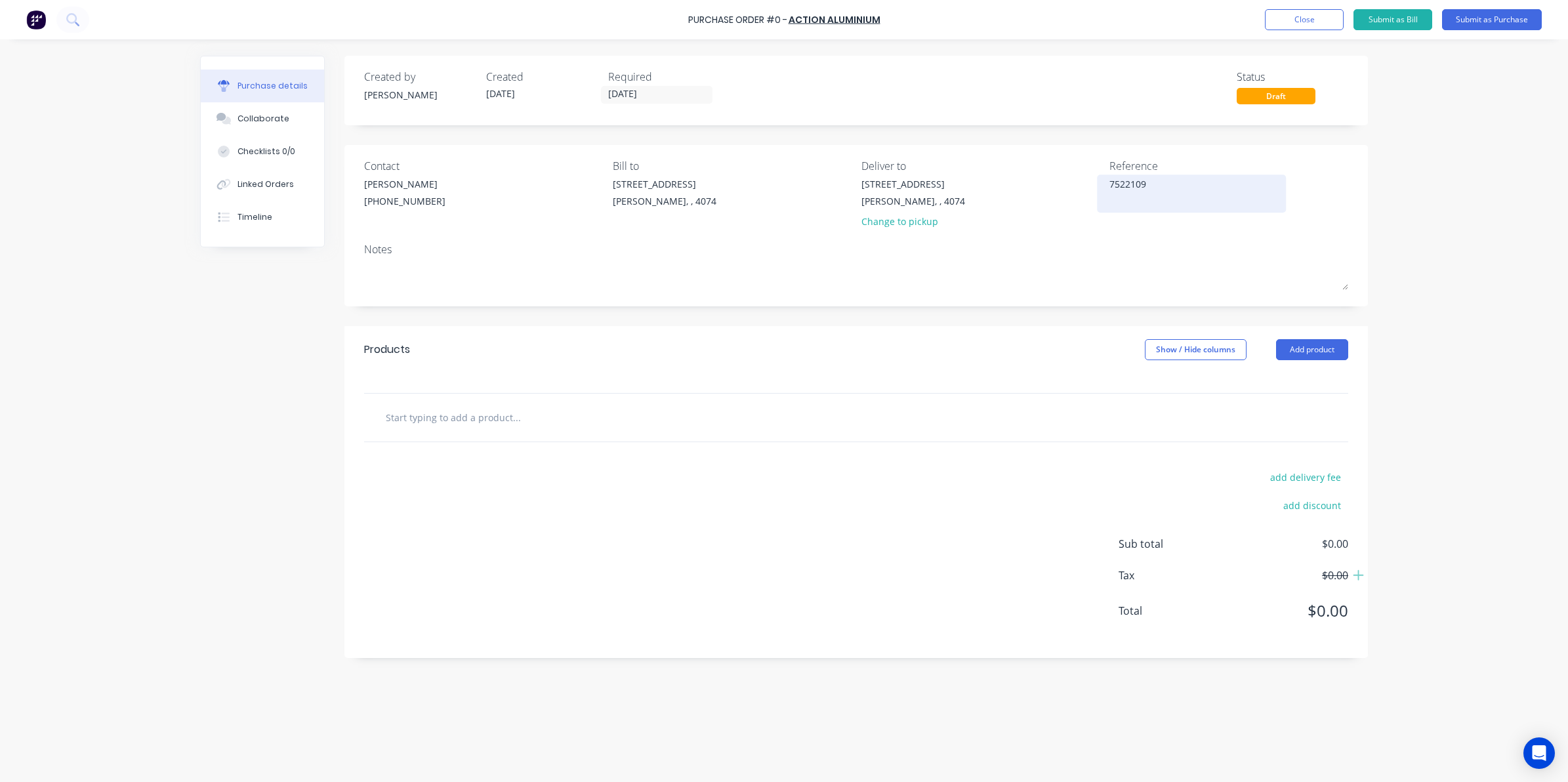
type textarea "x"
type textarea "75221093"
type textarea "x"
type textarea "75221093"
click at [582, 421] on input "text" at bounding box center [516, 416] width 263 height 26
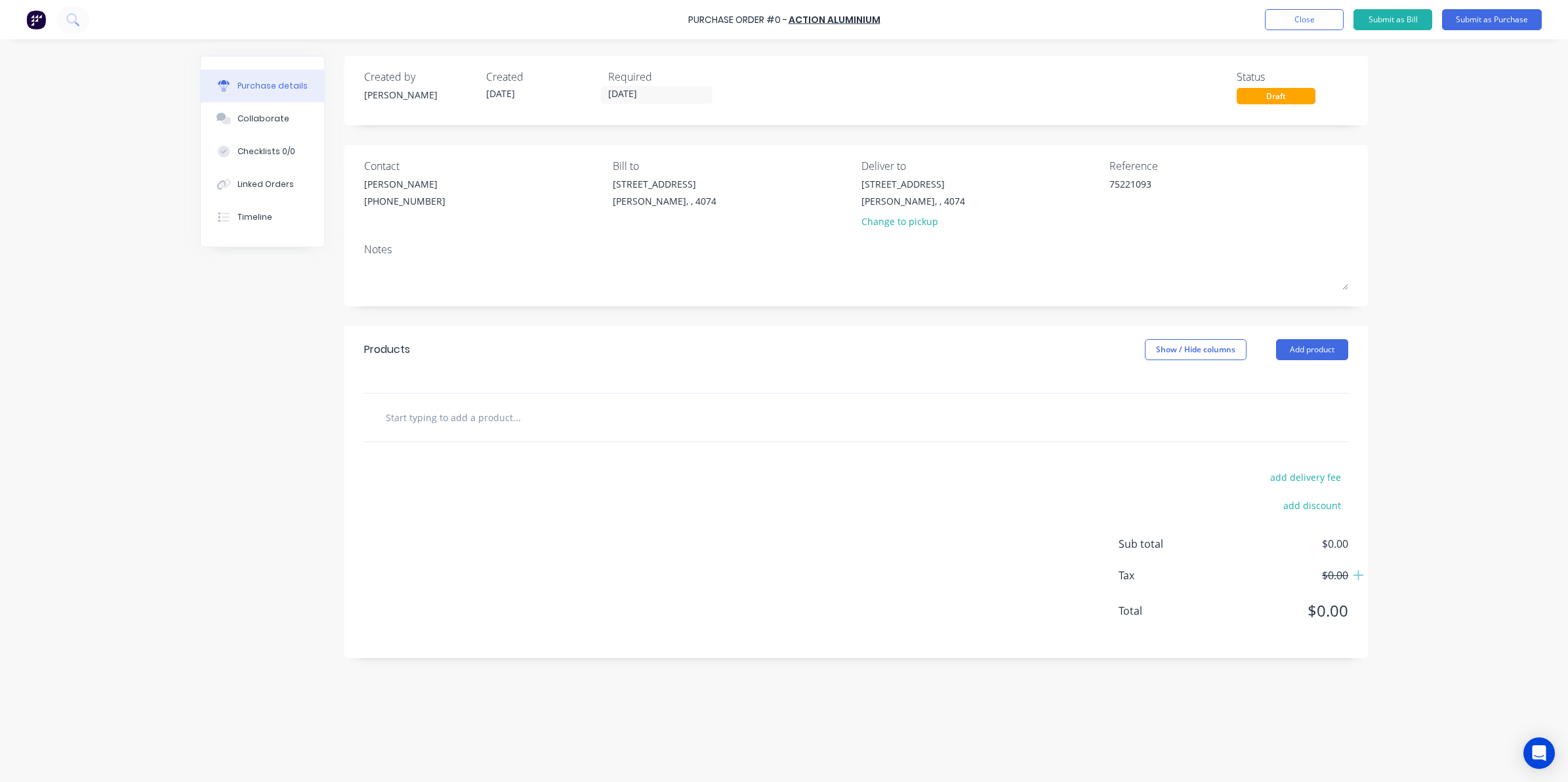
type textarea "x"
type input "3"
type textarea "x"
type input "3m"
type textarea "x"
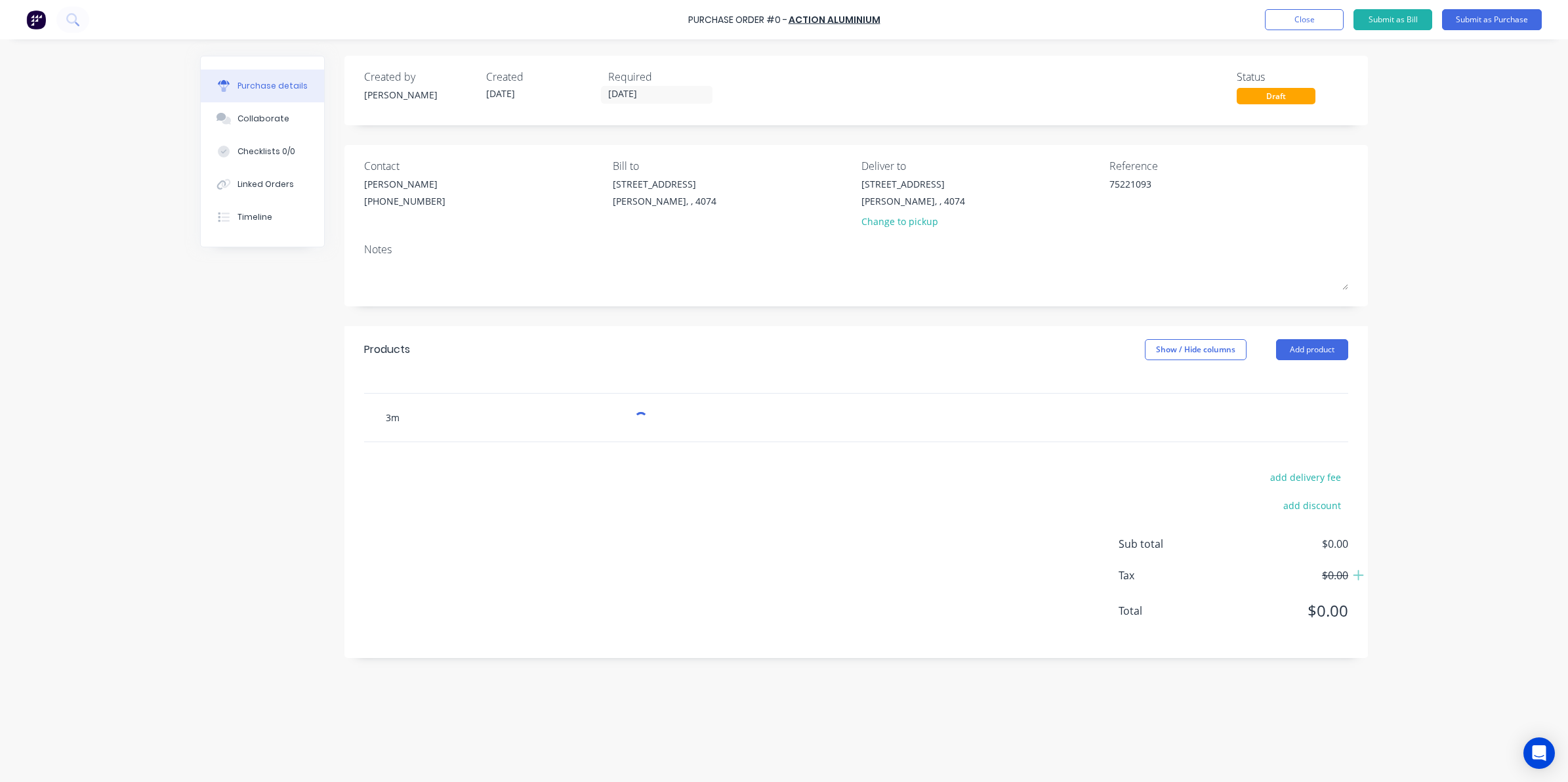
type input "3mm"
type textarea "x"
type input "3mmx"
type textarea "x"
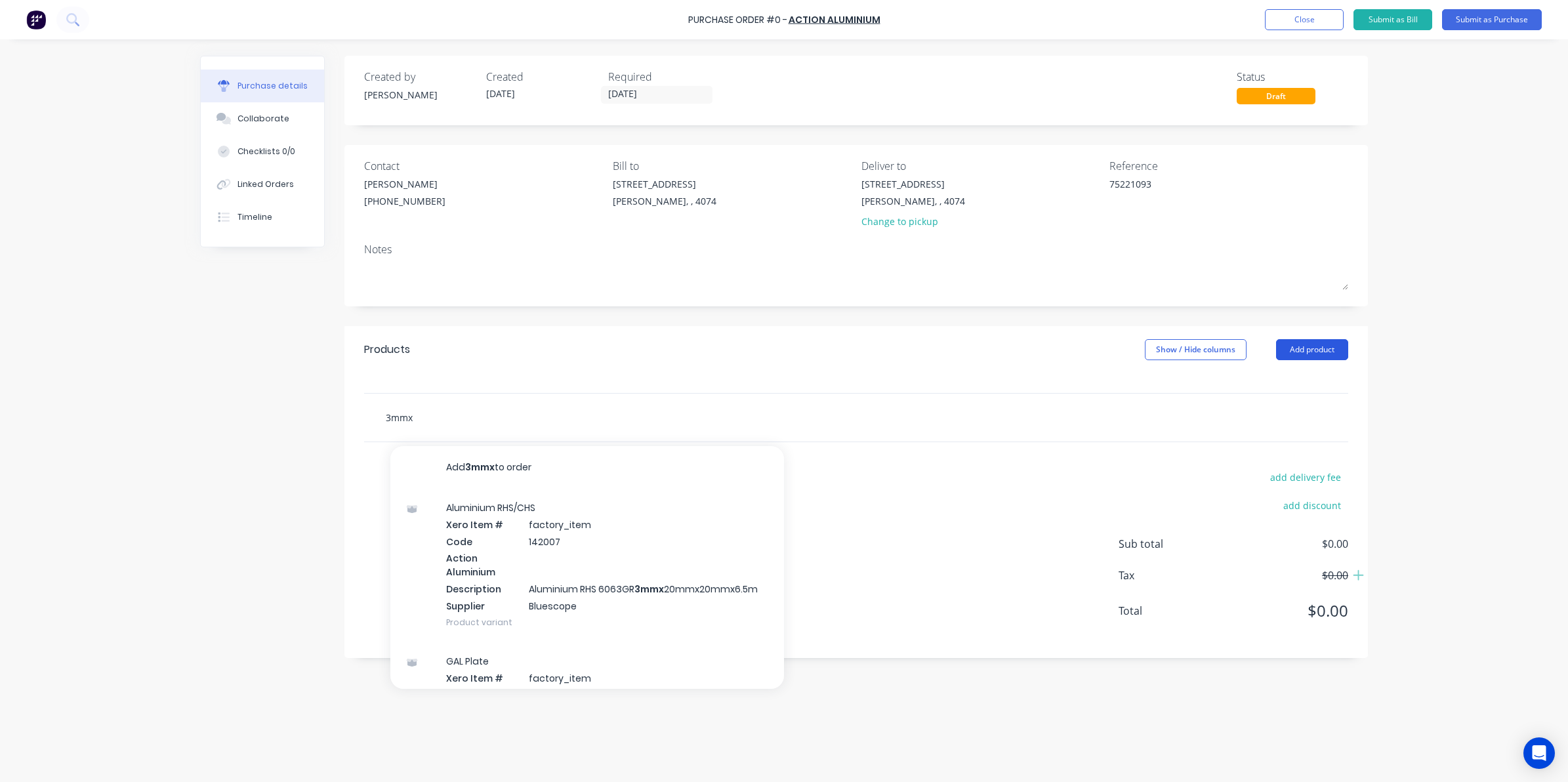
type input "3mmx"
click at [1307, 359] on button "Add product" at bounding box center [1312, 349] width 72 height 21
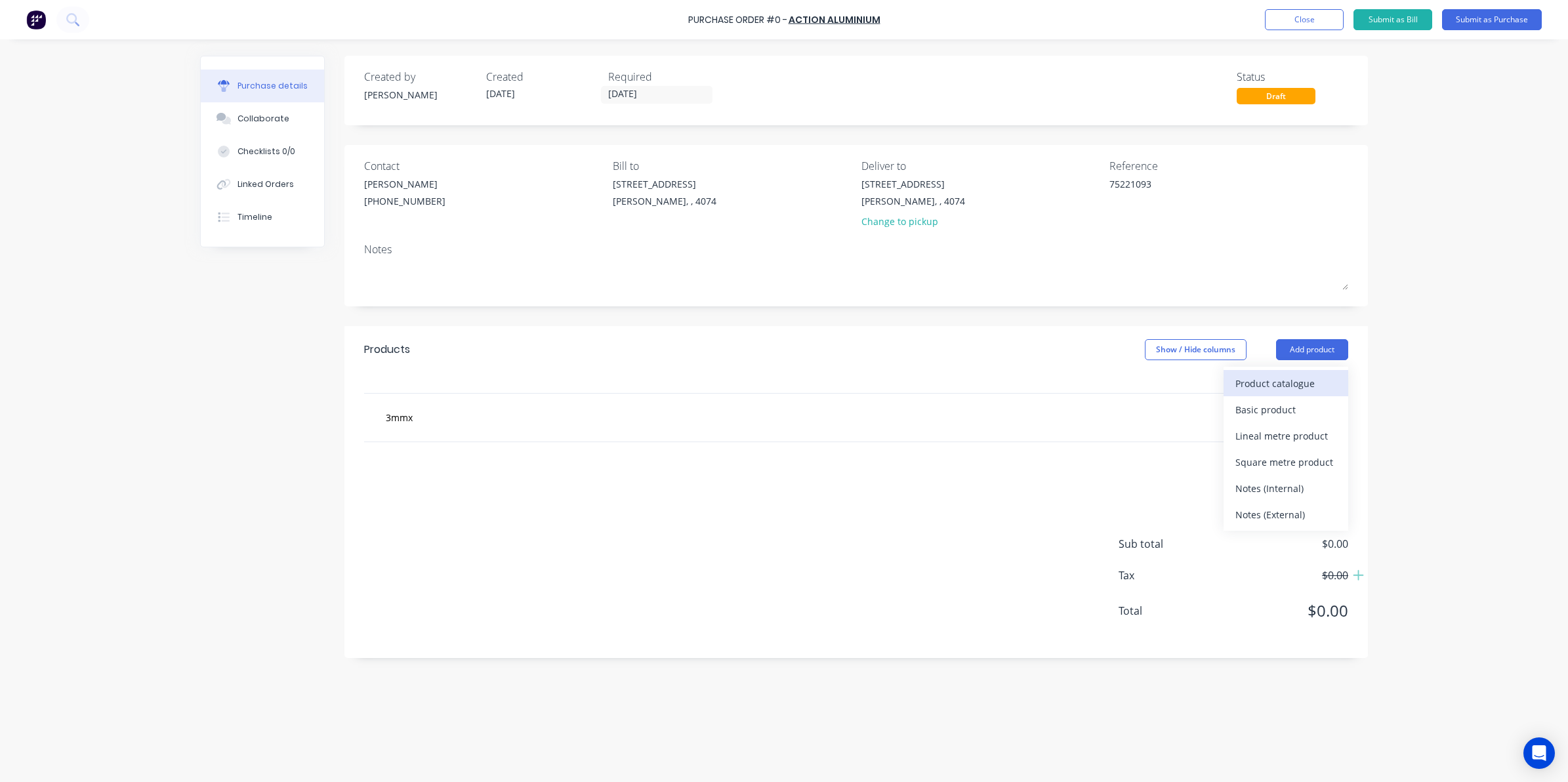
click at [1283, 384] on div "Product catalogue" at bounding box center [1286, 383] width 101 height 19
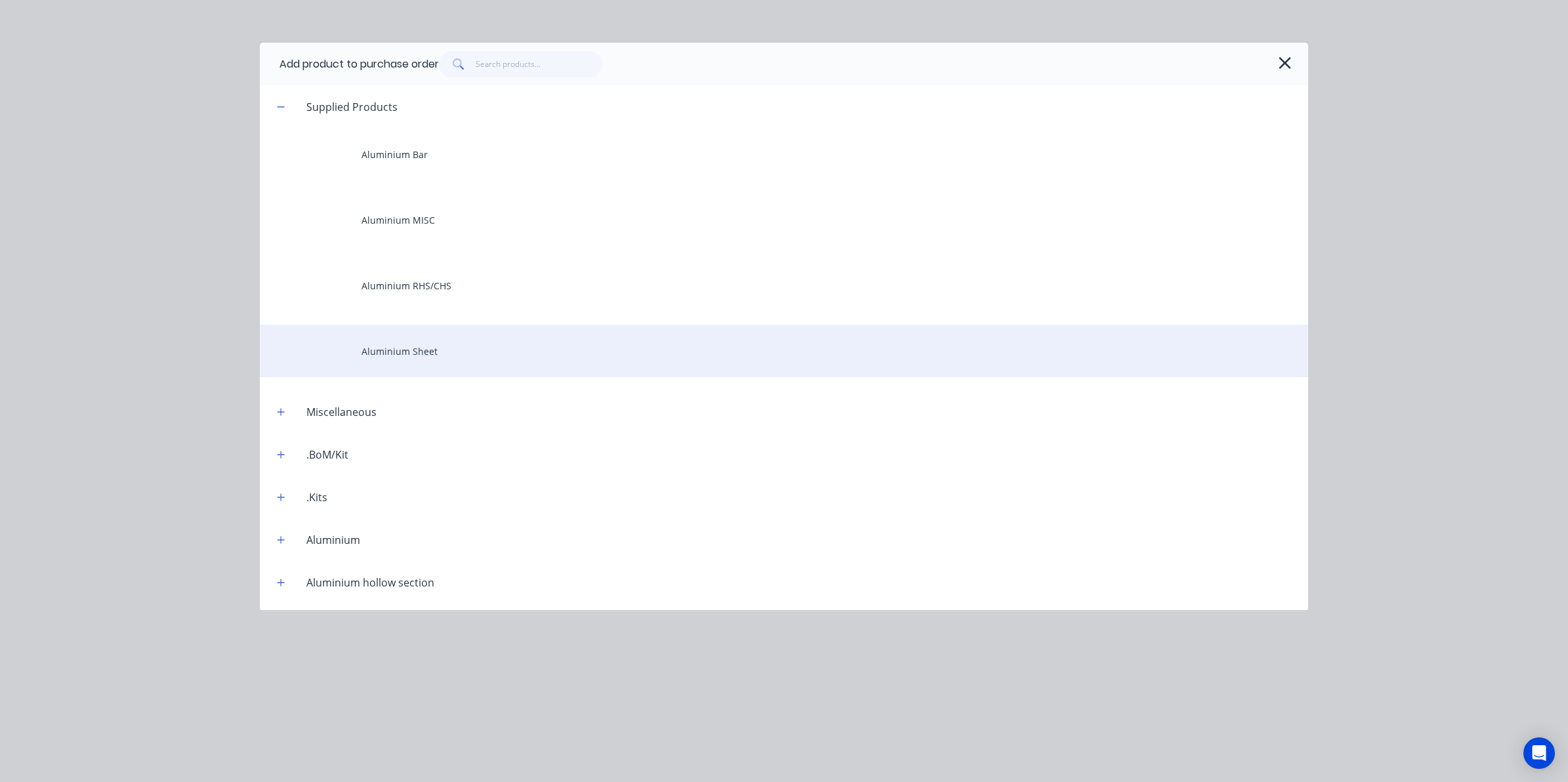
click at [422, 343] on div "Aluminium Sheet" at bounding box center [783, 351] width 1048 height 52
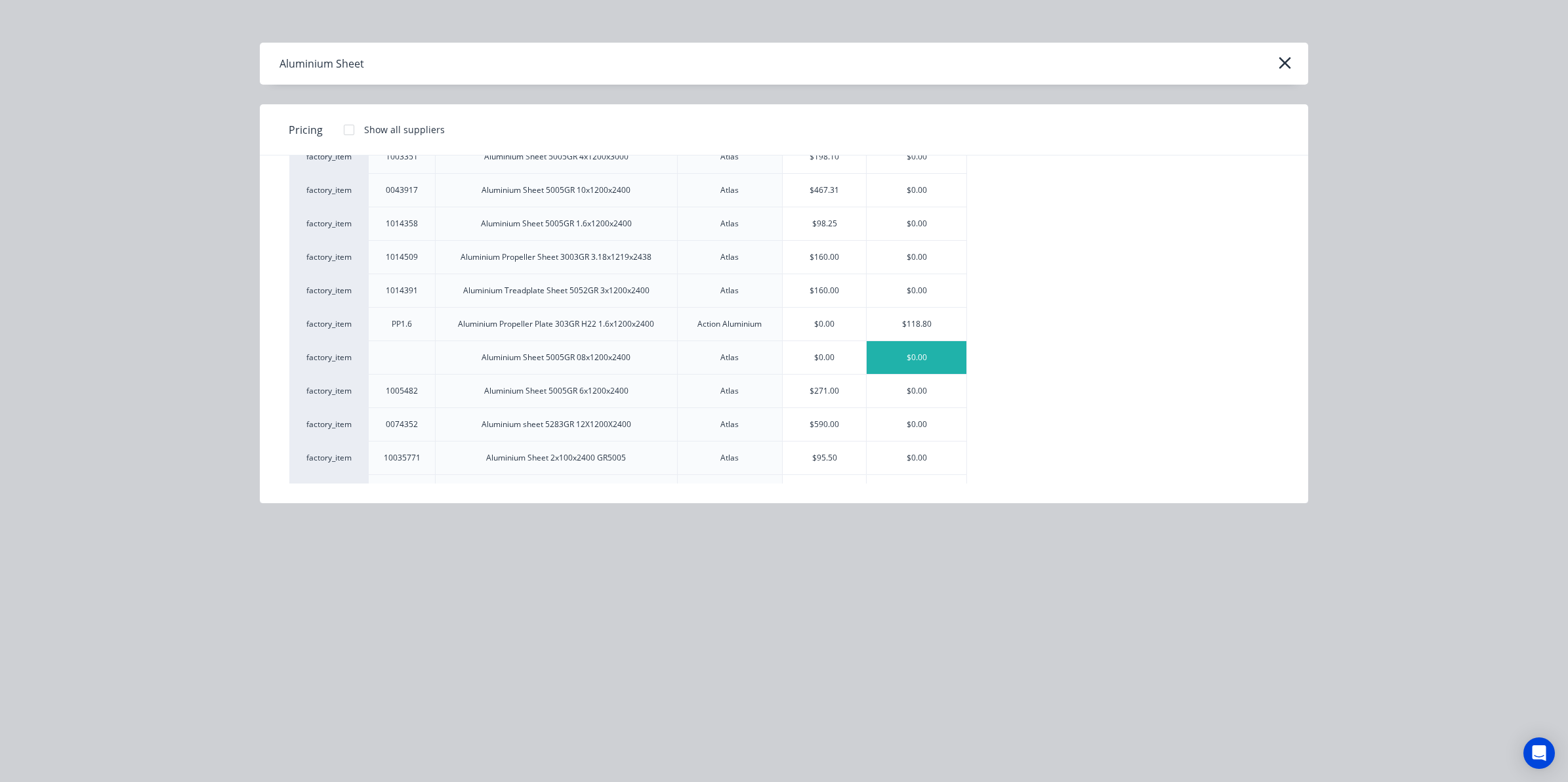
scroll to position [159, 0]
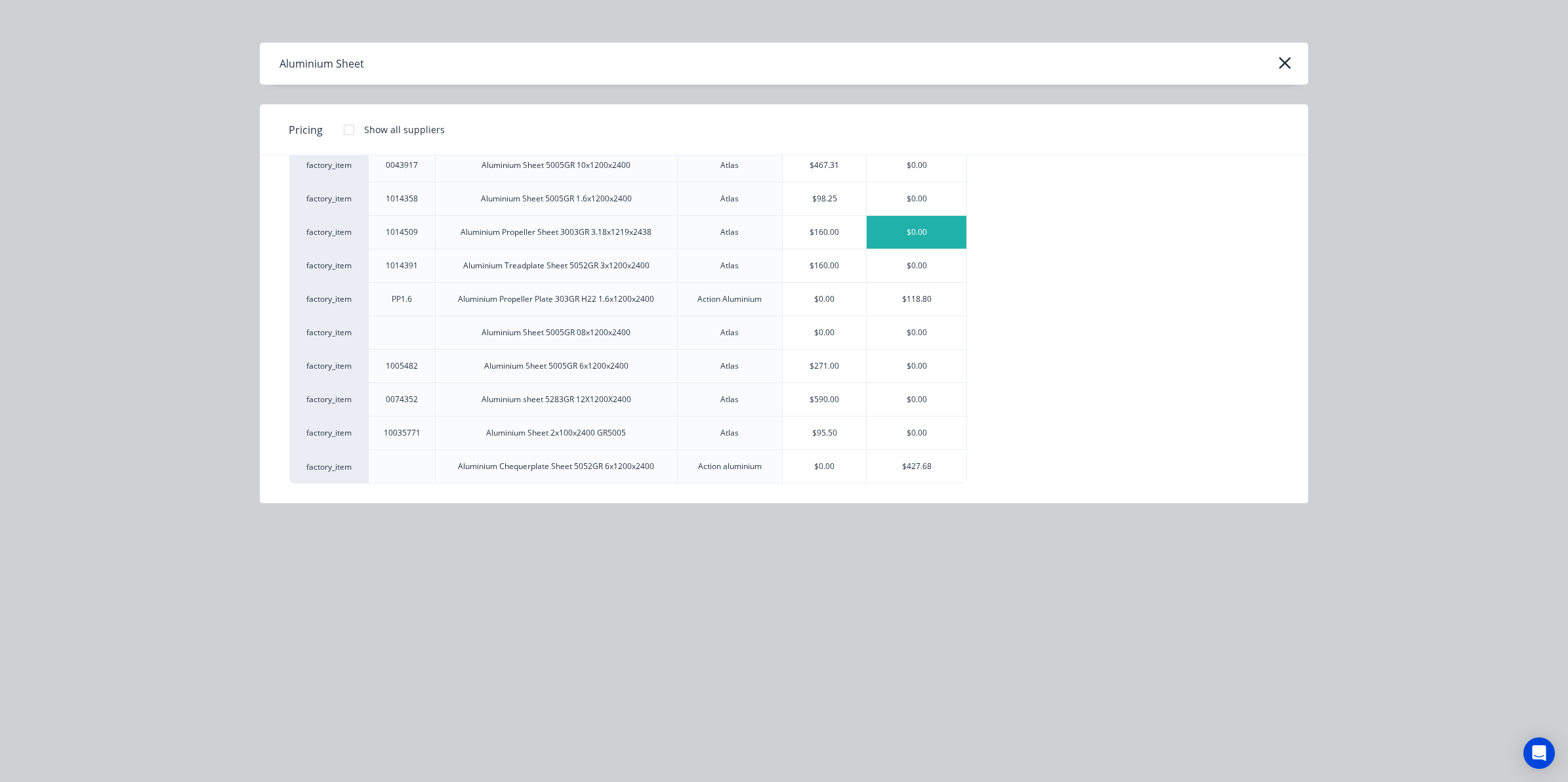
click at [868, 226] on div "$0.00" at bounding box center [917, 232] width 100 height 33
type textarea "x"
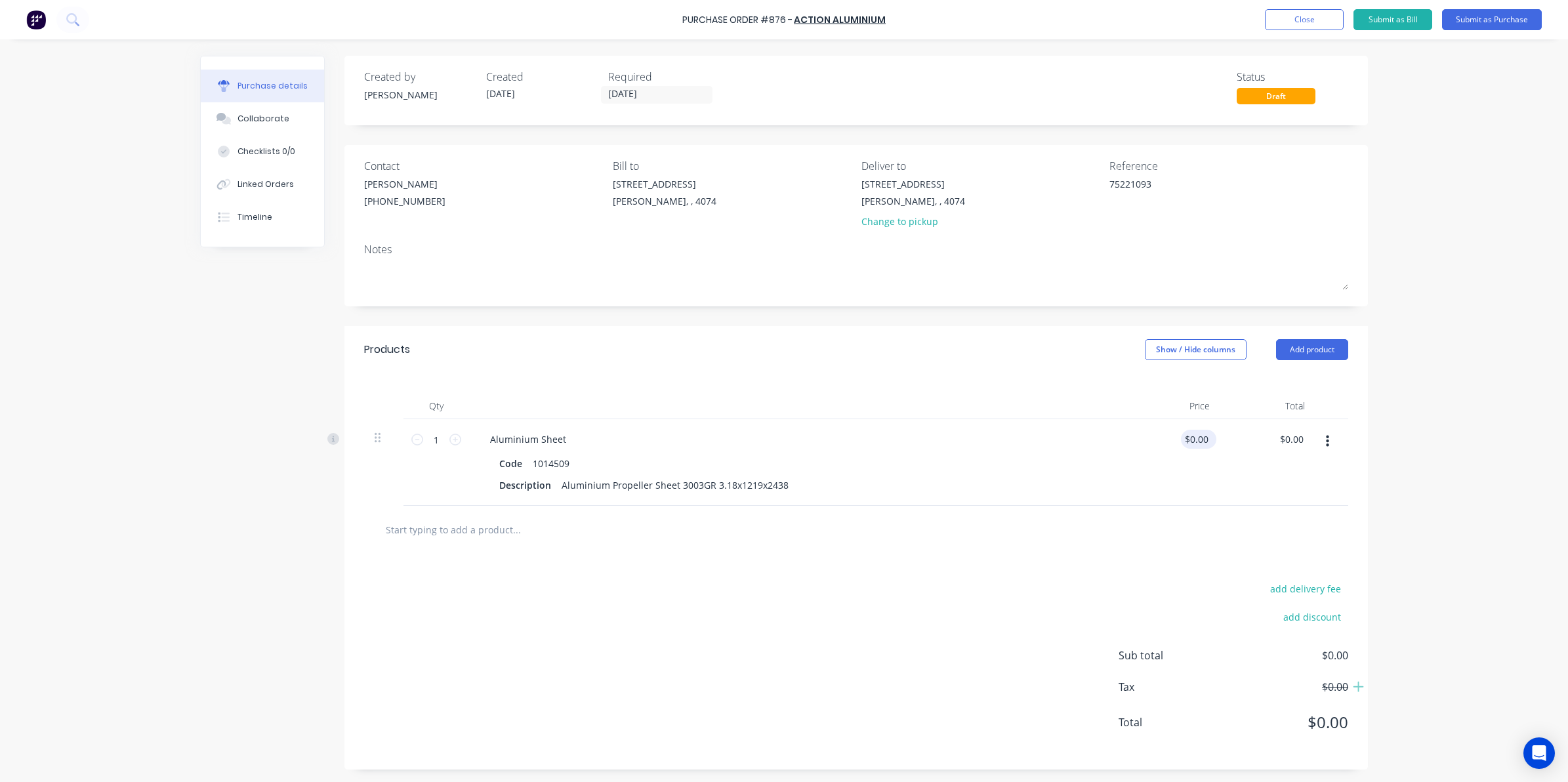
type textarea "x"
type input "0.0000"
click at [1182, 434] on input "0.0000" at bounding box center [1196, 439] width 30 height 19
type textarea "x"
drag, startPoint x: 1179, startPoint y: 433, endPoint x: 1250, endPoint y: 425, distance: 71.4
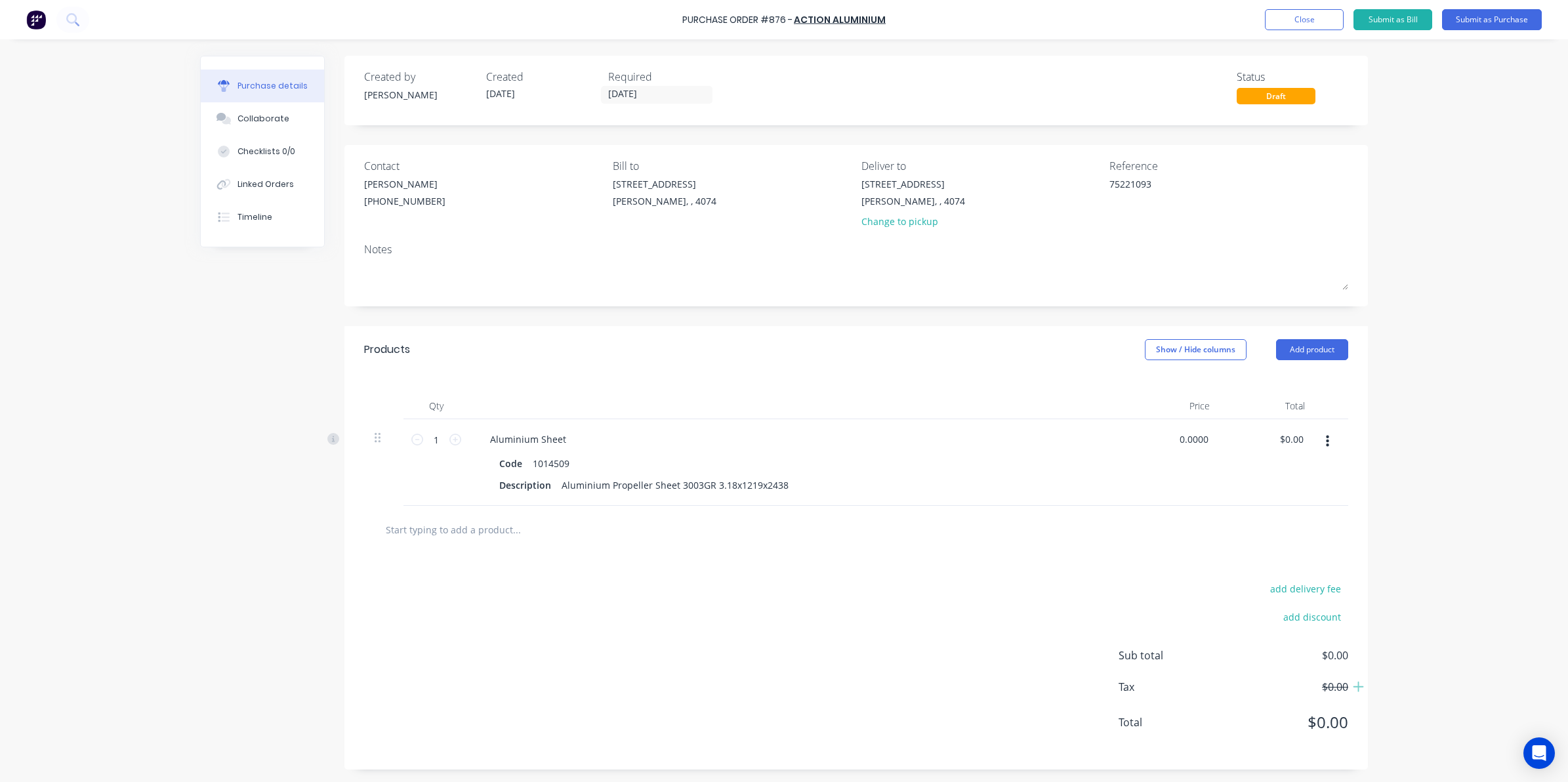
click at [1250, 425] on div "1 1 Aluminium Sheet Code 1014509 Description Aluminium Propeller Sheet 3003GR 3…" at bounding box center [856, 462] width 984 height 86
type input "0211.48"
type textarea "x"
type input "$211.48"
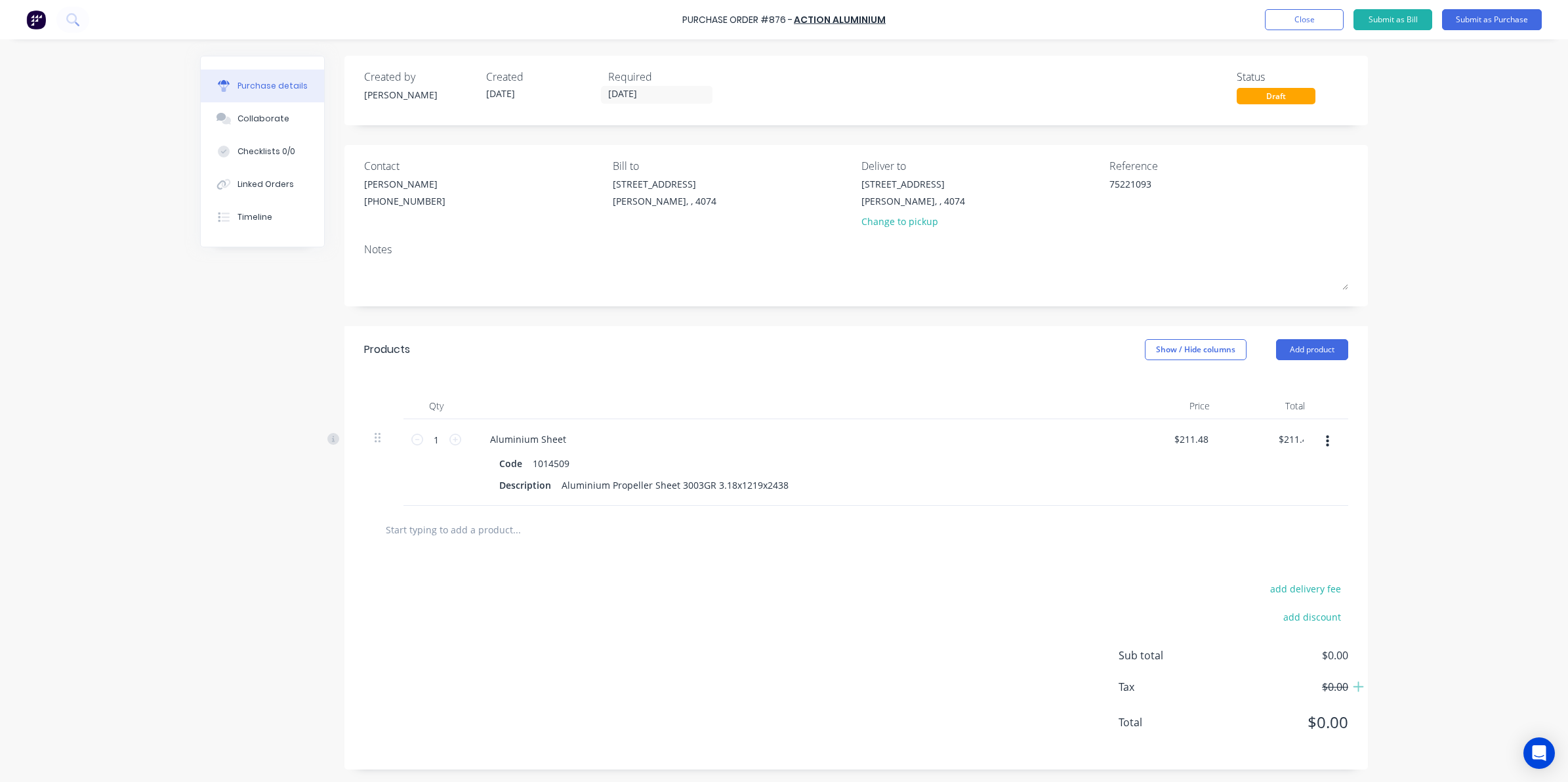
click at [956, 611] on div "add delivery fee add discount Sub total $0.00 Tax $0.00 Total $0.00" at bounding box center [856, 661] width 1024 height 216
click at [1528, 15] on button "Submit as Purchase" at bounding box center [1492, 20] width 100 height 21
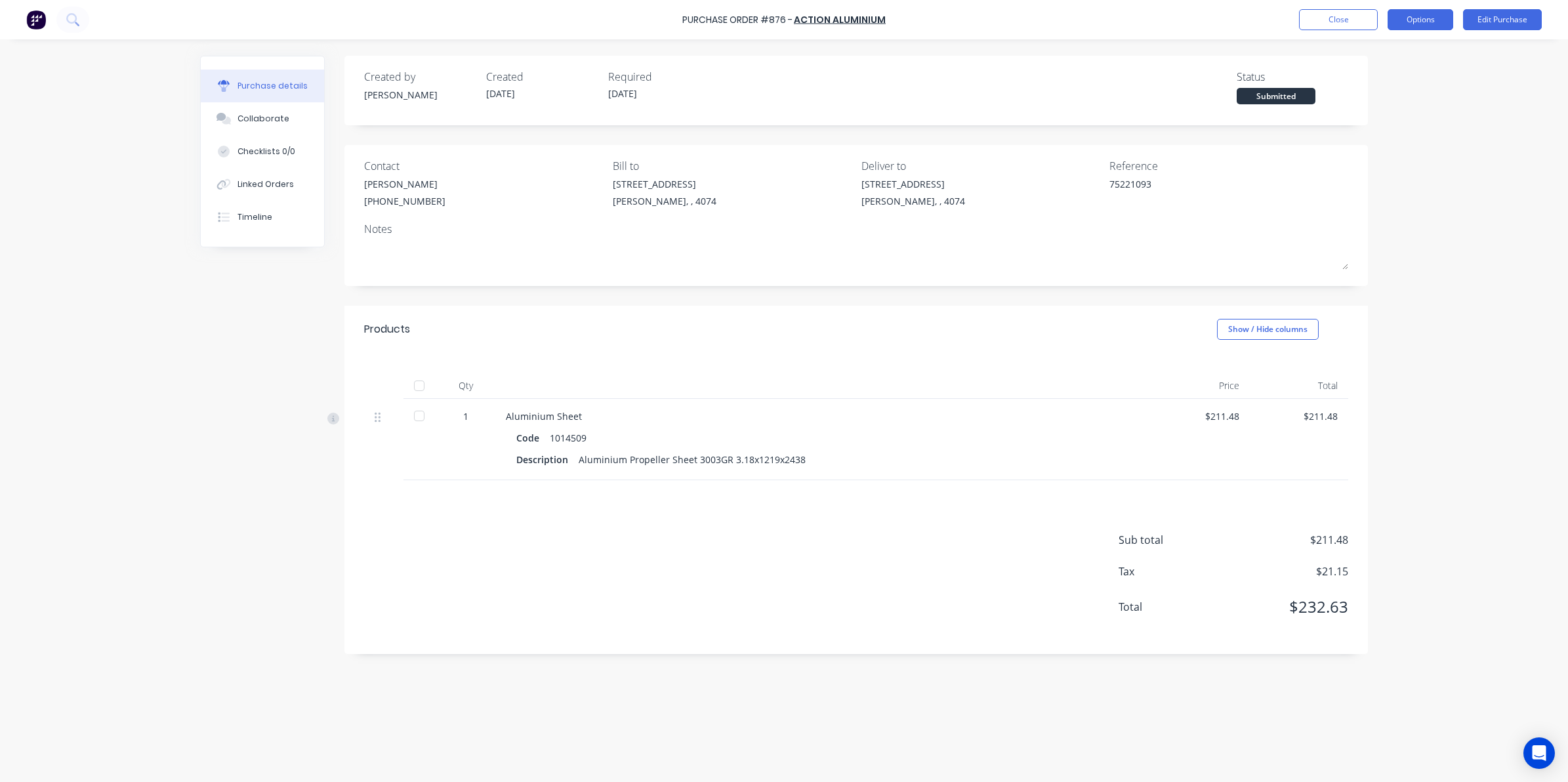
click at [1415, 21] on button "Options" at bounding box center [1420, 20] width 66 height 21
click at [1381, 83] on div "Convert to Bill" at bounding box center [1390, 79] width 101 height 19
type textarea "x"
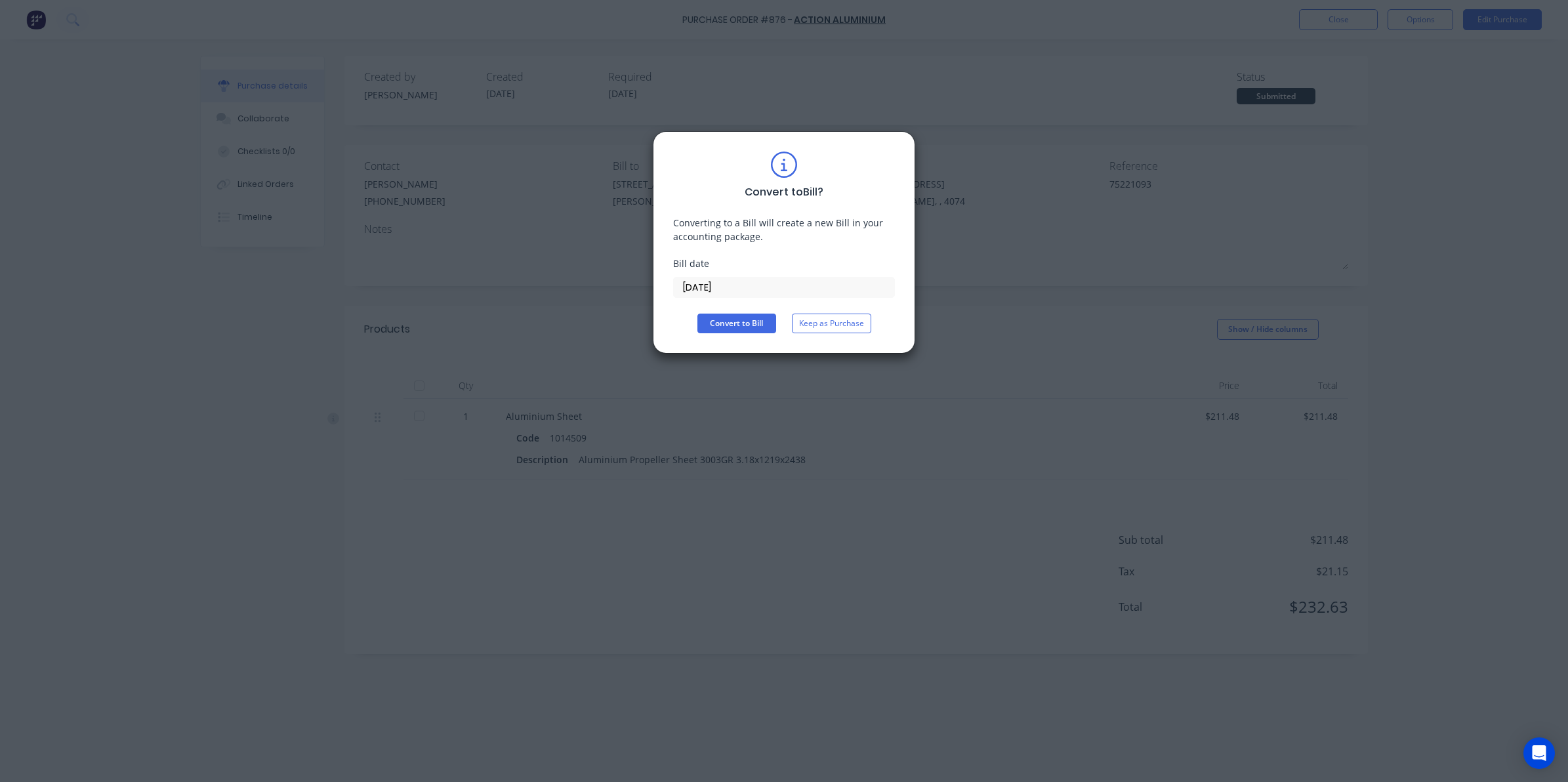
click at [755, 274] on div "Bill date [DATE]" at bounding box center [783, 277] width 221 height 41
click at [759, 281] on input "[DATE]" at bounding box center [784, 287] width 221 height 20
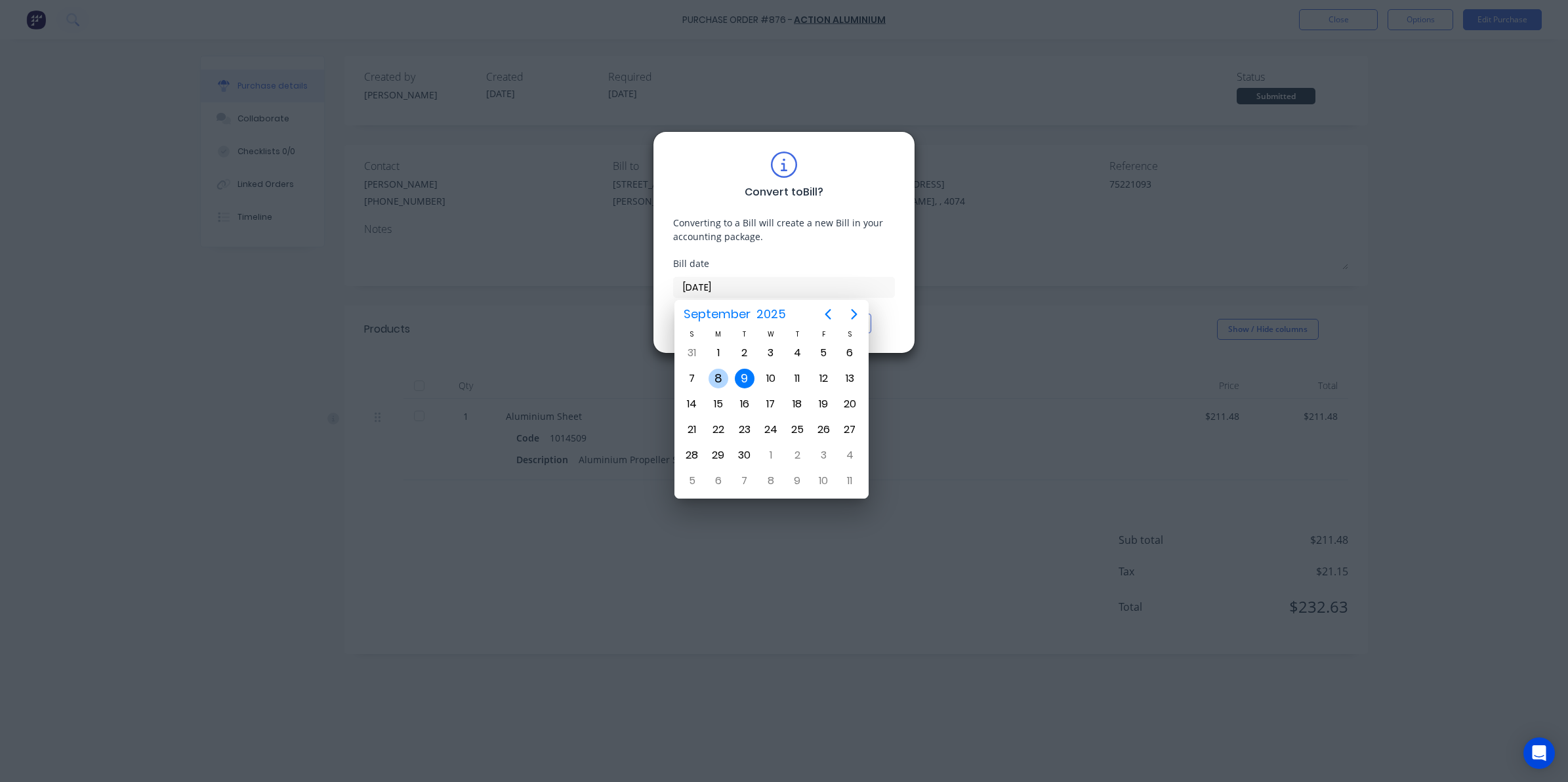
drag, startPoint x: 727, startPoint y: 379, endPoint x: 721, endPoint y: 375, distance: 7.2
click at [721, 375] on div "8" at bounding box center [718, 378] width 20 height 20
type input "[DATE]"
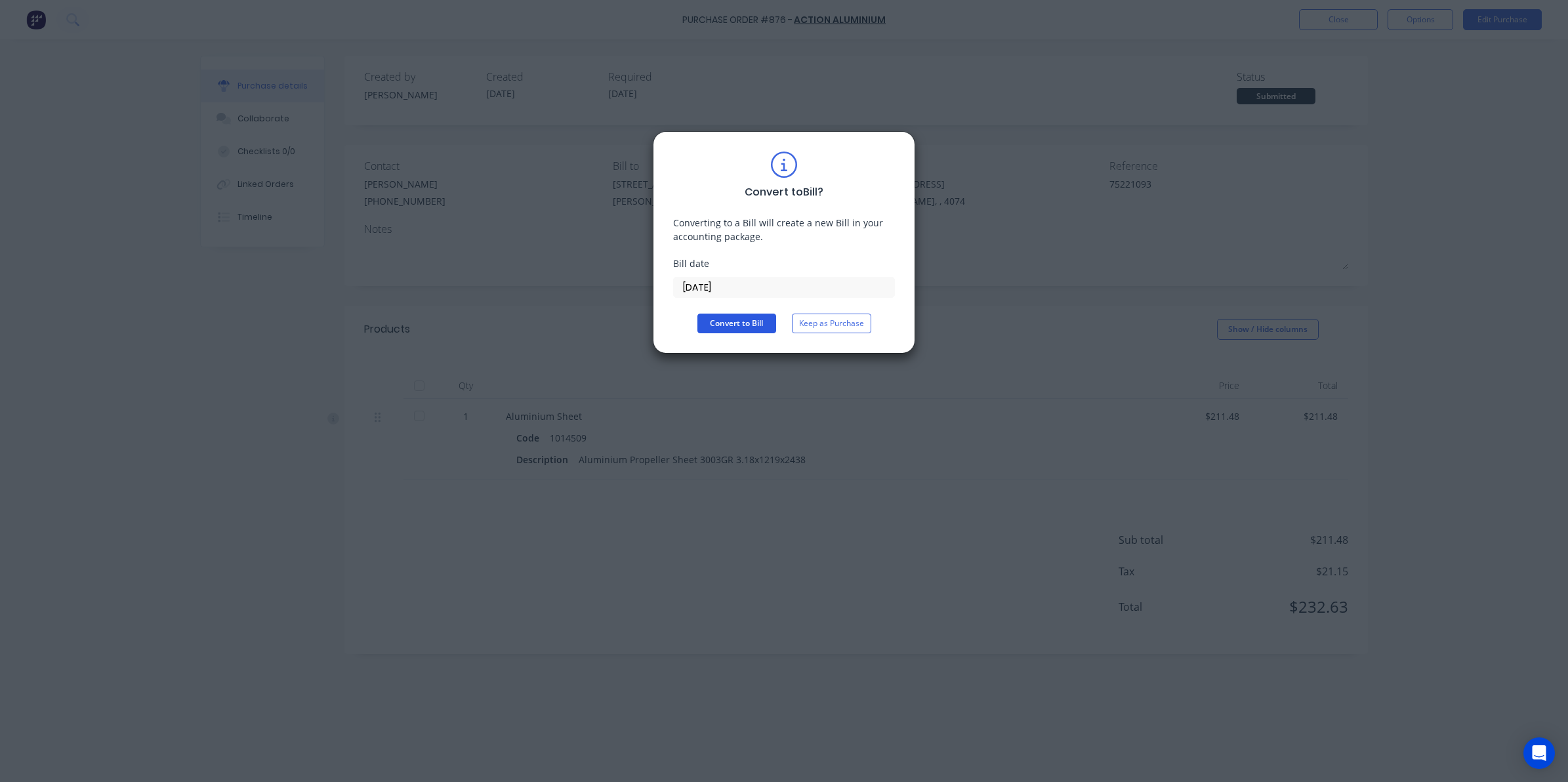
click at [710, 320] on button "Convert to Bill" at bounding box center [736, 323] width 79 height 20
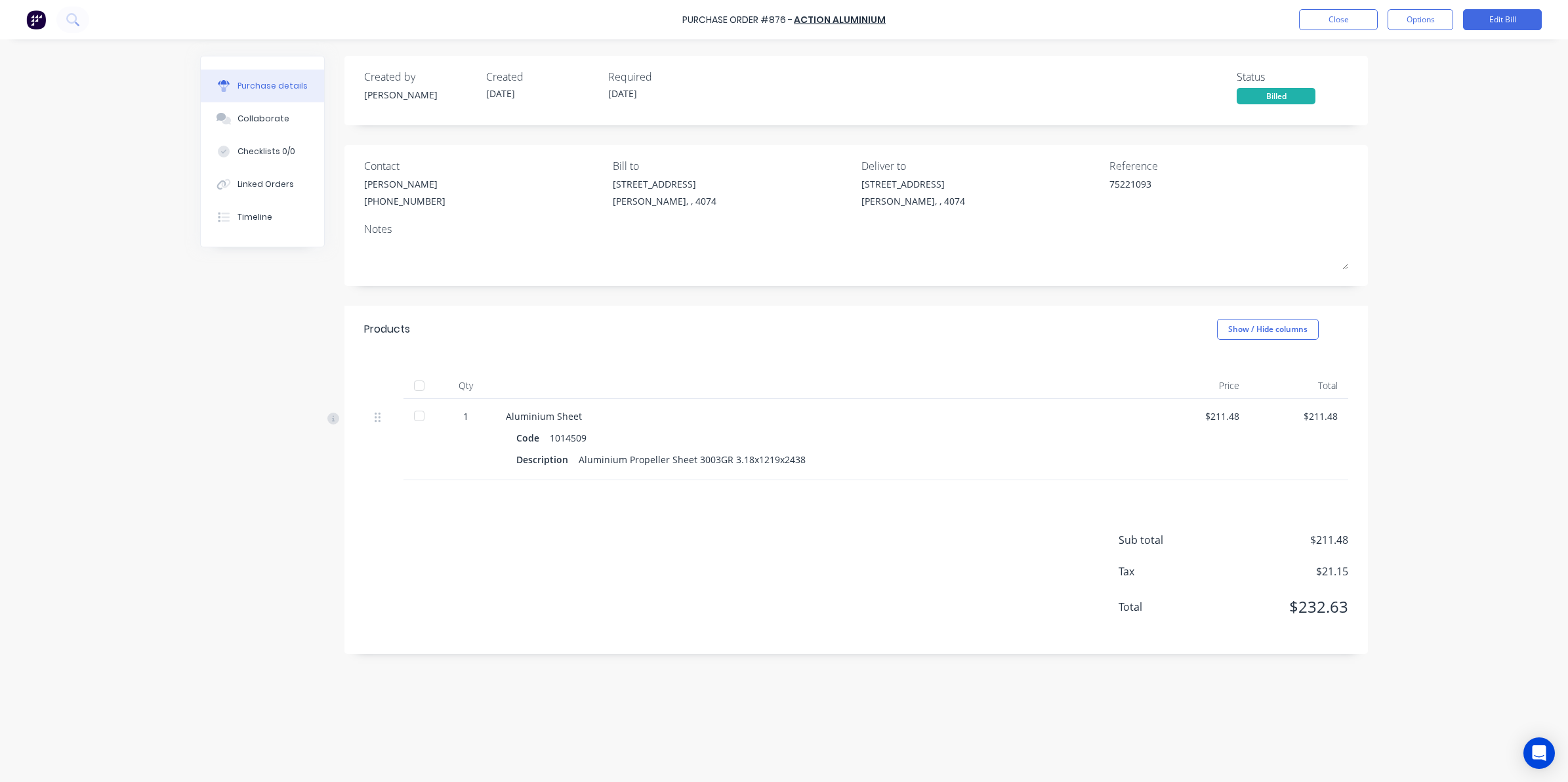
click at [420, 382] on div at bounding box center [419, 385] width 26 height 26
type textarea "x"
click at [1365, 17] on button "Close" at bounding box center [1338, 20] width 79 height 21
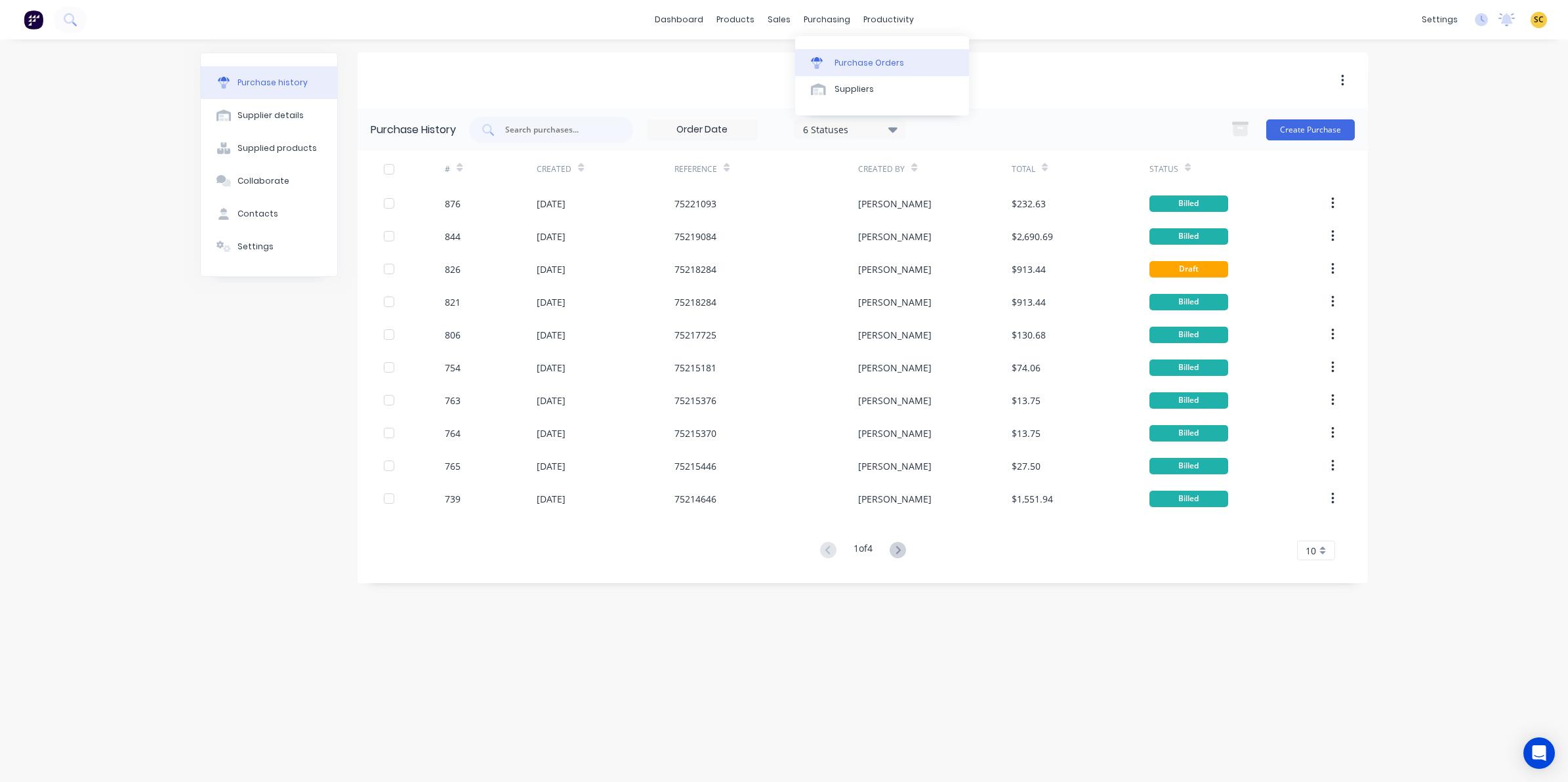
click at [853, 67] on div "Purchase Orders" at bounding box center [870, 63] width 70 height 12
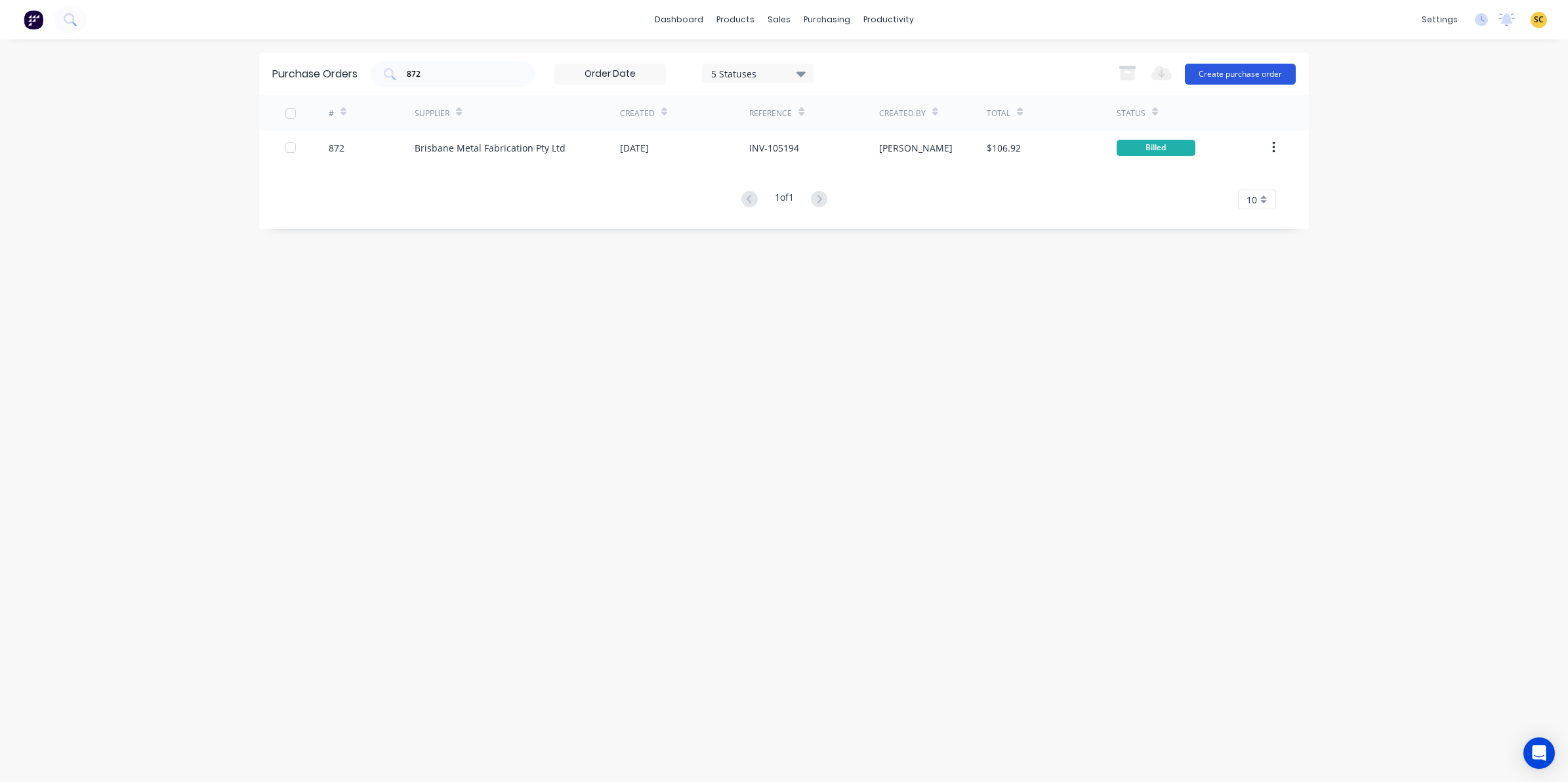
click at [1255, 79] on button "Create purchase order" at bounding box center [1240, 74] width 111 height 21
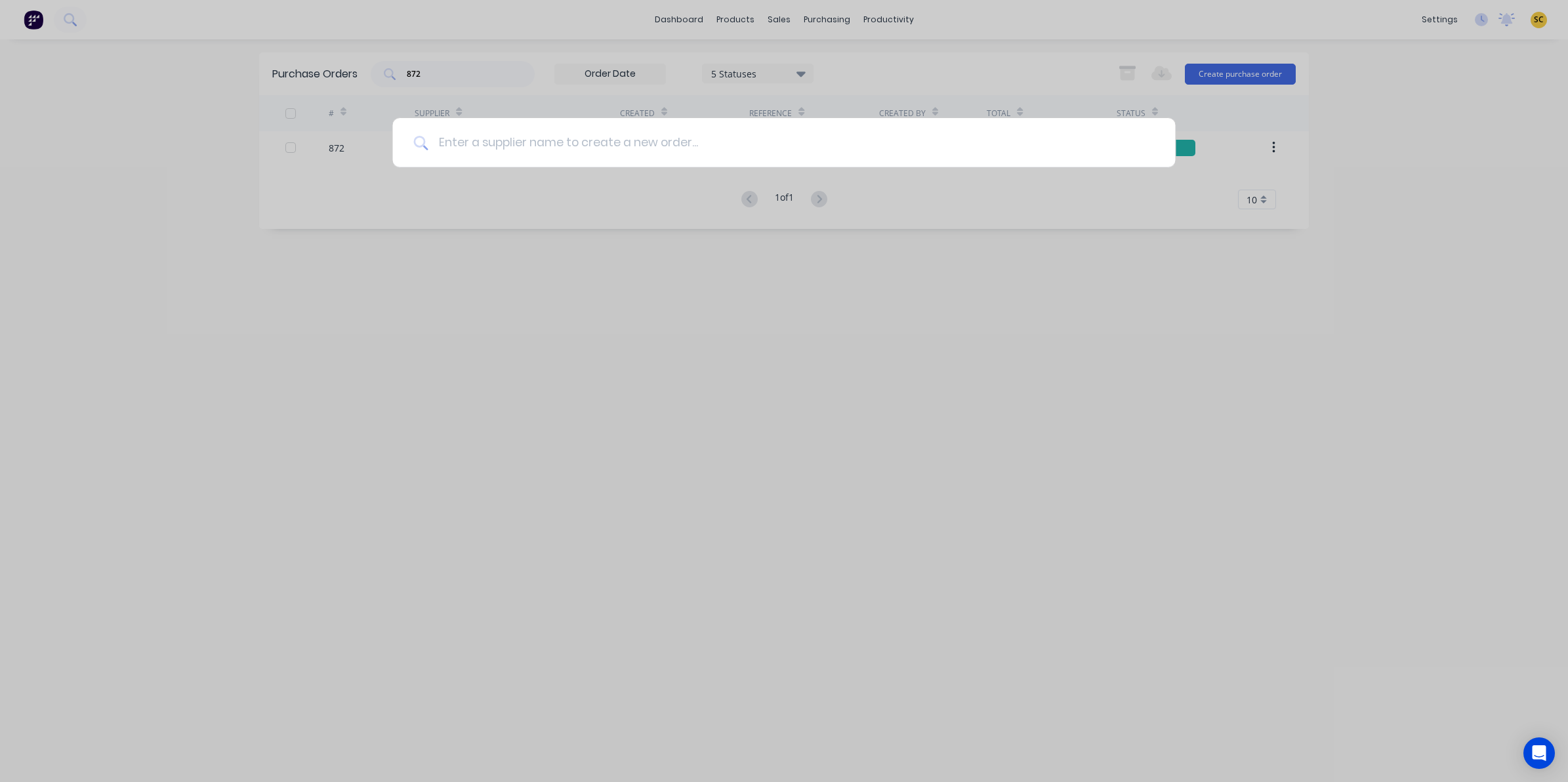
click at [617, 155] on input at bounding box center [790, 143] width 726 height 49
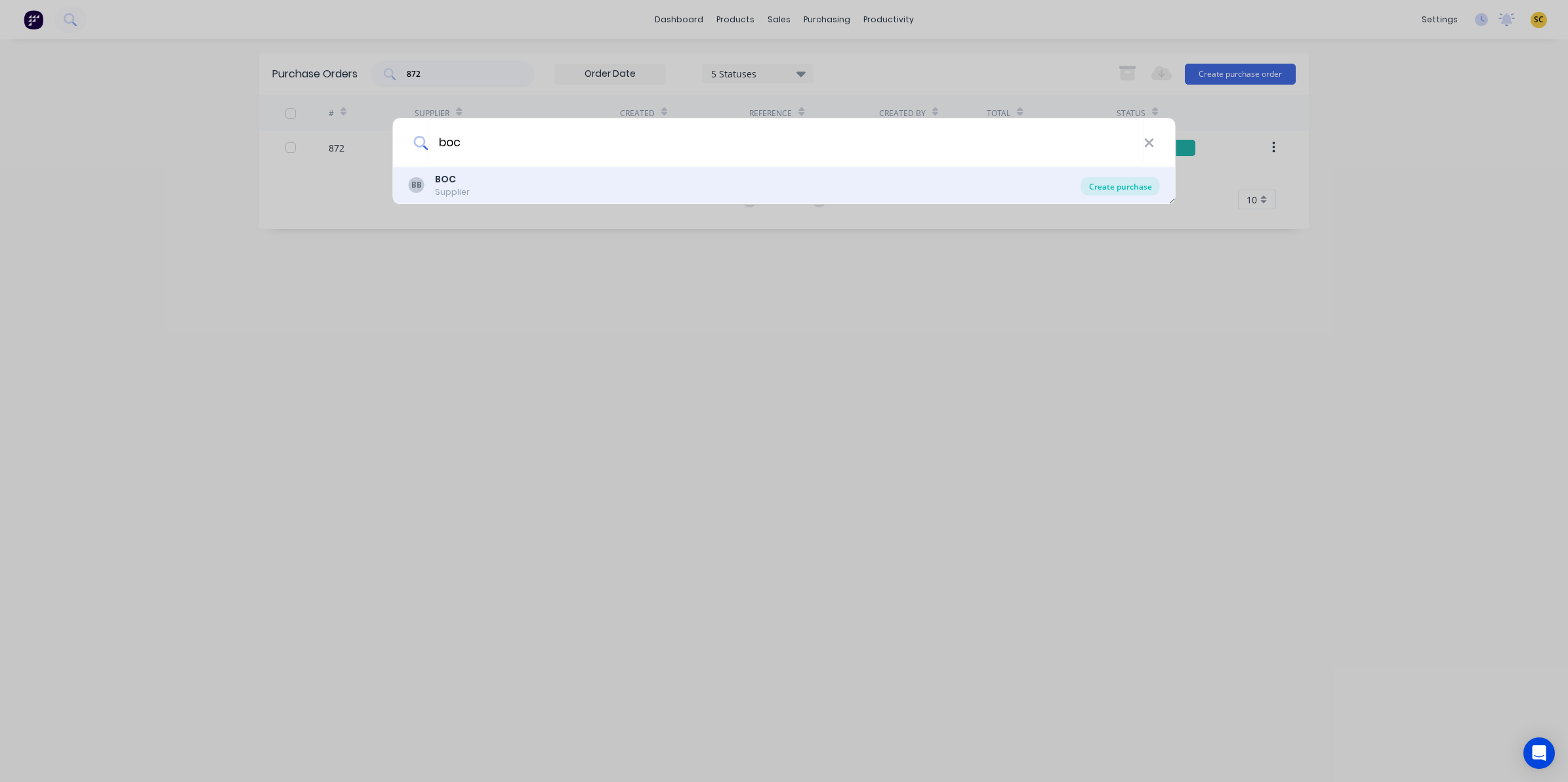
type input "boc"
click at [1116, 181] on div "Create purchase" at bounding box center [1120, 186] width 79 height 18
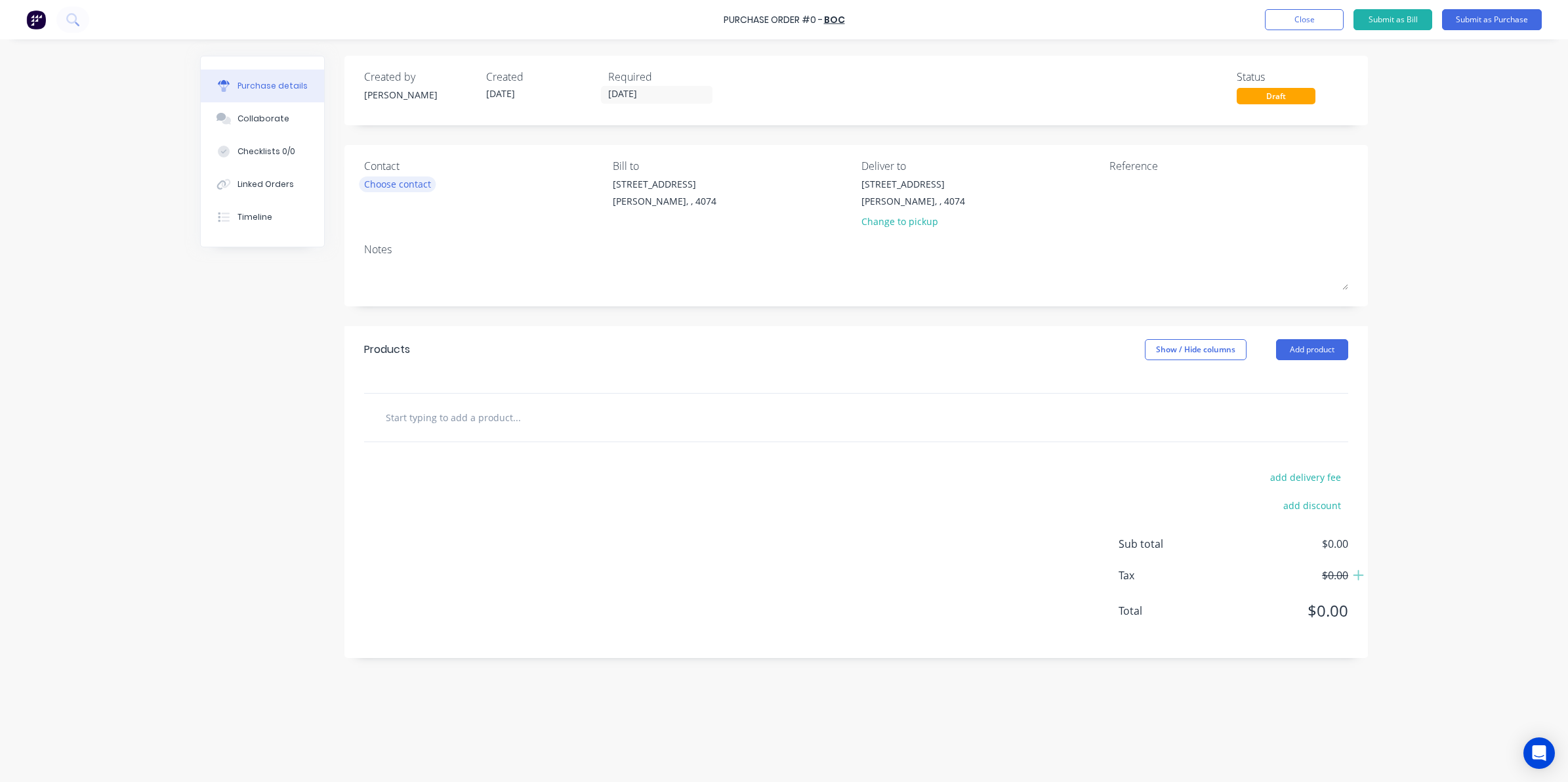
click at [389, 177] on div "Choose contact" at bounding box center [398, 183] width 67 height 13
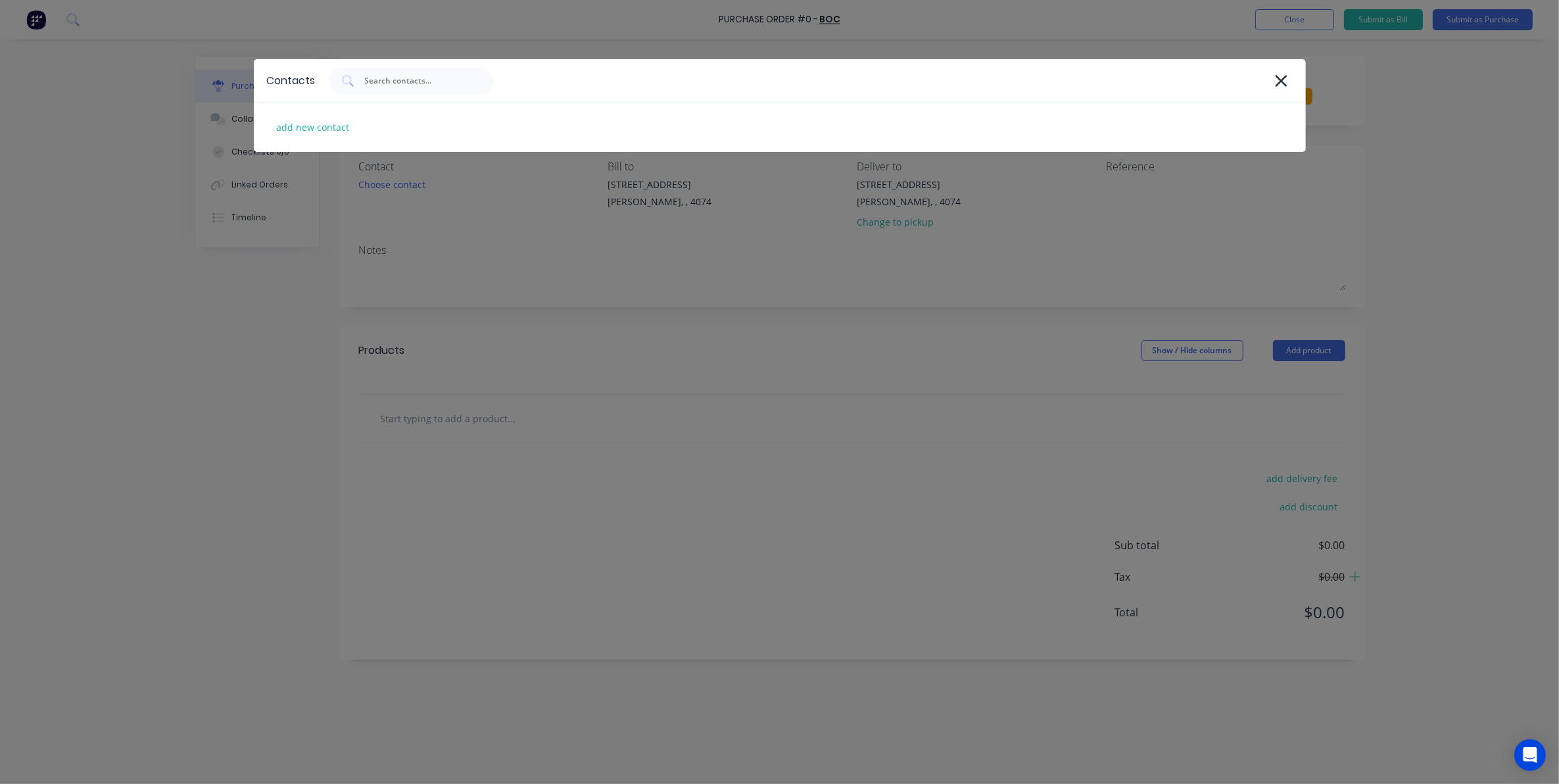
drag, startPoint x: 890, startPoint y: 231, endPoint x: 966, endPoint y: 230, distance: 76.0
click at [891, 232] on div "Contacts add new contact" at bounding box center [780, 392] width 1559 height 784
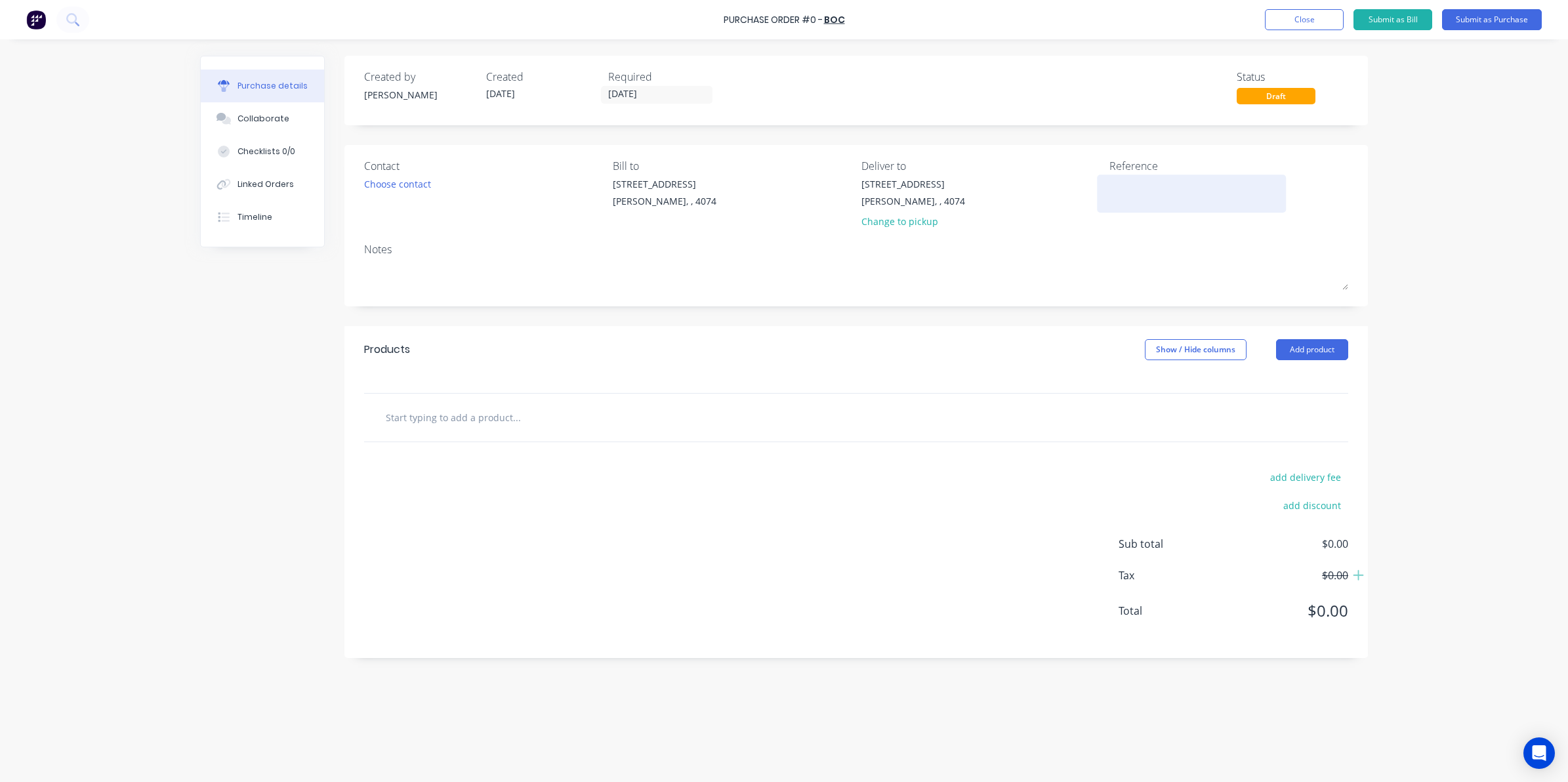
click at [1139, 185] on textarea at bounding box center [1191, 191] width 164 height 29
type textarea "4040032633"
type textarea "x"
type textarea "4040032633"
click at [350, 441] on div at bounding box center [856, 417] width 1024 height 49
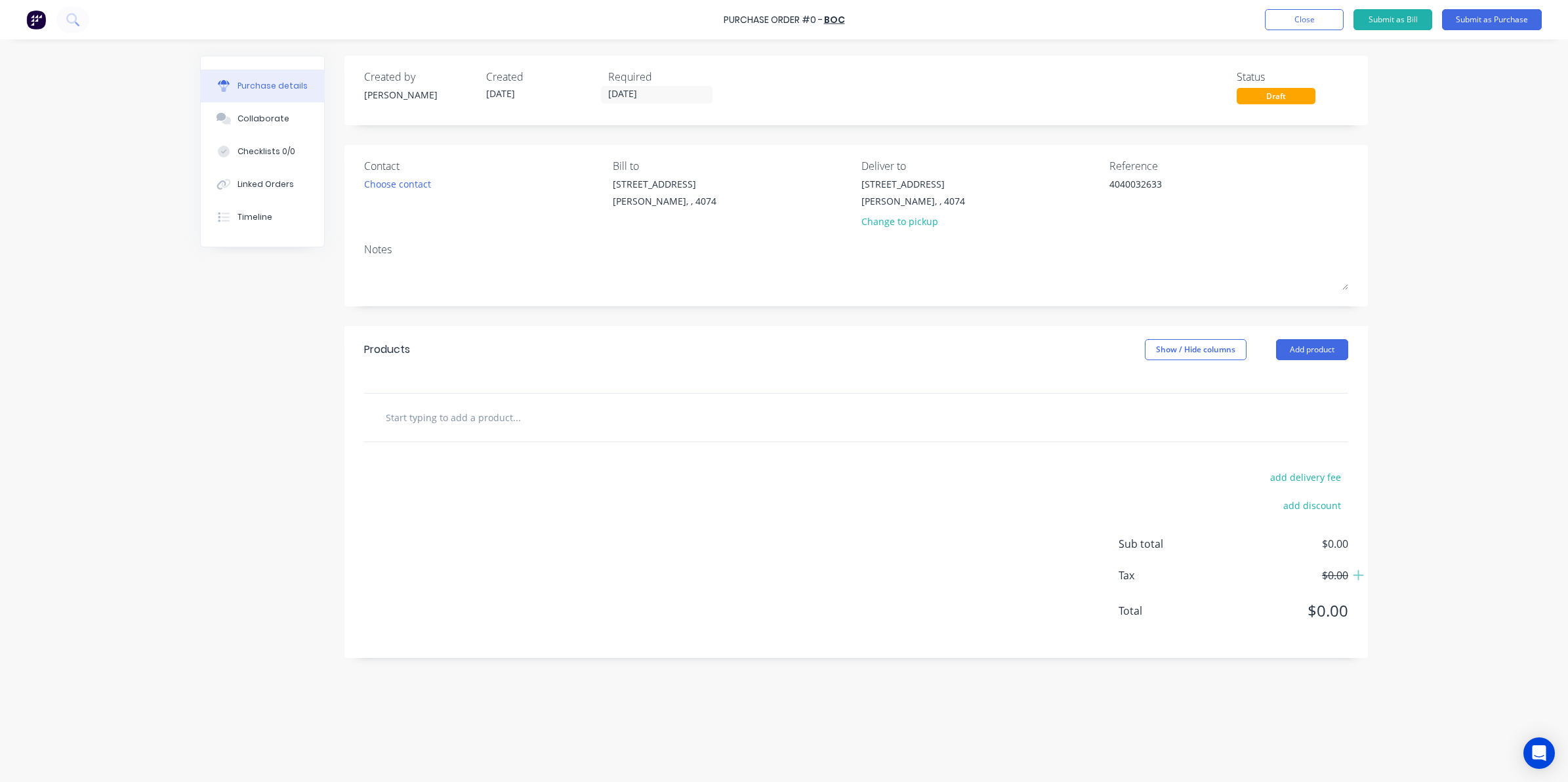
click at [395, 433] on div at bounding box center [856, 417] width 984 height 48
click at [395, 423] on input "text" at bounding box center [516, 416] width 263 height 26
type textarea "x"
type input "A"
type textarea "x"
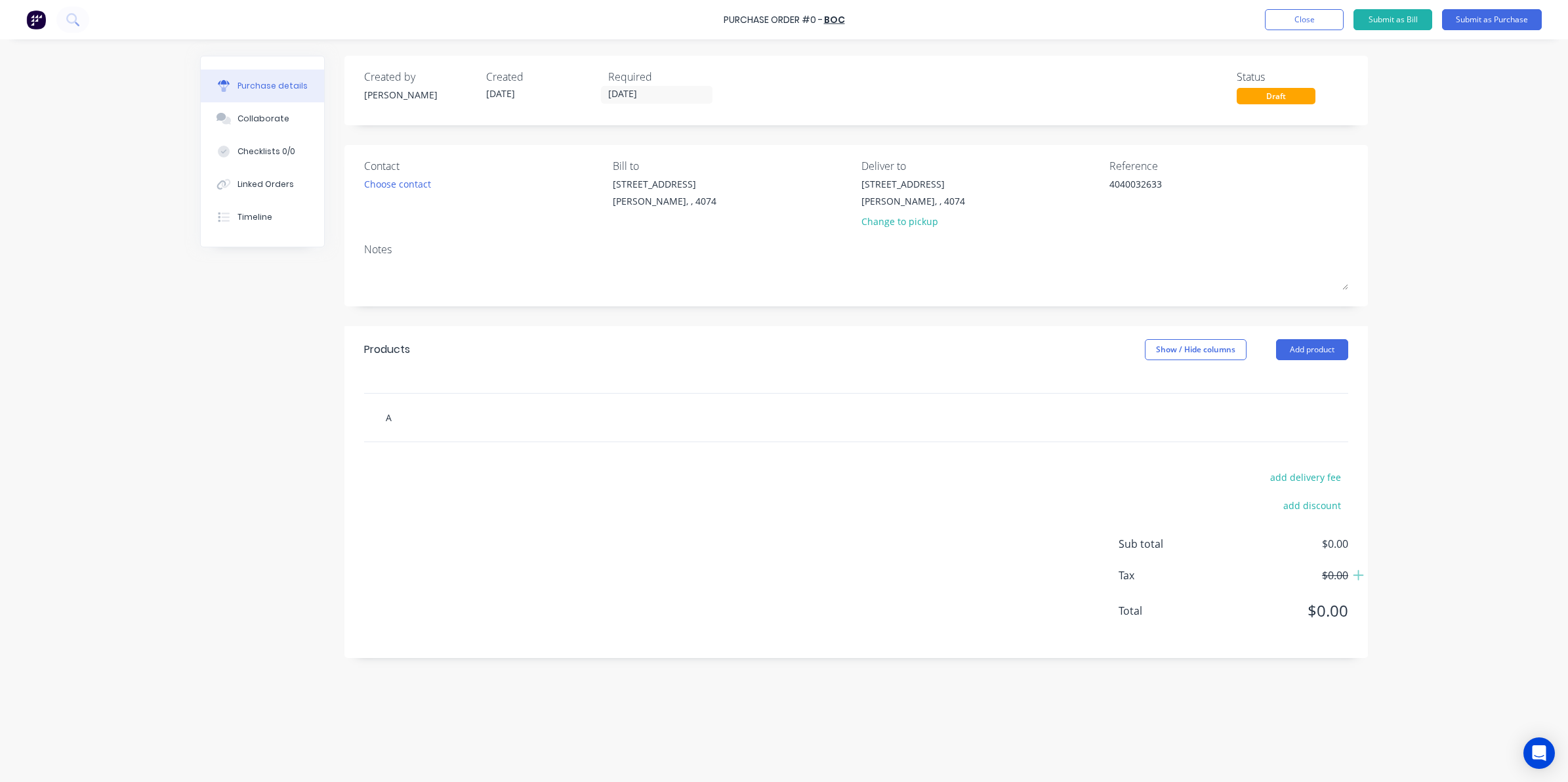
type input "AR"
type textarea "x"
type input "ARG"
type textarea "x"
type input "ARGO"
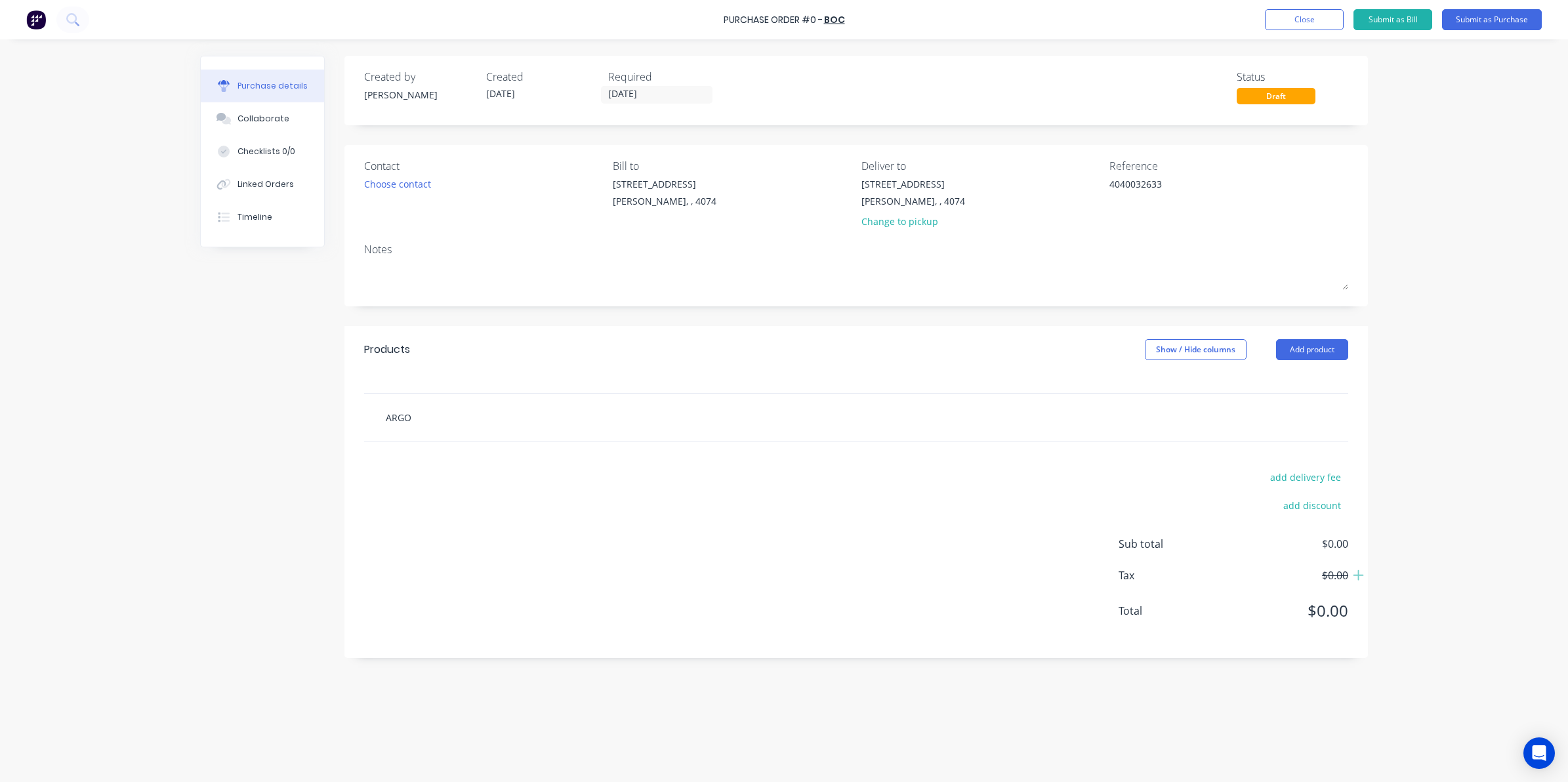
type textarea "x"
type input "ARGON"
type textarea "x"
type input "ARGON"
type textarea "x"
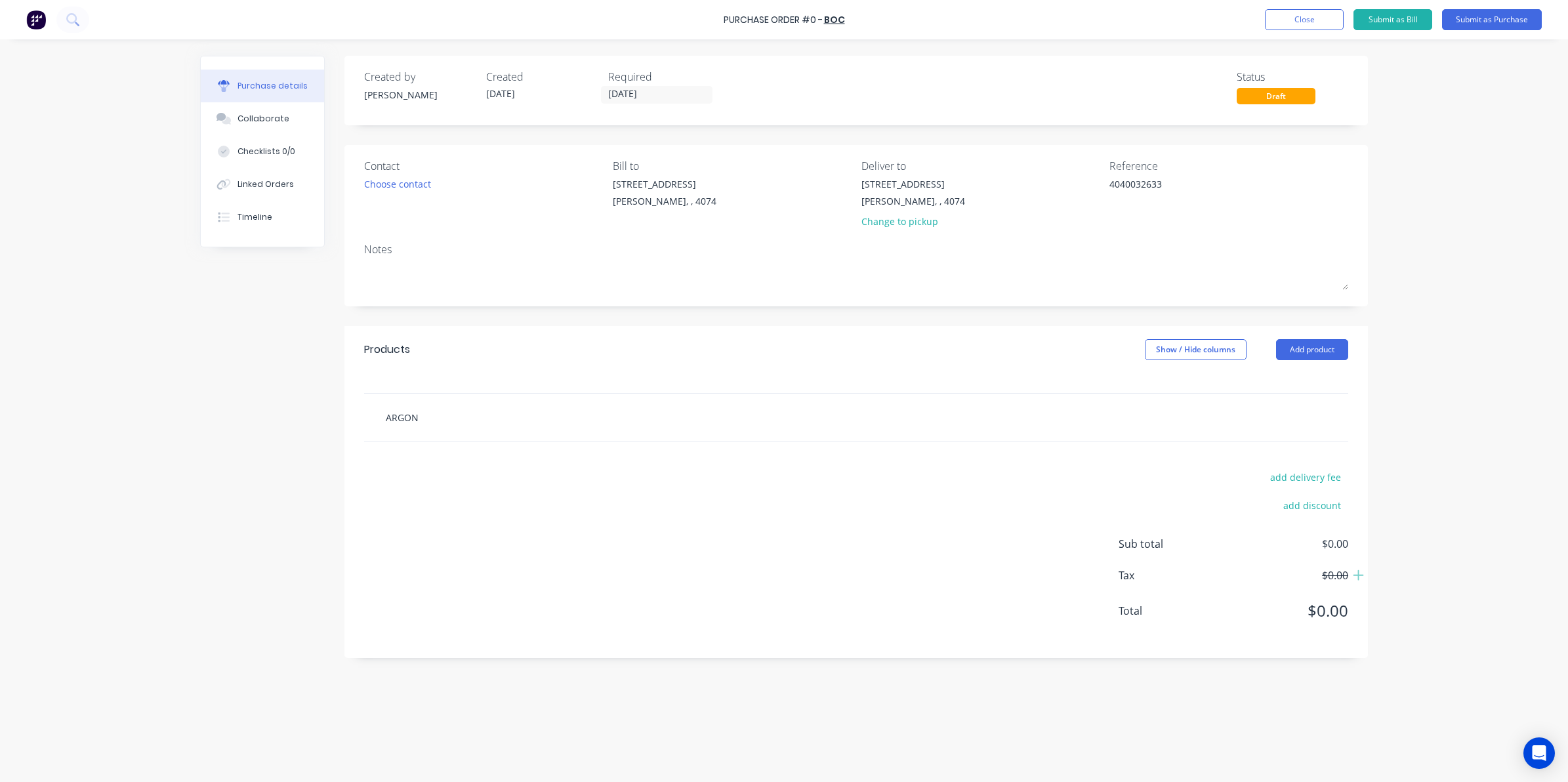
type input "ARGON W"
type textarea "x"
type input "ARGON WE"
type textarea "x"
type input "ARGON WEL"
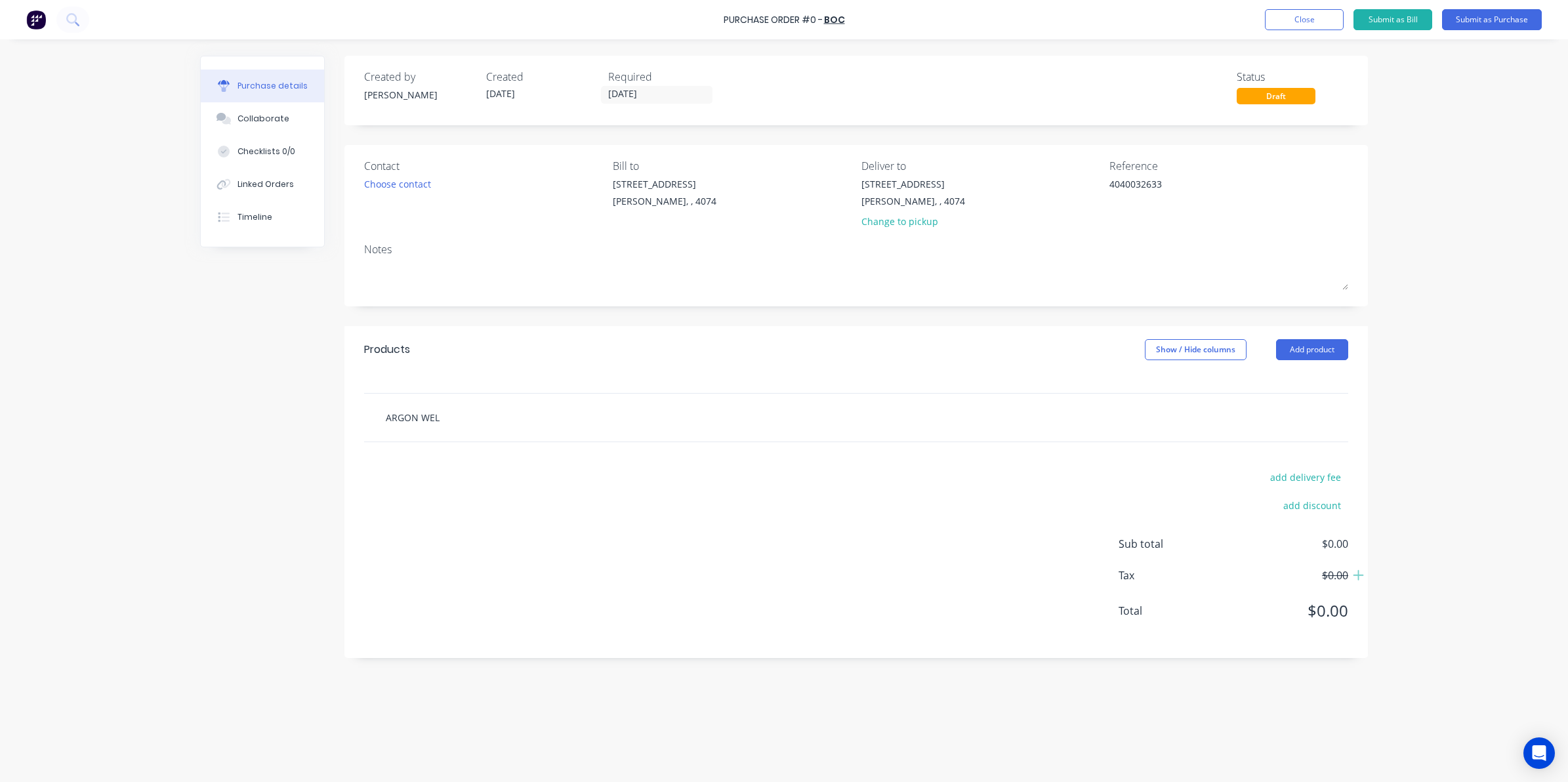
type textarea "x"
type input "ARGON WELD"
type textarea "x"
type input "ARGON WELDI"
type textarea "x"
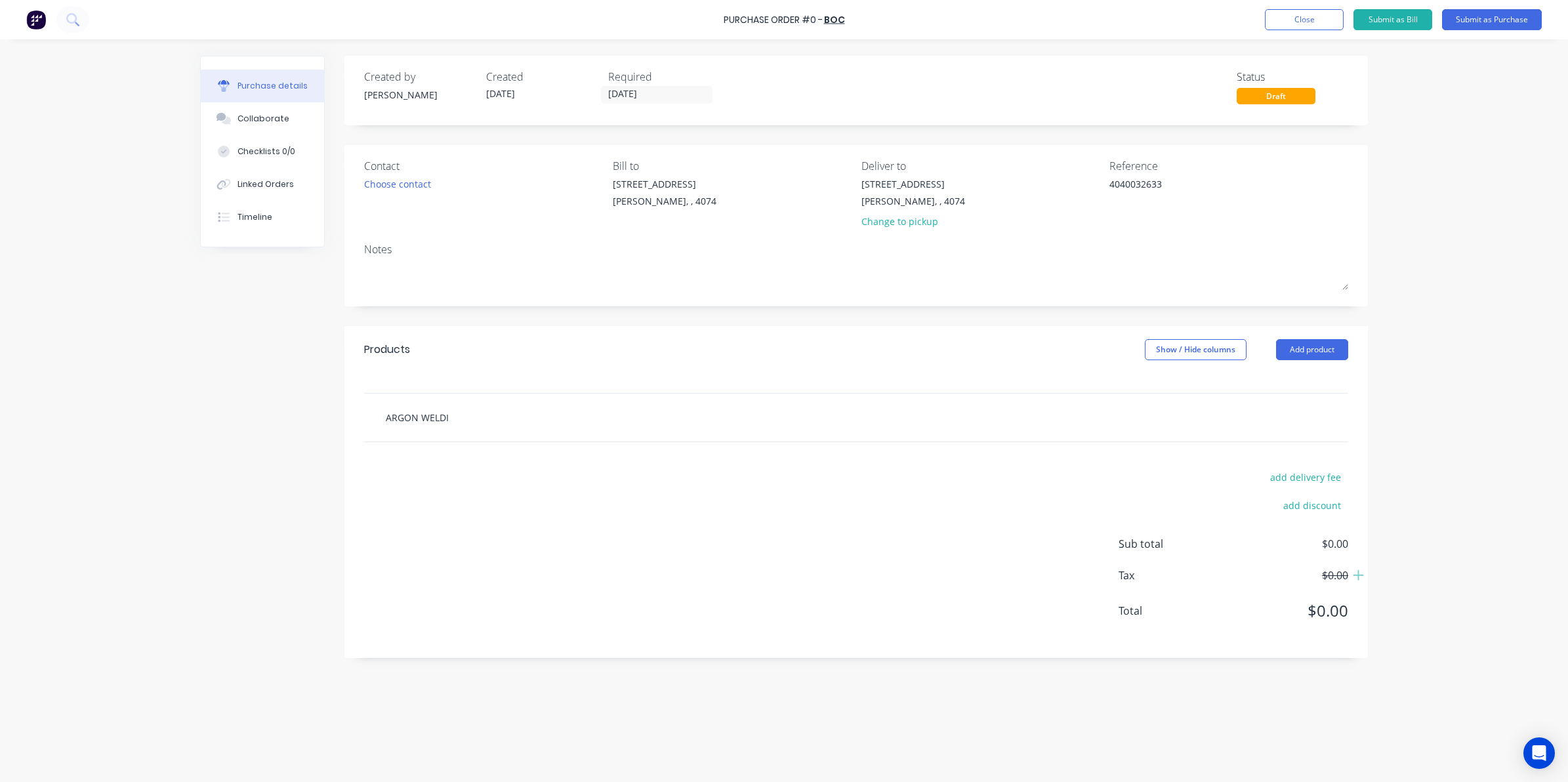
type input "[PERSON_NAME]"
type textarea "x"
type input "ARGON WELDING"
type textarea "x"
type input "ARGON WELDING"
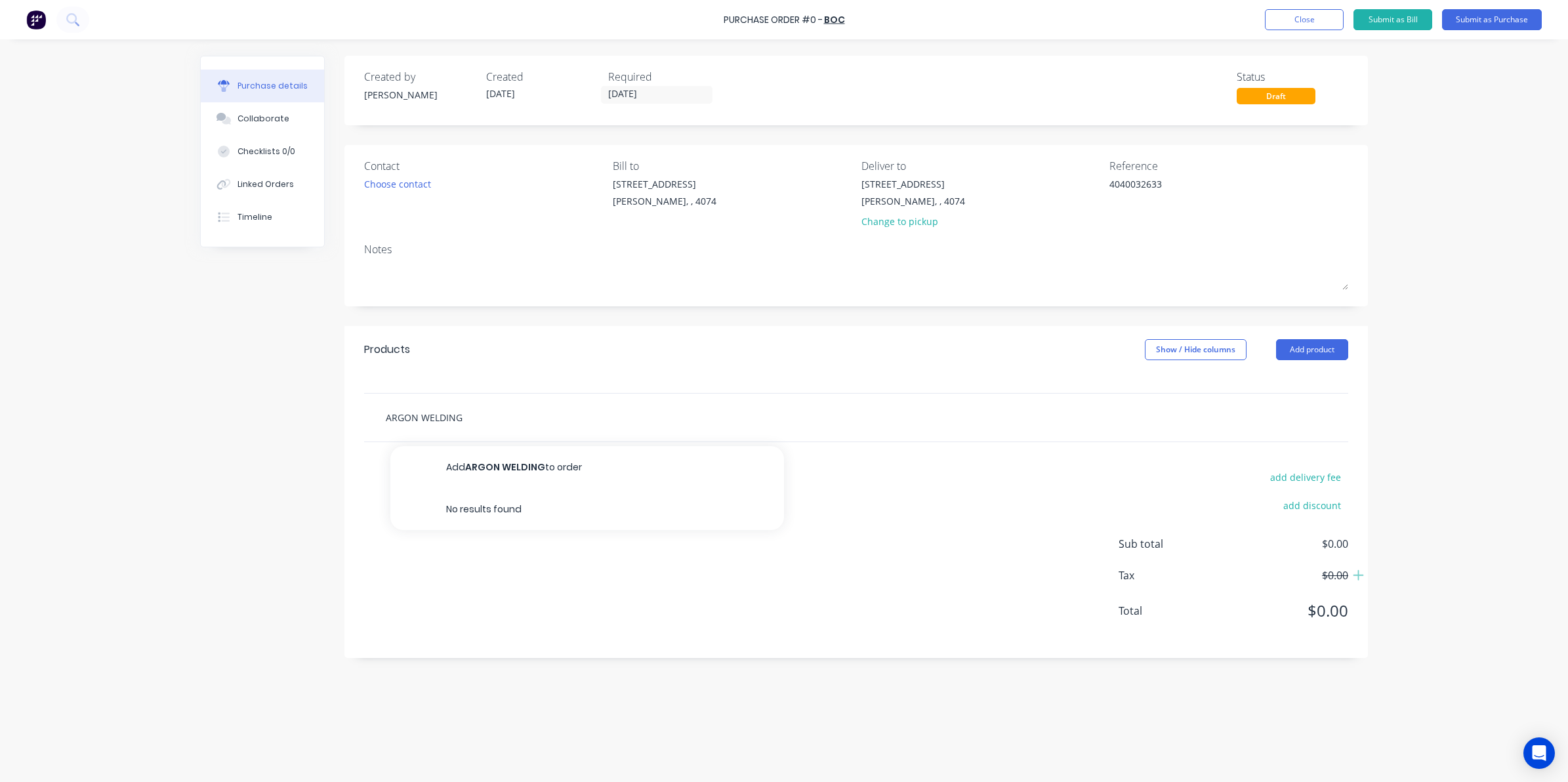
type textarea "x"
type input "ARGON WELDING F"
type textarea "x"
type input "ARGON WELDING F3"
type textarea "x"
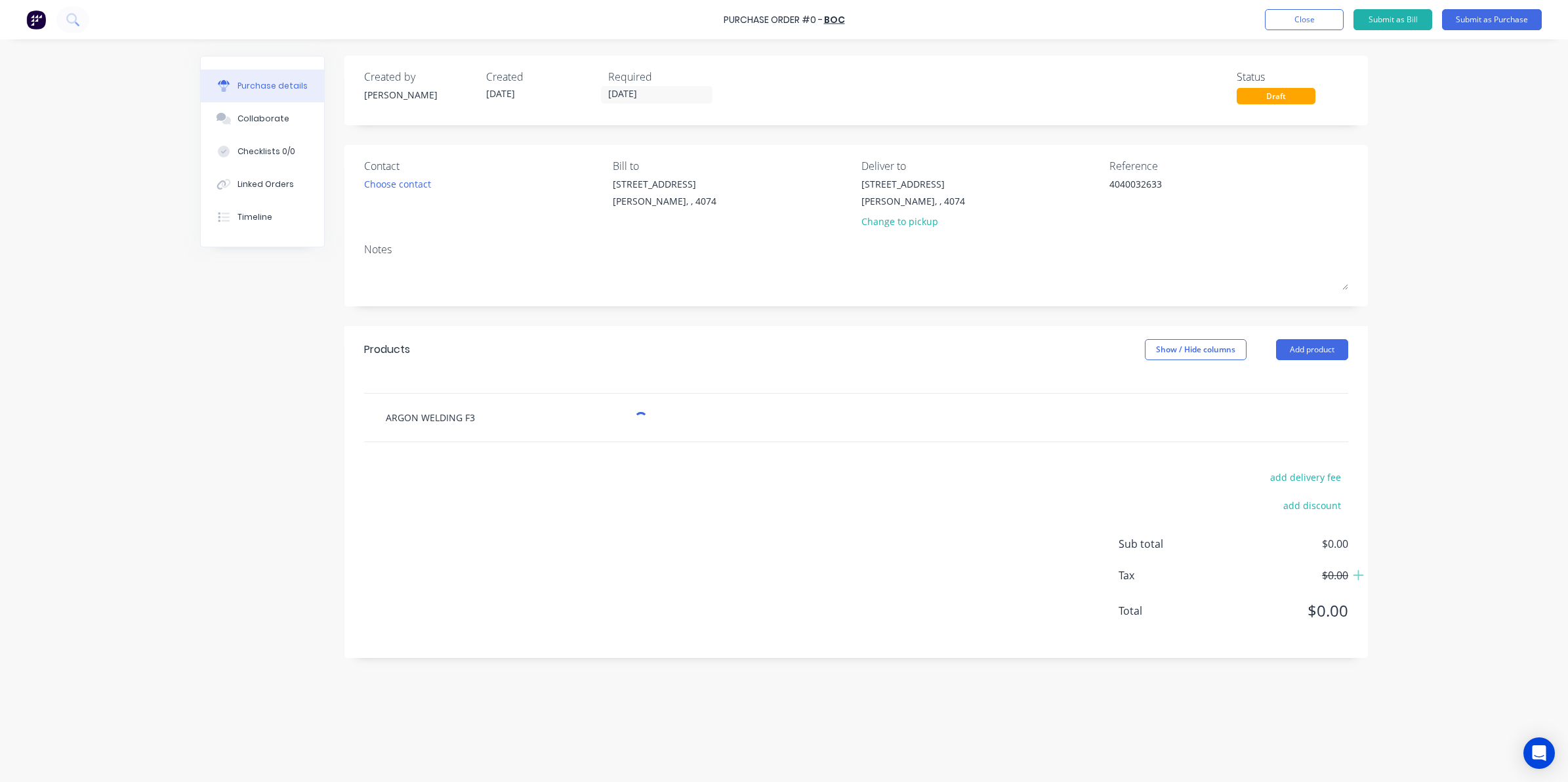
type input "ARGON WELDING F3"
type textarea "x"
type input "ARGON WELDING F3 V"
type textarea "x"
type input "ARGON WELDING F3 VI"
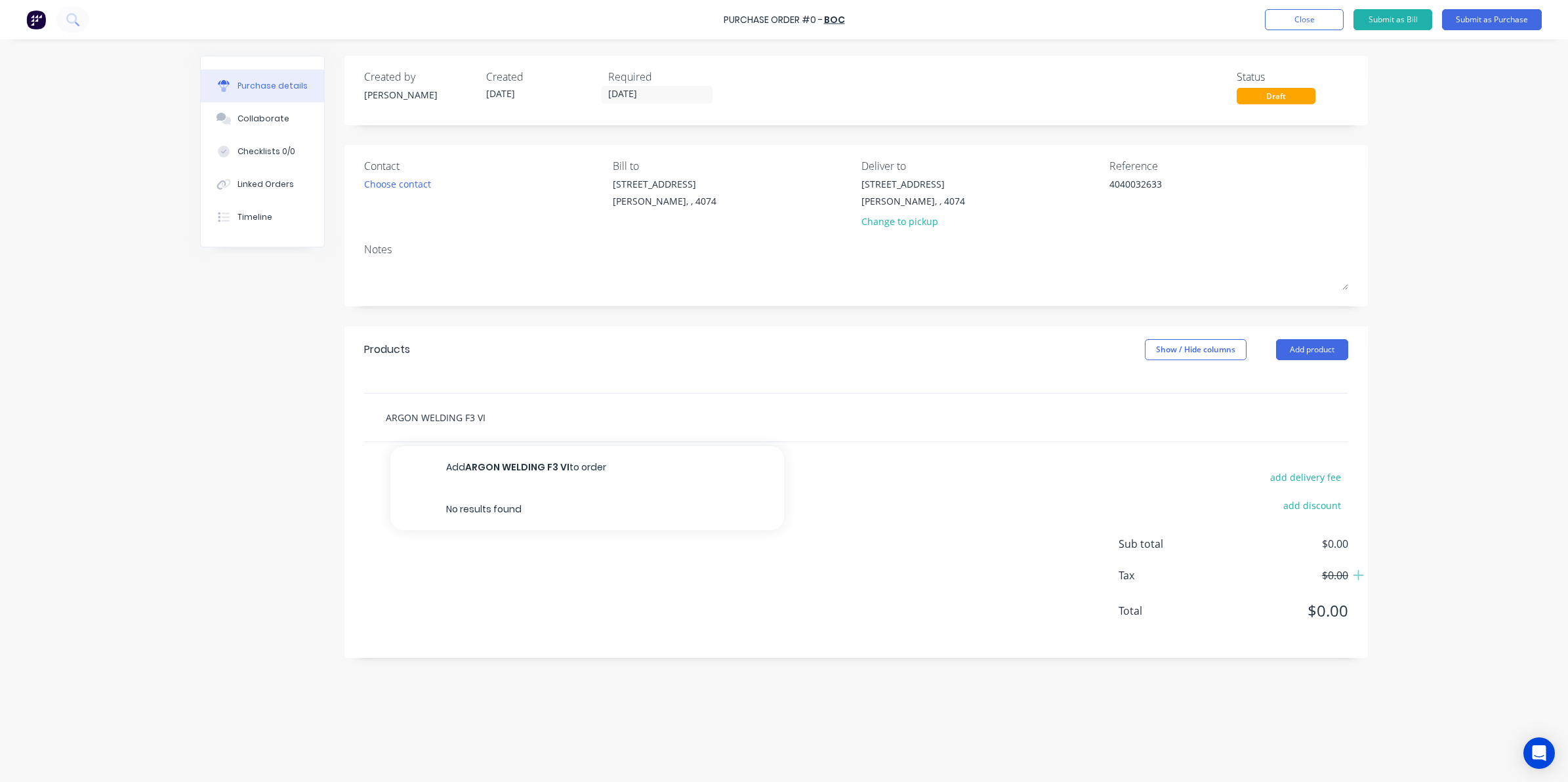
type textarea "x"
type input "ARGON WELDING F3 VIP"
type textarea "x"
type input "ARGON WELDING F3 VIPR"
type textarea "x"
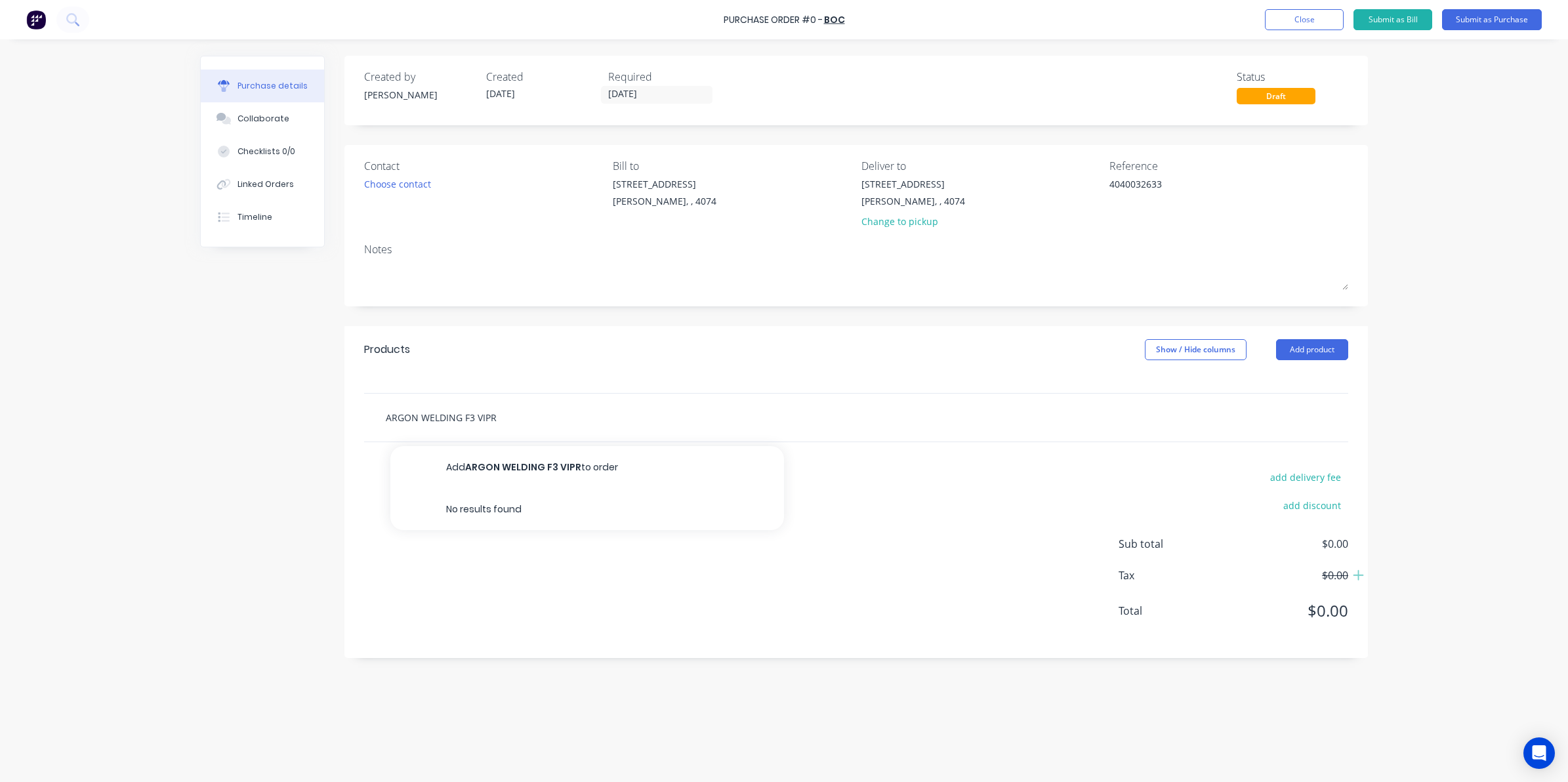
type input "ARGON WELDING F3 VIPR"
type textarea "x"
type input "ARGON WELDING F3 VIPR S"
type textarea "x"
type input "ARGON WELDING F3 VIPR SI"
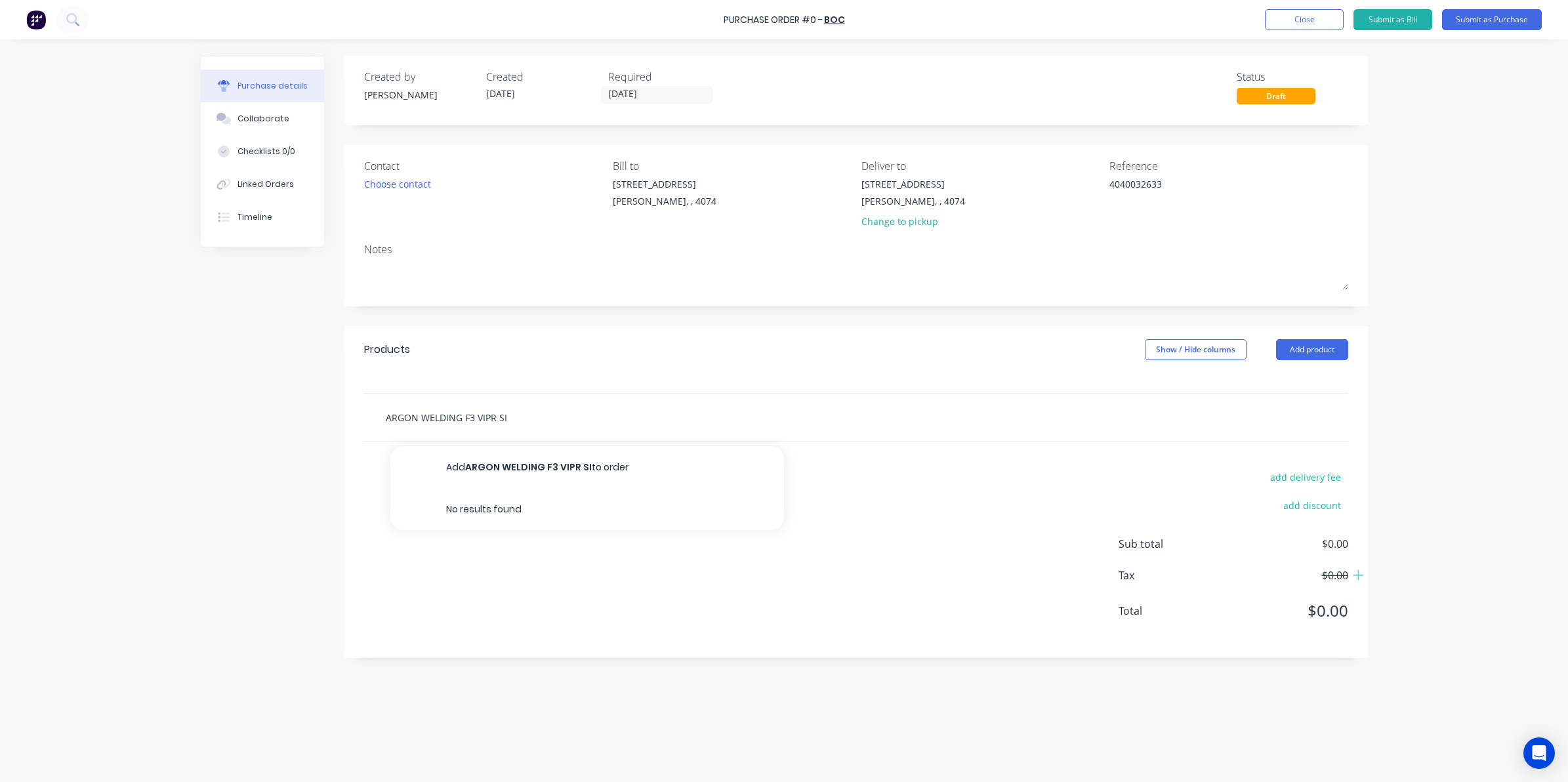
type textarea "x"
type input "ARGON WELDING F3 VIPR SIZ"
type textarea "x"
type input "ARGON WELDING F3 VIPR SIZE"
type textarea "x"
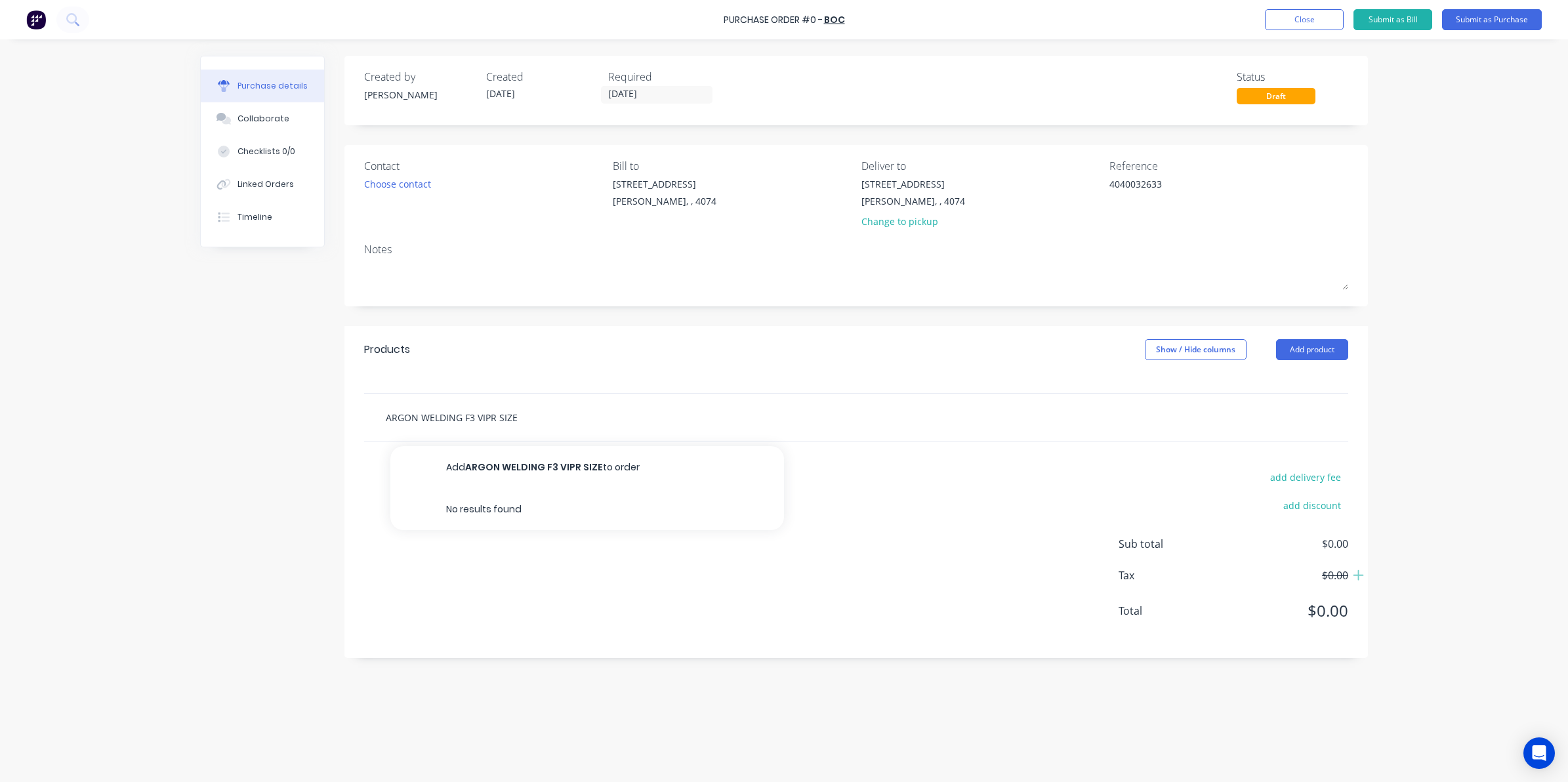
type input "ARGON WELDING F3 VIPR SIZE"
type textarea "x"
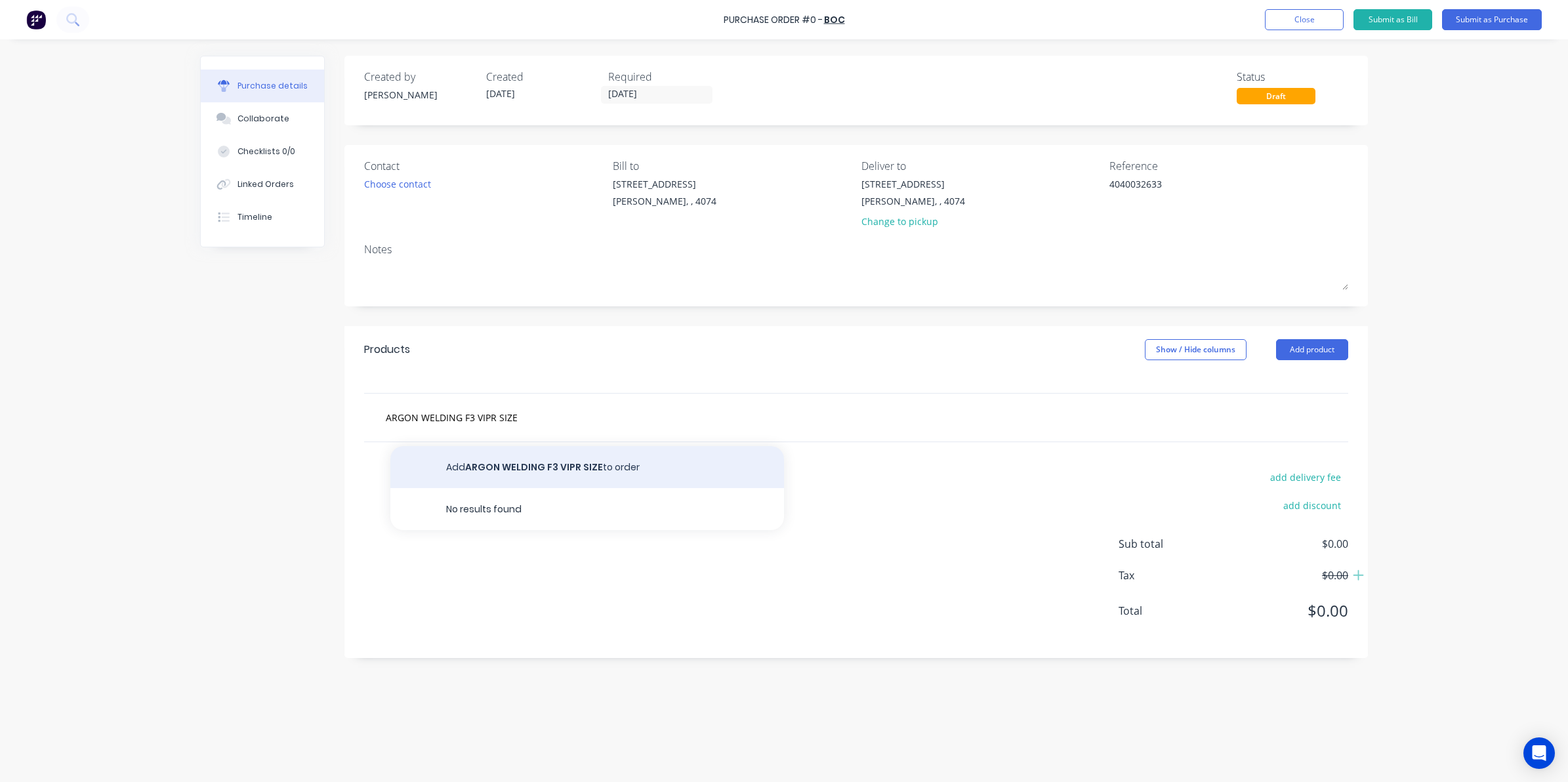
click at [585, 460] on button "Add ARGON WELDING F3 VIPR SIZE to order" at bounding box center [587, 466] width 394 height 42
type textarea "x"
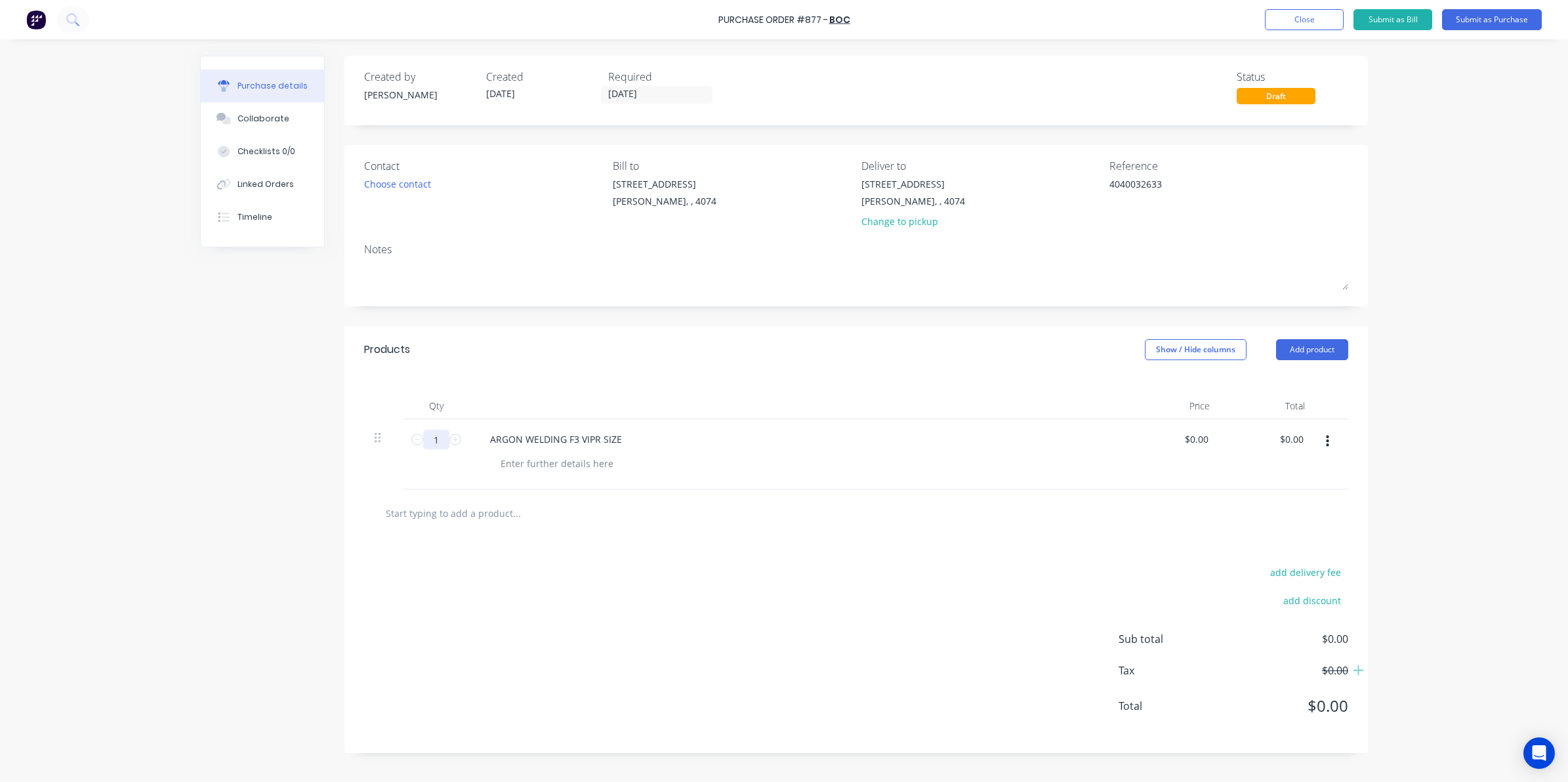
click at [444, 443] on input "1" at bounding box center [436, 439] width 26 height 20
type textarea "x"
type input "2"
type textarea "x"
type input "2"
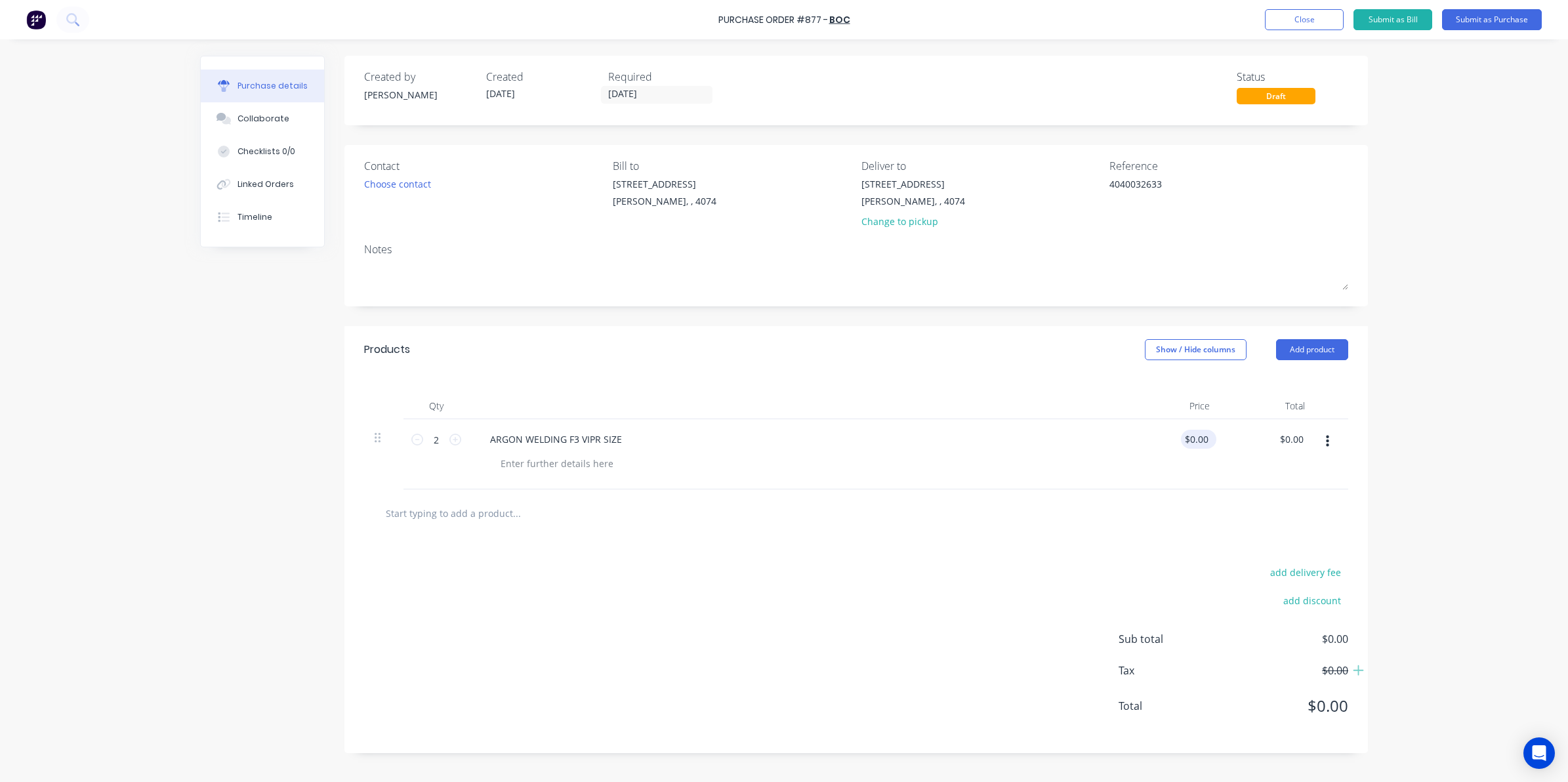
click at [1212, 435] on div "$0.00 $0.00" at bounding box center [1198, 439] width 36 height 19
type textarea "x"
drag, startPoint x: 1207, startPoint y: 435, endPoint x: 986, endPoint y: 441, distance: 221.1
click at [986, 441] on div "2 2 ARGON WELDING F3 VIPR SIZE 0.0000 0.0000 $0.00 $0.00" at bounding box center [856, 454] width 984 height 70
type input "0"
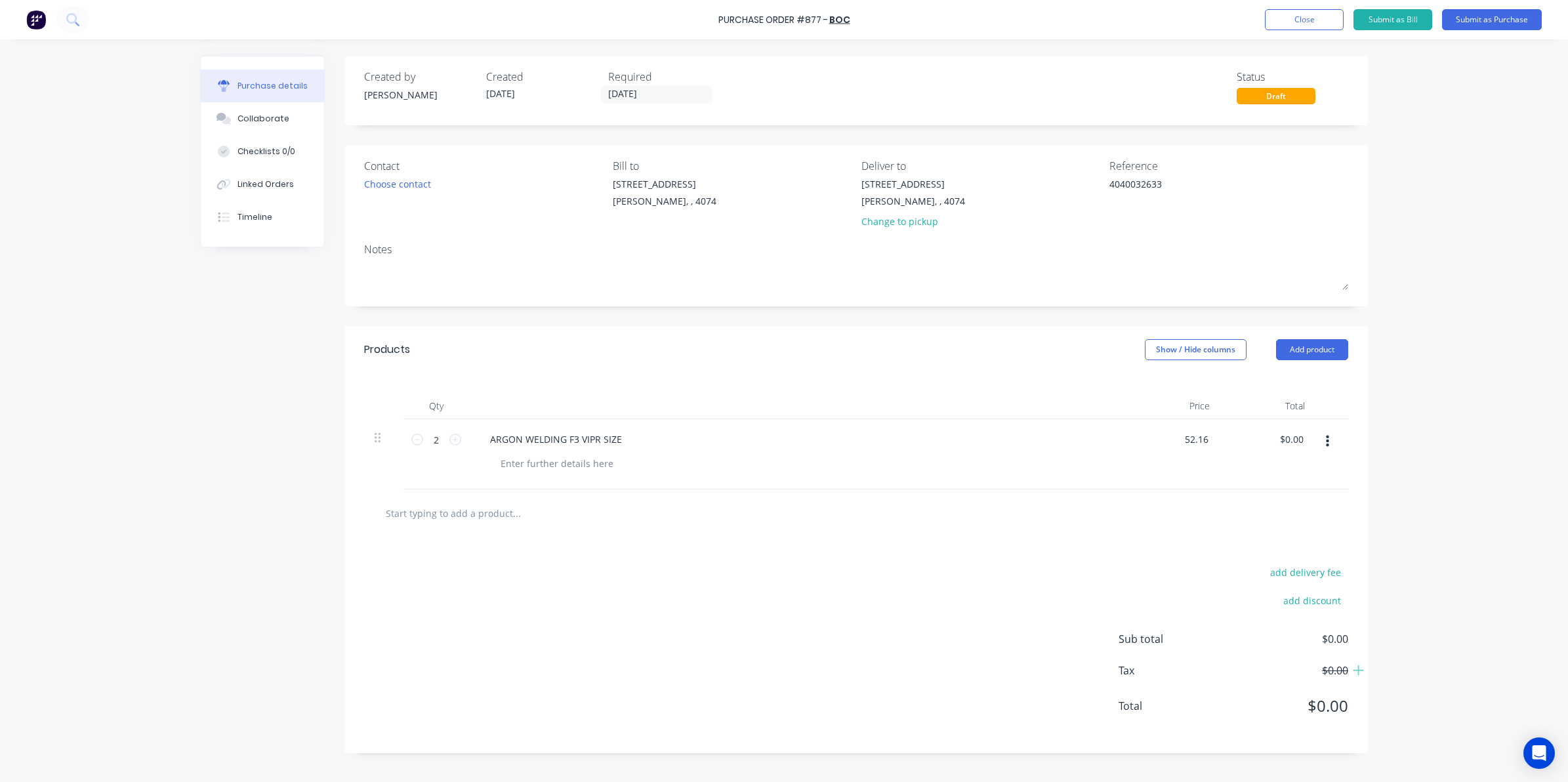
type input "52.16"
type textarea "x"
type input "$52.16"
type input "$104.32"
click at [973, 539] on div "Products Show / Hide columns Add product Qty Price Total 2 2 ARGON WELDING F3 V…" at bounding box center [856, 539] width 1024 height 427
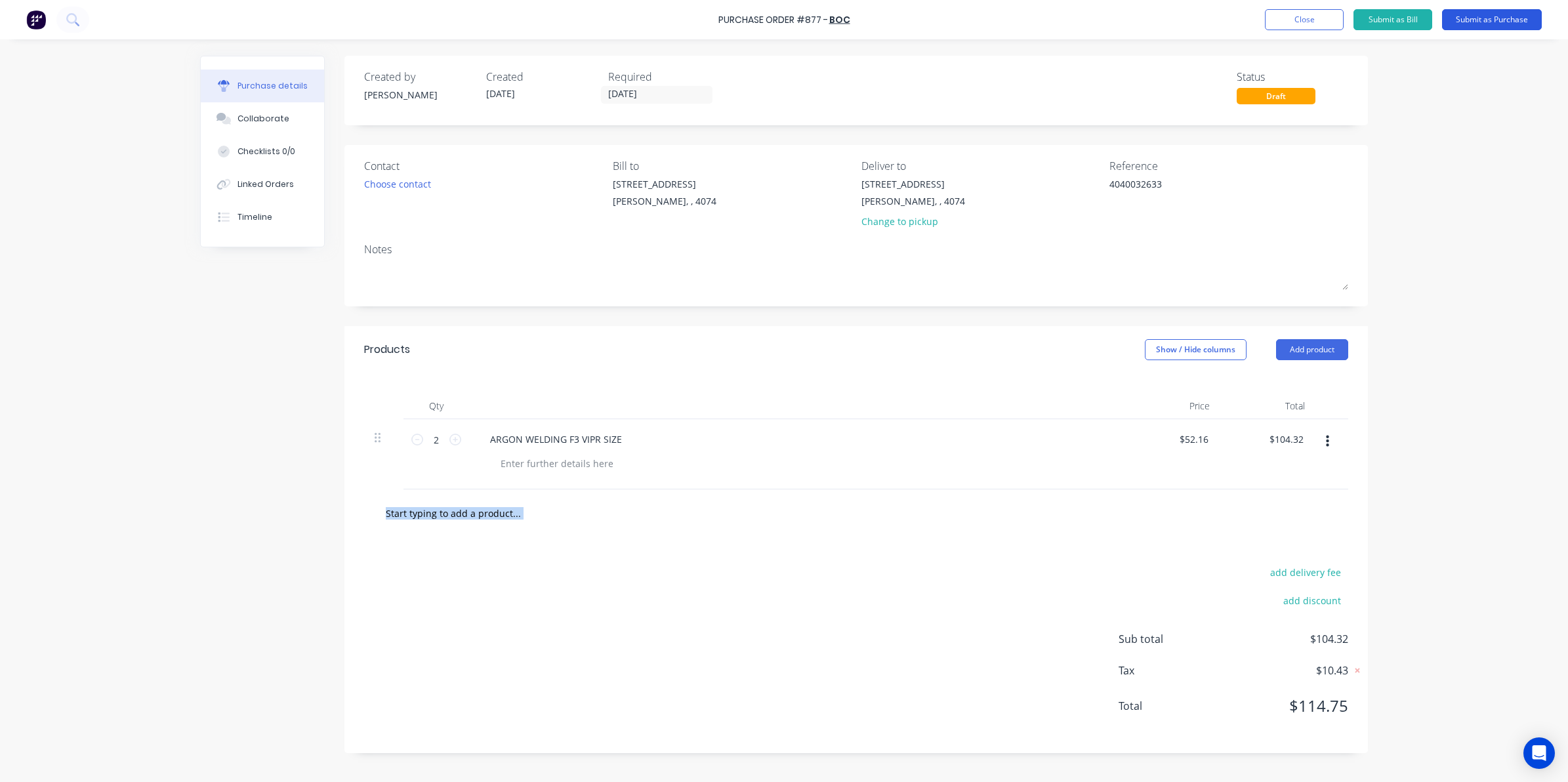
click at [1470, 17] on button "Submit as Purchase" at bounding box center [1492, 20] width 100 height 21
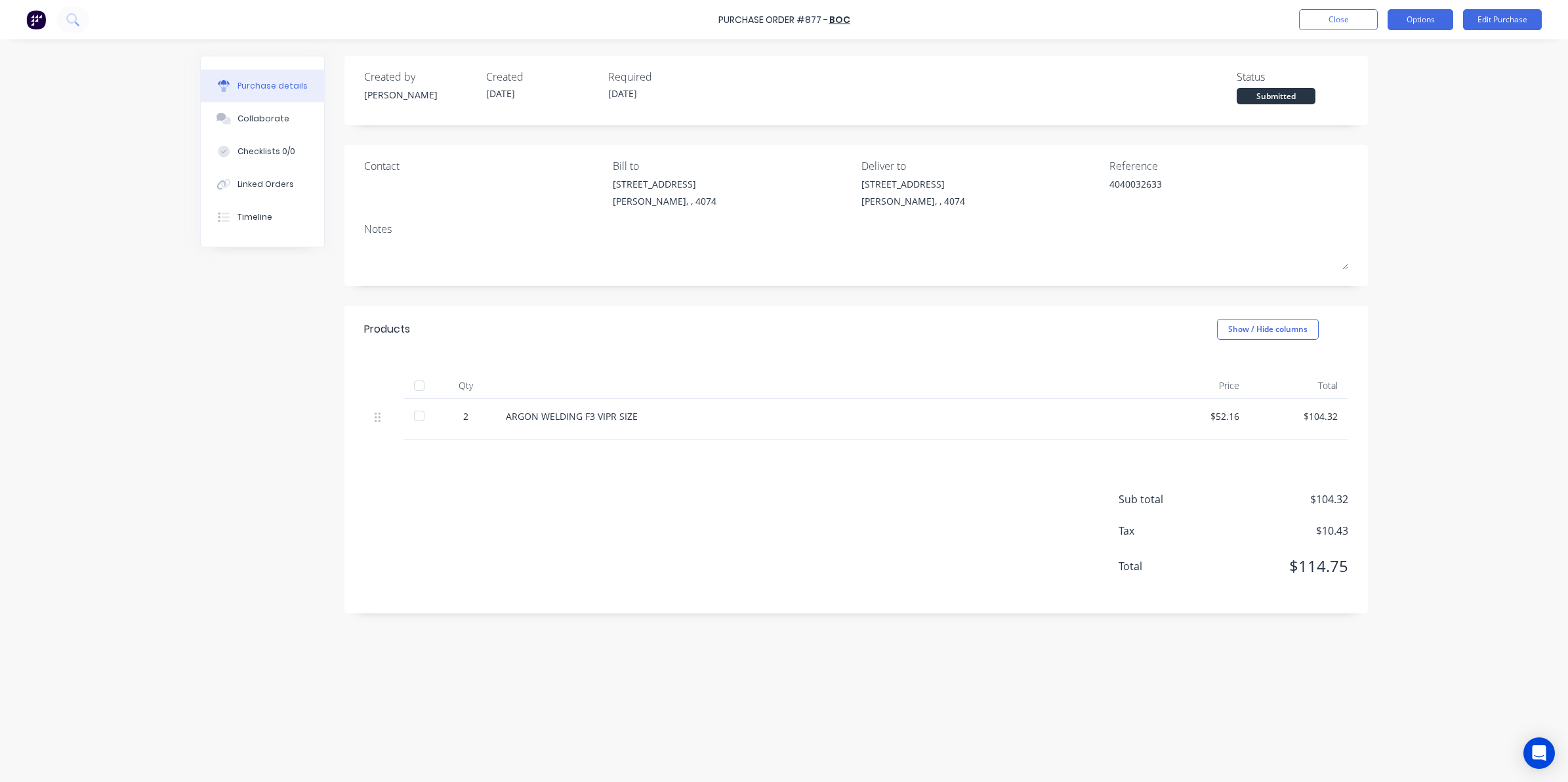
drag, startPoint x: 1447, startPoint y: 9, endPoint x: 1430, endPoint y: 25, distance: 23.3
click at [1445, 10] on button "Options" at bounding box center [1420, 20] width 66 height 21
click at [1391, 81] on div "Convert to Bill" at bounding box center [1390, 79] width 101 height 19
type textarea "x"
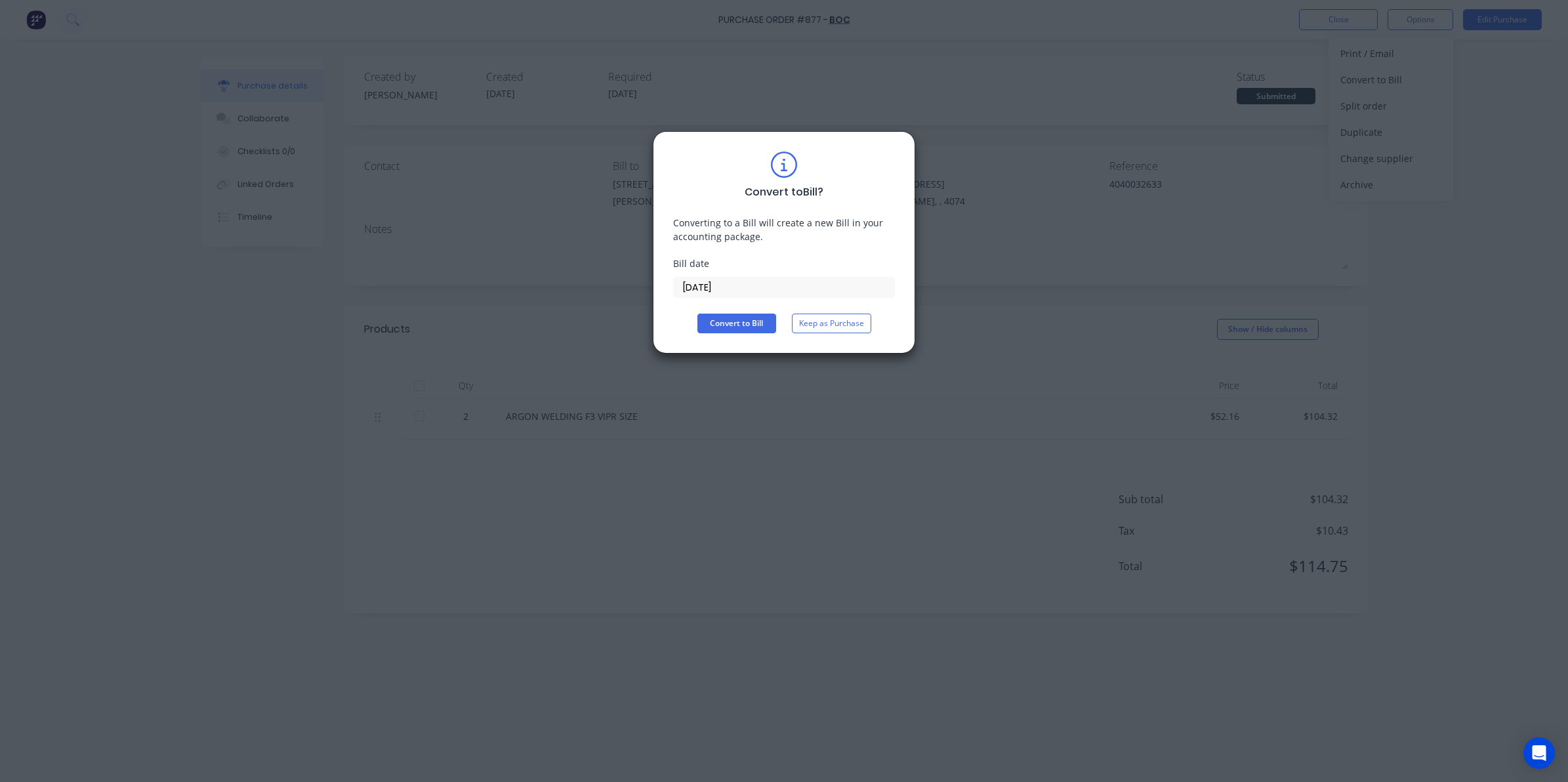
click at [773, 270] on div "Bill date [DATE]" at bounding box center [783, 277] width 221 height 41
click at [769, 282] on input "[DATE]" at bounding box center [784, 287] width 221 height 20
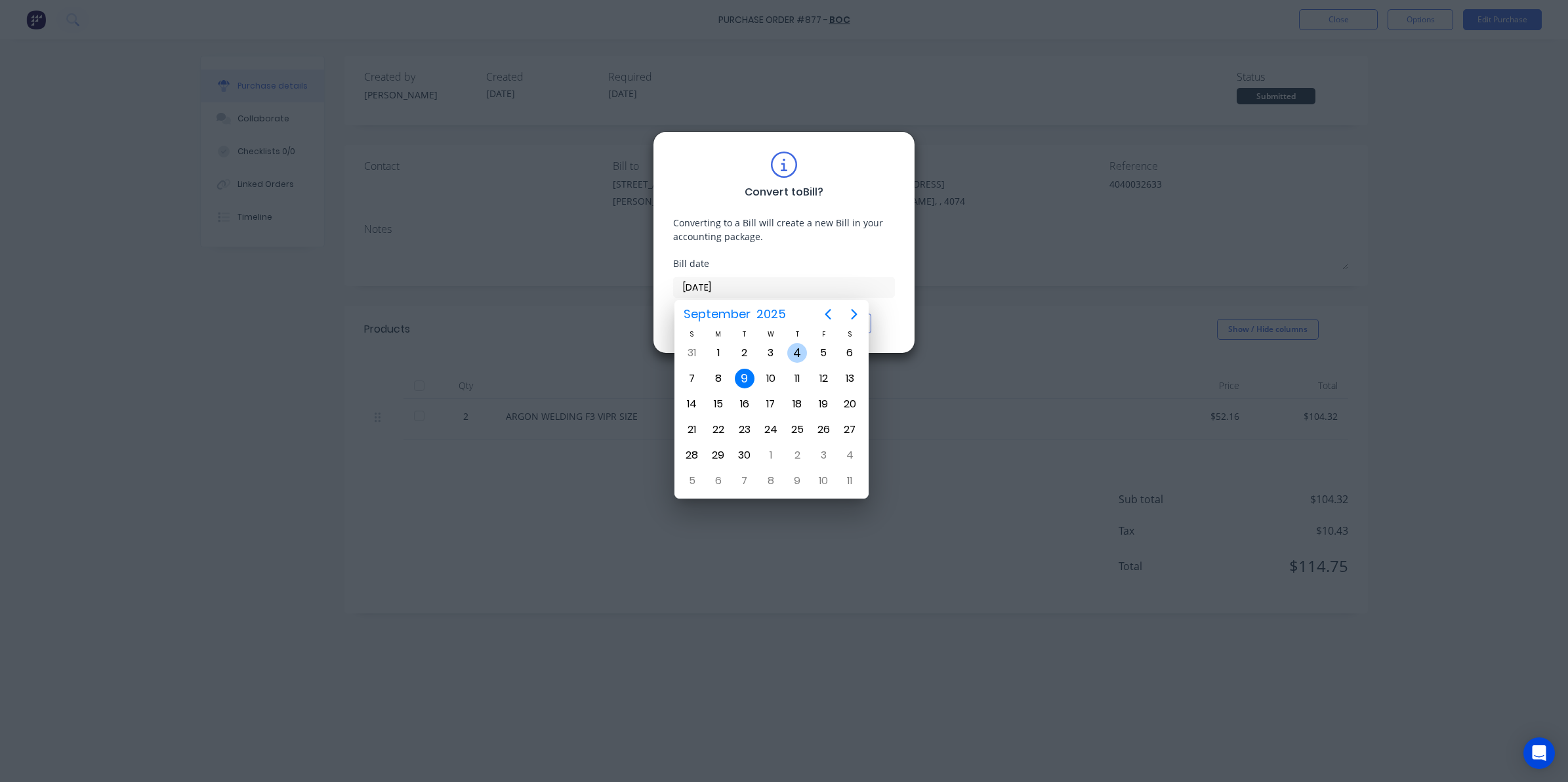
click at [801, 352] on div "4" at bounding box center [797, 352] width 20 height 20
type input "[DATE]"
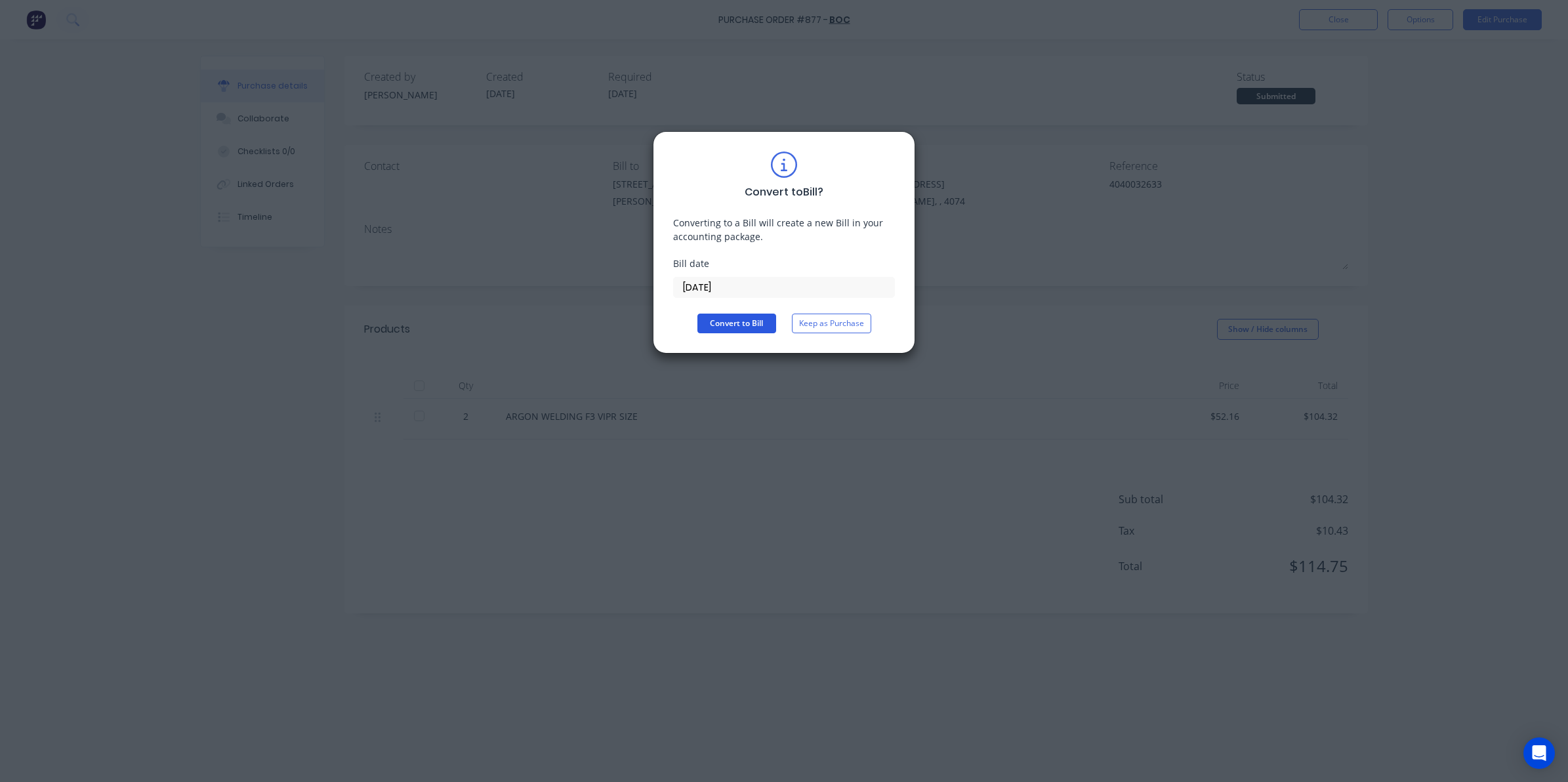
click at [744, 329] on button "Convert to Bill" at bounding box center [736, 323] width 79 height 20
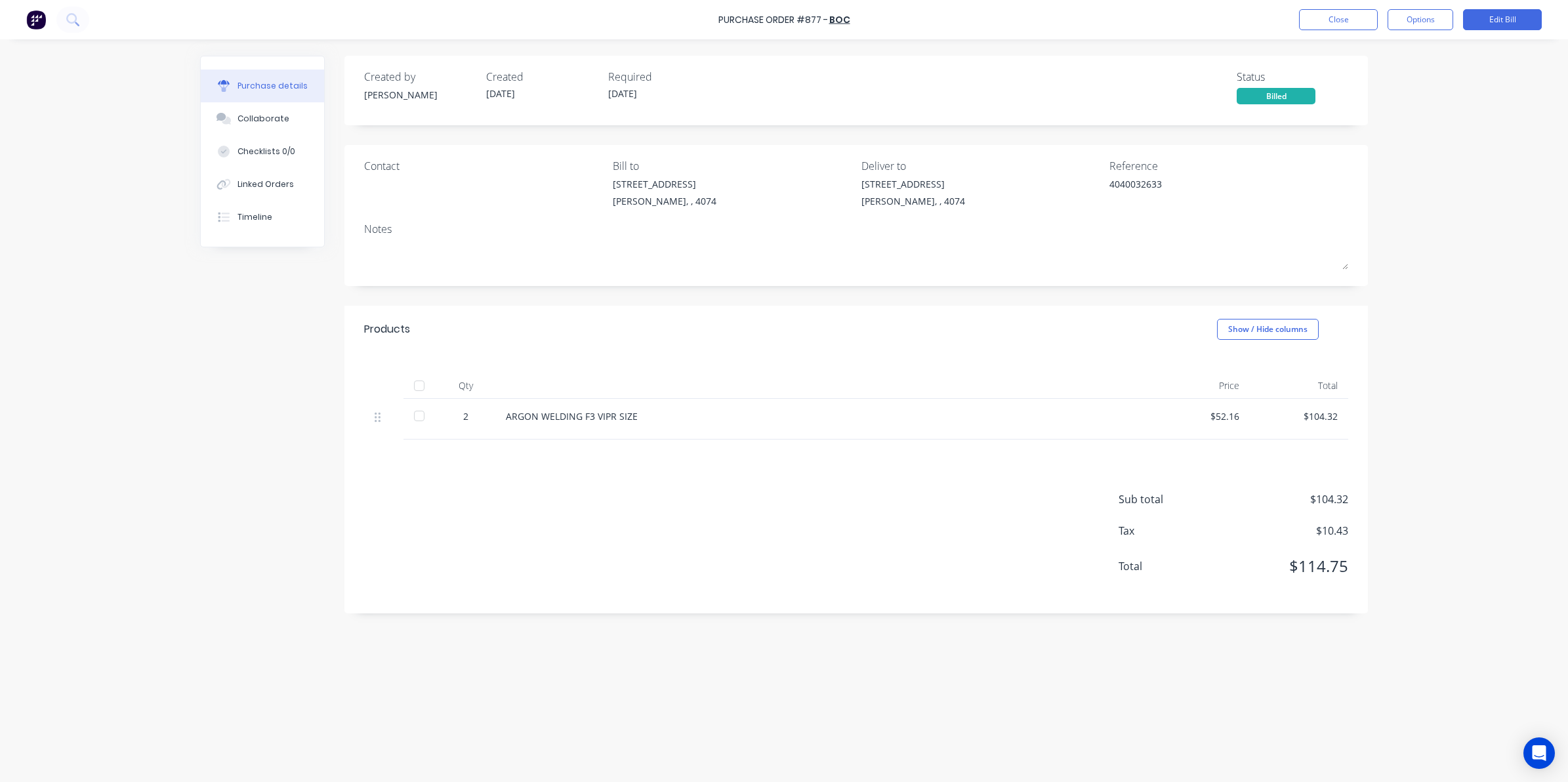
click at [417, 417] on div at bounding box center [419, 416] width 26 height 26
type textarea "x"
click at [1345, 4] on div "Purchase Order #877 - BOC Close Options Edit Bill" at bounding box center [784, 20] width 1568 height 40
click at [1352, 13] on button "Close" at bounding box center [1338, 20] width 79 height 21
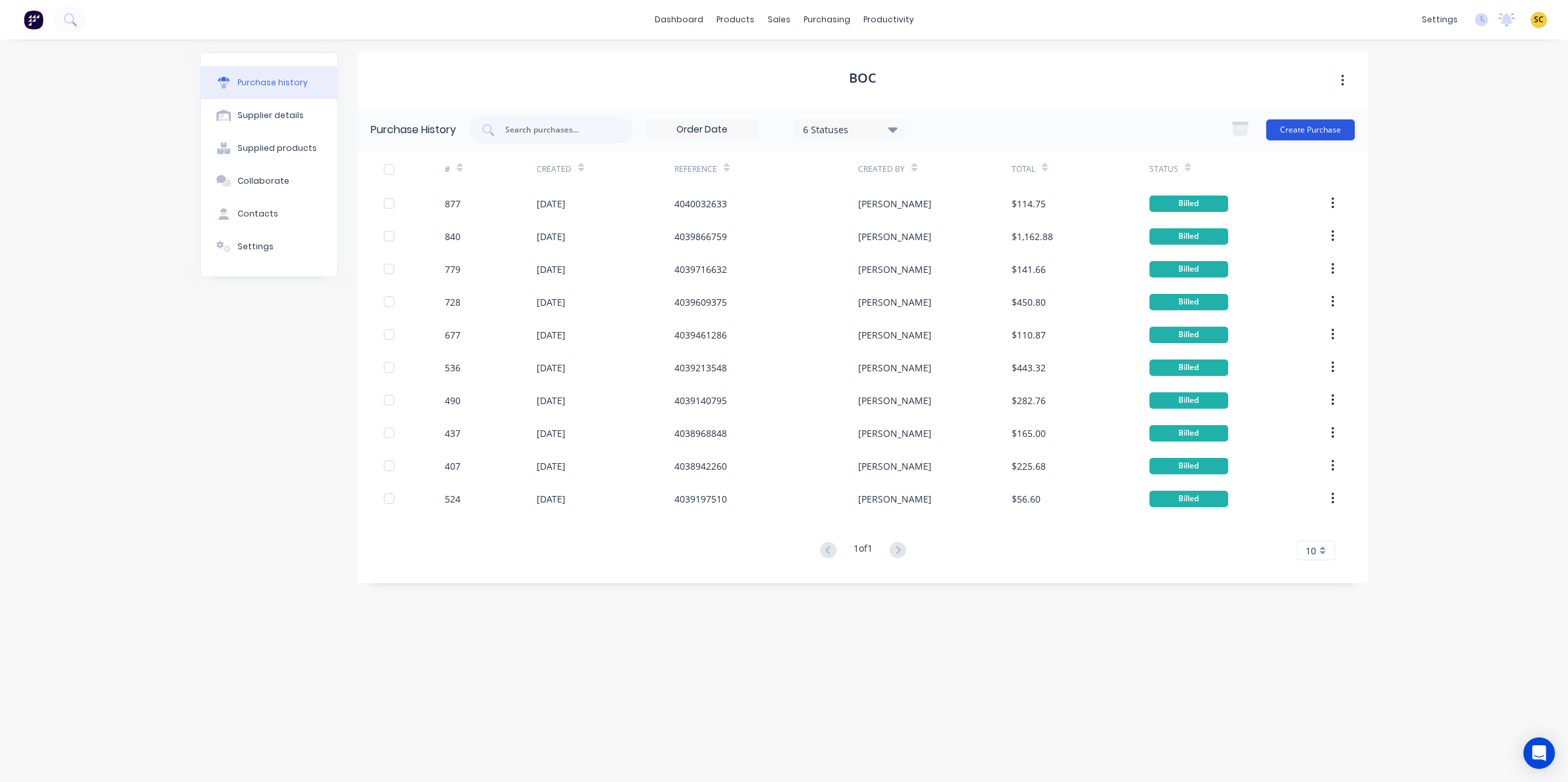
click at [1327, 119] on button "Create Purchase" at bounding box center [1311, 129] width 89 height 21
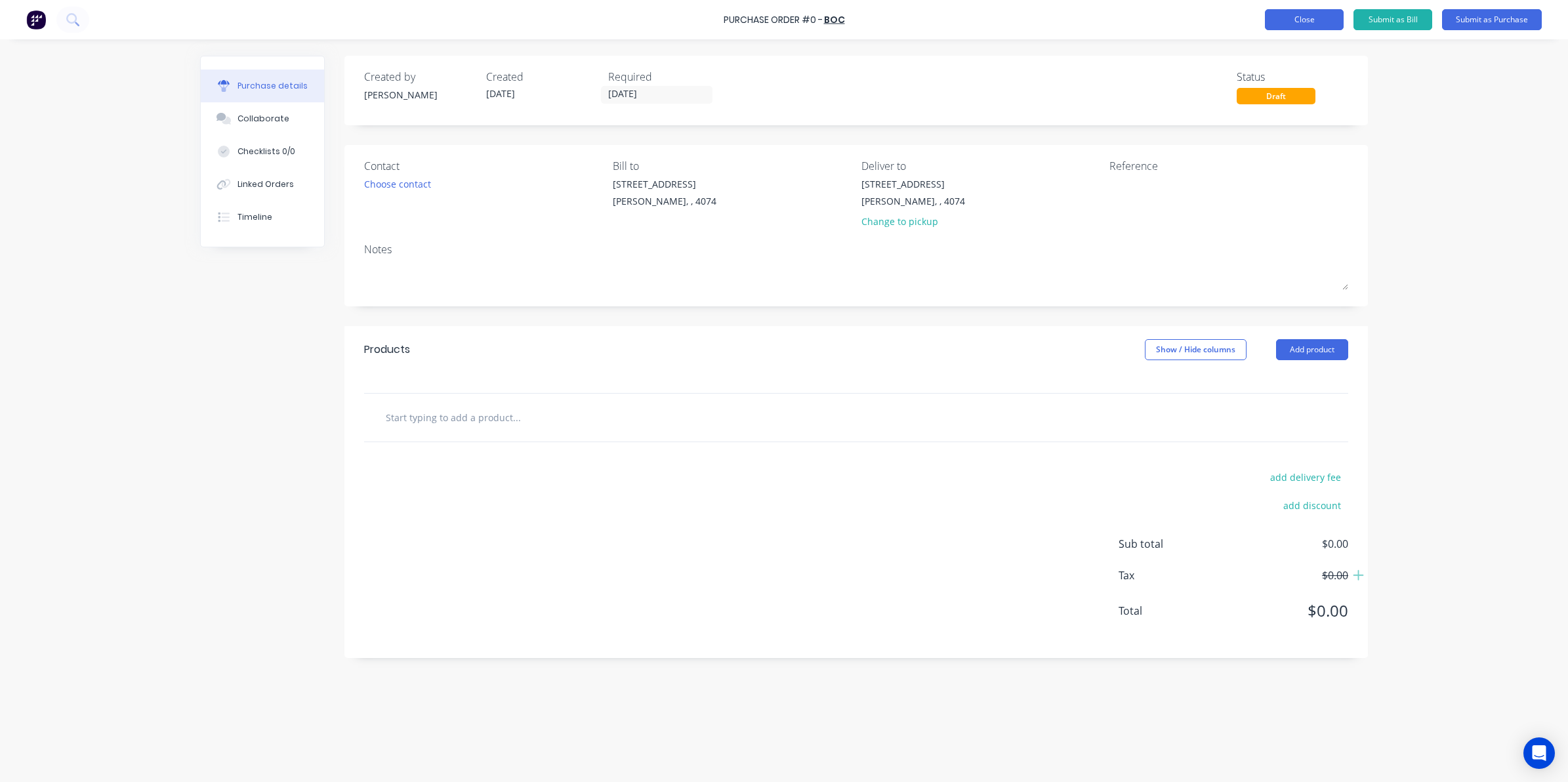
click at [1309, 21] on button "Close" at bounding box center [1304, 20] width 79 height 21
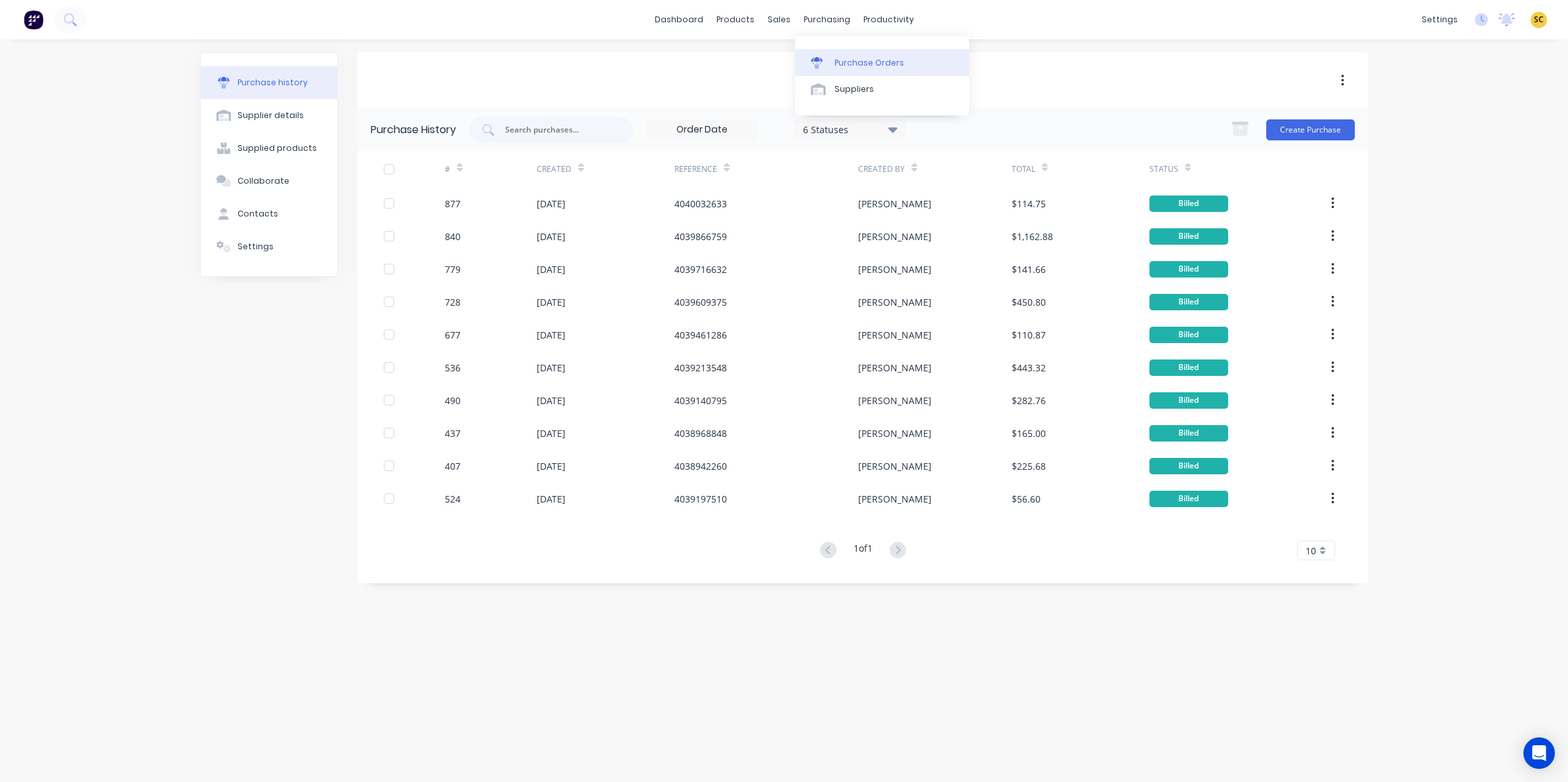
click at [854, 63] on div "Purchase Orders" at bounding box center [870, 63] width 70 height 12
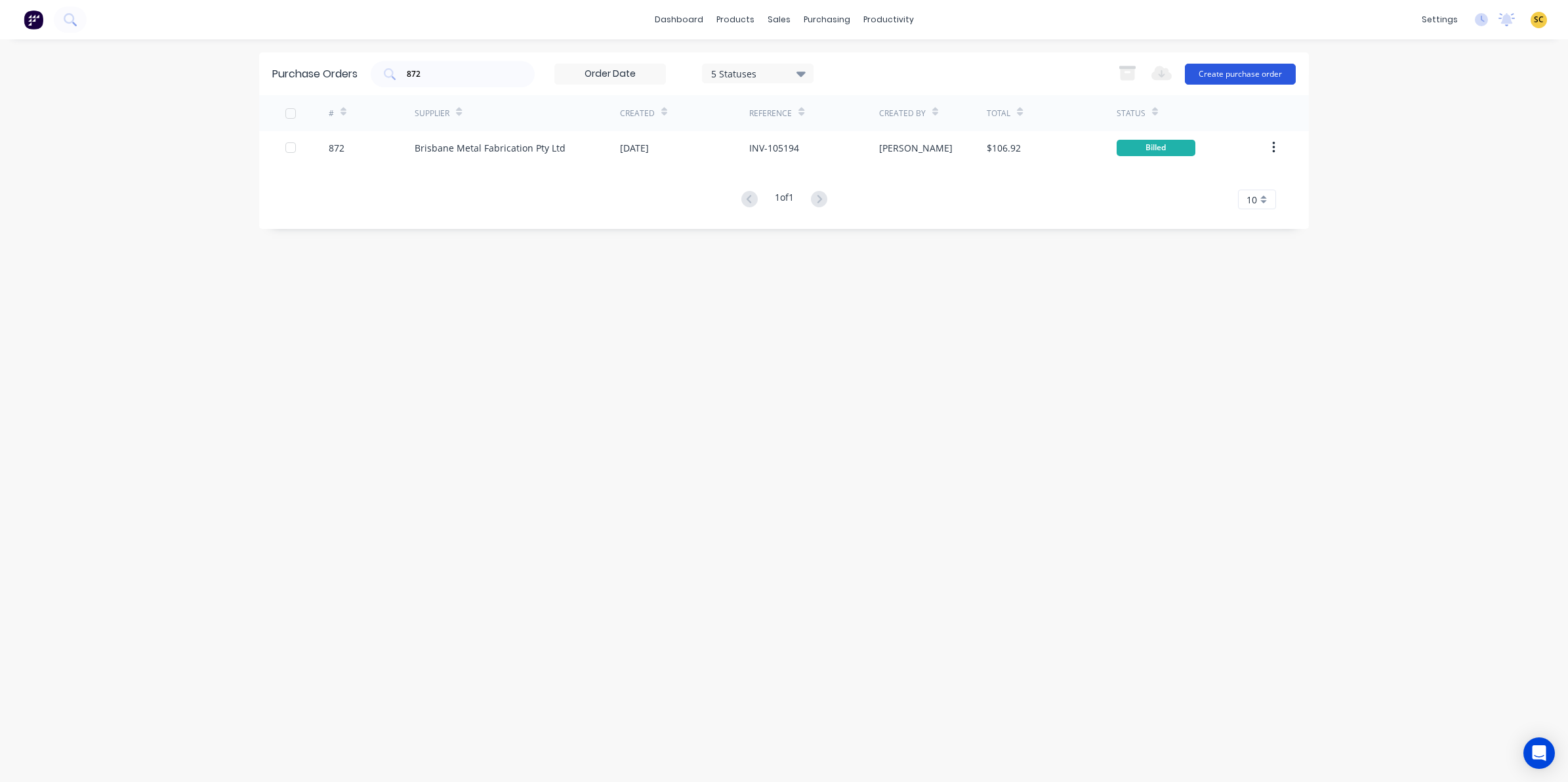
click at [1206, 72] on button "Create purchase order" at bounding box center [1240, 74] width 111 height 21
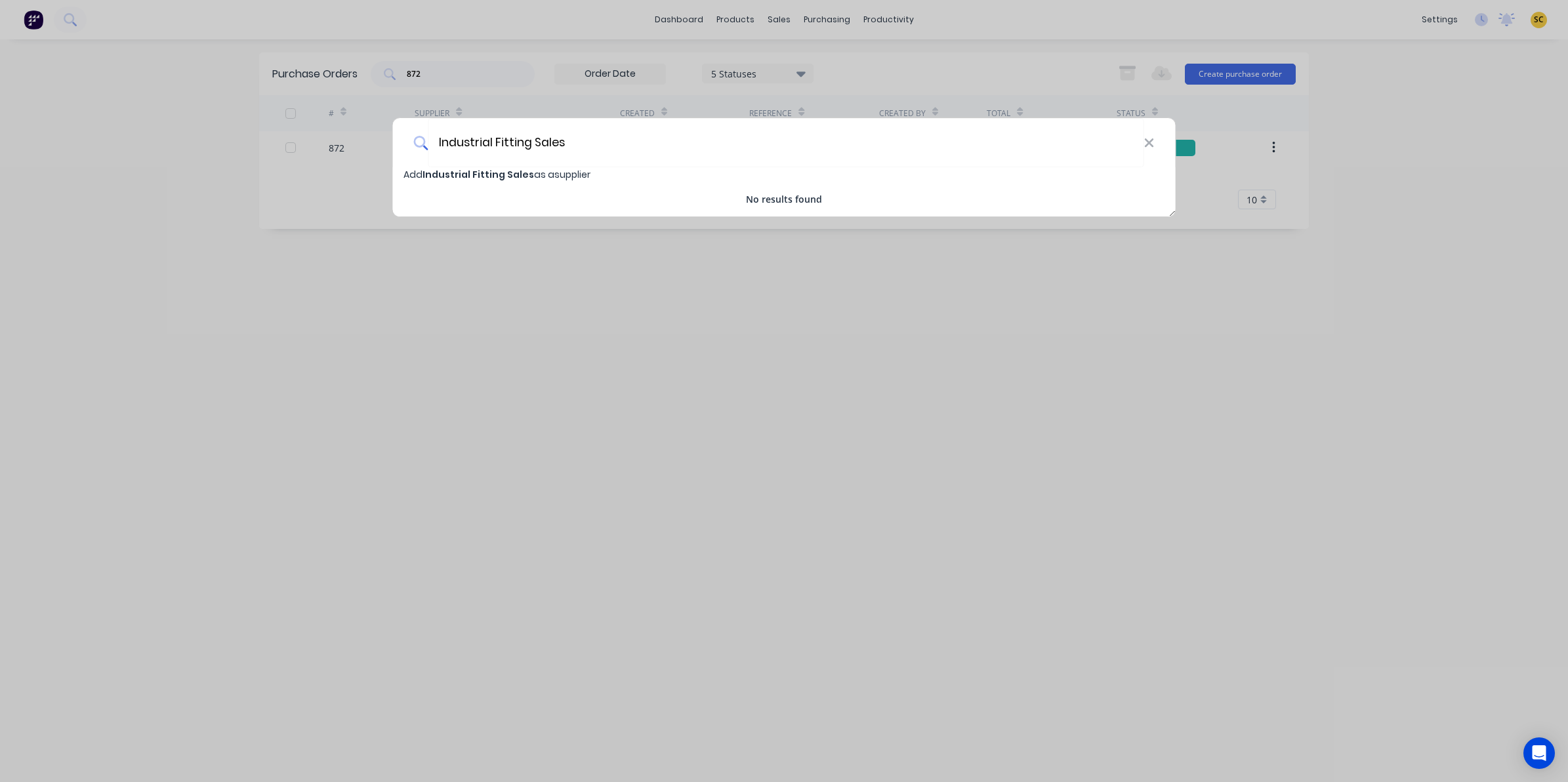
type input "Industrial Fitting Sales"
click at [466, 180] on span "Industrial Fitting Sales" at bounding box center [478, 174] width 112 height 13
select select "AU"
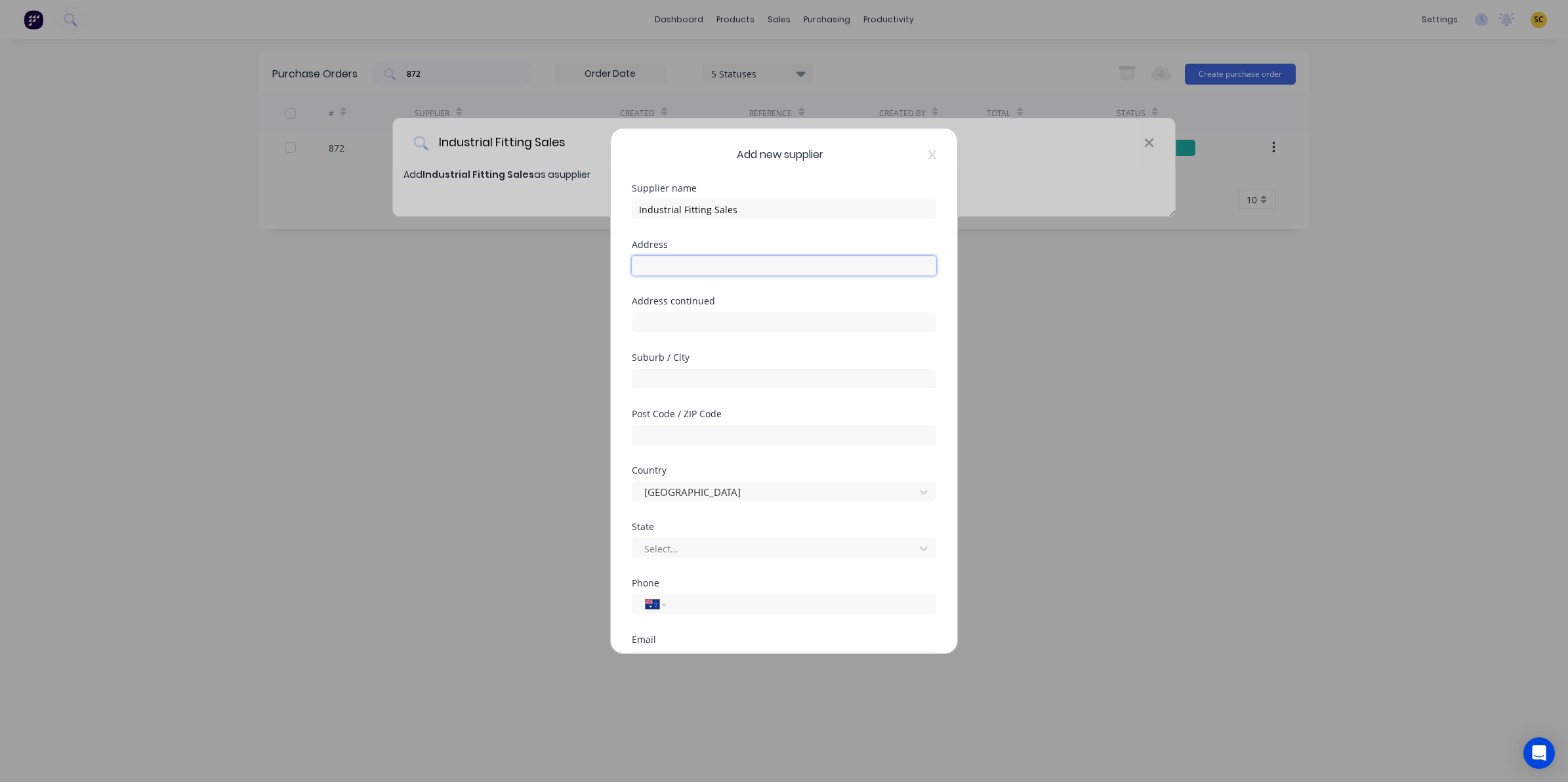
click at [696, 263] on input "text" at bounding box center [784, 265] width 305 height 20
type input "[STREET_ADDRESS]"
type input "Rocklea"
type input "4106"
type input "q"
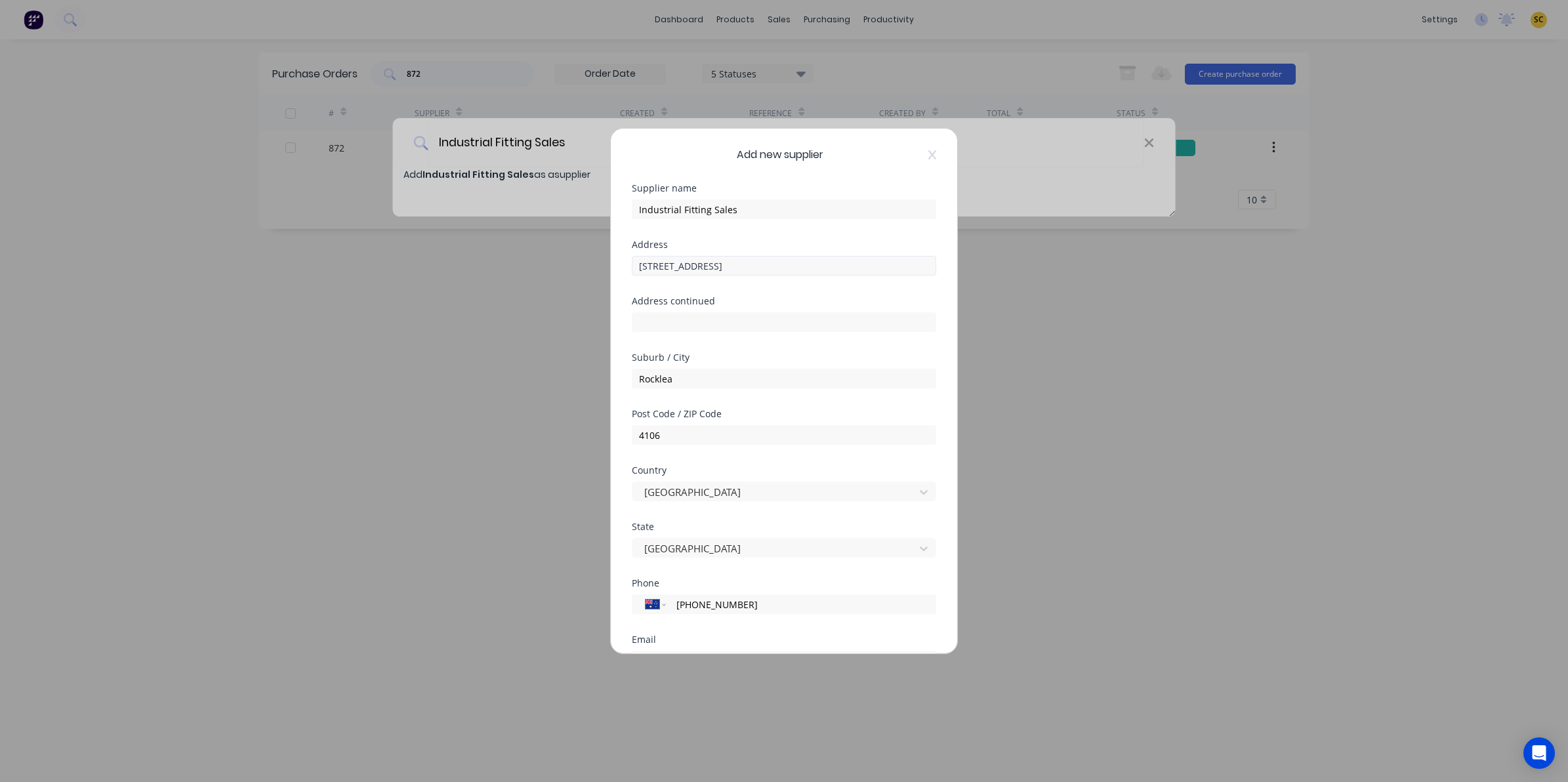
type input "[PHONE_NUMBER]"
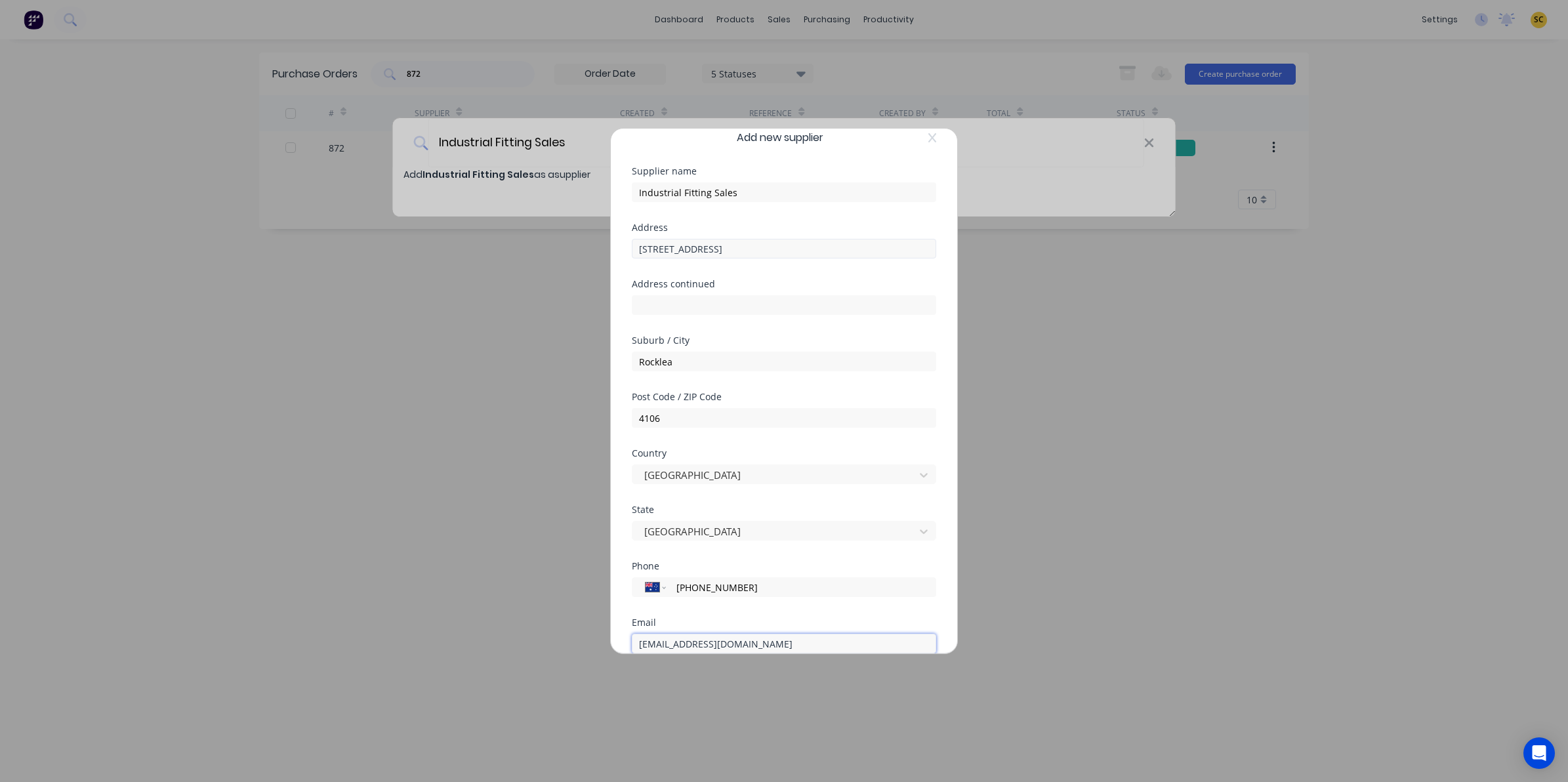
type input "[EMAIL_ADDRESS][DOMAIN_NAME]"
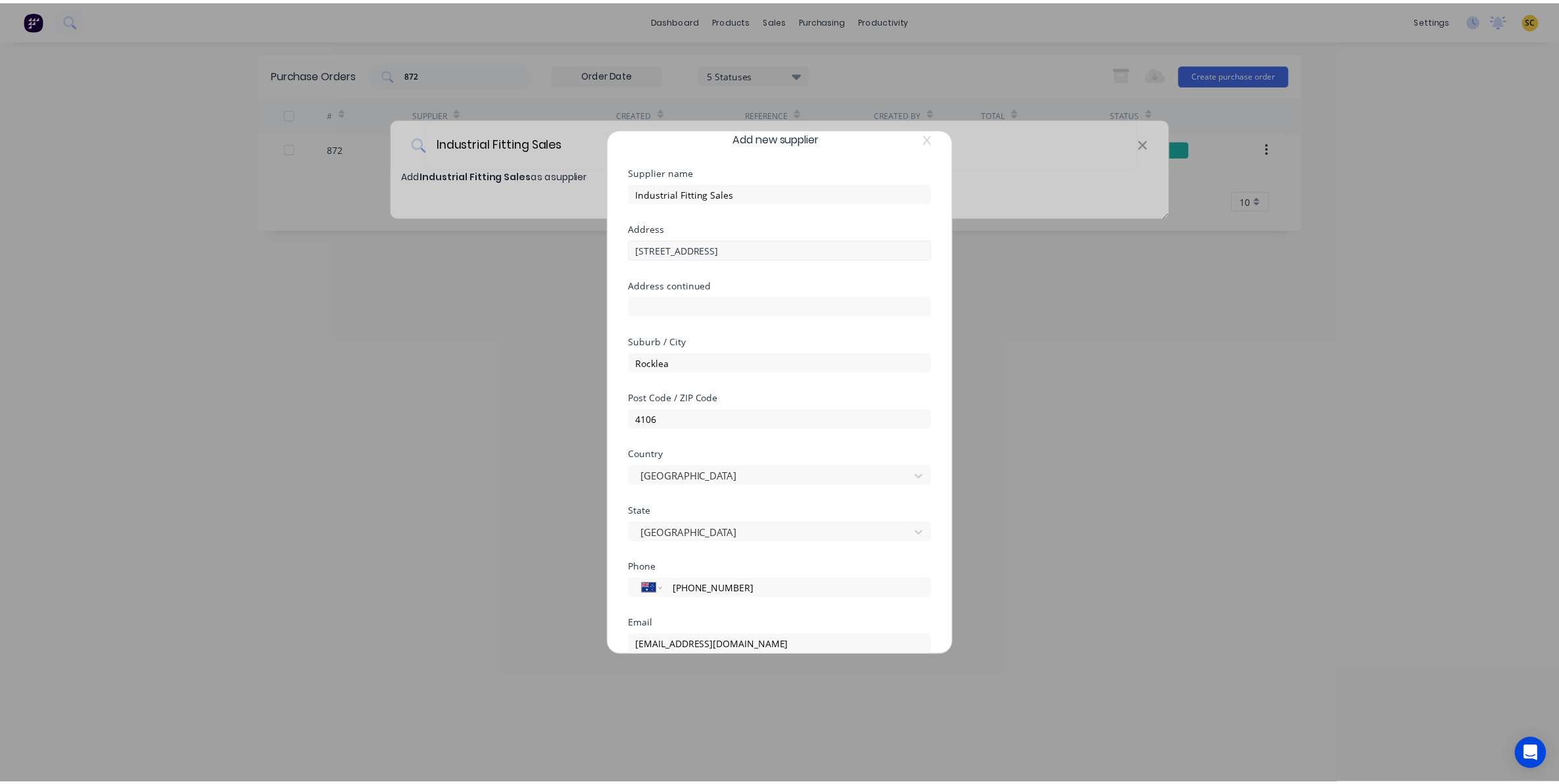
scroll to position [173, 0]
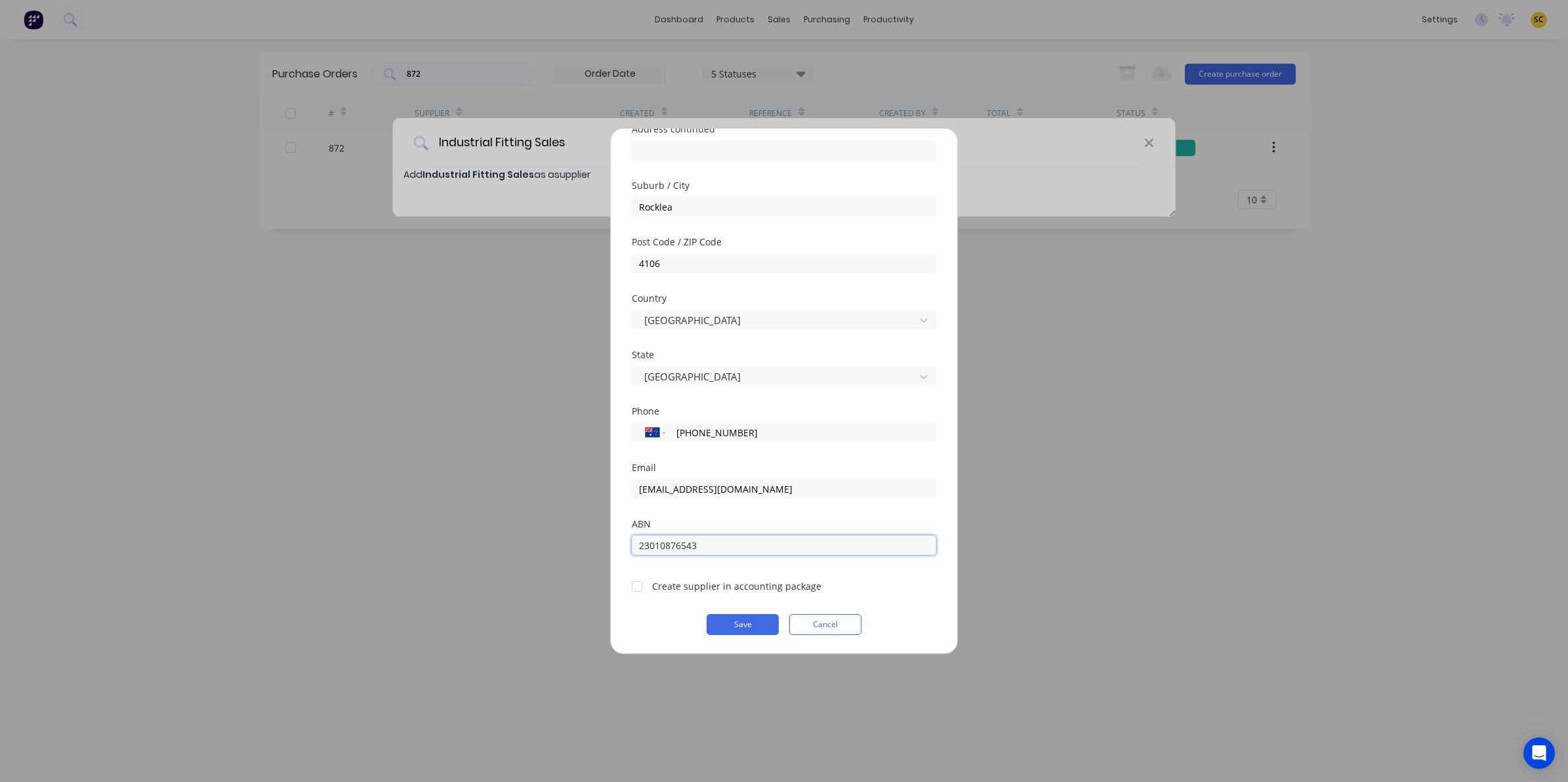
type input "23010876543"
click at [638, 585] on div at bounding box center [636, 586] width 26 height 26
click at [772, 631] on button "Save" at bounding box center [742, 624] width 72 height 21
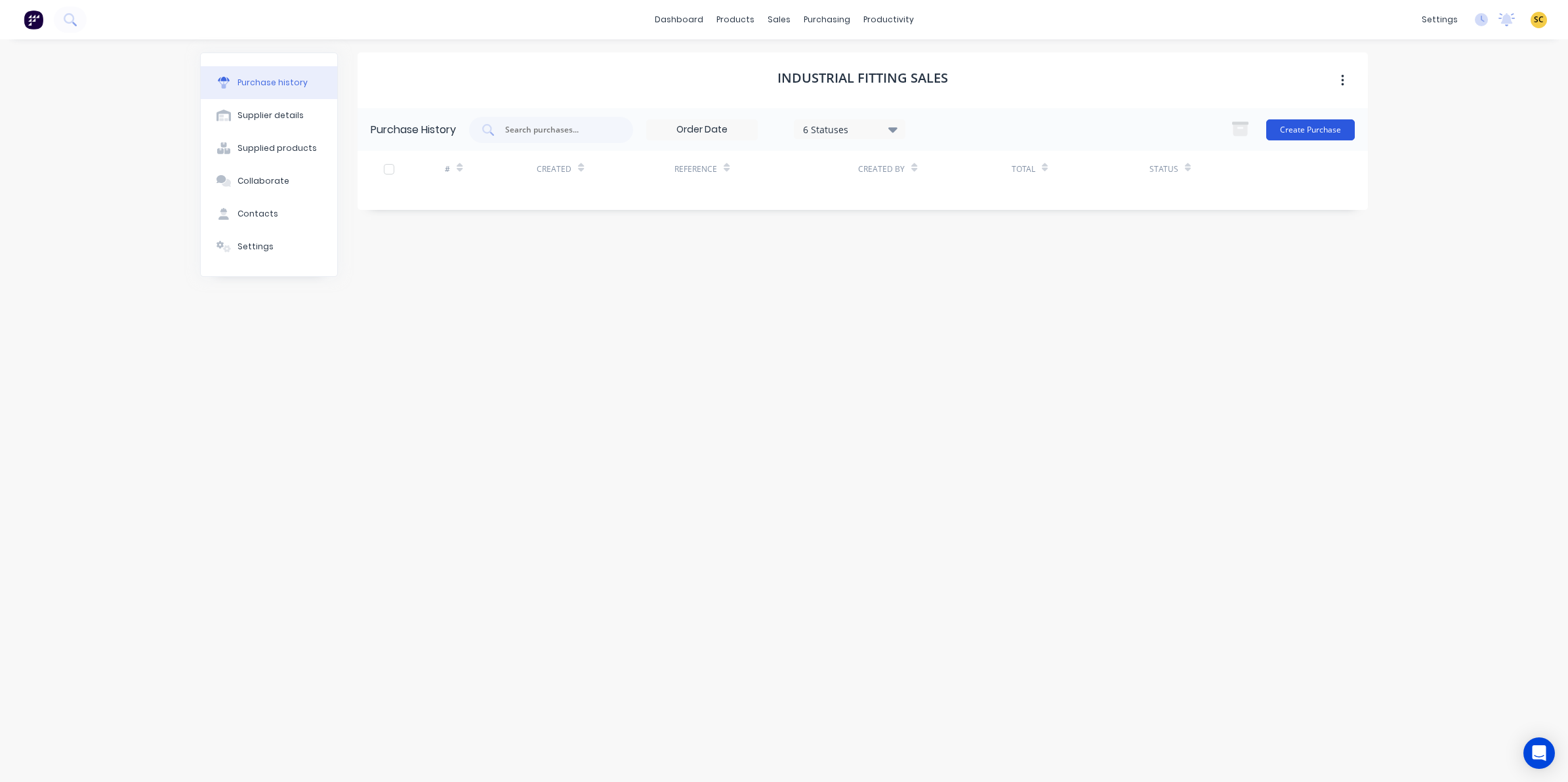
click at [1273, 125] on button "Create Purchase" at bounding box center [1311, 129] width 89 height 21
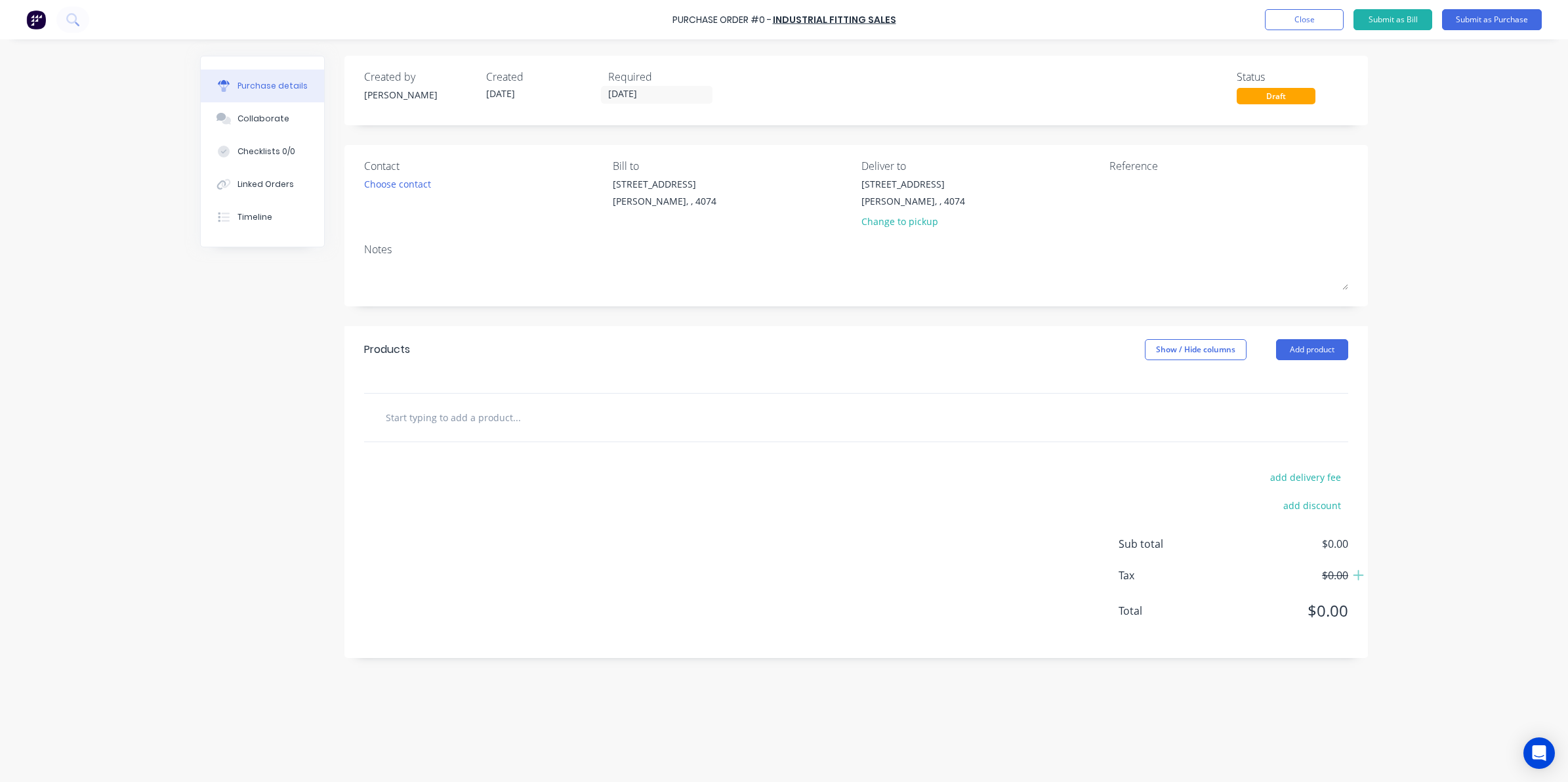
click at [457, 415] on input "text" at bounding box center [516, 416] width 263 height 26
type input "106PRV 1/2 Pressure Relief Valve"
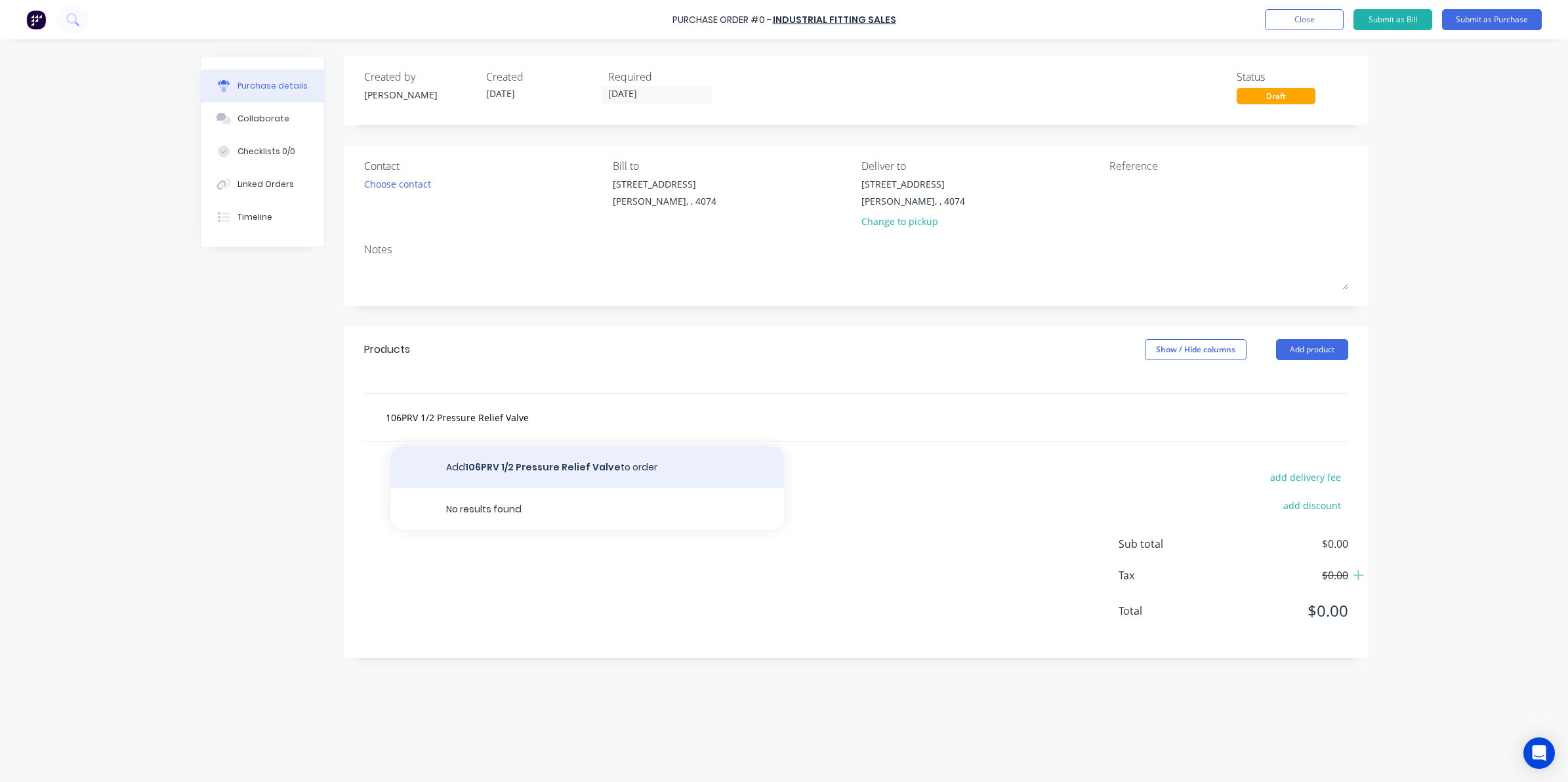
click at [461, 462] on button "Add 106PRV 1/2 Pressure Relief Valve to order" at bounding box center [587, 466] width 394 height 42
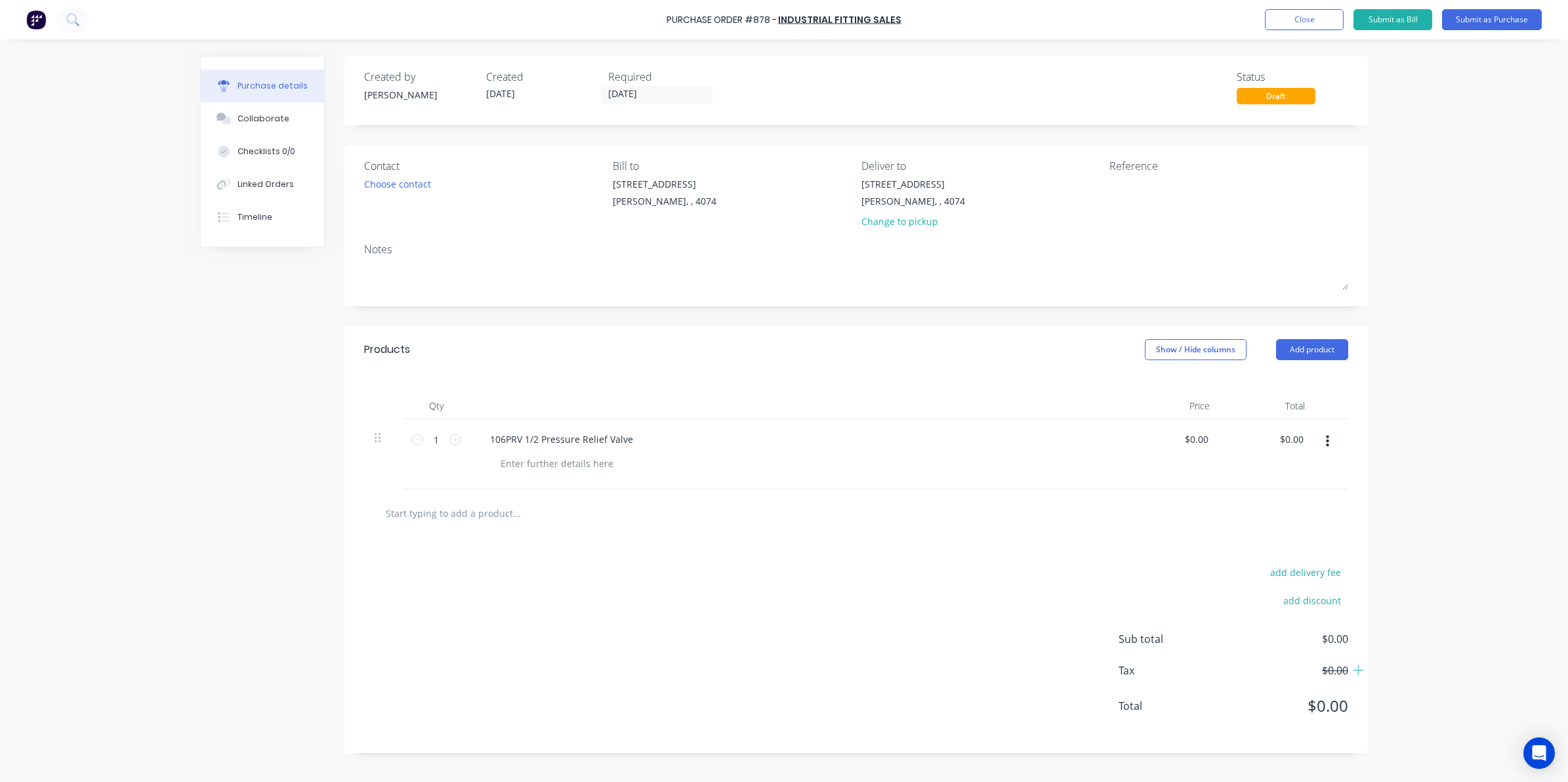
click at [1176, 440] on div "$0.00 $0.00" at bounding box center [1173, 454] width 95 height 70
drag, startPoint x: 1188, startPoint y: 443, endPoint x: 1259, endPoint y: 443, distance: 71.0
click at [1259, 443] on div "1 1 106PRV 1/2 Pressure Relief Valve 0.0000 0.0000 $0.00 $0.00" at bounding box center [856, 454] width 984 height 70
click at [1120, 587] on div "add delivery fee add discount" at bounding box center [1233, 593] width 229 height 61
drag, startPoint x: 1182, startPoint y: 437, endPoint x: 1294, endPoint y: 430, distance: 112.2
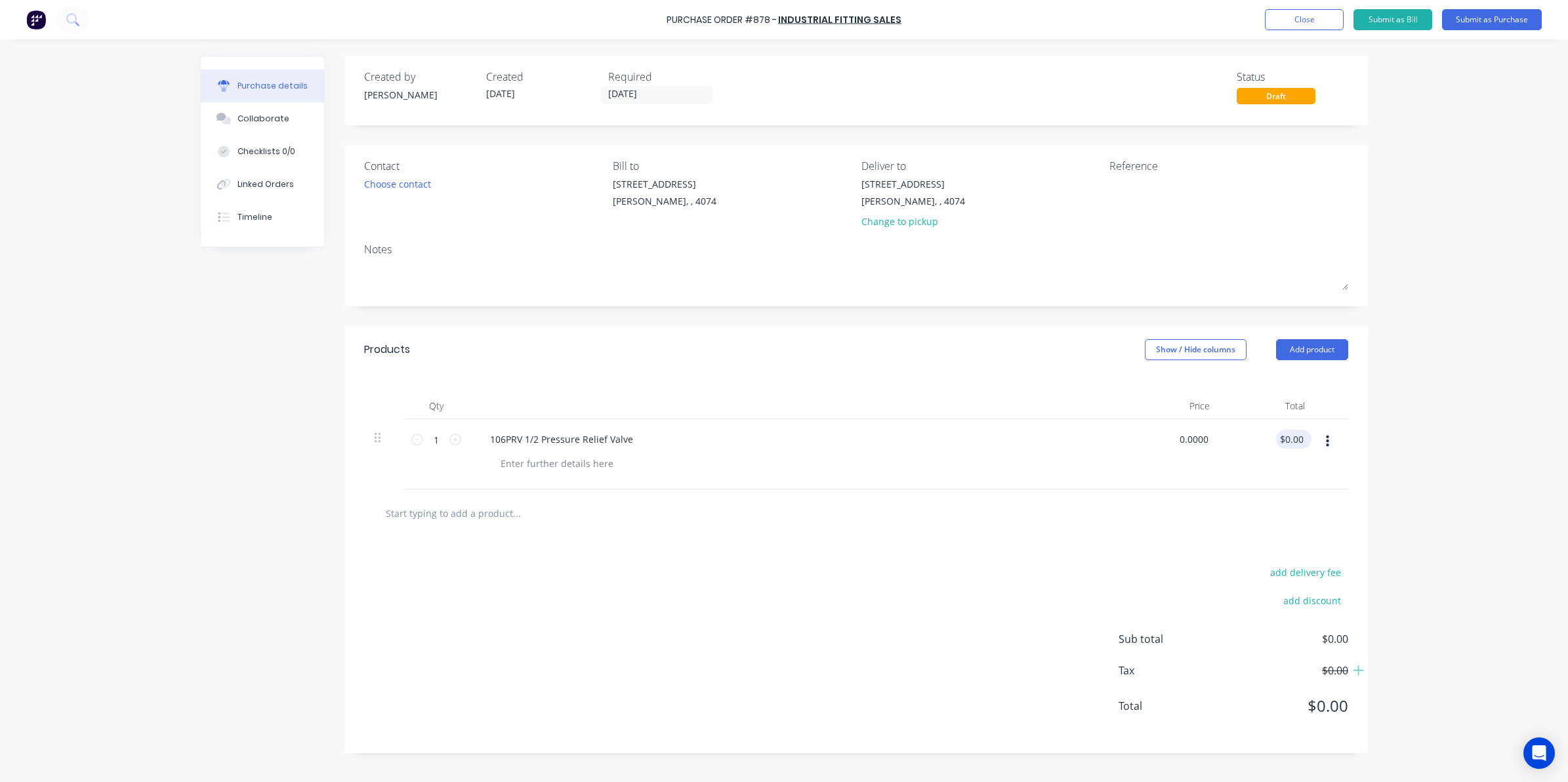
click at [1294, 430] on div "1 1 106PRV 1/2 Pressure Relief Valve 0.0000 0.0000 $0.00 $0.00" at bounding box center [856, 454] width 984 height 70
type input "$26.30"
click at [1152, 195] on textarea at bounding box center [1191, 191] width 164 height 29
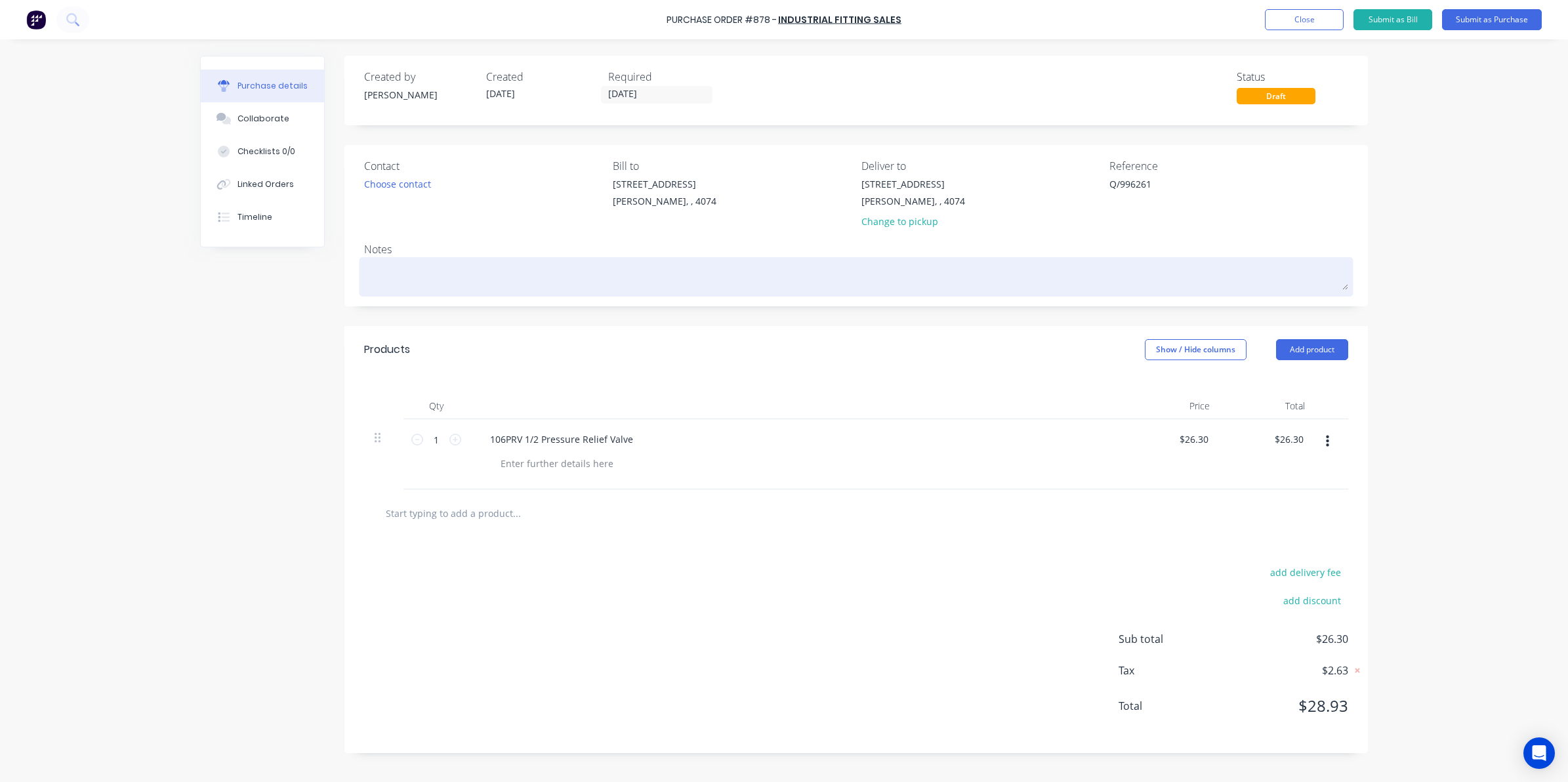
type textarea "Q/996261"
click at [874, 267] on textarea at bounding box center [856, 274] width 984 height 29
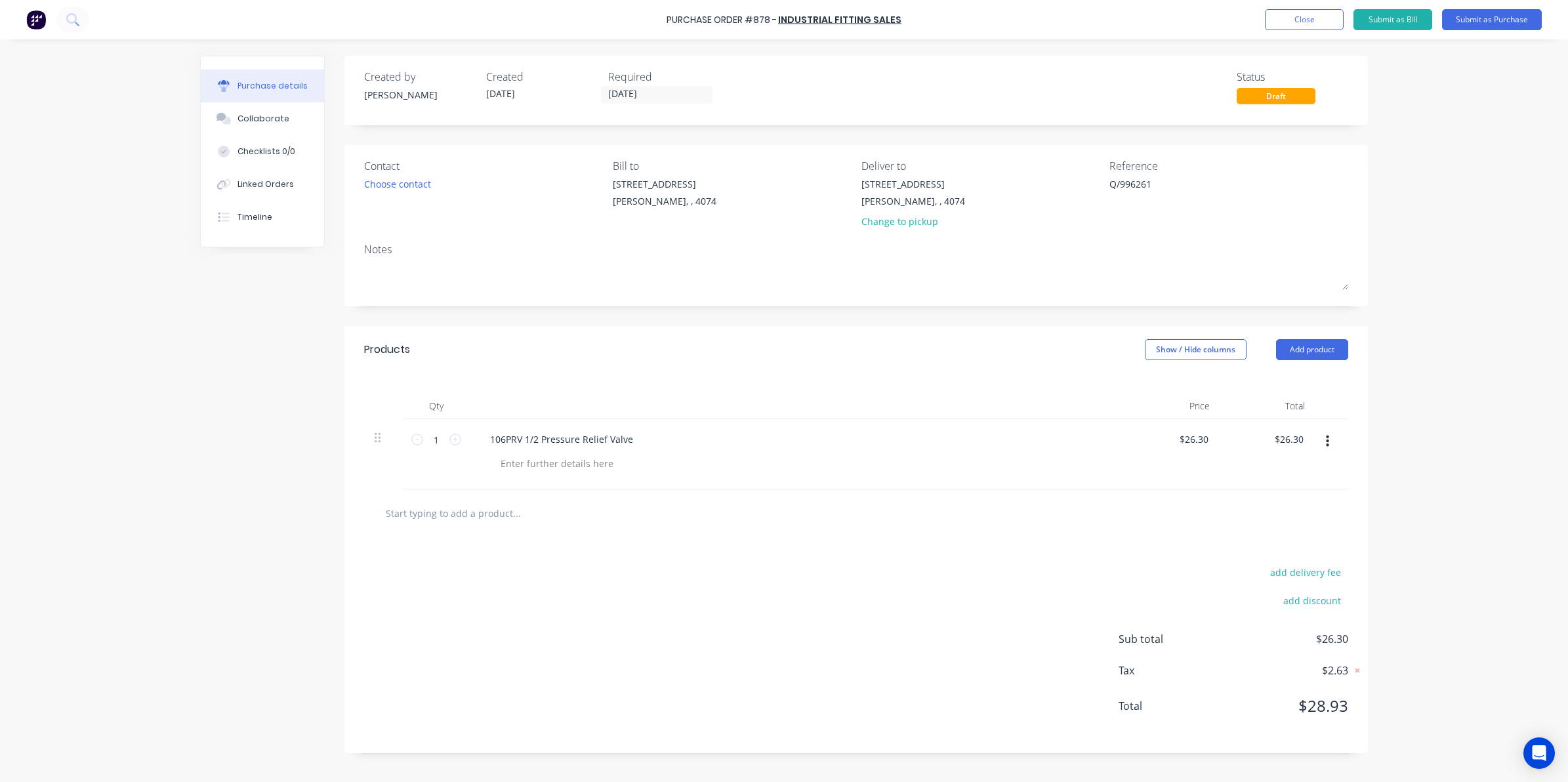
click at [854, 562] on div "add delivery fee add discount Sub total $26.30 Tax $2.63 Total $28.93" at bounding box center [856, 645] width 1024 height 216
click at [1494, 13] on button "Submit as Purchase" at bounding box center [1492, 20] width 100 height 21
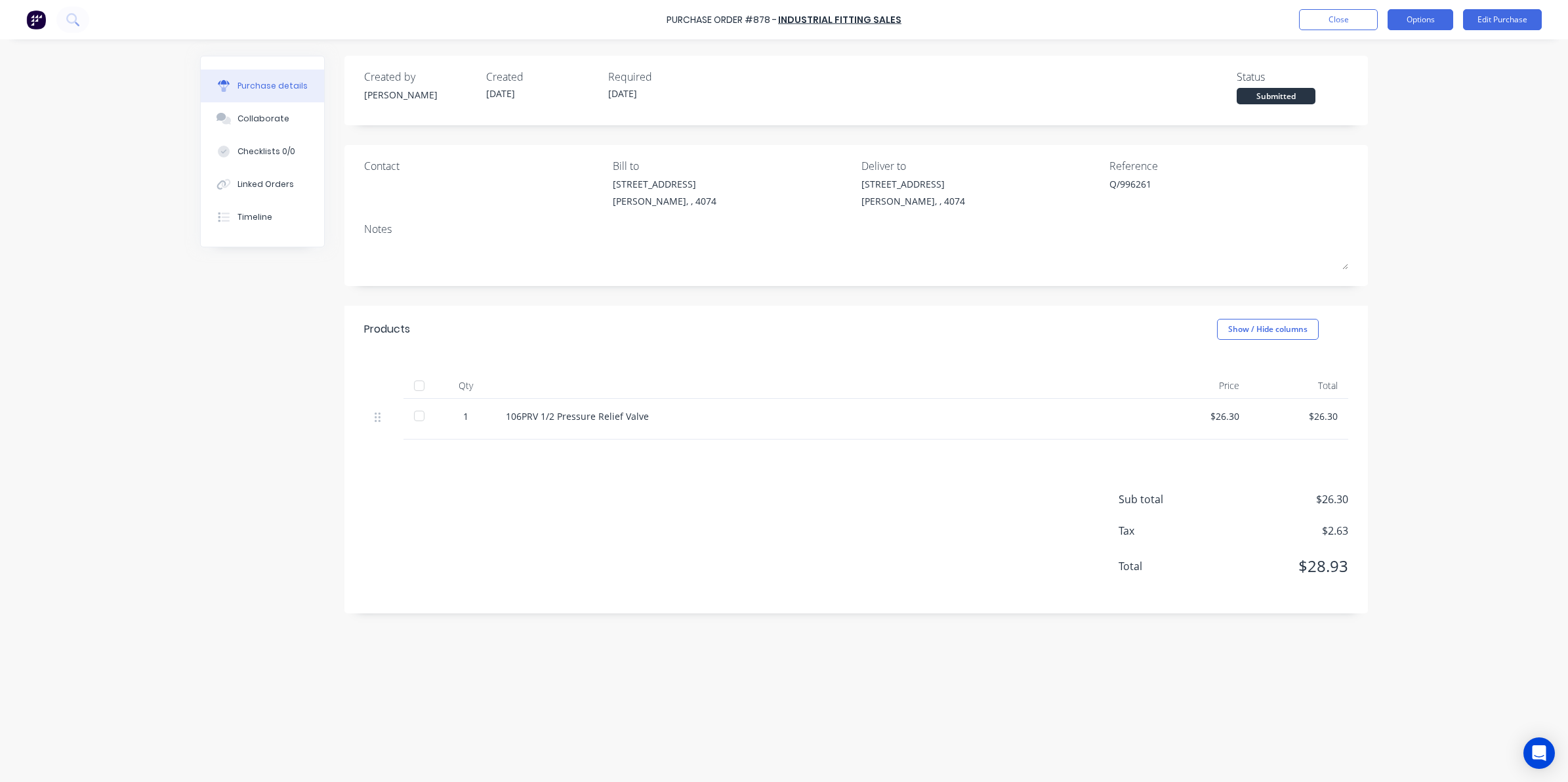
click at [1417, 25] on button "Options" at bounding box center [1420, 20] width 66 height 21
click at [1388, 79] on div "Convert to Bill" at bounding box center [1390, 79] width 101 height 19
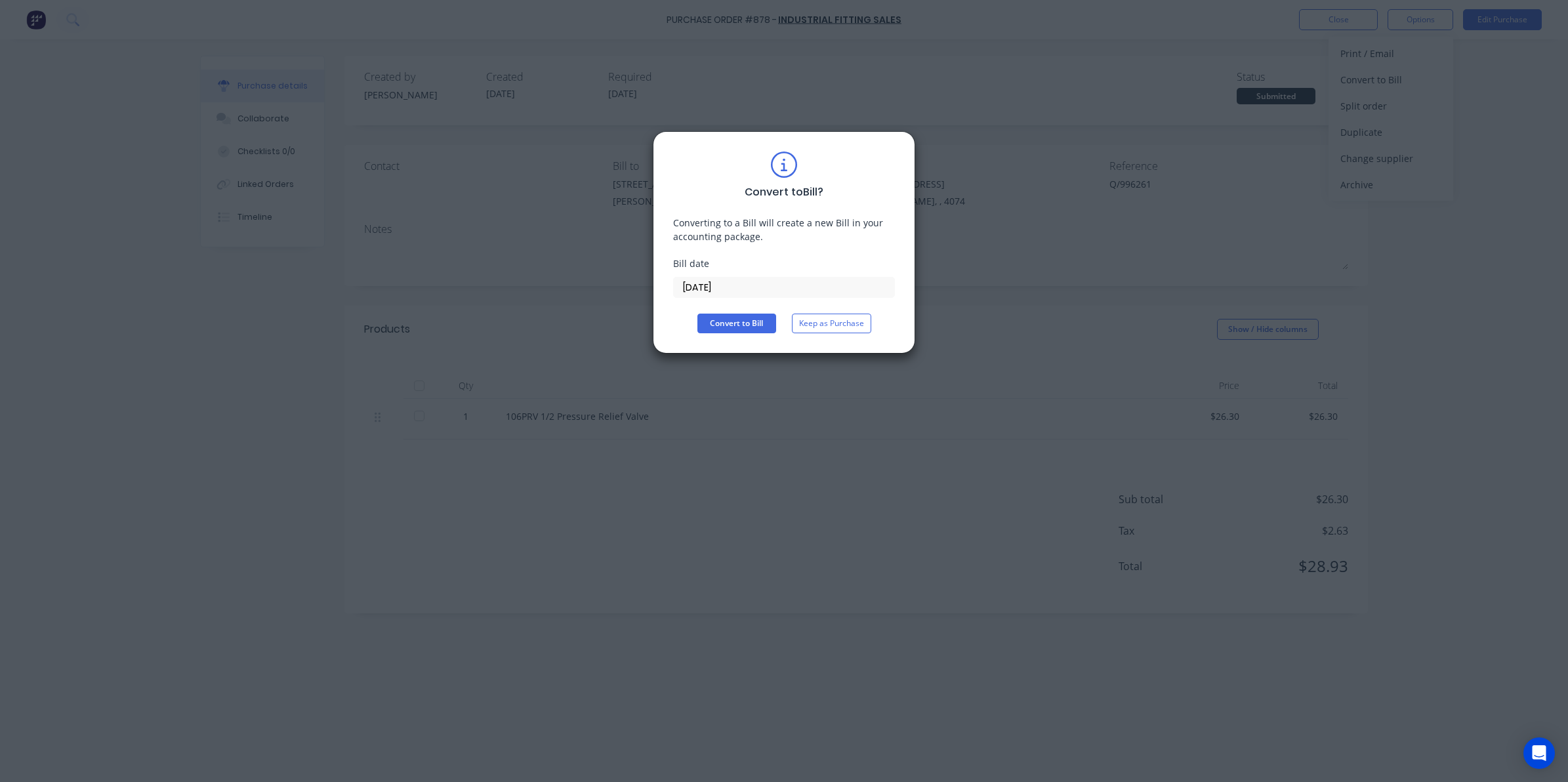
click at [763, 290] on input "[DATE]" at bounding box center [784, 287] width 221 height 20
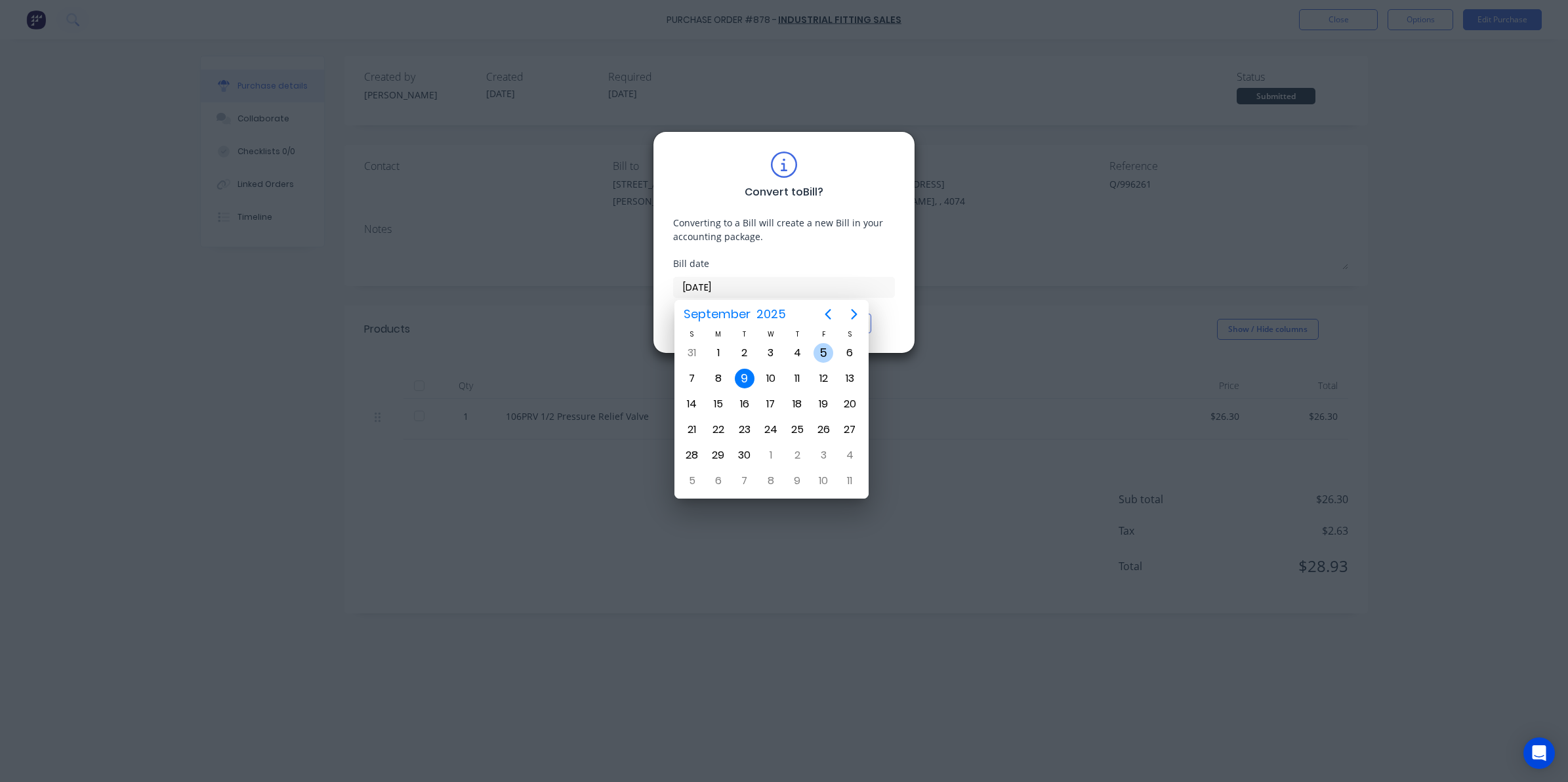
click at [814, 347] on div "5" at bounding box center [823, 352] width 26 height 25
type input "[DATE]"
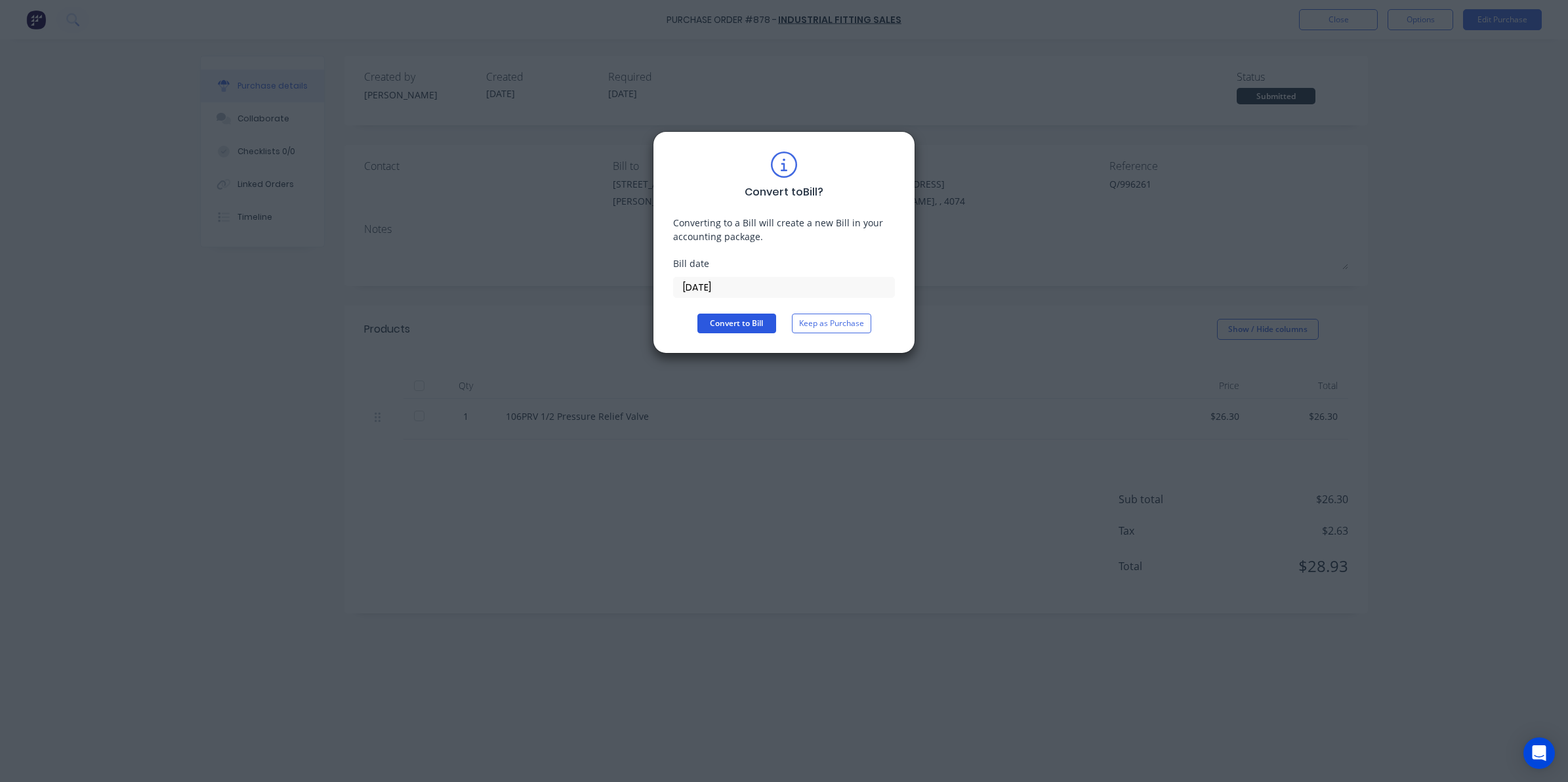
click at [735, 322] on button "Convert to Bill" at bounding box center [736, 323] width 79 height 20
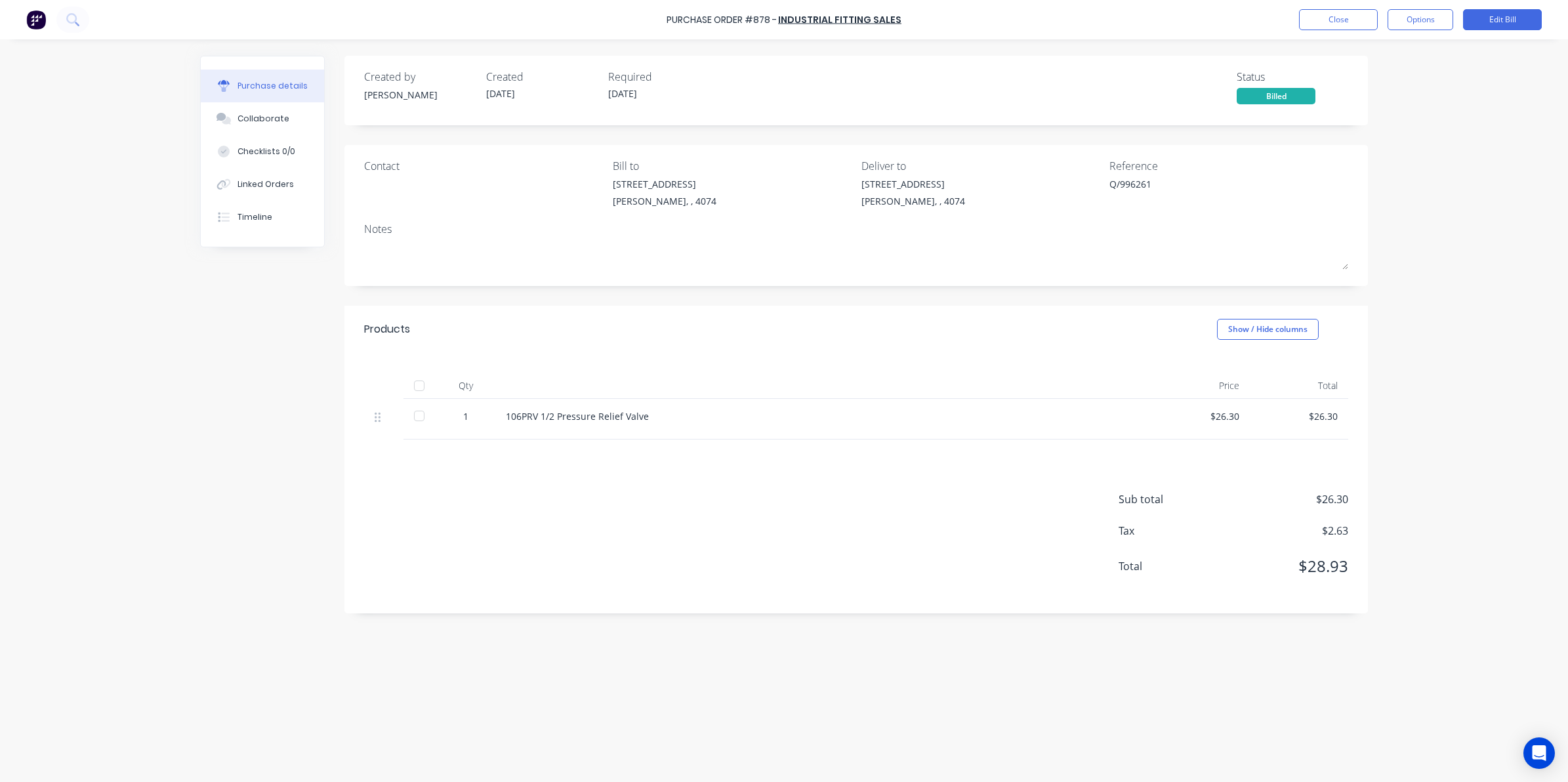
click at [423, 381] on div at bounding box center [419, 385] width 26 height 26
click at [1353, 17] on button "Close" at bounding box center [1338, 20] width 79 height 21
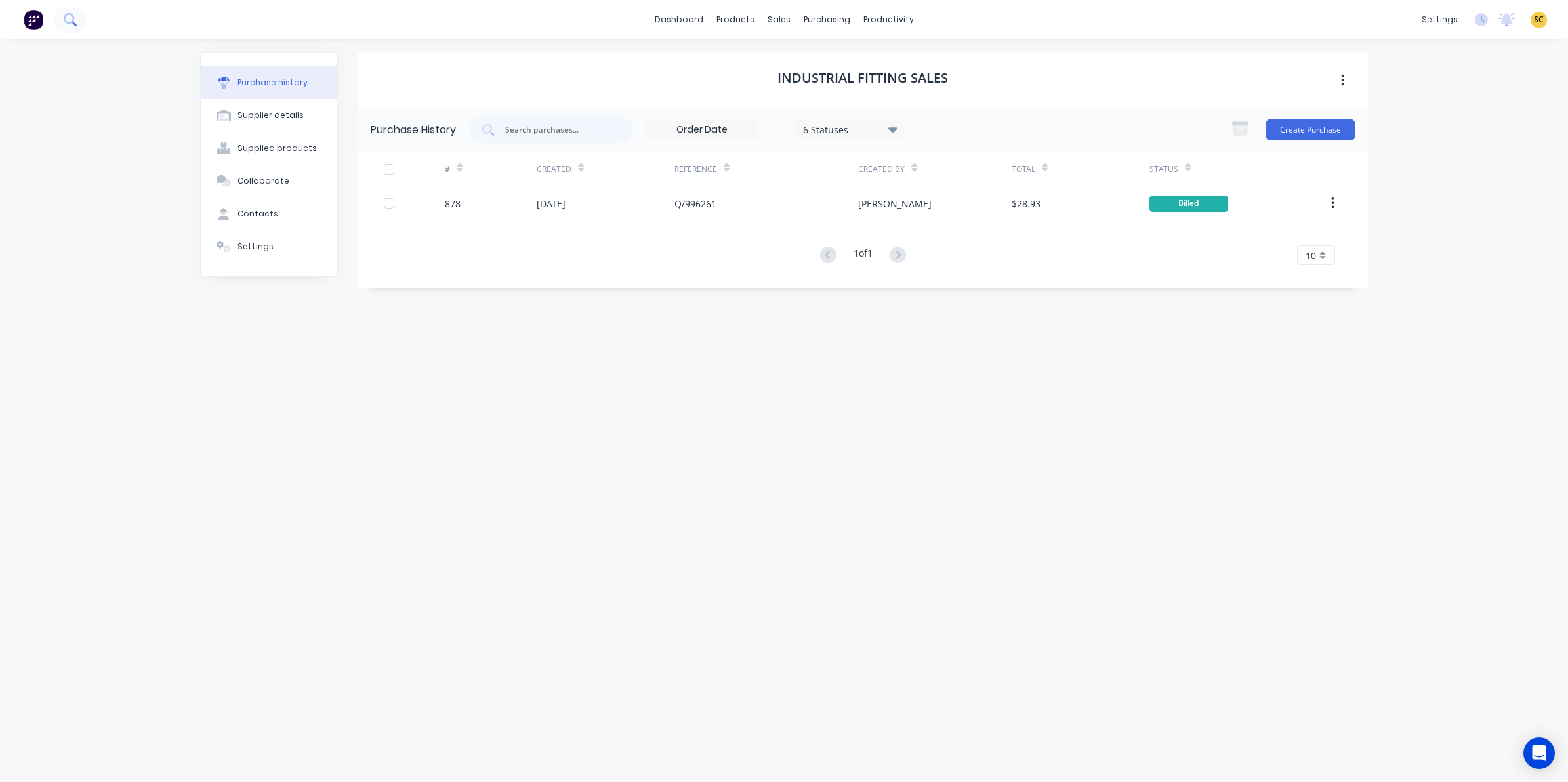
click at [77, 21] on button at bounding box center [70, 19] width 33 height 26
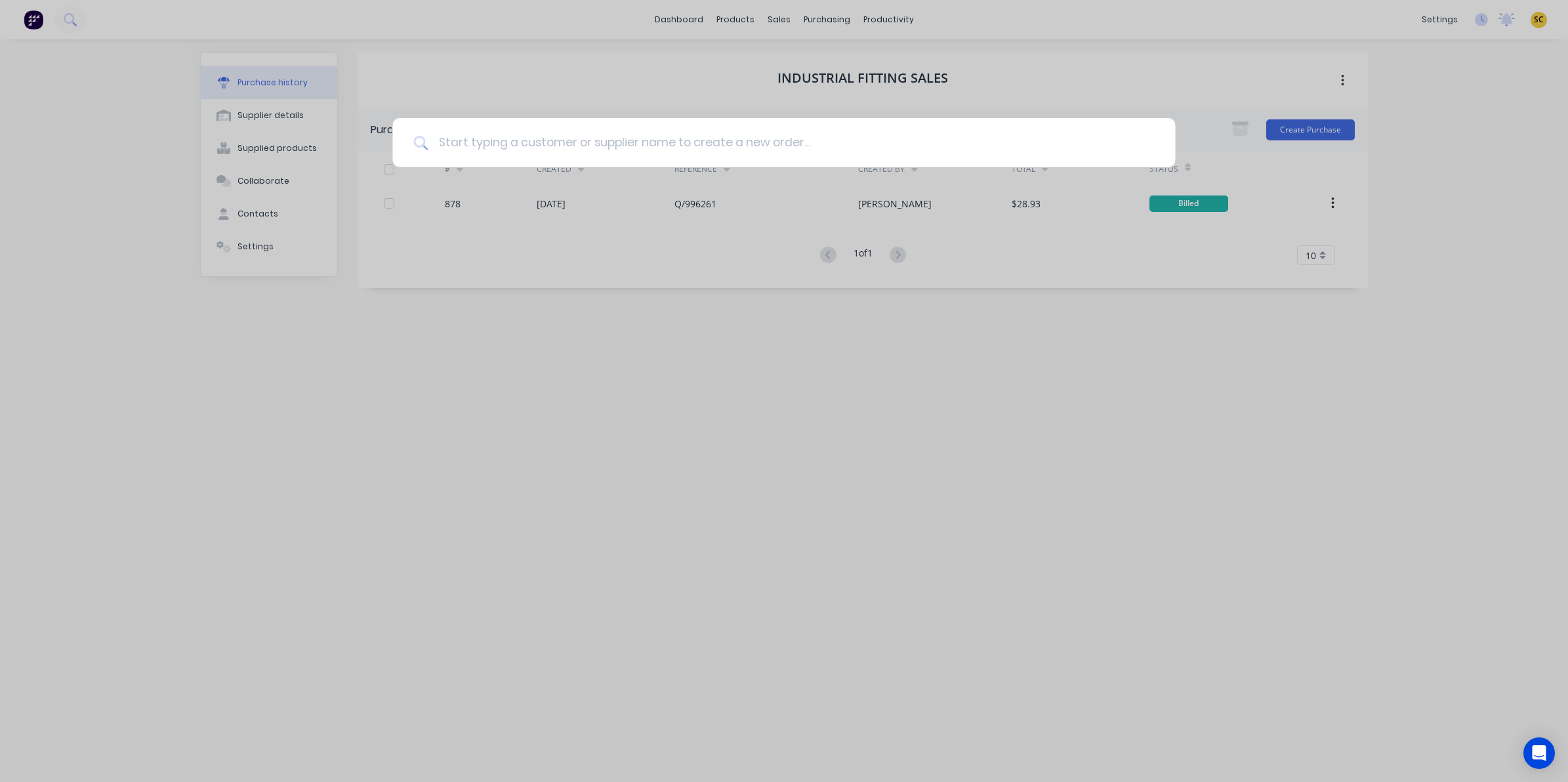
click at [788, 132] on input at bounding box center [790, 143] width 726 height 49
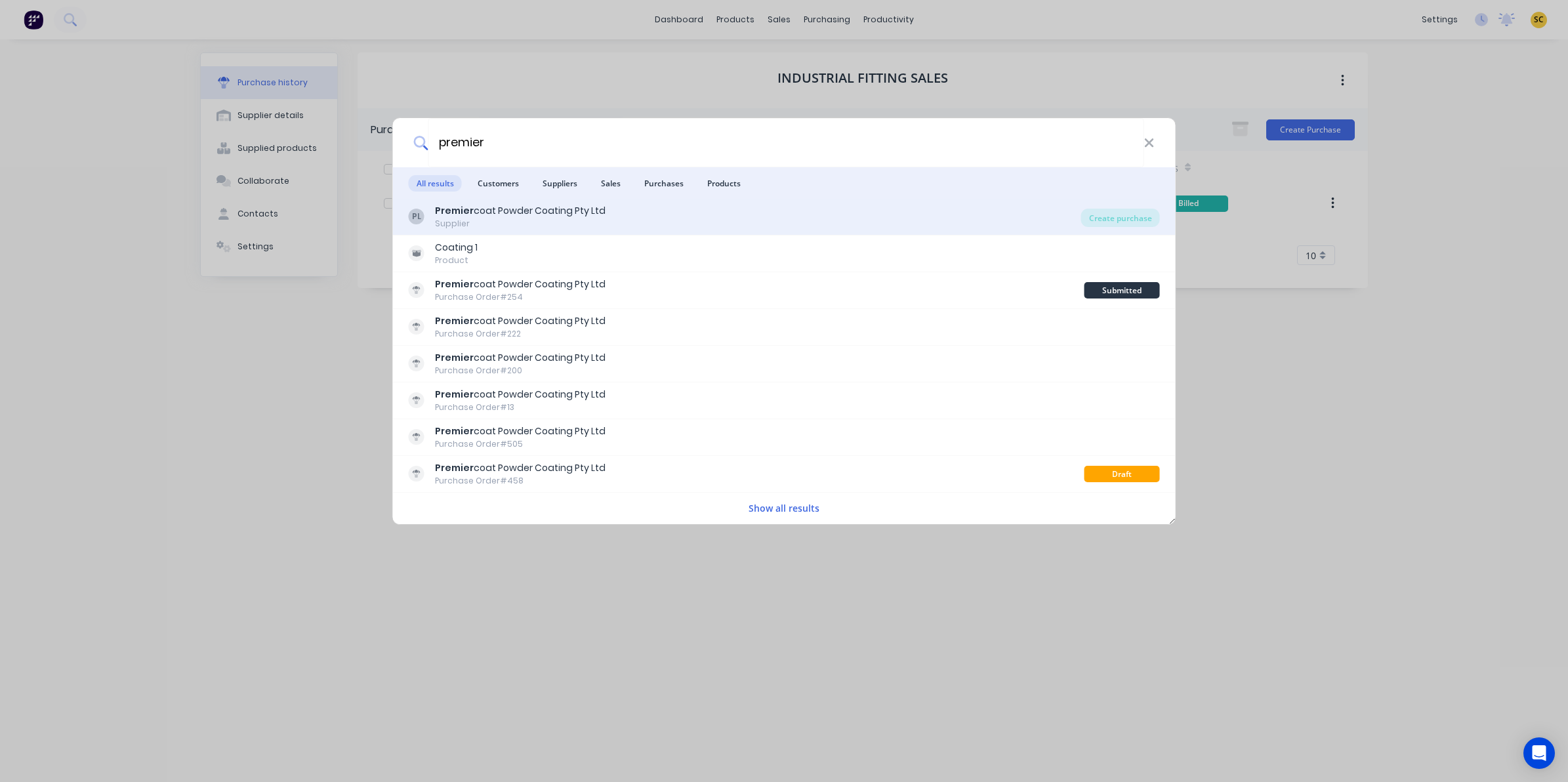
type input "premier"
click at [942, 220] on div "PL Premier coat Powder Coating Pty Ltd Supplier" at bounding box center [744, 217] width 672 height 25
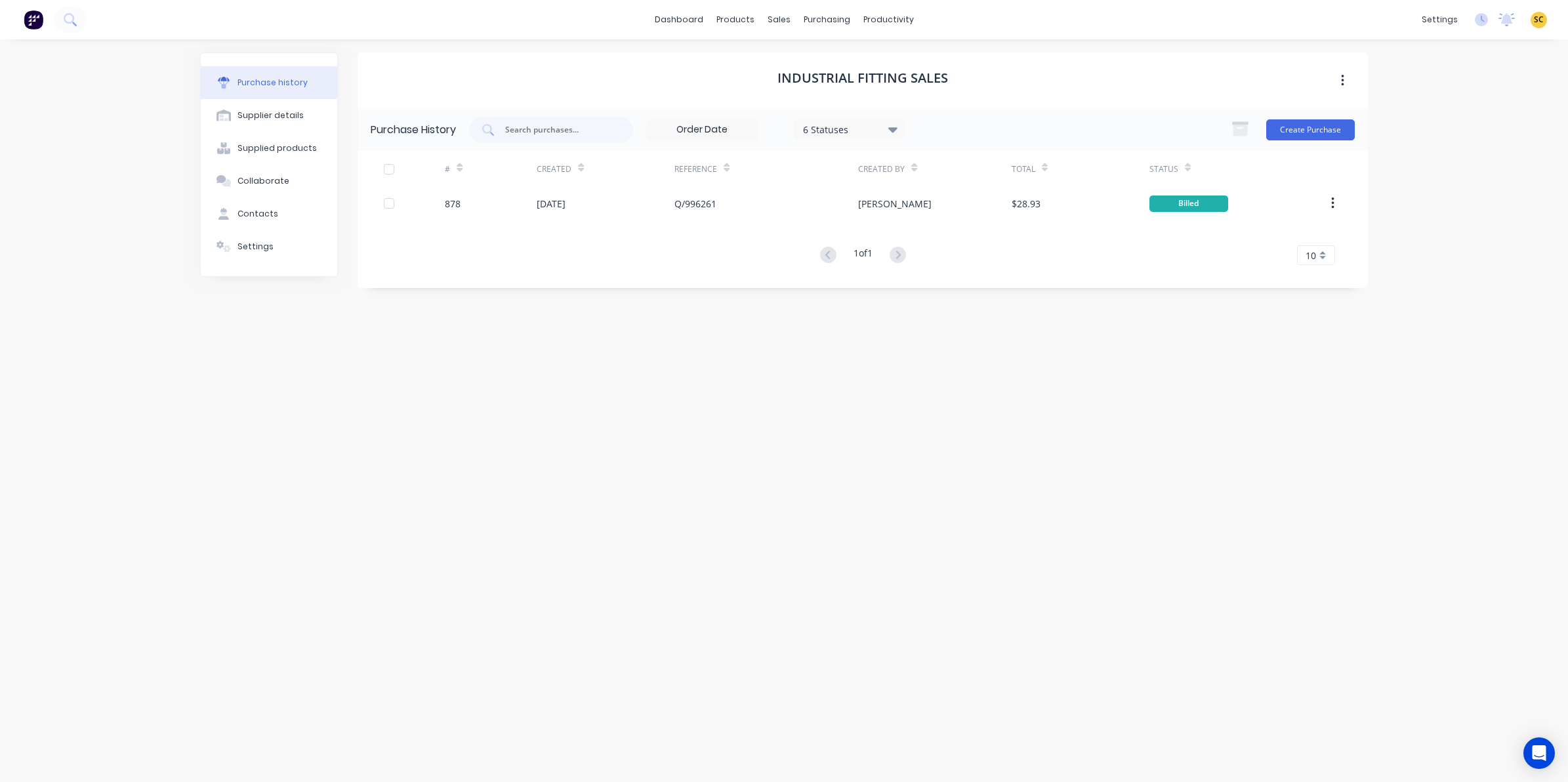
click at [528, 482] on div "Industrial Fitting Sales Purchase History 6 Statuses 6 Statuses Create Purchase…" at bounding box center [863, 404] width 1010 height 703
click at [801, 58] on div "Sales Orders" at bounding box center [828, 63] width 54 height 12
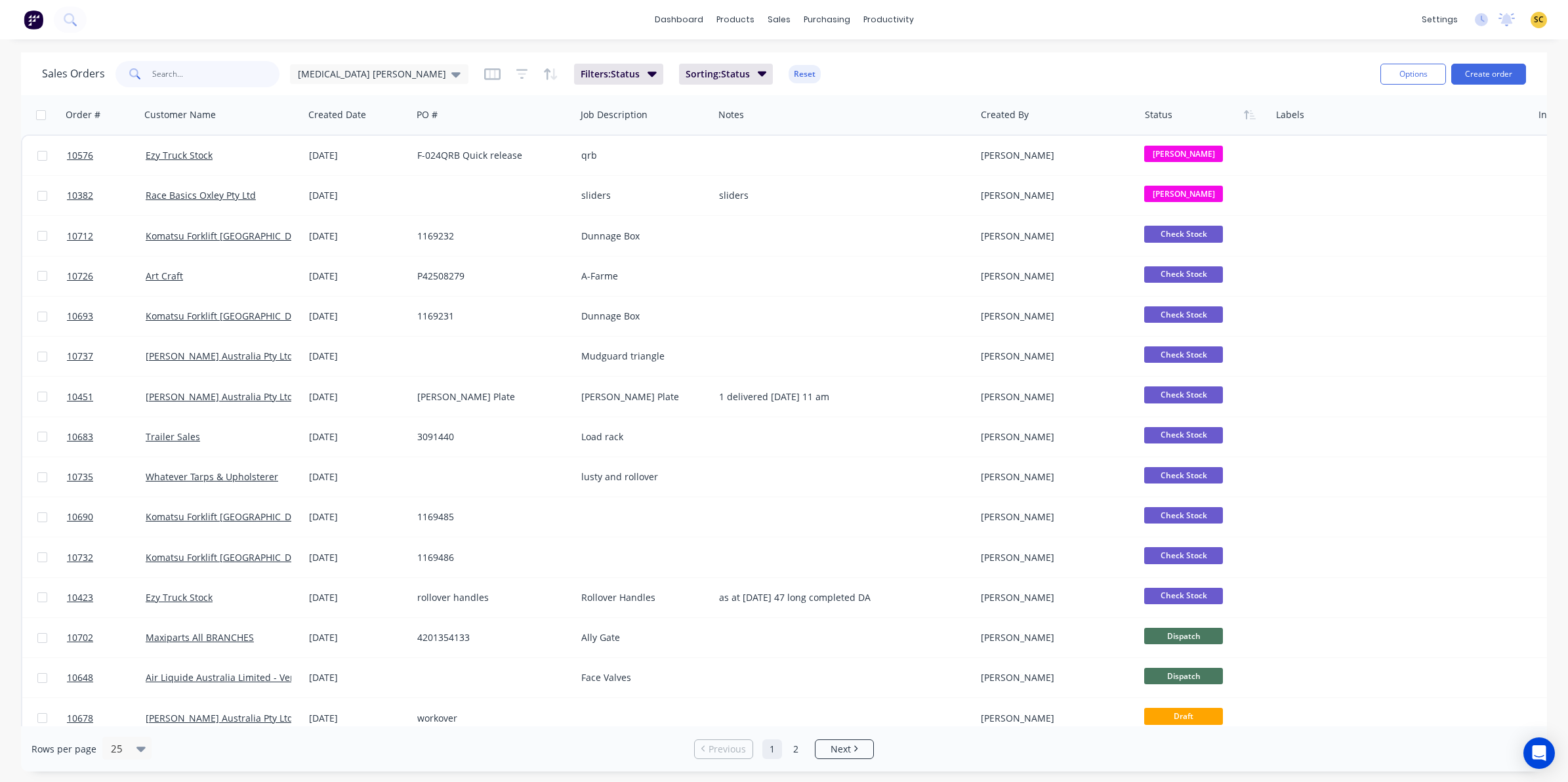
click at [195, 74] on input "text" at bounding box center [216, 74] width 128 height 26
click at [1456, 66] on button "Create order" at bounding box center [1489, 74] width 75 height 21
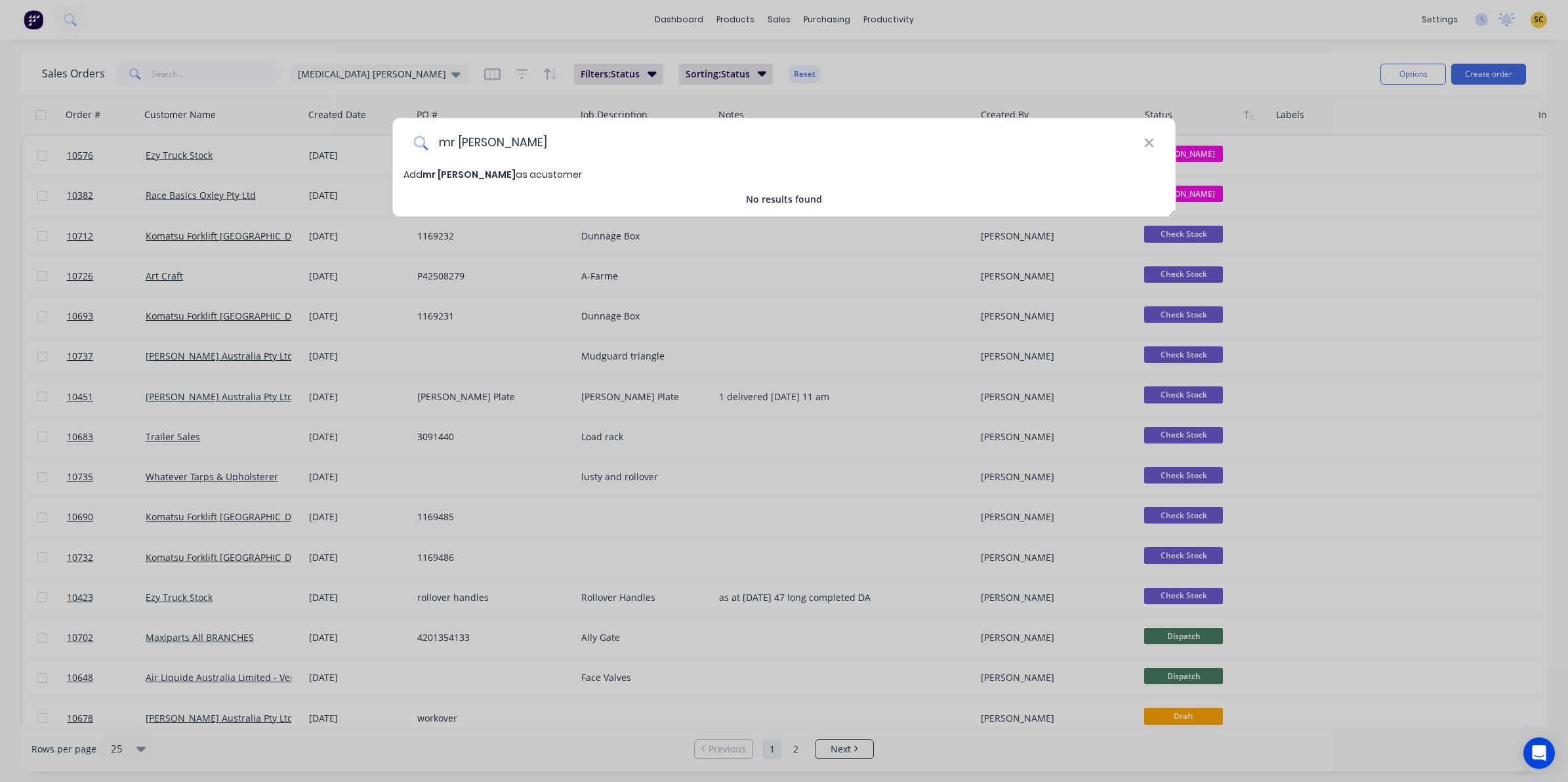
click at [502, 142] on input "mr [PERSON_NAME]" at bounding box center [786, 143] width 716 height 49
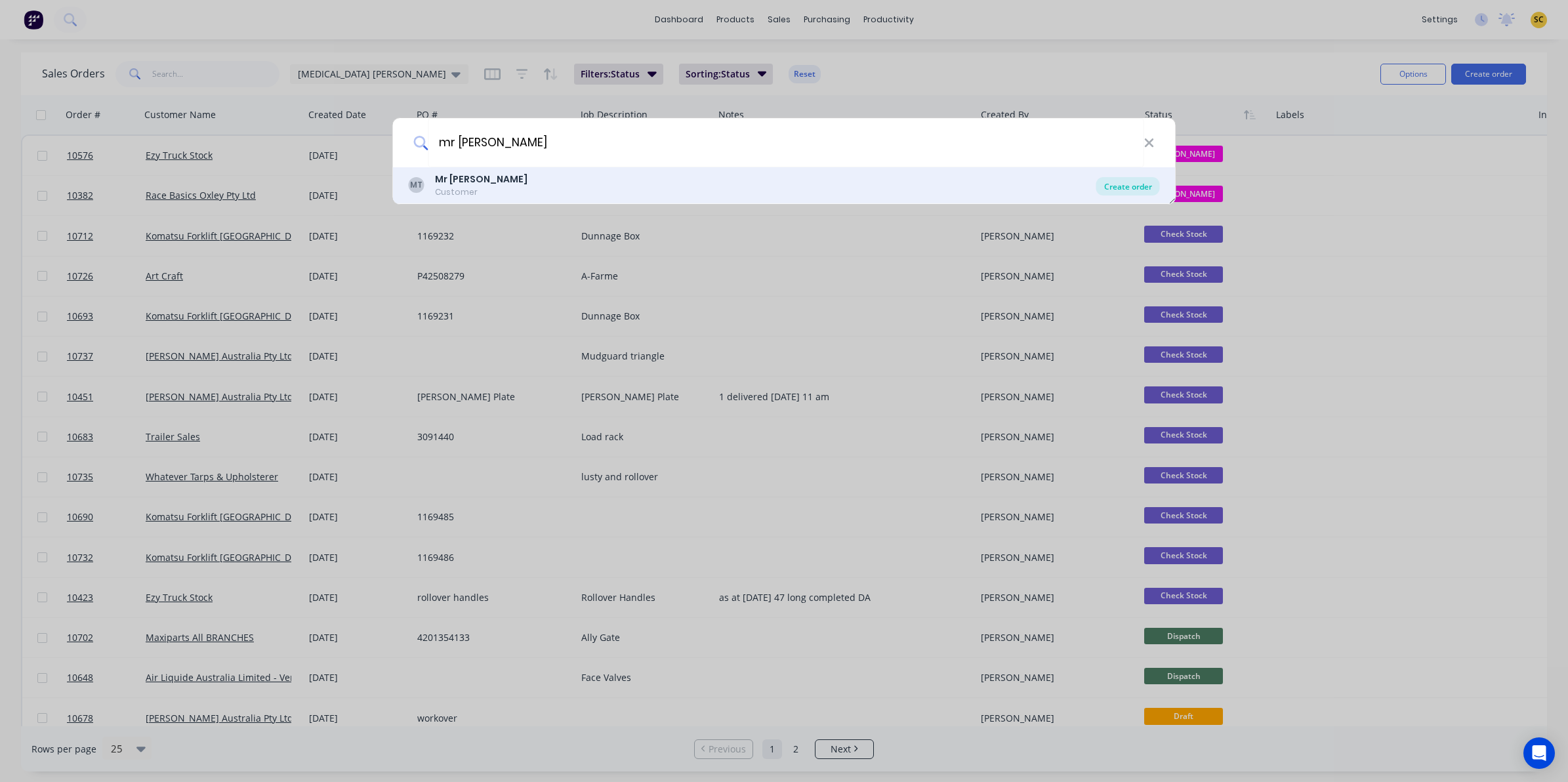
type input "mr [PERSON_NAME]"
click at [1107, 187] on div "Create order" at bounding box center [1128, 186] width 63 height 18
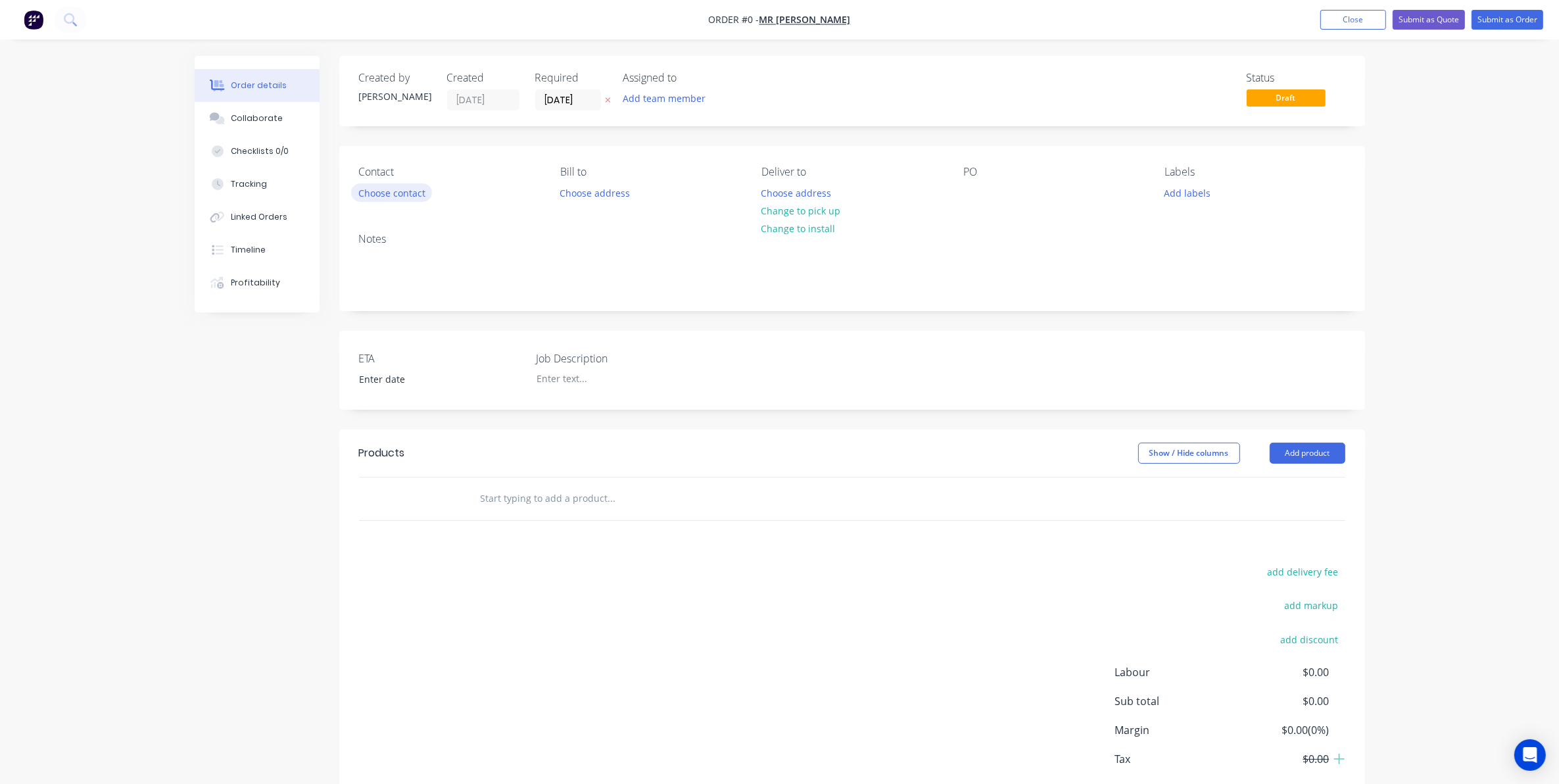
click at [404, 200] on button "Choose contact" at bounding box center [391, 192] width 81 height 17
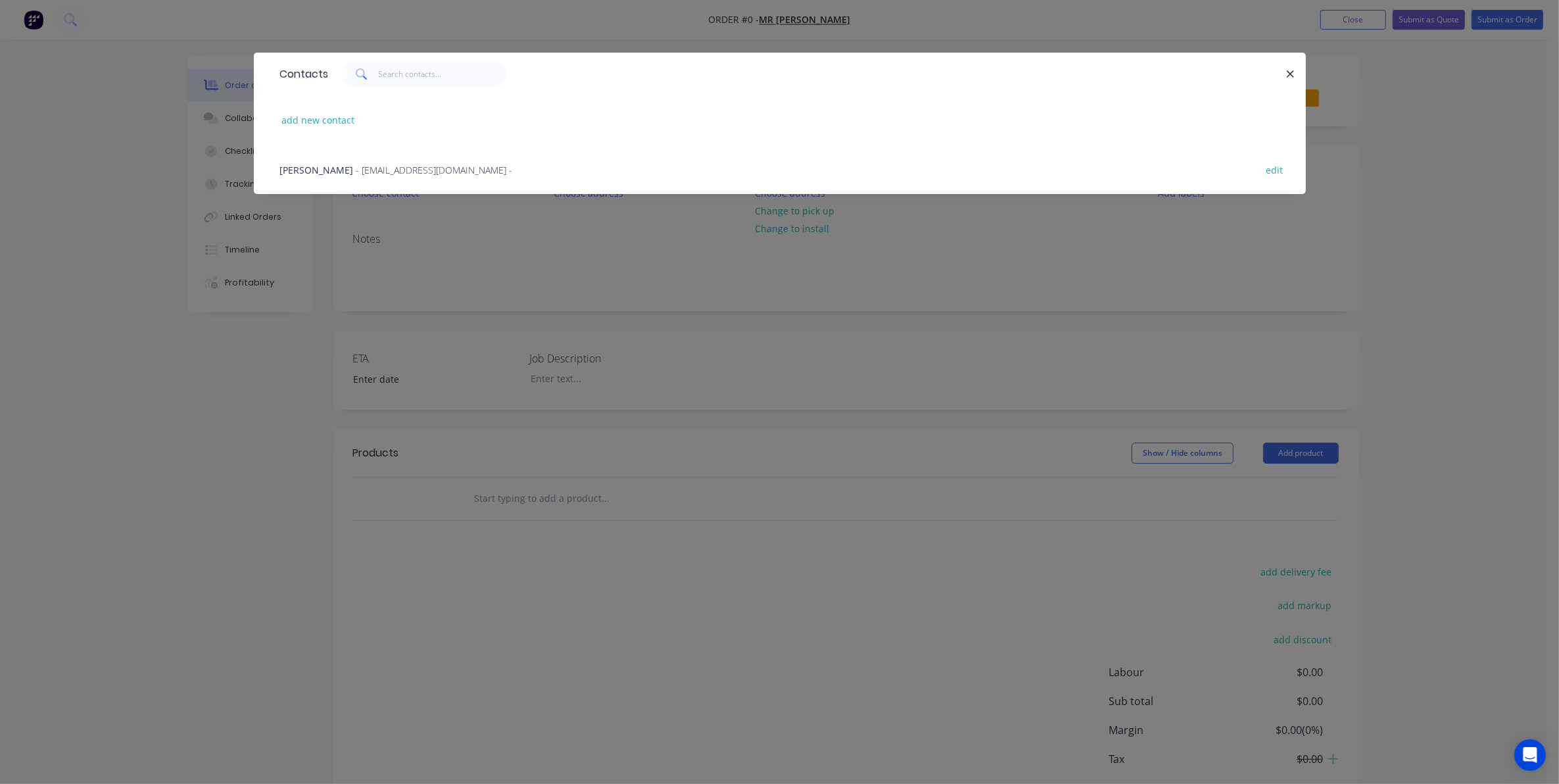
click at [351, 164] on span "[PERSON_NAME]" at bounding box center [317, 170] width 74 height 13
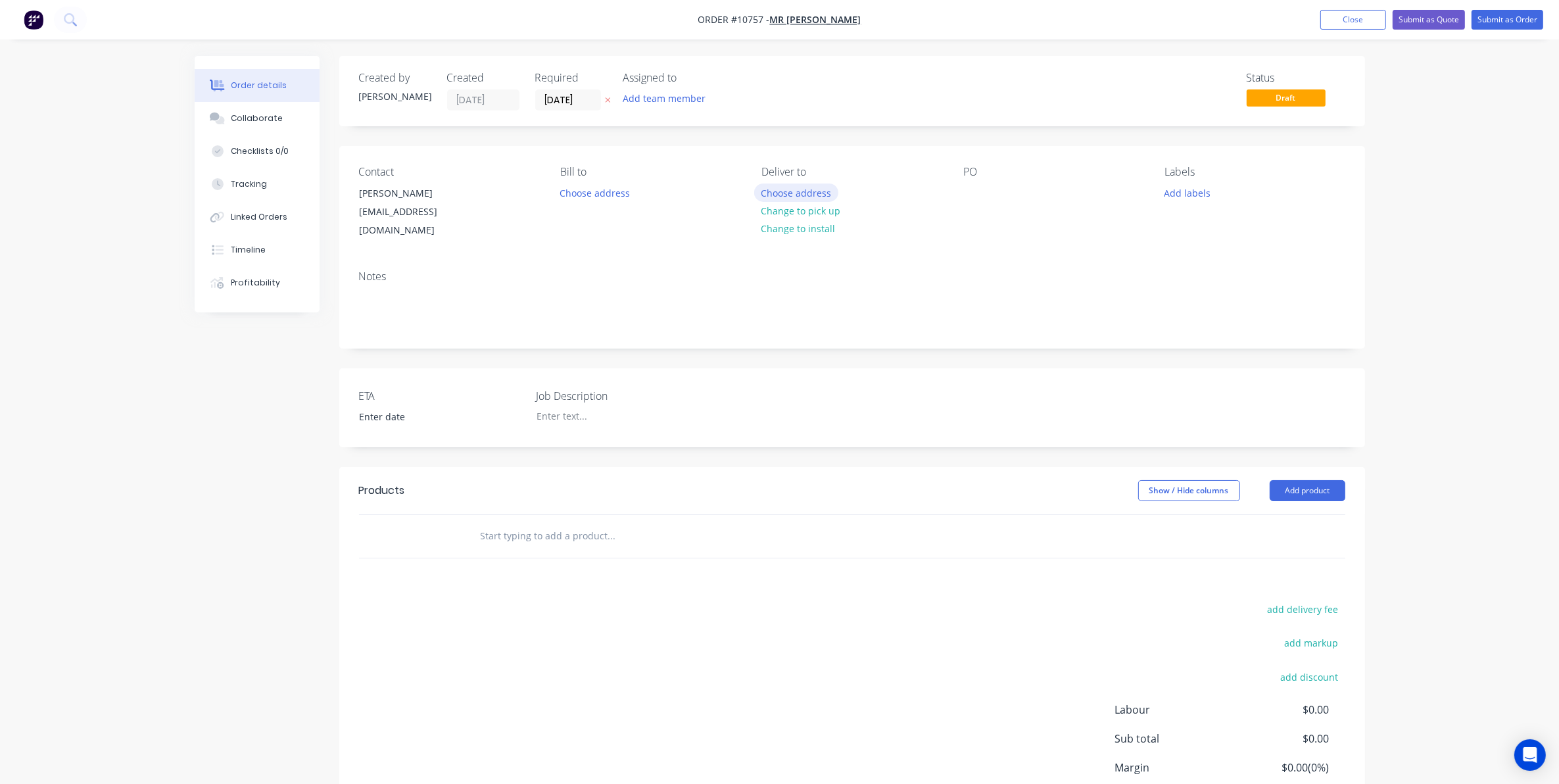
click at [757, 189] on button "Choose address" at bounding box center [796, 192] width 84 height 17
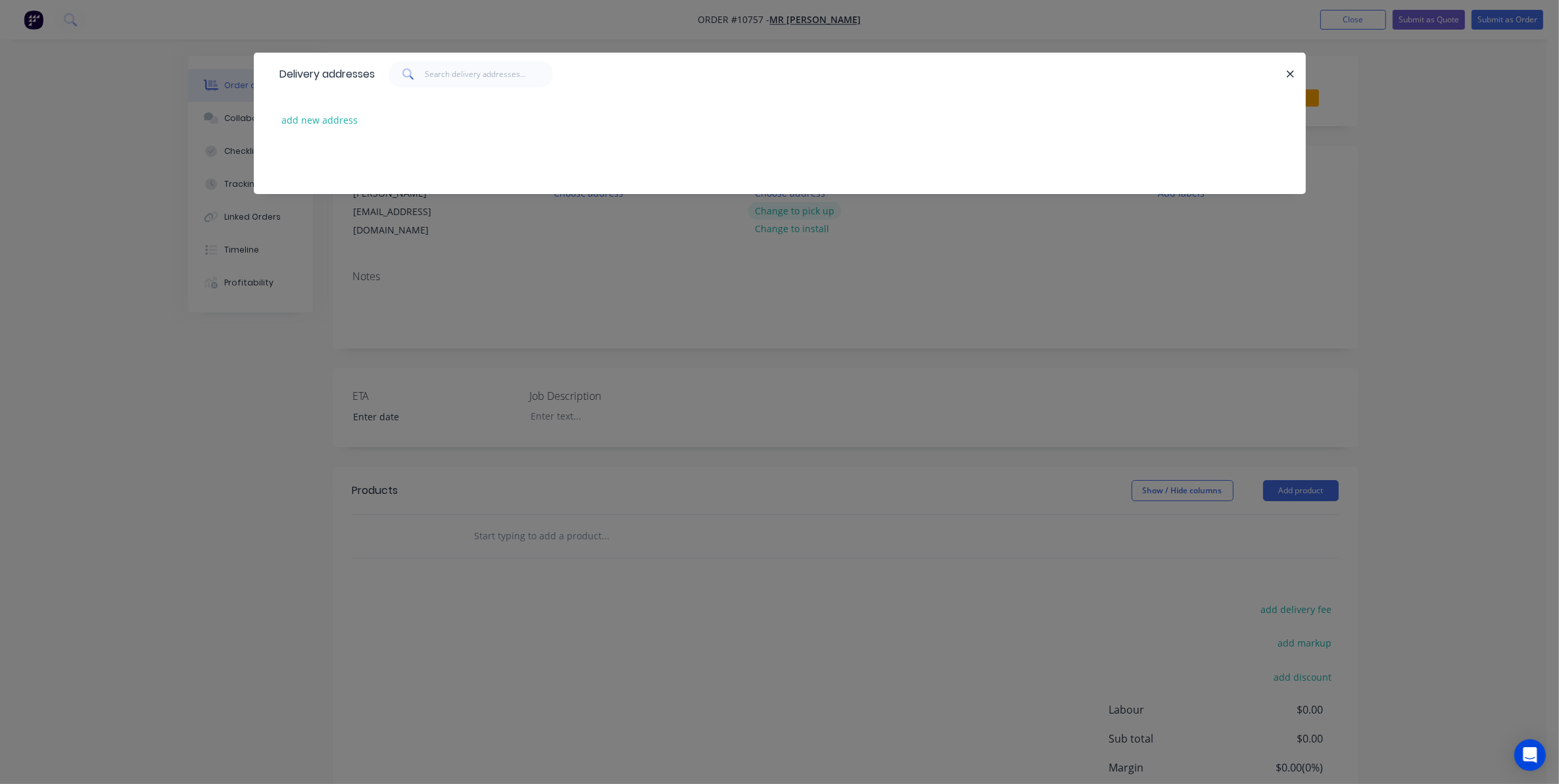
drag, startPoint x: 518, startPoint y: 357, endPoint x: 760, endPoint y: 211, distance: 282.6
click at [521, 355] on div "Delivery addresses add new address" at bounding box center [780, 392] width 1559 height 784
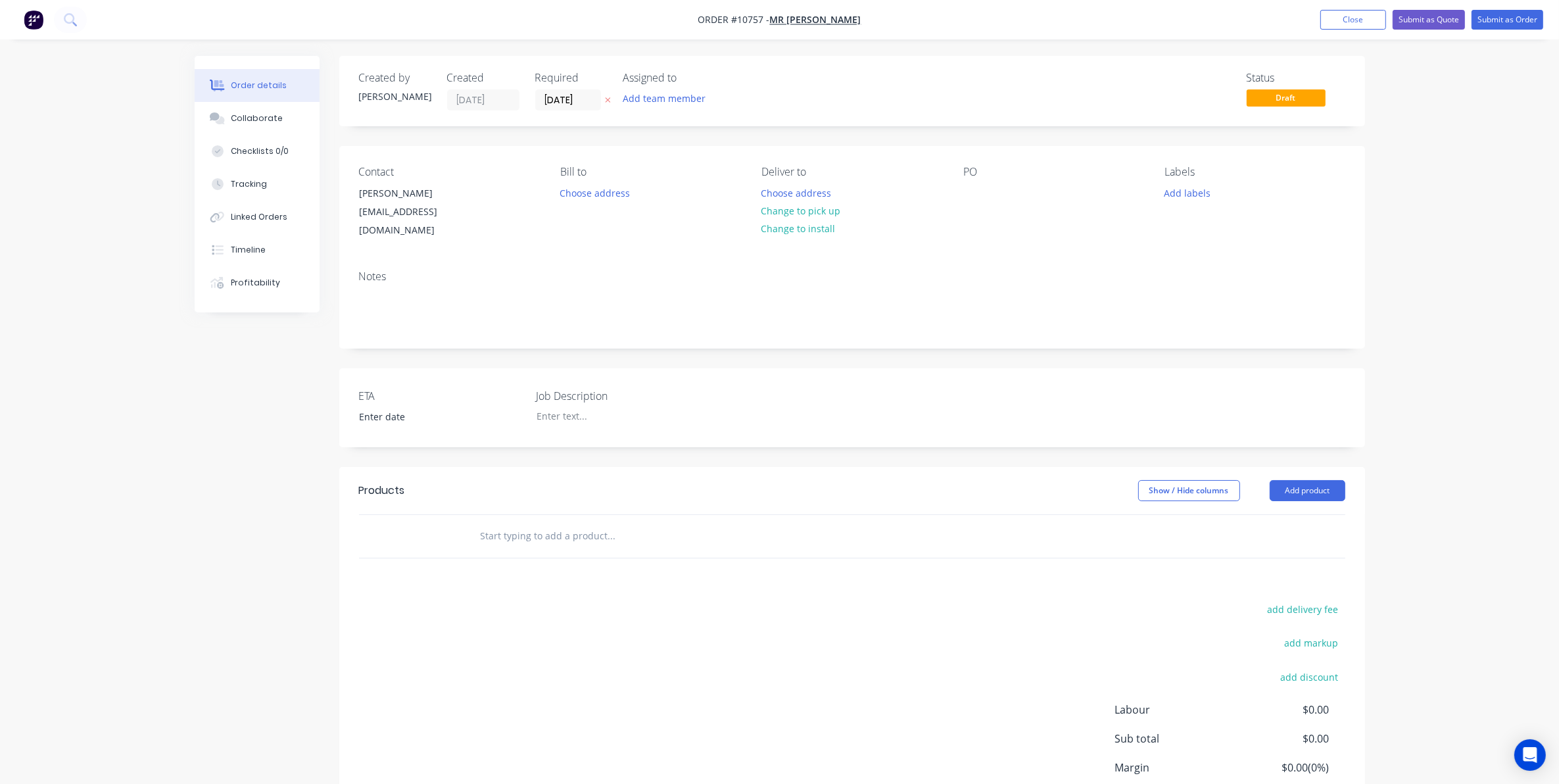
click at [985, 192] on div "PO" at bounding box center [1053, 202] width 181 height 74
click at [593, 192] on button "Choose address" at bounding box center [595, 192] width 84 height 17
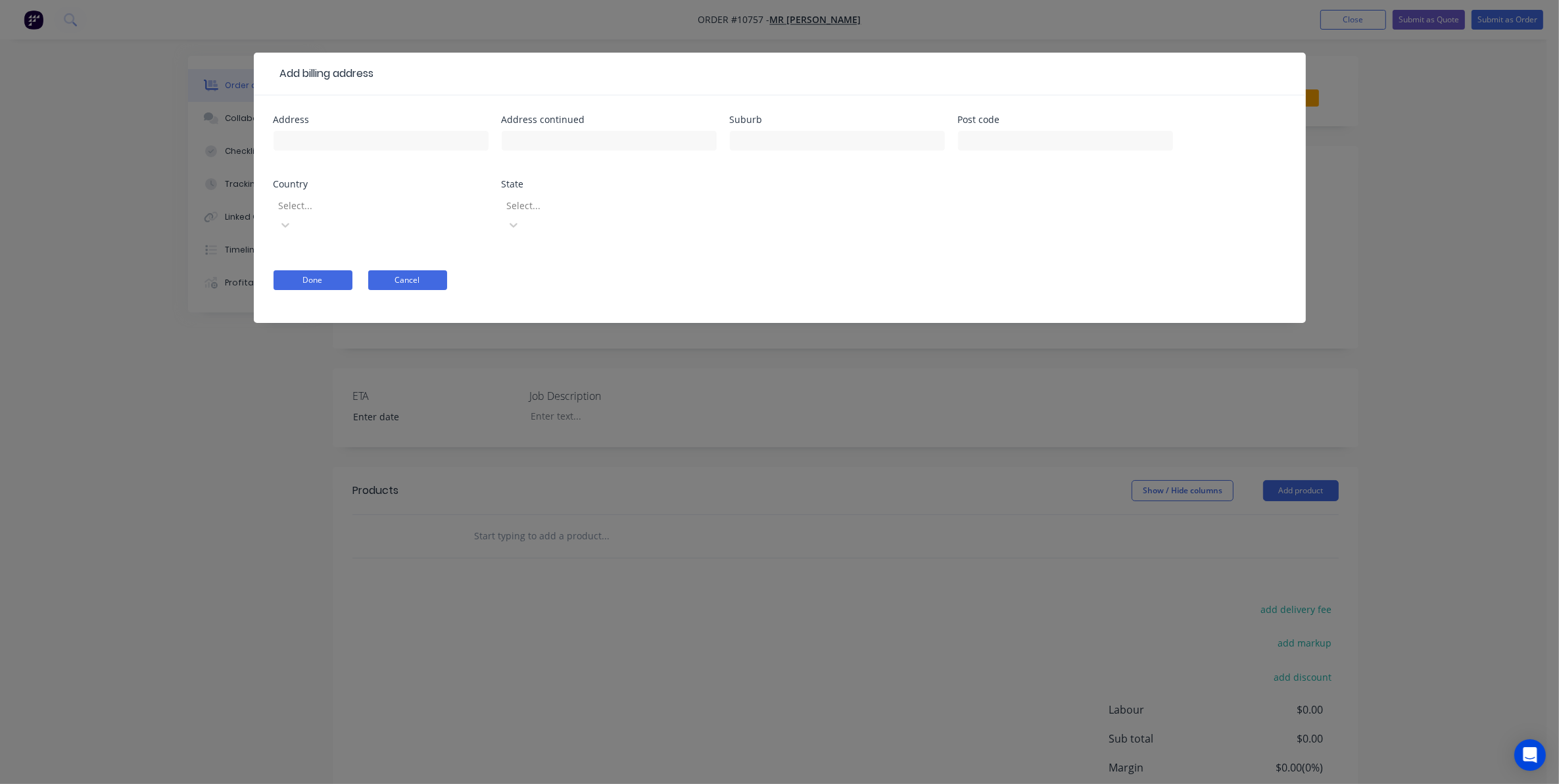
click at [434, 270] on button "Cancel" at bounding box center [407, 280] width 79 height 20
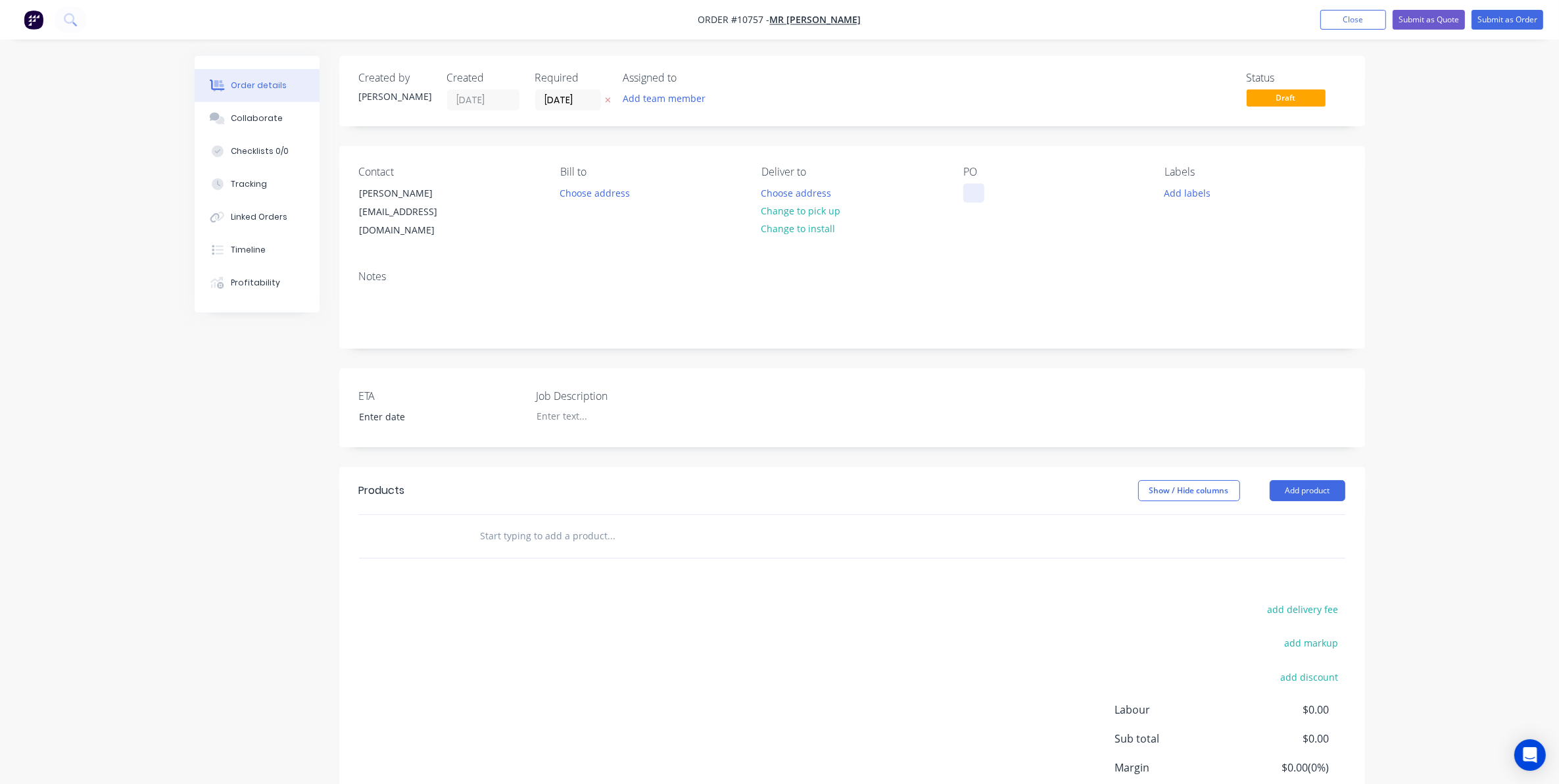
click at [974, 192] on div at bounding box center [974, 193] width 21 height 19
click at [613, 528] on input "text" at bounding box center [612, 535] width 263 height 26
click at [544, 406] on div at bounding box center [608, 416] width 165 height 19
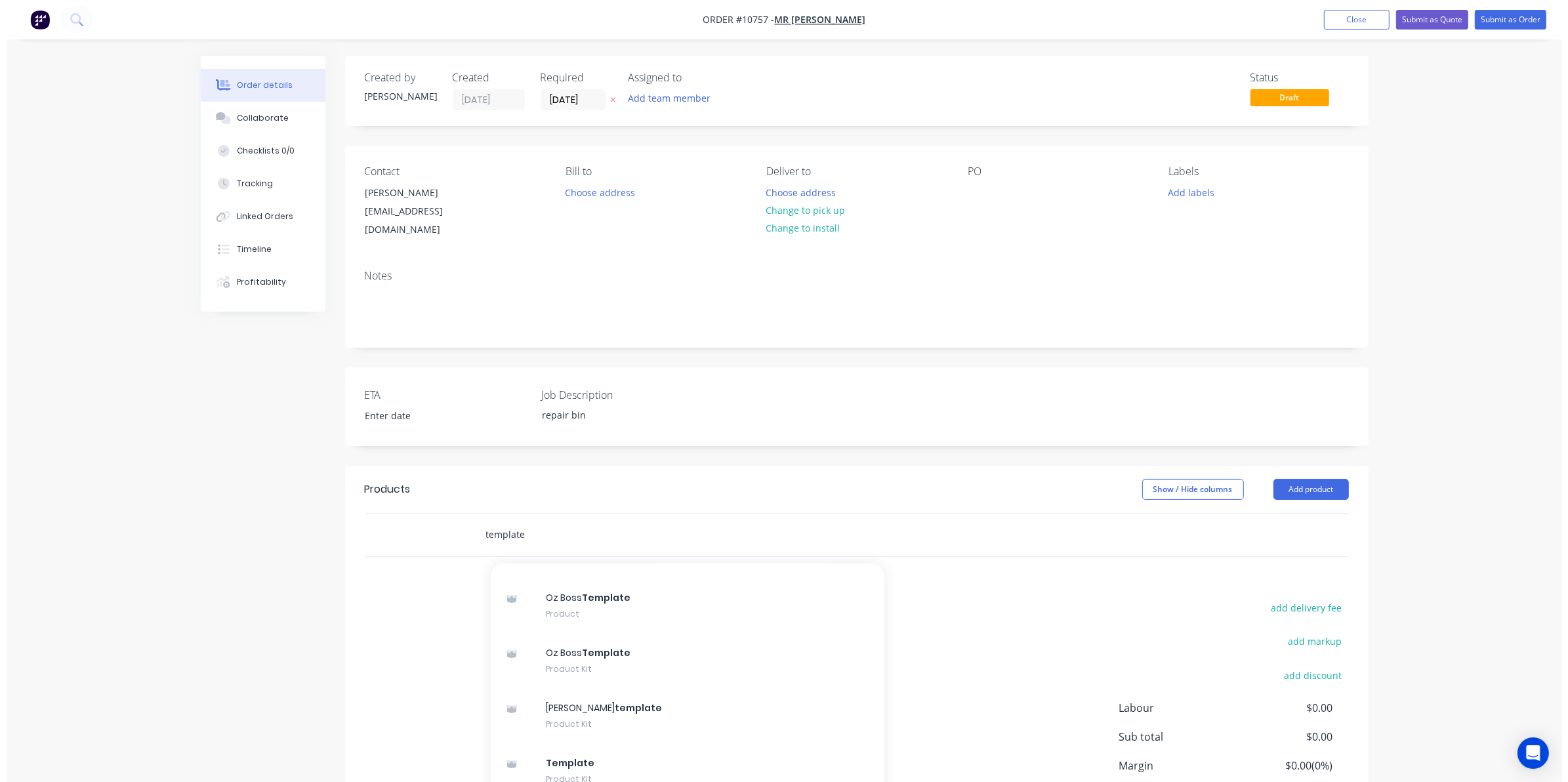
scroll to position [128, 0]
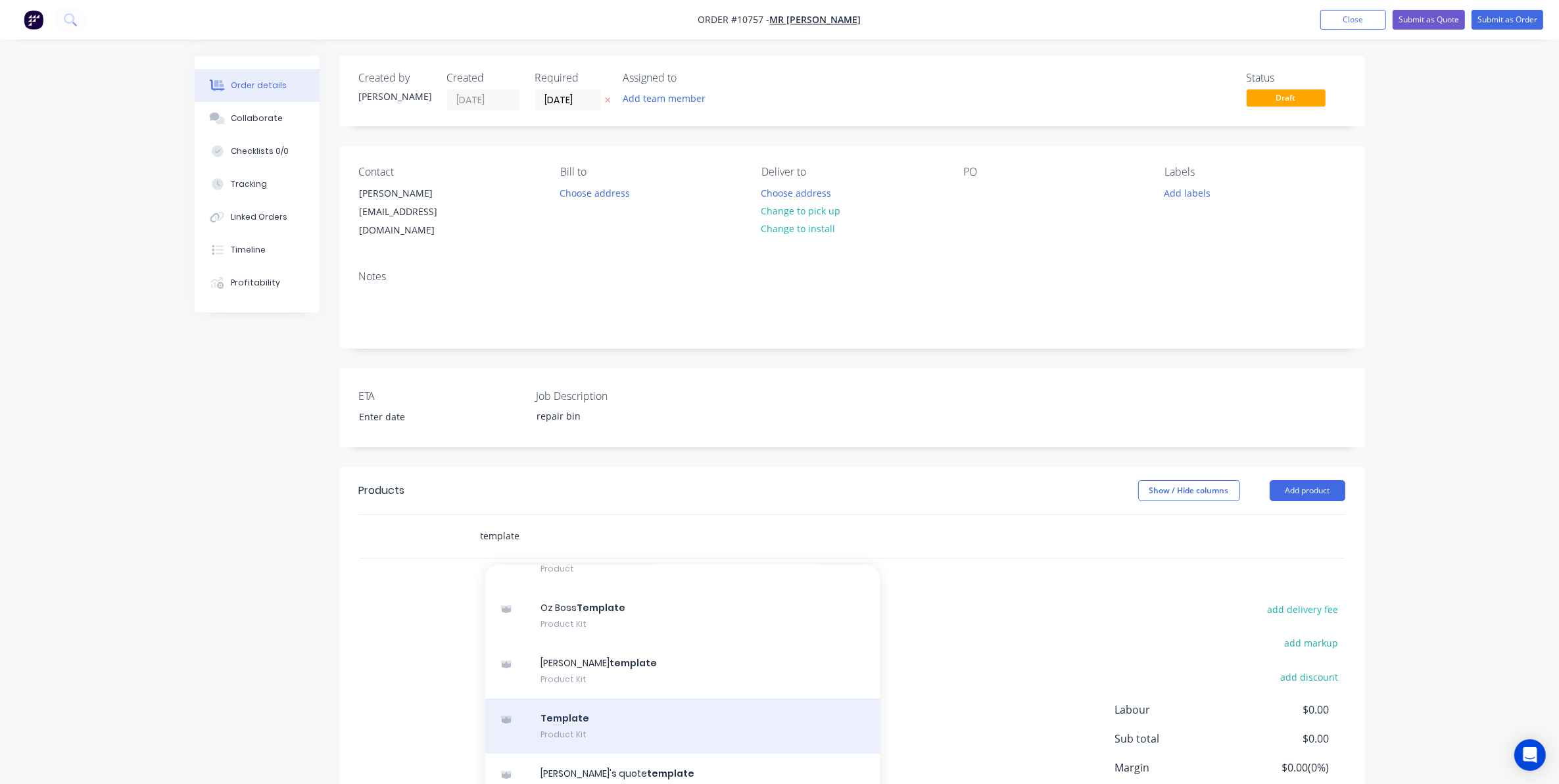
type input "template"
click at [560, 715] on div "Template Product Kit" at bounding box center [682, 725] width 395 height 55
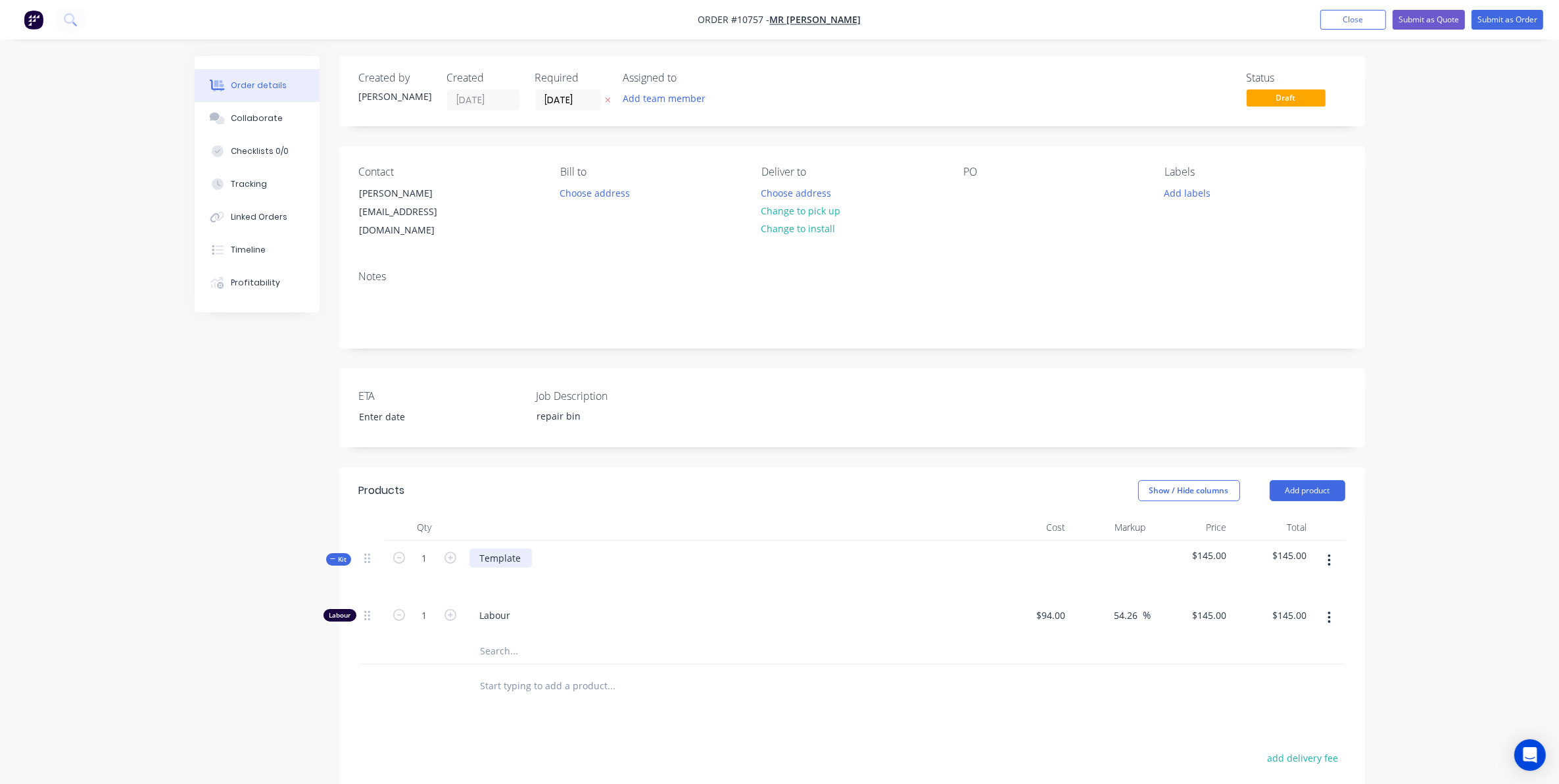
drag, startPoint x: 527, startPoint y: 534, endPoint x: 530, endPoint y: 543, distance: 9.5
click at [530, 549] on div "Template" at bounding box center [500, 558] width 63 height 19
click at [531, 547] on div "Template" at bounding box center [727, 569] width 526 height 57
drag, startPoint x: 526, startPoint y: 542, endPoint x: 93, endPoint y: 550, distance: 433.1
click at [119, 543] on div "Order details Collaborate Checklists 0/0 Tracking Linked Orders Timeline Profit…" at bounding box center [780, 521] width 1559 height 1042
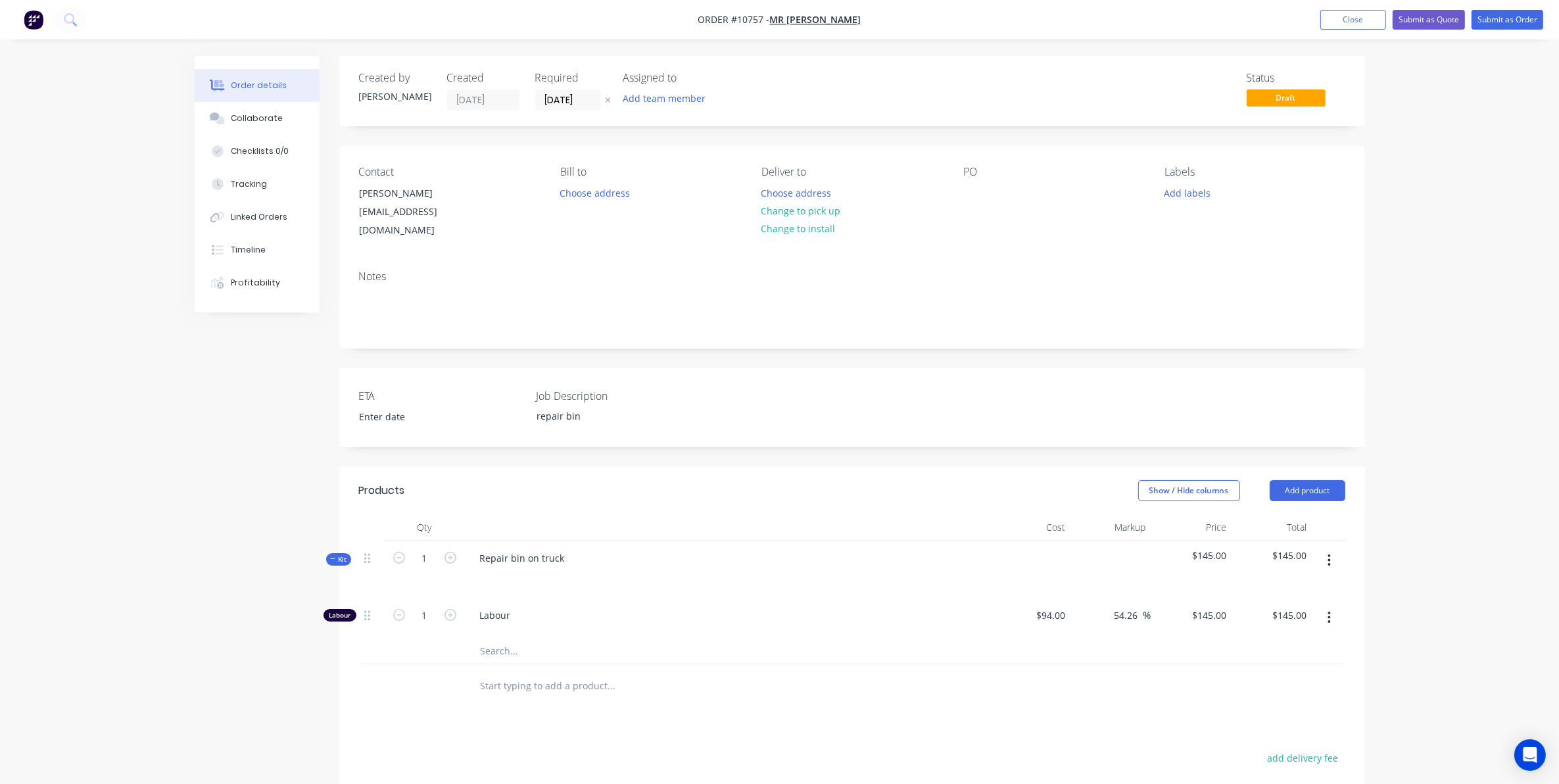
drag, startPoint x: 240, startPoint y: 371, endPoint x: 682, endPoint y: 169, distance: 486.0
click at [240, 372] on div "Created by [PERSON_NAME] Created [DATE] Required [DATE] Assigned to Add team me…" at bounding box center [780, 549] width 1171 height 986
click at [1438, 28] on button "Submit as Quote" at bounding box center [1429, 19] width 72 height 20
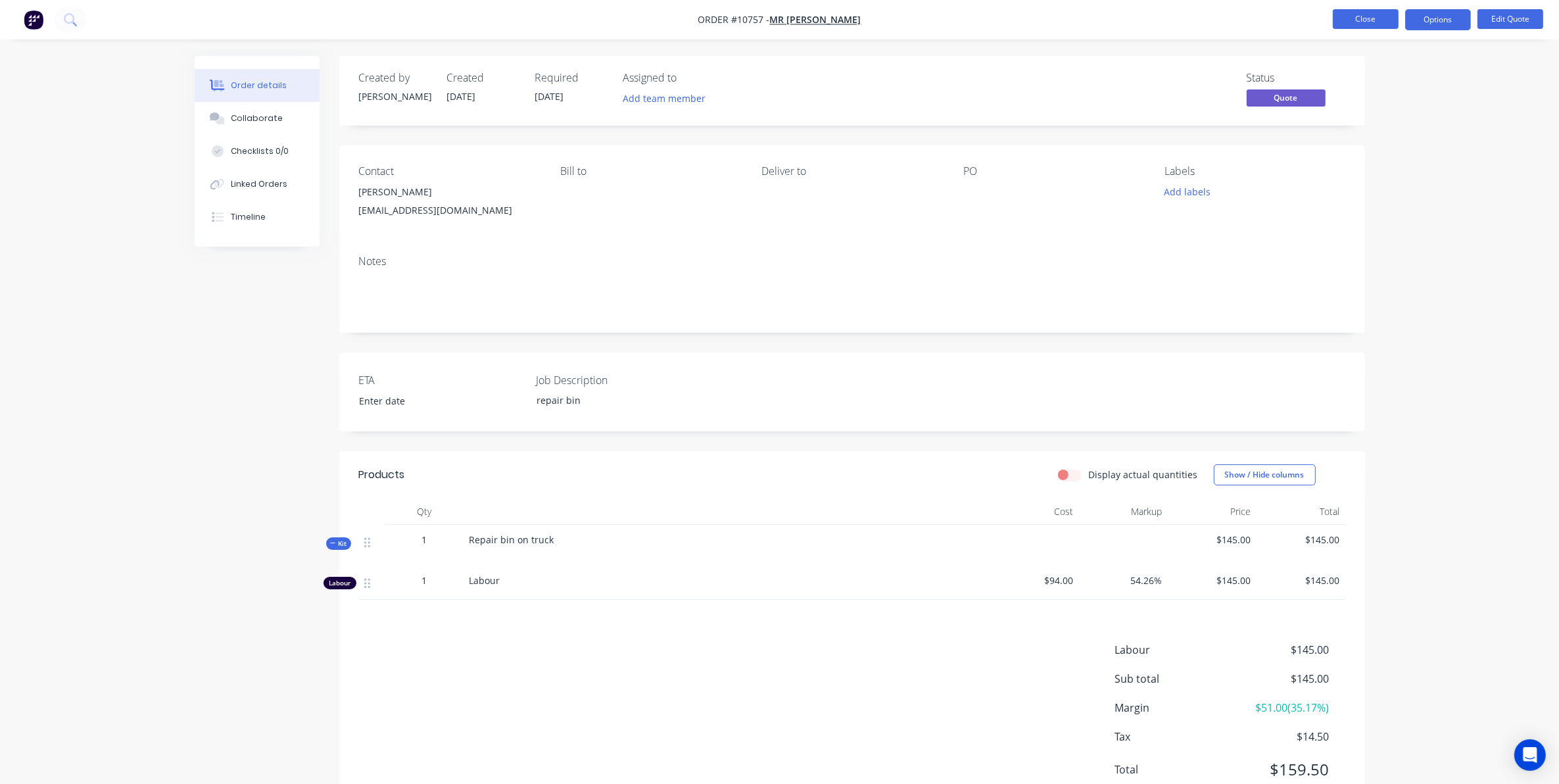
click at [1346, 15] on button "Close" at bounding box center [1366, 19] width 66 height 20
